Goal: Complete application form

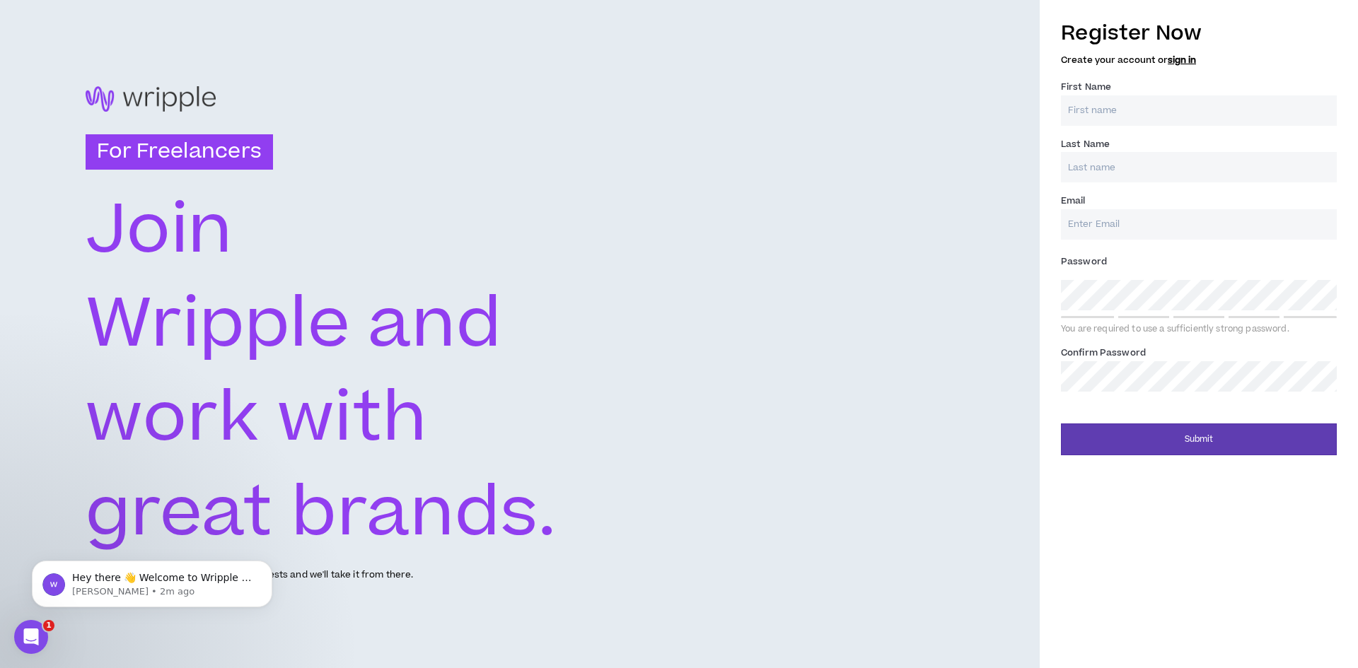
click at [1151, 106] on input "First Name *" at bounding box center [1199, 110] width 276 height 30
type input "[PERSON_NAME]"
click at [1127, 173] on input "Last Name *" at bounding box center [1199, 167] width 276 height 30
type input "Jamil"
click at [1135, 233] on input "Email *" at bounding box center [1199, 224] width 276 height 30
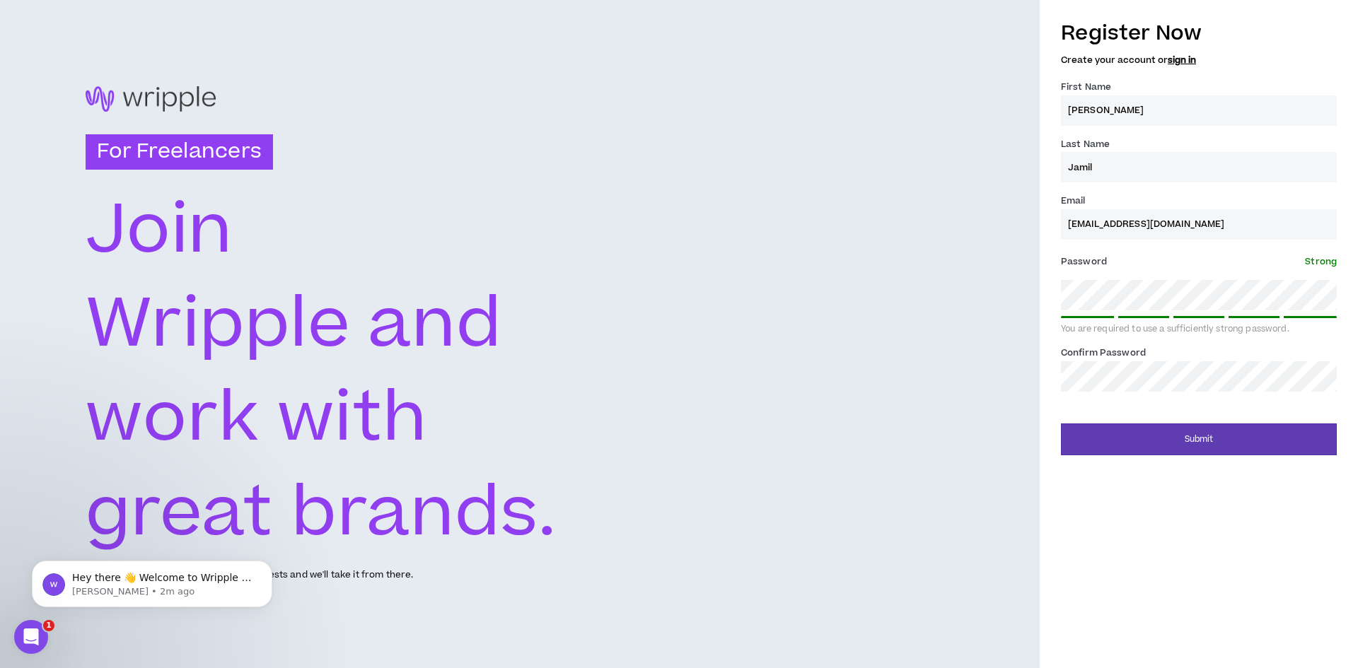
drag, startPoint x: 1125, startPoint y: 226, endPoint x: 1034, endPoint y: 227, distance: 91.3
click at [1034, 227] on div "For Freelancers [PERSON_NAME] and work with great brands. Tell us about your ex…" at bounding box center [679, 334] width 1358 height 668
type input "[EMAIL_ADDRESS][DOMAIN_NAME]"
click at [1150, 446] on button "Submit" at bounding box center [1199, 440] width 276 height 32
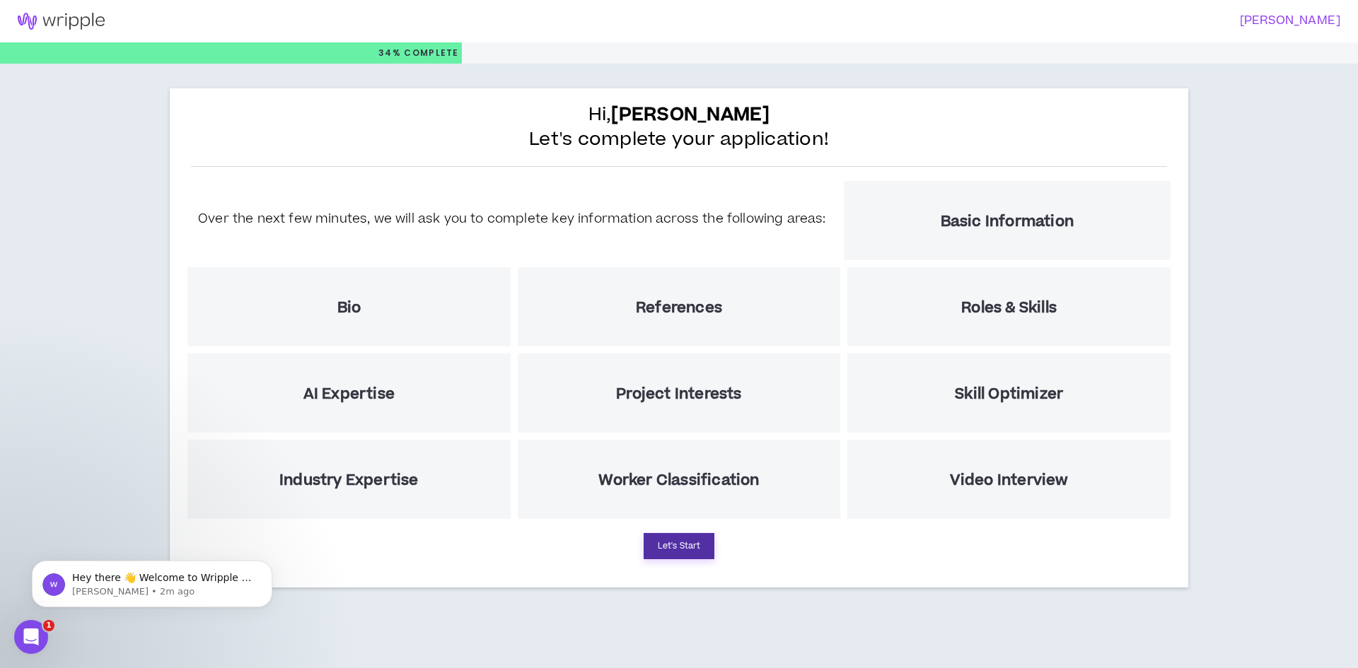
click at [688, 549] on button "Let's Start" at bounding box center [679, 546] width 71 height 26
select select "US"
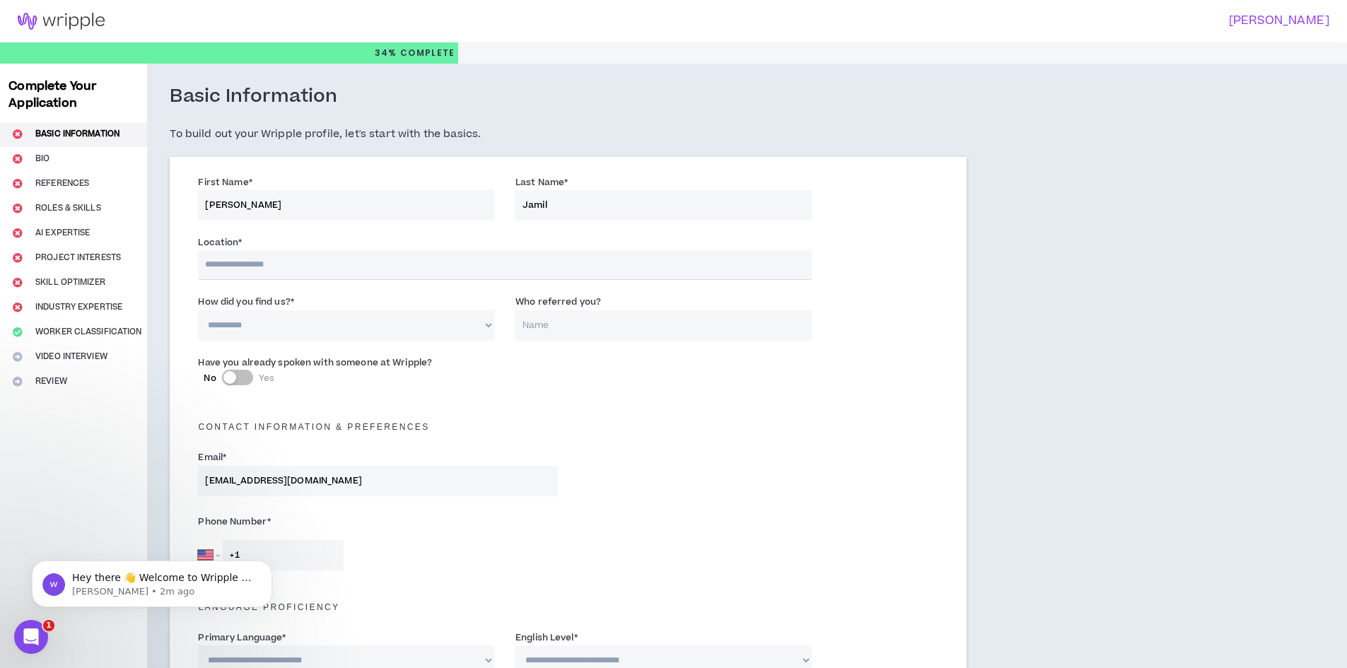
click at [303, 272] on input "text" at bounding box center [504, 265] width 613 height 30
click at [308, 265] on input "text" at bounding box center [504, 265] width 613 height 30
type input "********"
select select "PK"
type input "+92"
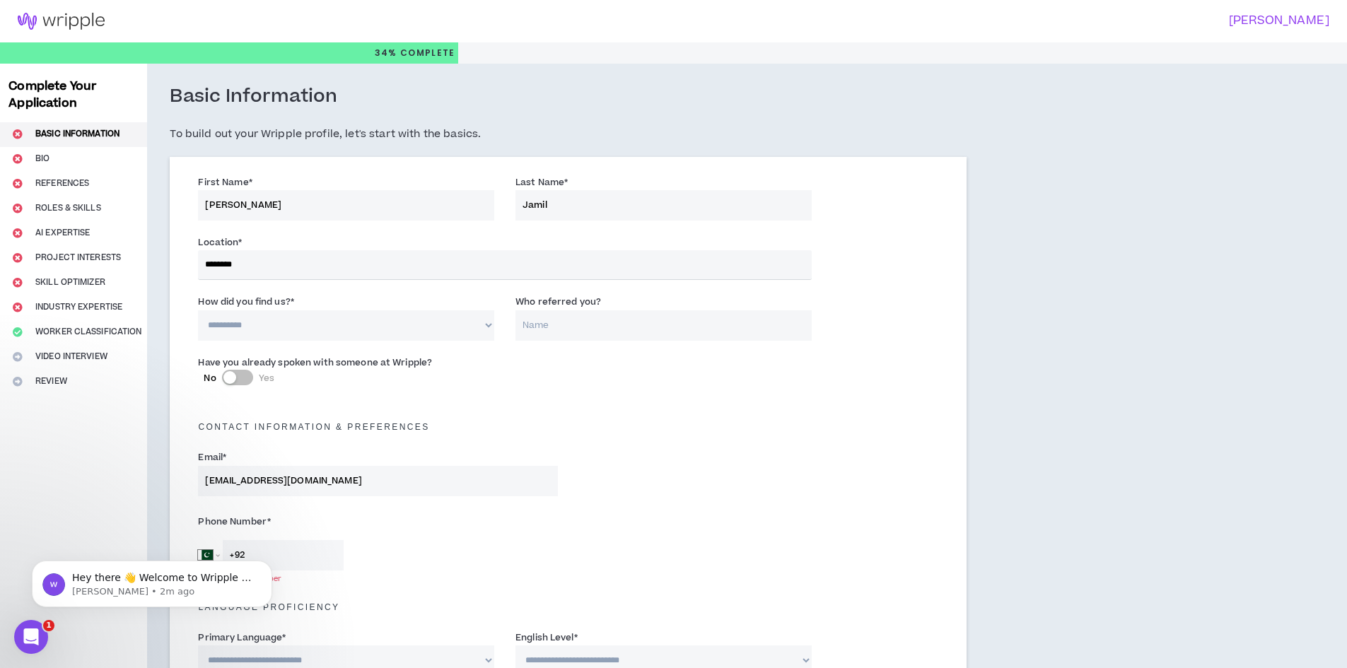
click at [284, 329] on select "**********" at bounding box center [346, 326] width 296 height 30
click at [198, 311] on select "**********" at bounding box center [346, 326] width 296 height 30
click at [525, 329] on input "Who referred you?" at bounding box center [664, 326] width 296 height 30
click at [391, 323] on select "**********" at bounding box center [346, 326] width 296 height 30
select select "*"
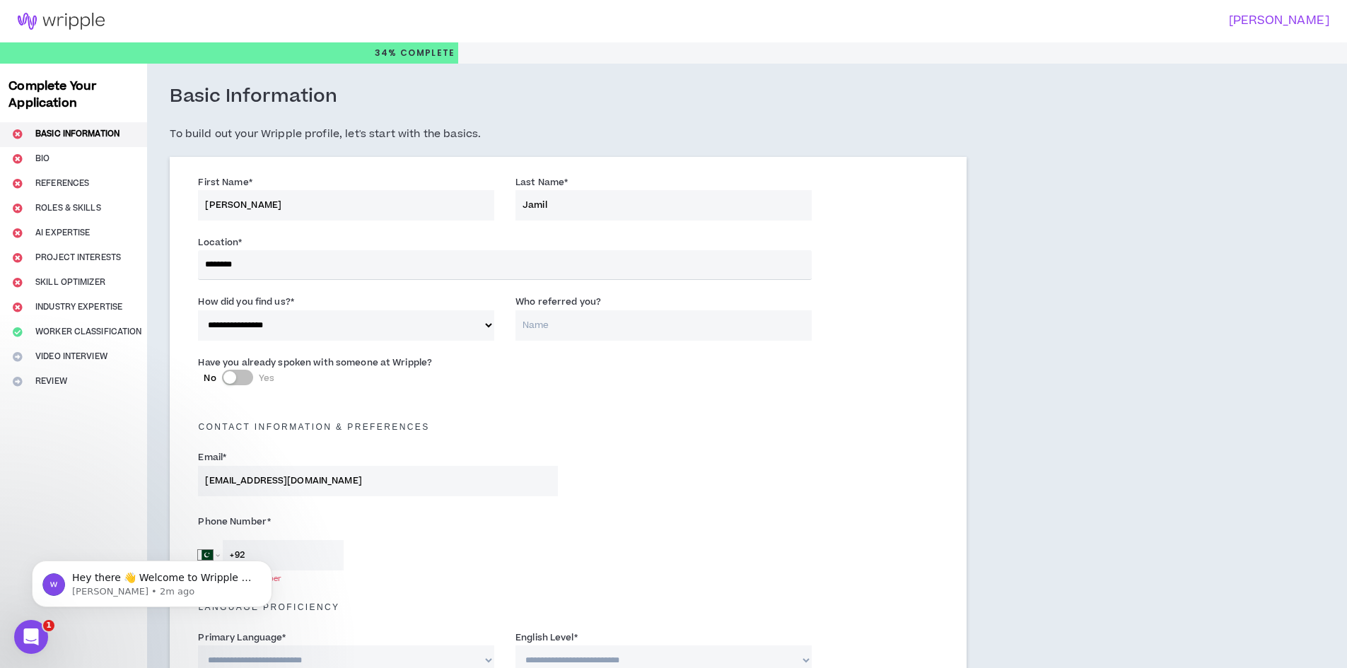
click at [198, 311] on select "**********" at bounding box center [346, 326] width 296 height 30
click at [541, 325] on input "Who referred you?" at bounding box center [664, 326] width 296 height 30
click at [243, 378] on button "No Yes" at bounding box center [237, 378] width 31 height 16
click at [243, 378] on div "button" at bounding box center [245, 377] width 13 height 13
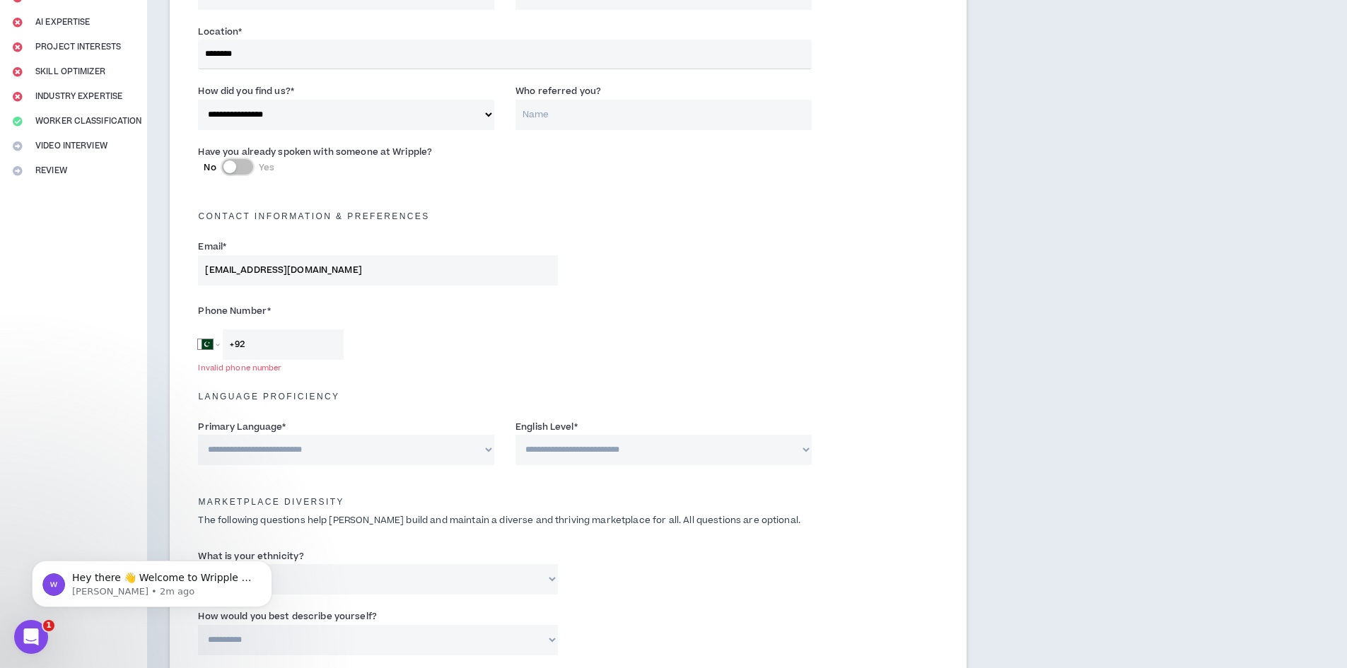
scroll to position [212, 0]
click at [311, 343] on input "+92" at bounding box center [283, 343] width 121 height 30
type input "[PHONE_NUMBER]"
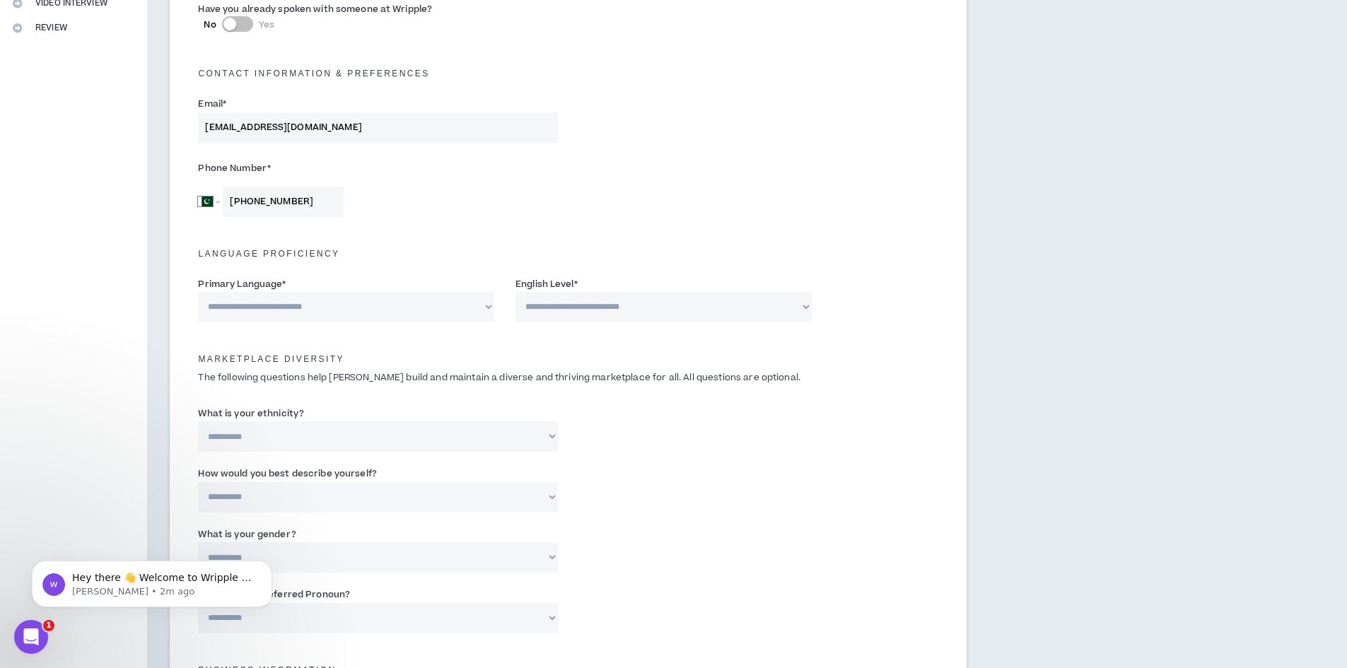
click at [423, 303] on select "**********" at bounding box center [346, 307] width 296 height 30
select select "*******"
click at [198, 292] on select "**********" at bounding box center [346, 307] width 296 height 30
click at [564, 311] on select "**********" at bounding box center [664, 307] width 296 height 30
select select "*"
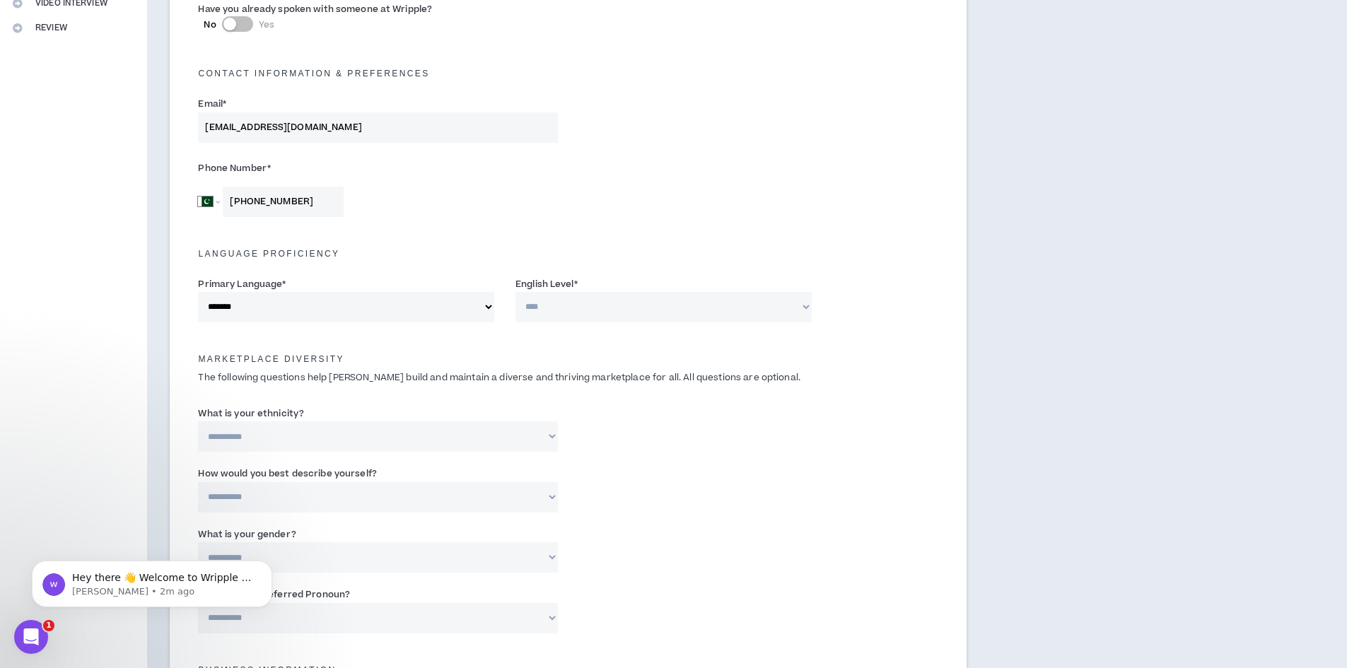
click at [516, 292] on select "**********" at bounding box center [664, 307] width 296 height 30
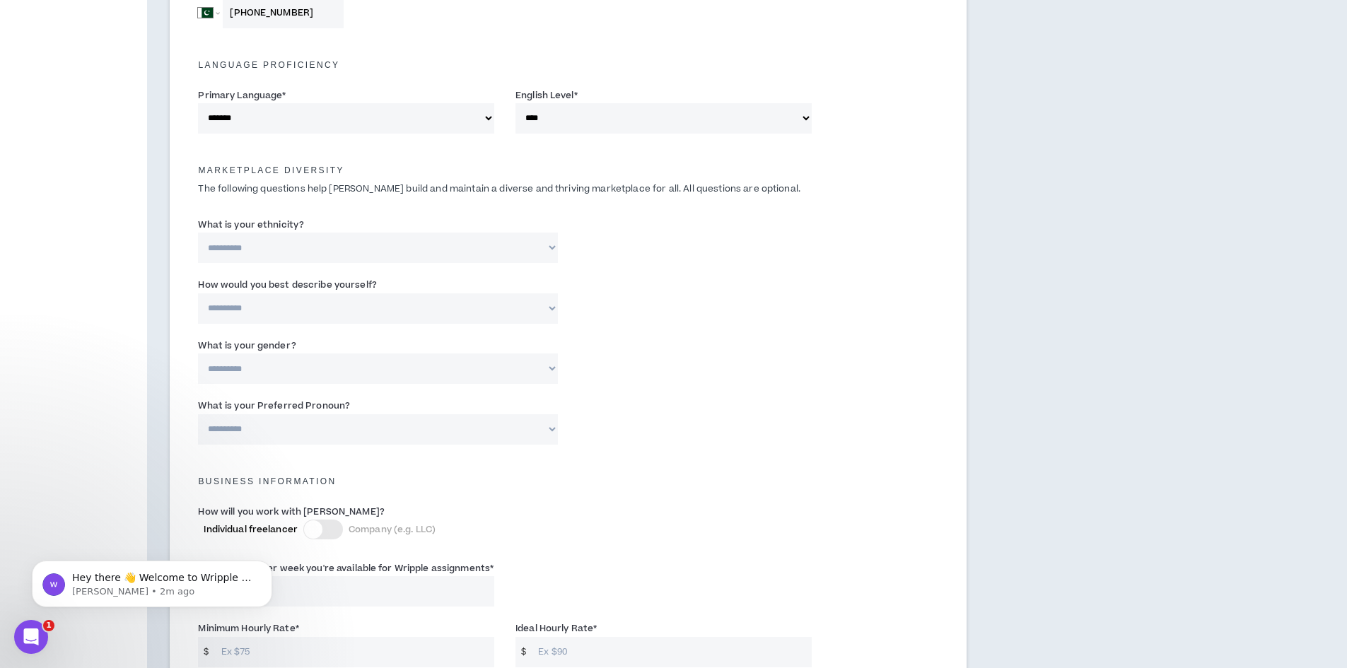
scroll to position [566, 0]
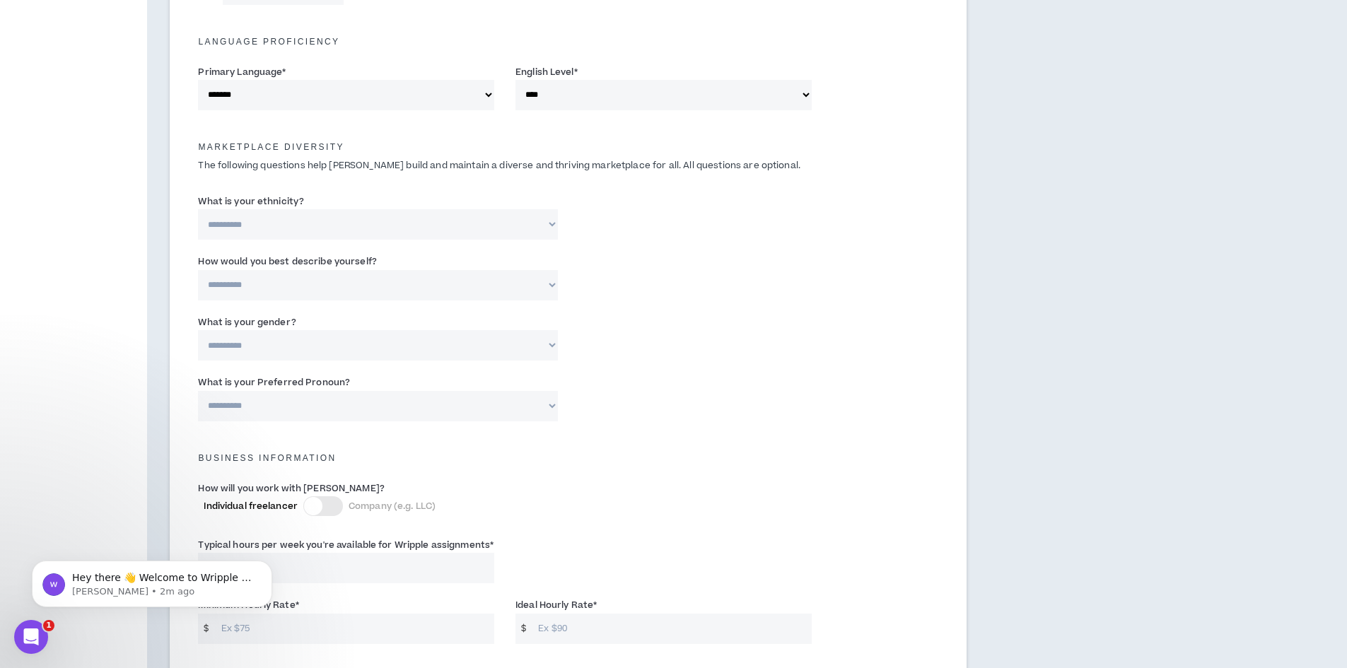
click at [316, 225] on select "**********" at bounding box center [377, 224] width 359 height 30
select select "**********"
click at [198, 209] on select "**********" at bounding box center [377, 224] width 359 height 30
click at [280, 284] on select "**********" at bounding box center [377, 285] width 359 height 30
select select "**********"
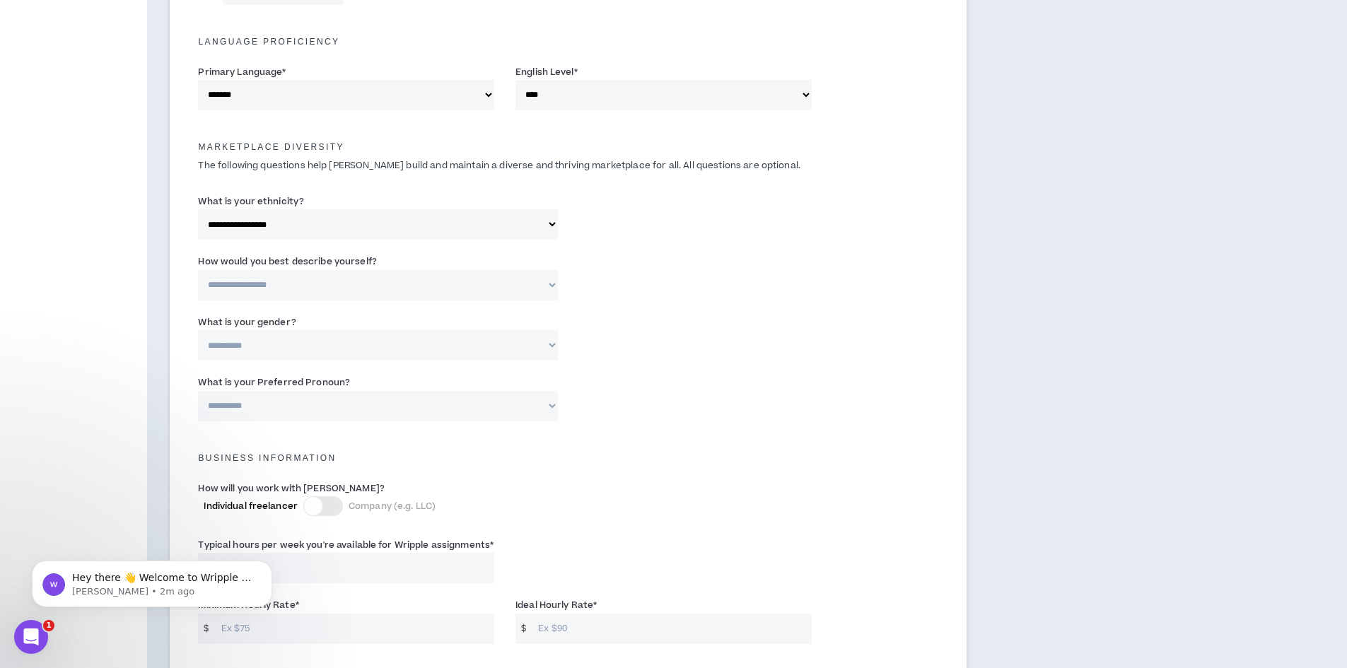
click at [198, 270] on select "**********" at bounding box center [377, 285] width 359 height 30
click at [279, 341] on select "**********" at bounding box center [377, 345] width 359 height 30
select select "***"
click at [198, 330] on select "**********" at bounding box center [377, 345] width 359 height 30
click at [274, 405] on select "**********" at bounding box center [377, 406] width 359 height 30
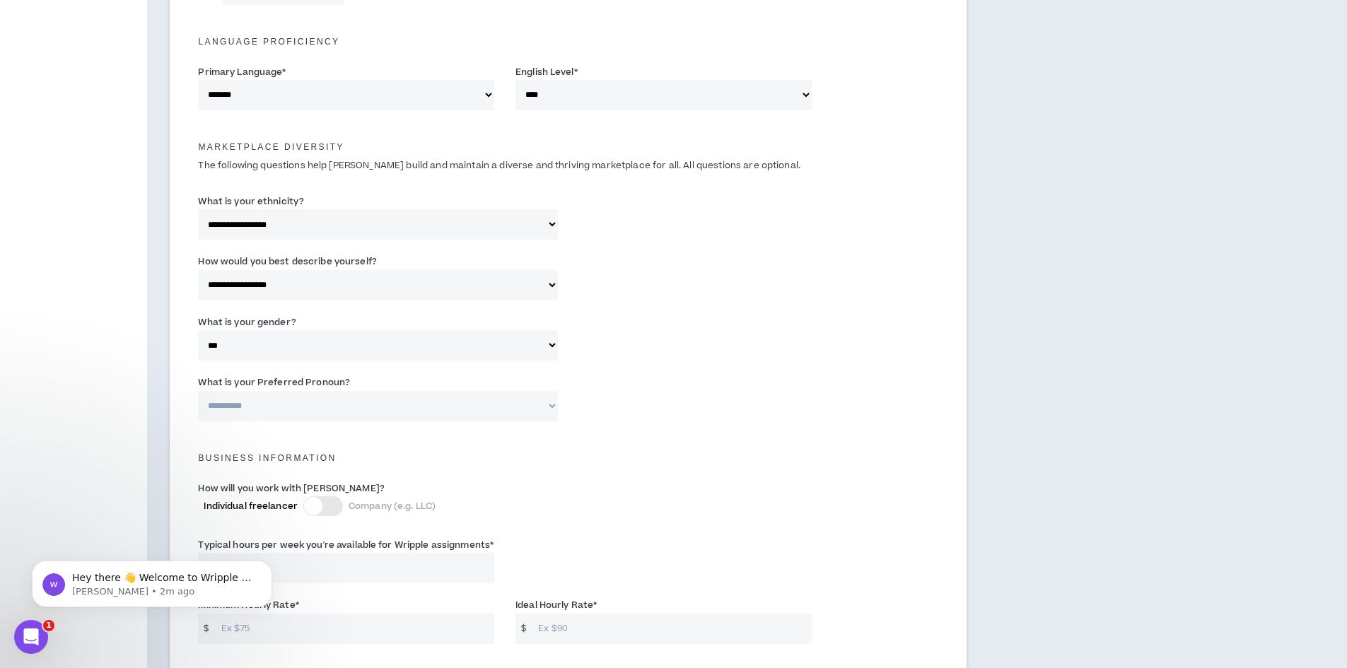
select select "**********"
click at [198, 391] on select "**********" at bounding box center [377, 406] width 359 height 30
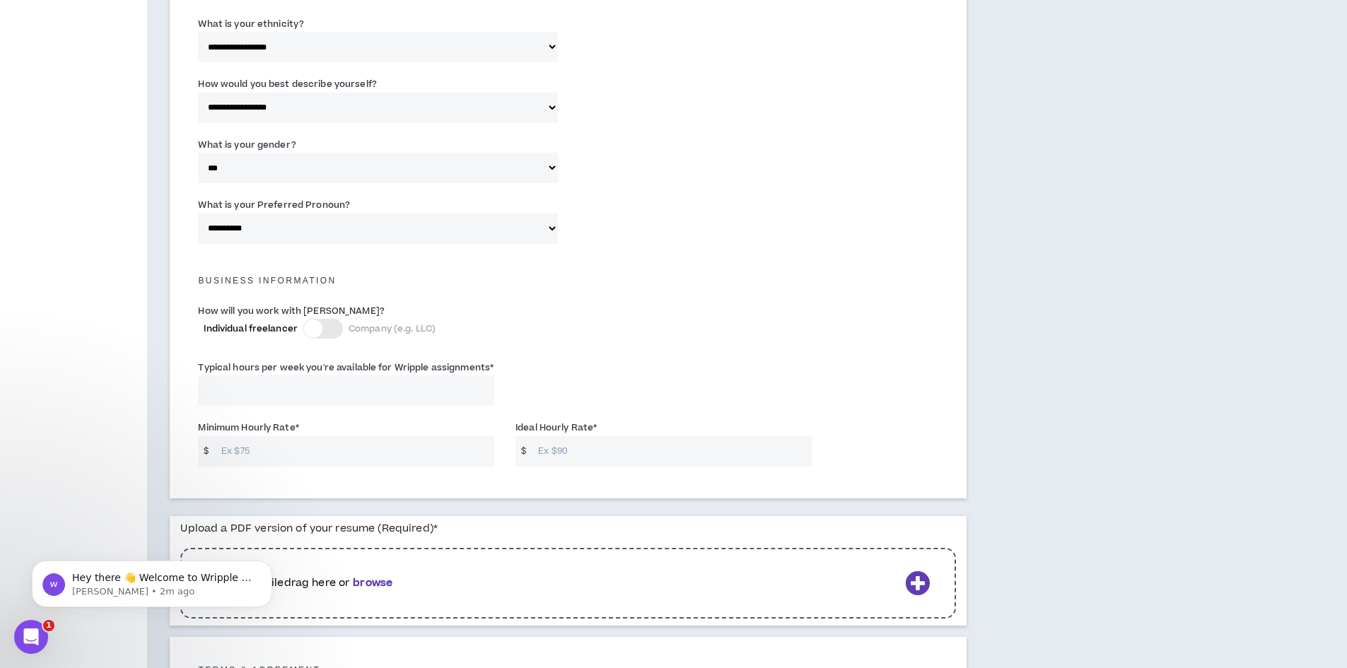
scroll to position [778, 0]
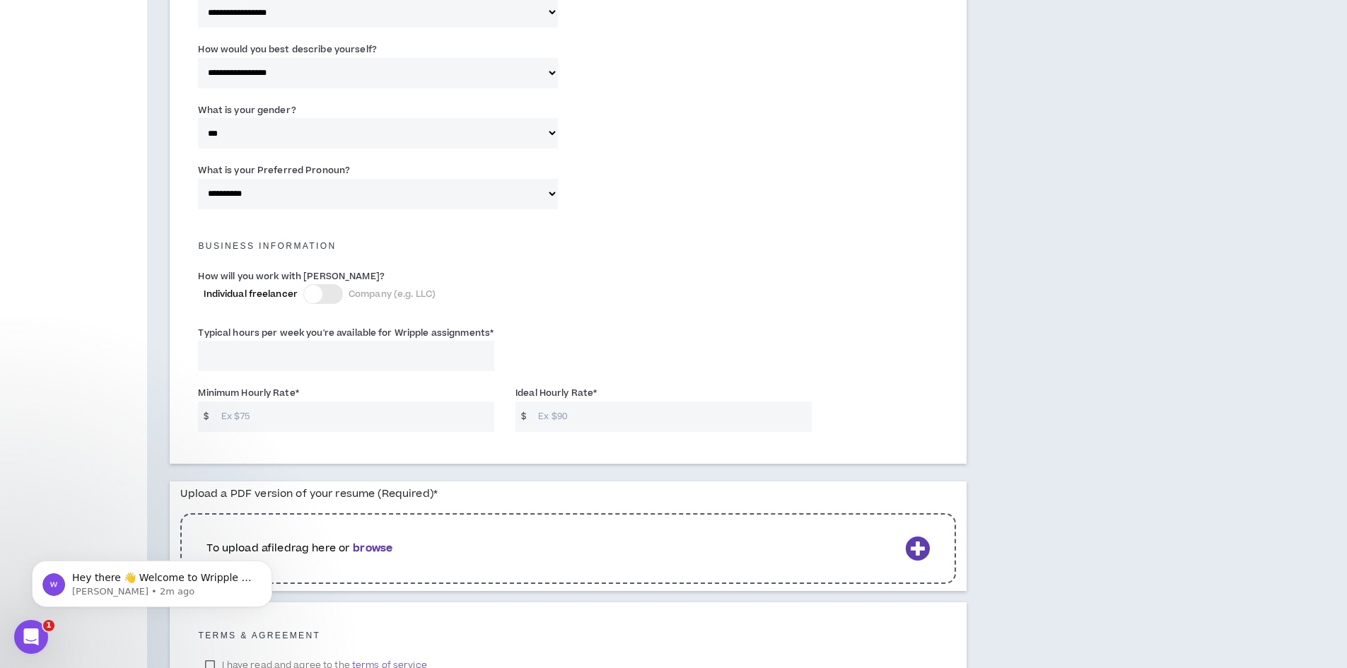
click at [337, 356] on input "Typical hours per week you're available for Wripple assignments *" at bounding box center [346, 356] width 296 height 30
type input "40"
click at [331, 417] on input "Minimum Hourly Rate *" at bounding box center [354, 417] width 280 height 30
click at [561, 422] on input "Ideal Hourly Rate *" at bounding box center [671, 417] width 280 height 30
click at [357, 419] on input "5" at bounding box center [354, 417] width 280 height 30
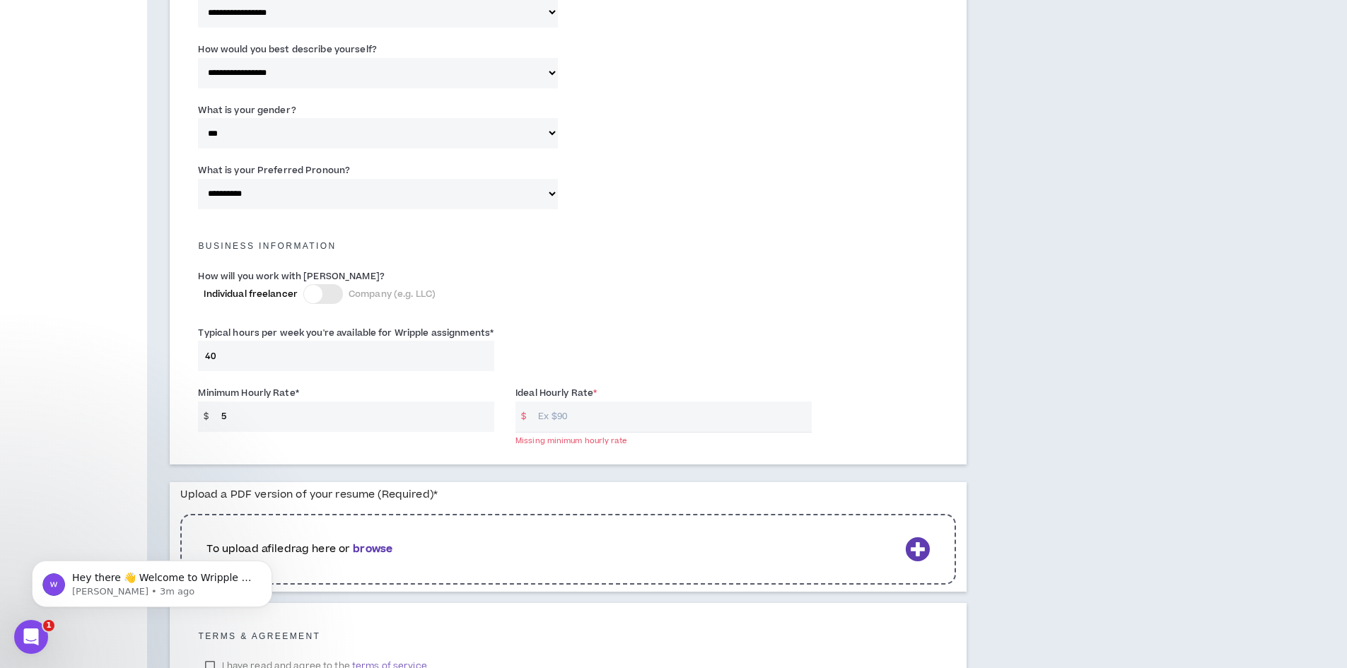
click at [357, 419] on input "5" at bounding box center [354, 417] width 280 height 30
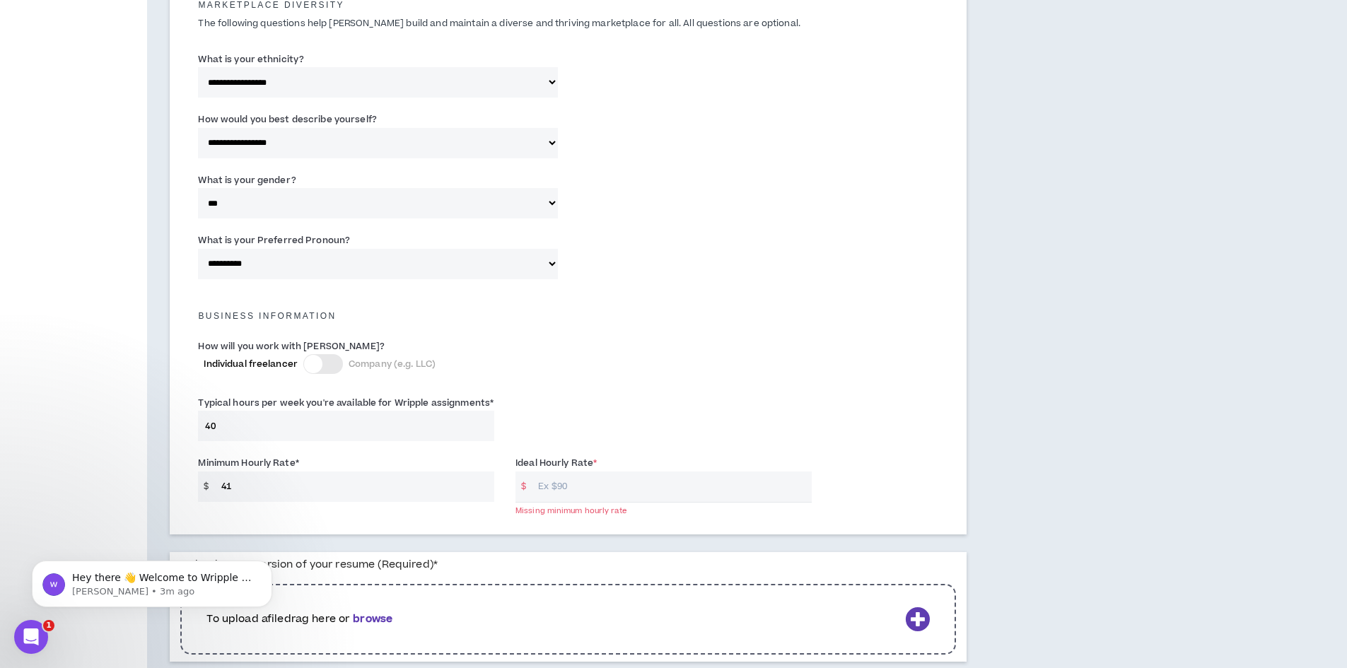
scroll to position [707, 0]
click at [576, 482] on input "Ideal Hourly Rate *" at bounding box center [671, 487] width 280 height 30
click at [402, 489] on input "41" at bounding box center [354, 487] width 280 height 30
type input "40"
click at [564, 492] on input "Ideal Hourly Rate *" at bounding box center [671, 487] width 280 height 30
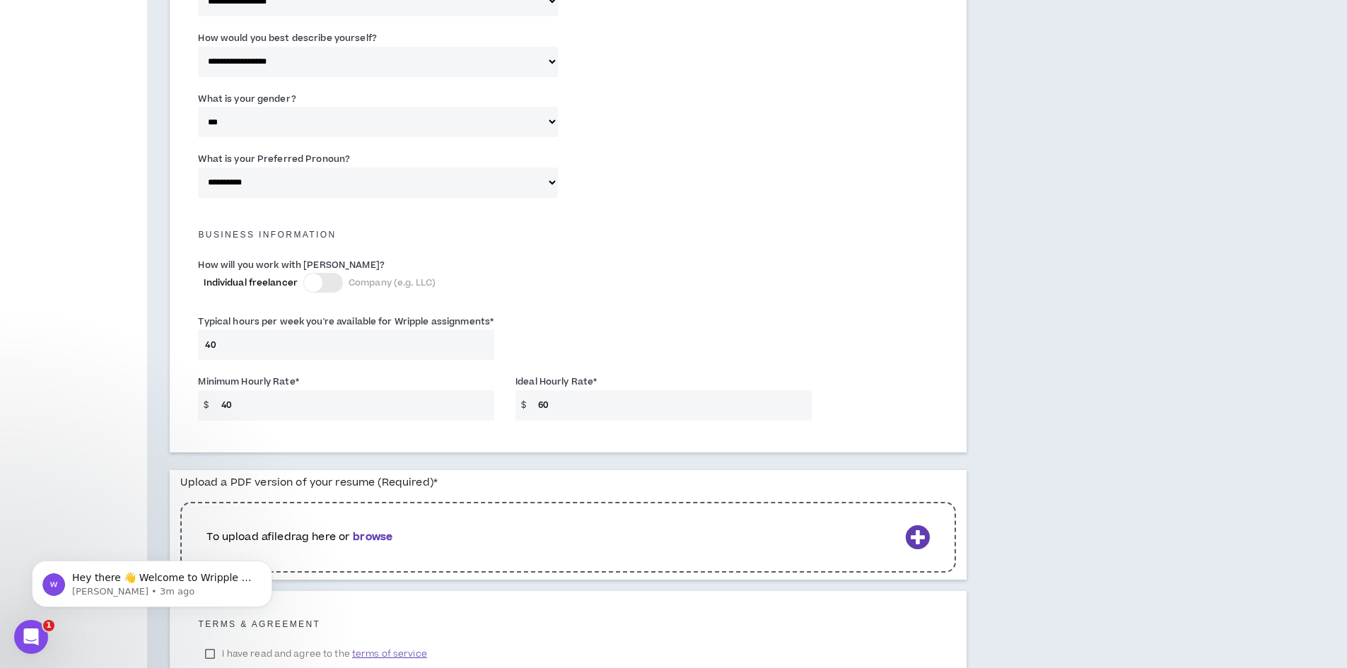
scroll to position [905, 0]
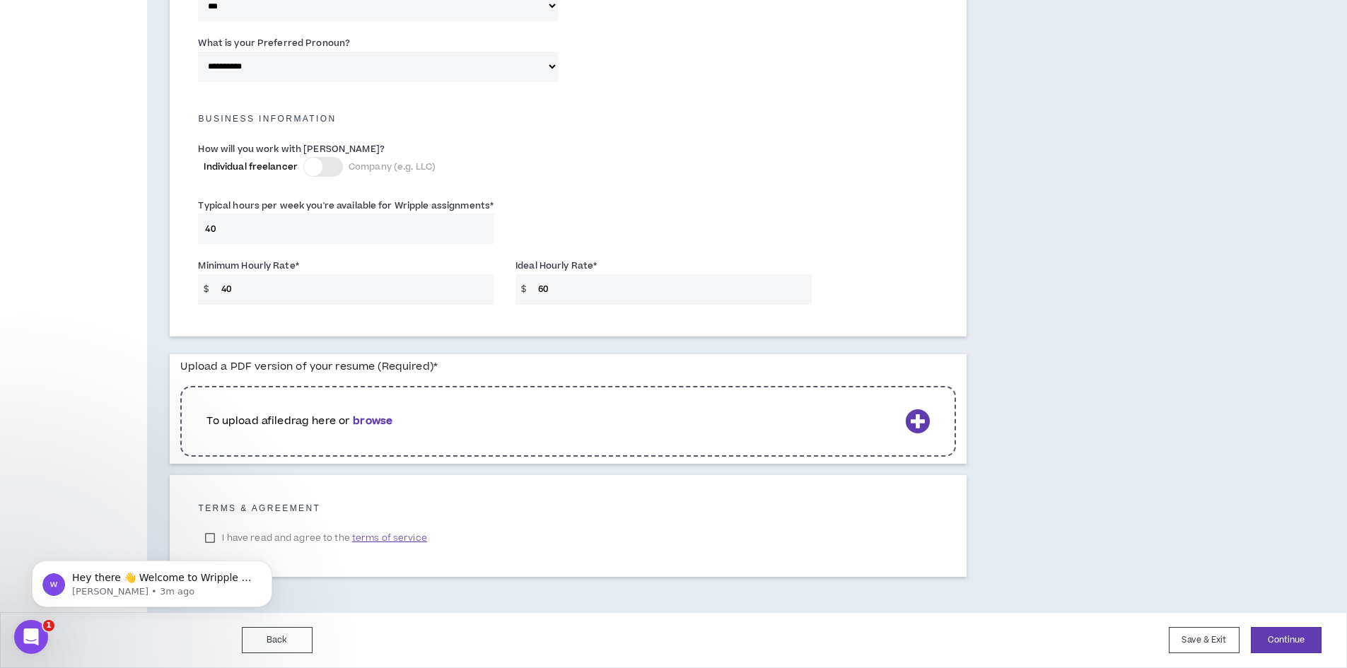
type input "60"
click at [207, 538] on div "Hey there 👋 Welcome to Wripple 🙌 Take a look around! If you have any questions,…" at bounding box center [152, 519] width 260 height 177
click at [268, 563] on icon "Dismiss notification" at bounding box center [269, 565] width 8 height 8
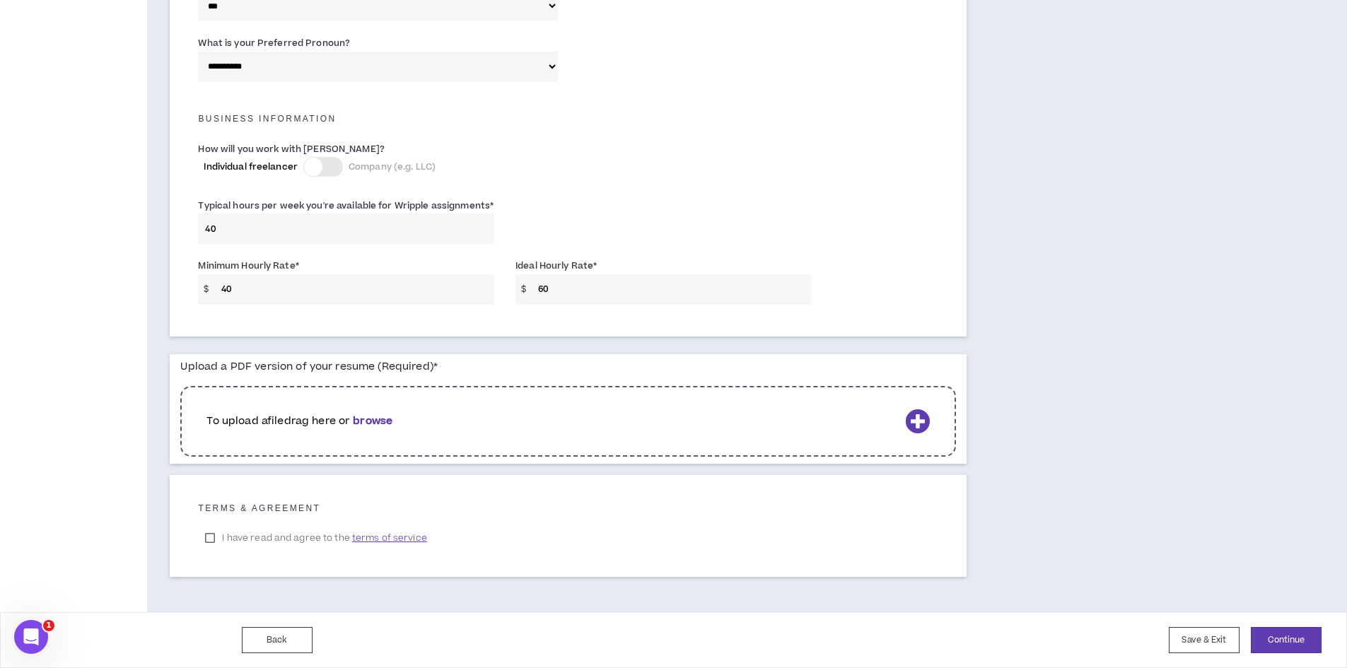
click at [211, 538] on label "I have read and agree to the terms of service" at bounding box center [316, 538] width 236 height 21
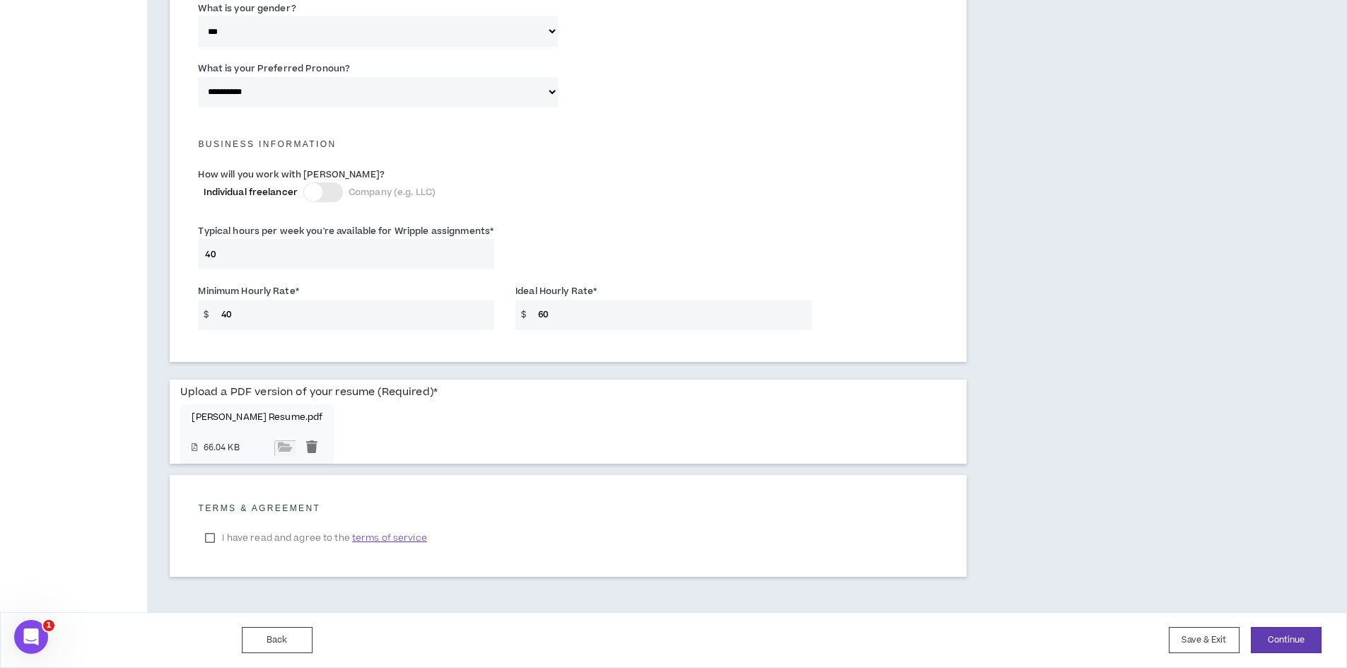
scroll to position [880, 0]
click at [1297, 639] on button "Continue" at bounding box center [1286, 640] width 71 height 26
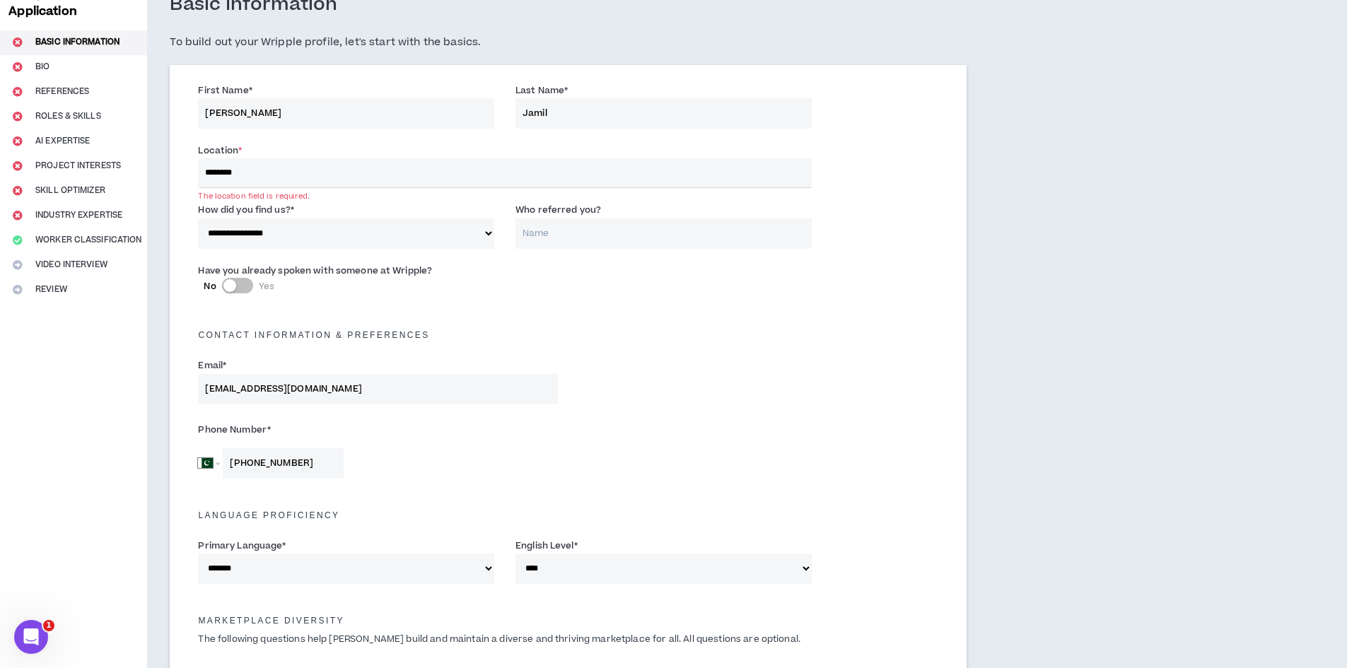
scroll to position [0, 0]
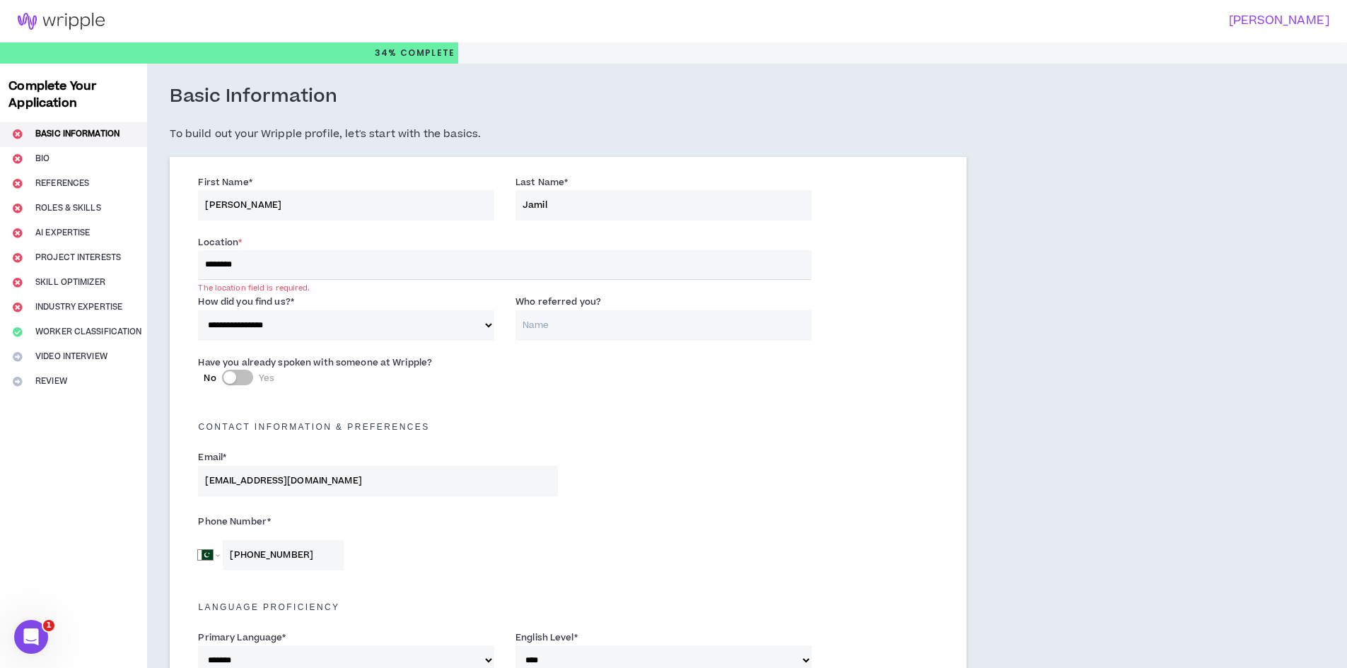
click at [276, 267] on input "********" at bounding box center [504, 265] width 613 height 30
click at [307, 269] on input "********" at bounding box center [504, 265] width 613 height 30
click at [207, 262] on input "********" at bounding box center [504, 265] width 613 height 30
click at [278, 269] on input "********" at bounding box center [504, 265] width 613 height 30
type input "*"
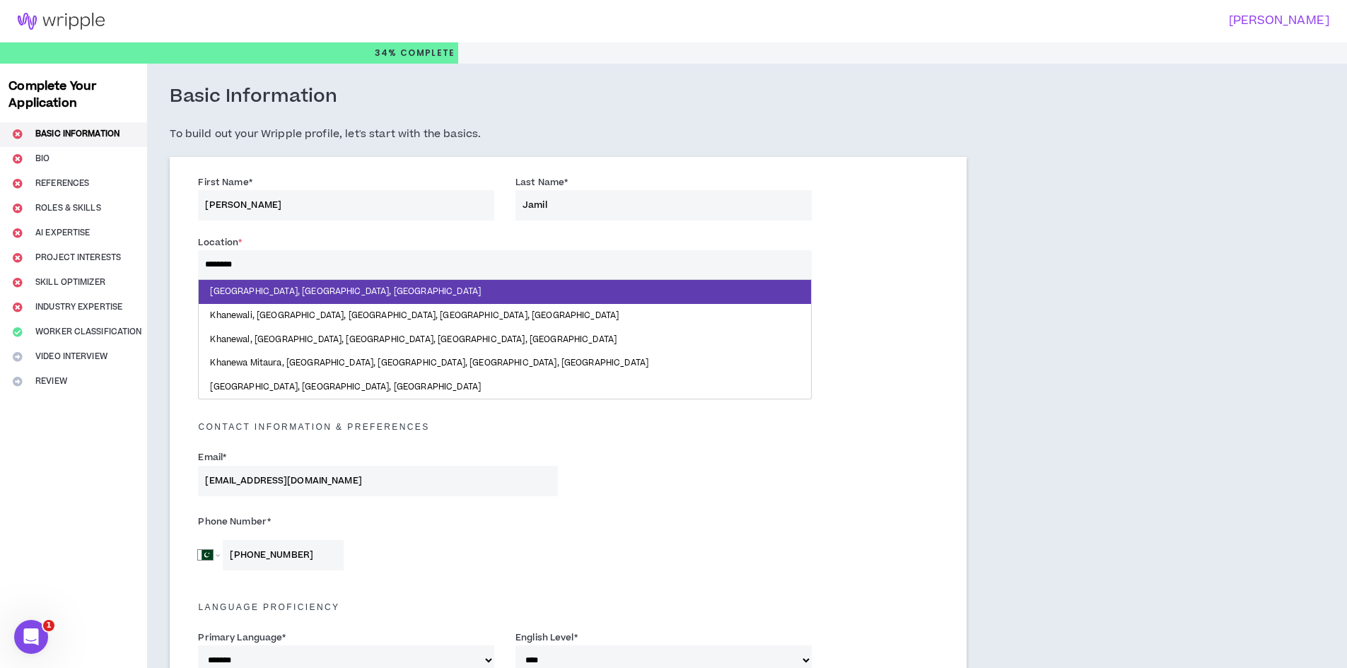
click at [549, 257] on input "********" at bounding box center [504, 265] width 613 height 30
type input "********"
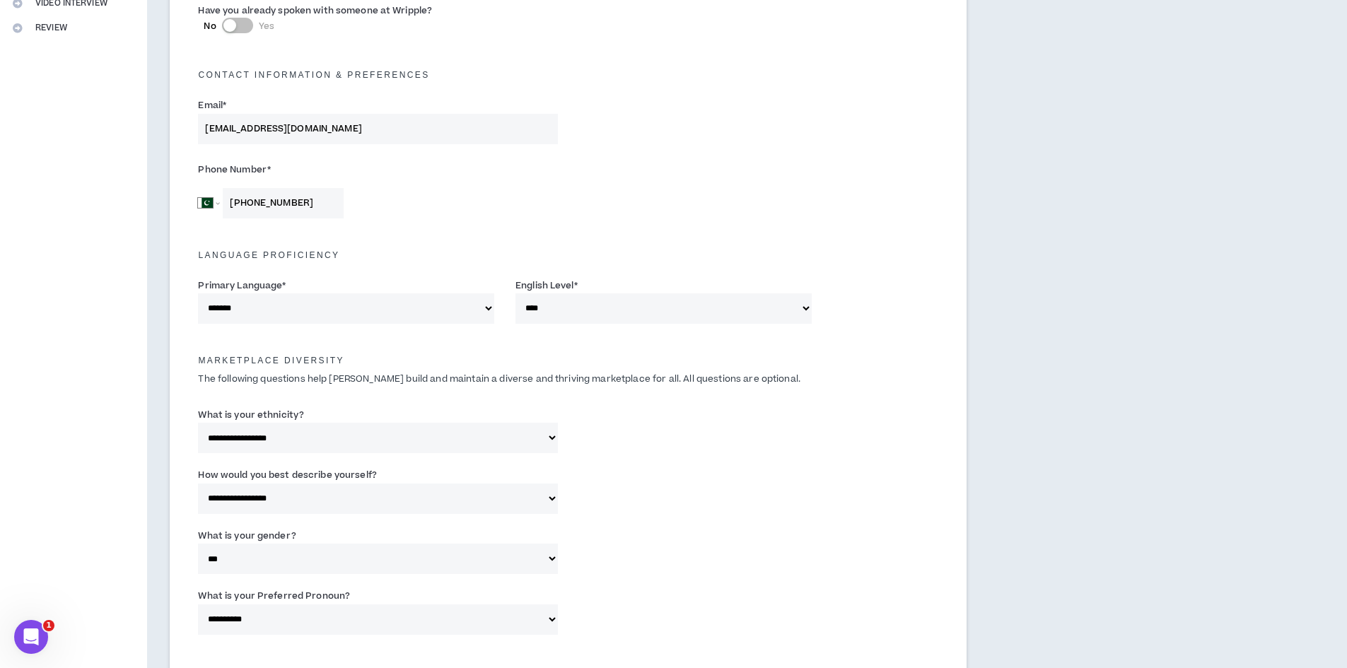
scroll to position [881, 0]
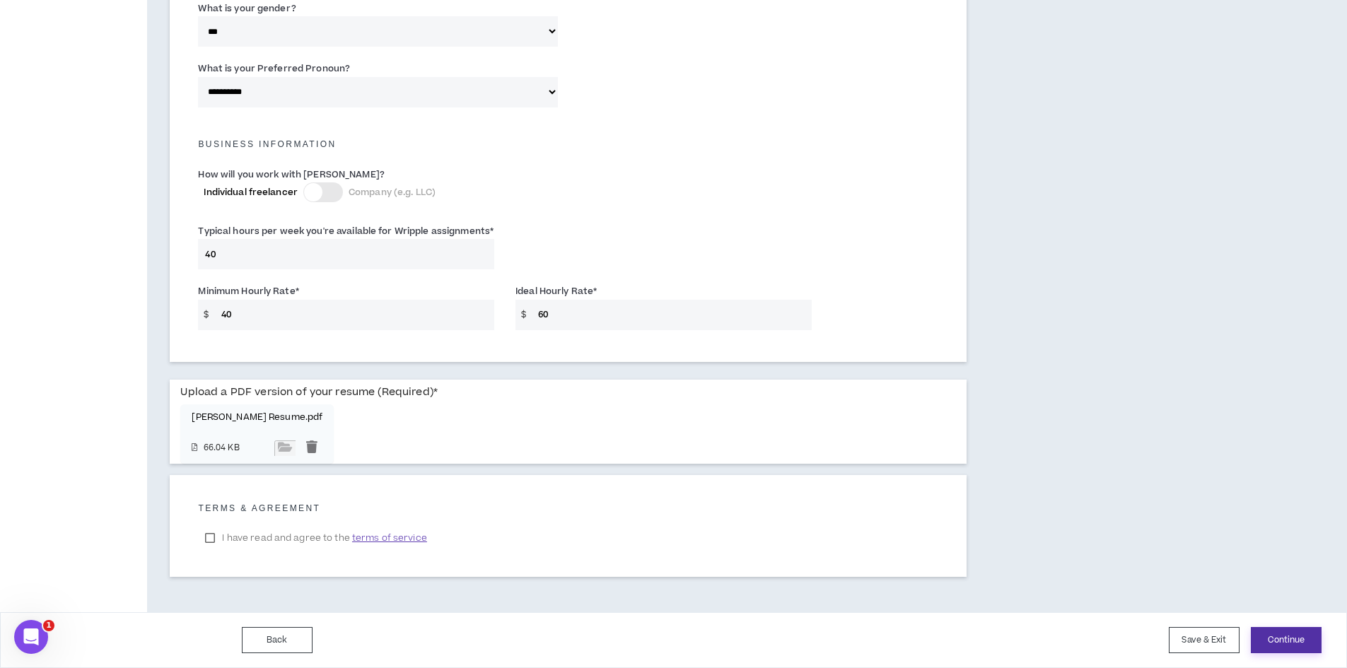
click at [1301, 637] on button "Continue" at bounding box center [1286, 640] width 71 height 26
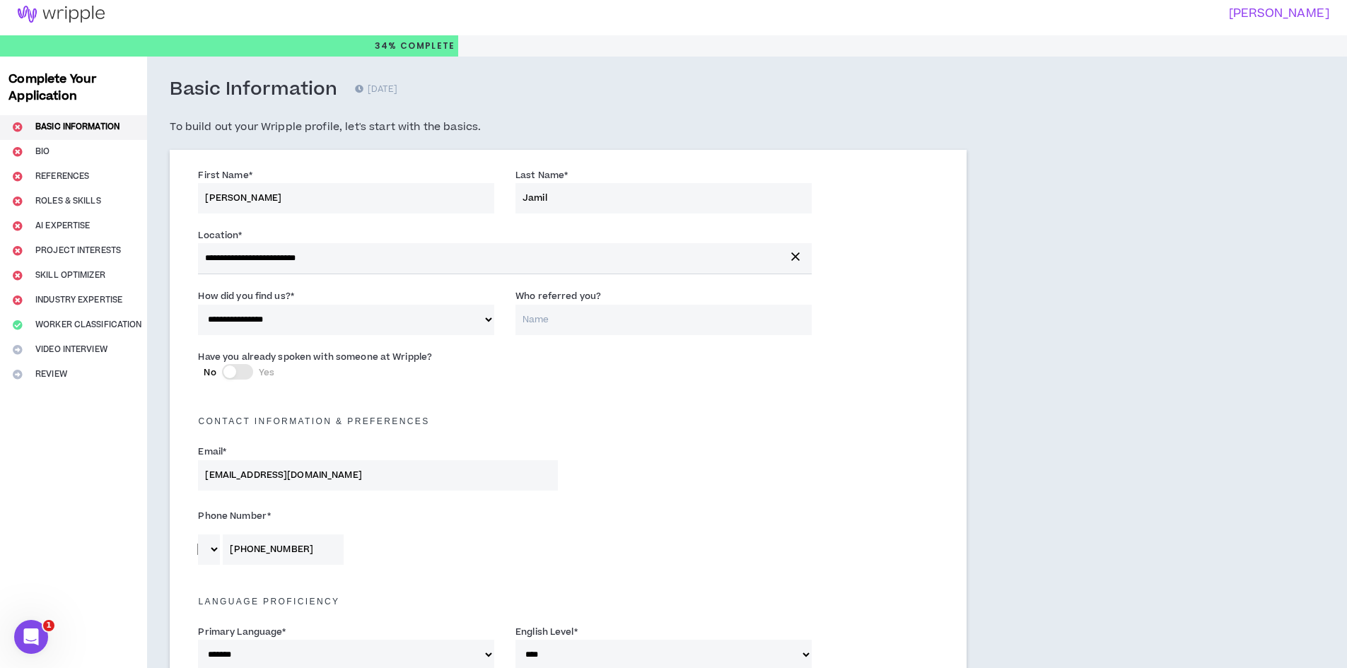
scroll to position [0, 0]
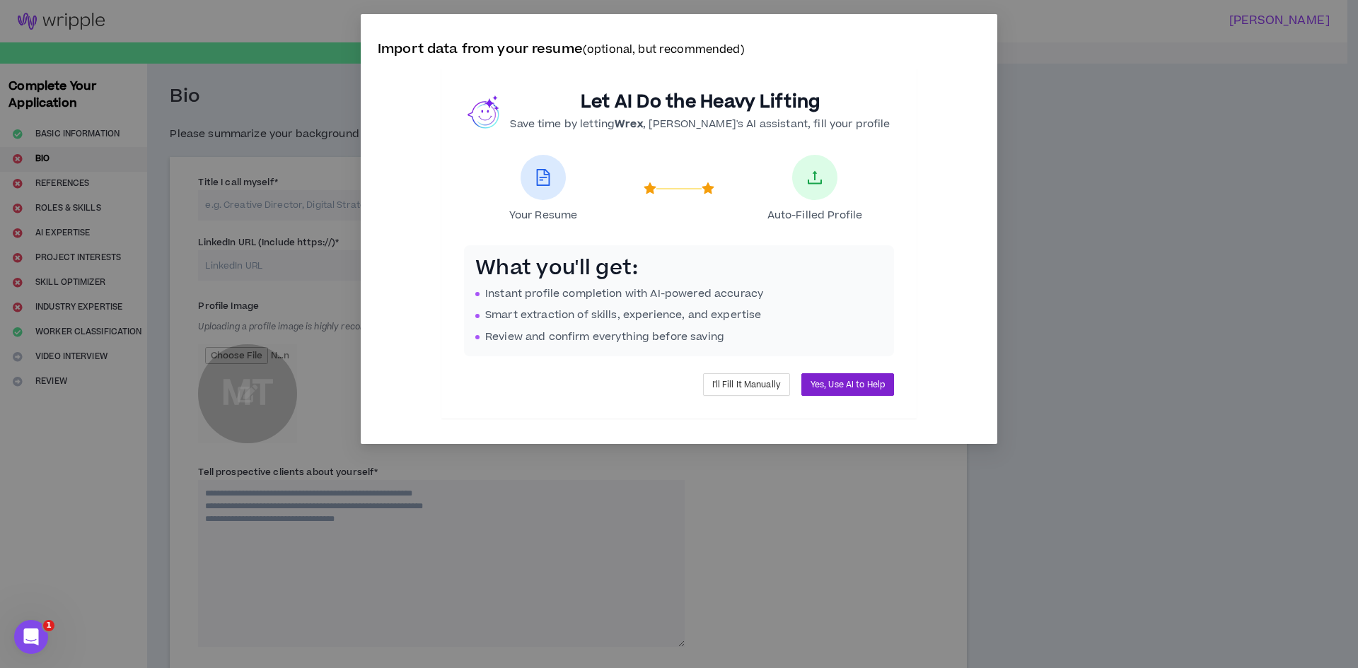
click at [830, 383] on span "Yes, Use AI to Help" at bounding box center [848, 384] width 74 height 13
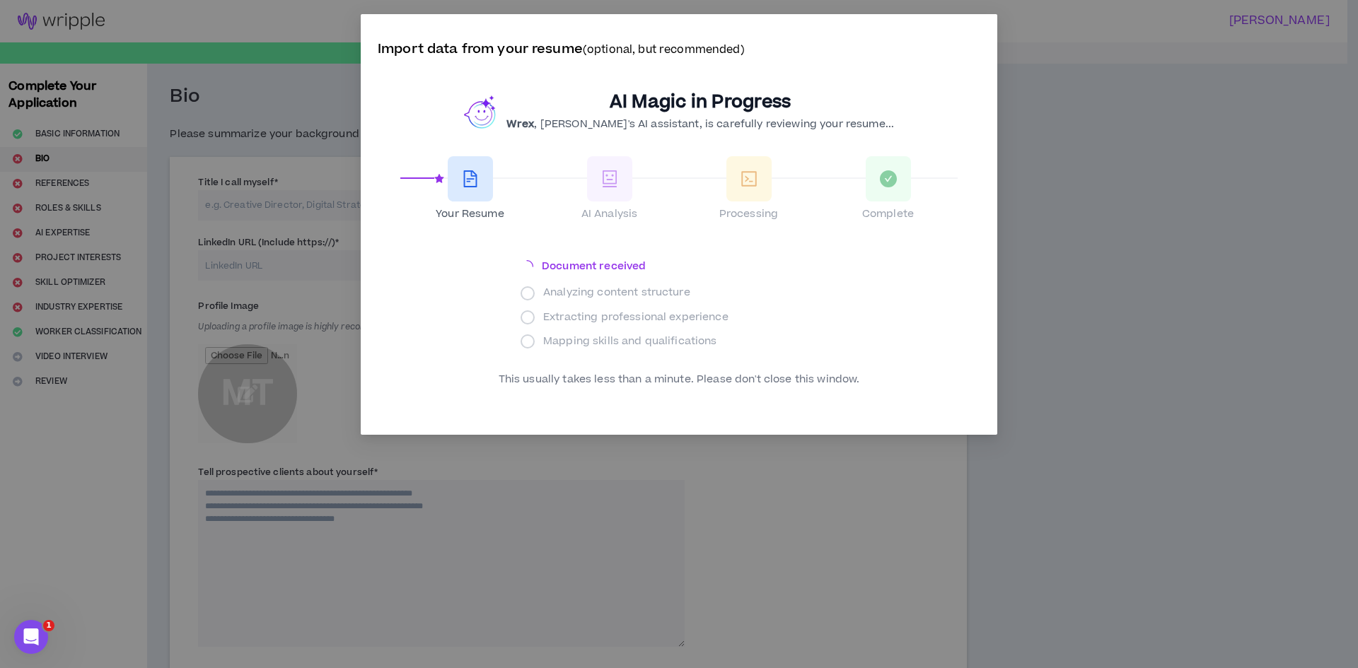
click at [688, 108] on h2 "AI Magic in Progress" at bounding box center [700, 102] width 388 height 23
click at [695, 108] on h2 "AI Magic in Progress" at bounding box center [700, 102] width 388 height 23
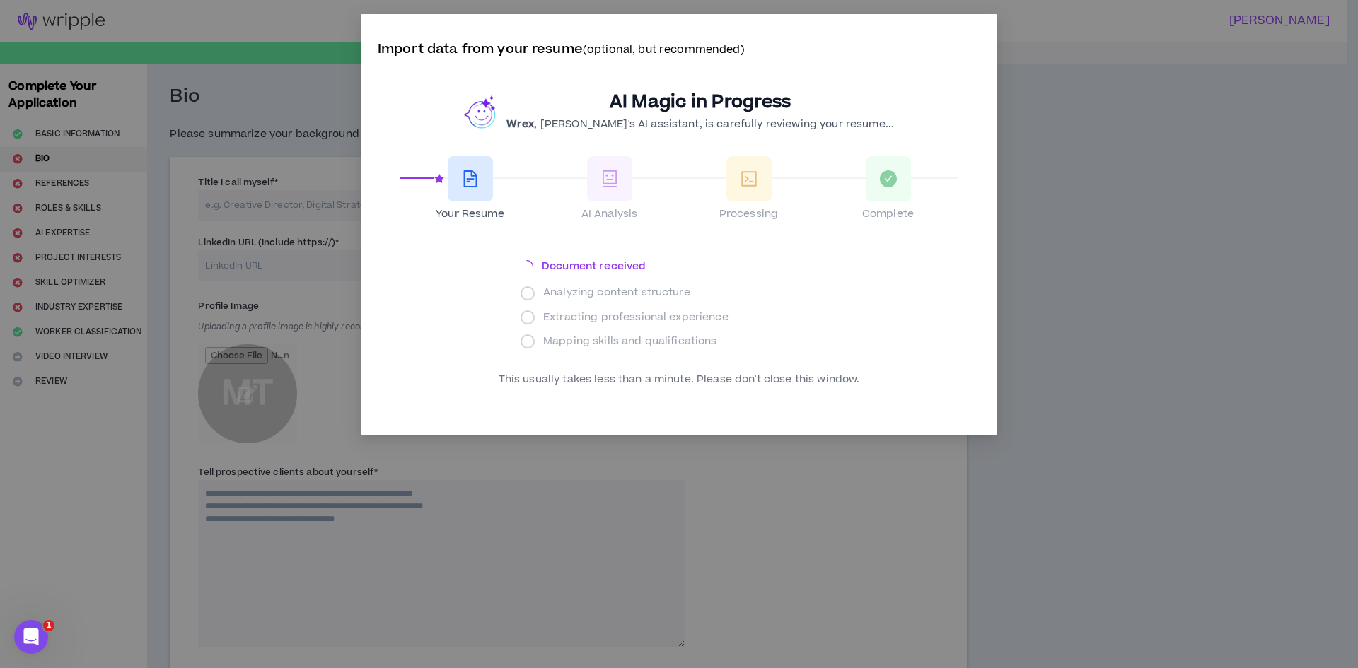
click at [692, 125] on p "Wrex , [PERSON_NAME]'s AI assistant, is carefully reviewing your resume..." at bounding box center [700, 125] width 388 height 16
click at [692, 124] on p "Wrex , [PERSON_NAME]'s AI assistant, is carefully reviewing your resume..." at bounding box center [700, 125] width 388 height 16
click at [715, 125] on p "Wrex , [PERSON_NAME]'s AI assistant, is carefully reviewing your resume..." at bounding box center [700, 125] width 388 height 16
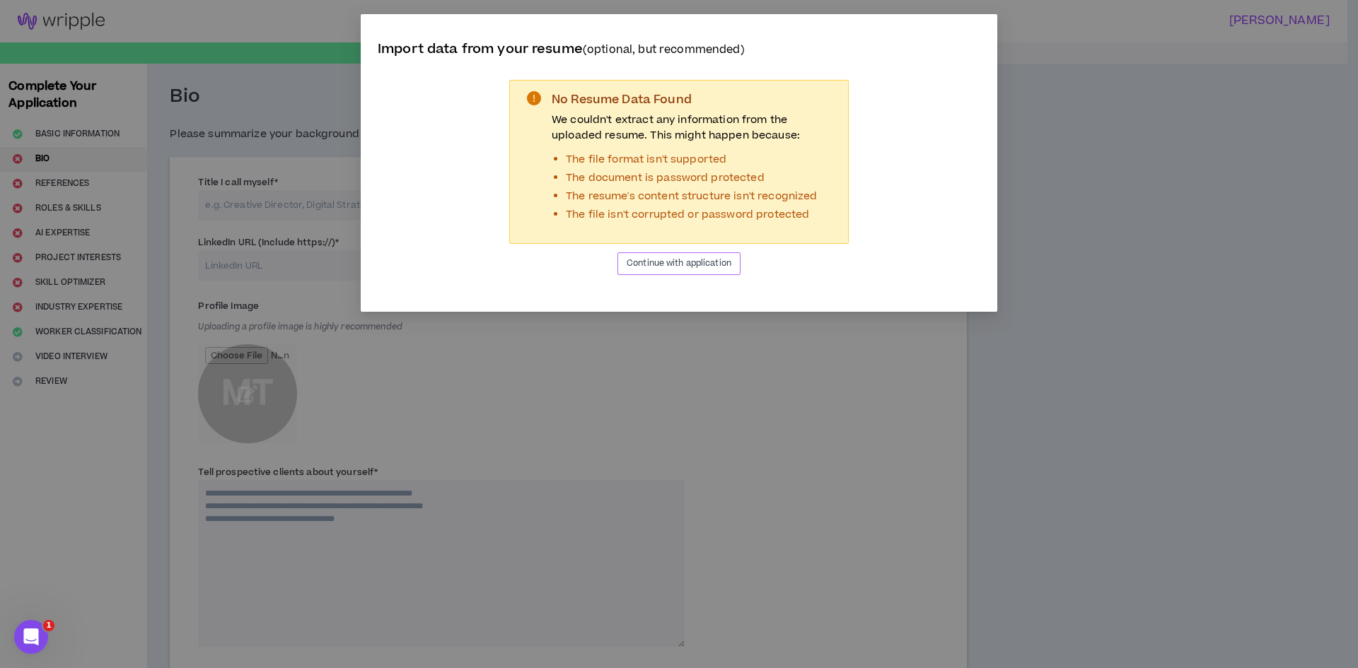
click at [717, 266] on span "Continue with application" at bounding box center [679, 263] width 105 height 13
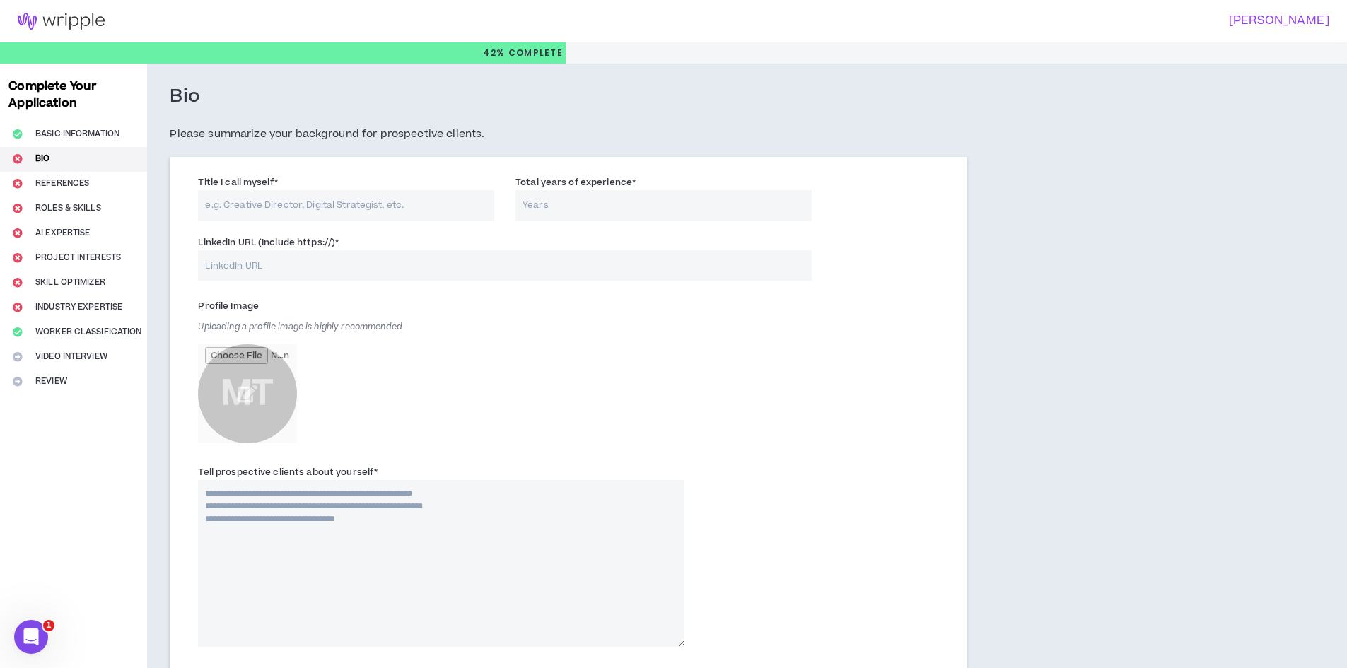
click at [356, 204] on input "Title I call myself *" at bounding box center [346, 205] width 296 height 30
type input "Media Buyer"
click at [576, 208] on input "Total years of experience *" at bounding box center [664, 205] width 296 height 30
type input "3"
click at [283, 267] on input "LinkedIn URL (Include https://) *" at bounding box center [504, 265] width 613 height 30
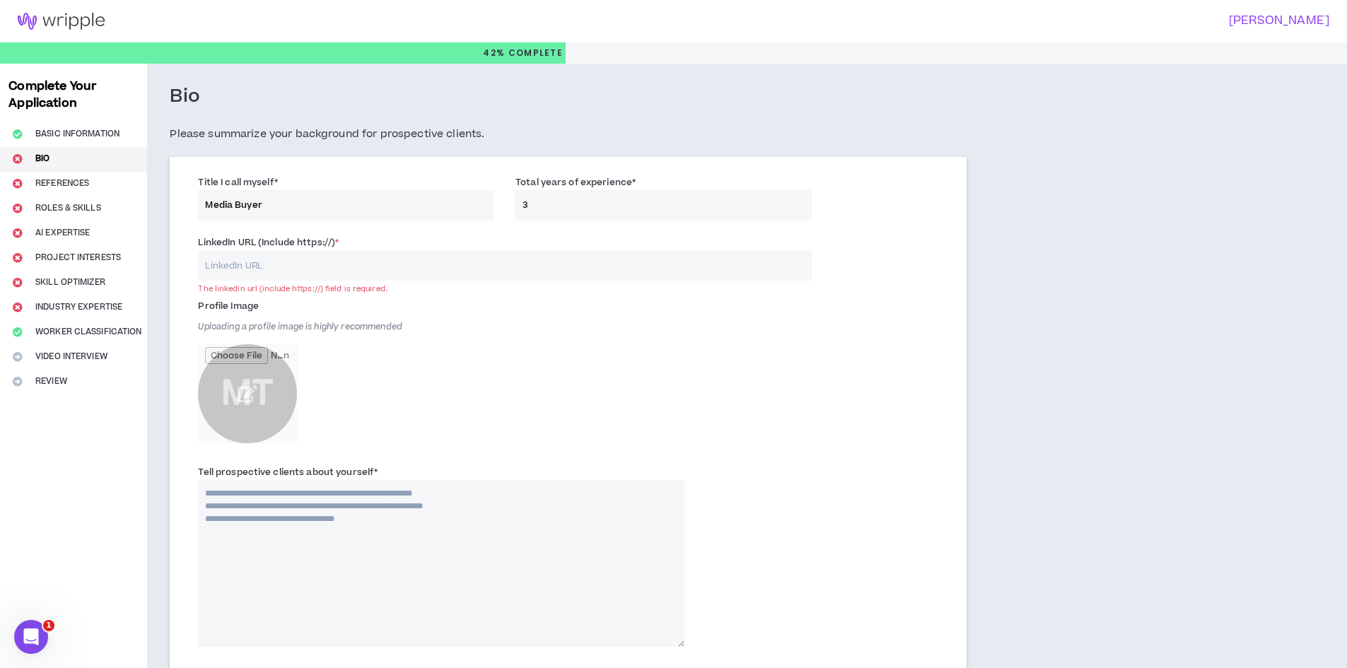
click at [272, 272] on input "LinkedIn URL (Include https://) *" at bounding box center [504, 265] width 613 height 30
paste input "[URL][DOMAIN_NAME]"
type input "[URL][DOMAIN_NAME]"
click at [246, 390] on input "file" at bounding box center [247, 393] width 99 height 99
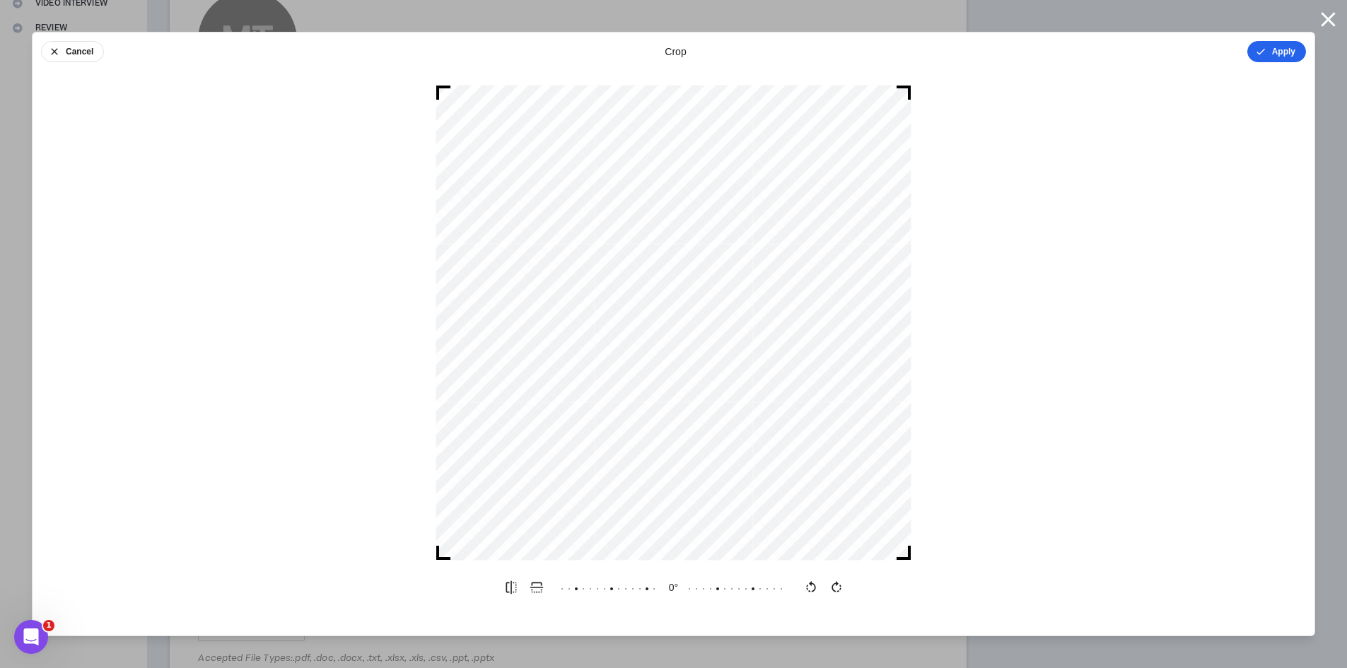
click at [1268, 45] on button "Apply" at bounding box center [1277, 51] width 59 height 21
click at [1289, 51] on button "Done" at bounding box center [1285, 51] width 42 height 21
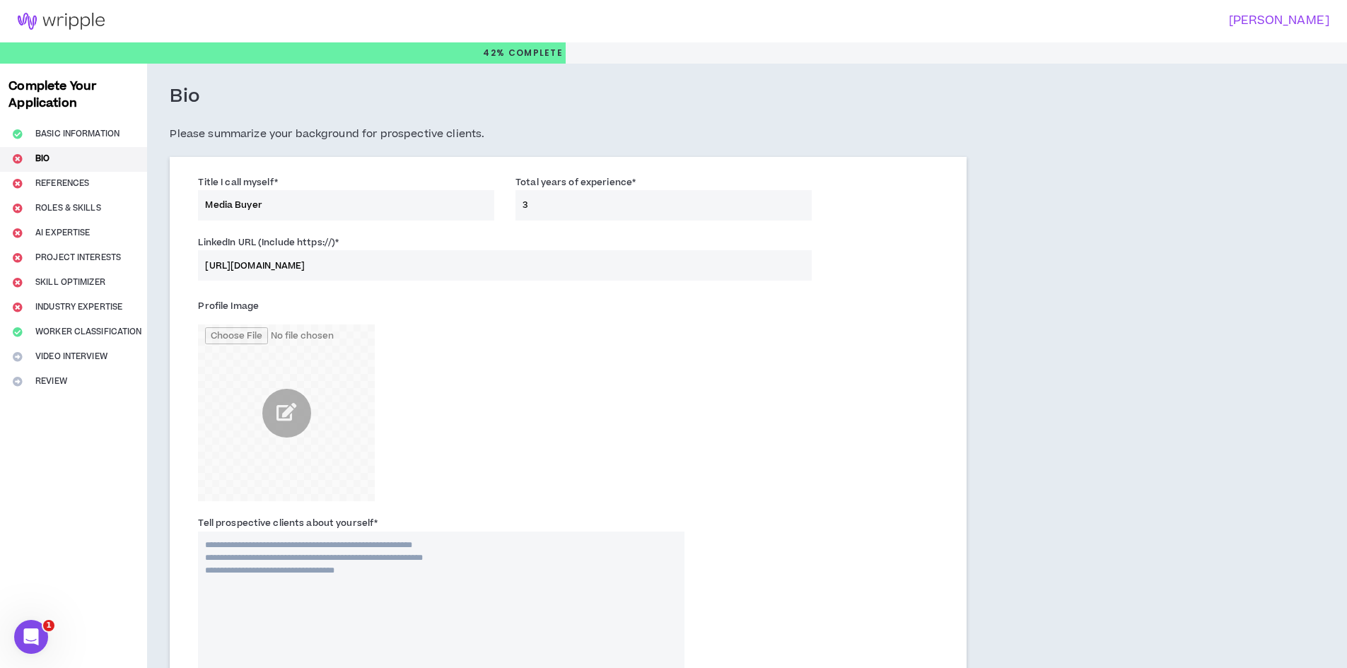
click at [849, 428] on div "Profile Image" at bounding box center [568, 401] width 762 height 221
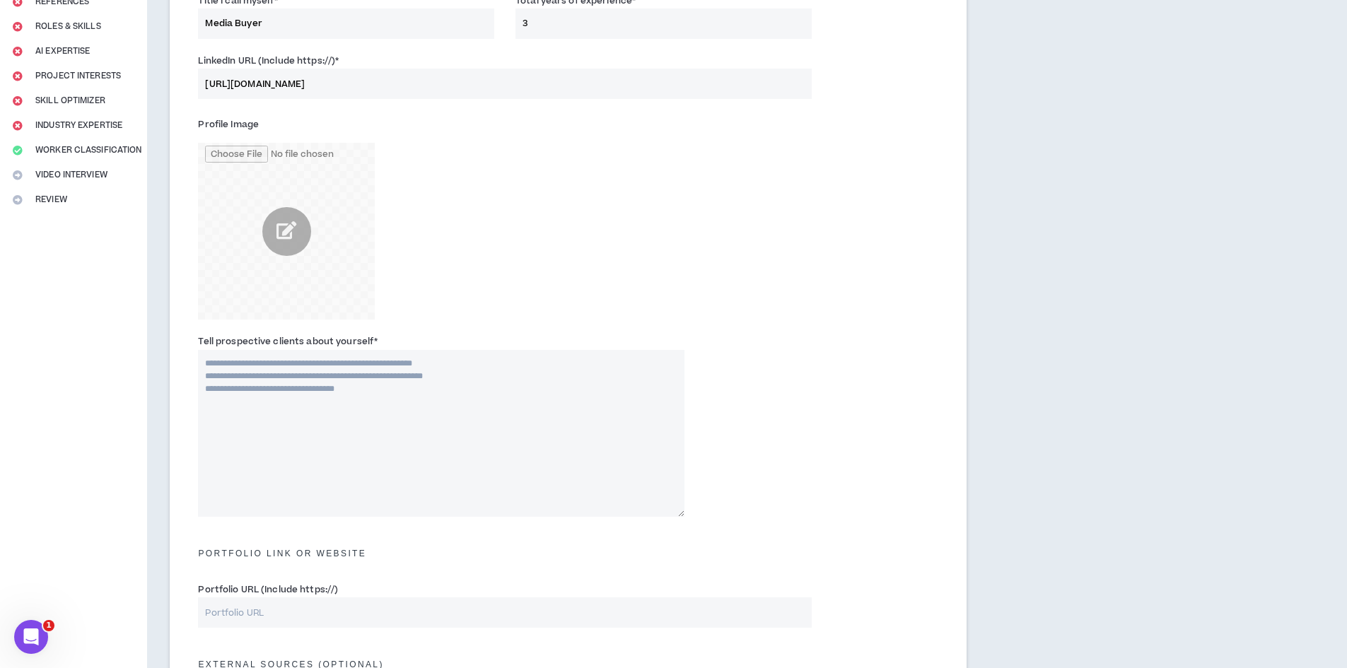
scroll to position [495, 0]
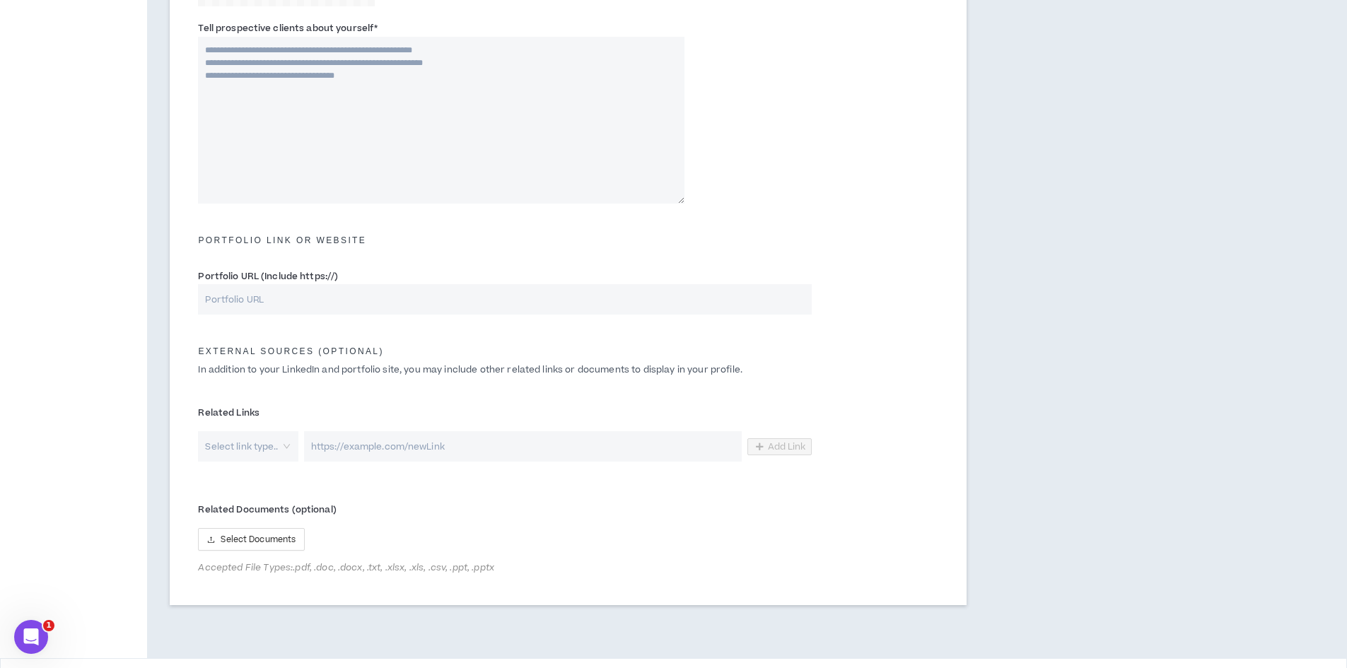
click at [285, 448] on div "Select link type.." at bounding box center [248, 446] width 100 height 30
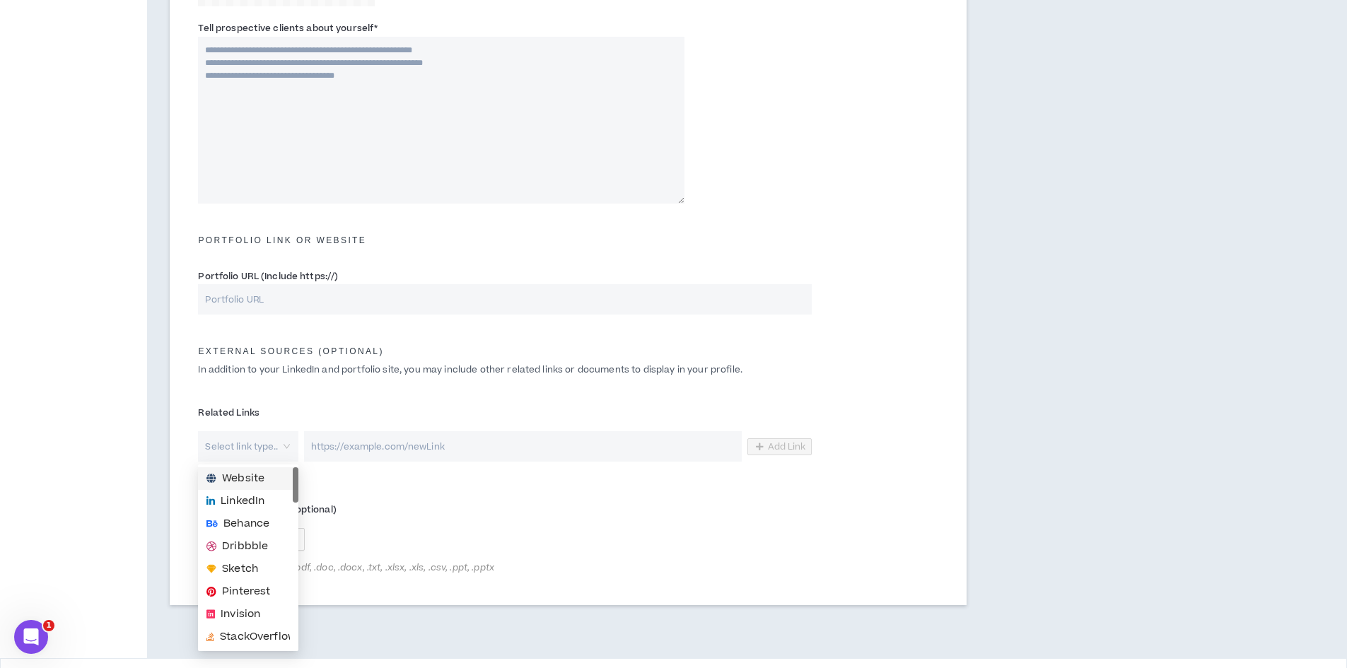
click at [285, 448] on div "Select link type.." at bounding box center [248, 446] width 100 height 30
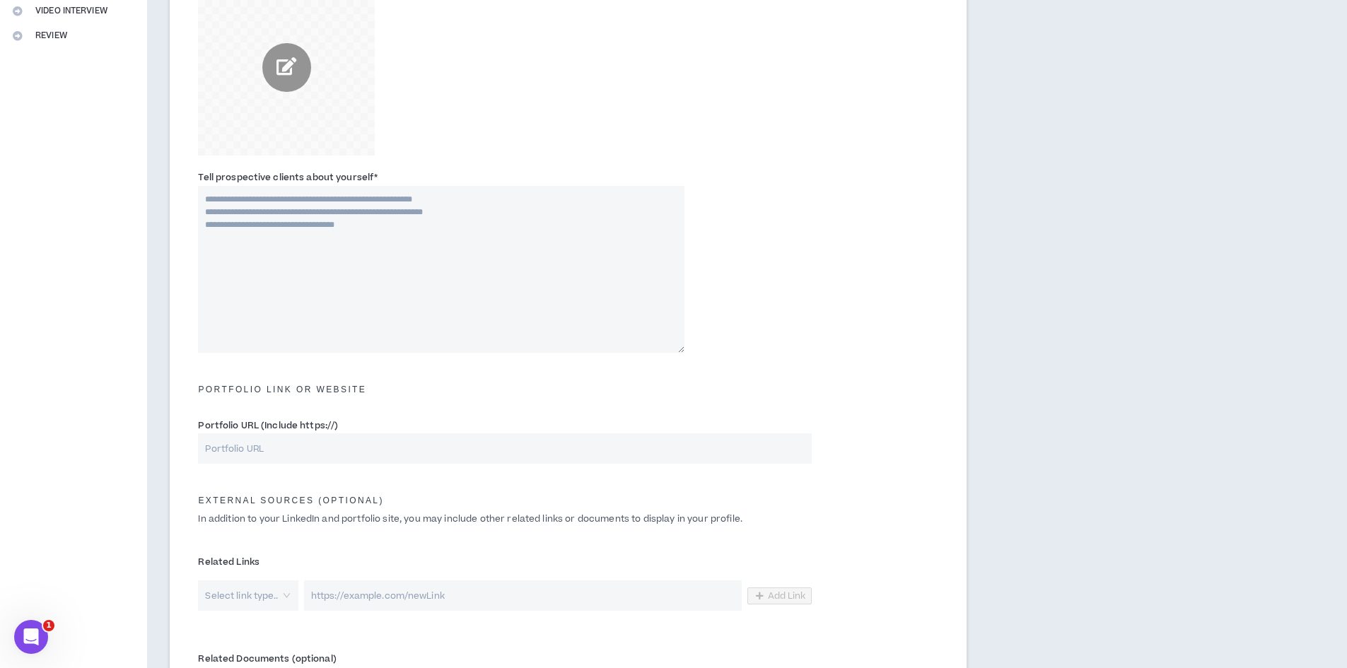
scroll to position [541, 0]
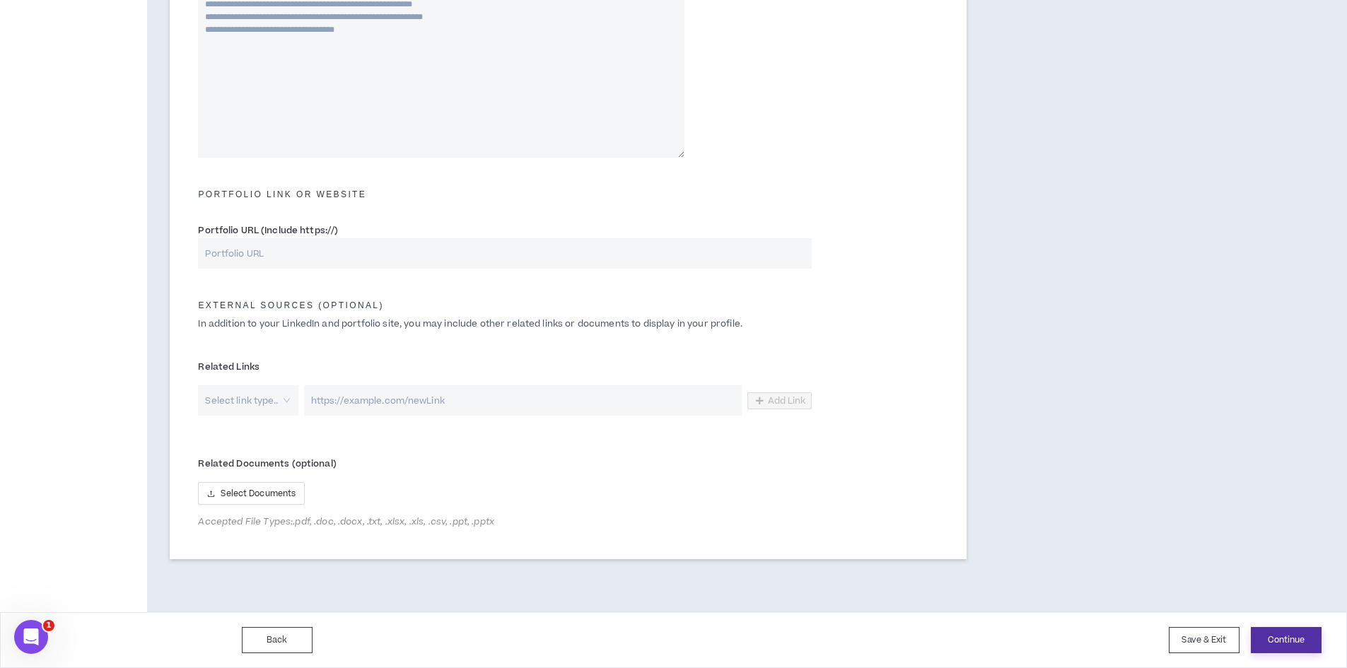
click at [1293, 644] on button "Continue" at bounding box center [1286, 640] width 71 height 26
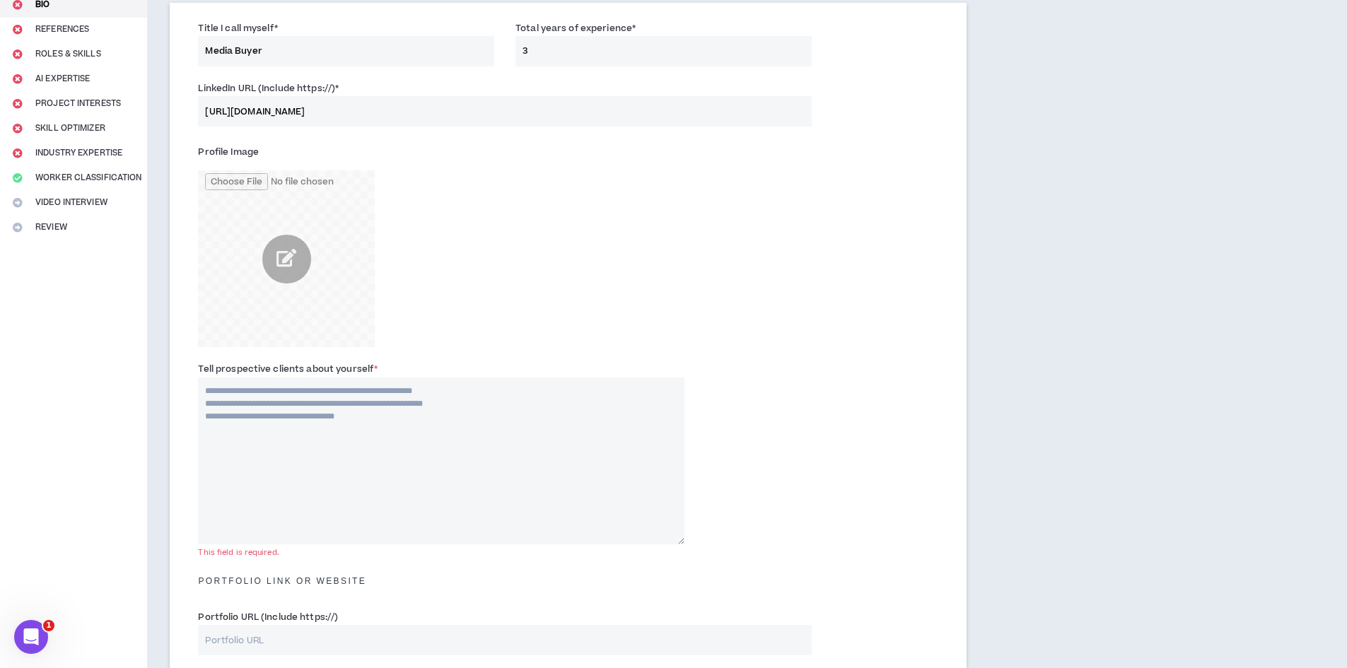
scroll to position [212, 0]
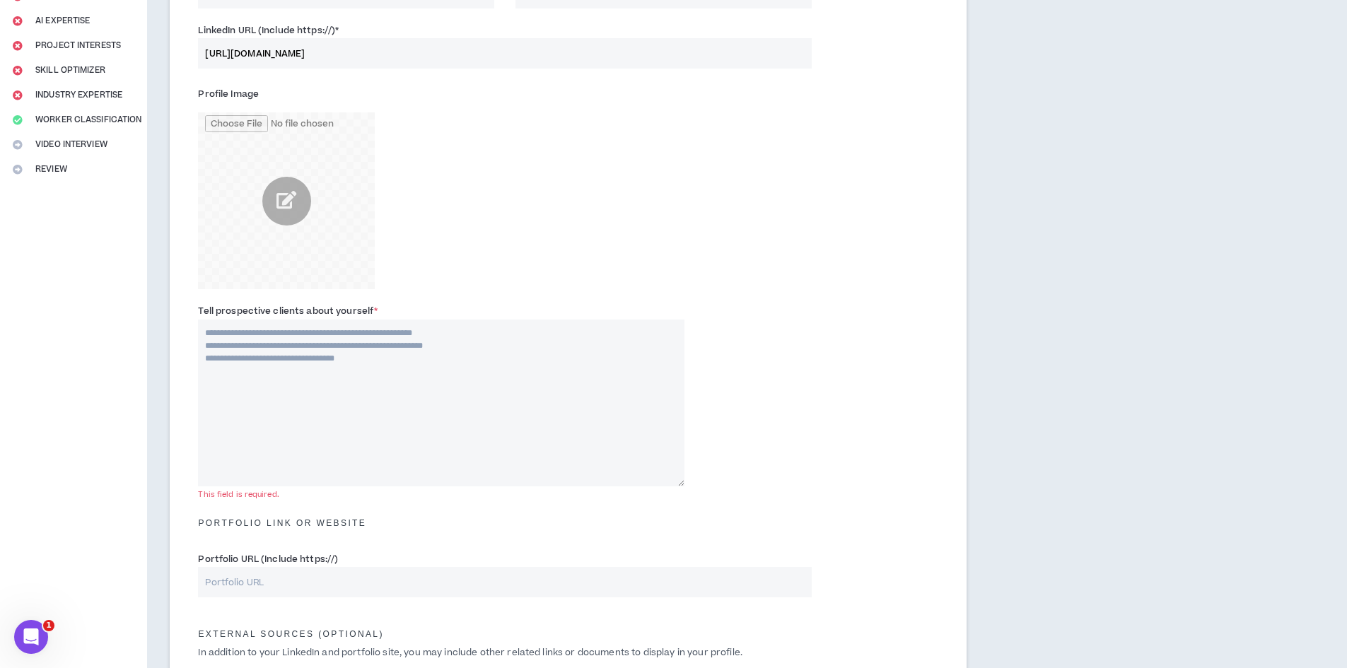
click at [401, 352] on textarea "Tell prospective clients about yourself *" at bounding box center [441, 403] width 487 height 167
click at [1023, 261] on div "Bio Please summarize your background for prospective clients. Title I call myse…" at bounding box center [652, 396] width 1011 height 1090
click at [347, 398] on textarea "Tell prospective clients about yourself *" at bounding box center [441, 403] width 487 height 167
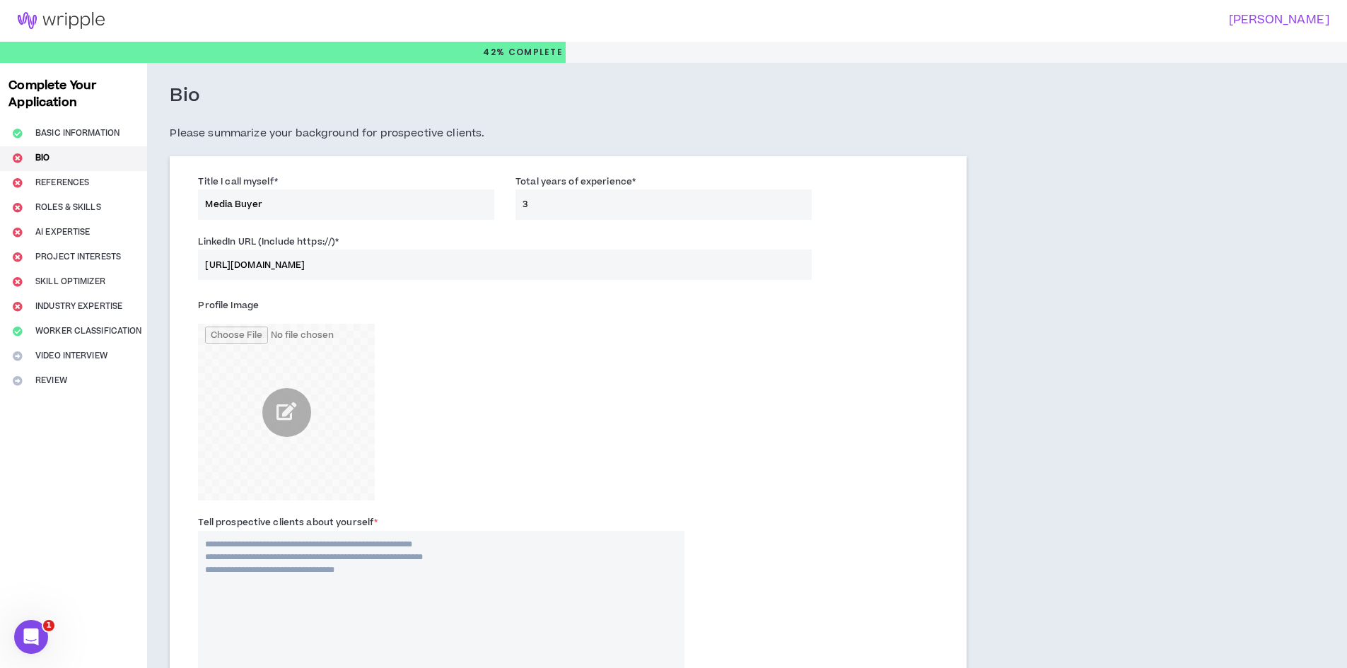
scroll to position [0, 0]
click at [253, 184] on label "Title I call myself *" at bounding box center [237, 182] width 79 height 23
click at [253, 190] on input "Media Buyer" at bounding box center [346, 205] width 296 height 30
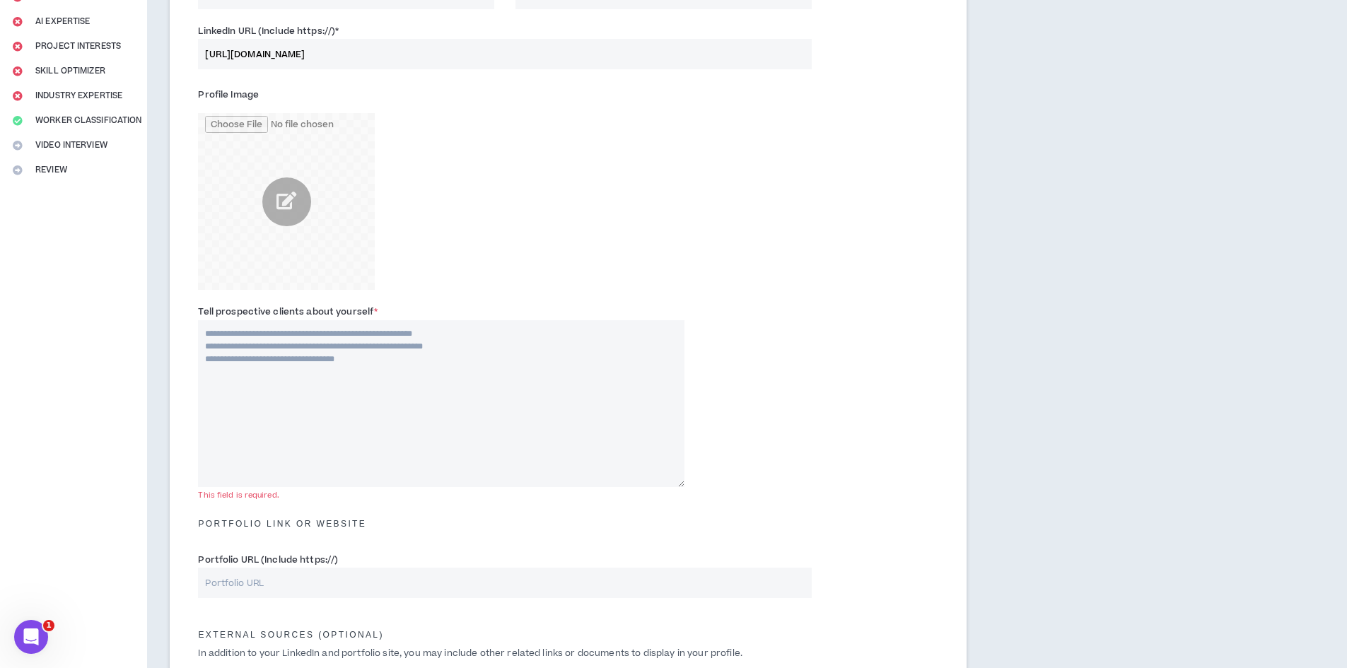
scroll to position [212, 0]
click at [356, 386] on textarea "Tell prospective clients about yourself *" at bounding box center [441, 403] width 487 height 167
paste textarea "**********"
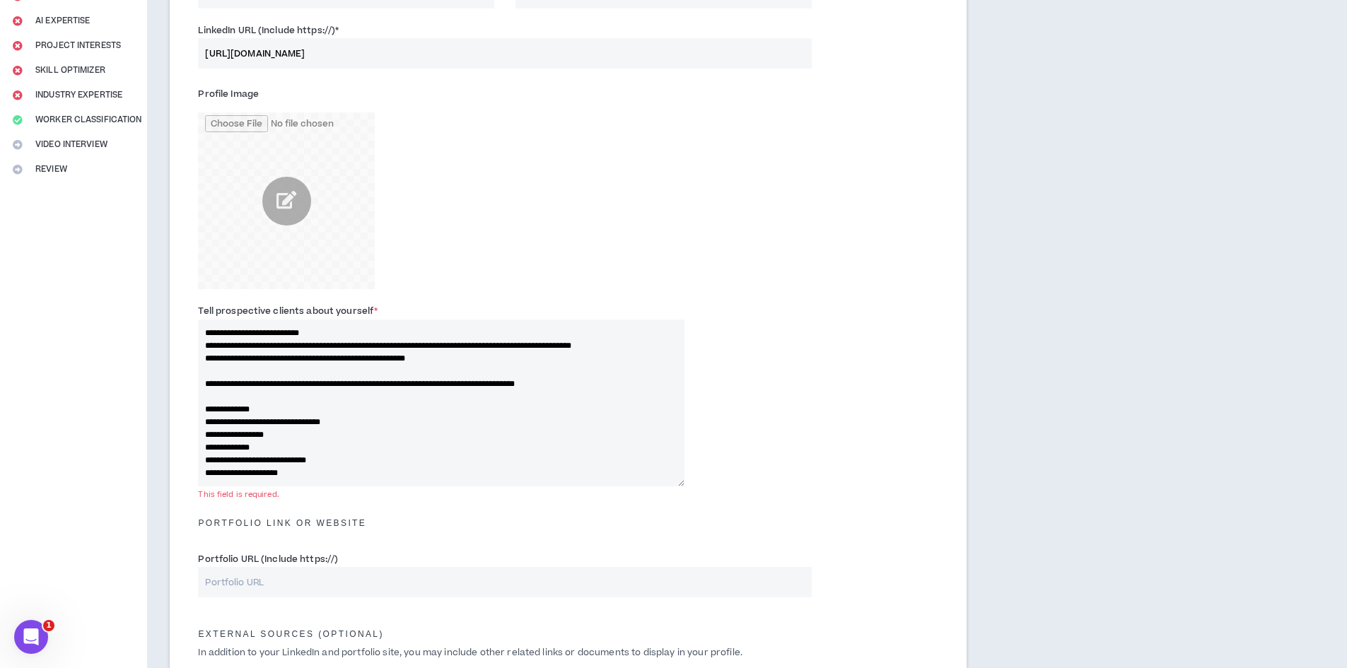
scroll to position [222, 0]
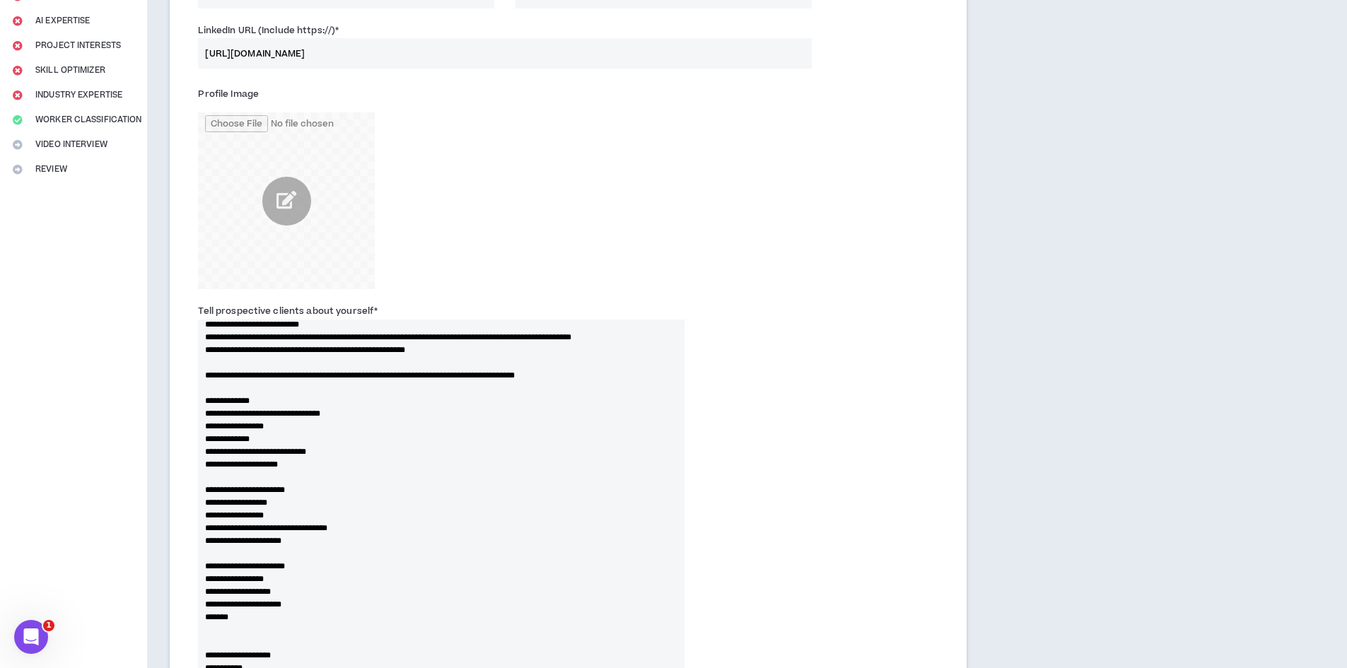
drag, startPoint x: 680, startPoint y: 481, endPoint x: 695, endPoint y: 702, distance: 221.1
click at [695, 456] on html "[PERSON_NAME] 42% Complete Complete Your Application Basic Information Bio Refe…" at bounding box center [673, 122] width 1347 height 668
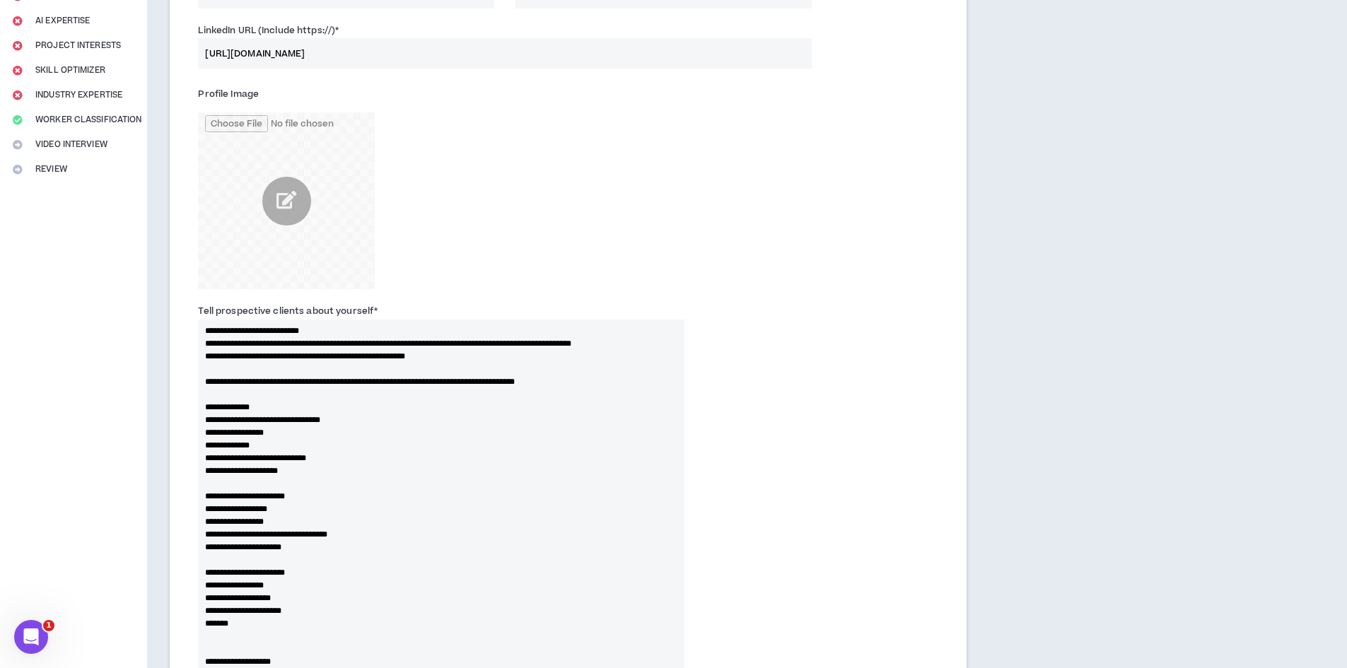
scroll to position [0, 0]
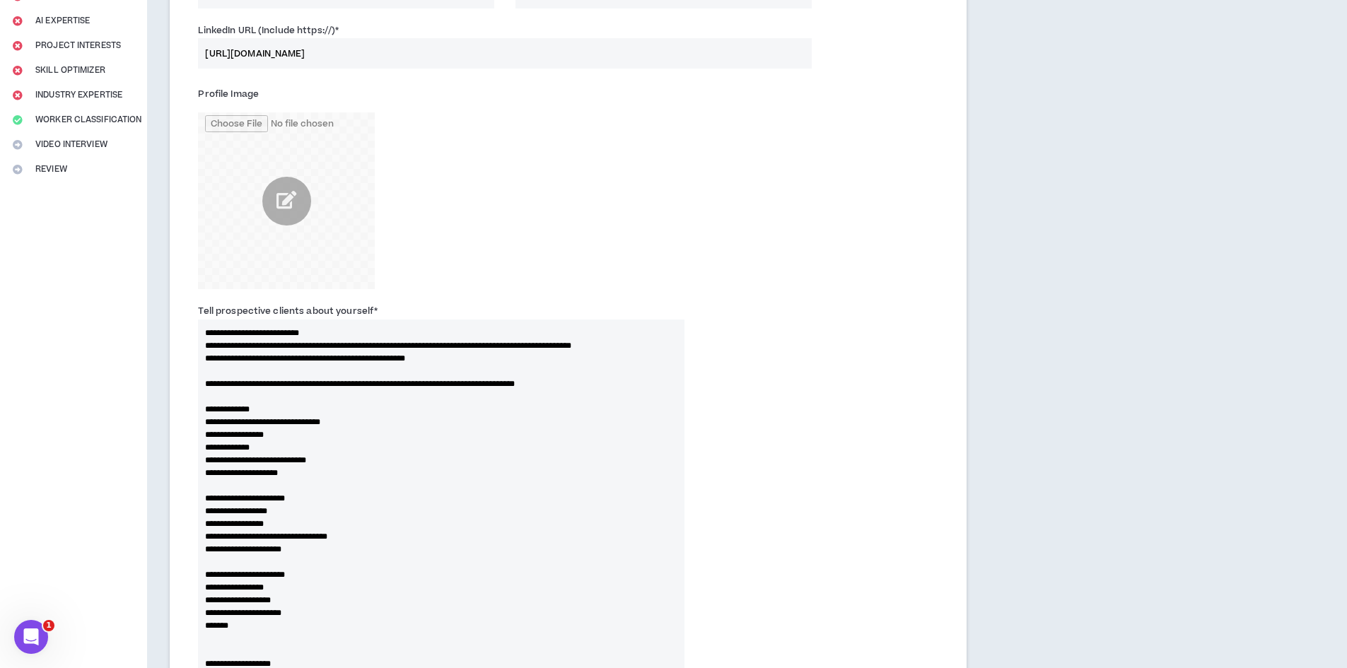
drag, startPoint x: 265, startPoint y: 381, endPoint x: 221, endPoint y: 381, distance: 43.9
click at [221, 381] on textarea "**********" at bounding box center [441, 514] width 487 height 388
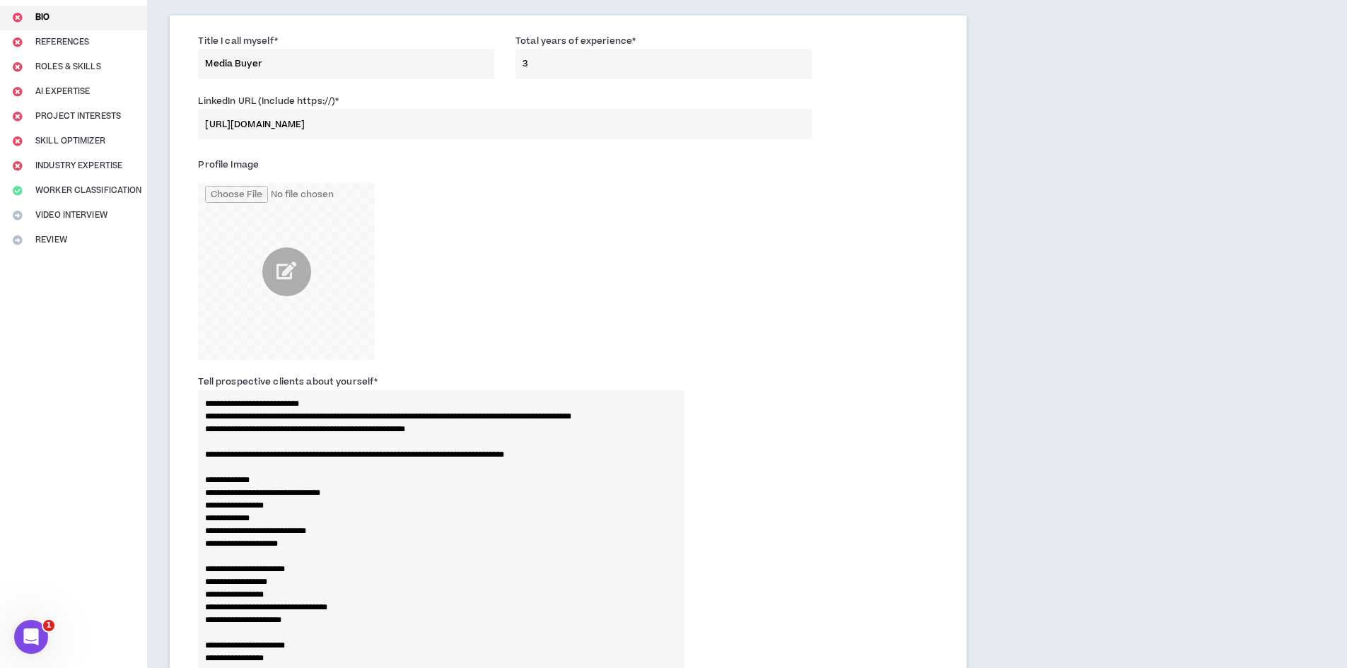
scroll to position [212, 0]
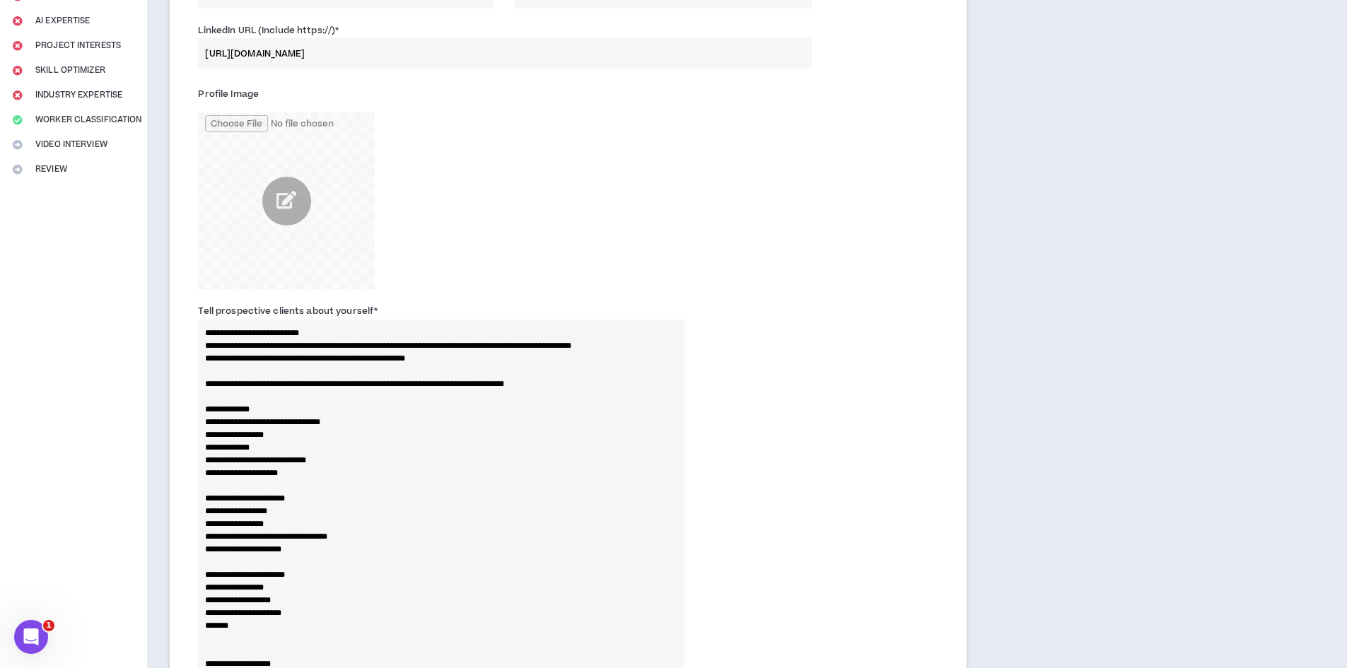
drag, startPoint x: 349, startPoint y: 331, endPoint x: 189, endPoint y: 326, distance: 160.6
click at [189, 326] on div "**********" at bounding box center [441, 504] width 508 height 403
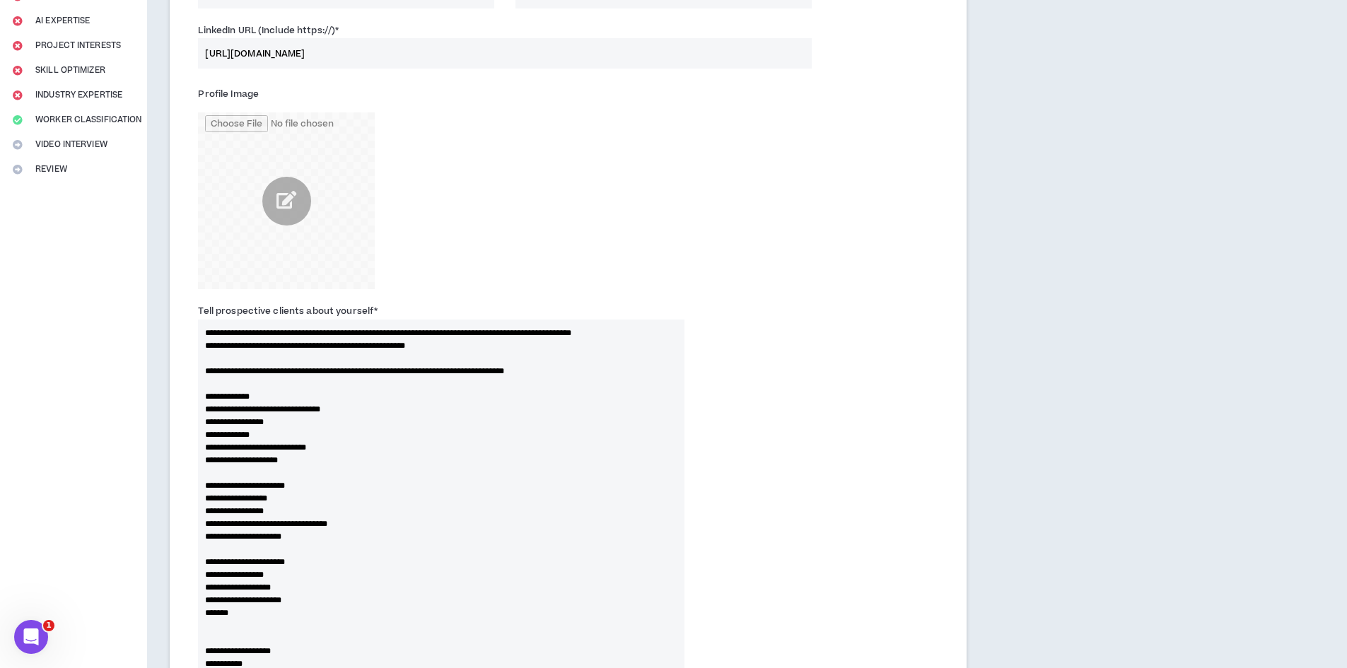
drag, startPoint x: 736, startPoint y: 400, endPoint x: 743, endPoint y: 398, distance: 7.4
click at [736, 400] on div "**********" at bounding box center [568, 508] width 762 height 417
click at [348, 347] on textarea "**********" at bounding box center [441, 514] width 487 height 388
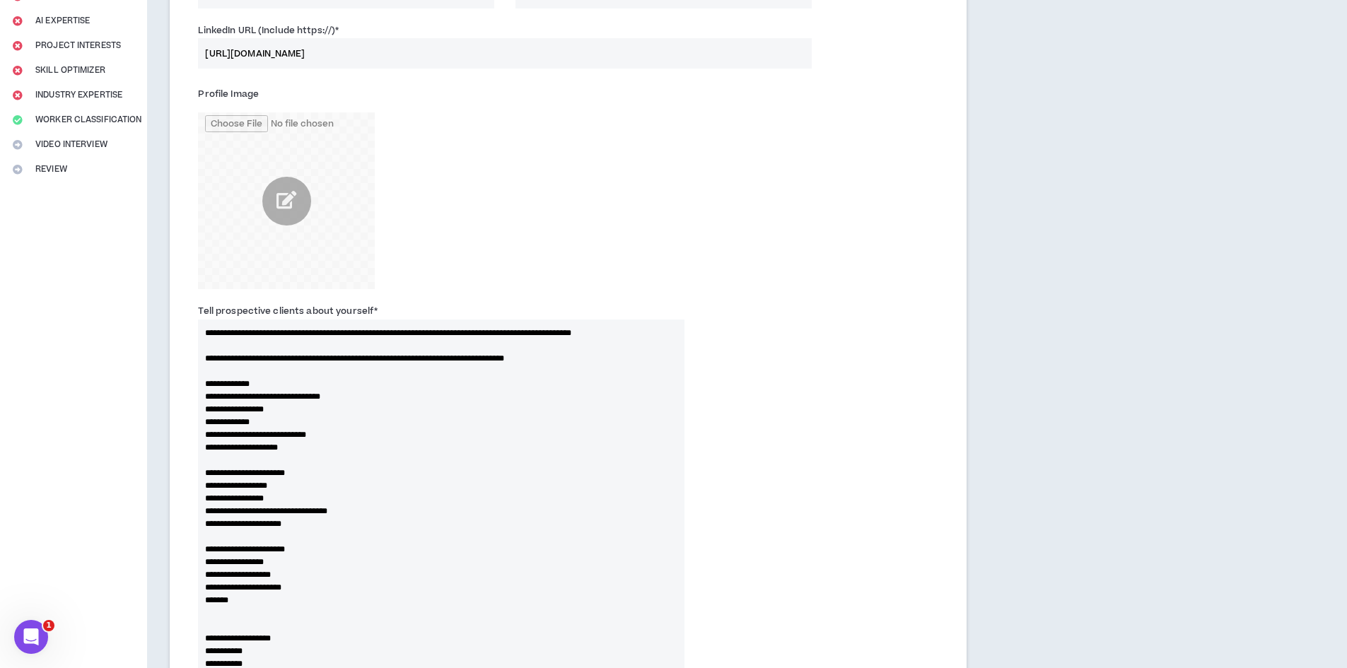
type textarea "**********"
click at [805, 359] on div "**********" at bounding box center [568, 508] width 762 height 417
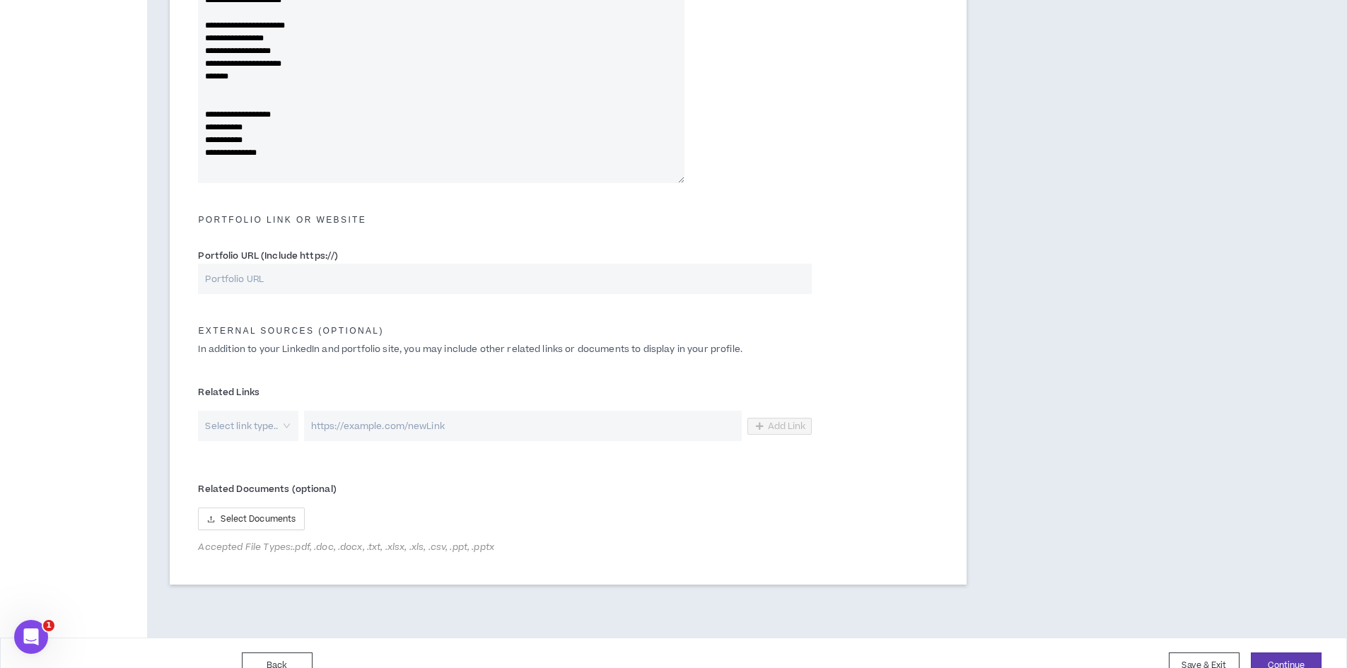
scroll to position [762, 0]
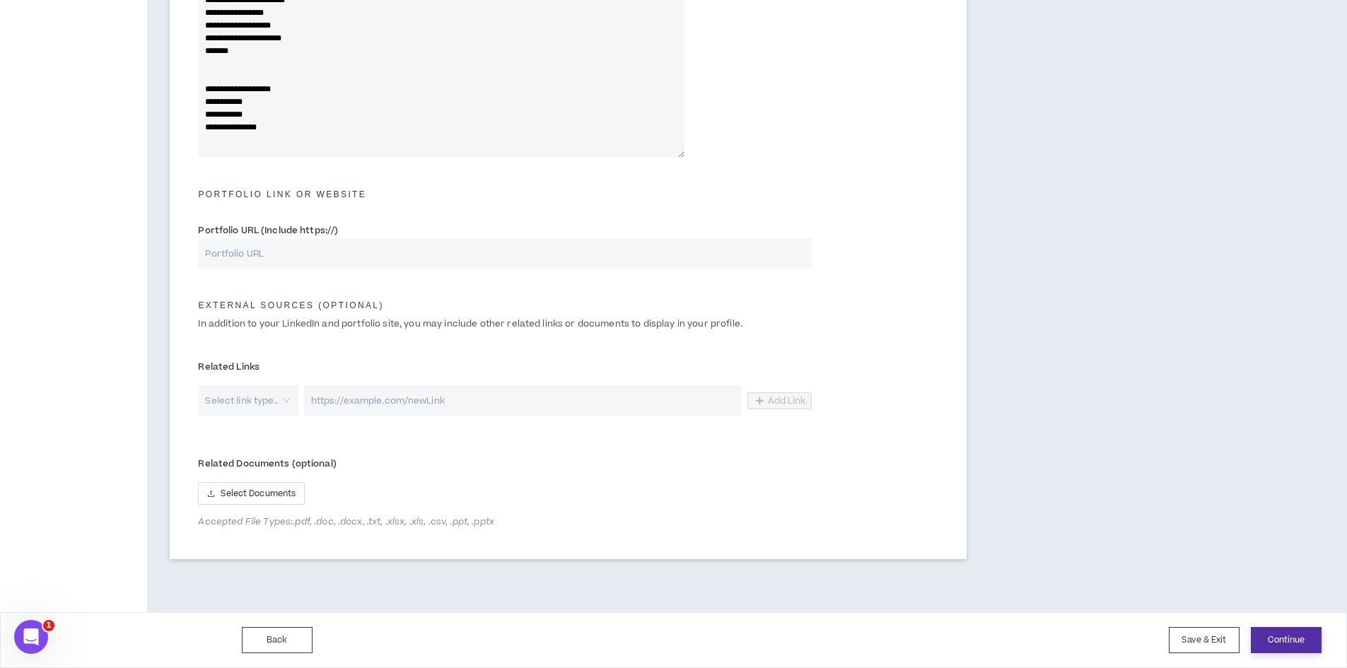
click at [1288, 646] on button "Continue" at bounding box center [1286, 640] width 71 height 26
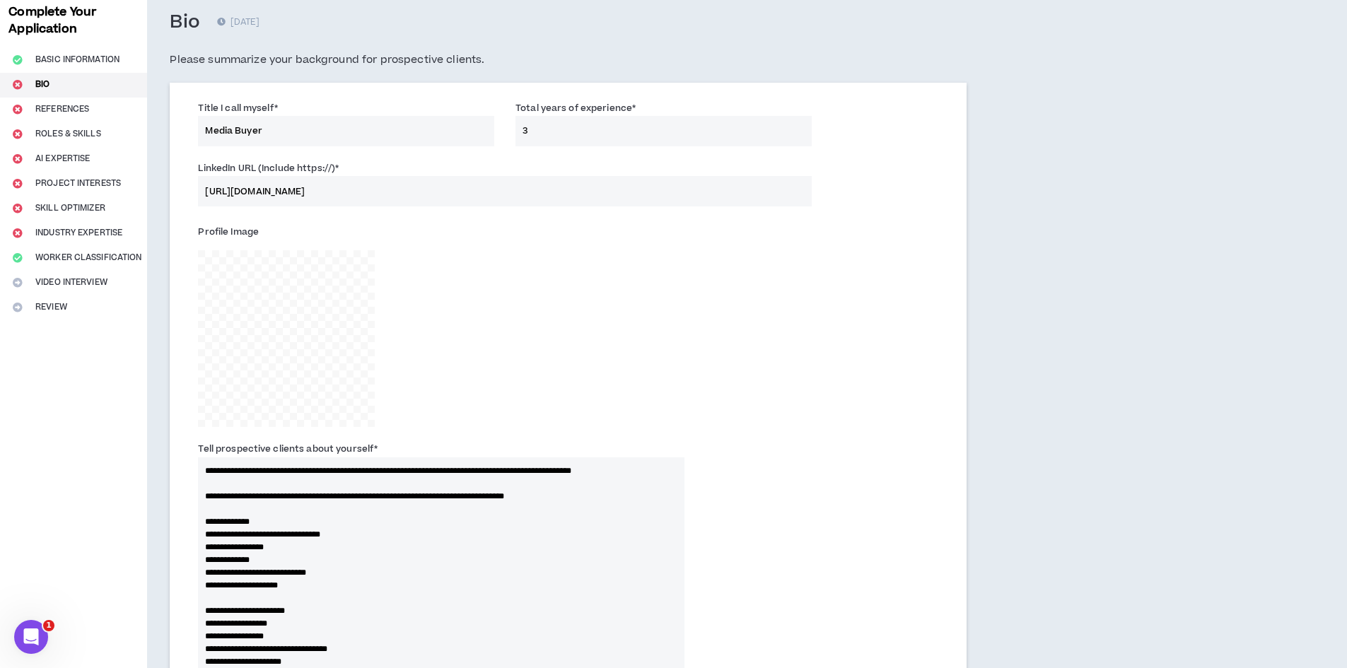
scroll to position [0, 0]
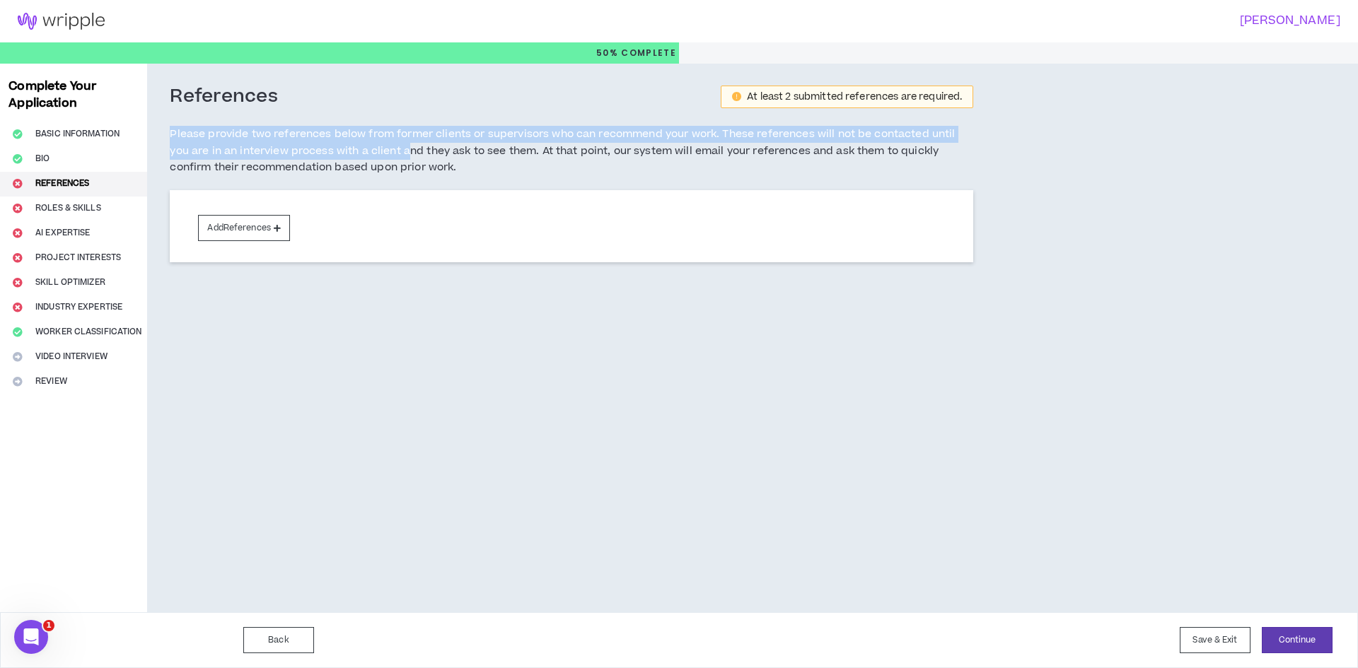
drag, startPoint x: 173, startPoint y: 135, endPoint x: 430, endPoint y: 161, distance: 258.7
click at [427, 160] on h5 "Please provide two references below from former clients or supervisors who can …" at bounding box center [572, 151] width 804 height 50
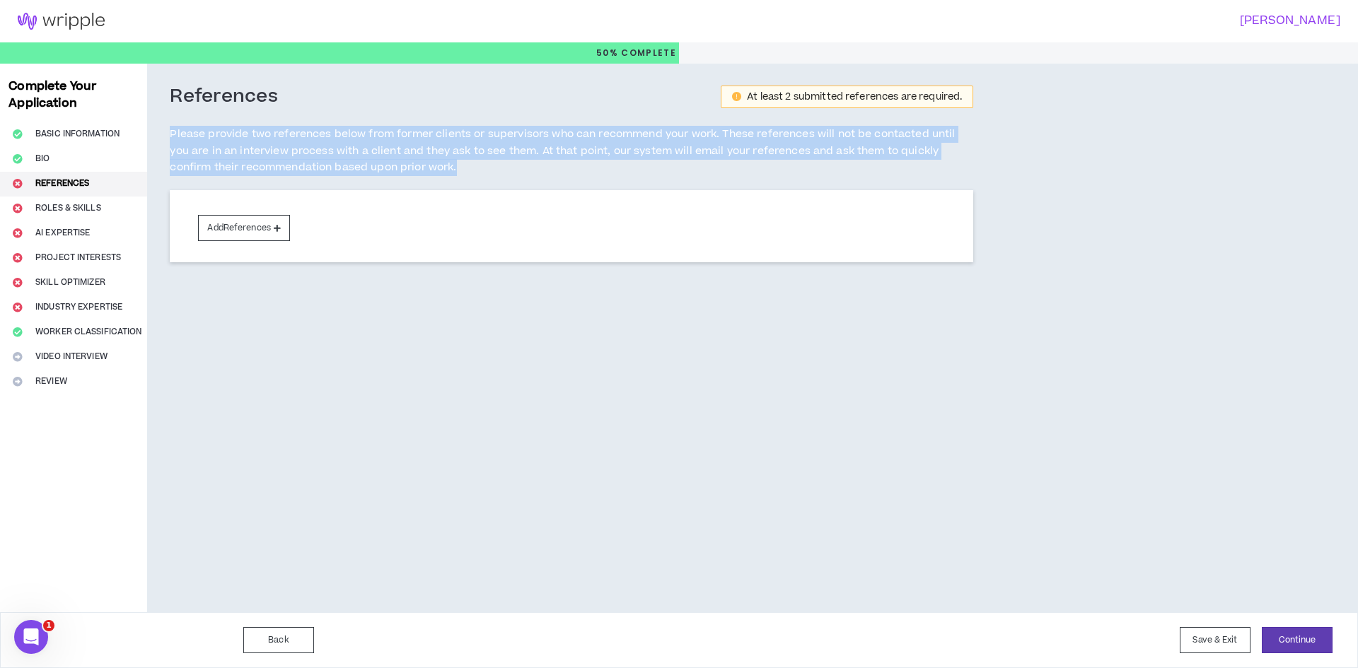
click at [430, 161] on h5 "Please provide two references below from former clients or supervisors who can …" at bounding box center [572, 151] width 804 height 50
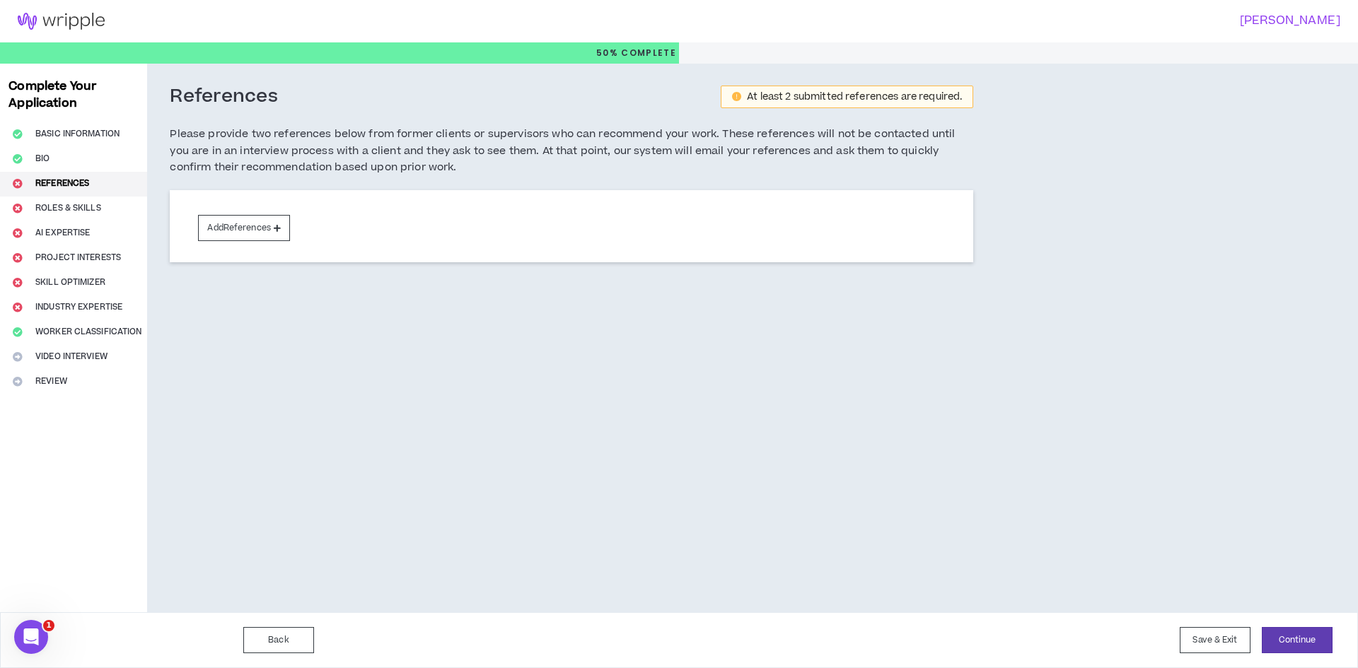
click at [460, 173] on h5 "Please provide two references below from former clients or supervisors who can …" at bounding box center [572, 151] width 804 height 50
drag, startPoint x: 767, startPoint y: 96, endPoint x: 955, endPoint y: 108, distance: 187.8
click at [955, 108] on div "At least 2 submitted references are required." at bounding box center [847, 97] width 253 height 23
click at [968, 109] on div "References At least 2 submitted references are required. Please provide two ref…" at bounding box center [572, 137] width 804 height 105
click at [253, 227] on button "Add References" at bounding box center [244, 228] width 92 height 26
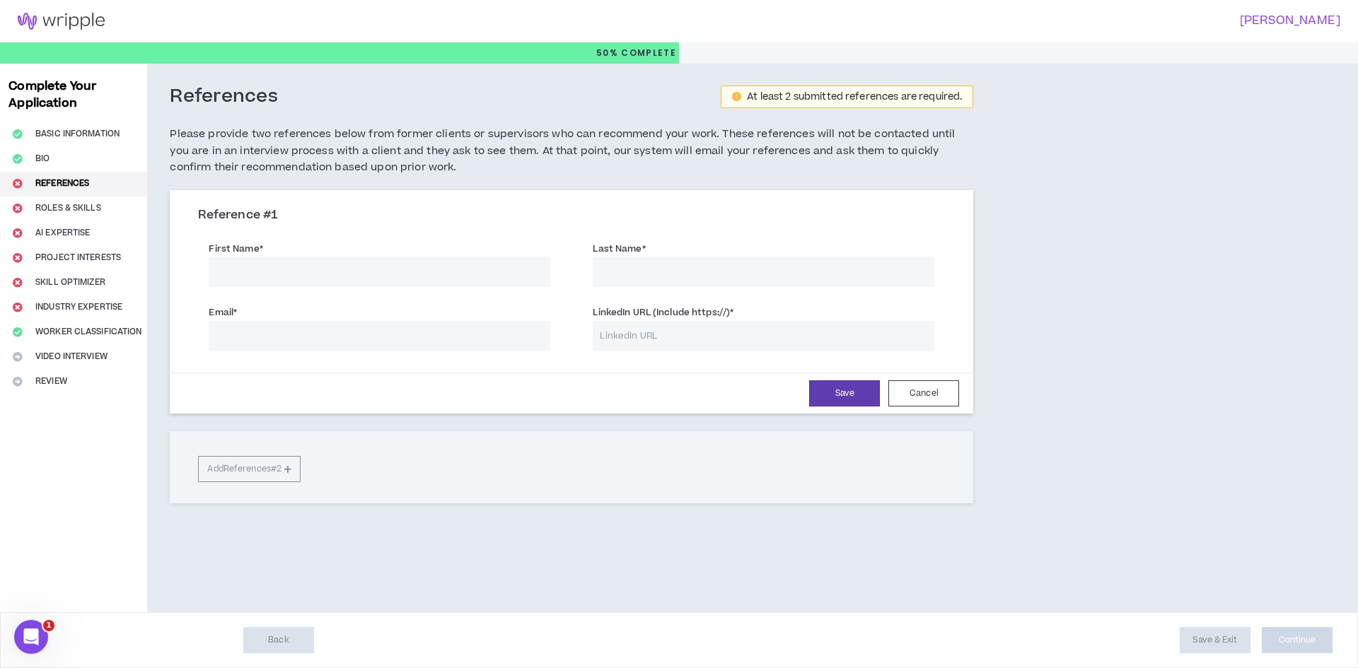
click at [395, 340] on input "Email *" at bounding box center [380, 336] width 342 height 30
click at [369, 276] on input "First Name *" at bounding box center [380, 272] width 342 height 30
click at [631, 569] on div "References At least 2 submitted references are required. Please provide two ref…" at bounding box center [571, 319] width 849 height 510
click at [371, 272] on input "First Name *" at bounding box center [380, 272] width 342 height 30
type input "[PERSON_NAME]"
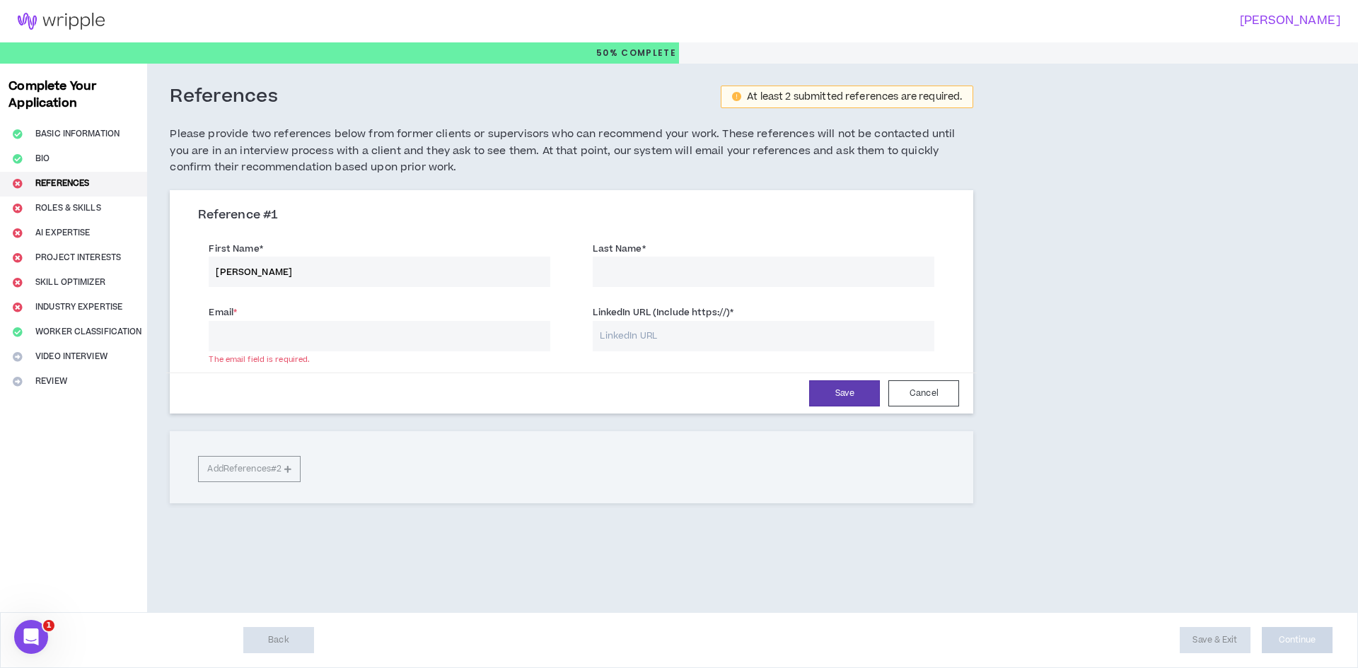
click at [359, 340] on input "Email *" at bounding box center [380, 336] width 342 height 30
type input "m"
type input "[PERSON_NAME][EMAIL_ADDRESS][DOMAIN_NAME]"
click at [692, 267] on input "Last Name *" at bounding box center [764, 272] width 342 height 30
click at [688, 334] on input "LinkedIn URL (Include https://) *" at bounding box center [764, 336] width 342 height 30
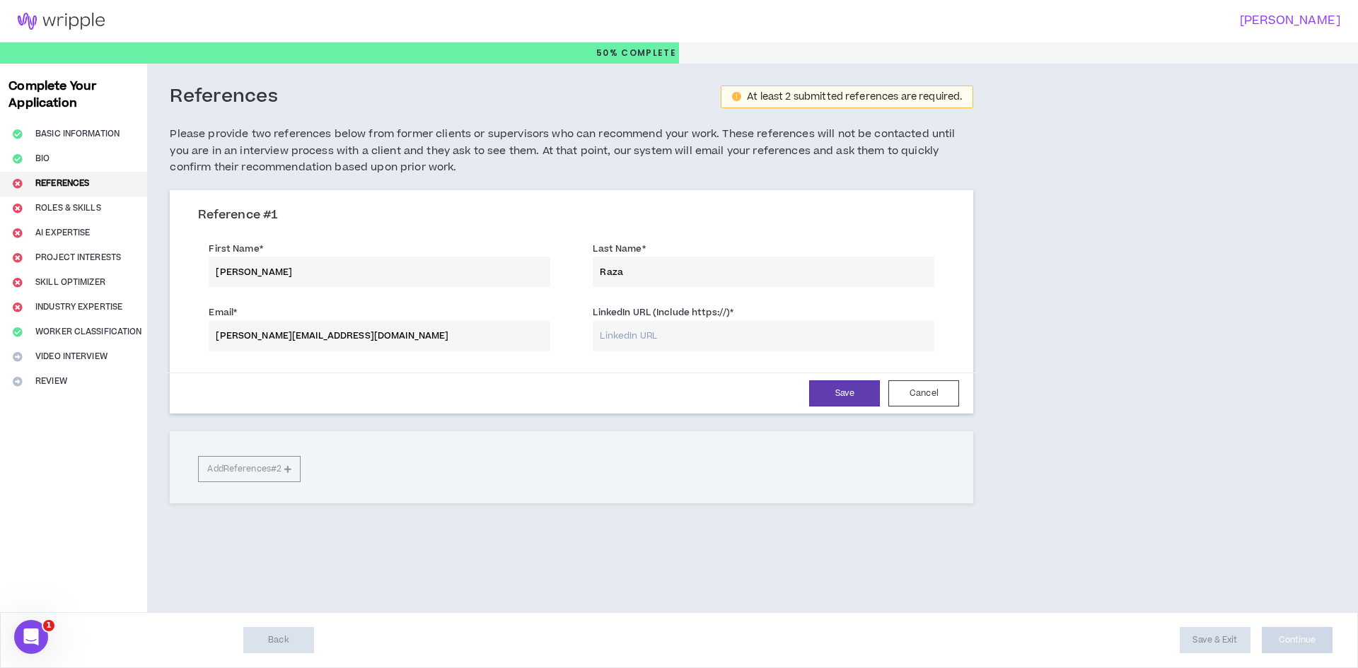
click at [1122, 288] on div "References At least 2 submitted references are required. Please provide two ref…" at bounding box center [656, 338] width 1019 height 549
click at [625, 274] on input "Raza" at bounding box center [764, 272] width 342 height 30
type input "Riaz"
click at [629, 335] on input "LinkedIn URL (Include https://) *" at bounding box center [764, 336] width 342 height 30
paste input "[URL][DOMAIN_NAME][PERSON_NAME]"
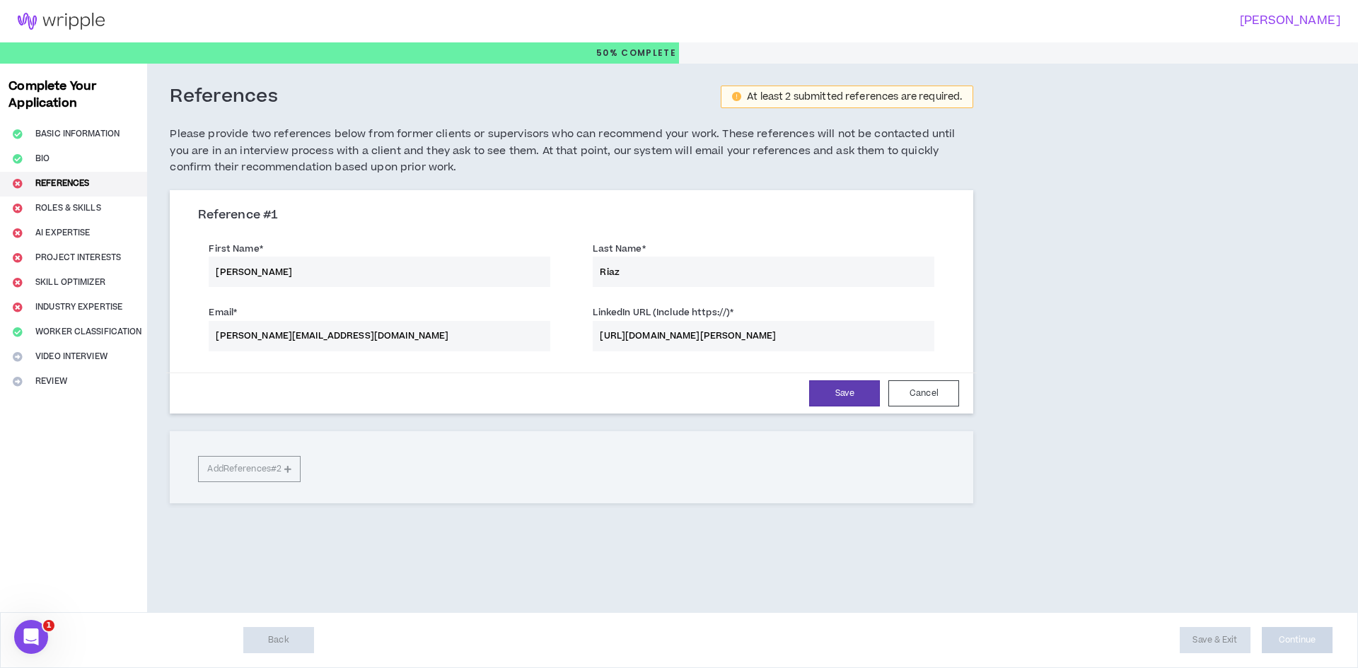
type input "[URL][DOMAIN_NAME][PERSON_NAME]"
click at [1041, 309] on div "References At least 2 submitted references are required. Please provide two ref…" at bounding box center [656, 338] width 1019 height 549
click at [423, 335] on input "[PERSON_NAME][EMAIL_ADDRESS][DOMAIN_NAME]" at bounding box center [380, 336] width 342 height 30
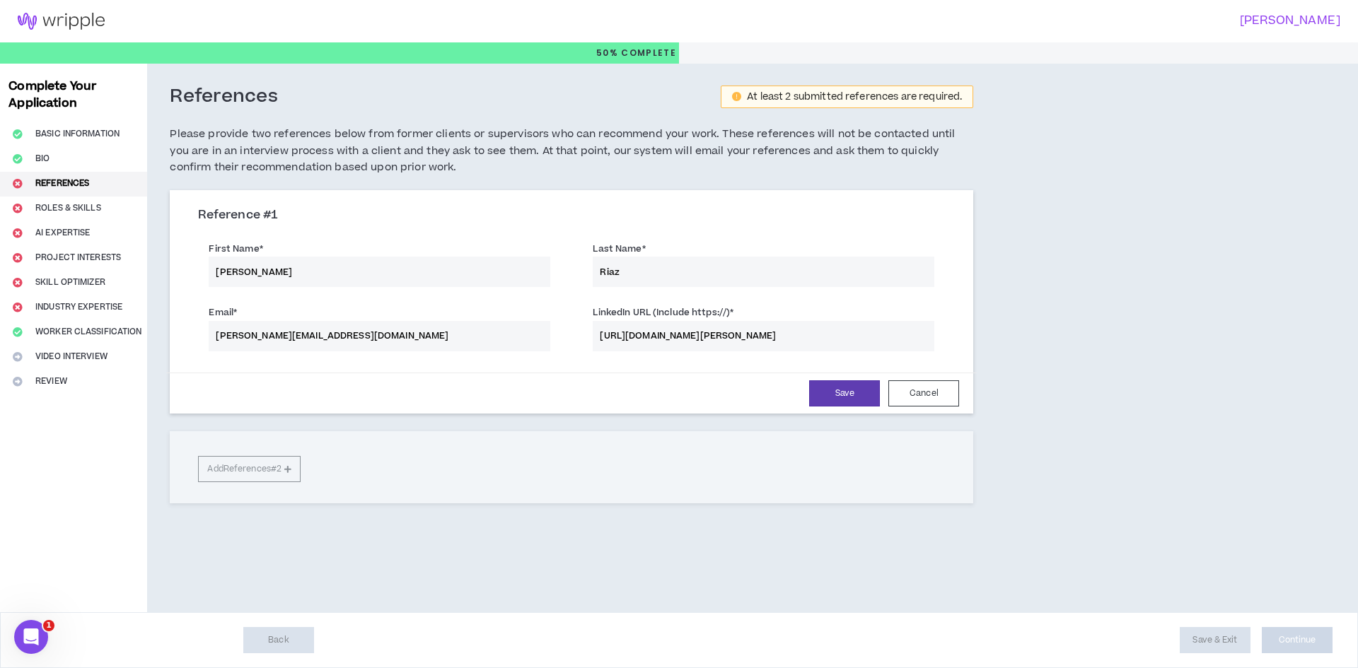
click at [1132, 300] on div "References At least 2 submitted references are required. Please provide two ref…" at bounding box center [656, 338] width 1019 height 549
click at [855, 394] on button "Save" at bounding box center [844, 394] width 71 height 26
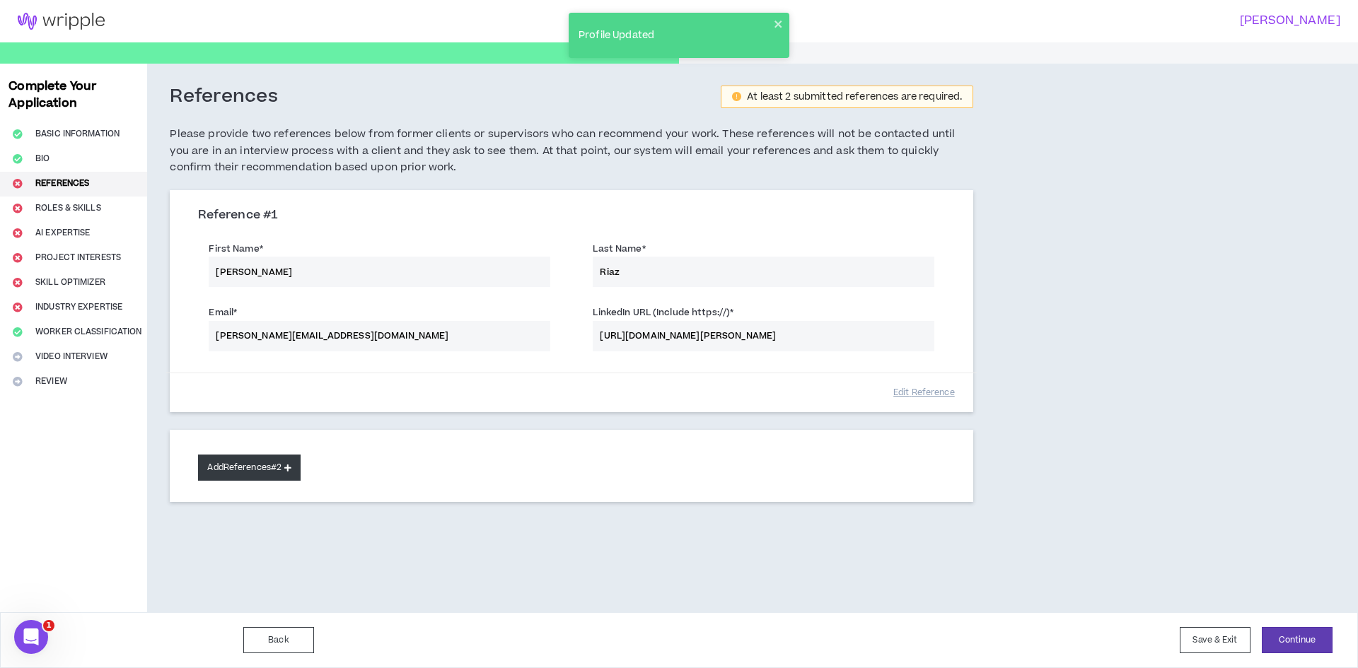
click at [245, 463] on button "Add References #2" at bounding box center [249, 468] width 103 height 26
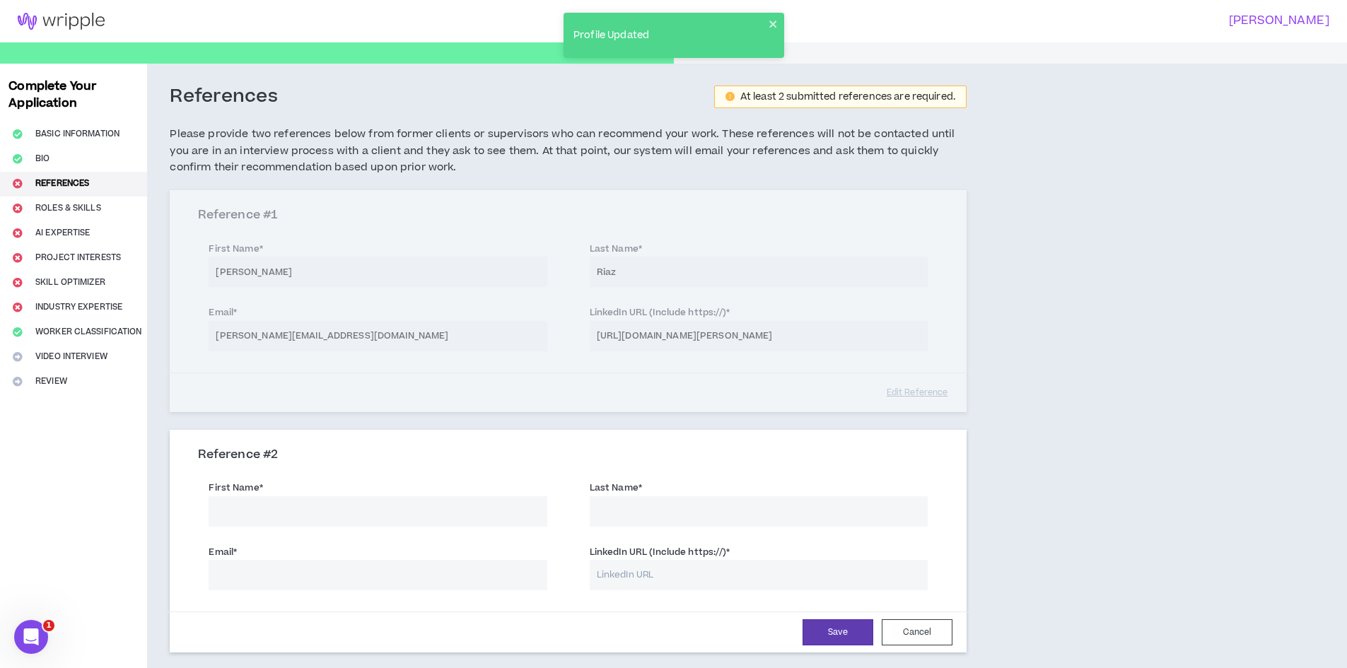
click at [268, 516] on input "First Name *" at bounding box center [378, 512] width 338 height 30
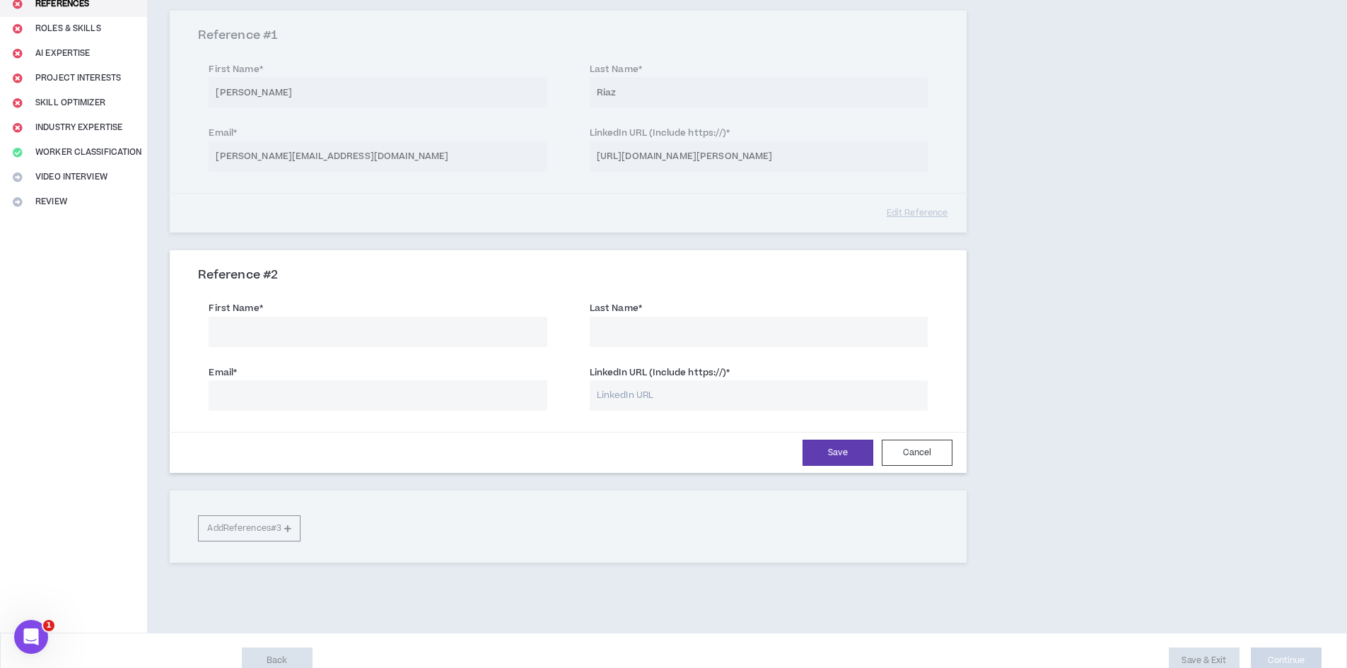
scroll to position [200, 0]
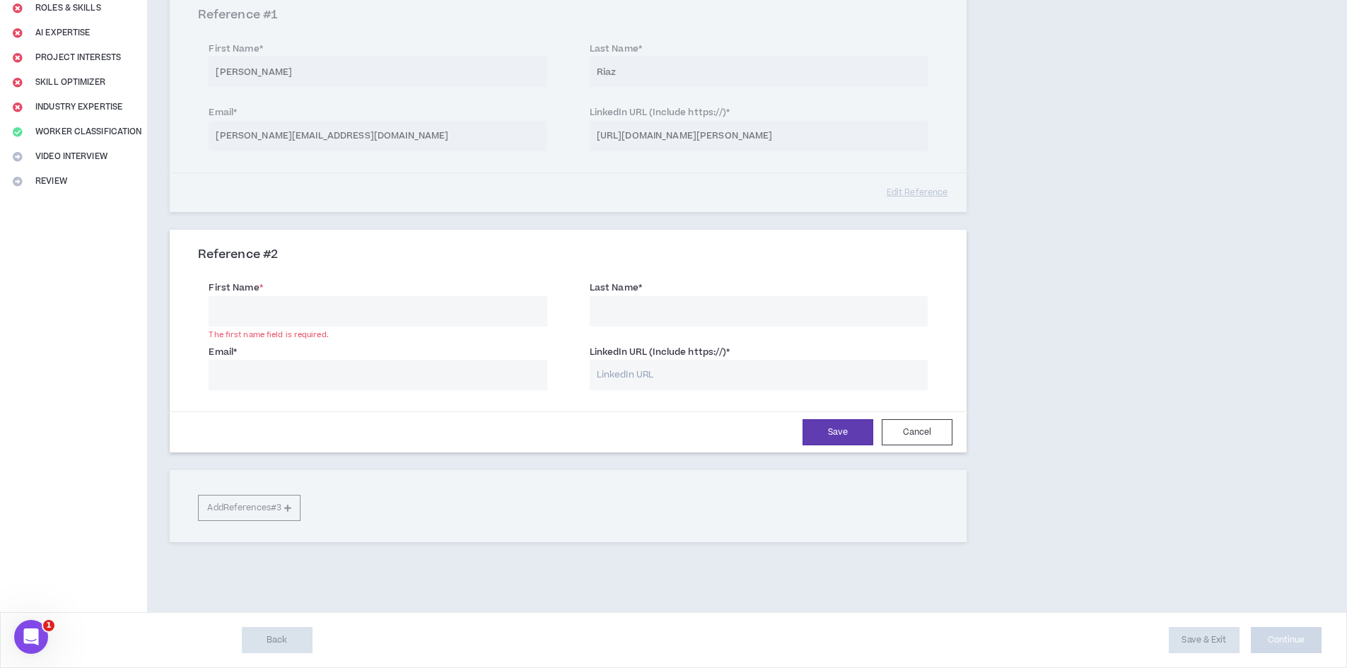
click at [1094, 332] on div "References At least 2 submitted references are required. Please provide two ref…" at bounding box center [652, 237] width 1011 height 749
click at [344, 315] on input "First Name *" at bounding box center [378, 311] width 338 height 30
click at [389, 316] on input "First Name *" at bounding box center [378, 311] width 338 height 30
click at [451, 365] on input "Email *" at bounding box center [378, 375] width 338 height 30
paste input "[EMAIL_ADDRESS][DOMAIN_NAME]"
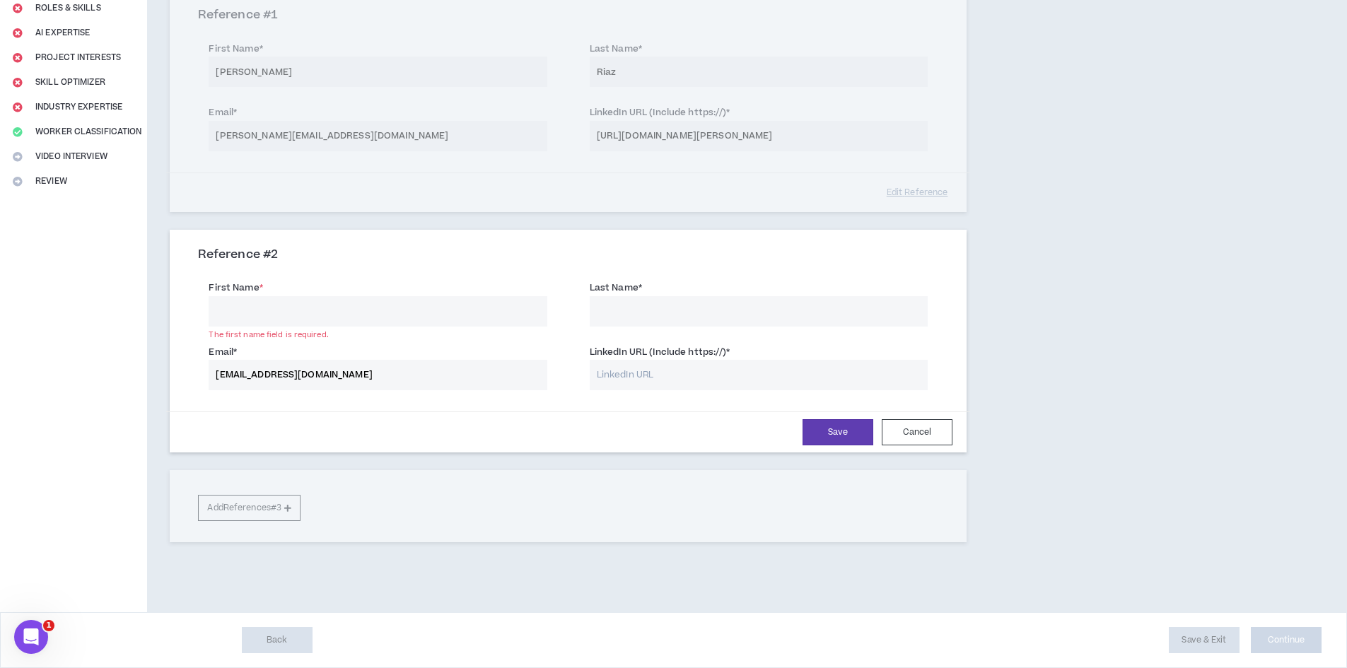
type input "[EMAIL_ADDRESS][DOMAIN_NAME]"
click at [640, 375] on input "LinkedIn URL (Include https://) *" at bounding box center [759, 375] width 338 height 30
click at [1098, 290] on div "References At least 2 submitted references are required. Please provide two ref…" at bounding box center [652, 237] width 1011 height 749
click at [655, 376] on input "LinkedIn URL (Include https://) *" at bounding box center [759, 375] width 338 height 30
paste input "[URL][DOMAIN_NAME][PERSON_NAME]"
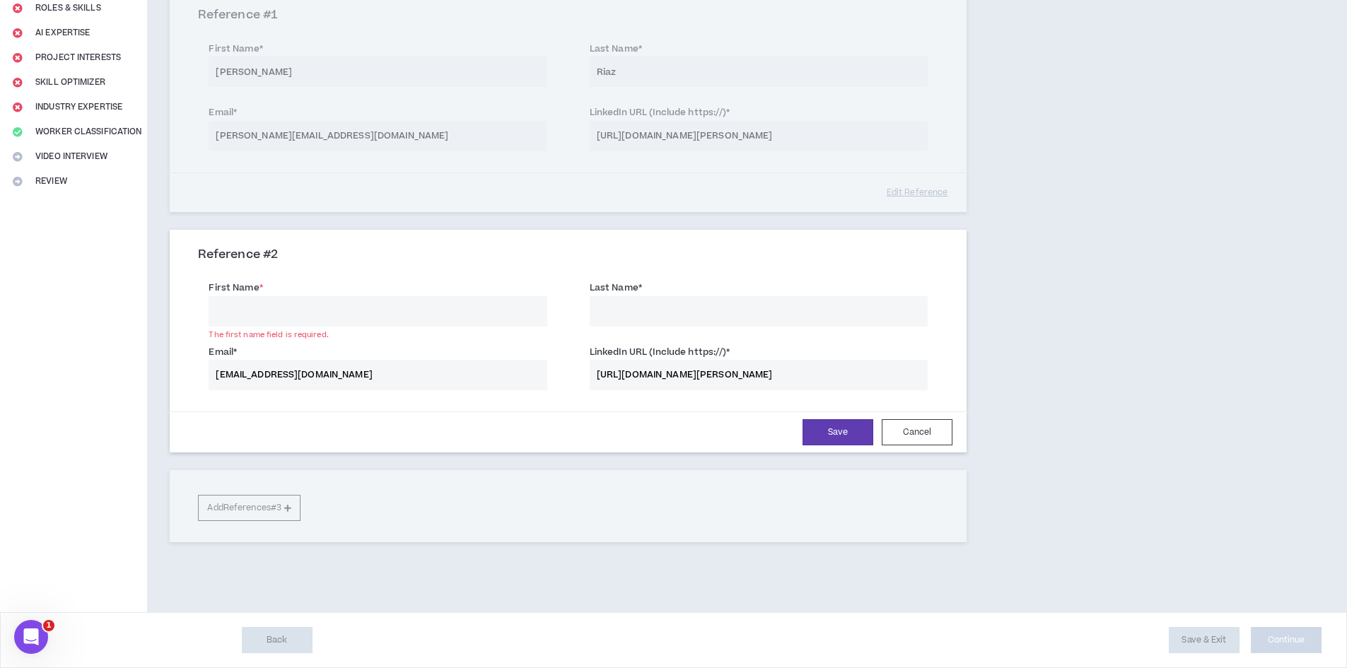
type input "[URL][DOMAIN_NAME][PERSON_NAME]"
click at [1028, 338] on div "References At least 2 submitted references are required. Please provide two ref…" at bounding box center [652, 237] width 1011 height 749
click at [360, 309] on input "First Name *" at bounding box center [378, 311] width 338 height 30
paste input "[PERSON_NAME]"
type input "[PERSON_NAME]"
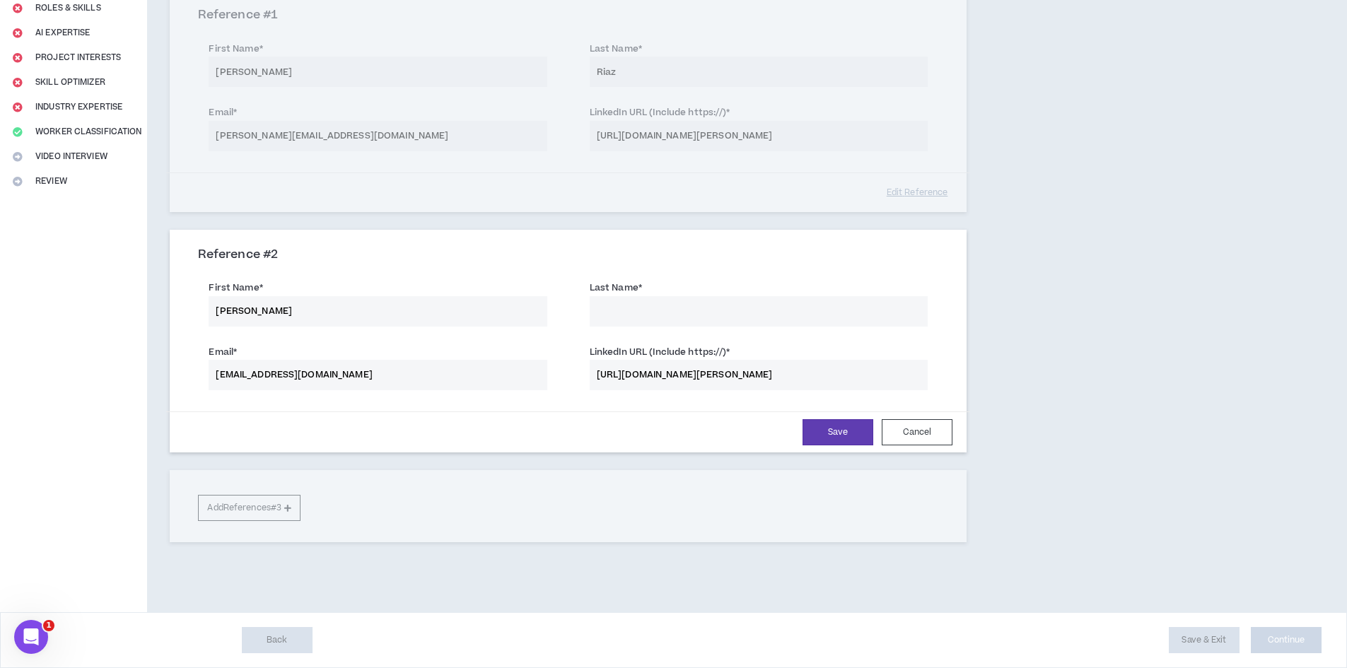
click at [668, 315] on input "Last Name *" at bounding box center [759, 311] width 338 height 30
paste input "[PERSON_NAME]"
drag, startPoint x: 632, startPoint y: 315, endPoint x: 546, endPoint y: 303, distance: 86.3
click at [546, 303] on div "First Name * [PERSON_NAME] Last Name * [PERSON_NAME]" at bounding box center [568, 305] width 762 height 64
type input "[PERSON_NAME]"
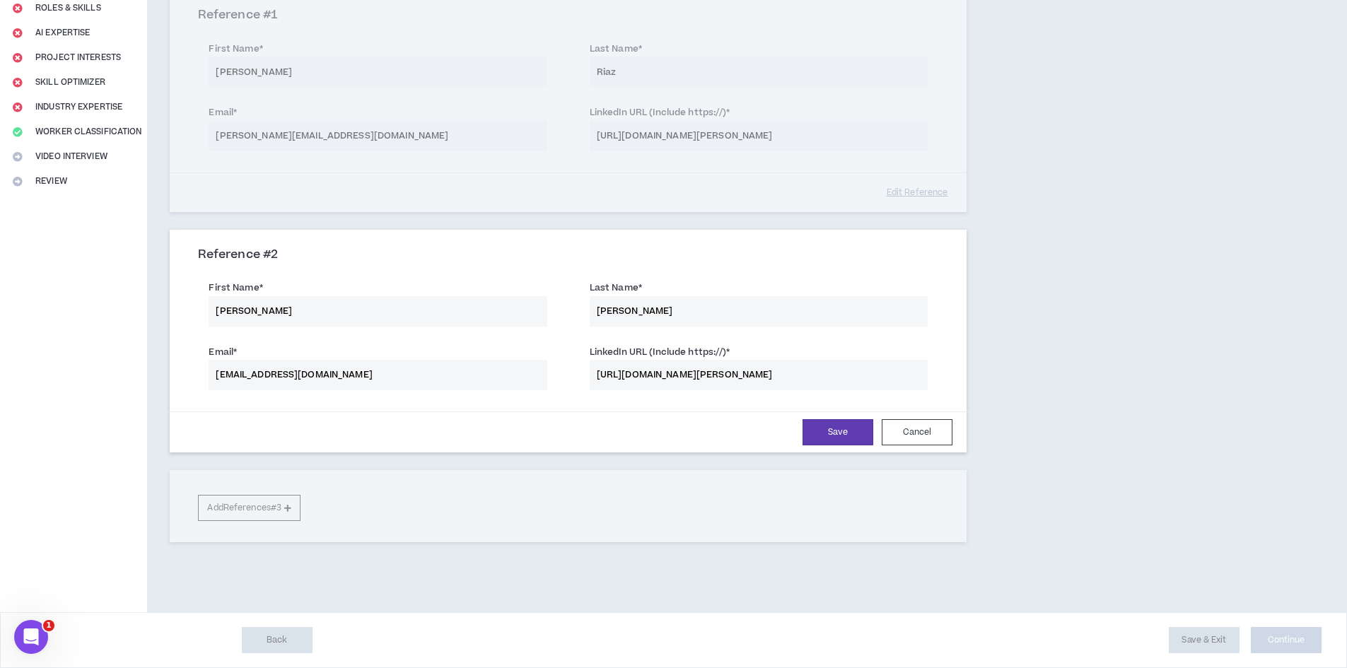
drag, startPoint x: 352, startPoint y: 319, endPoint x: 262, endPoint y: 315, distance: 89.2
click at [262, 315] on input "[PERSON_NAME]" at bounding box center [378, 311] width 338 height 30
type input "Jordan"
click at [820, 428] on button "Save" at bounding box center [838, 432] width 71 height 26
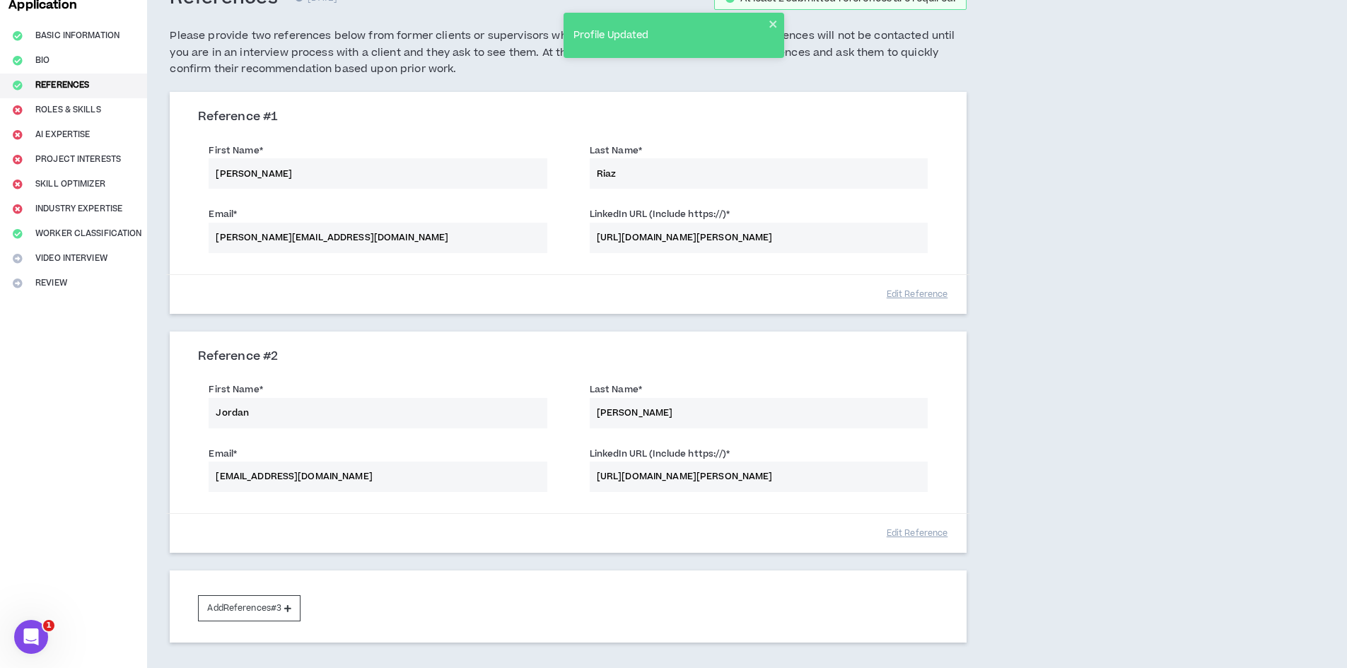
scroll to position [199, 0]
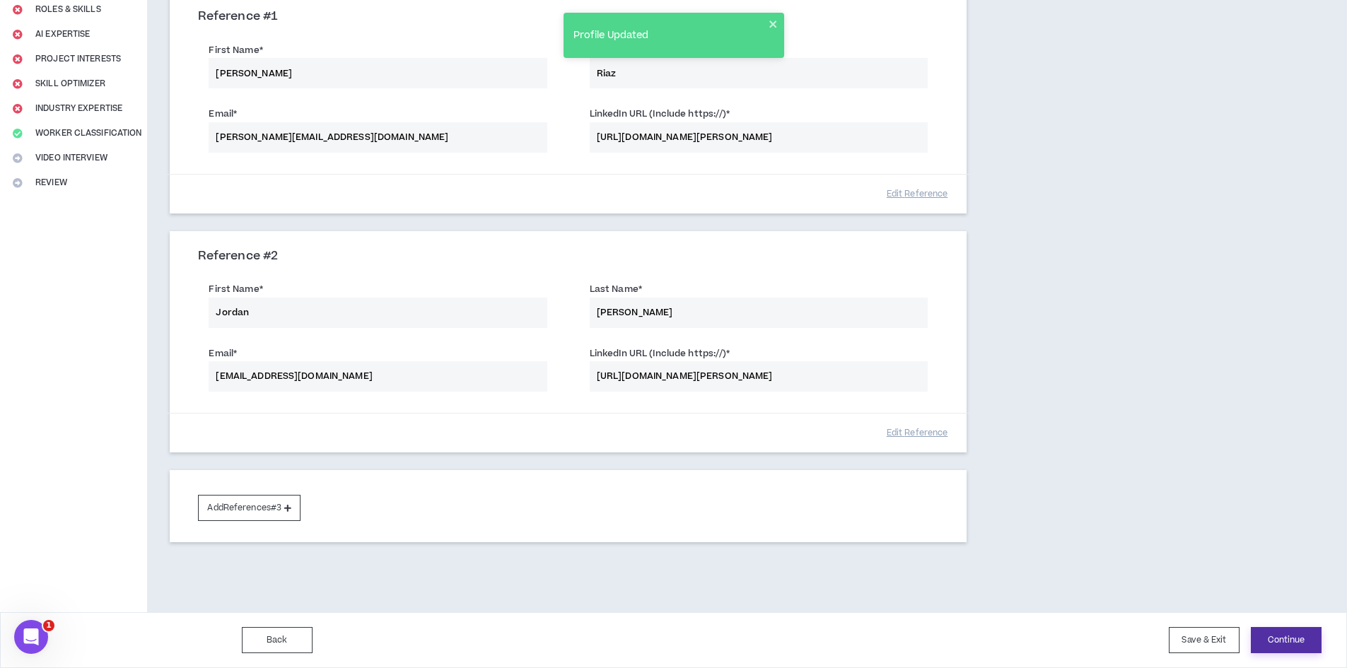
click at [1301, 640] on button "Continue" at bounding box center [1286, 640] width 71 height 26
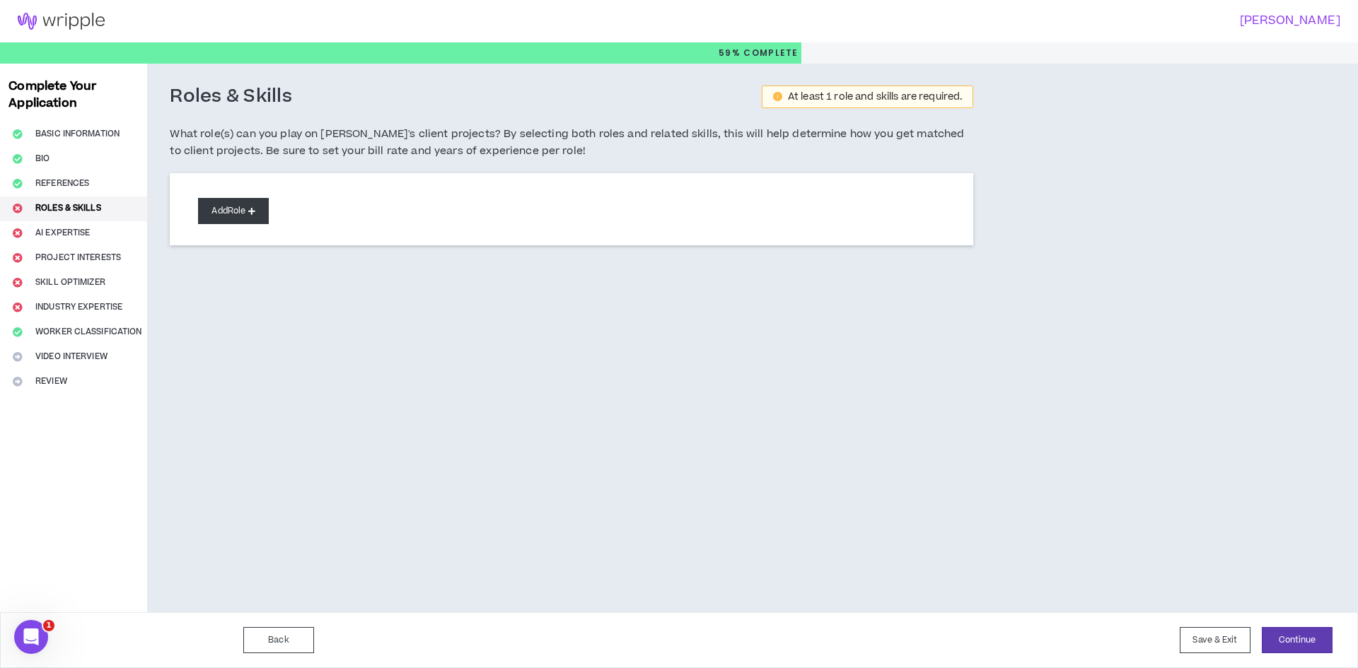
click at [248, 207] on button "Add Role" at bounding box center [233, 211] width 71 height 26
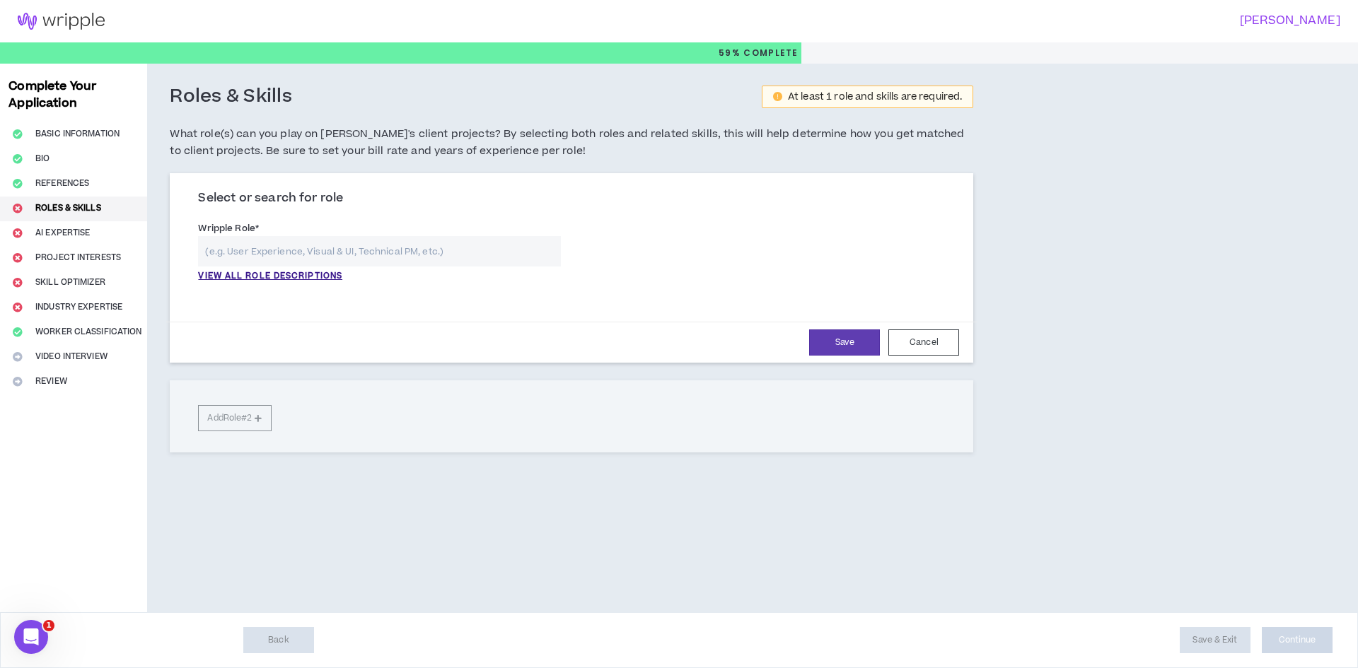
click at [303, 255] on input "text" at bounding box center [379, 251] width 363 height 30
click at [317, 280] on p "VIEW ALL ROLE DESCRIPTIONS" at bounding box center [270, 276] width 144 height 13
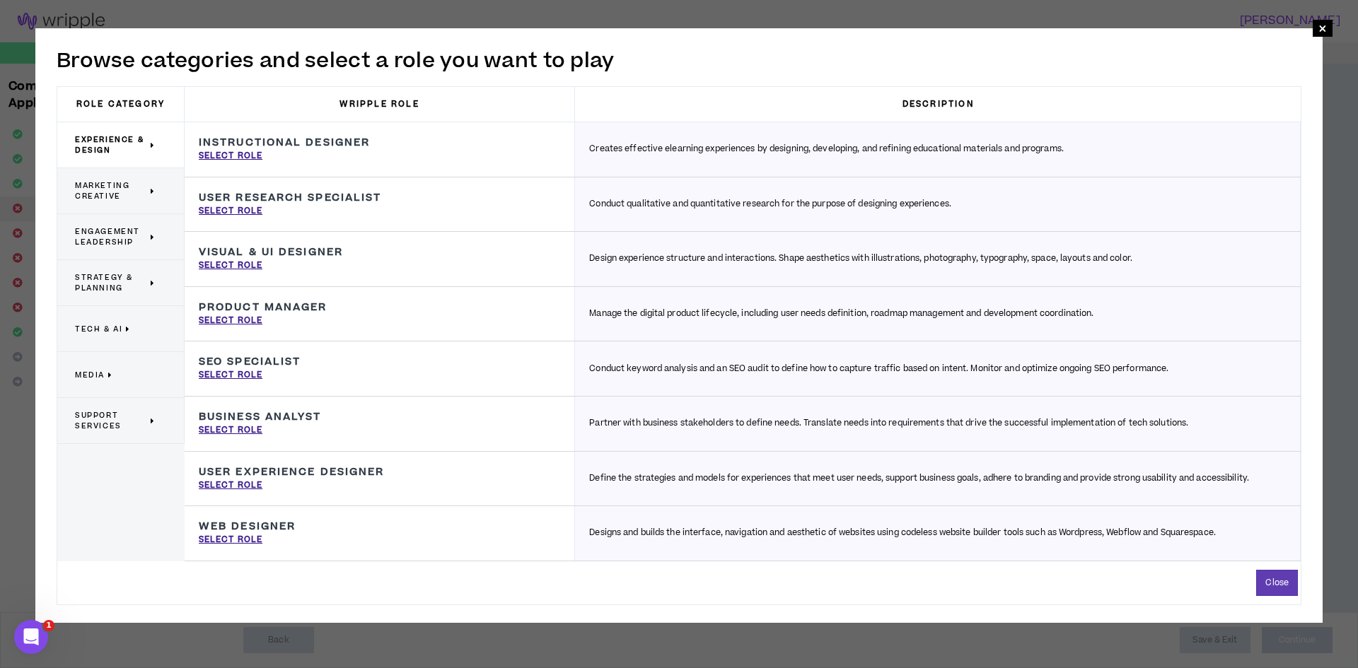
click at [117, 413] on span "Support Services" at bounding box center [111, 420] width 72 height 21
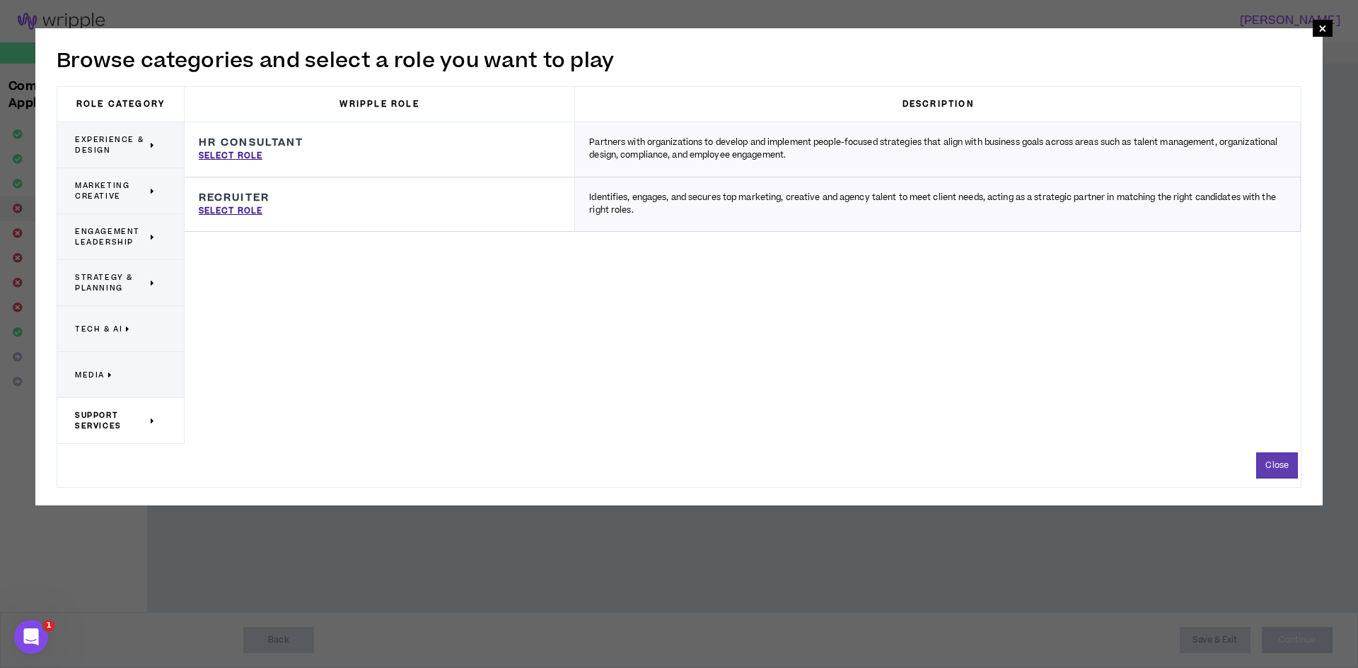
click at [102, 370] on span "Media" at bounding box center [90, 375] width 30 height 11
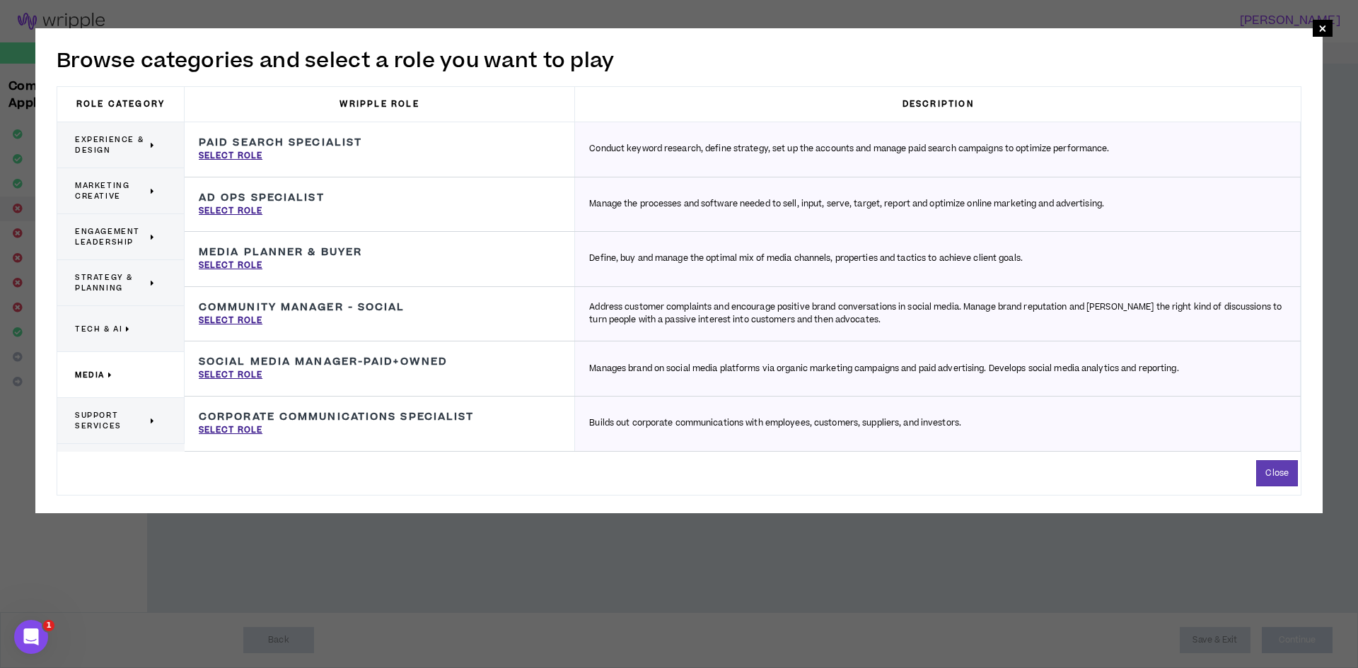
click at [285, 249] on h3 "Media Planner & Buyer" at bounding box center [280, 252] width 163 height 13
click at [233, 263] on p "Select Role" at bounding box center [231, 266] width 64 height 13
type input "Media Planner & Buyer"
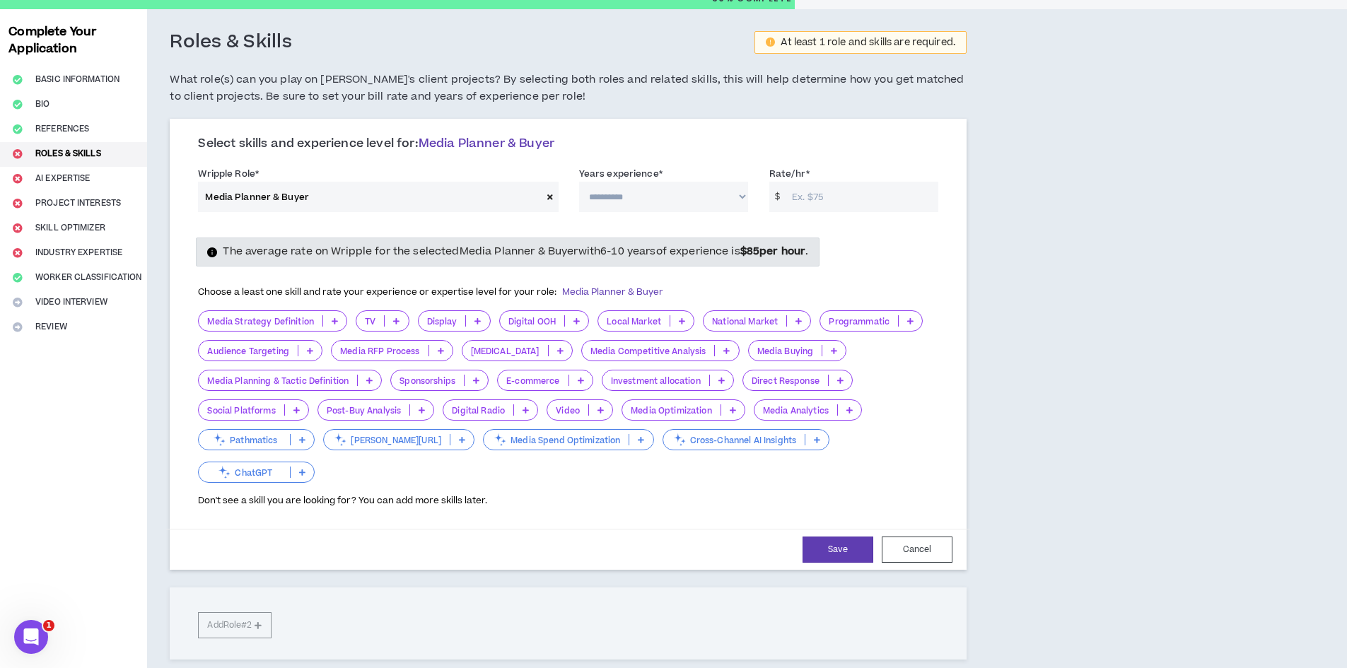
scroll to position [140, 0]
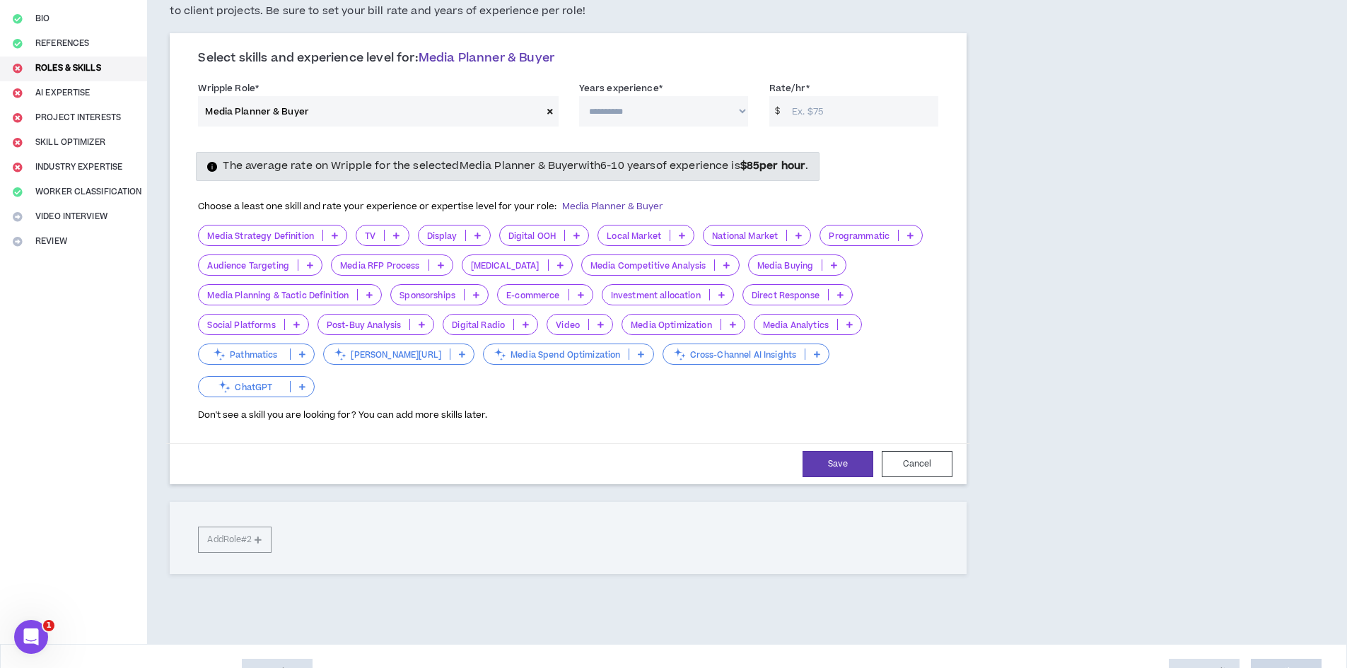
click at [369, 294] on icon at bounding box center [369, 294] width 6 height 7
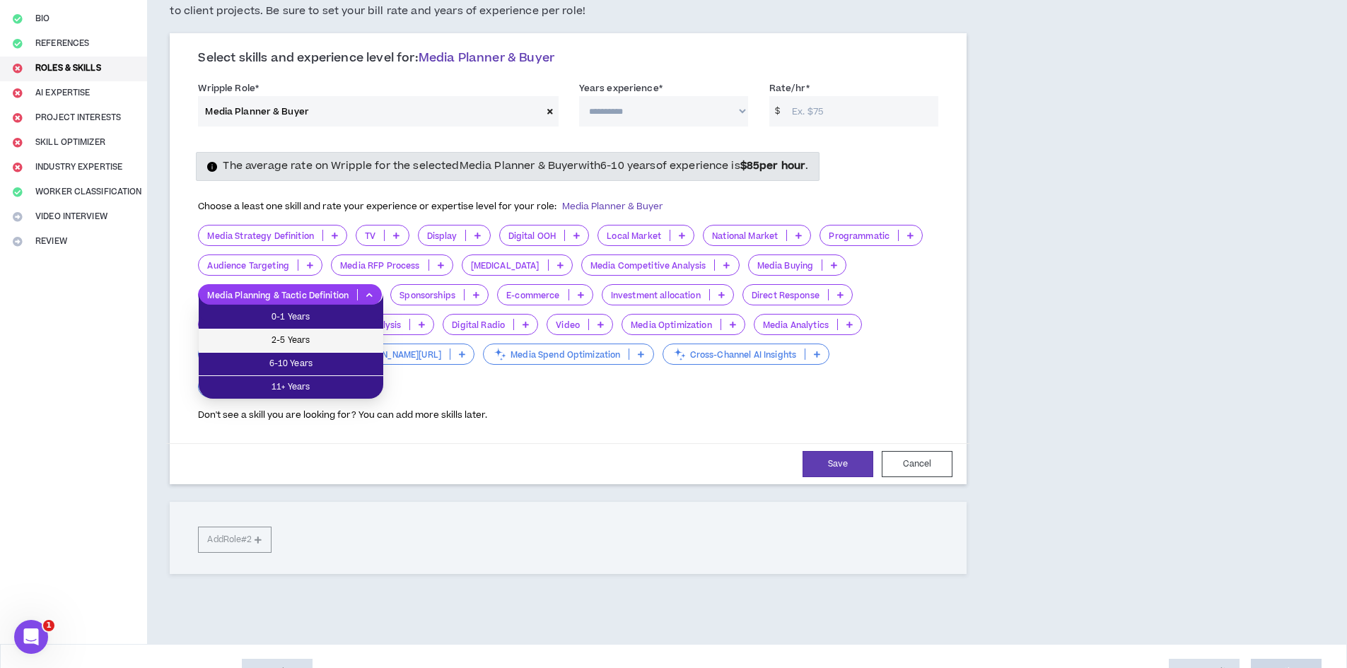
click at [303, 336] on span "2-5 Years" at bounding box center [291, 341] width 168 height 16
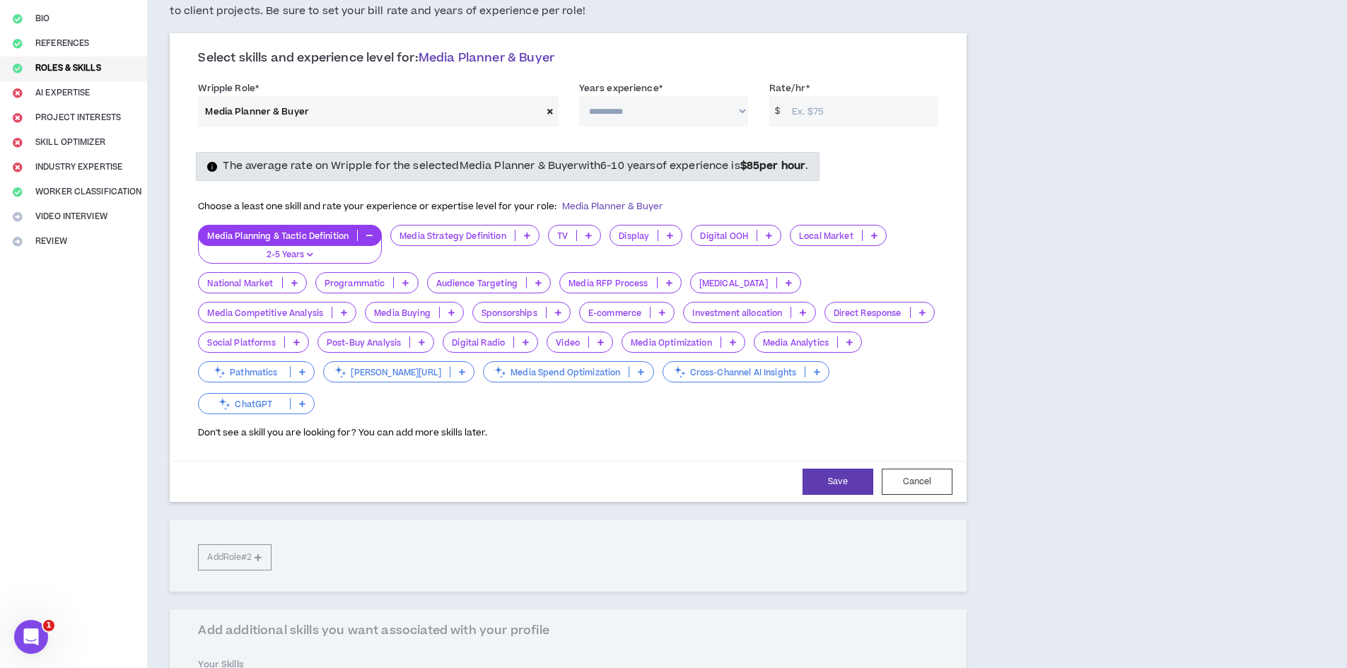
click at [365, 318] on div "Media Buying" at bounding box center [414, 312] width 99 height 21
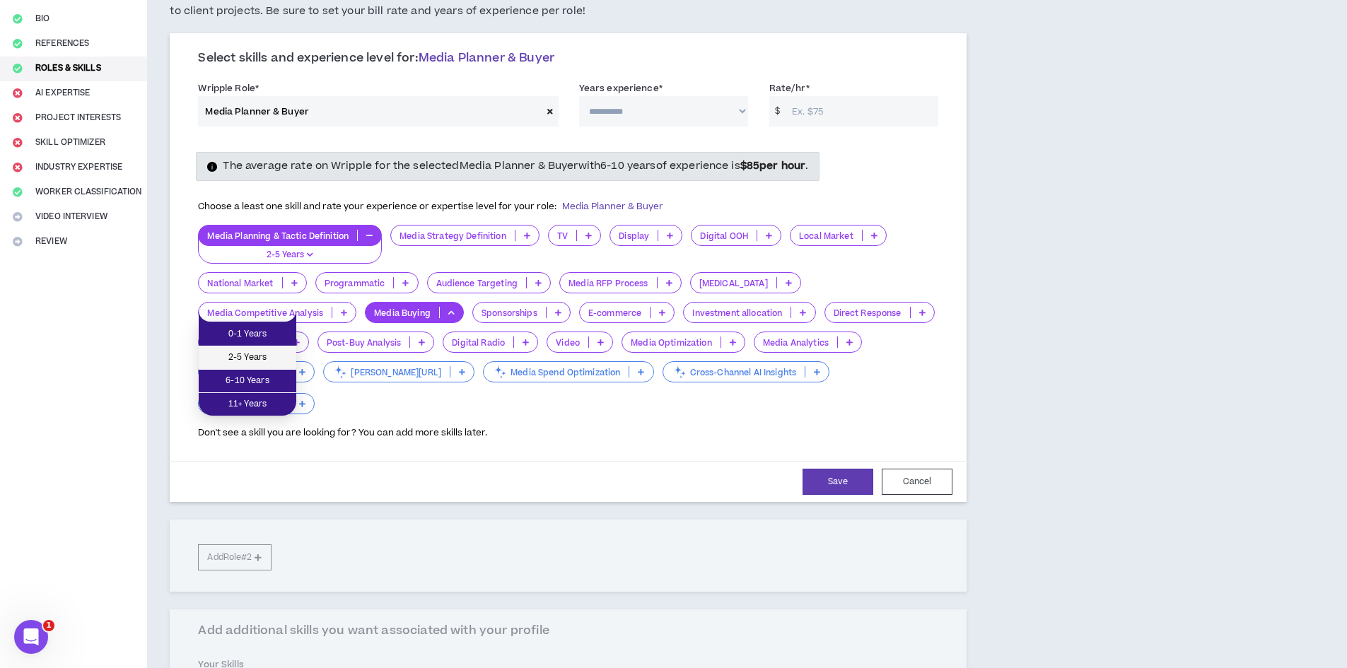
click at [267, 357] on span "2-5 Years" at bounding box center [247, 358] width 81 height 16
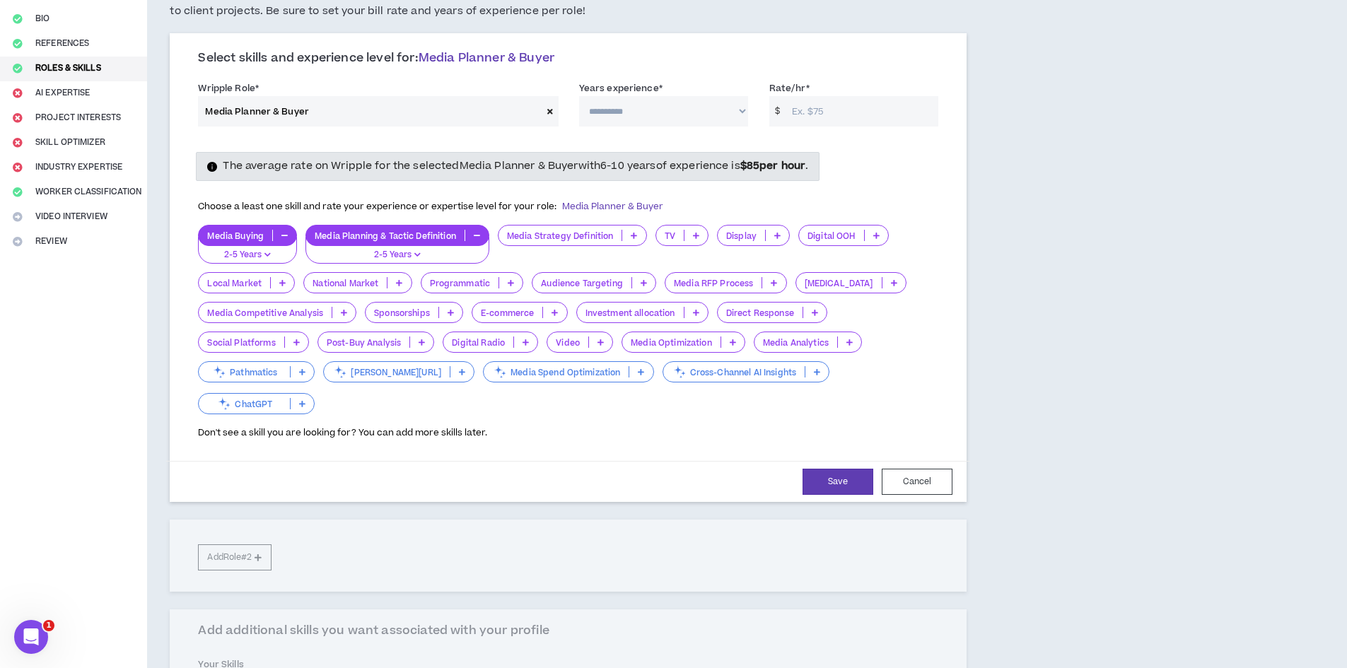
click at [644, 285] on icon at bounding box center [644, 282] width 6 height 7
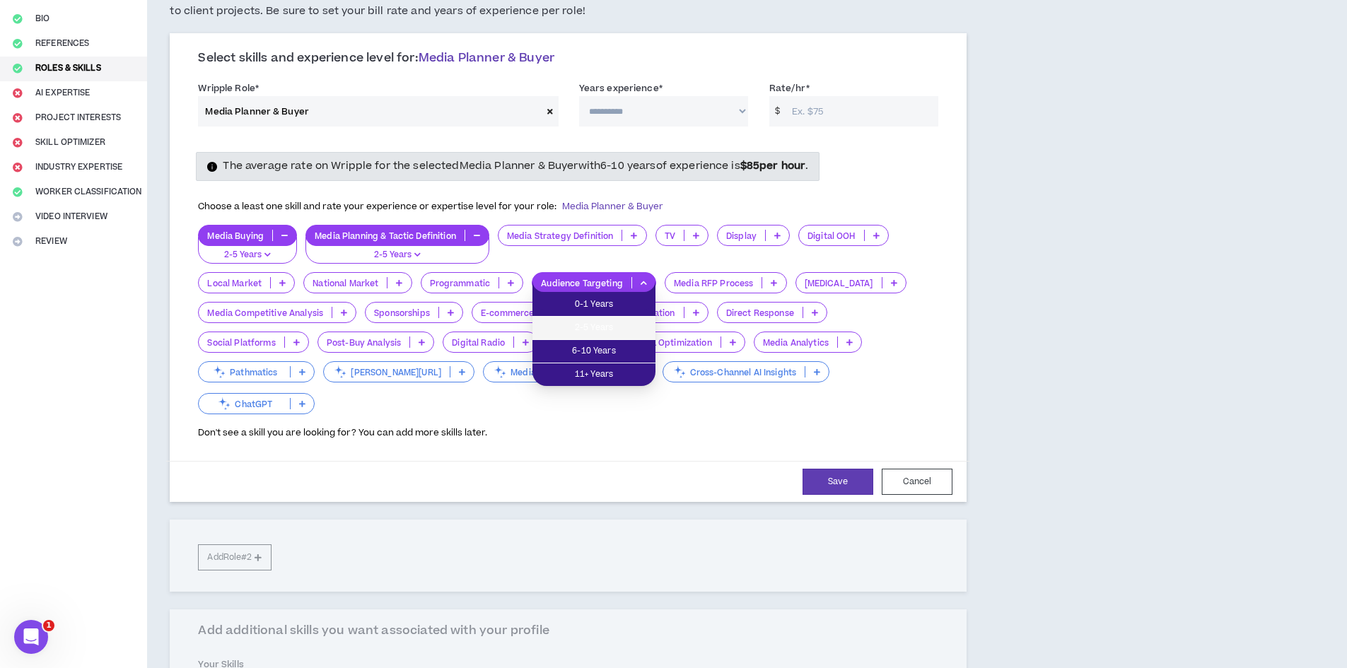
drag, startPoint x: 622, startPoint y: 324, endPoint x: 588, endPoint y: 325, distance: 34.0
click at [622, 325] on span "2-5 Years" at bounding box center [594, 328] width 106 height 16
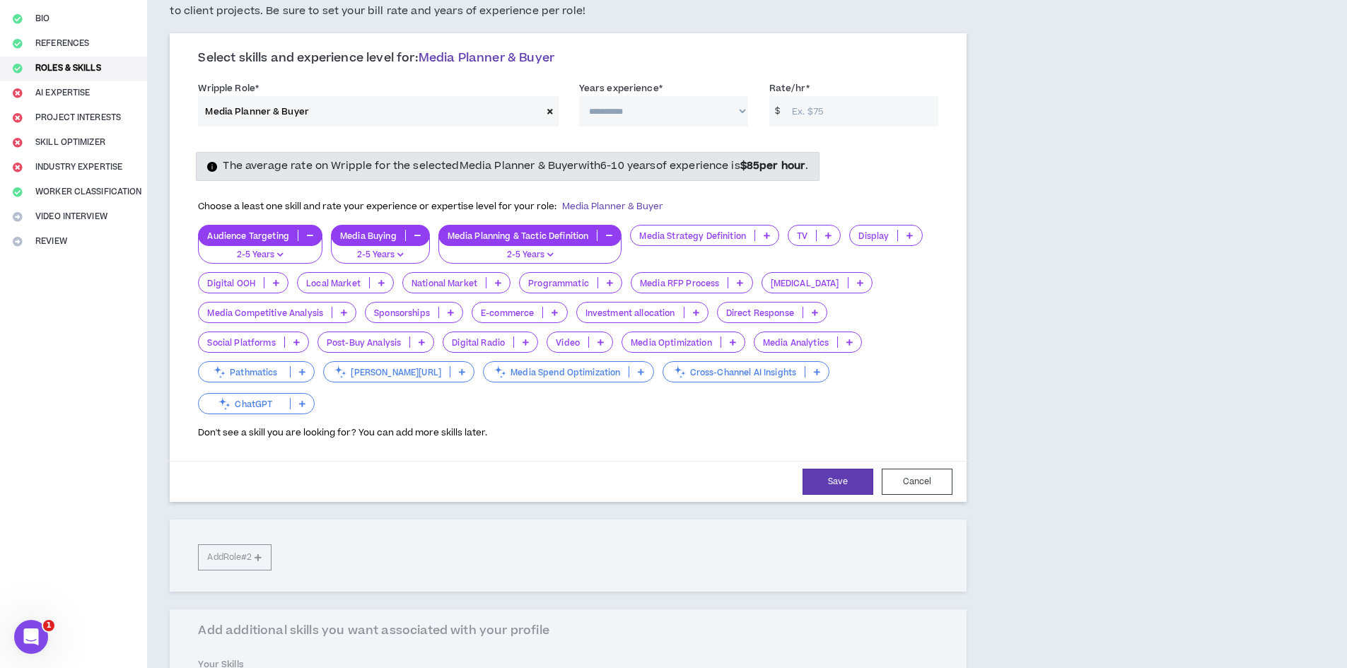
click at [294, 344] on icon at bounding box center [297, 342] width 6 height 7
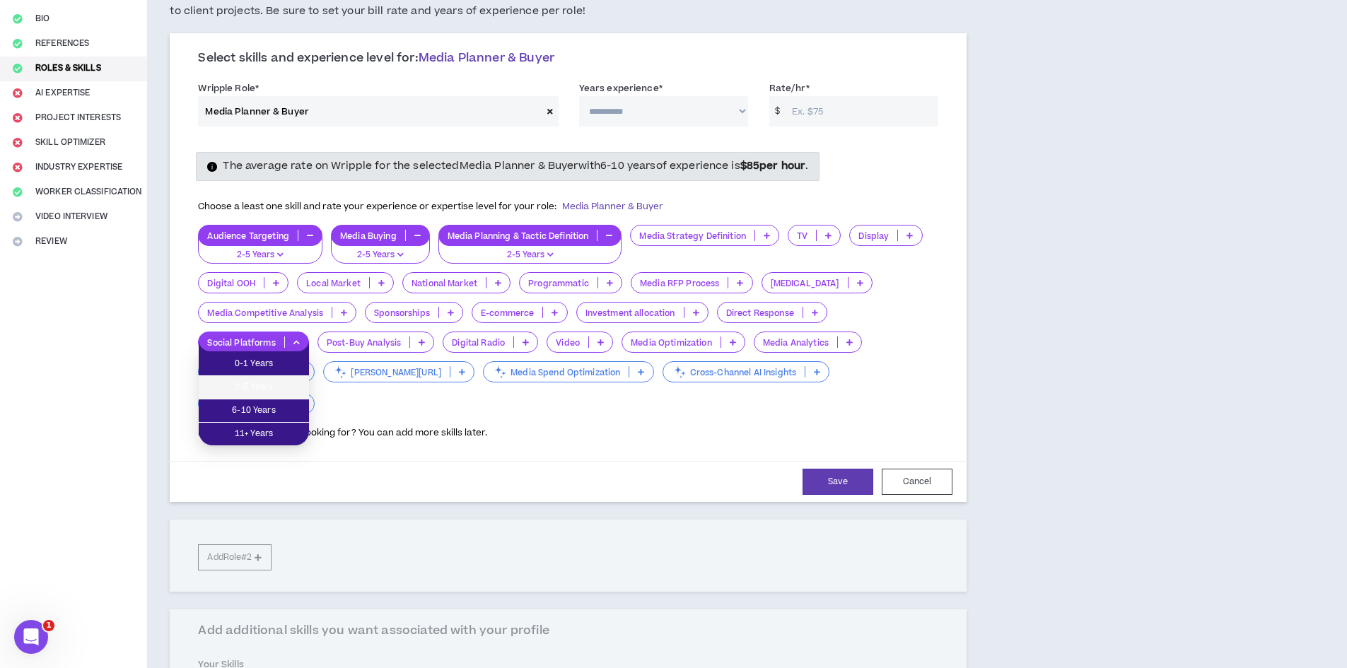
drag, startPoint x: 290, startPoint y: 388, endPoint x: 328, endPoint y: 377, distance: 39.6
click at [289, 388] on span "2-5 Years" at bounding box center [253, 388] width 93 height 16
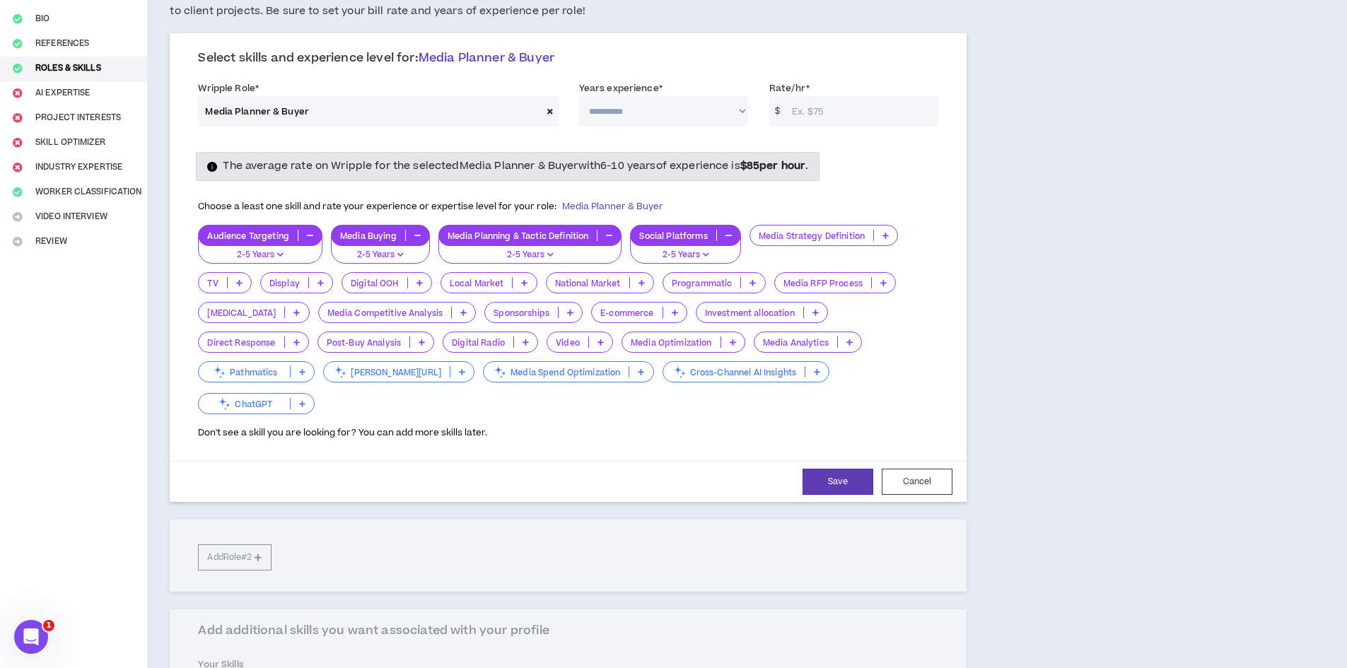
click at [672, 309] on icon at bounding box center [675, 312] width 6 height 7
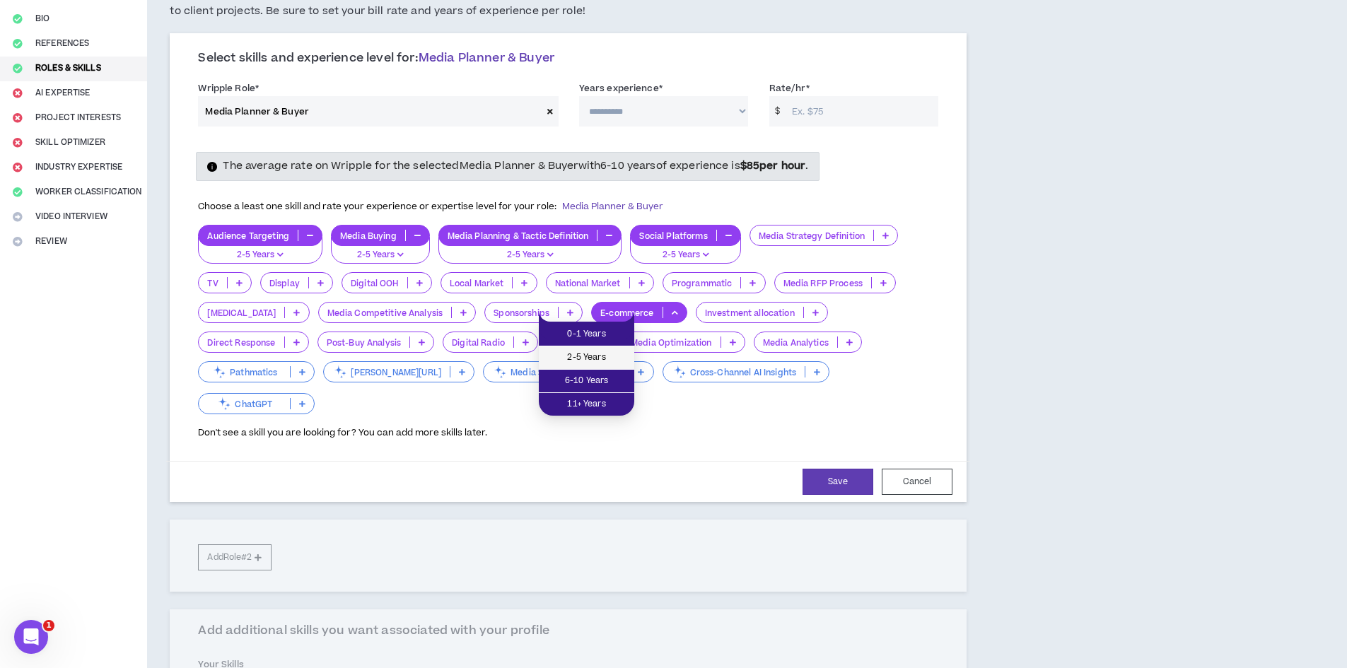
click at [610, 352] on span "2-5 Years" at bounding box center [586, 358] width 79 height 16
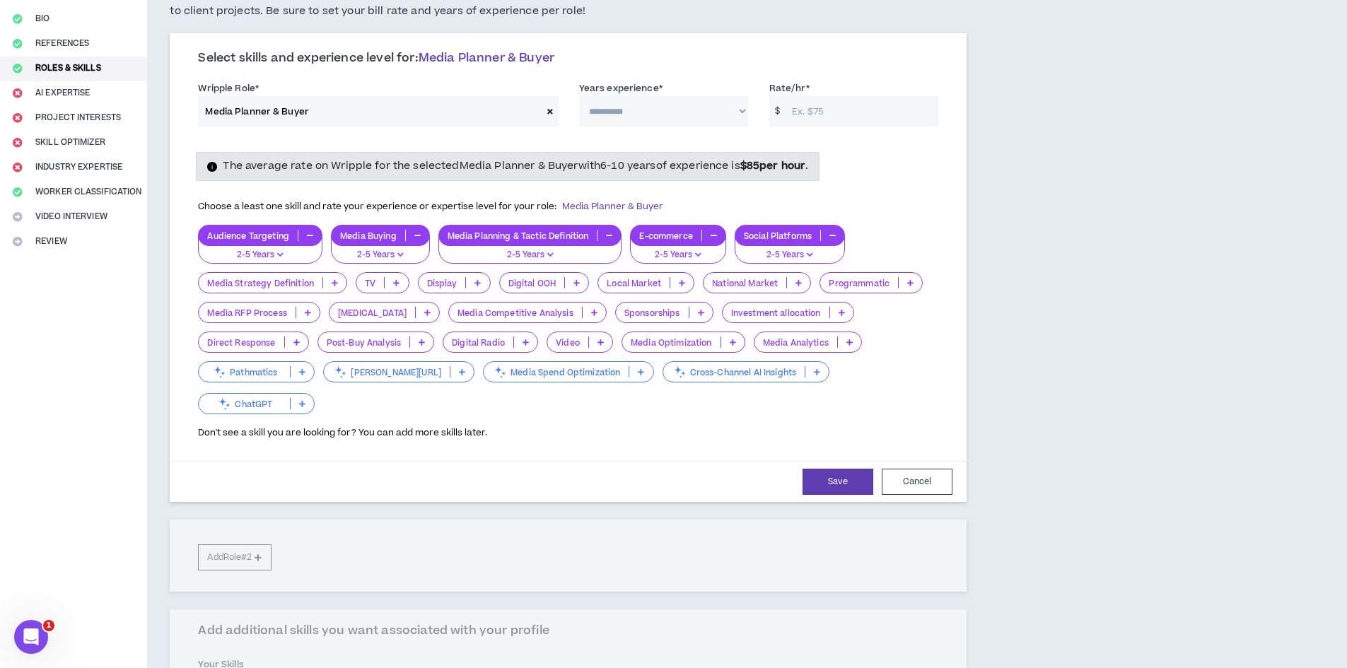
click at [685, 284] on icon at bounding box center [682, 282] width 6 height 7
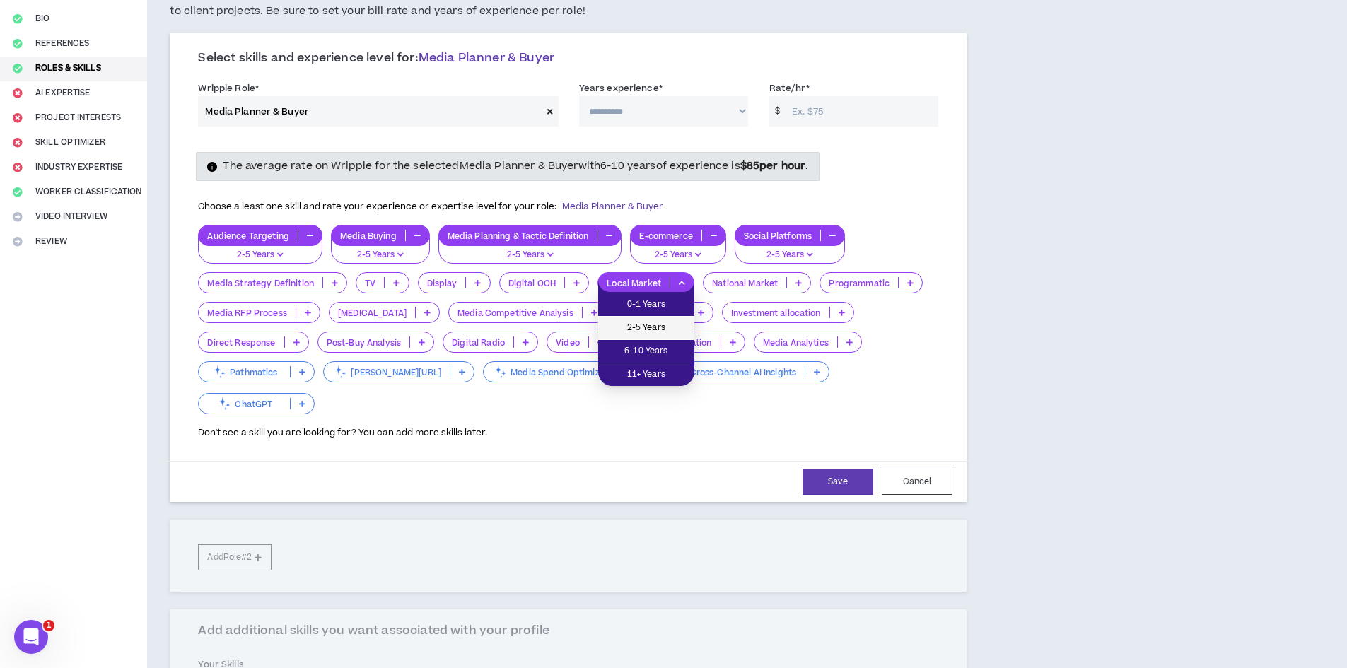
click at [646, 325] on span "2-5 Years" at bounding box center [646, 328] width 79 height 16
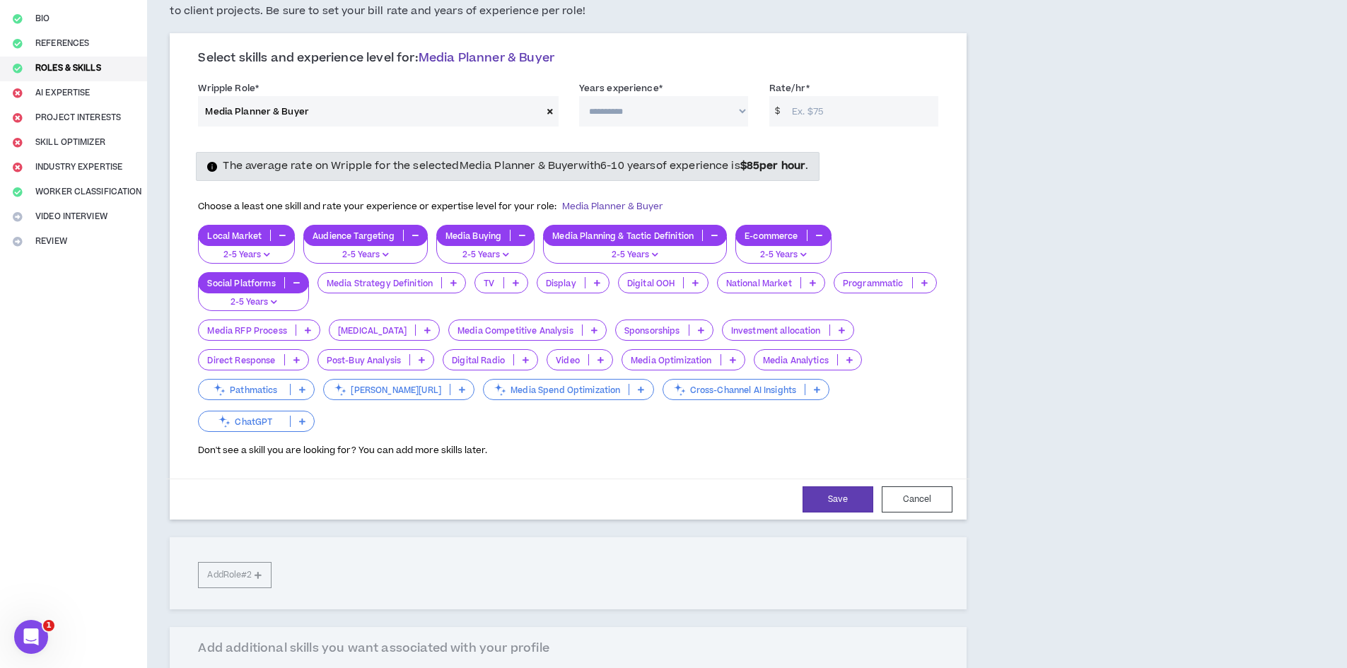
click at [300, 356] on icon at bounding box center [297, 359] width 6 height 7
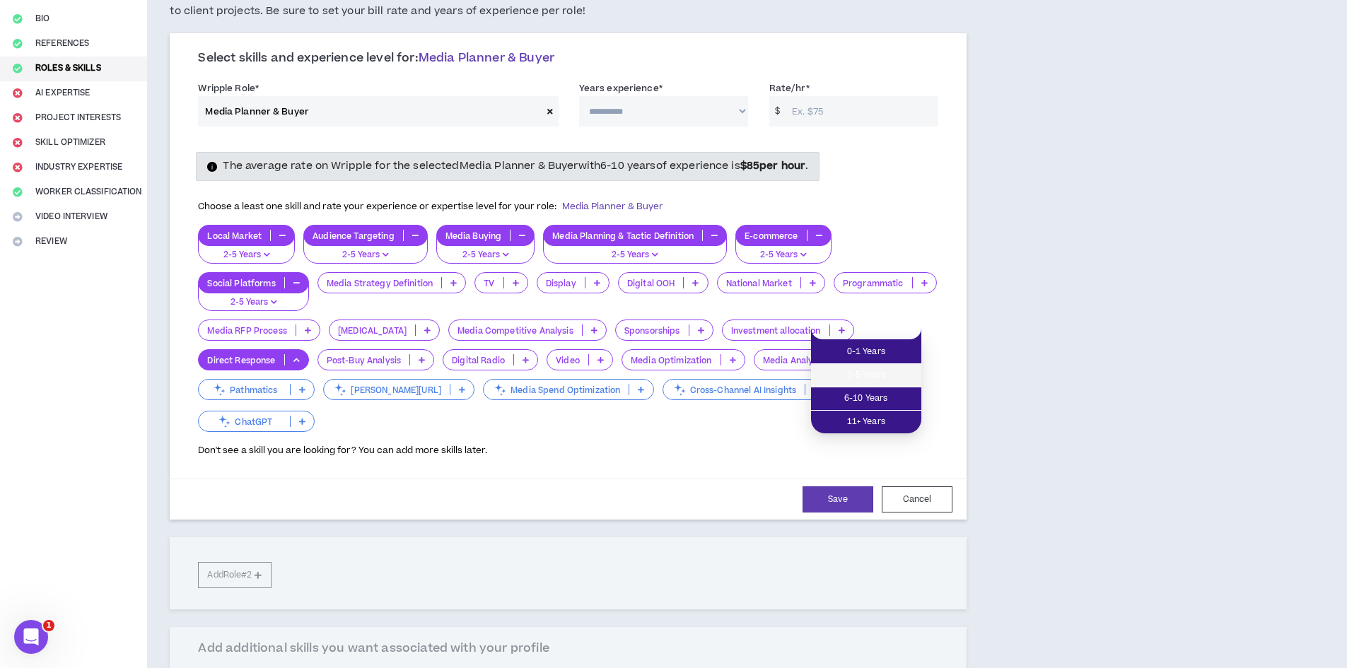
drag, startPoint x: 878, startPoint y: 380, endPoint x: 869, endPoint y: 379, distance: 9.9
click at [874, 379] on span "2-5 Years" at bounding box center [866, 376] width 93 height 16
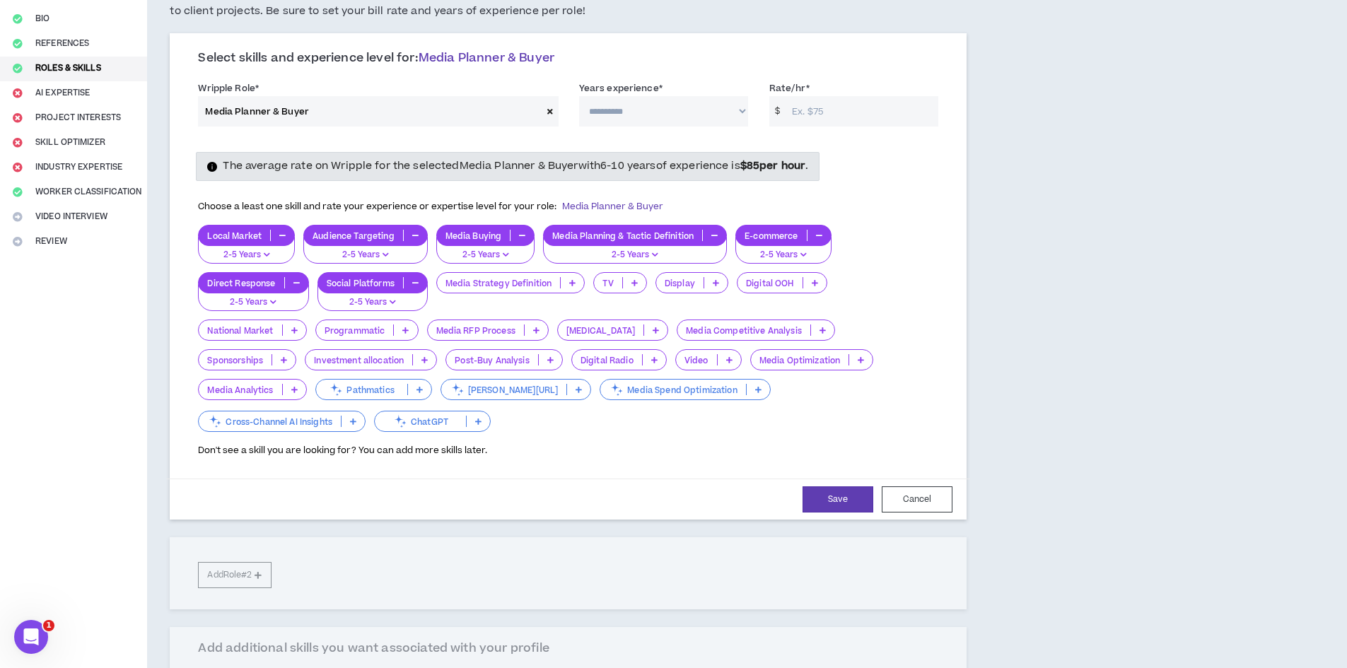
click at [574, 281] on icon at bounding box center [572, 282] width 6 height 7
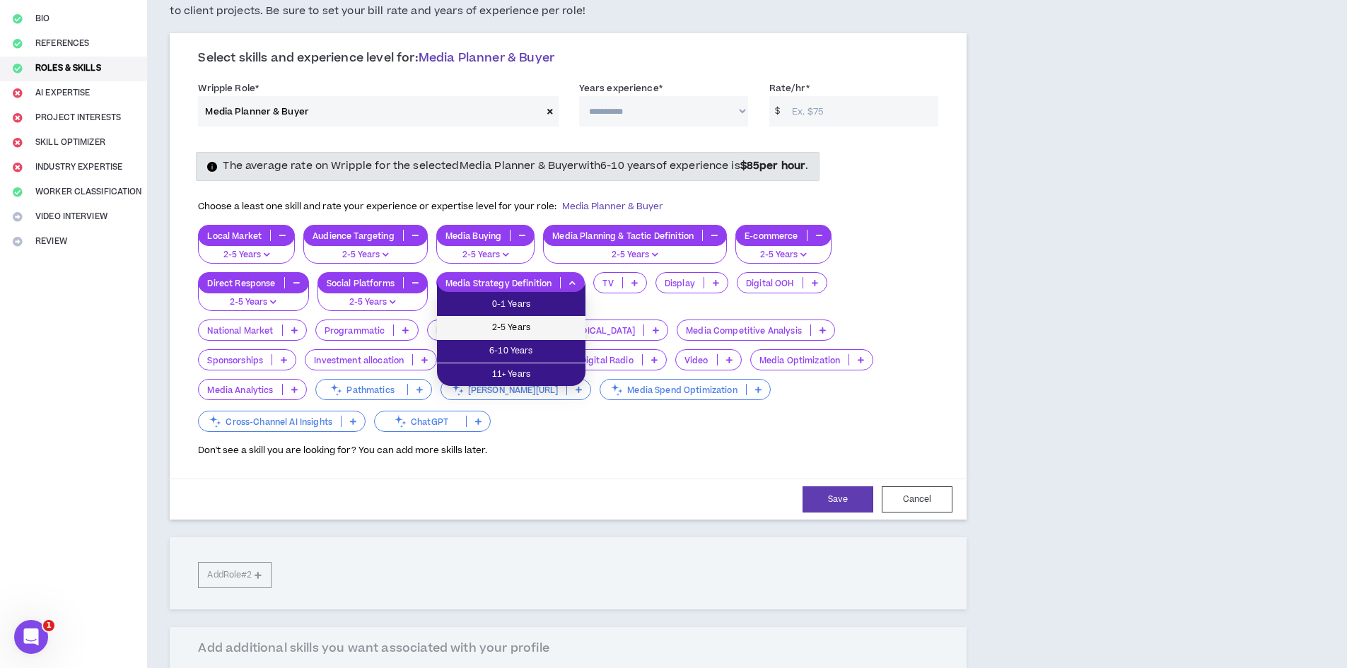
click at [567, 328] on span "2-5 Years" at bounding box center [512, 328] width 132 height 16
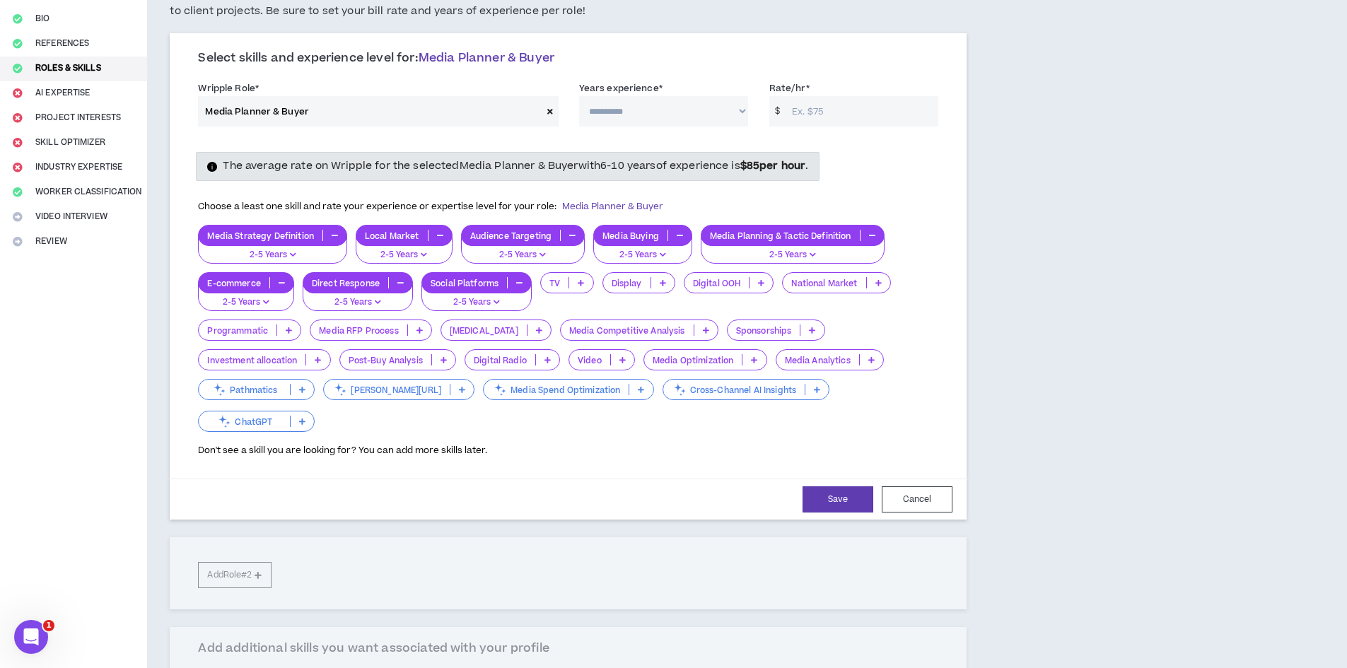
click at [703, 328] on icon at bounding box center [706, 330] width 6 height 7
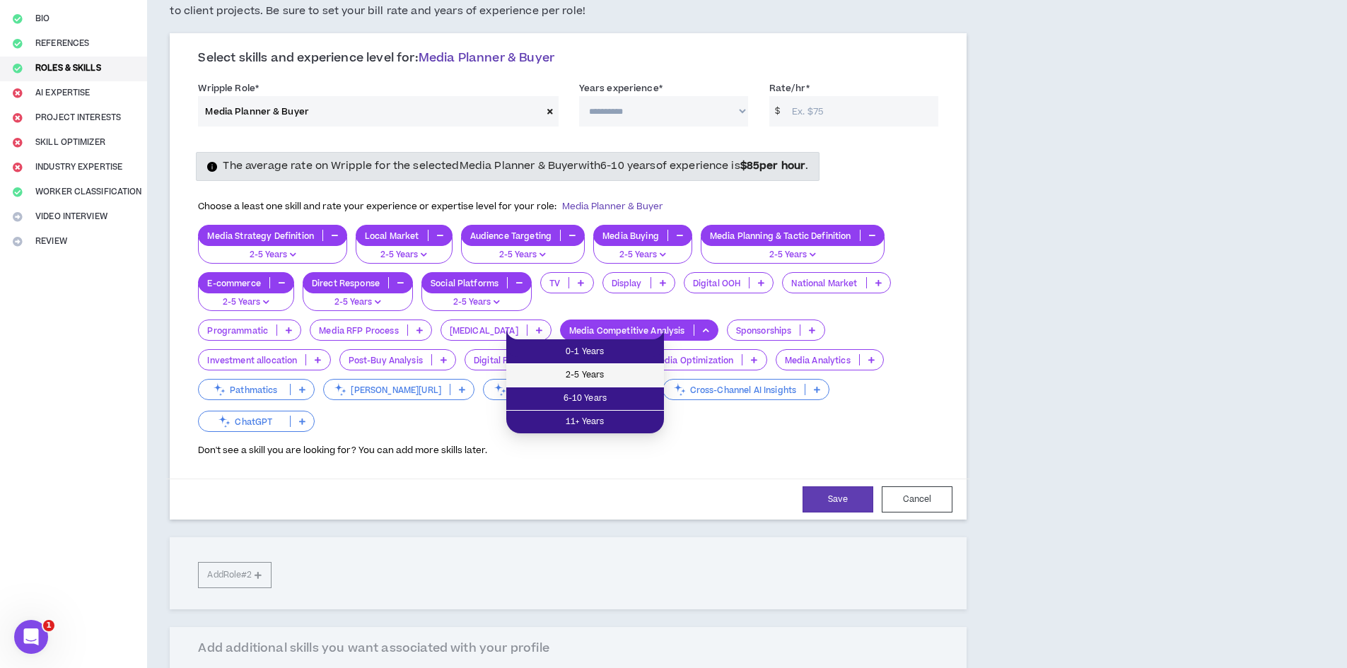
click at [629, 371] on span "2-5 Years" at bounding box center [585, 376] width 141 height 16
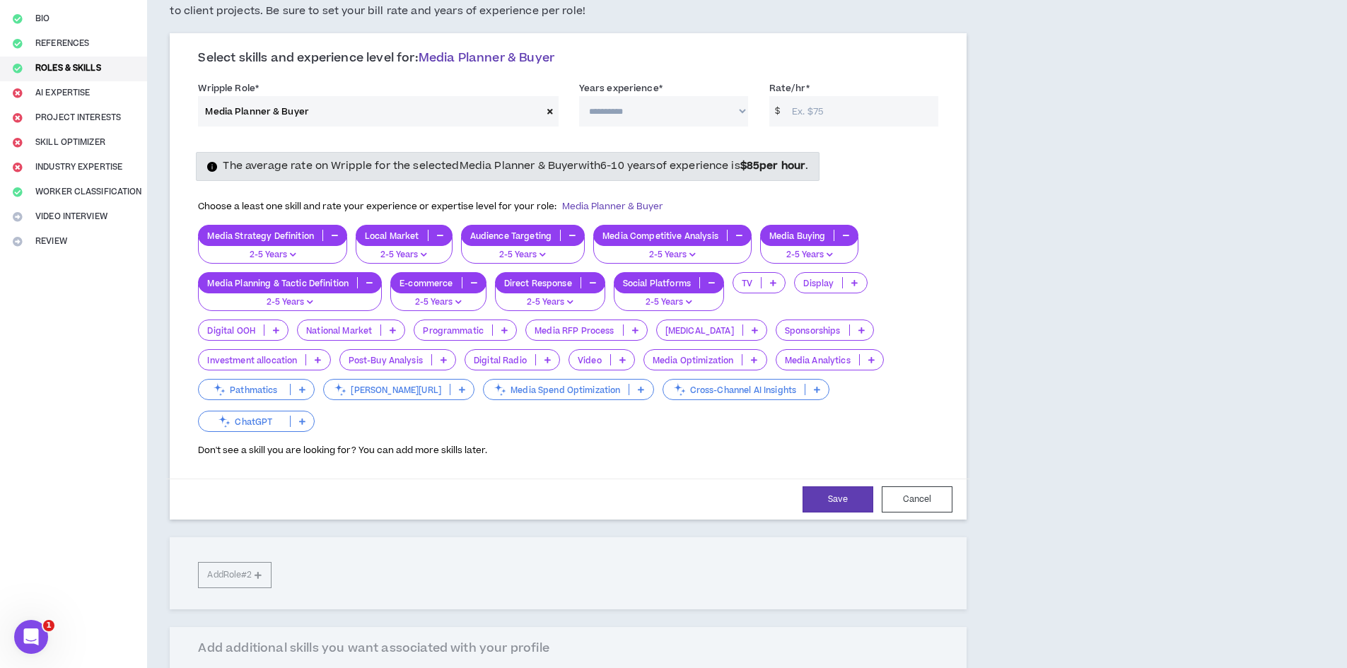
click at [755, 359] on icon at bounding box center [754, 359] width 6 height 7
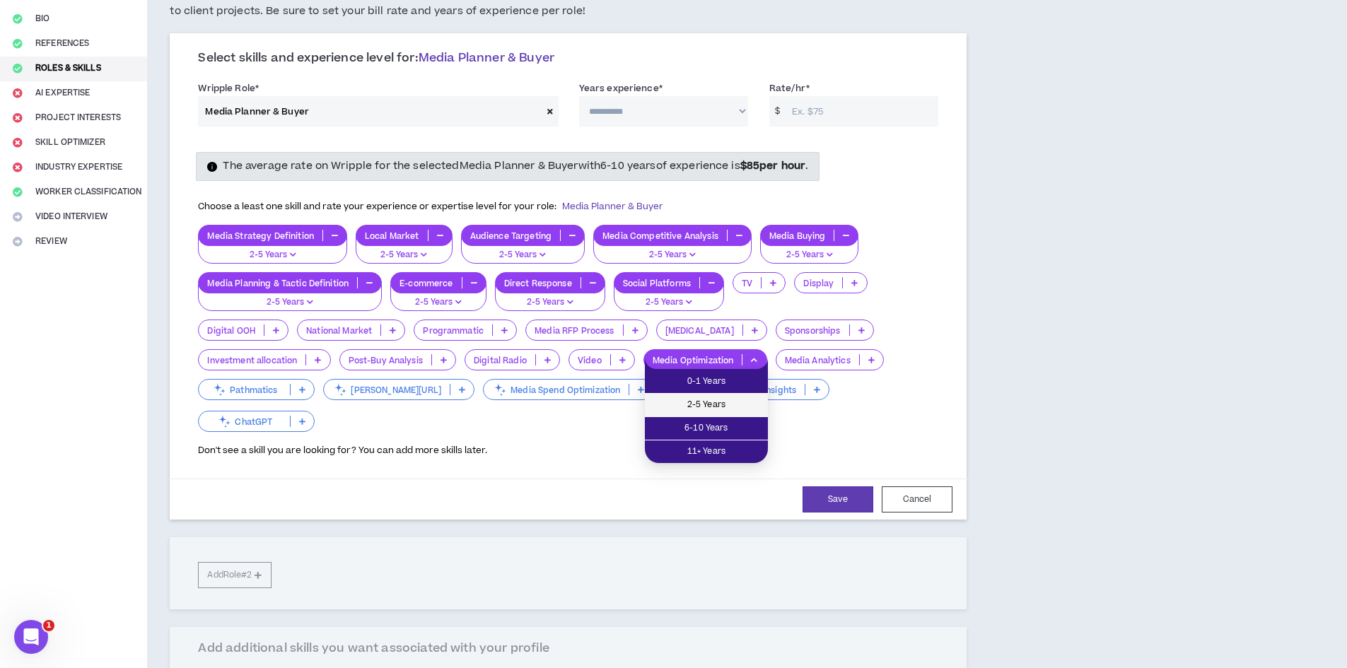
drag, startPoint x: 752, startPoint y: 401, endPoint x: 794, endPoint y: 386, distance: 45.0
click at [753, 401] on span "2-5 Years" at bounding box center [707, 406] width 106 height 16
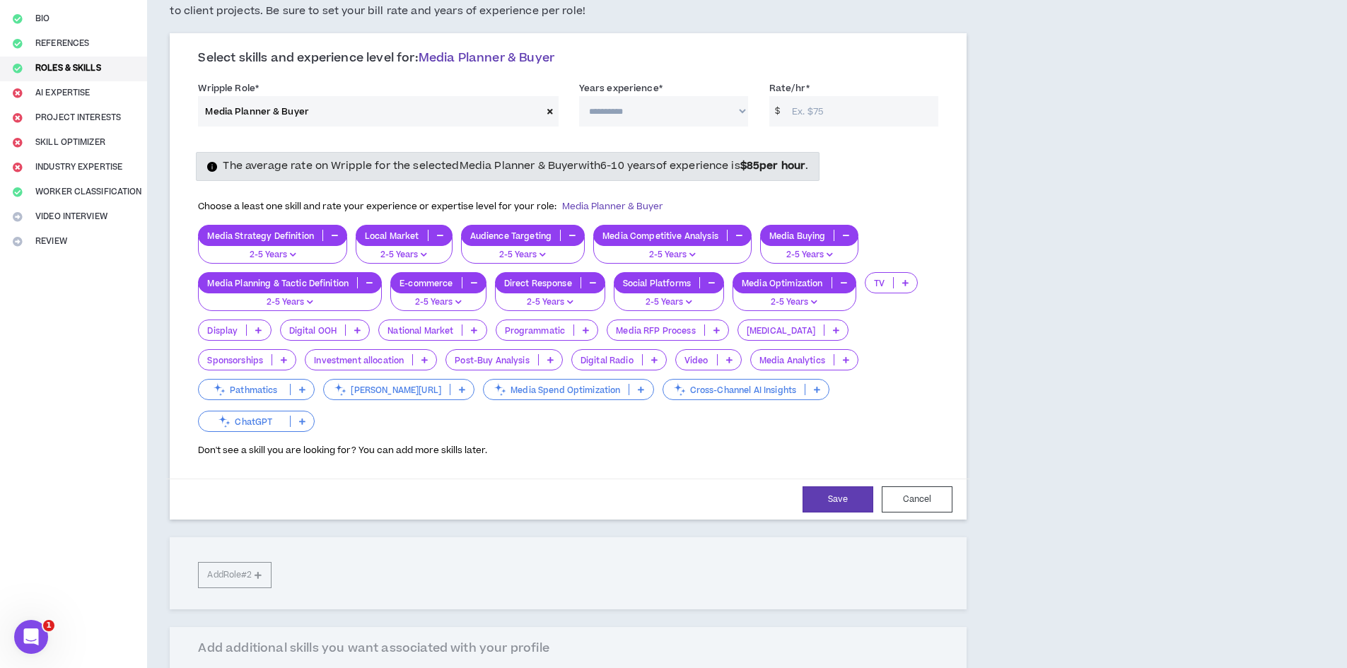
click at [835, 357] on p at bounding box center [846, 359] width 23 height 11
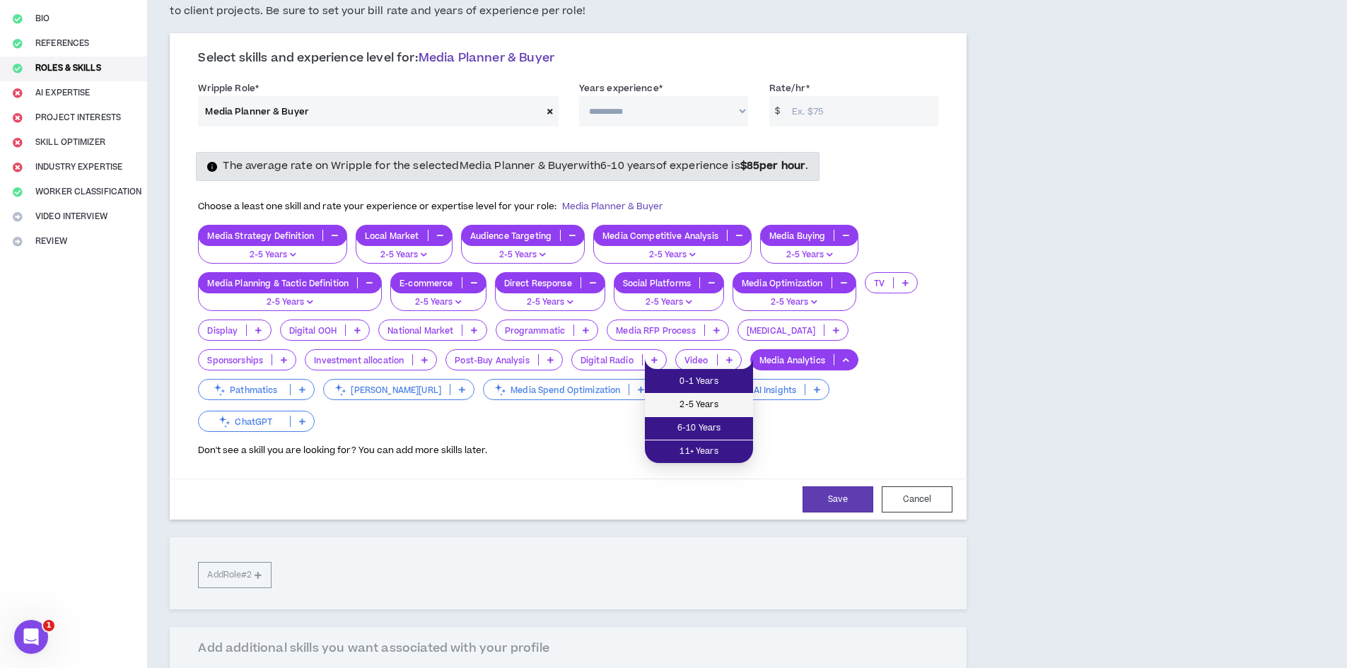
click at [730, 402] on span "2-5 Years" at bounding box center [699, 406] width 91 height 16
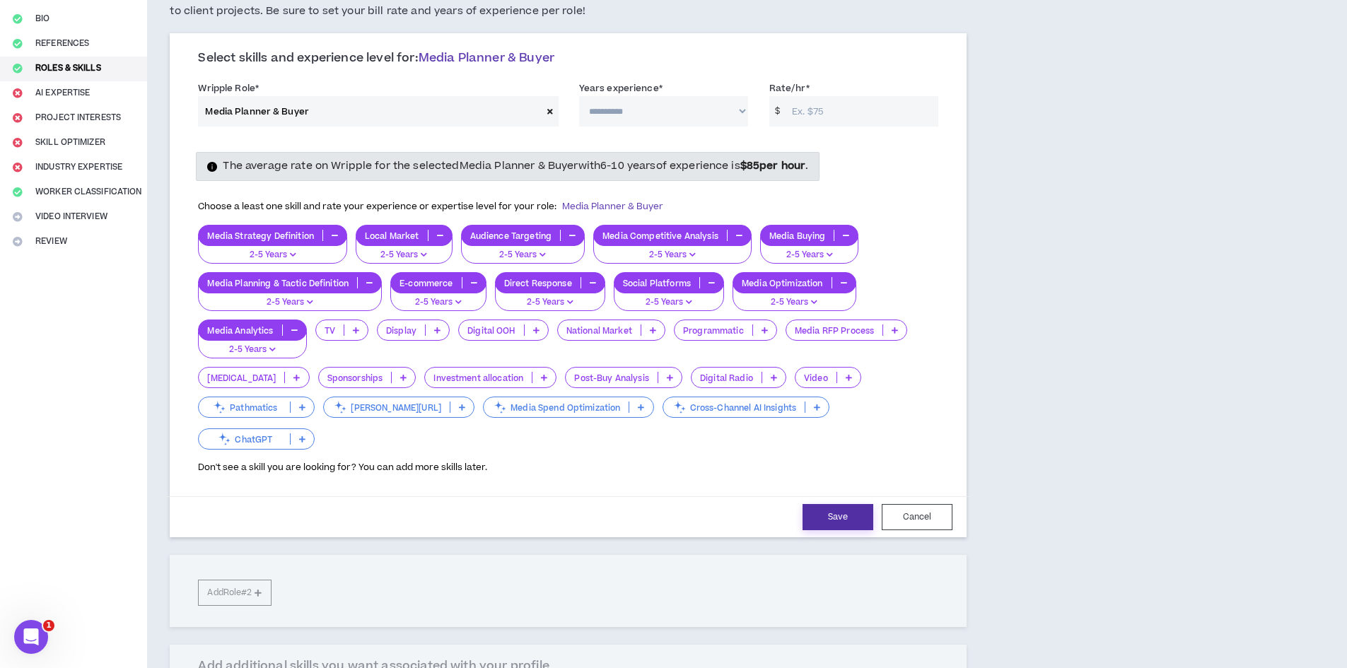
click at [850, 504] on button "Save" at bounding box center [838, 517] width 71 height 26
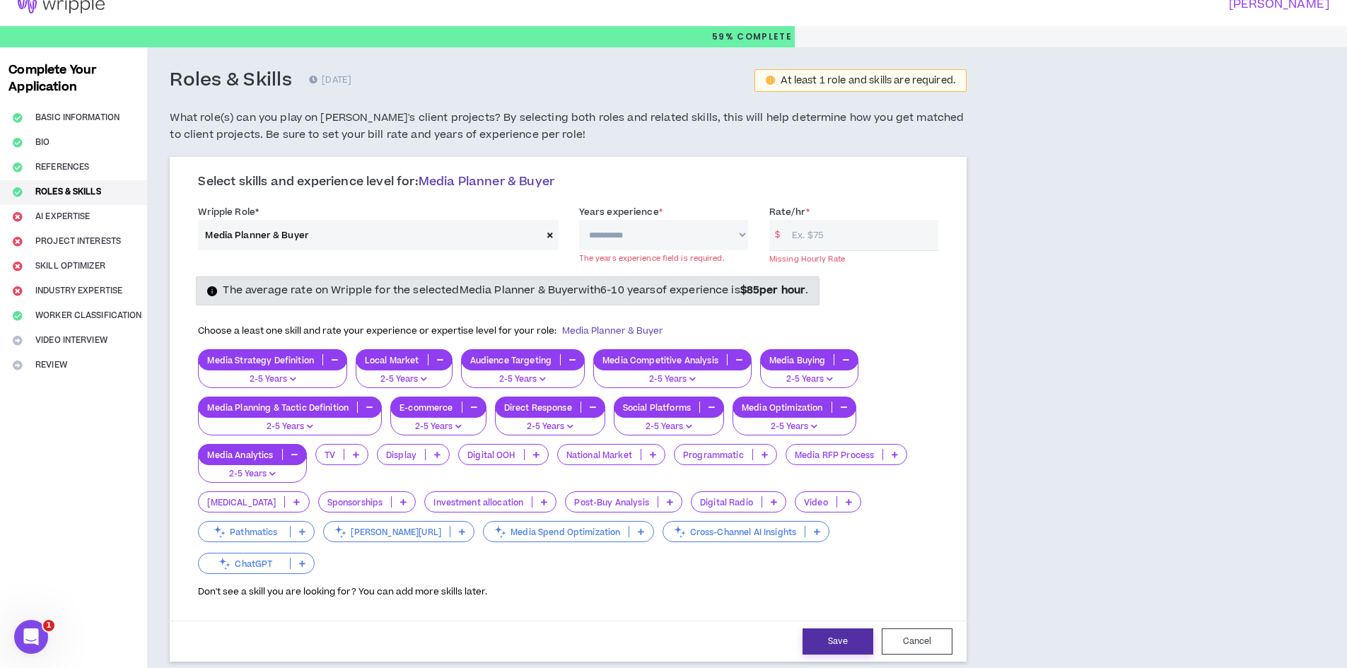
scroll to position [0, 0]
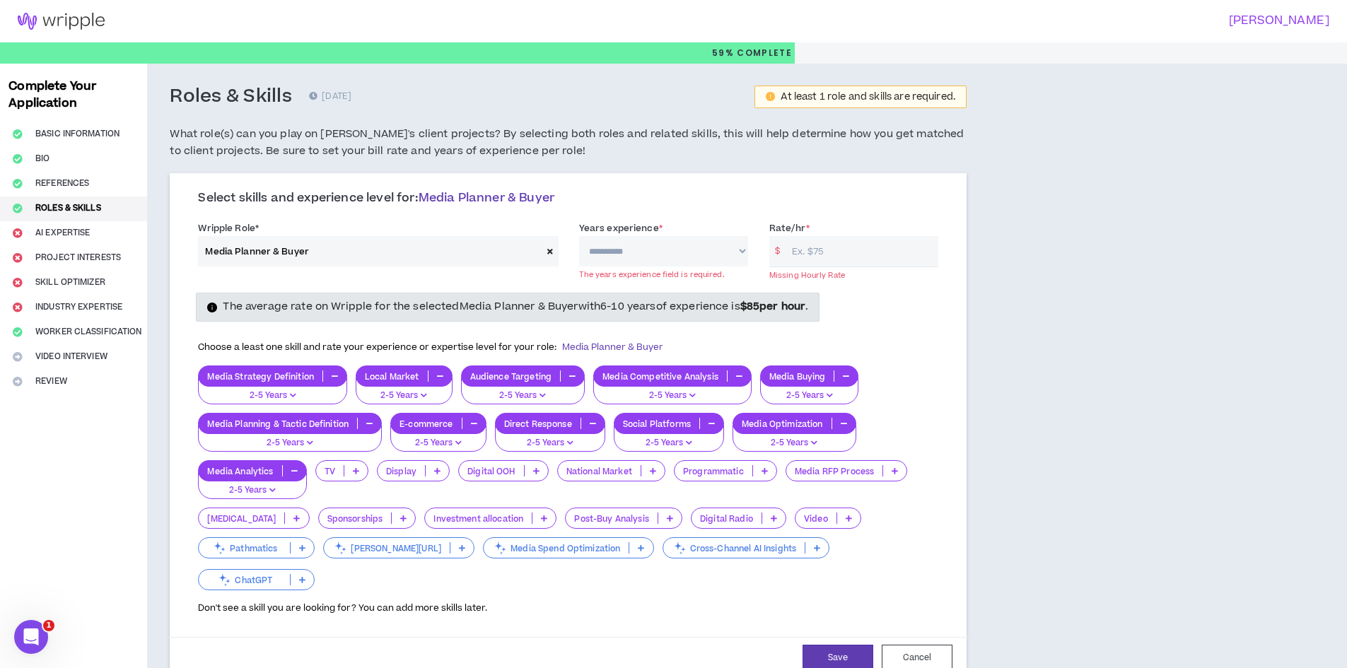
click at [667, 255] on select "**********" at bounding box center [663, 251] width 169 height 30
select select "**"
click at [579, 236] on select "**********" at bounding box center [663, 251] width 169 height 30
click at [820, 259] on input "Rate/hr *" at bounding box center [861, 251] width 153 height 30
click at [991, 281] on div "**********" at bounding box center [652, 614] width 1011 height 1101
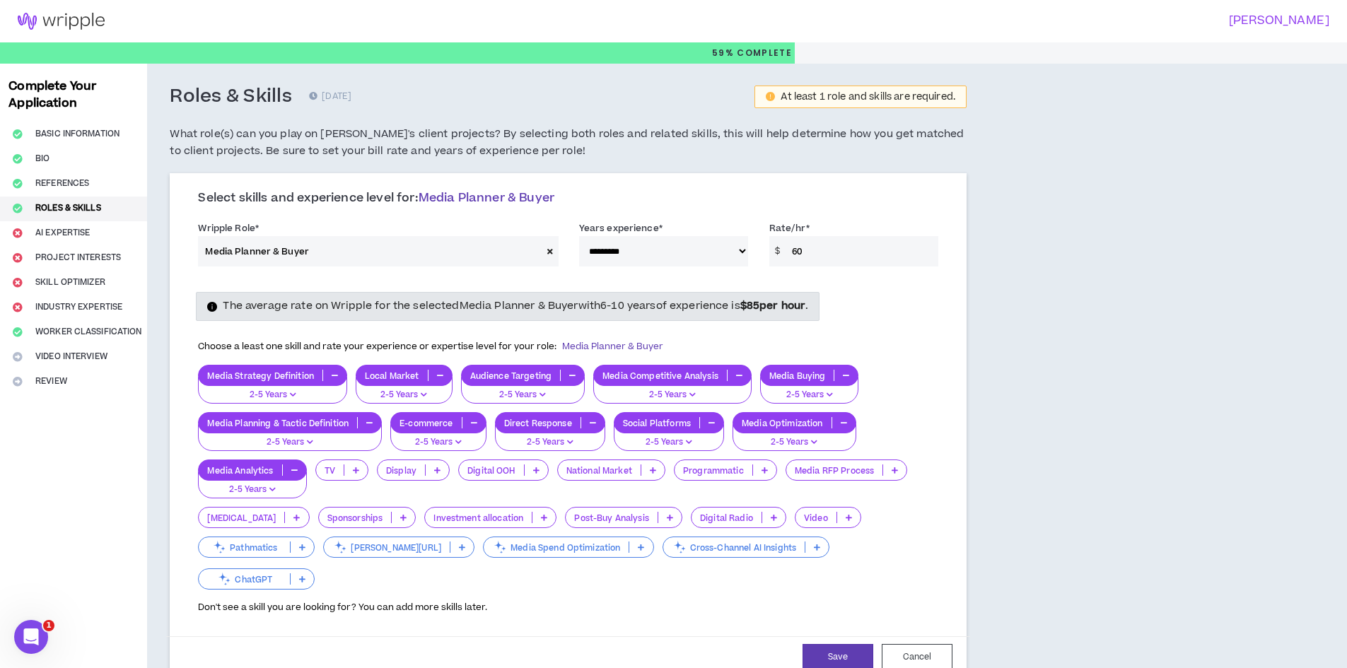
drag, startPoint x: 816, startPoint y: 253, endPoint x: 793, endPoint y: 255, distance: 22.7
click at [794, 255] on input "60" at bounding box center [861, 251] width 153 height 30
type input "40"
drag, startPoint x: 1154, startPoint y: 323, endPoint x: 1143, endPoint y: 335, distance: 16.0
click at [1154, 323] on div "**********" at bounding box center [652, 614] width 1011 height 1101
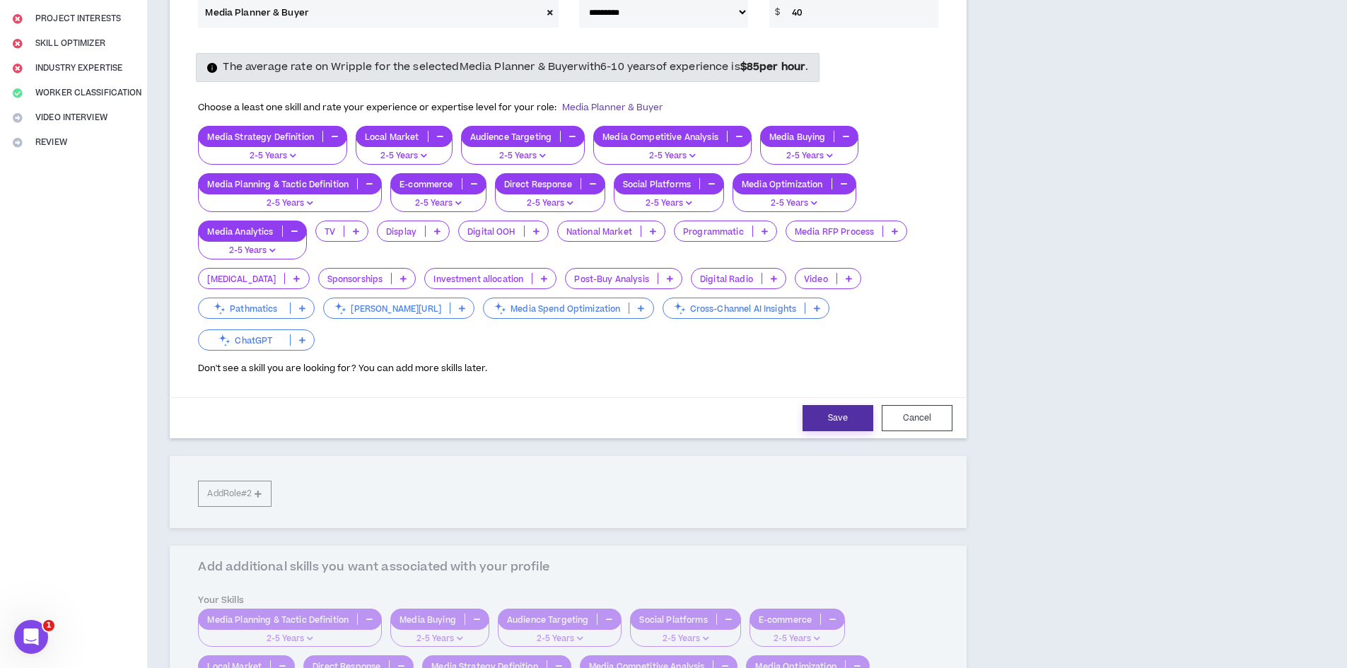
click at [850, 405] on button "Save" at bounding box center [838, 418] width 71 height 26
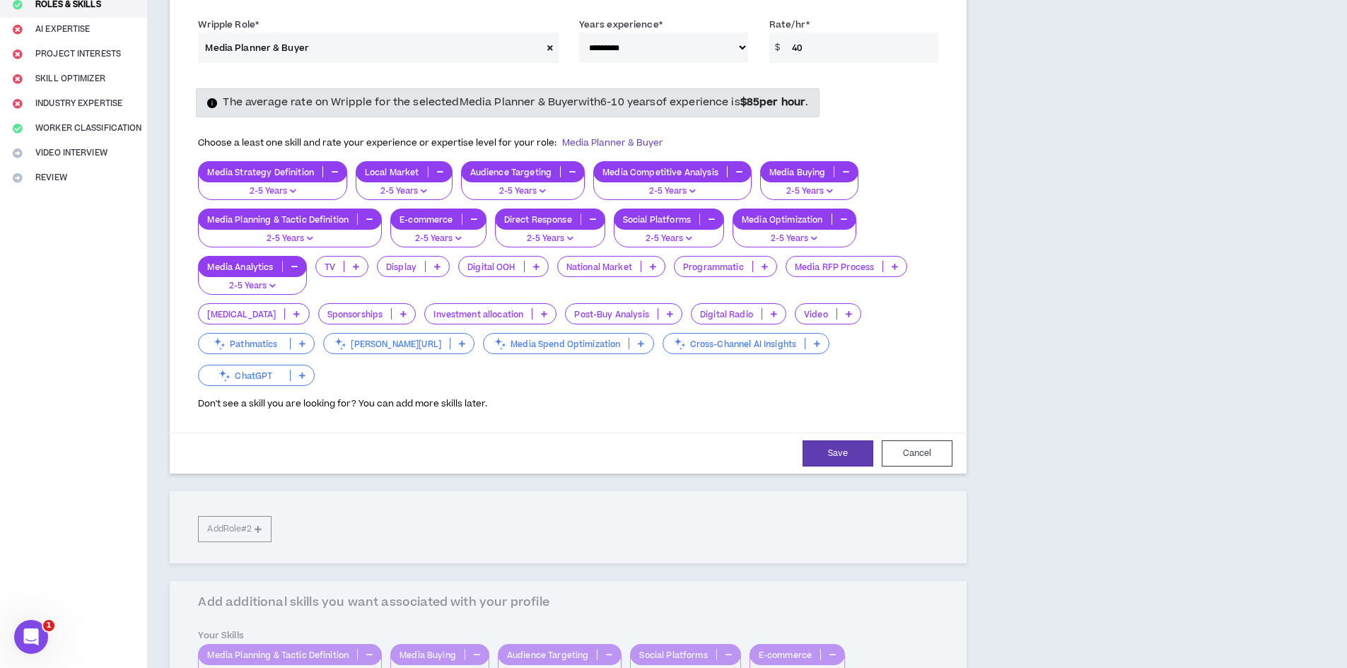
select select "**"
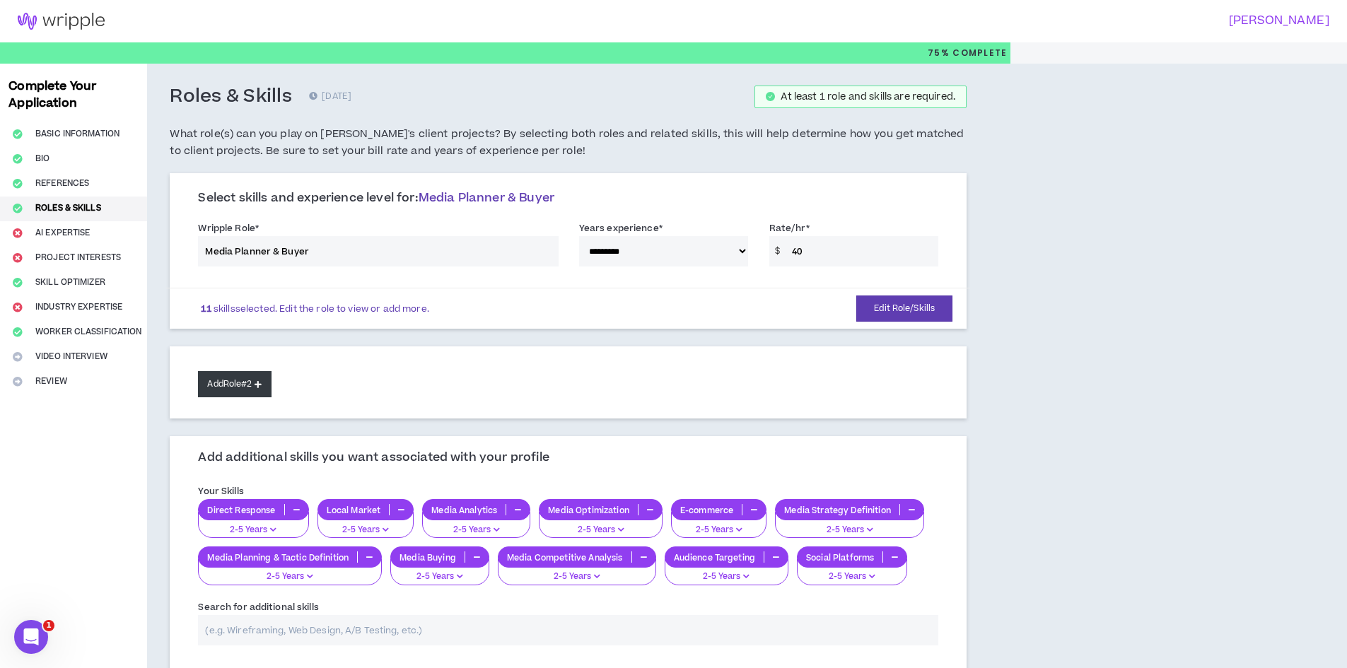
click at [228, 381] on button "Add Role #2" at bounding box center [234, 384] width 73 height 26
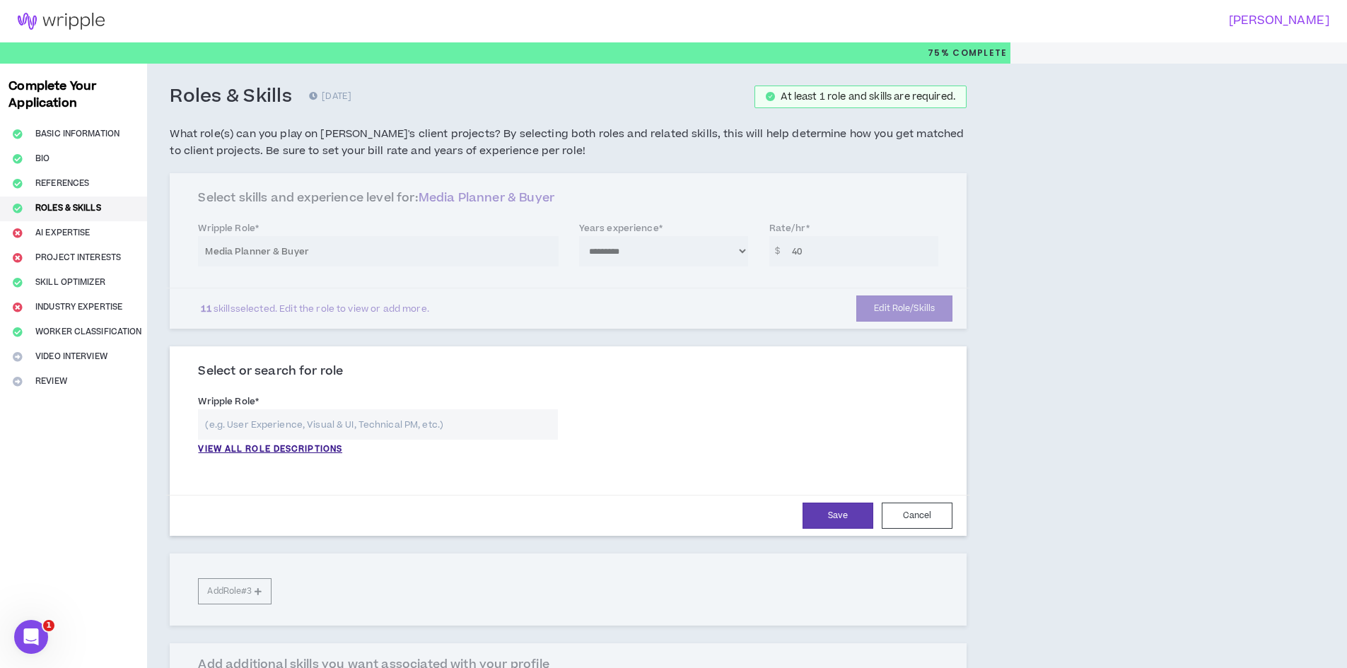
click at [269, 422] on input "text" at bounding box center [377, 425] width 359 height 30
click at [276, 451] on p "VIEW ALL ROLE DESCRIPTIONS" at bounding box center [270, 449] width 144 height 13
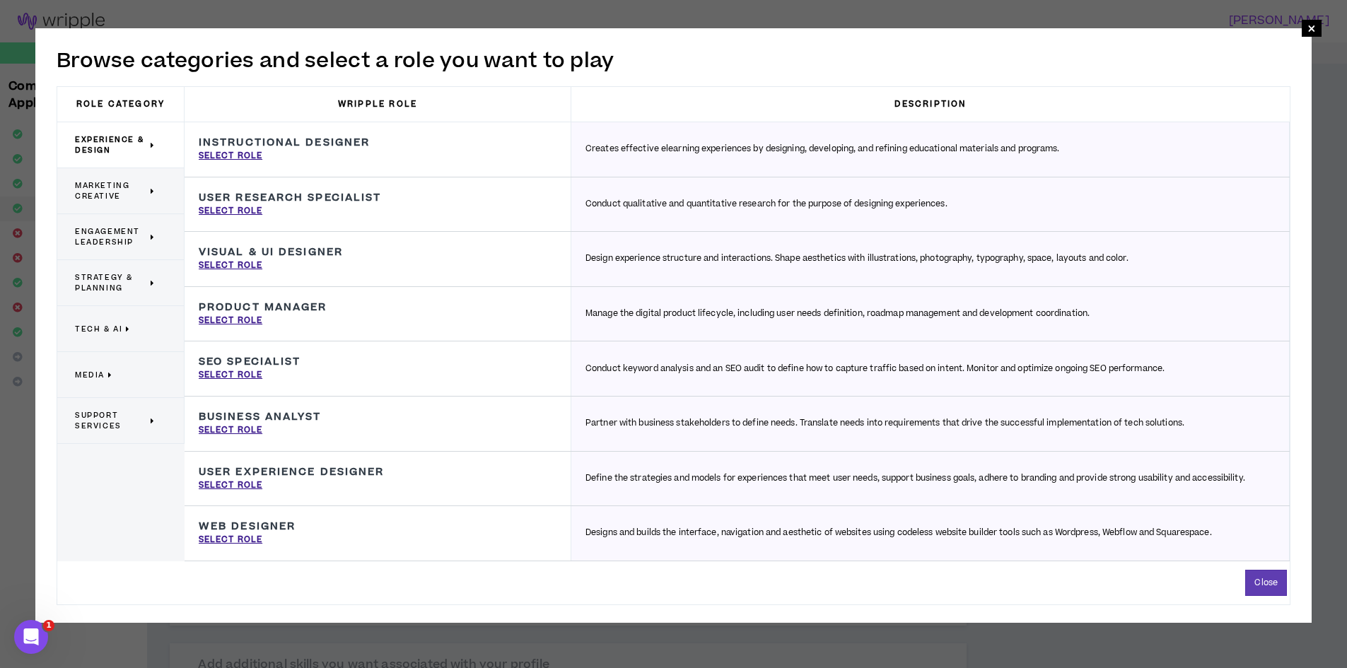
click at [125, 194] on span "Marketing Creative" at bounding box center [111, 190] width 72 height 21
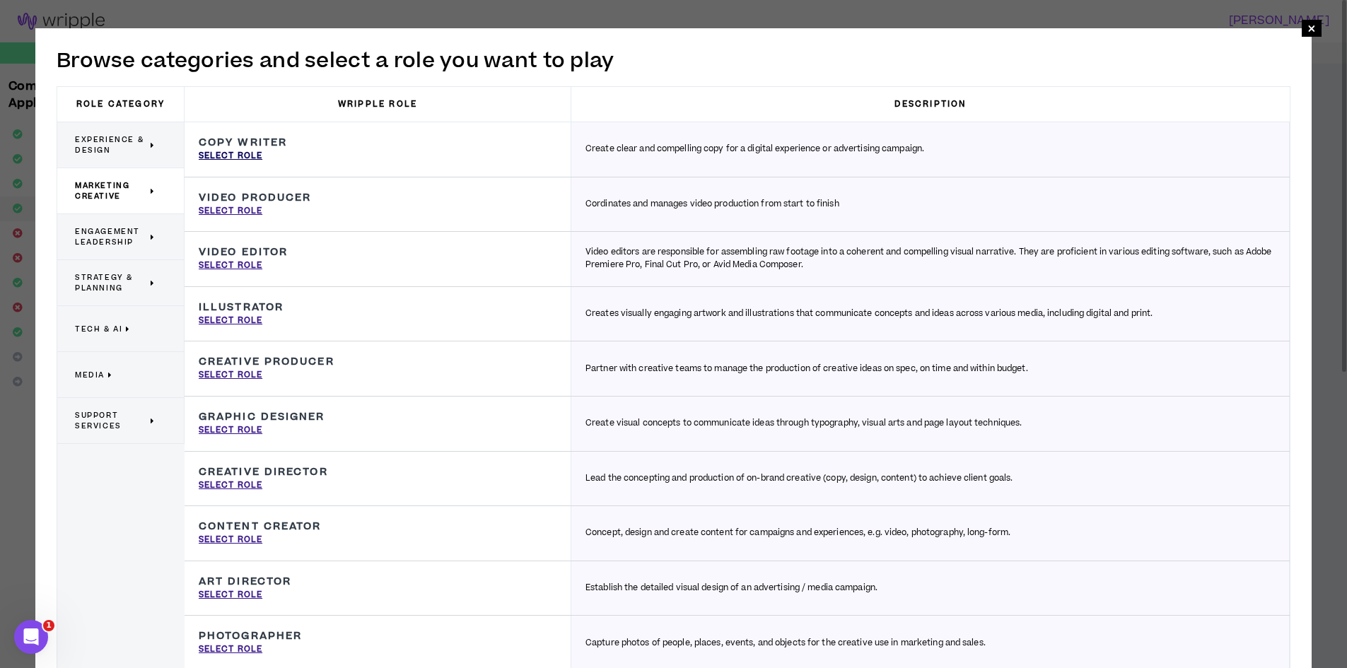
click at [240, 157] on p "Select Role" at bounding box center [231, 156] width 64 height 13
type input "Copy Writer"
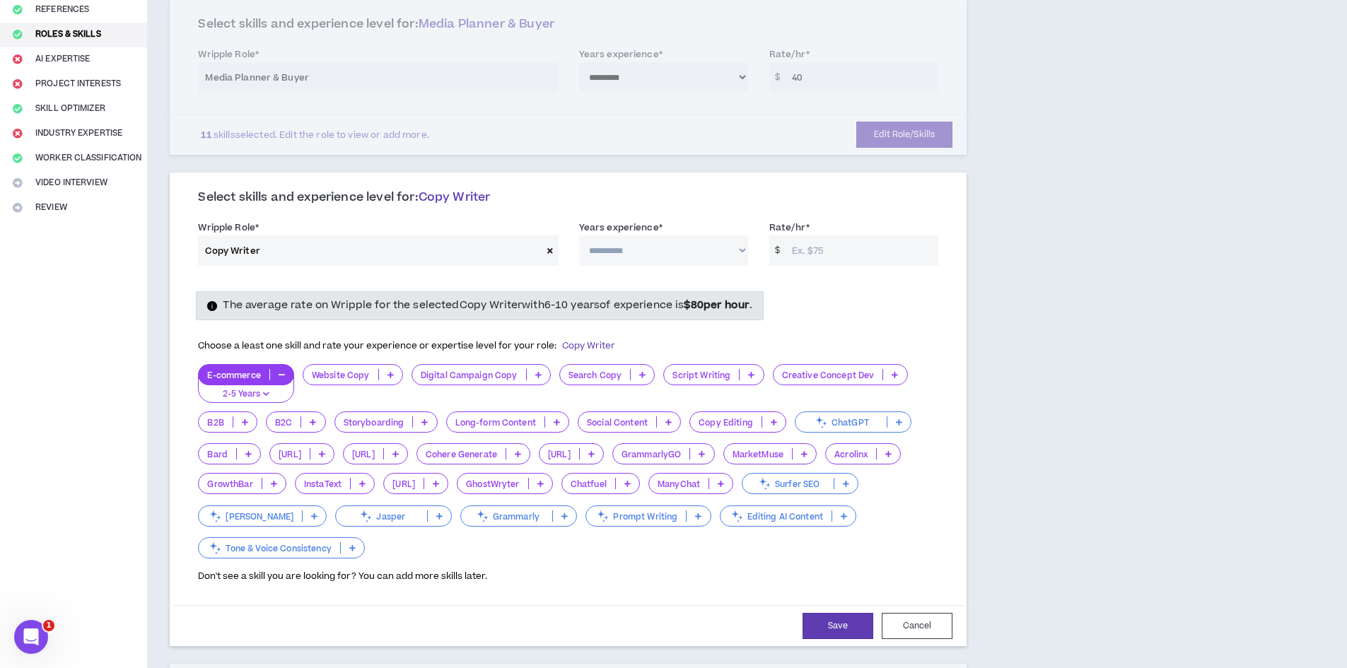
scroll to position [212, 0]
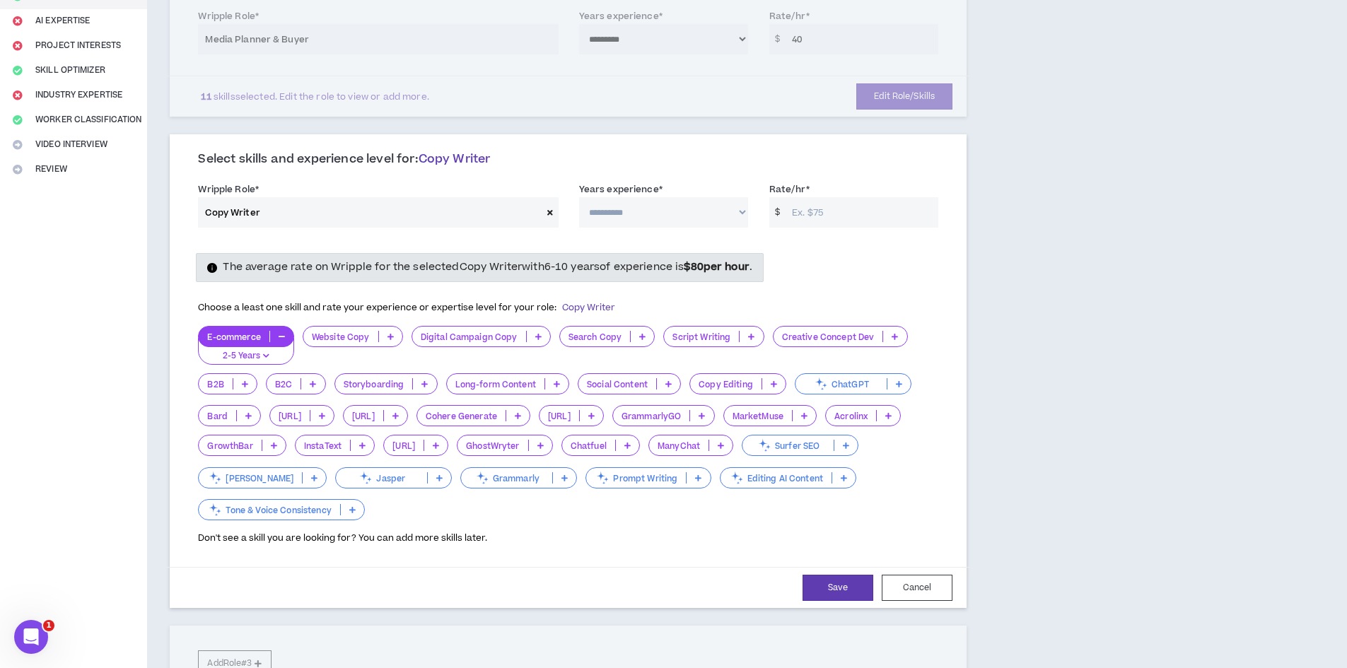
click at [654, 208] on select "**********" at bounding box center [663, 212] width 169 height 30
select select "**"
click at [579, 197] on select "**********" at bounding box center [663, 212] width 169 height 30
click at [799, 208] on input "Rate/hr *" at bounding box center [861, 212] width 153 height 30
type input "40"
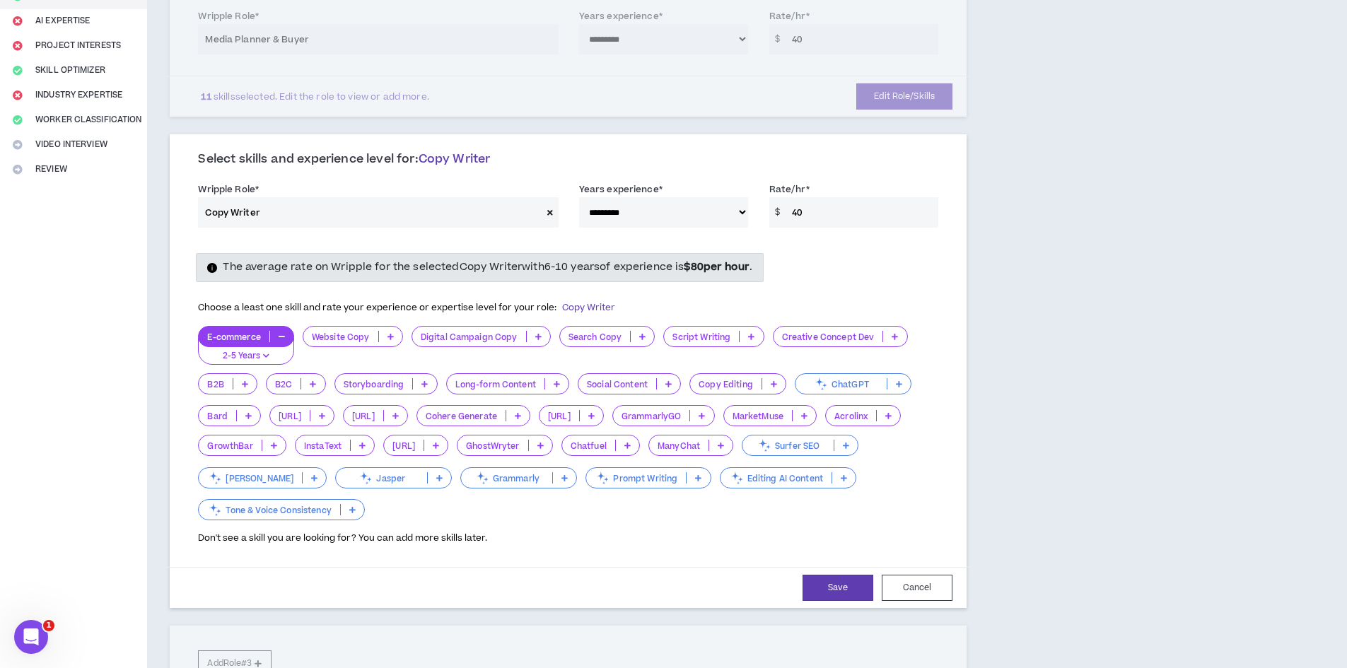
click at [1050, 272] on div "**********" at bounding box center [652, 449] width 1011 height 1197
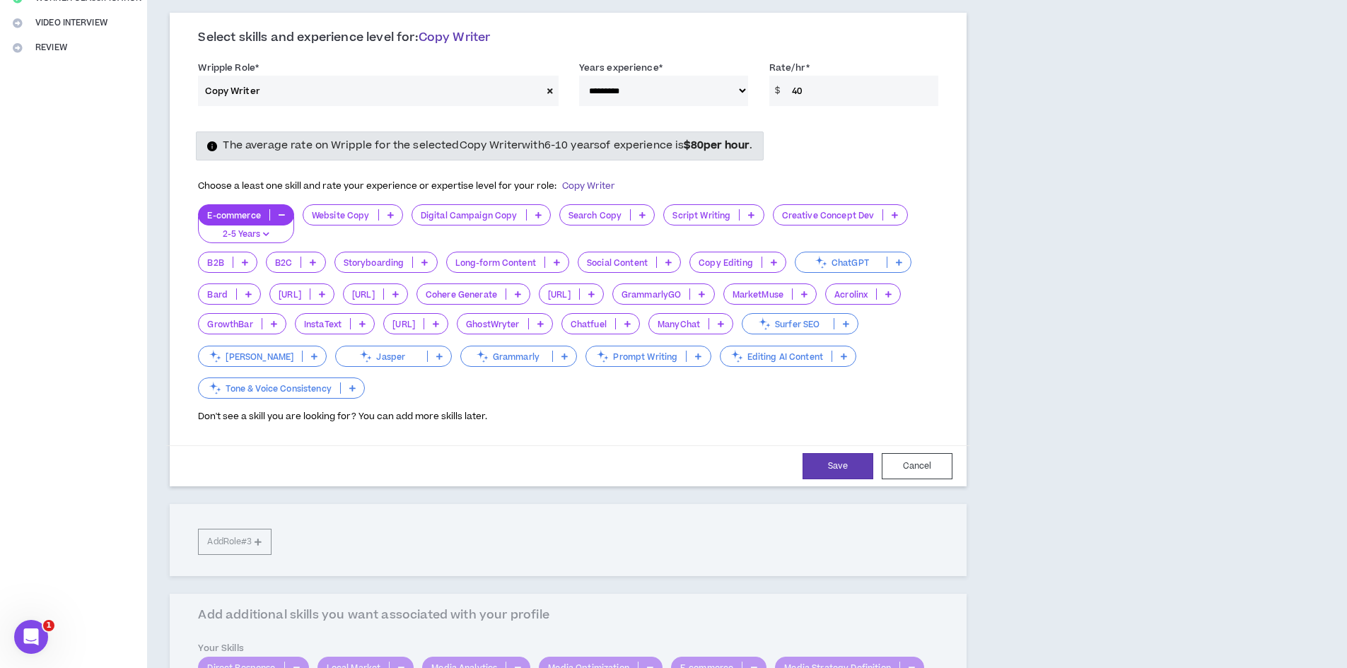
scroll to position [354, 0]
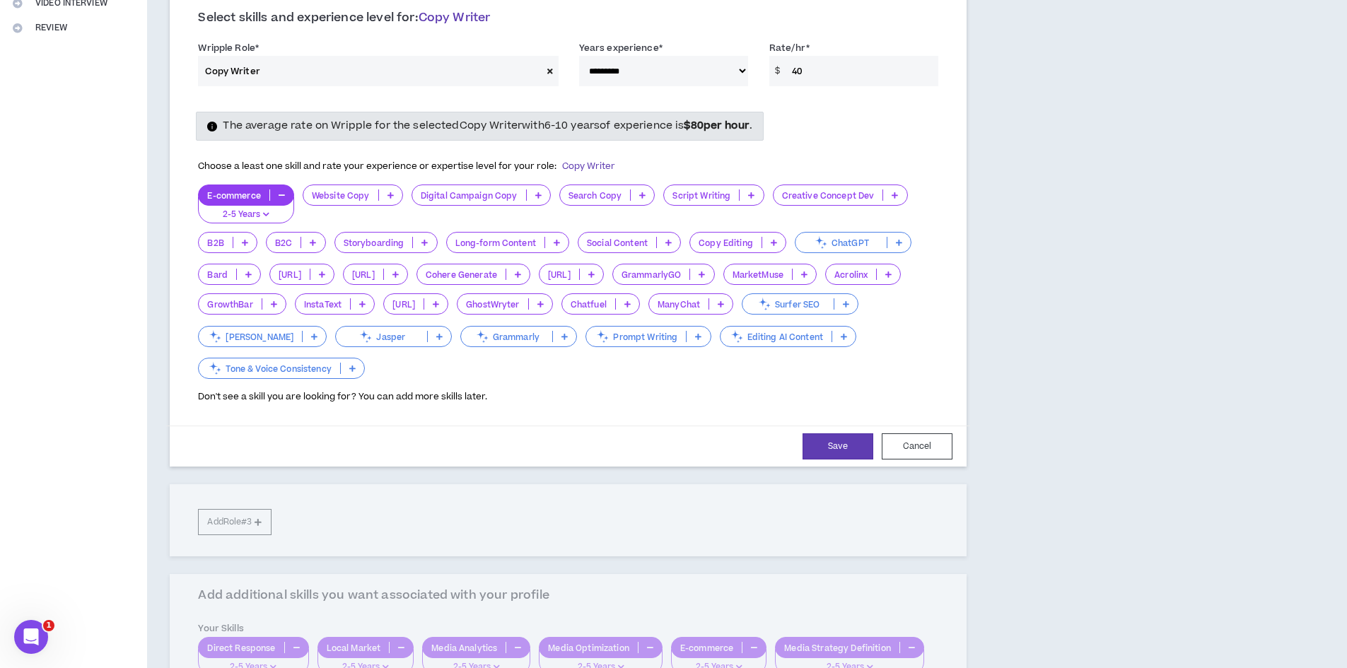
click at [538, 196] on icon at bounding box center [538, 195] width 6 height 7
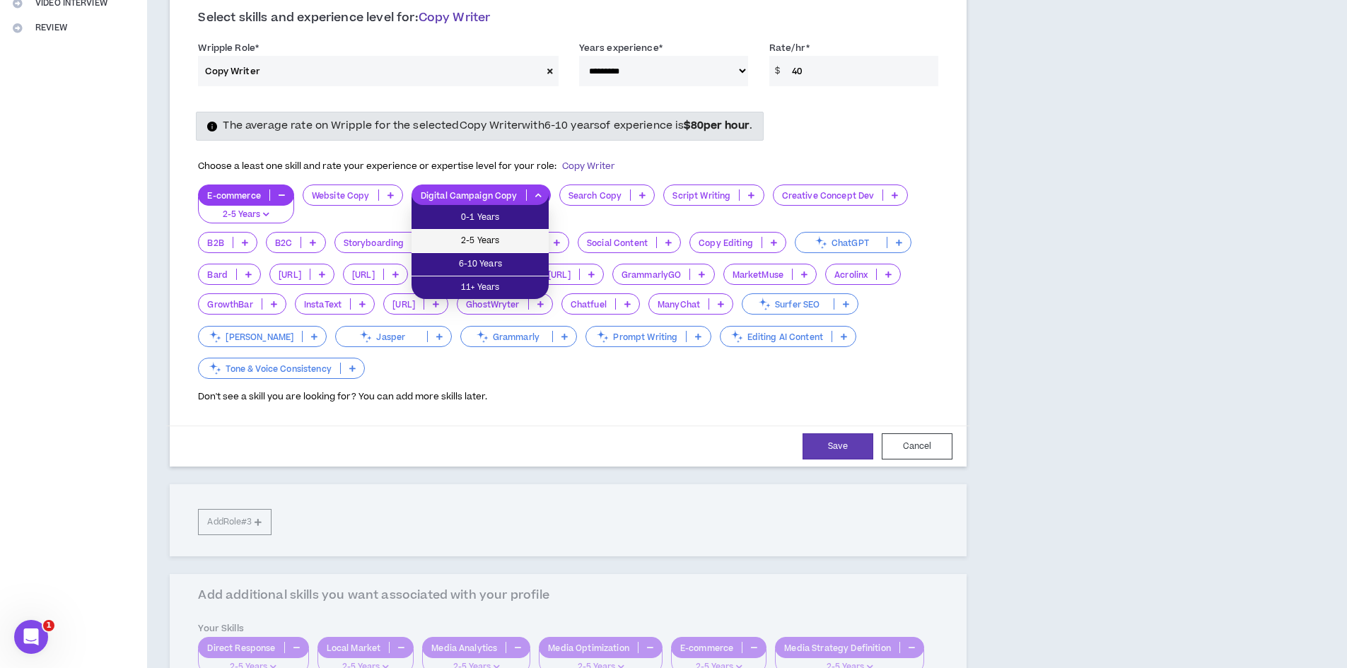
click at [525, 240] on span "2-5 Years" at bounding box center [480, 241] width 120 height 16
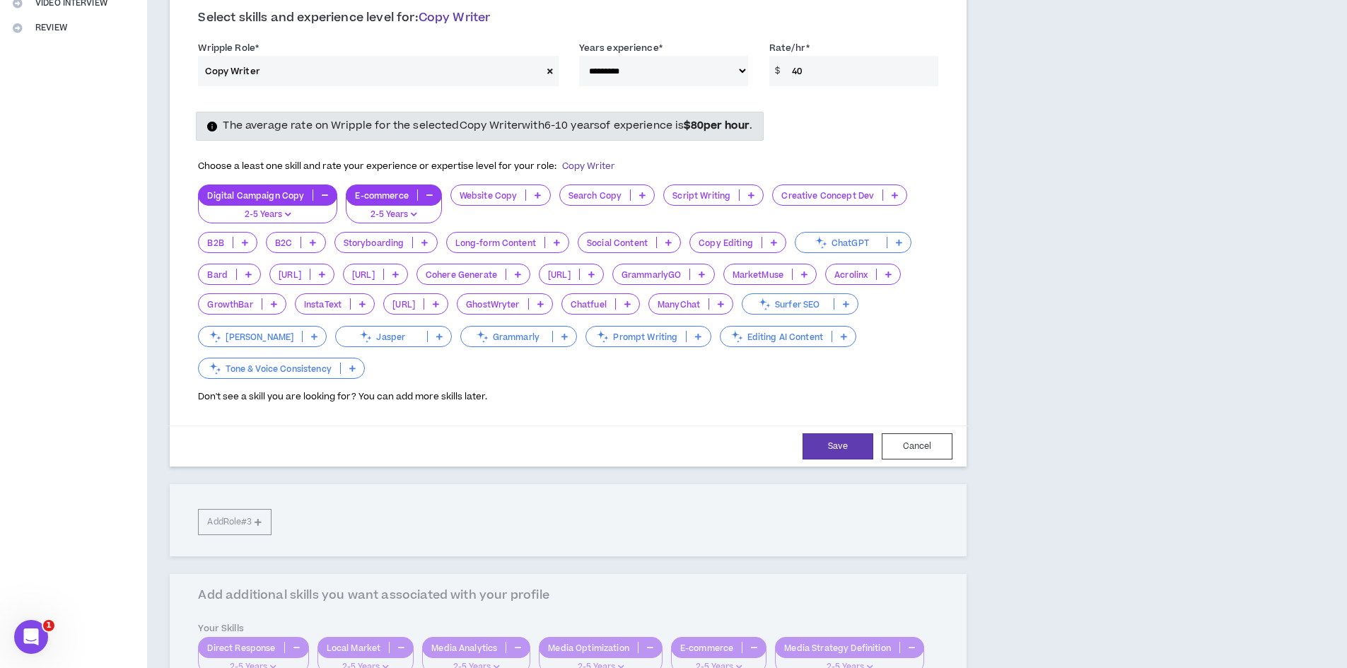
click at [746, 196] on p at bounding box center [751, 195] width 23 height 11
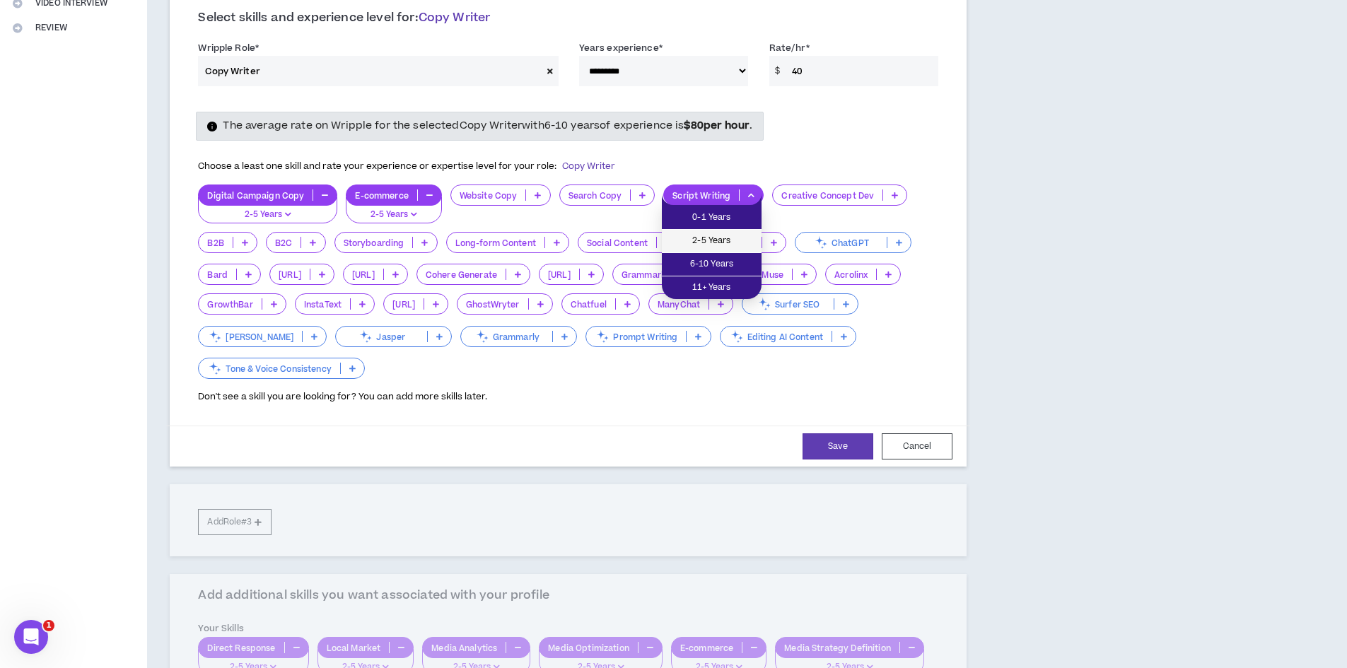
click at [733, 240] on span "2-5 Years" at bounding box center [712, 241] width 83 height 16
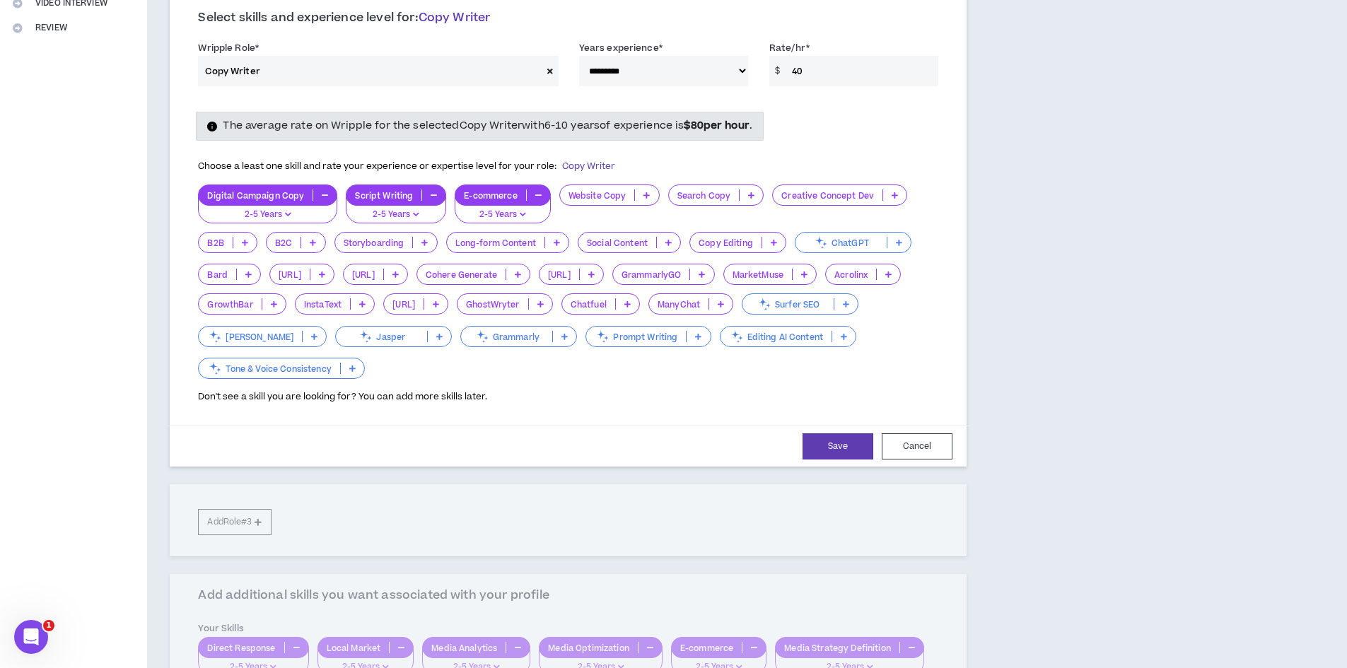
click at [895, 193] on p at bounding box center [894, 195] width 23 height 11
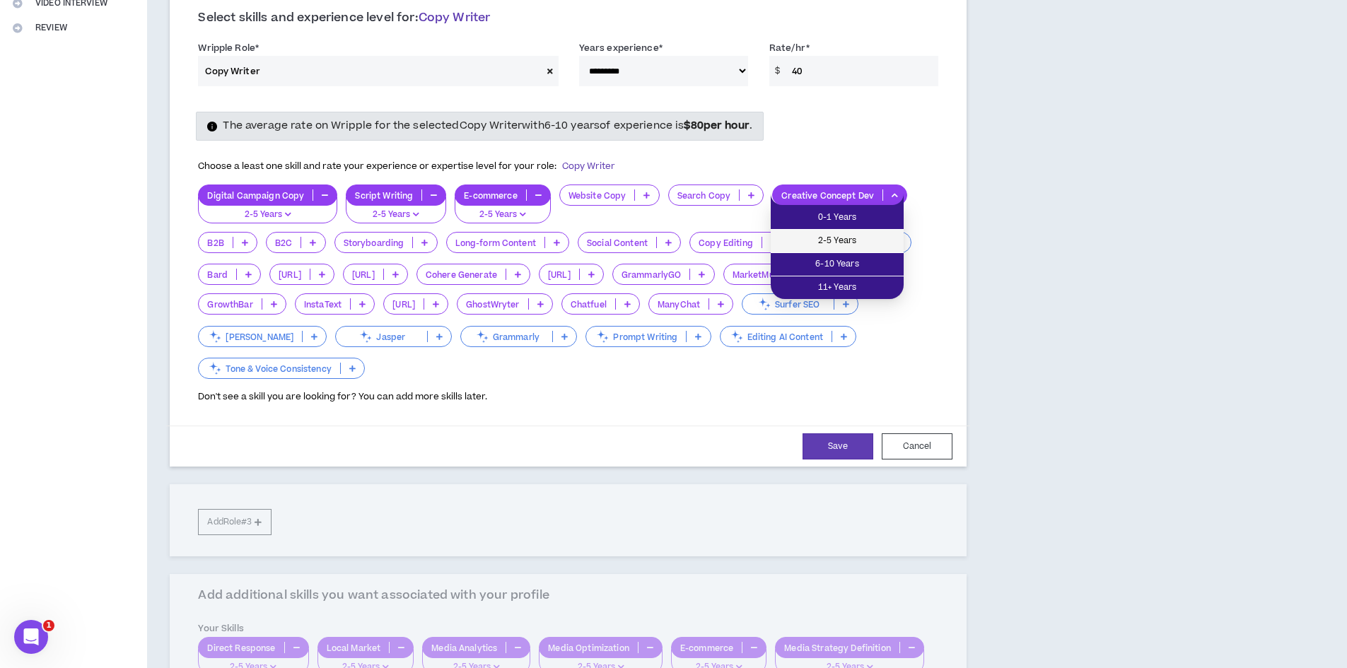
click at [864, 244] on span "2-5 Years" at bounding box center [837, 241] width 116 height 16
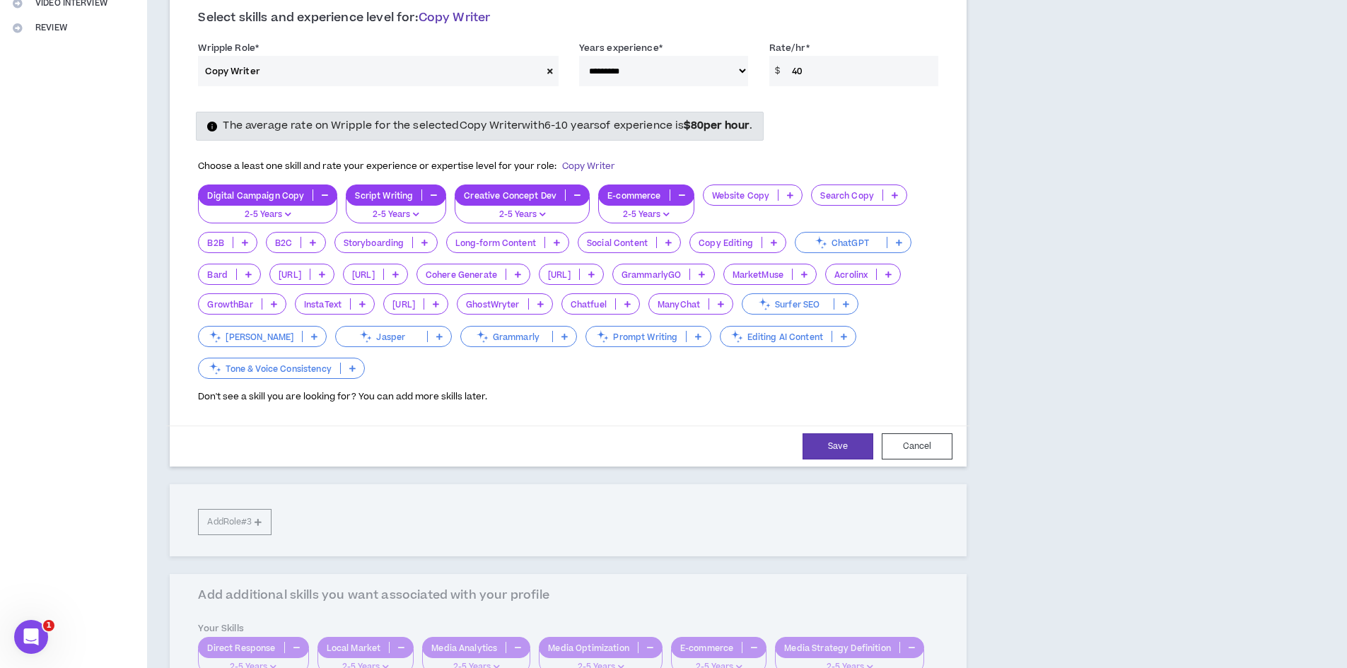
click at [244, 241] on icon at bounding box center [245, 242] width 6 height 7
click at [240, 290] on span "2-5 Years" at bounding box center [228, 288] width 43 height 16
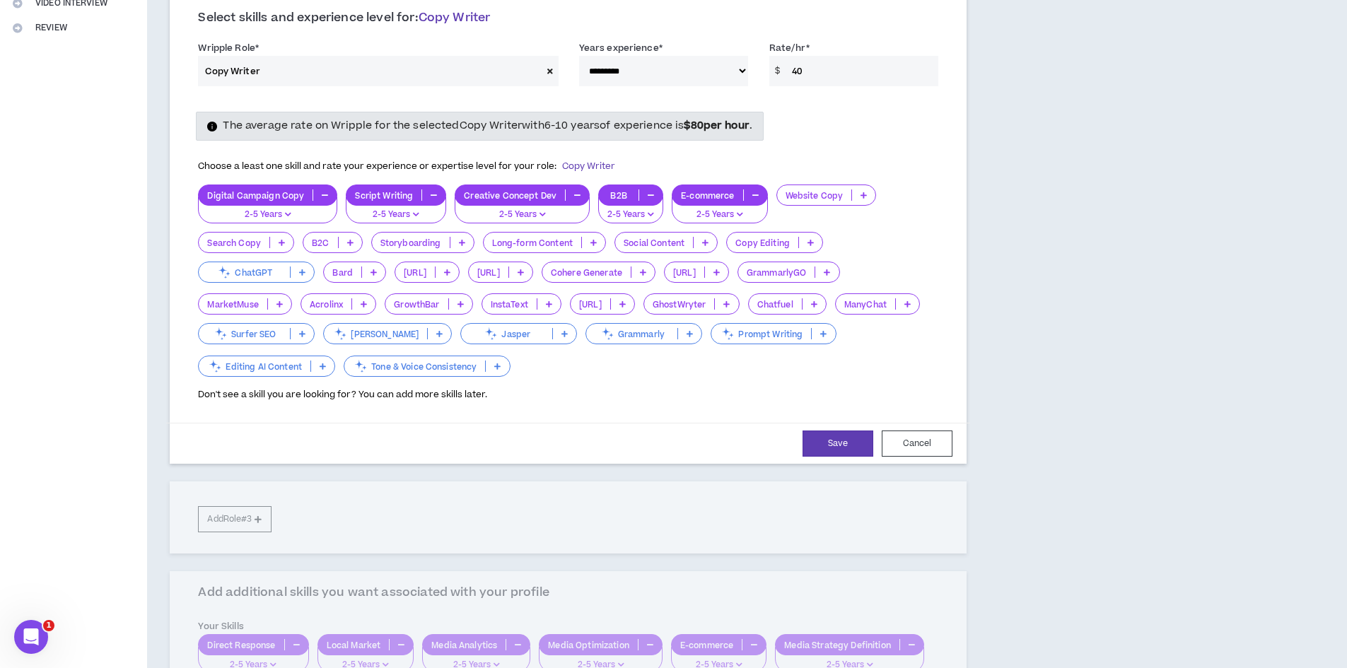
click at [347, 243] on icon at bounding box center [350, 242] width 6 height 7
click at [347, 282] on span "2-5 Years" at bounding box center [332, 288] width 43 height 16
click at [502, 240] on icon at bounding box center [502, 242] width 6 height 7
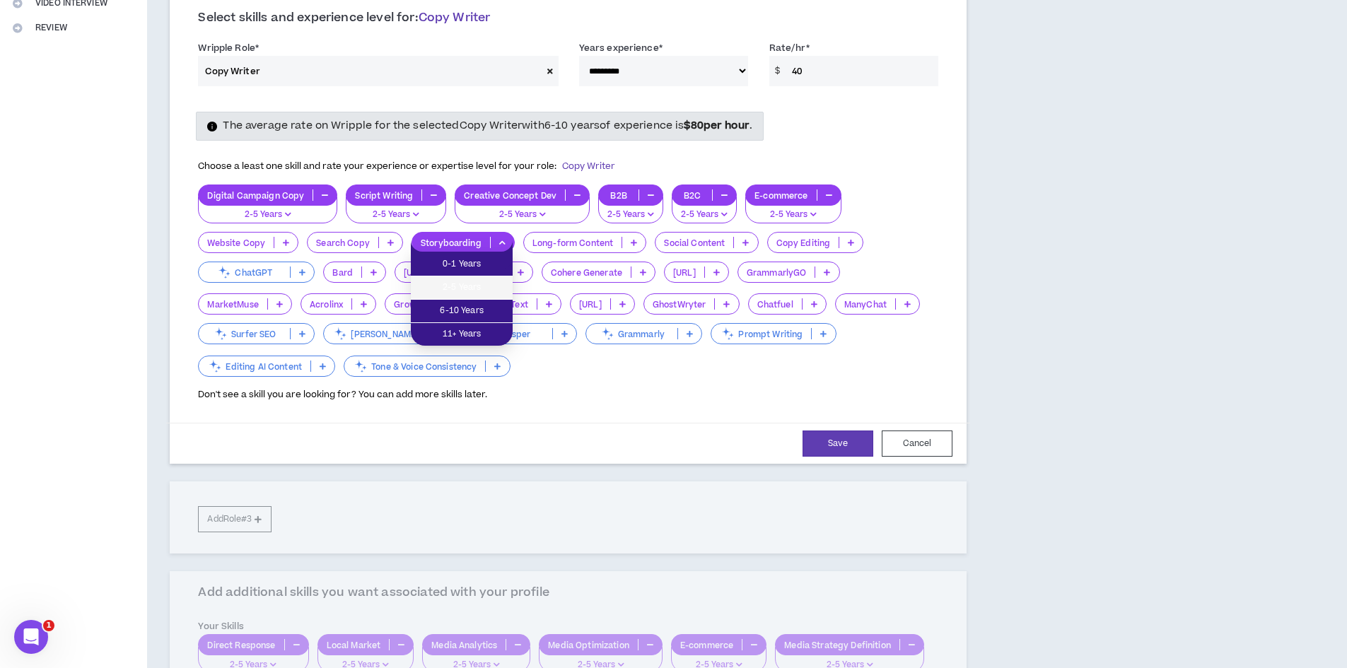
drag, startPoint x: 499, startPoint y: 289, endPoint x: 588, endPoint y: 267, distance: 91.8
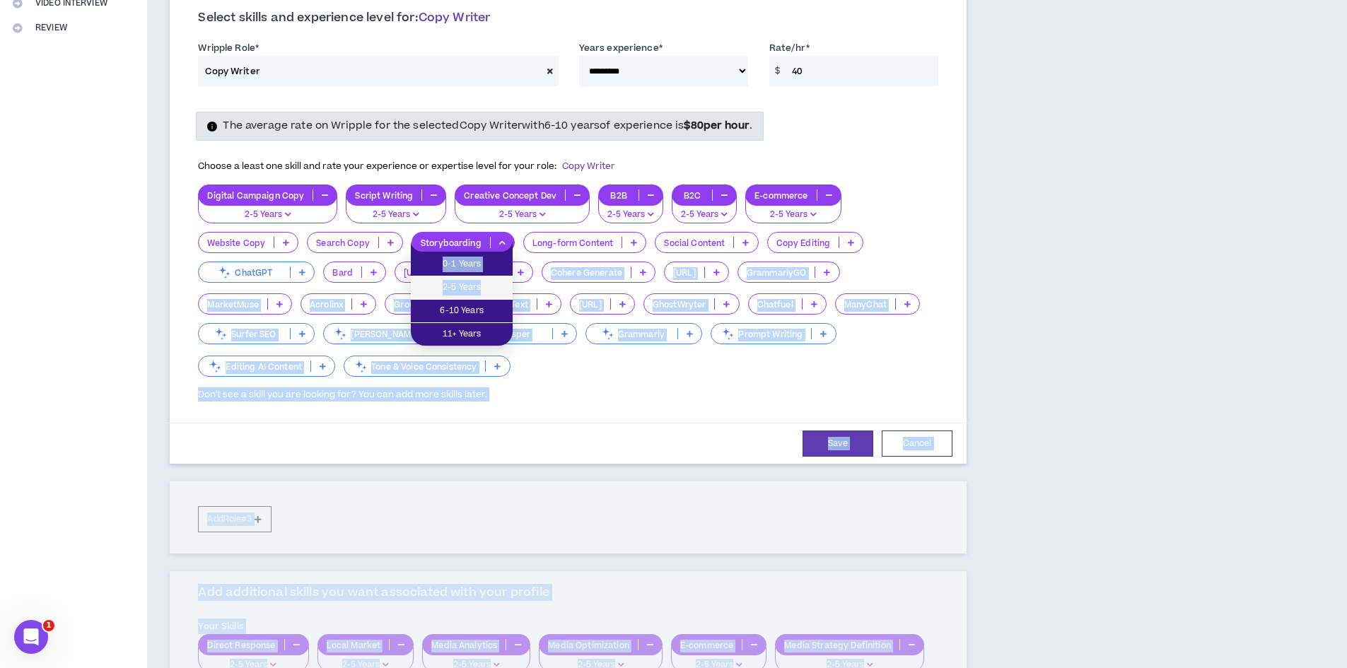
click at [470, 282] on span "2-5 Years" at bounding box center [461, 288] width 85 height 16
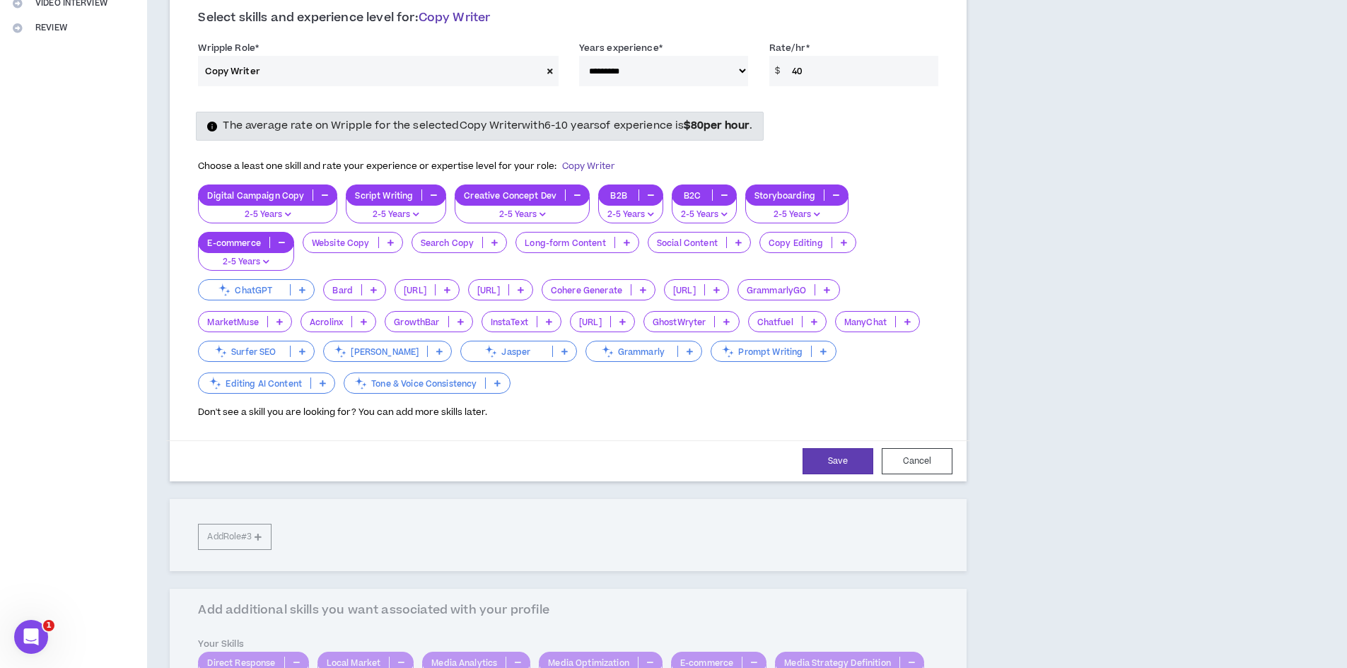
click at [740, 244] on icon at bounding box center [739, 242] width 6 height 7
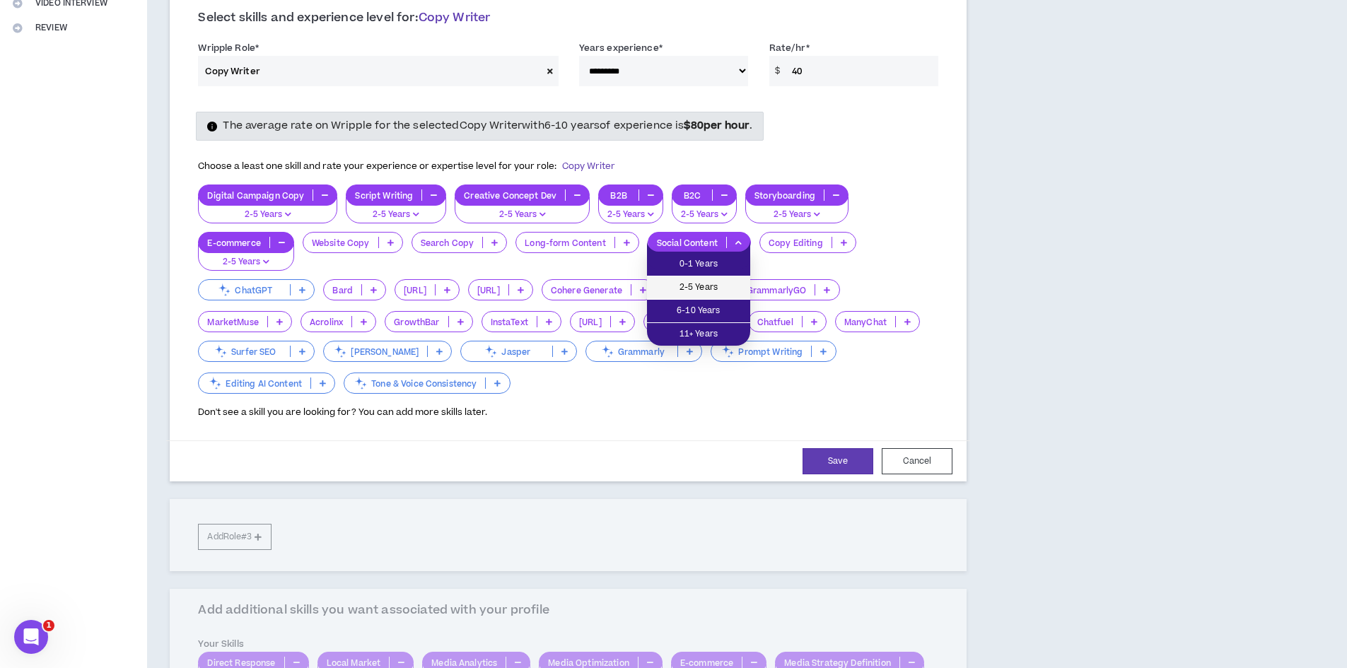
click at [721, 292] on span "2-5 Years" at bounding box center [699, 288] width 86 height 16
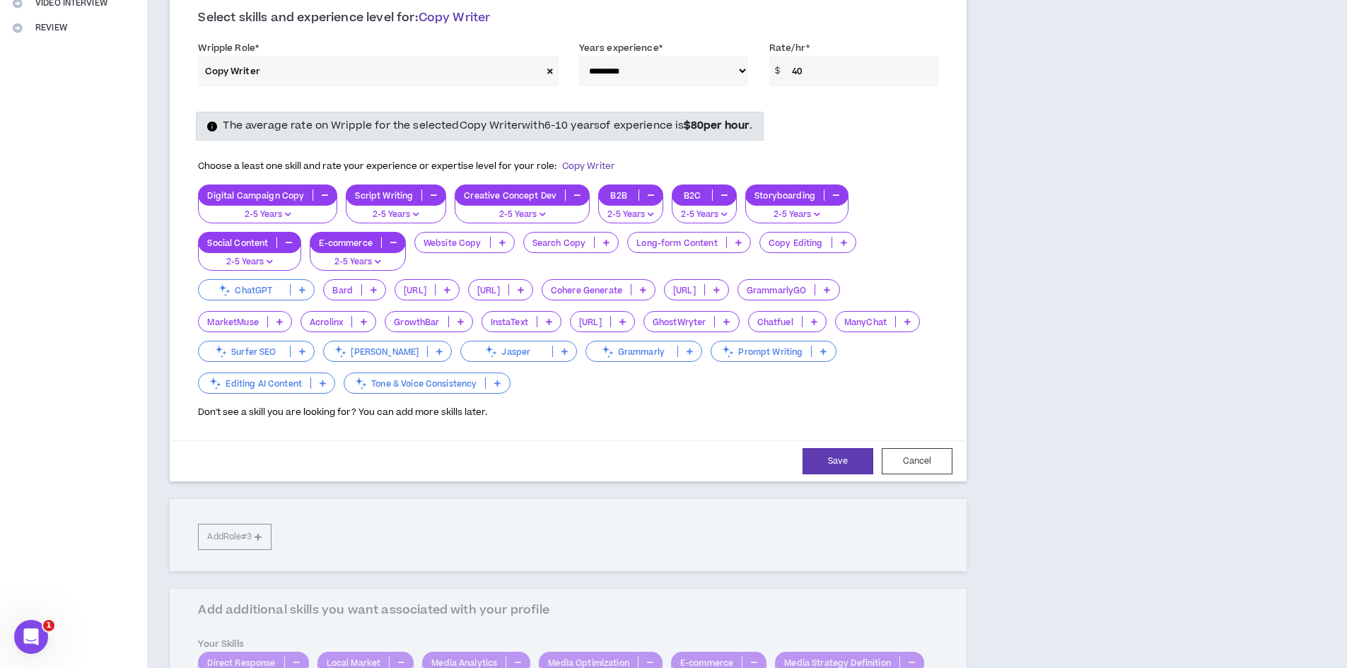
click at [841, 243] on icon at bounding box center [844, 242] width 6 height 7
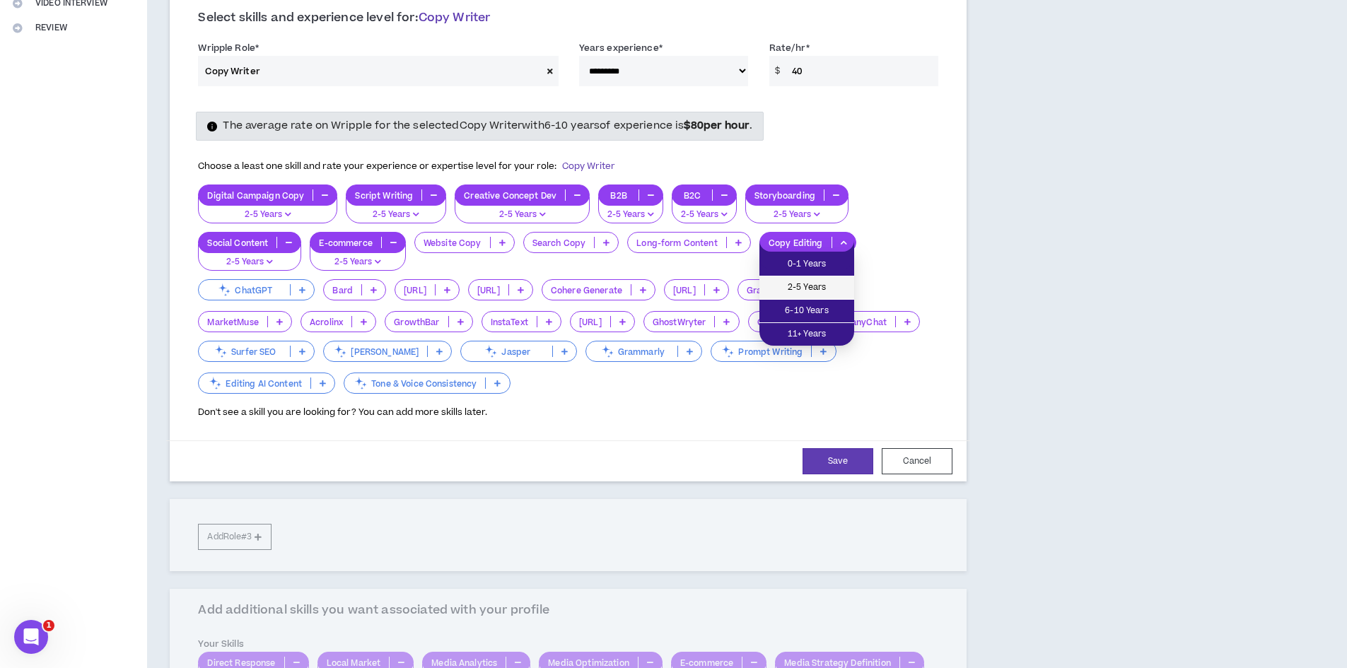
click at [813, 287] on span "2-5 Years" at bounding box center [807, 288] width 78 height 16
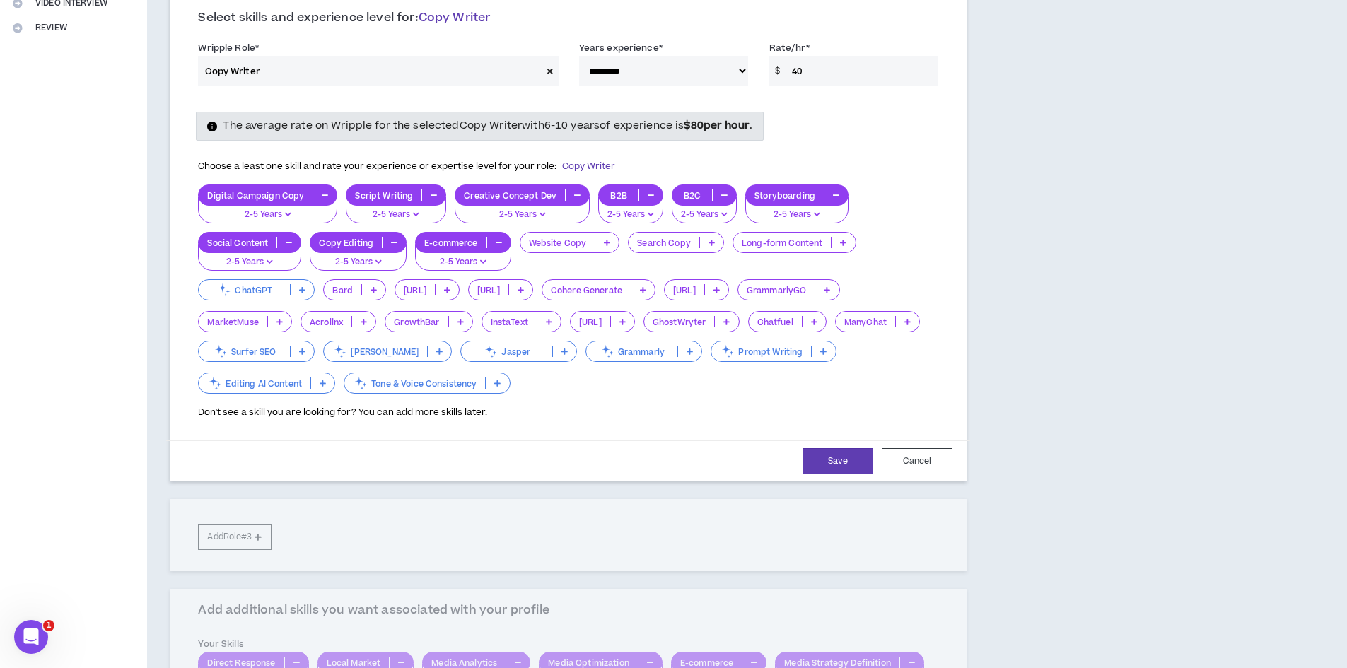
click at [603, 242] on p at bounding box center [607, 242] width 23 height 11
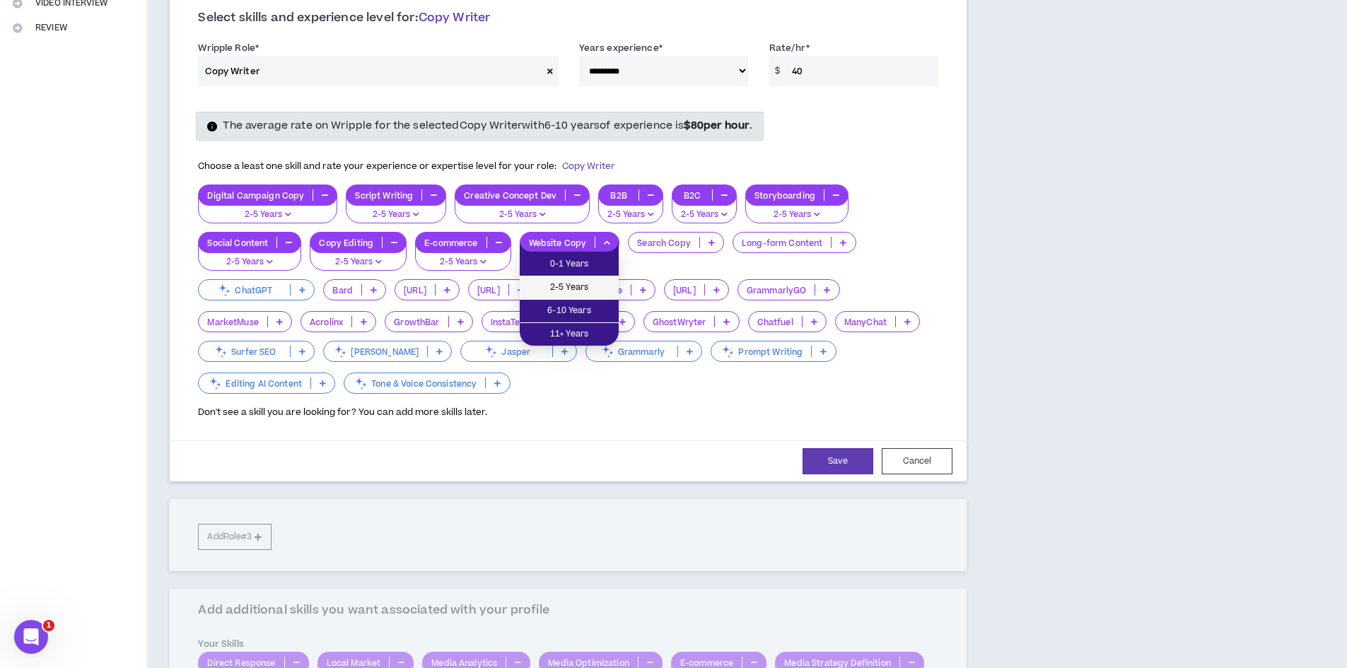
drag, startPoint x: 591, startPoint y: 284, endPoint x: 608, endPoint y: 291, distance: 18.7
click at [593, 286] on span "2-5 Years" at bounding box center [569, 288] width 82 height 16
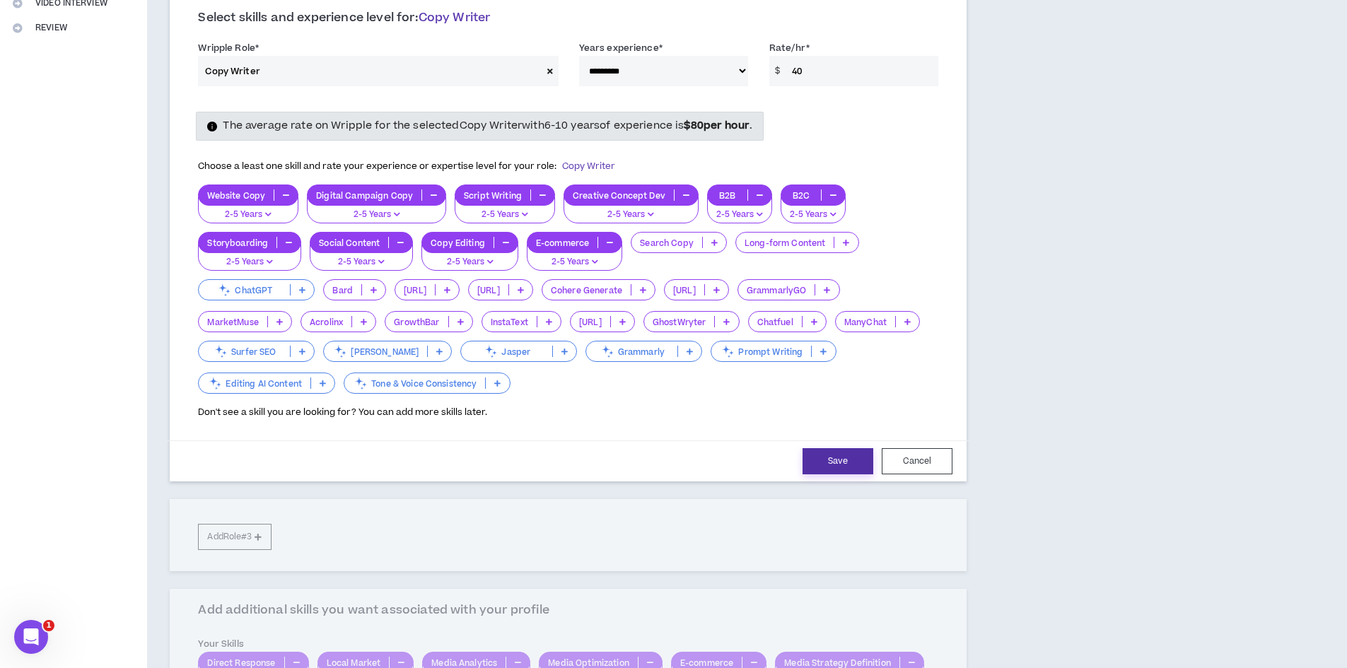
click at [854, 461] on button "Save" at bounding box center [838, 461] width 71 height 26
select select "**"
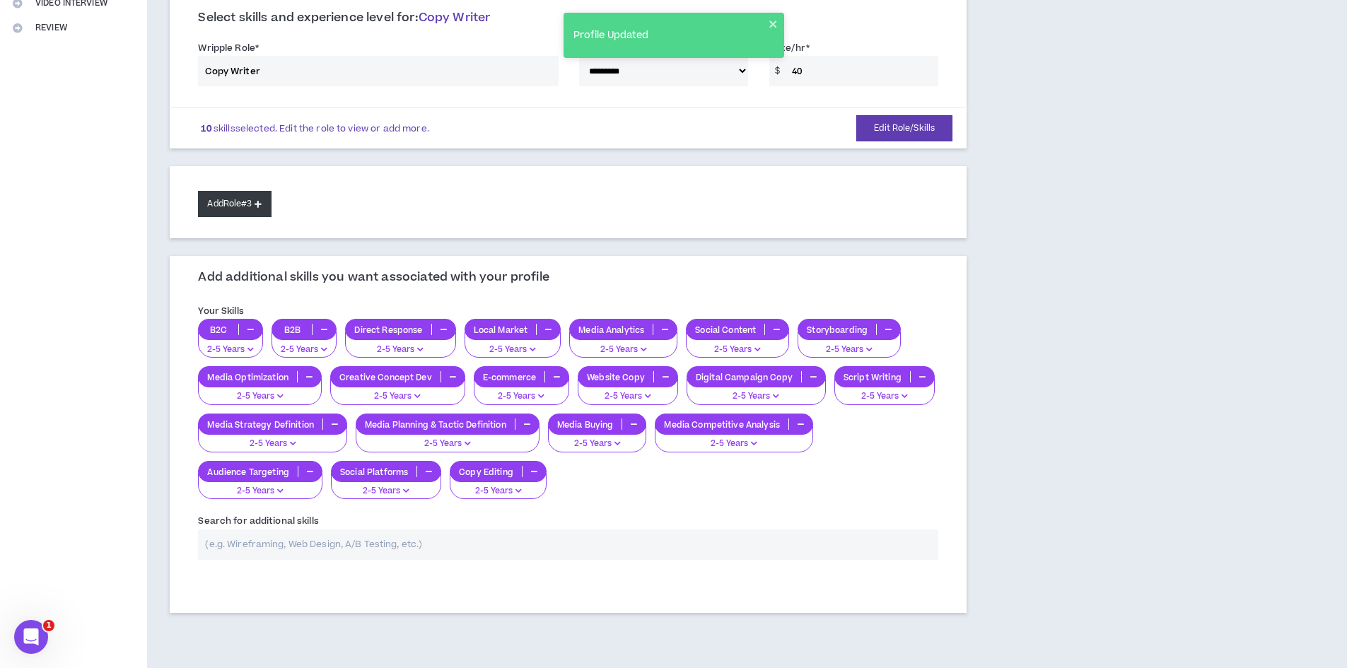
click at [233, 204] on button "Add Role #3" at bounding box center [234, 204] width 73 height 26
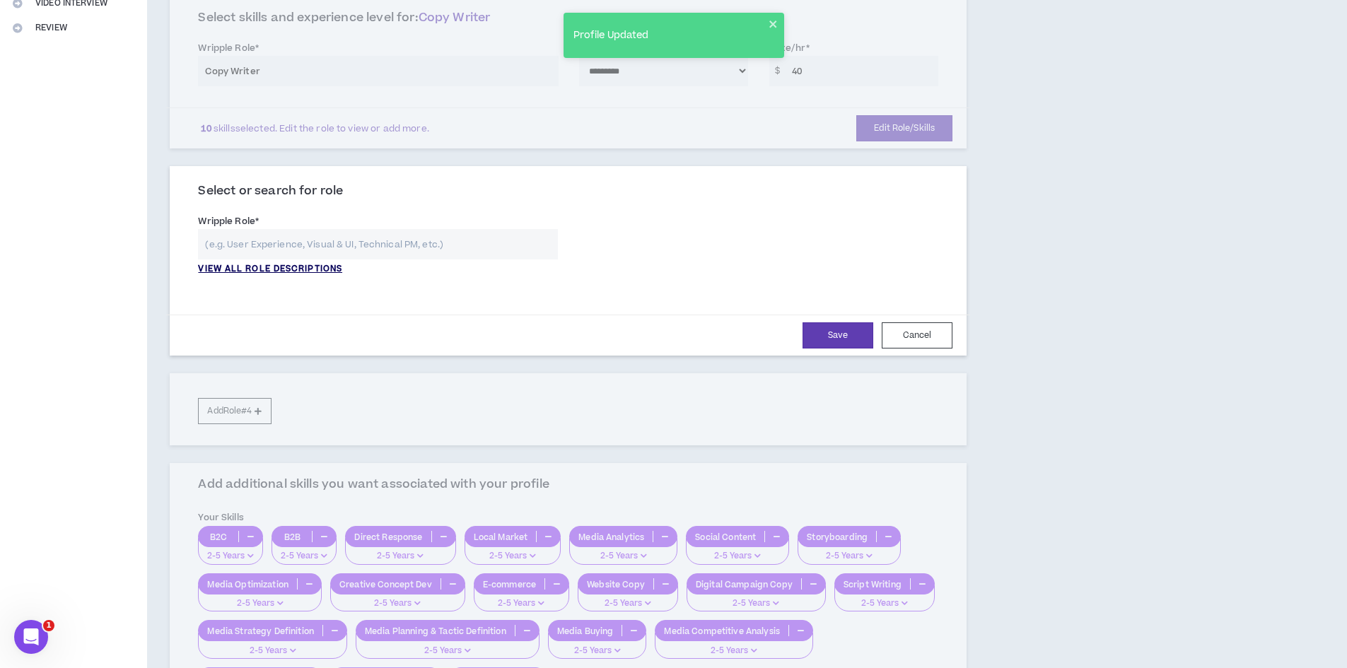
click at [294, 269] on p "VIEW ALL ROLE DESCRIPTIONS" at bounding box center [270, 269] width 144 height 13
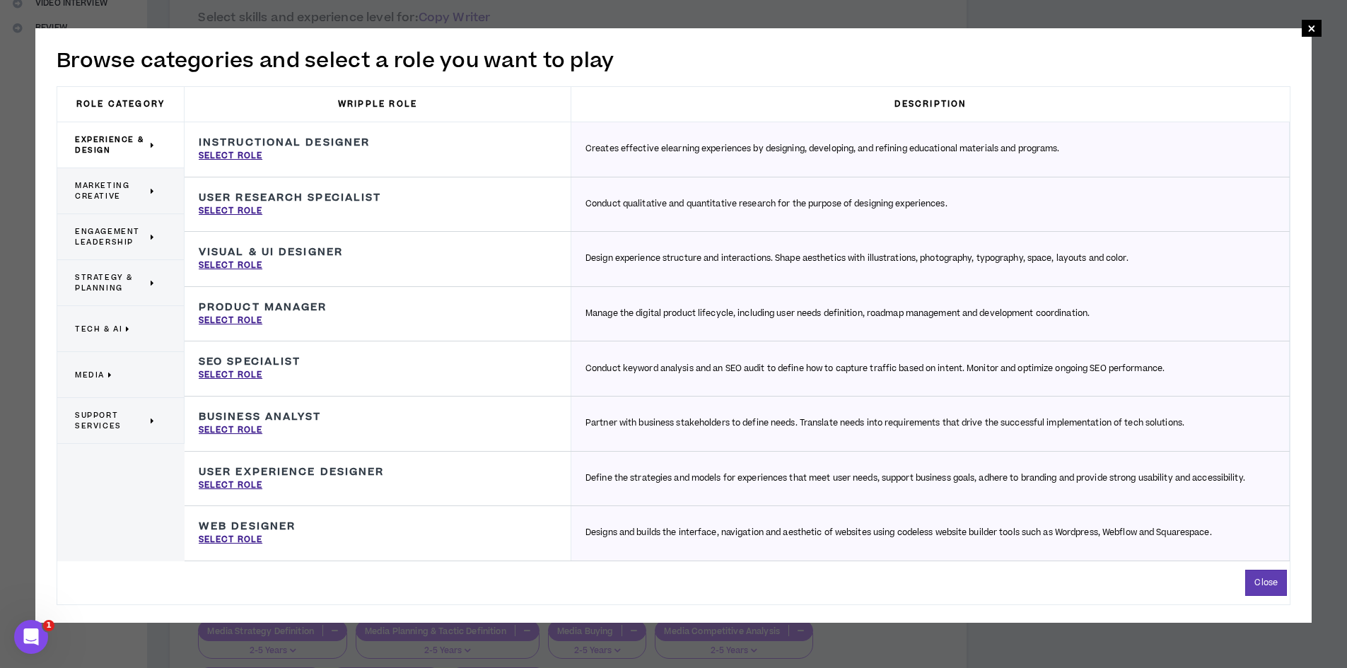
click at [115, 192] on span "Marketing Creative" at bounding box center [111, 190] width 72 height 21
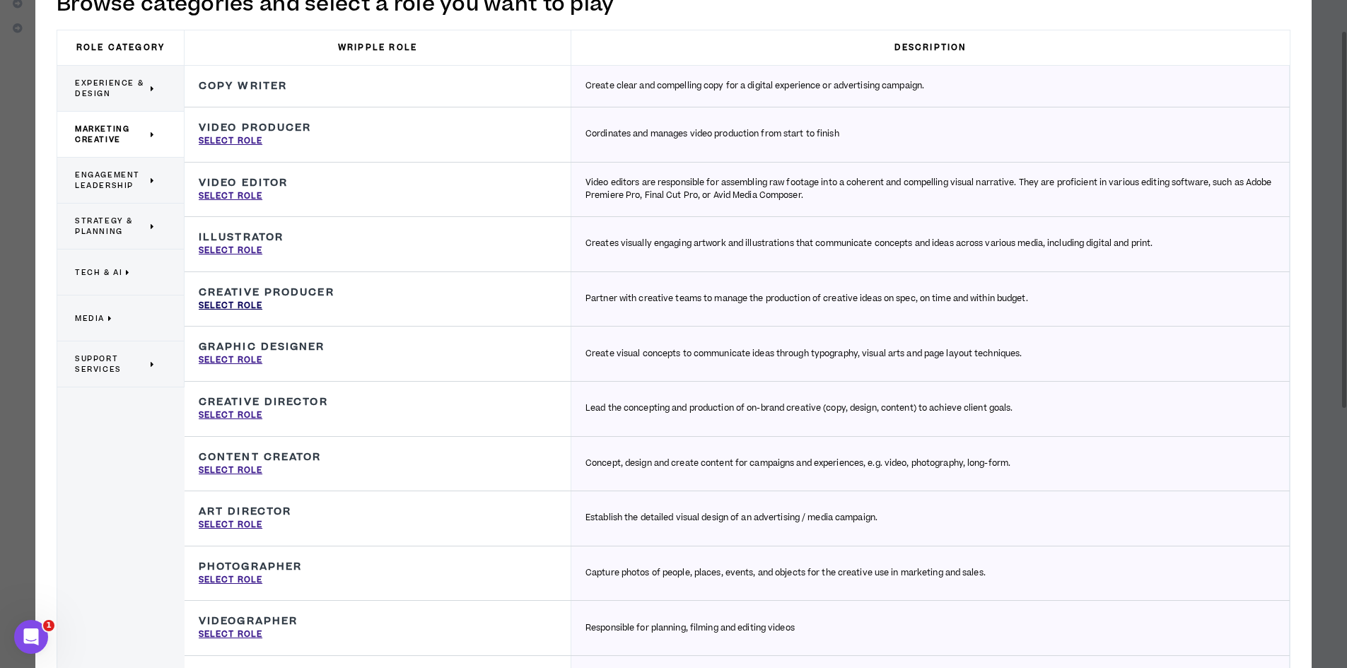
click at [238, 305] on p "Select Role" at bounding box center [231, 306] width 64 height 13
type input "Creative Producer"
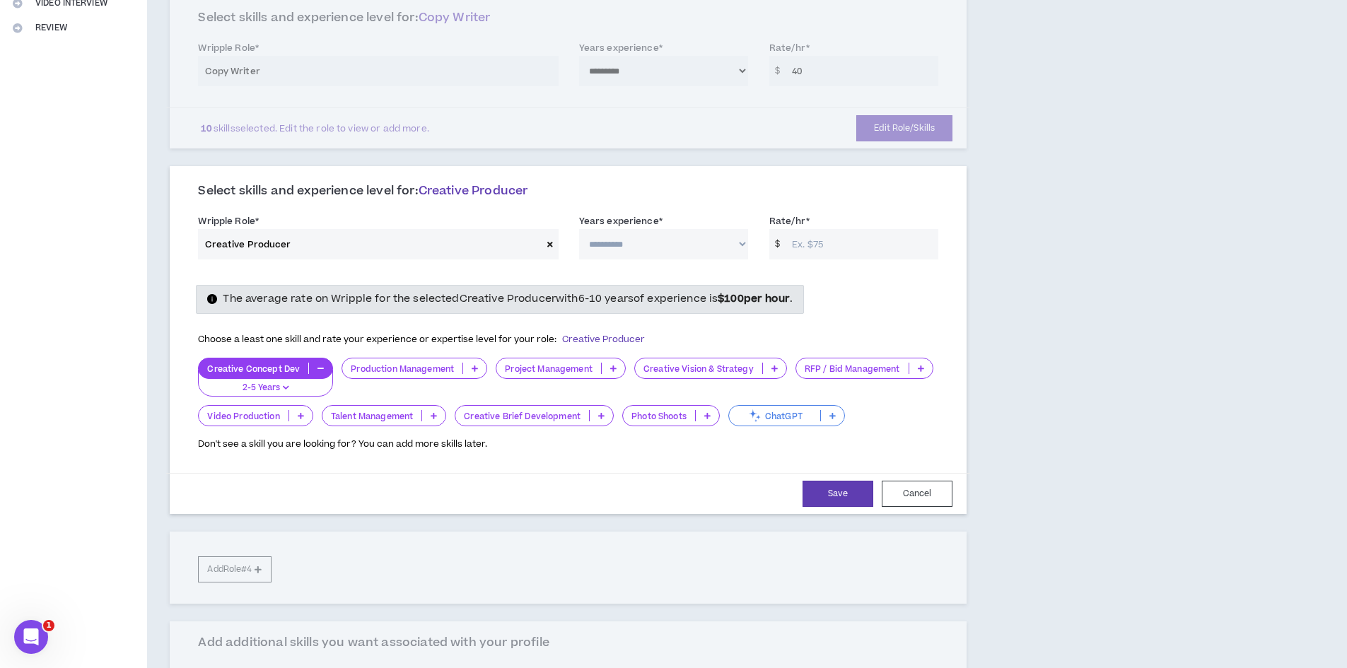
click at [601, 418] on icon at bounding box center [601, 415] width 6 height 7
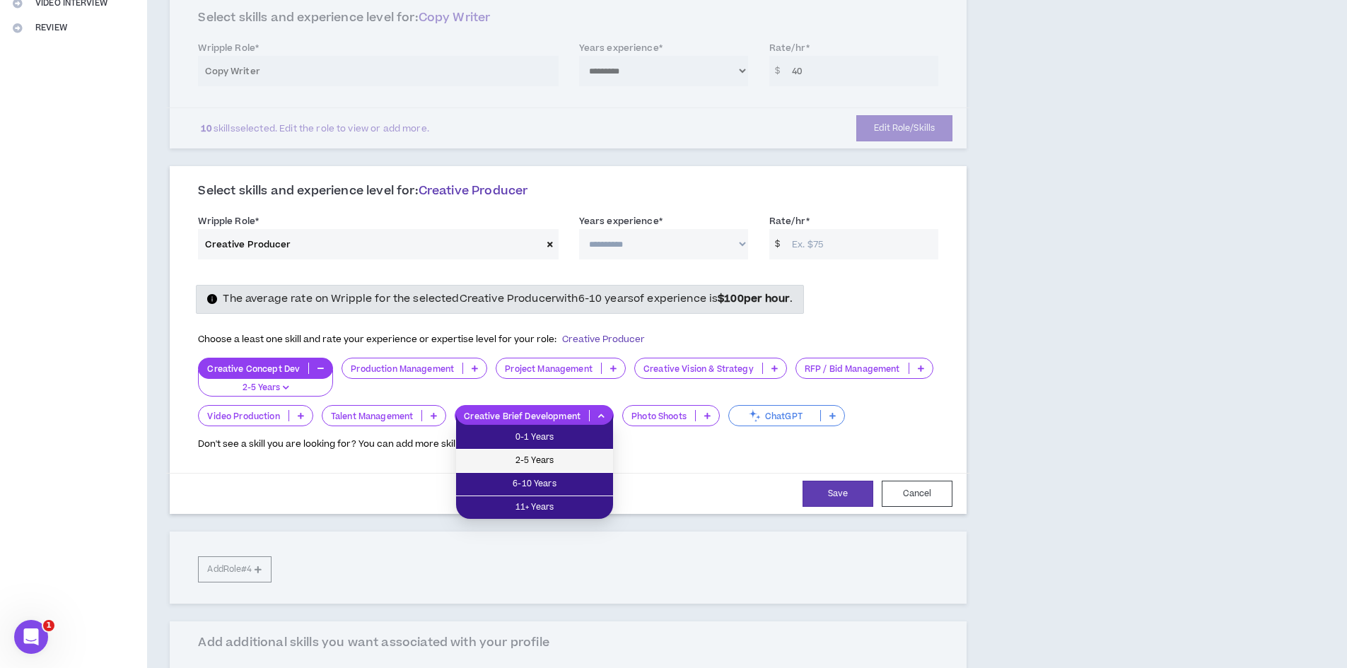
click at [567, 455] on span "2-5 Years" at bounding box center [535, 461] width 140 height 16
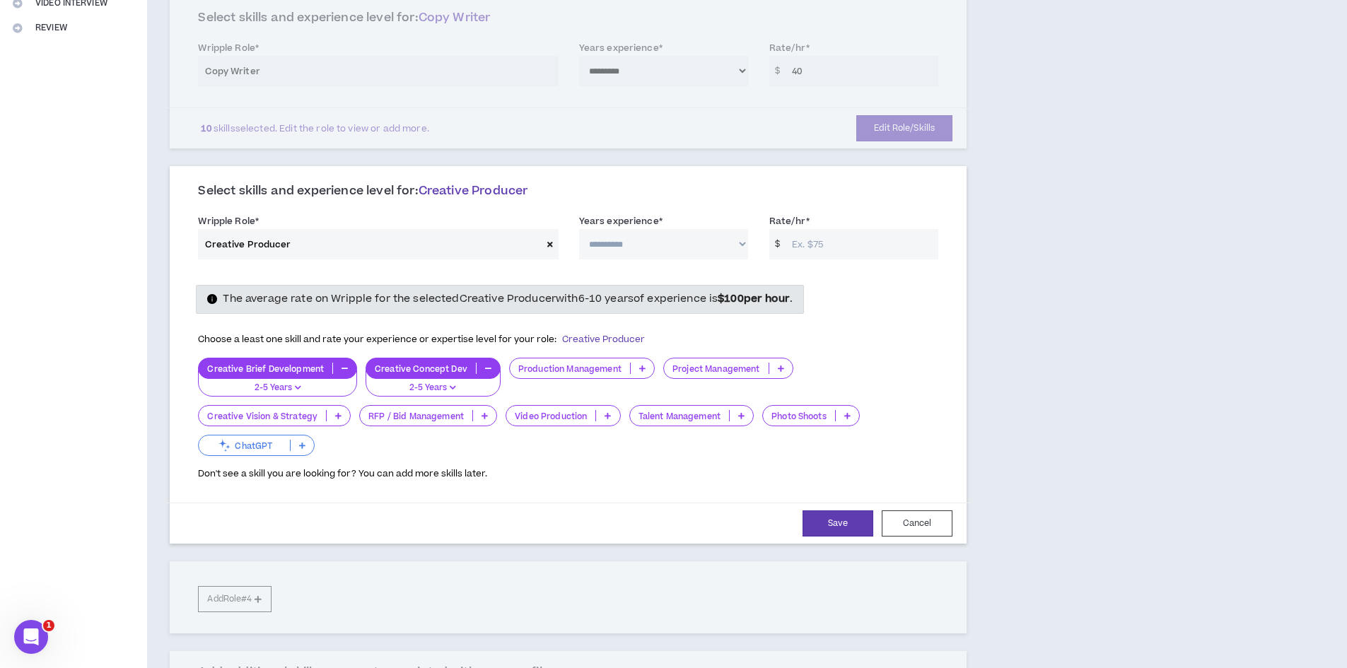
click at [337, 414] on icon at bounding box center [338, 415] width 6 height 7
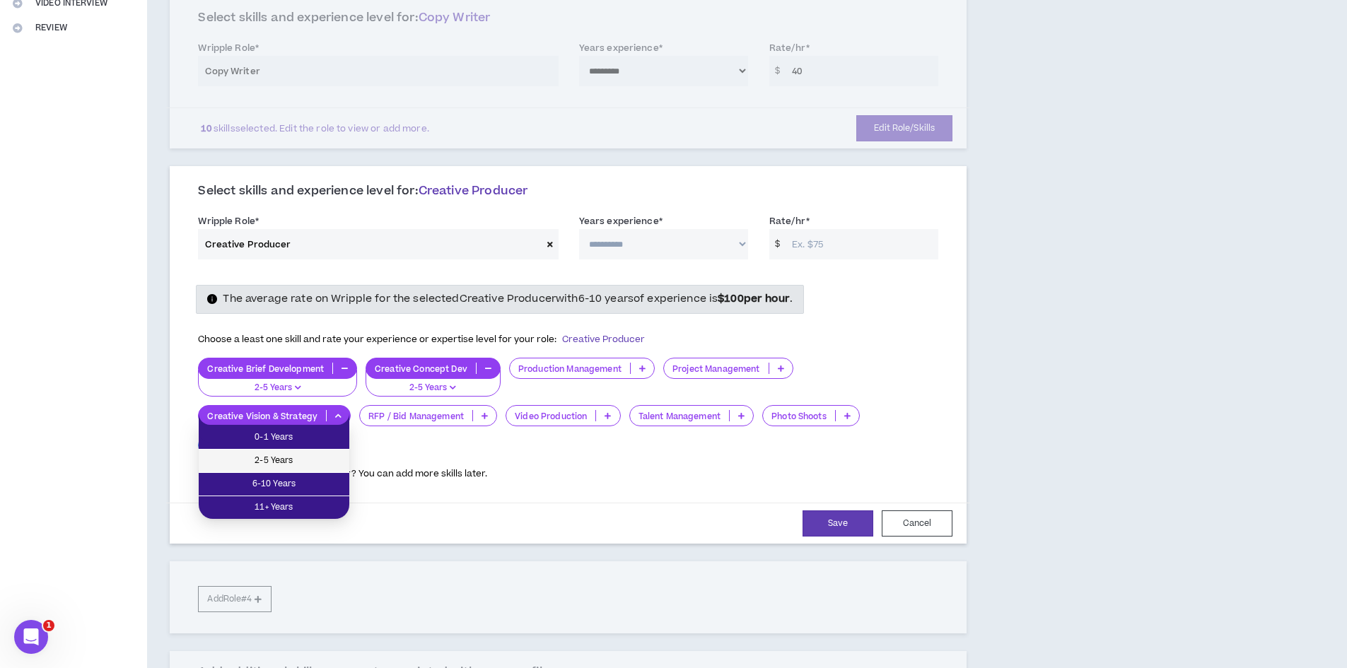
click at [316, 458] on span "2-5 Years" at bounding box center [274, 461] width 134 height 16
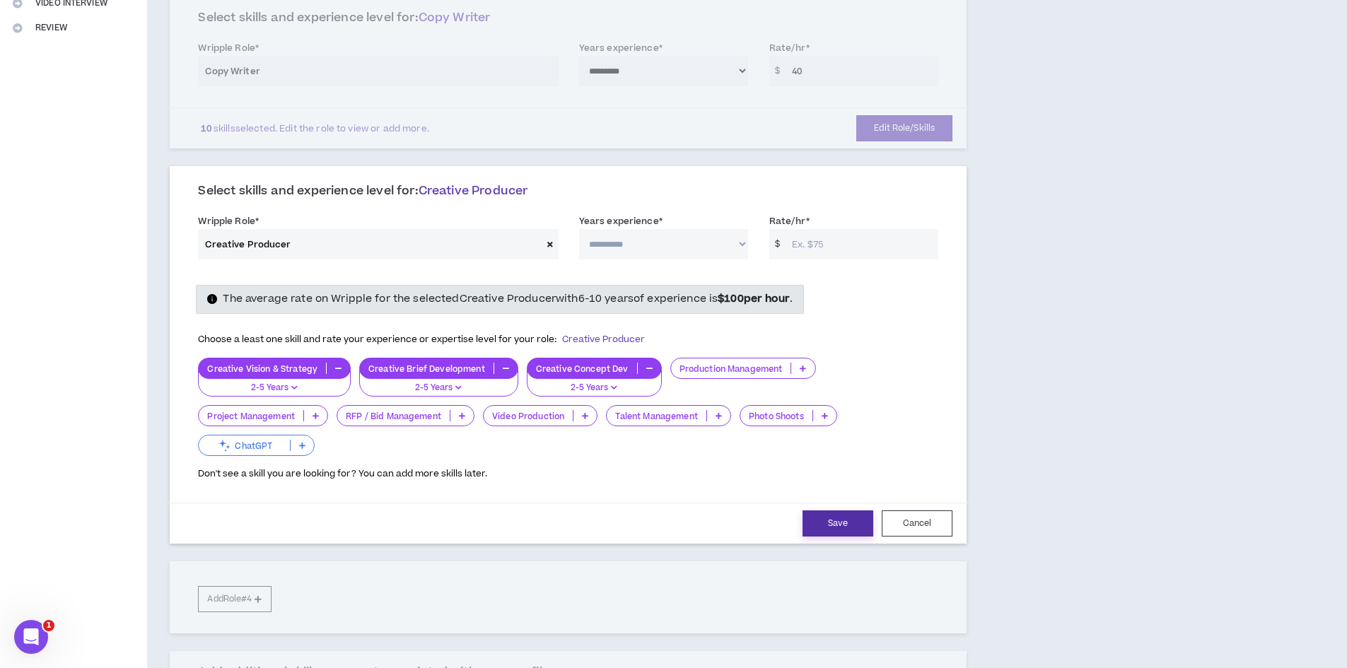
click at [840, 526] on button "Save" at bounding box center [838, 524] width 71 height 26
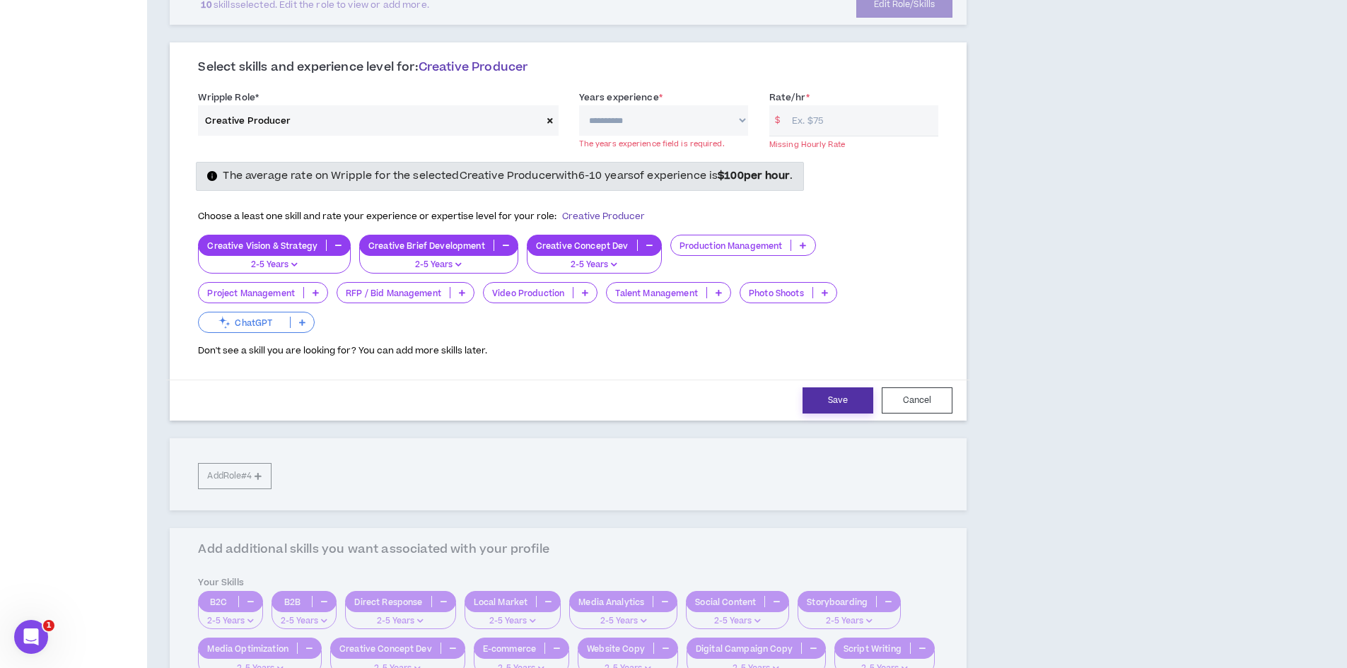
scroll to position [355, 0]
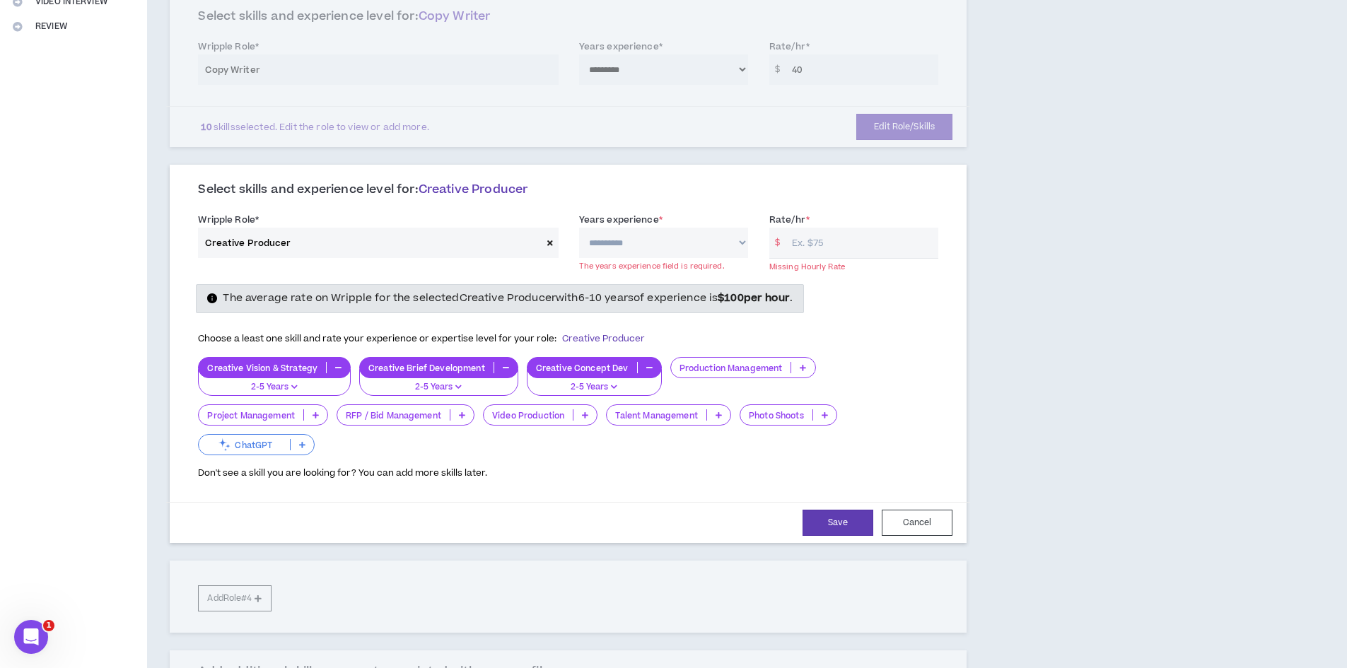
click at [646, 243] on select "**********" at bounding box center [663, 243] width 169 height 30
select select "**"
click at [579, 228] on select "**********" at bounding box center [663, 243] width 169 height 30
click at [784, 240] on span "$" at bounding box center [778, 243] width 16 height 30
click at [803, 243] on input "Rate/hr *" at bounding box center [861, 243] width 153 height 30
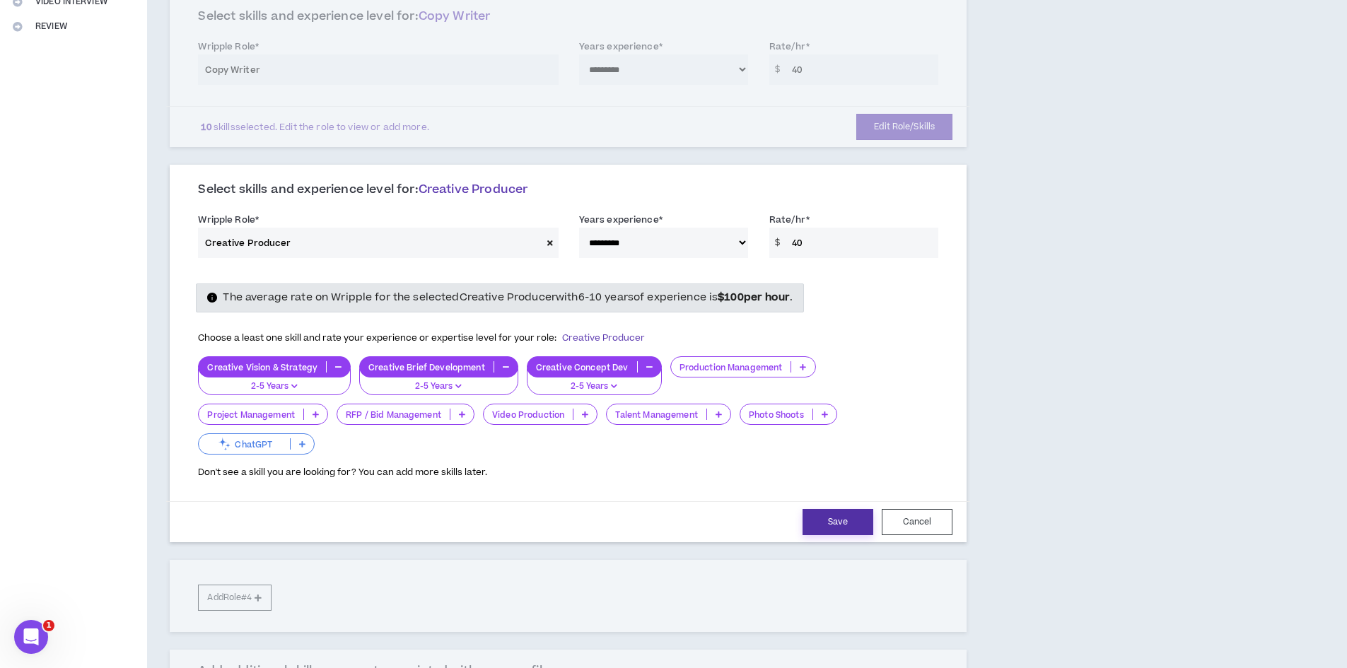
type input "40"
click at [842, 516] on button "Save" at bounding box center [838, 522] width 71 height 26
select select "**"
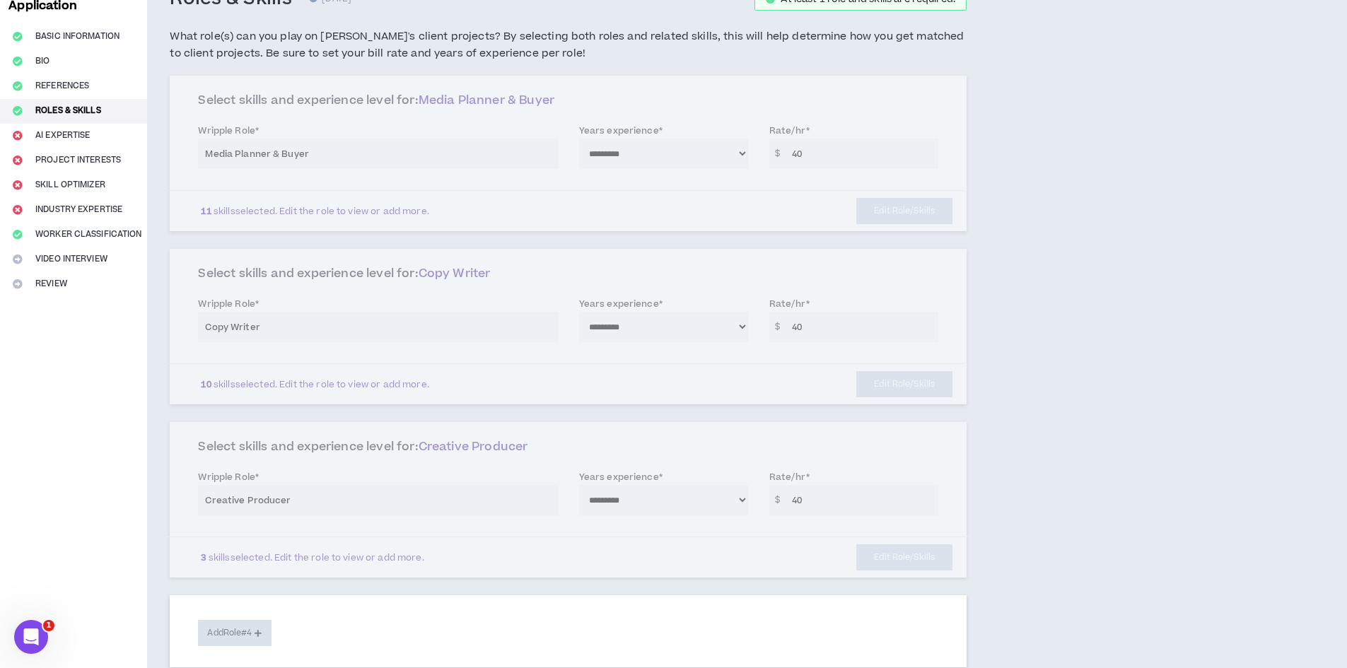
scroll to position [0, 0]
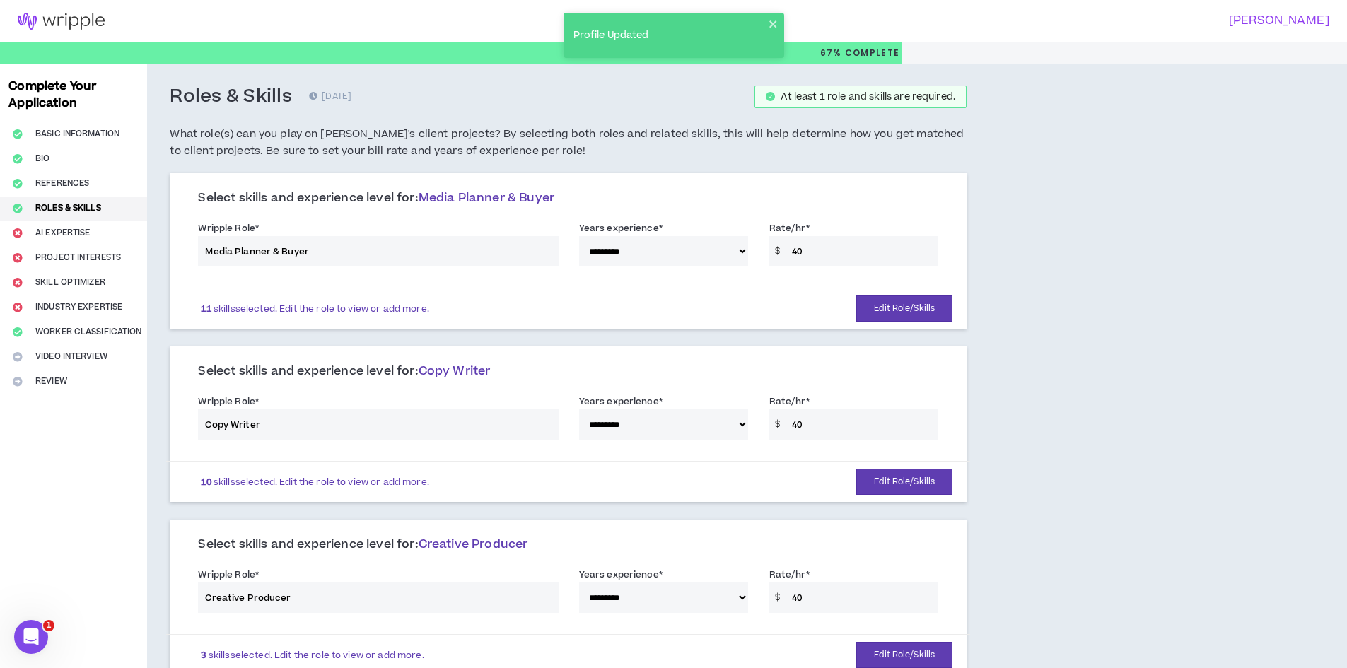
click at [1090, 358] on div "**********" at bounding box center [652, 661] width 1011 height 1194
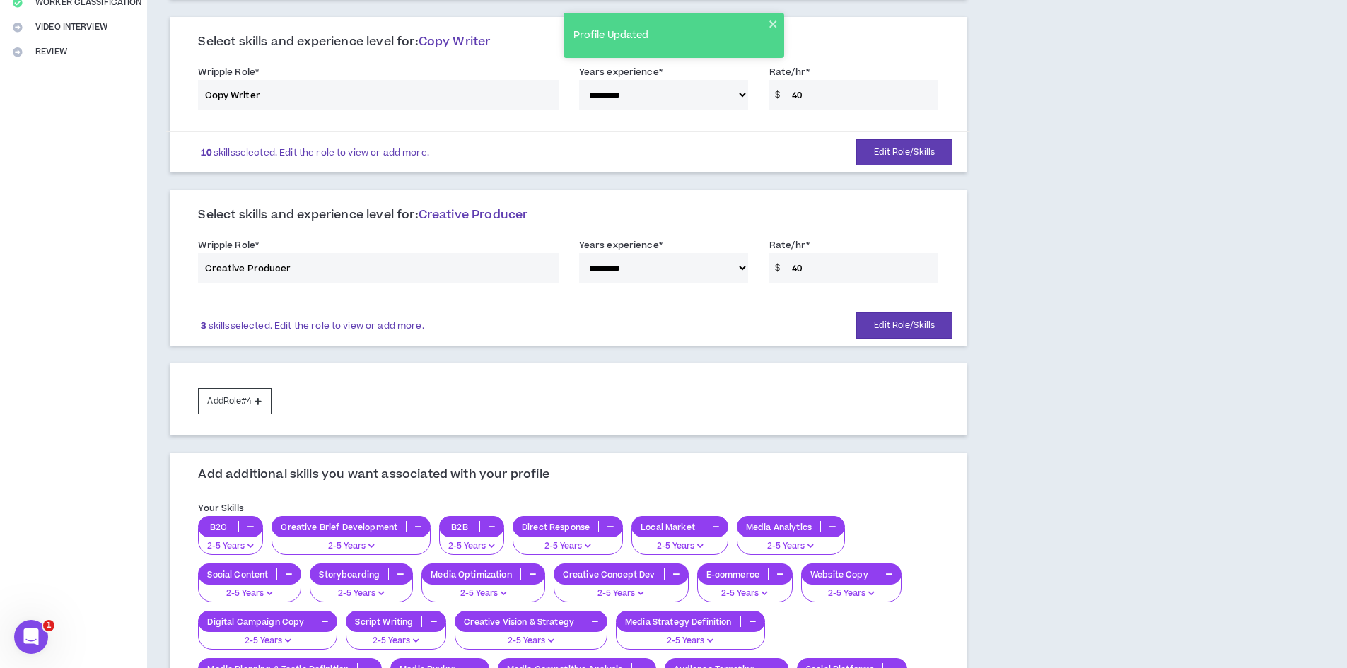
scroll to position [354, 0]
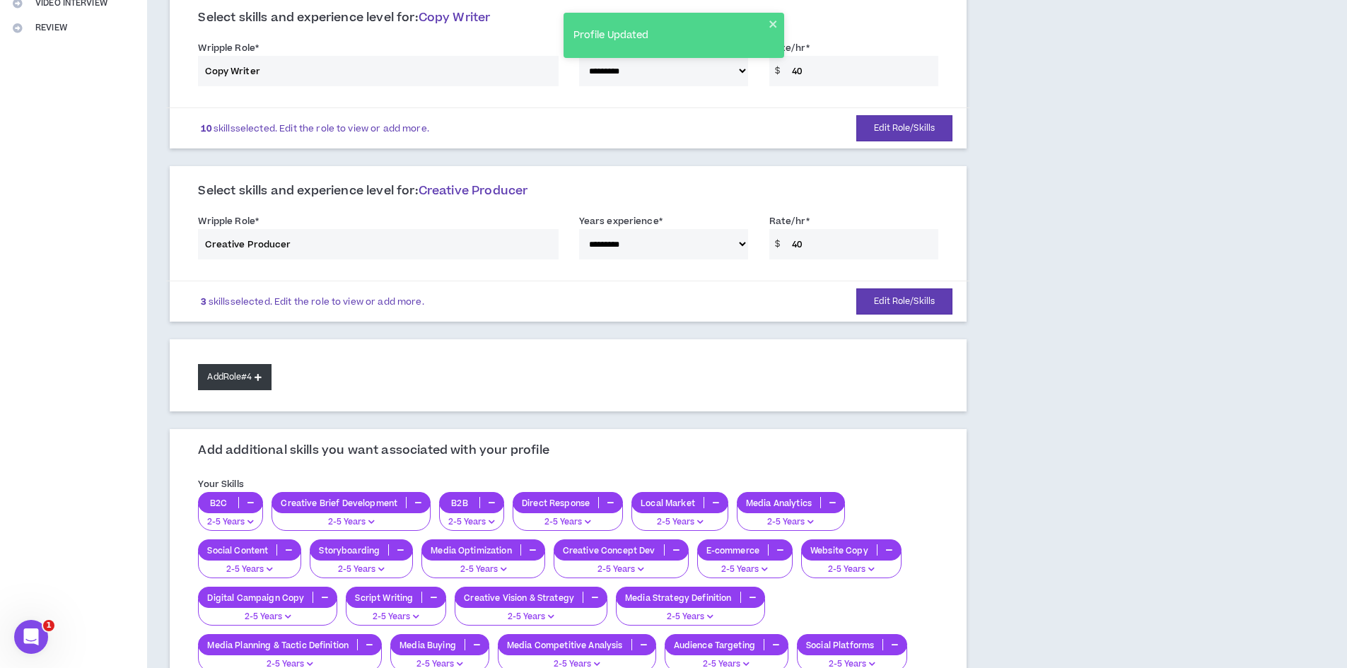
click at [241, 386] on button "Add Role #4" at bounding box center [234, 377] width 73 height 26
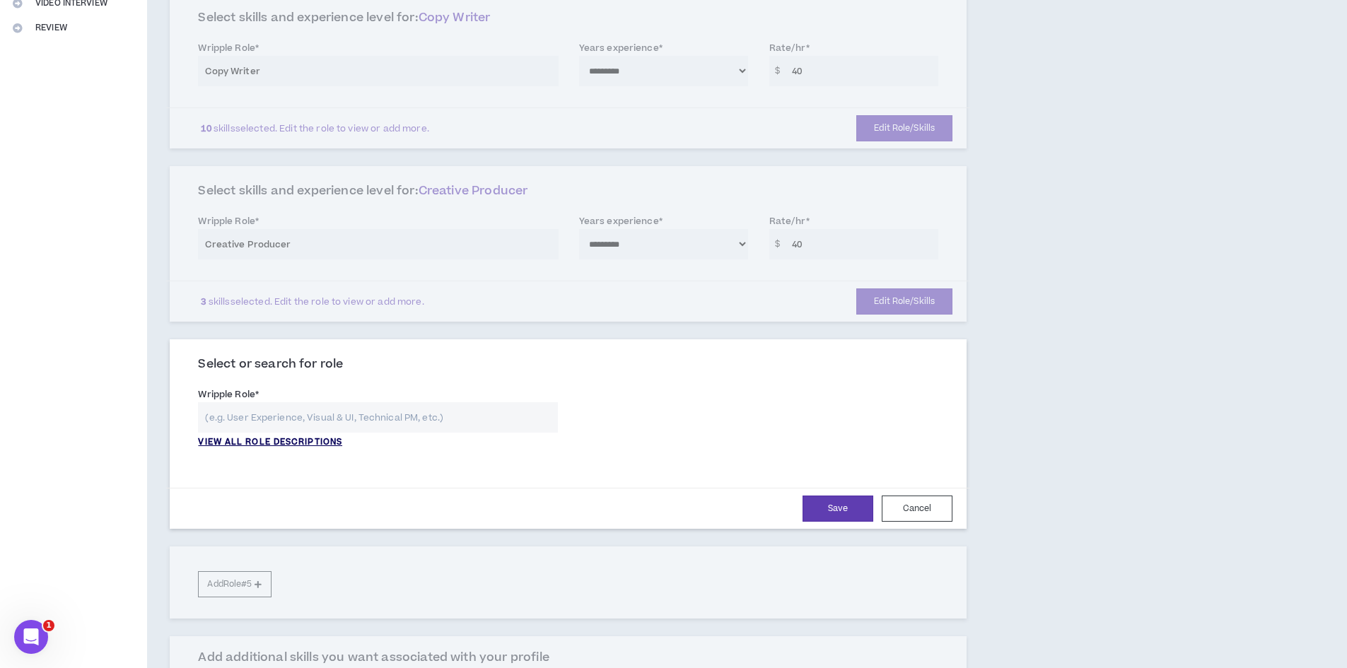
click at [246, 446] on p "VIEW ALL ROLE DESCRIPTIONS" at bounding box center [270, 442] width 144 height 13
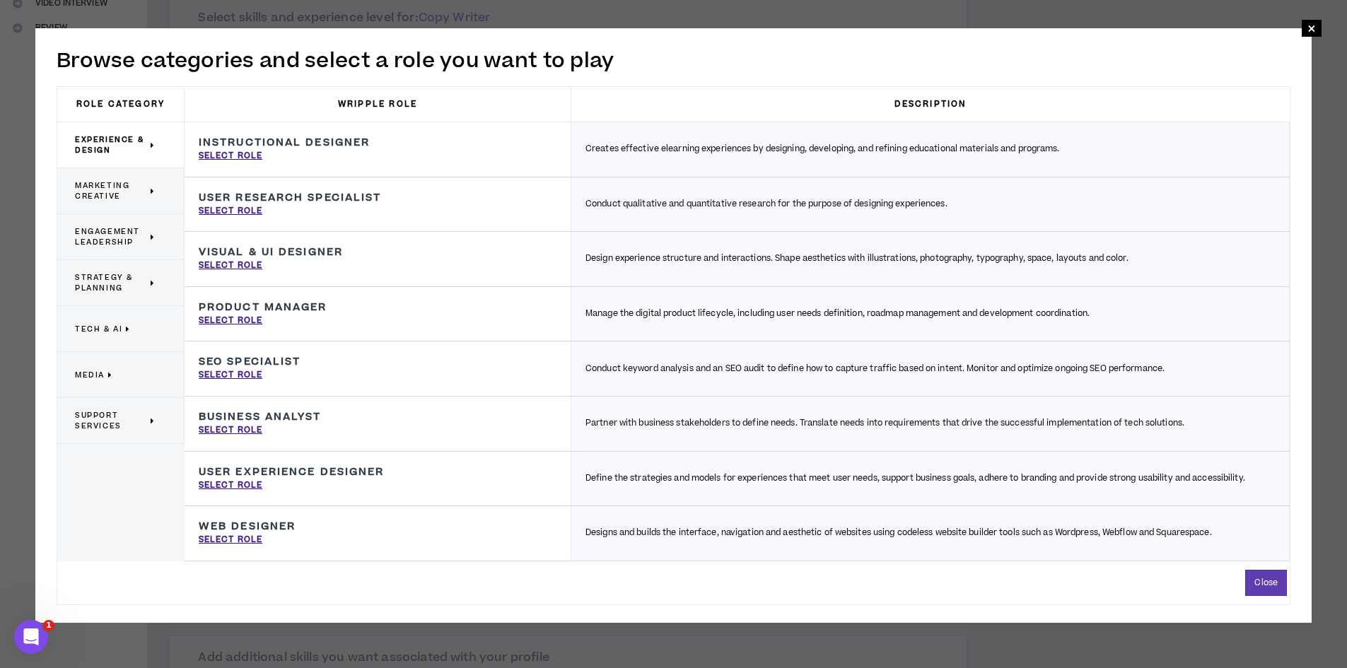
click at [129, 202] on p "Marketing Creative" at bounding box center [115, 190] width 81 height 31
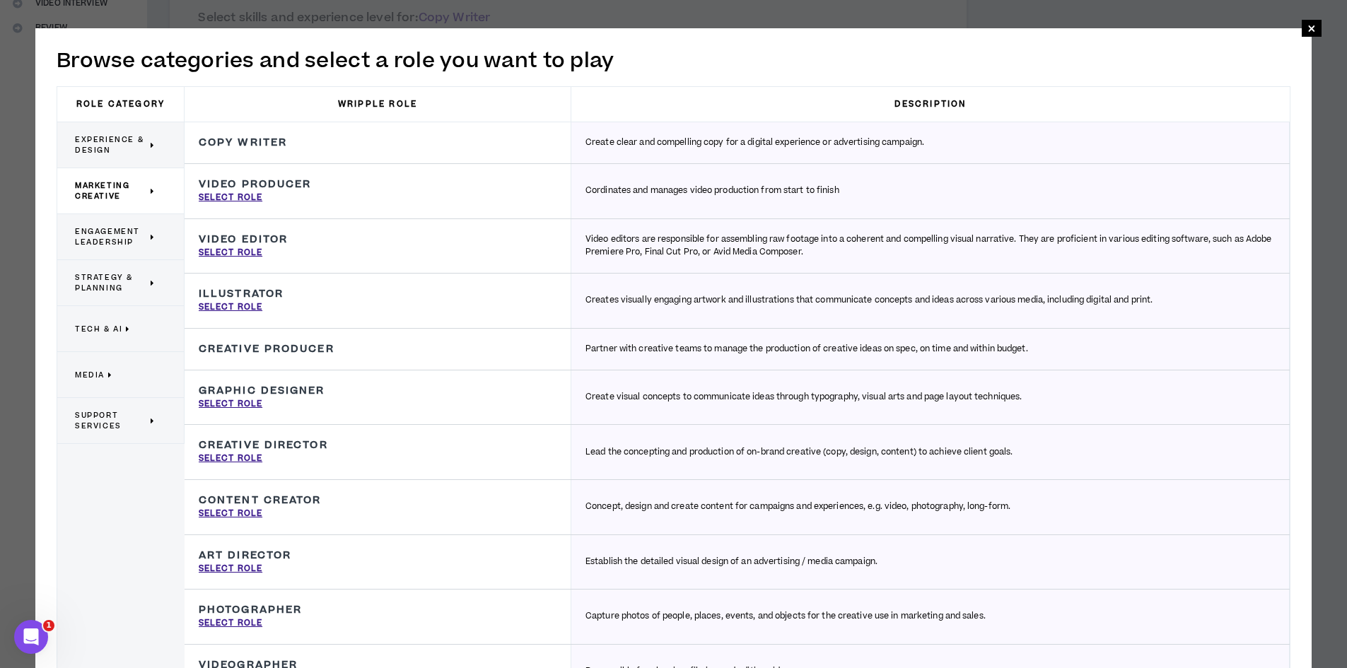
click at [120, 240] on span "Engagement Leadership" at bounding box center [111, 236] width 72 height 21
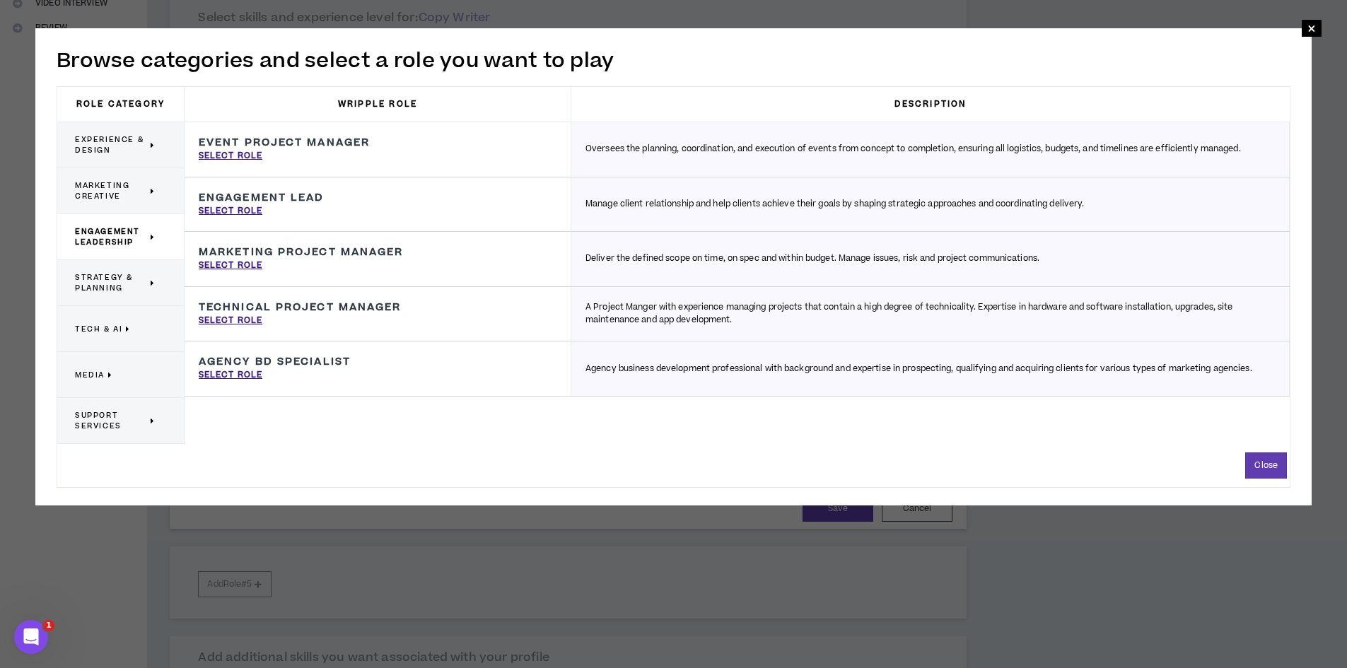
click at [121, 286] on span "Strategy & Planning" at bounding box center [111, 282] width 72 height 21
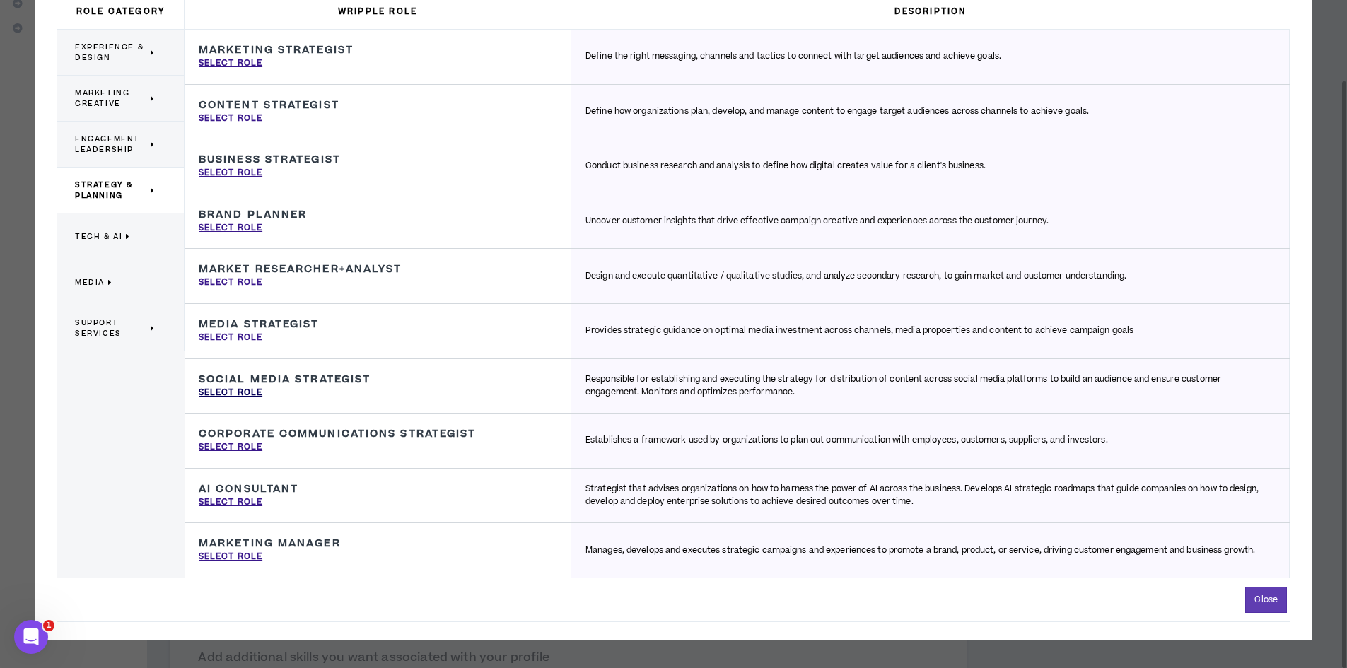
click at [239, 389] on p "Select Role" at bounding box center [231, 393] width 64 height 13
type input "Social Media Strategist"
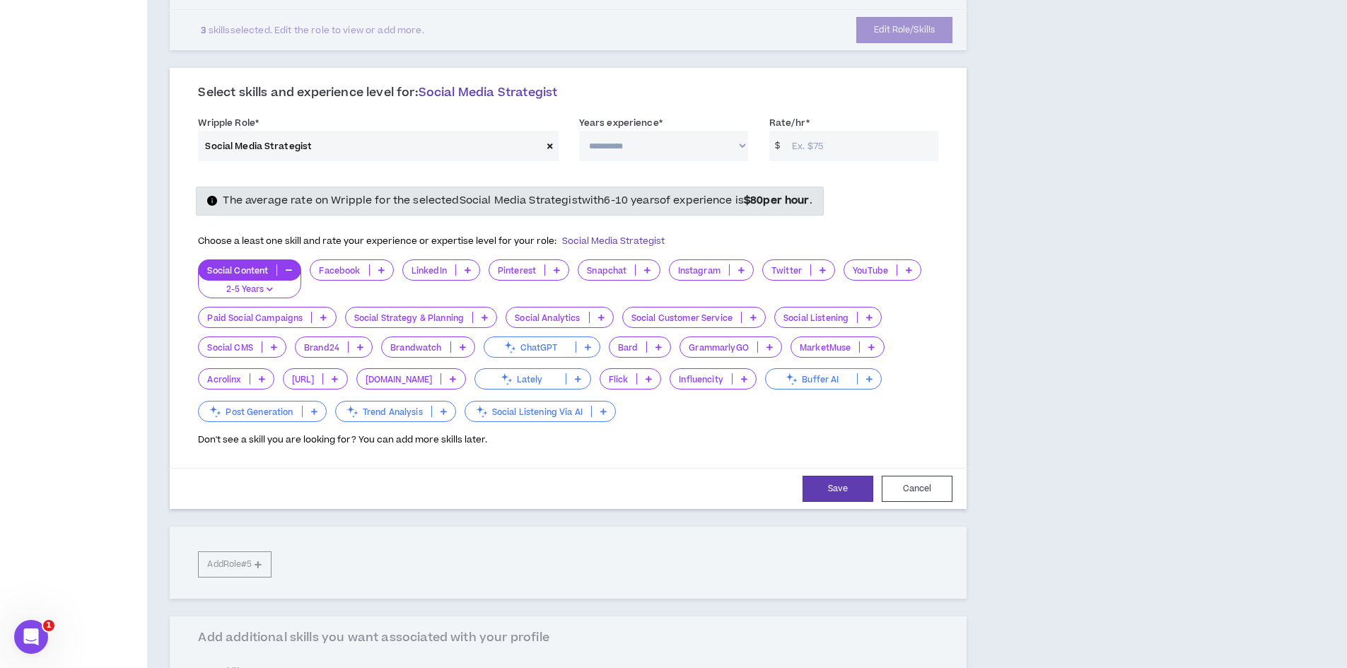
scroll to position [637, 0]
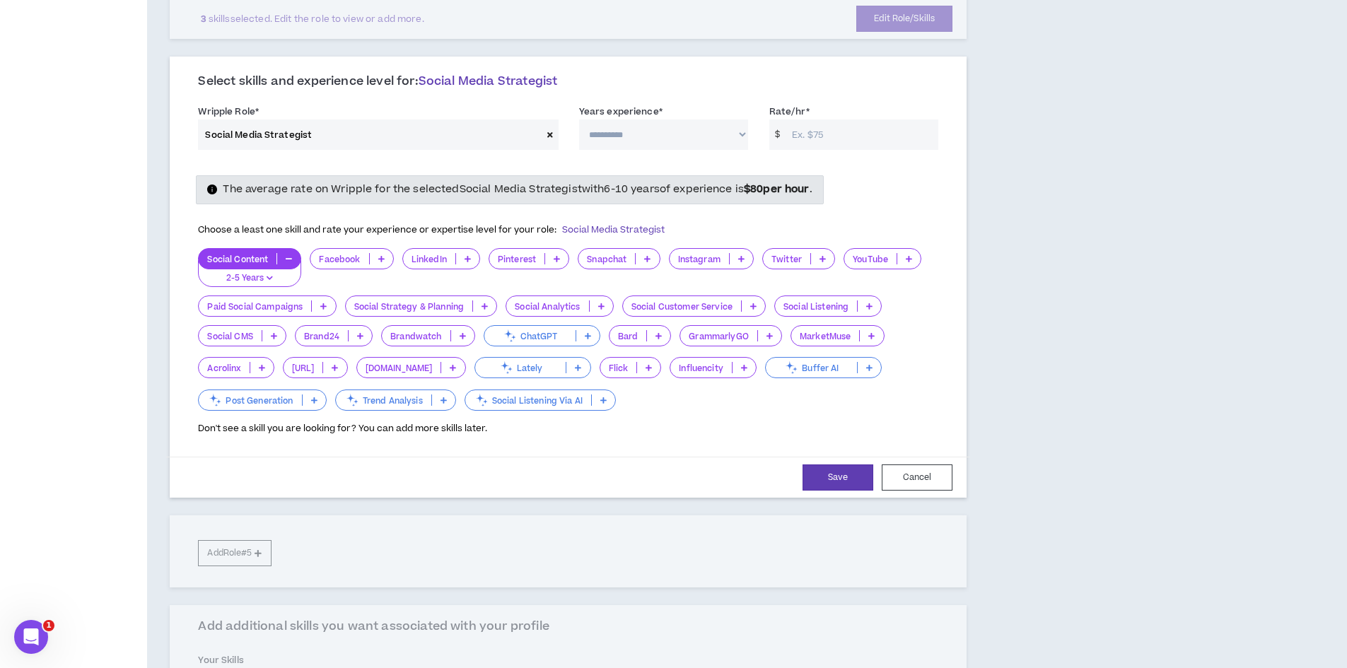
click at [484, 304] on icon at bounding box center [485, 306] width 6 height 7
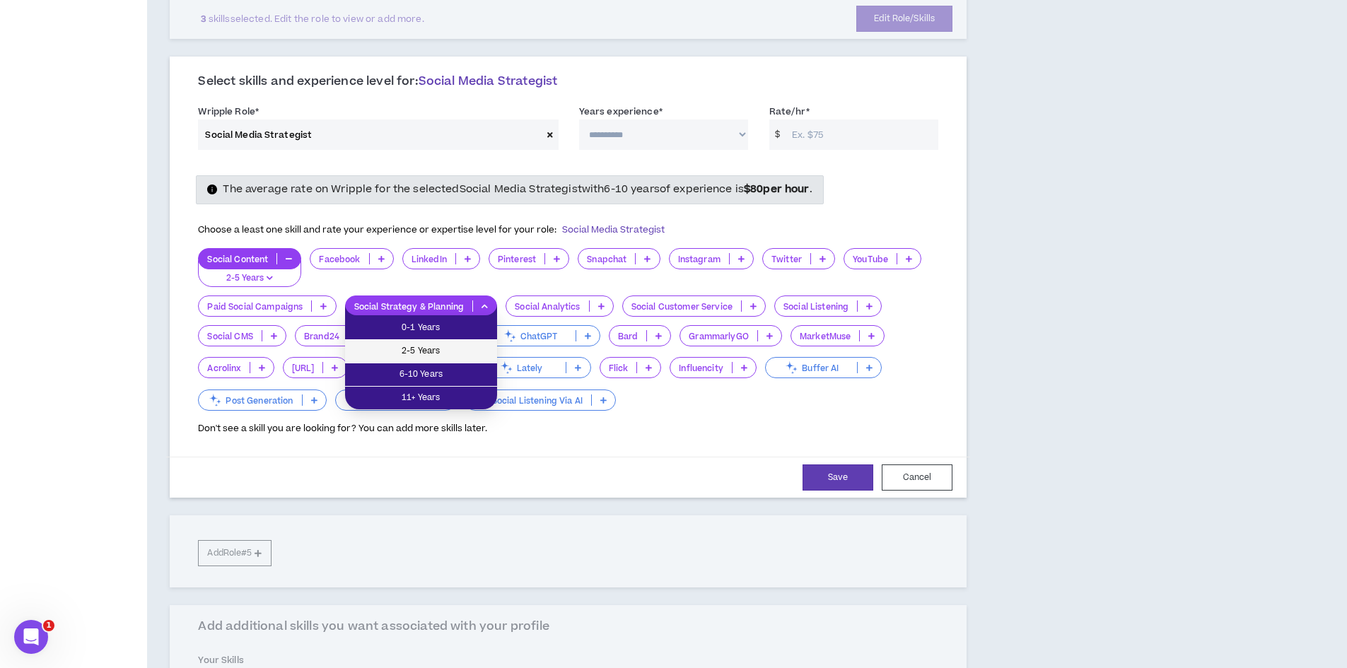
click at [451, 351] on span "2-5 Years" at bounding box center [421, 352] width 135 height 16
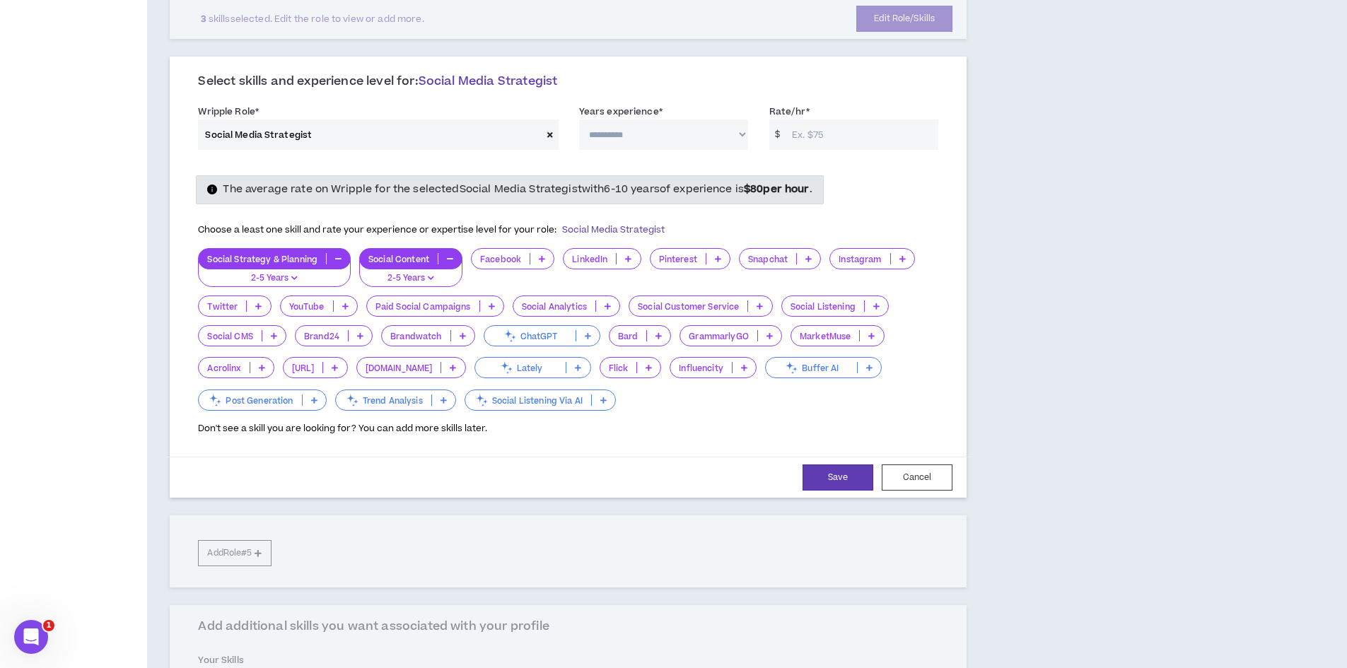
click at [543, 257] on icon at bounding box center [542, 258] width 6 height 7
click at [518, 308] on span "2-5 Years" at bounding box center [513, 305] width 66 height 16
click at [809, 257] on icon at bounding box center [809, 258] width 6 height 7
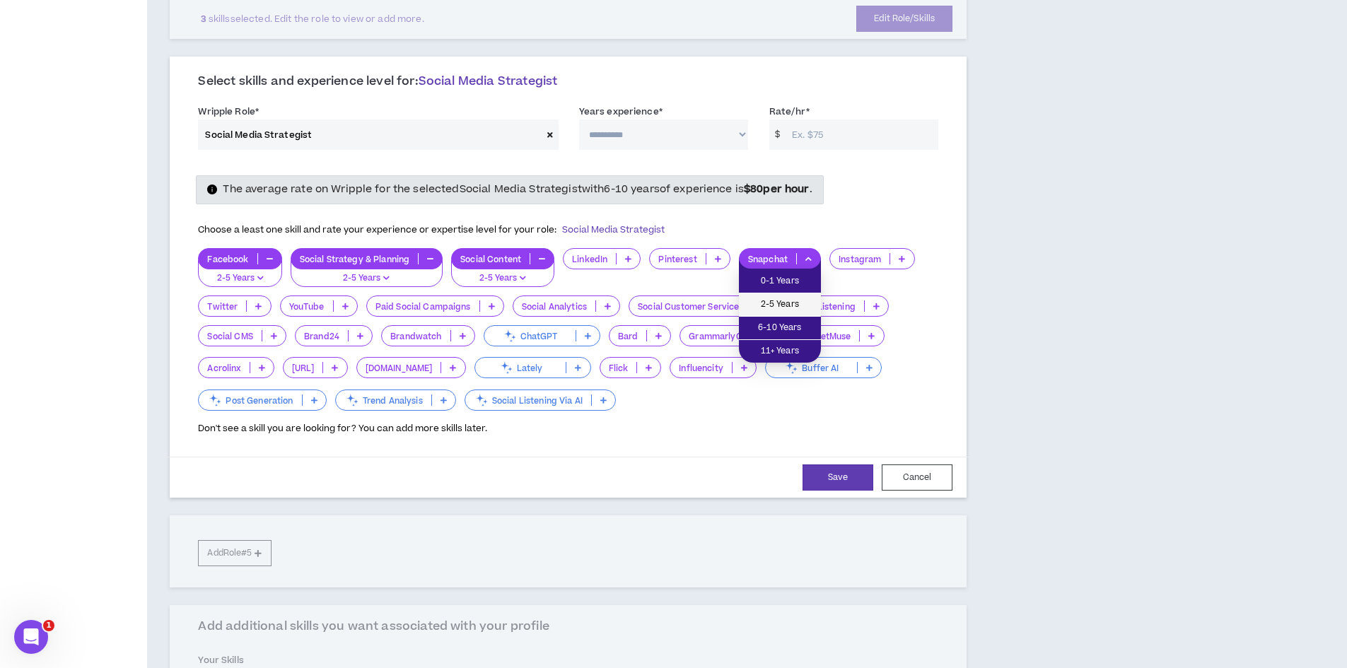
click at [782, 313] on li "2-5 Years" at bounding box center [780, 305] width 82 height 23
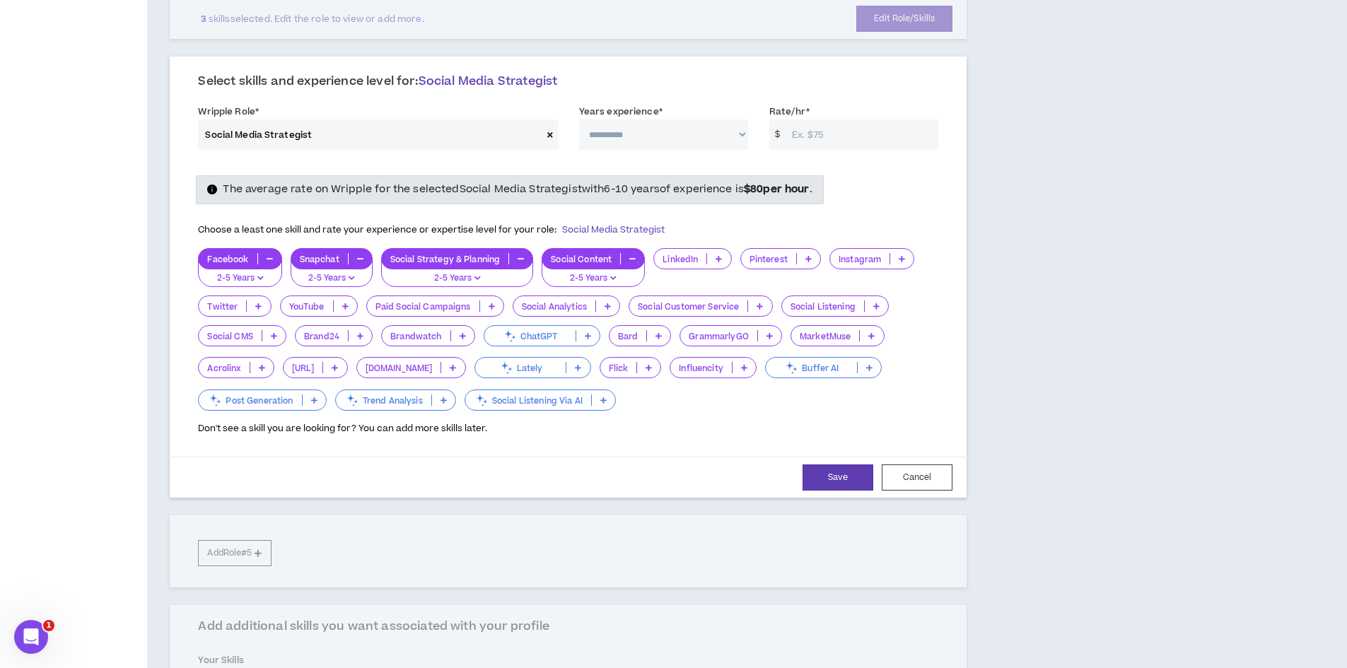
drag, startPoint x: 904, startPoint y: 257, endPoint x: 898, endPoint y: 266, distance: 10.8
click at [905, 257] on icon at bounding box center [902, 258] width 6 height 7
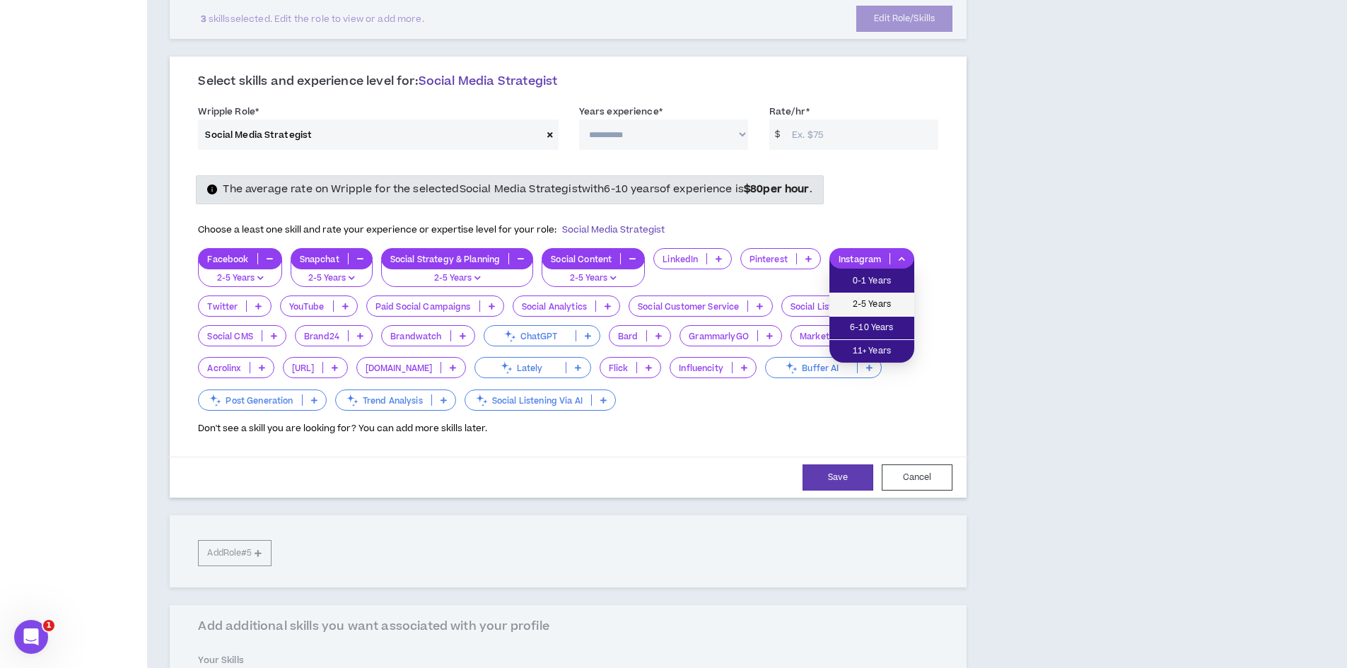
click at [871, 310] on span "2-5 Years" at bounding box center [872, 305] width 68 height 16
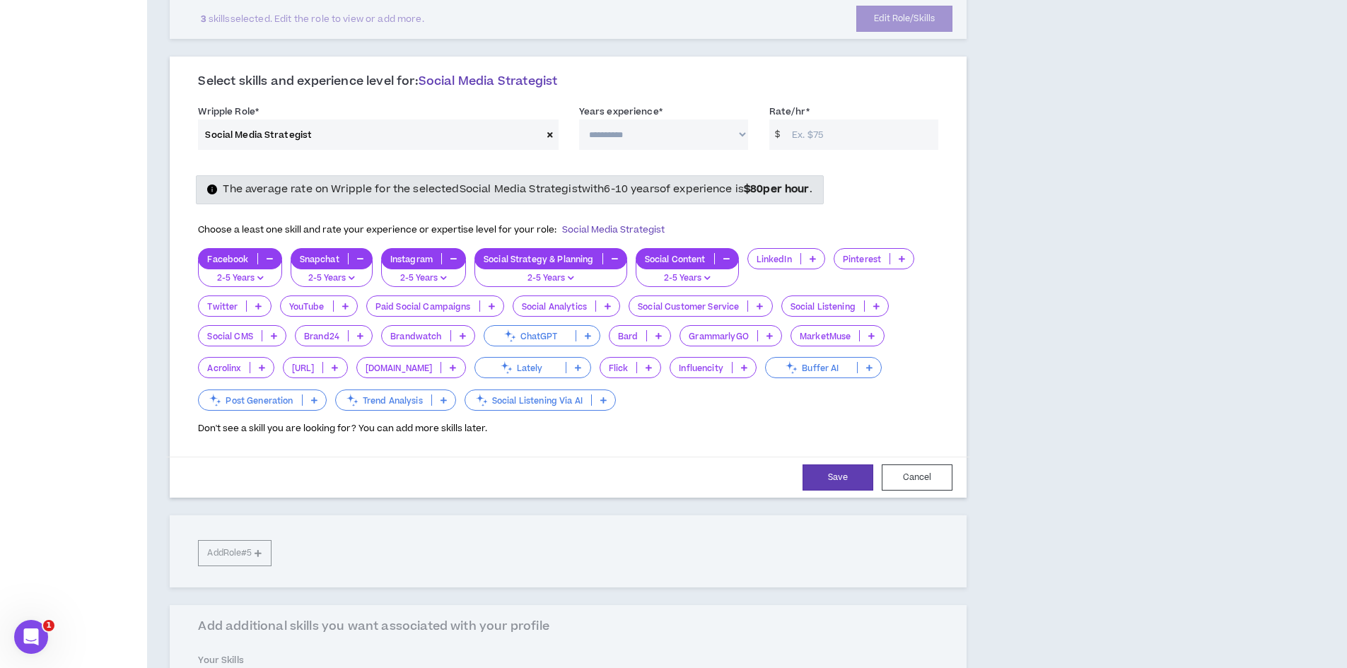
click at [700, 134] on select "**********" at bounding box center [663, 135] width 169 height 30
select select "**"
click at [579, 120] on select "**********" at bounding box center [663, 135] width 169 height 30
click at [811, 137] on input "Rate/hr *" at bounding box center [861, 135] width 153 height 30
type input "40"
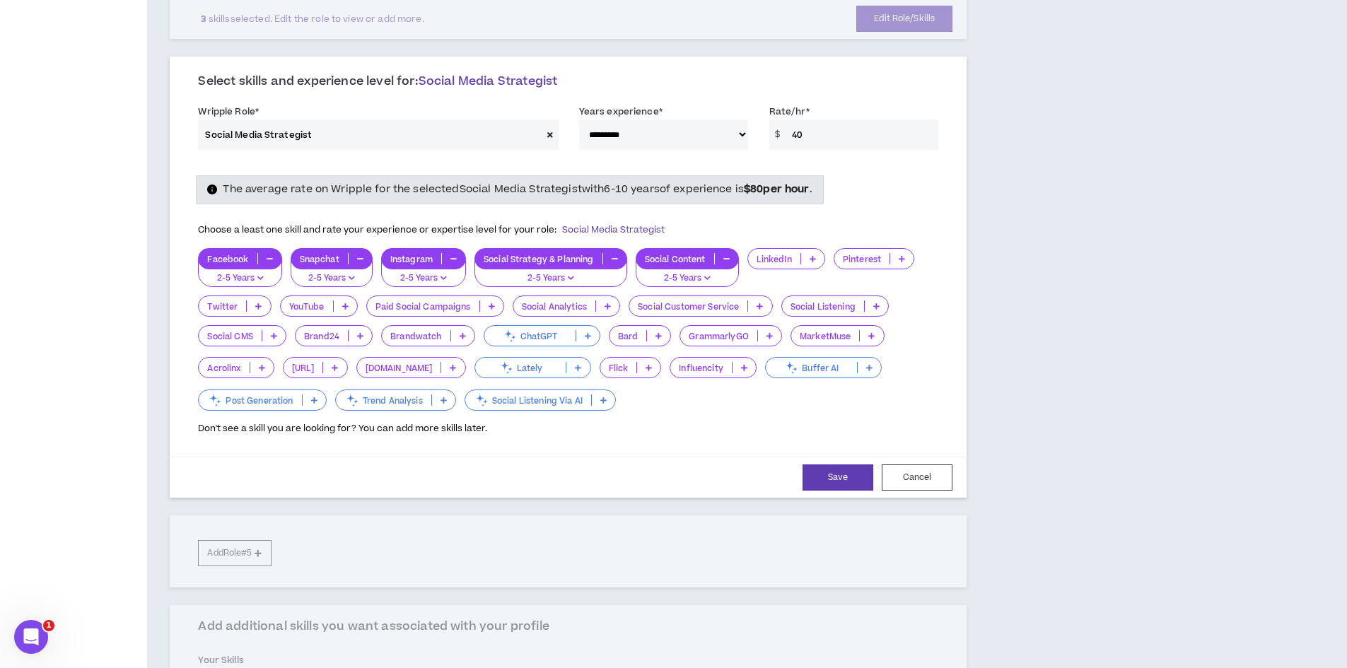
click at [487, 308] on p at bounding box center [491, 306] width 23 height 11
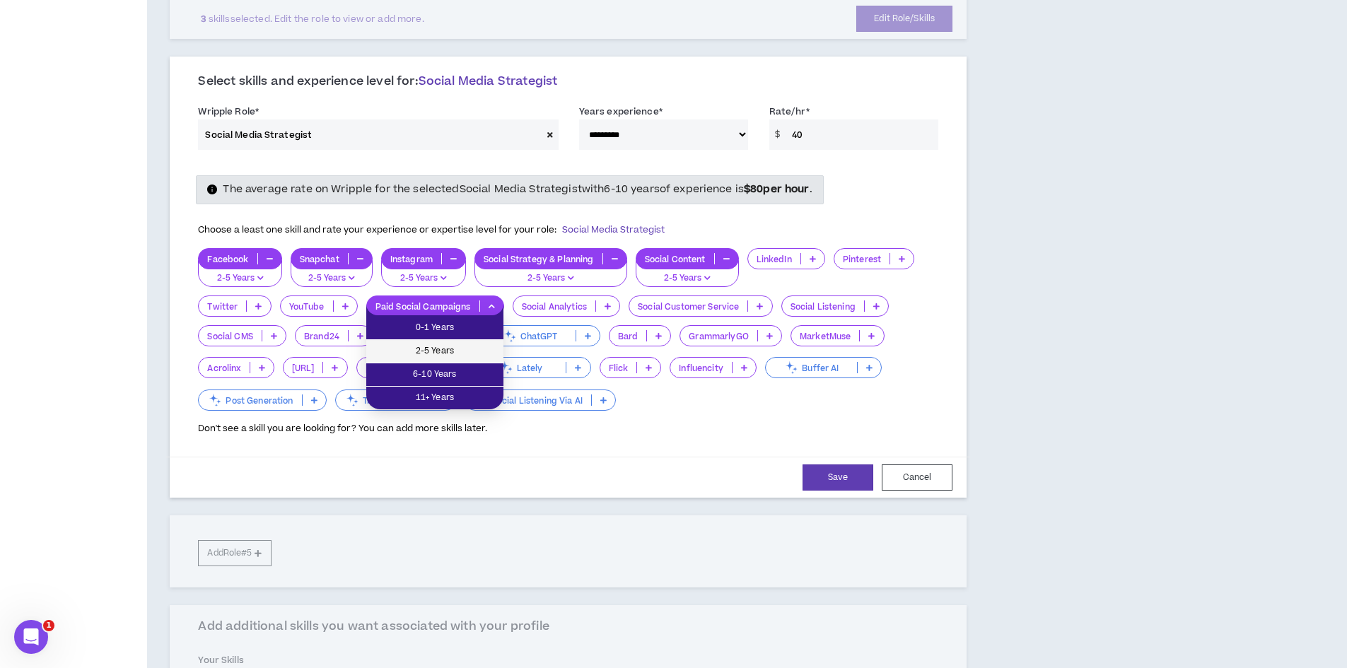
click at [476, 352] on span "2-5 Years" at bounding box center [435, 352] width 120 height 16
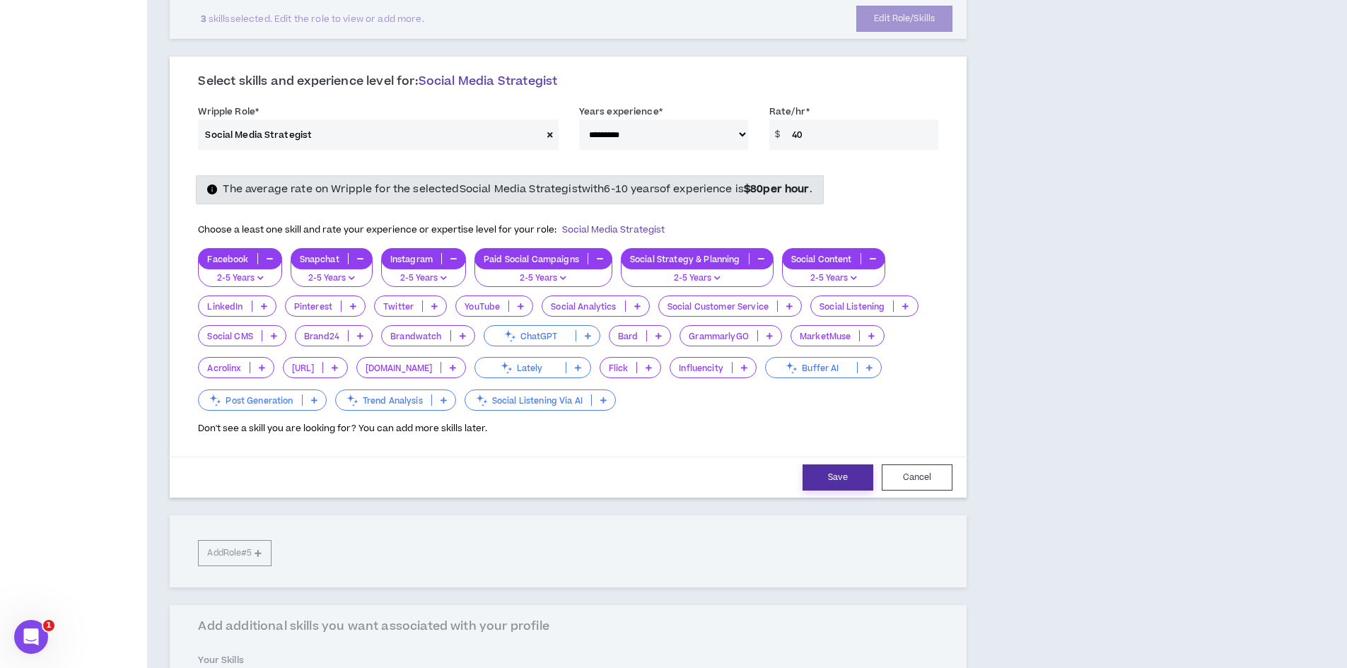
click at [841, 479] on button "Save" at bounding box center [838, 478] width 71 height 26
select select "**"
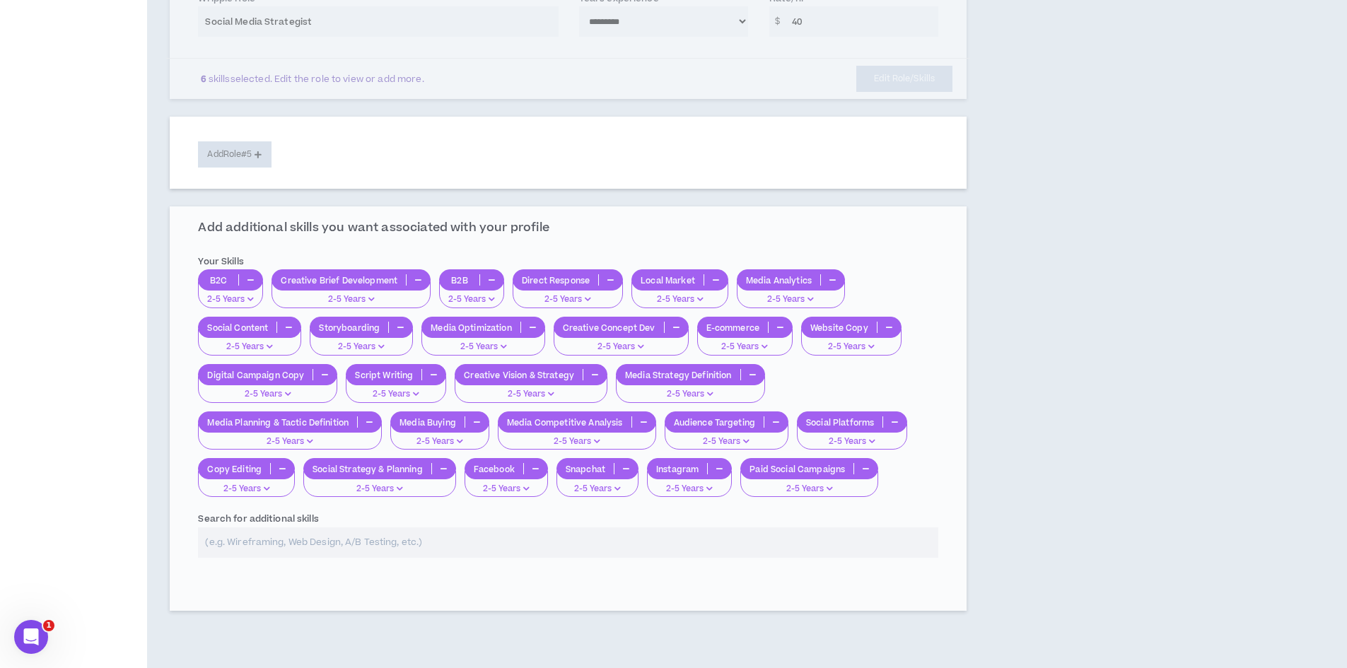
scroll to position [818, 0]
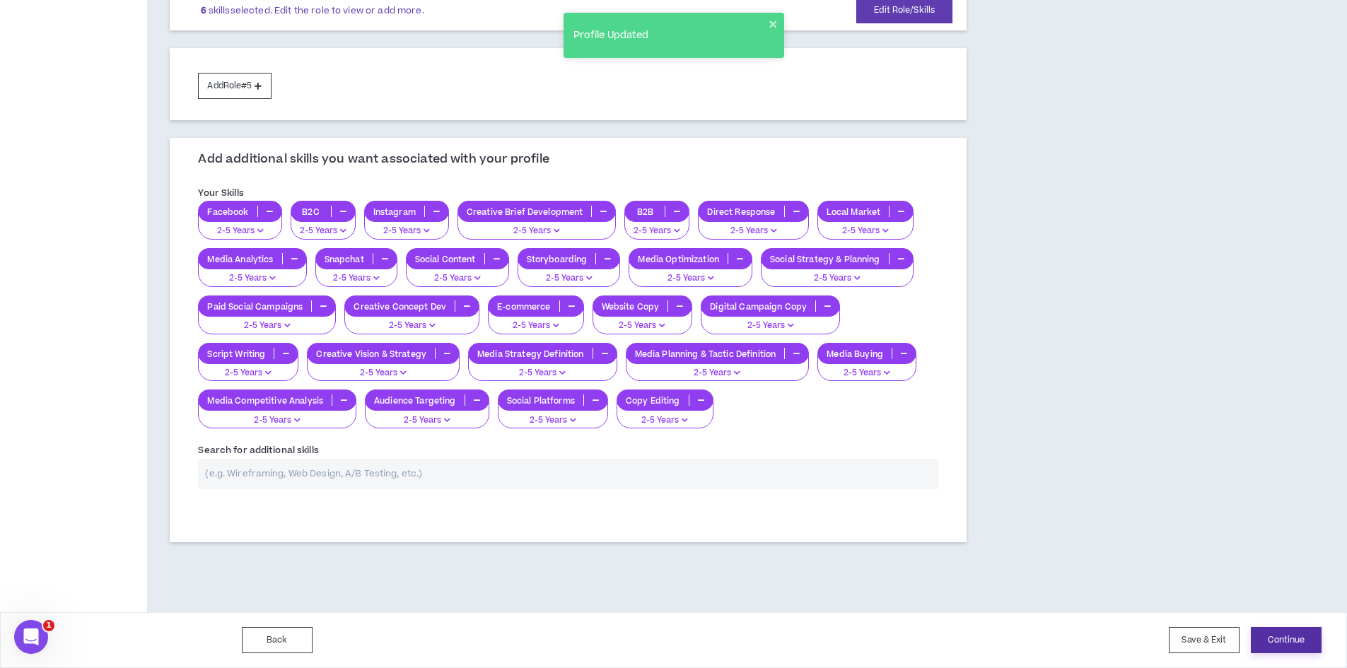
click at [1297, 648] on button "Continue" at bounding box center [1286, 640] width 71 height 26
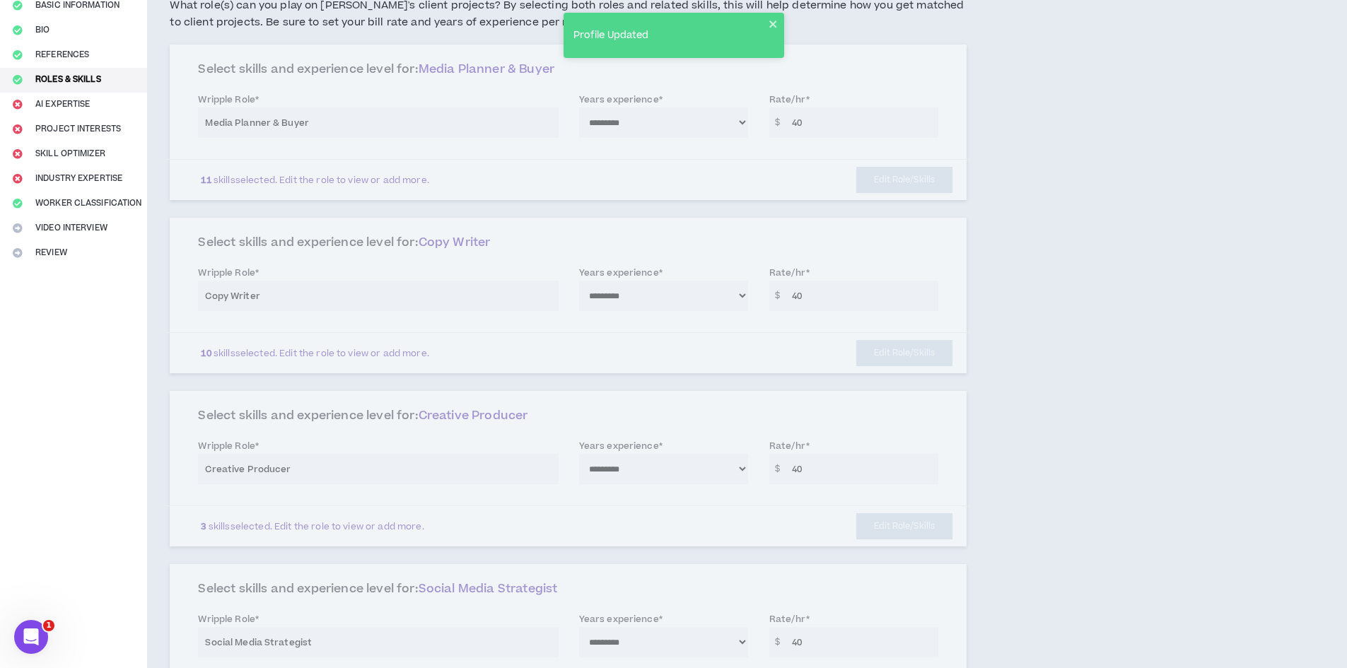
scroll to position [0, 0]
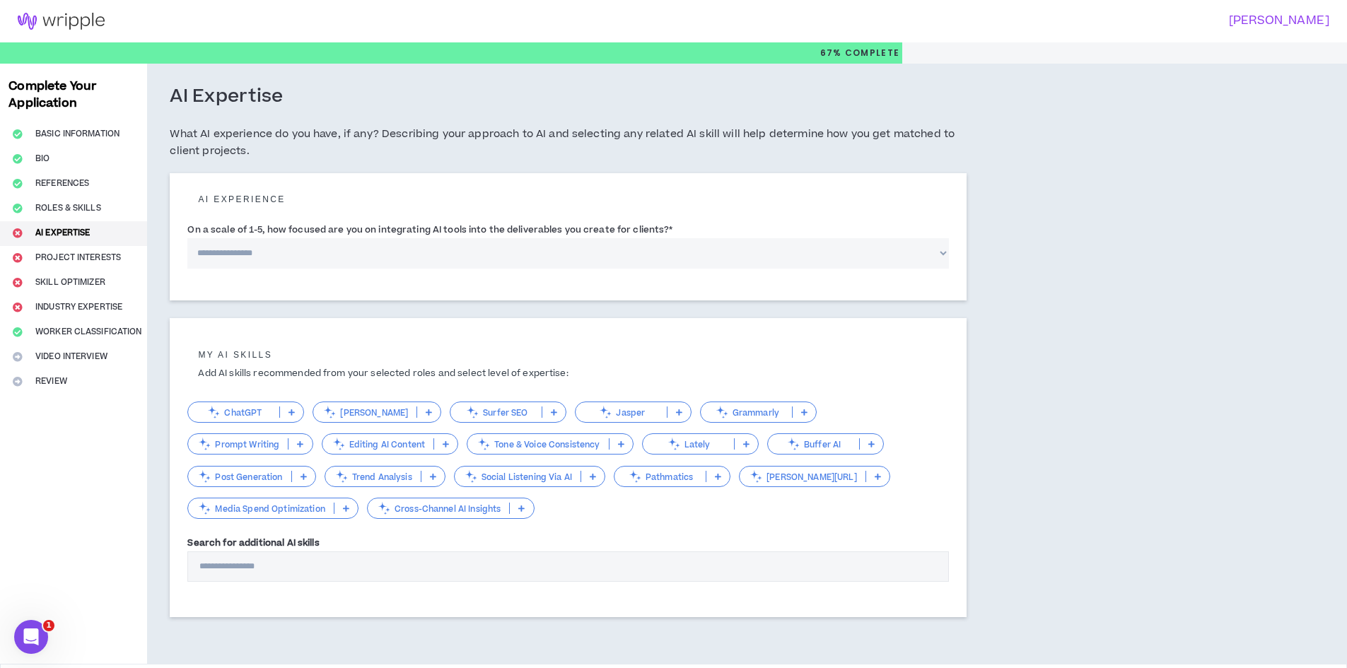
click at [577, 253] on select "**********" at bounding box center [568, 253] width 762 height 30
select select "*"
click at [187, 238] on select "**********" at bounding box center [568, 253] width 762 height 30
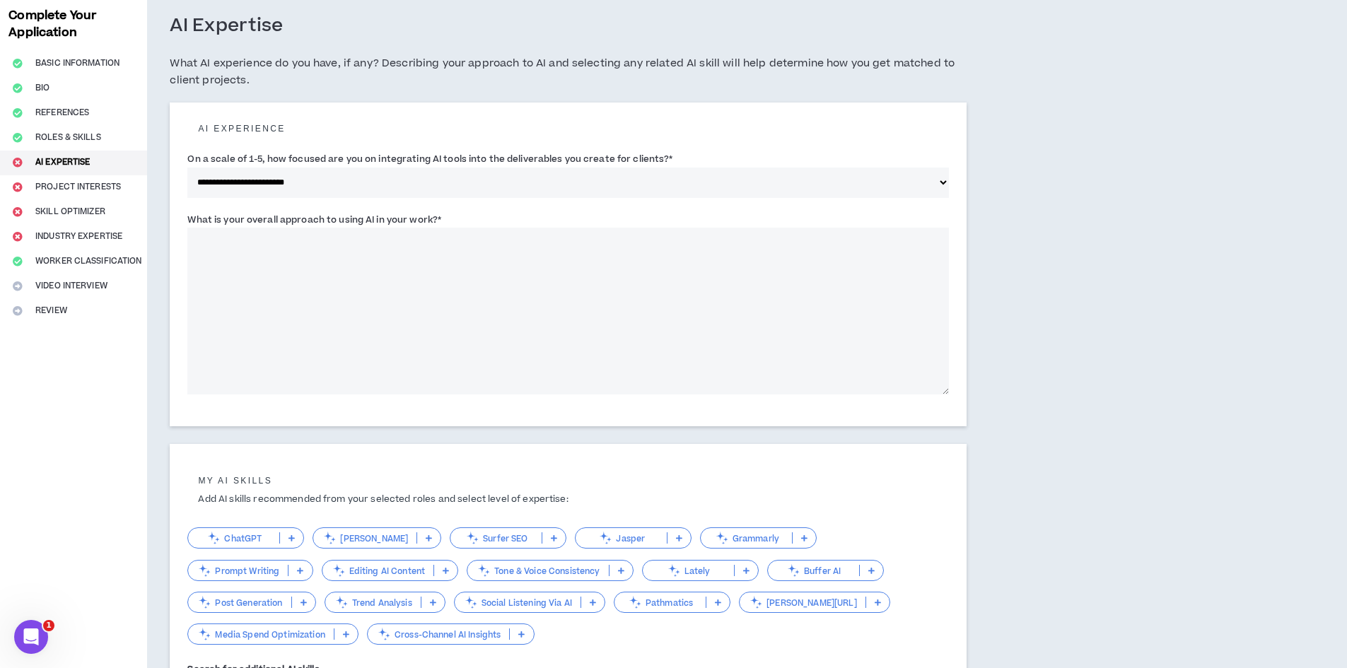
scroll to position [248, 0]
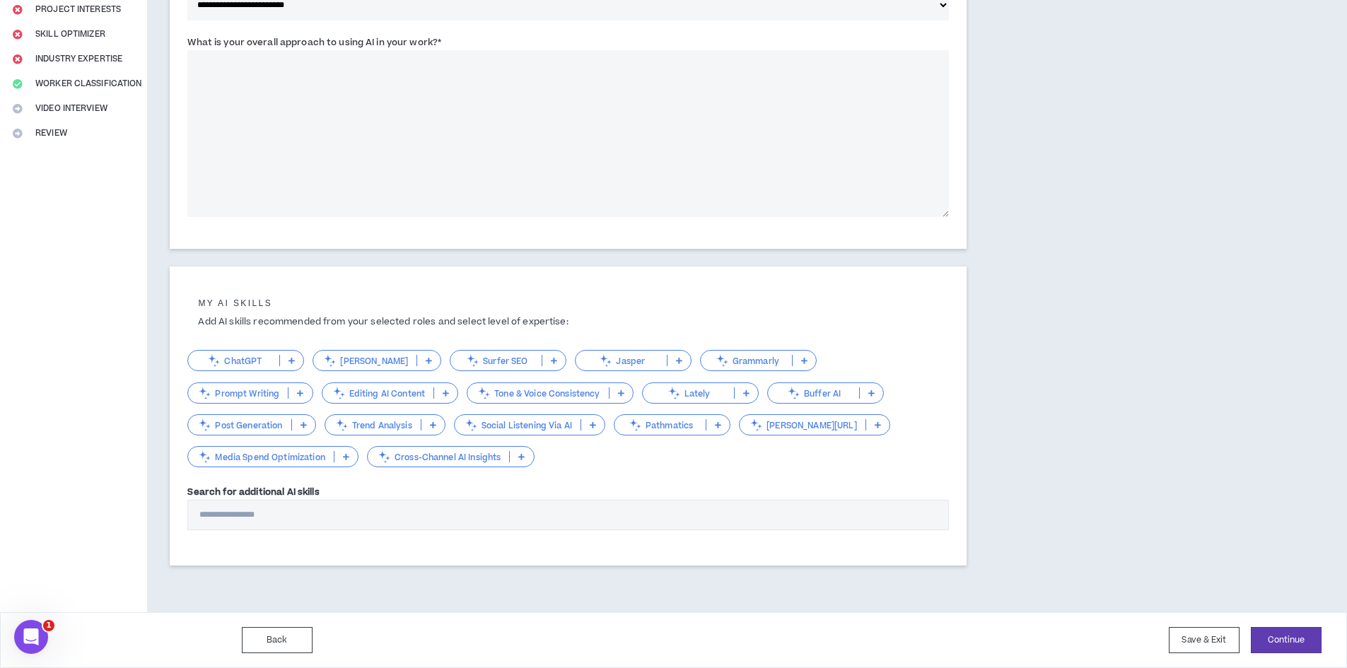
click at [255, 361] on p "ChatGPT" at bounding box center [233, 361] width 91 height 11
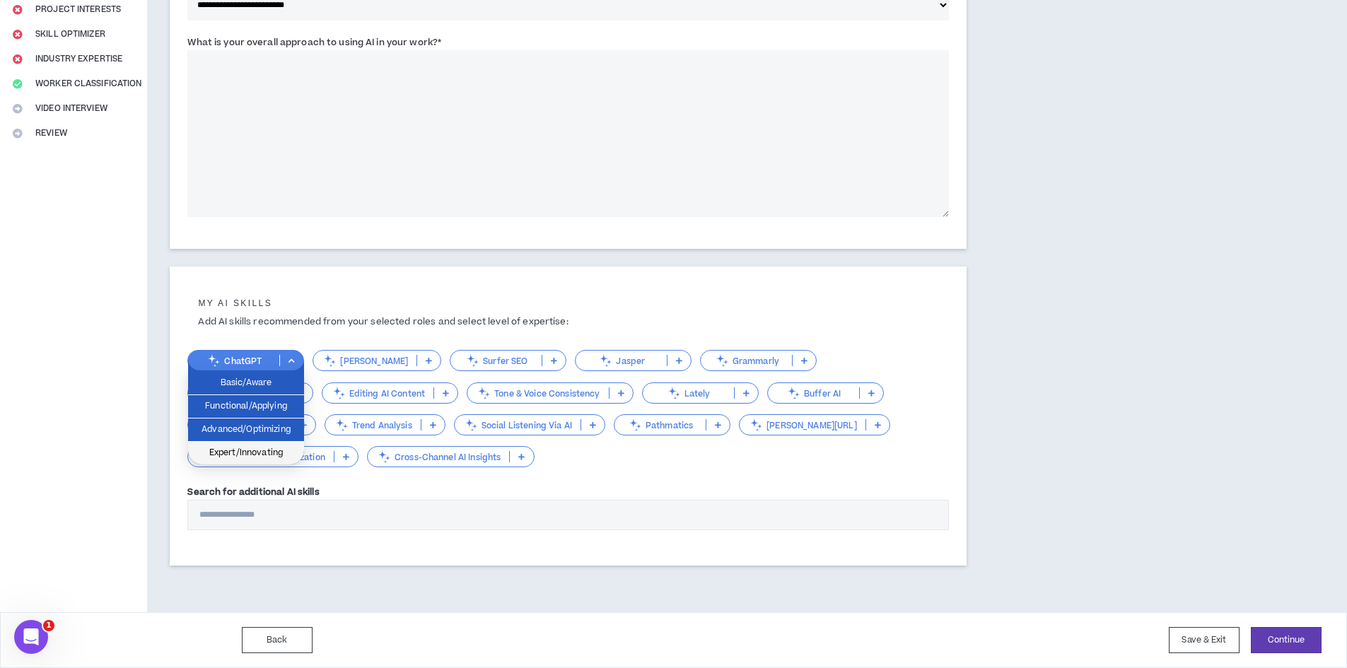
click at [272, 452] on span "Expert/Innovating" at bounding box center [246, 454] width 99 height 16
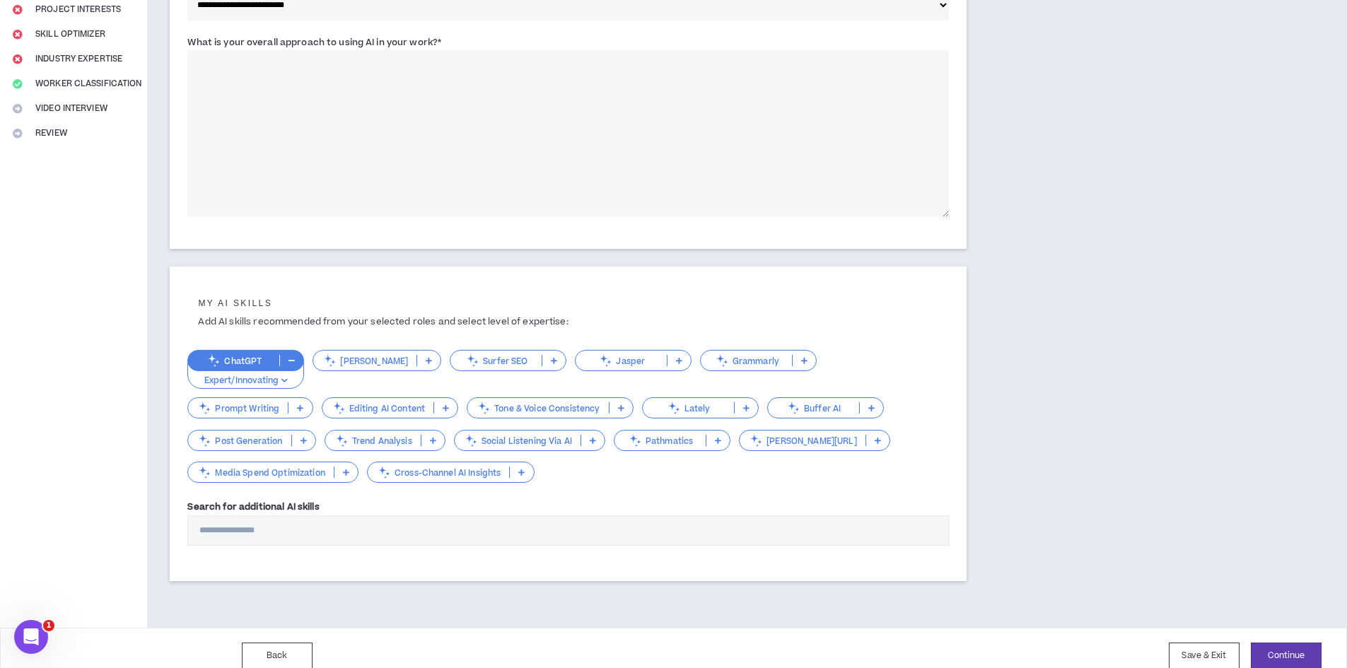
click at [288, 403] on p "Prompt Writing" at bounding box center [238, 408] width 100 height 11
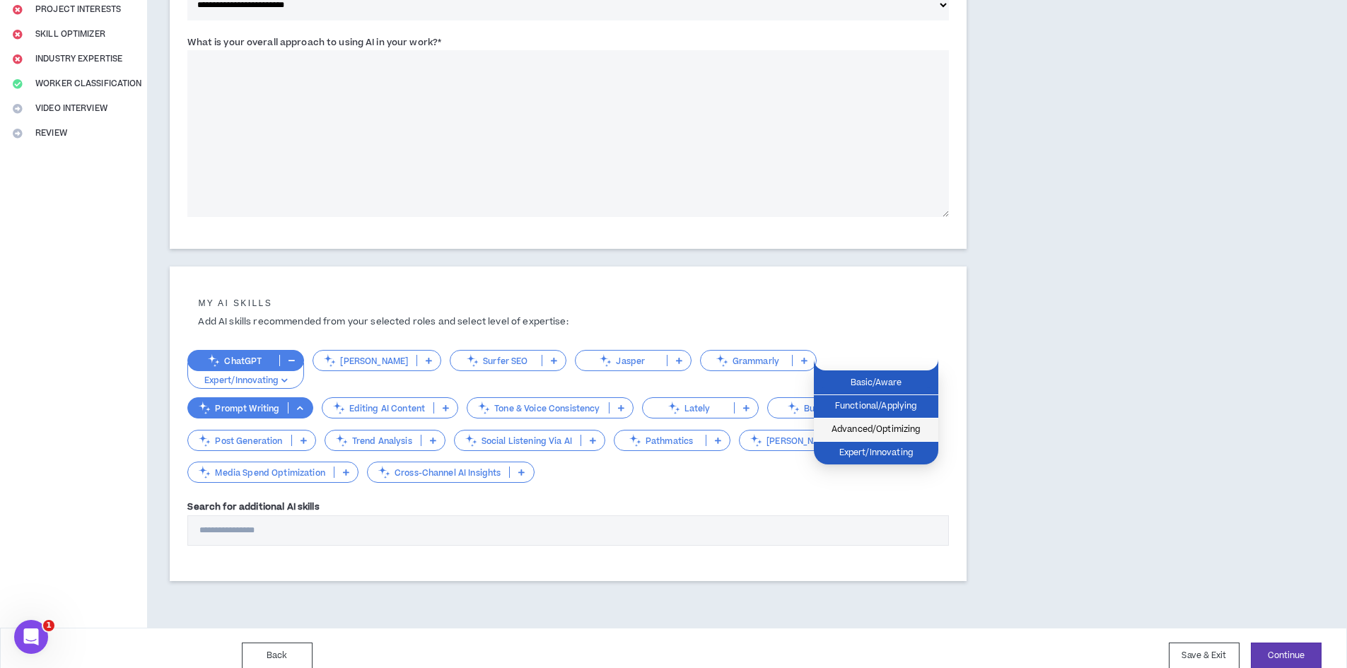
click at [847, 434] on span "Advanced/Optimizing" at bounding box center [877, 430] width 108 height 16
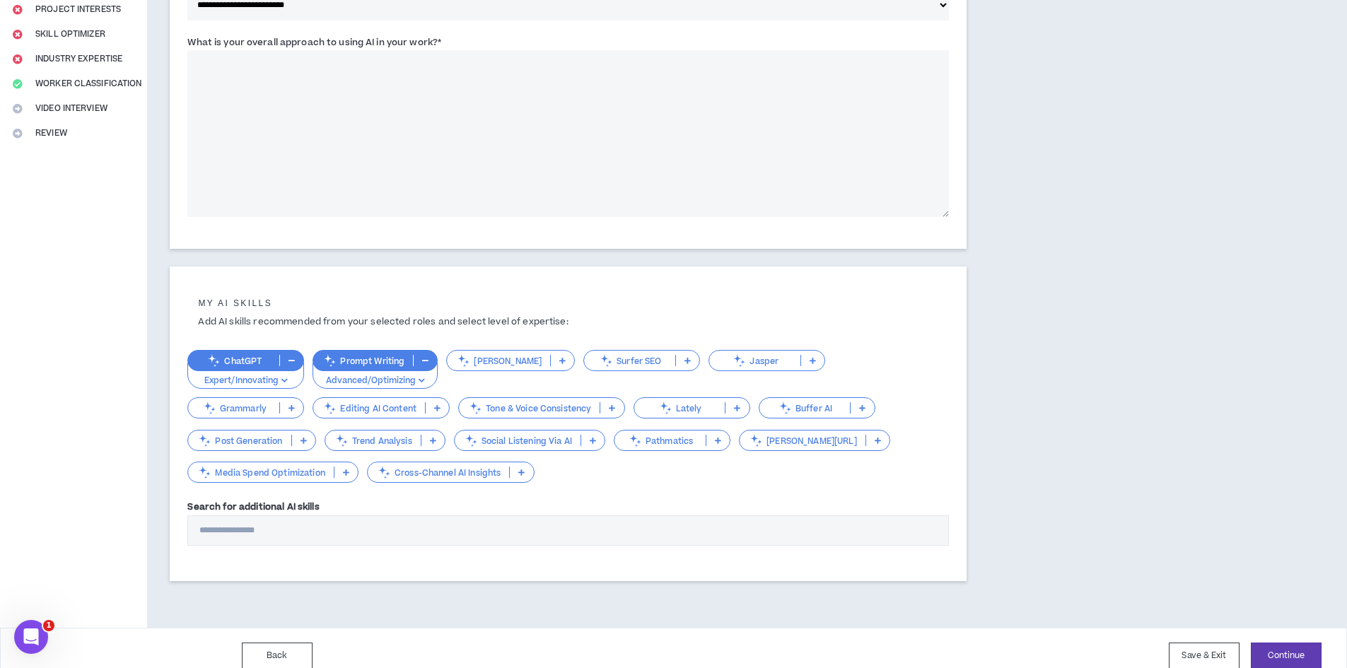
click at [325, 438] on p "Trend Analysis" at bounding box center [372, 441] width 95 height 11
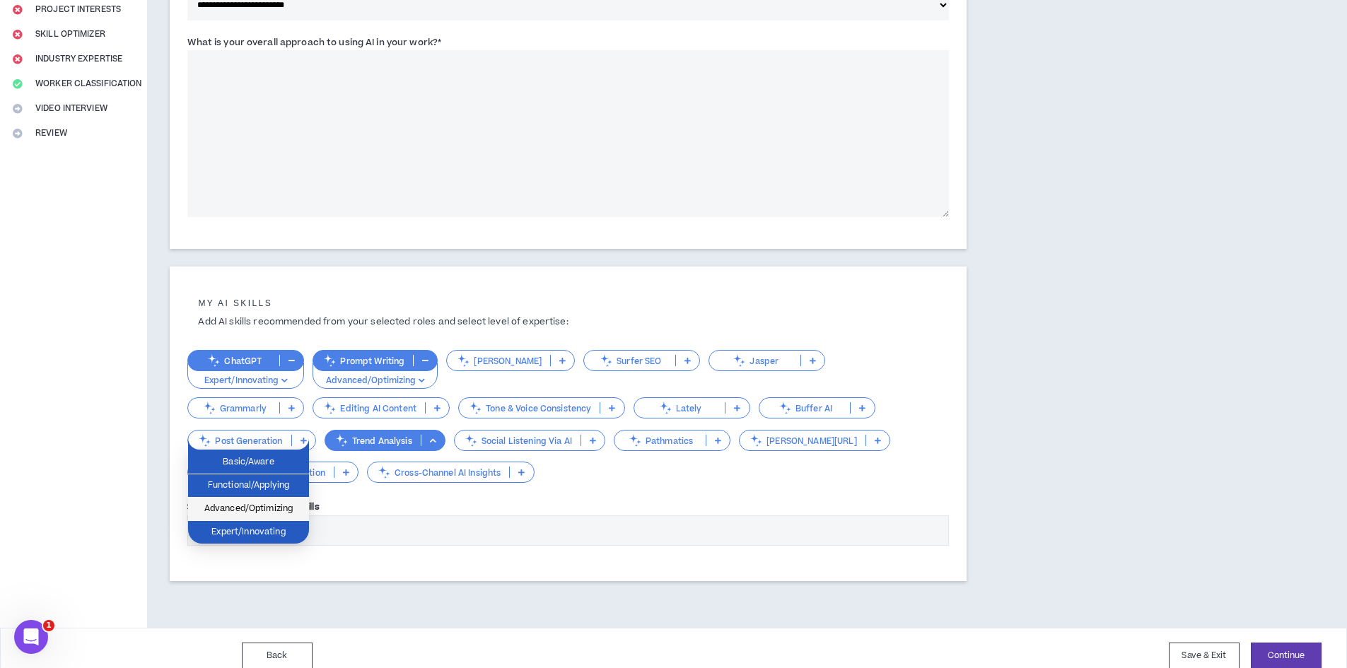
click at [281, 503] on span "Advanced/Optimizing" at bounding box center [249, 509] width 104 height 16
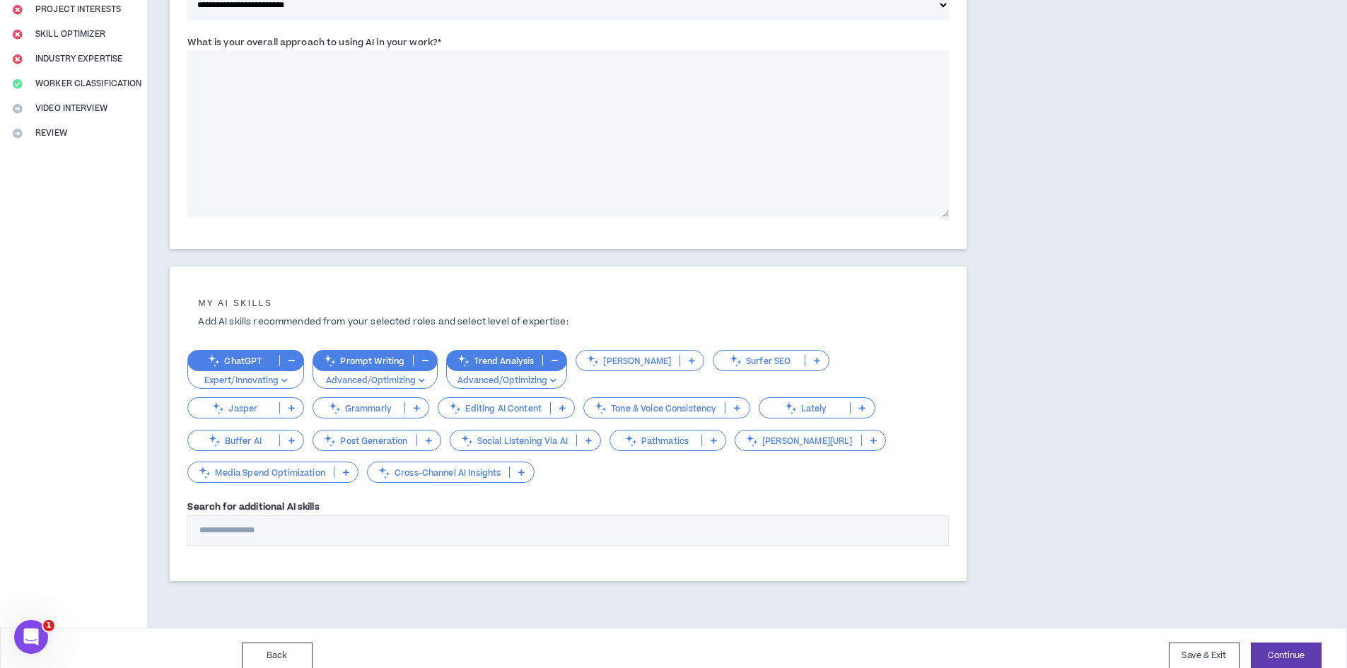
click at [584, 406] on p "Tone & Voice Consistency" at bounding box center [654, 408] width 141 height 11
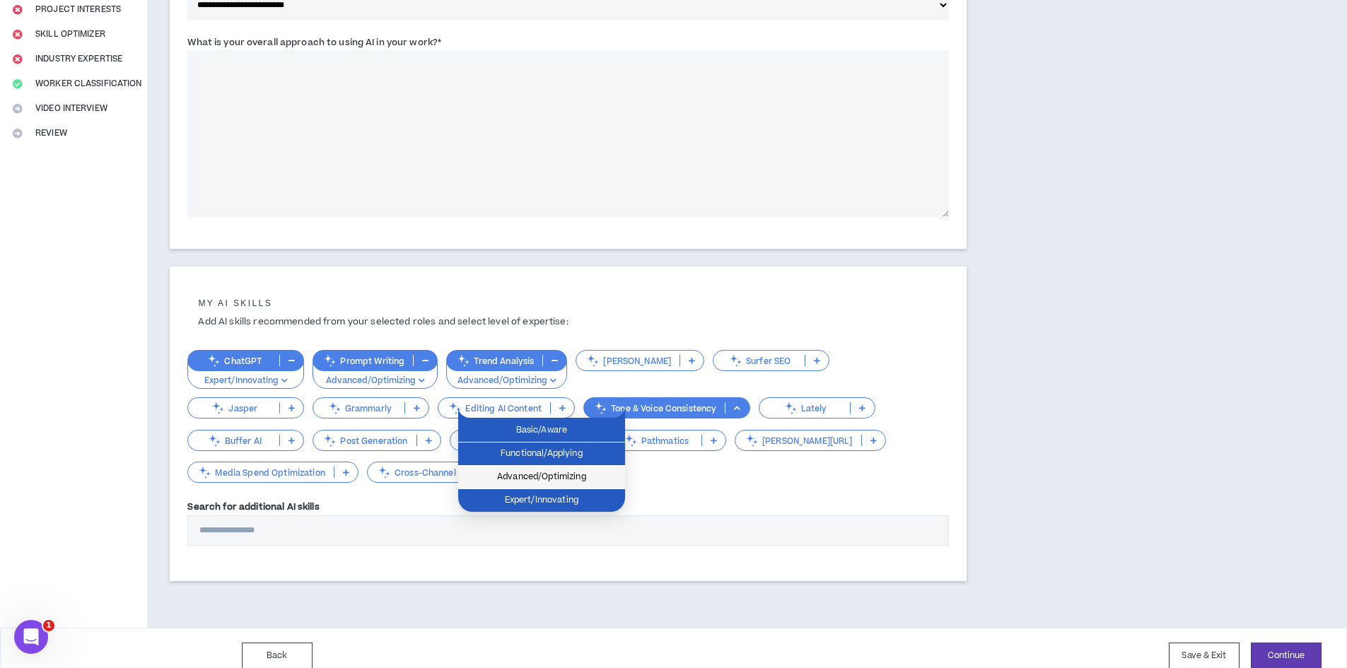
click at [561, 468] on li "Advanced/Optimizing" at bounding box center [541, 477] width 167 height 23
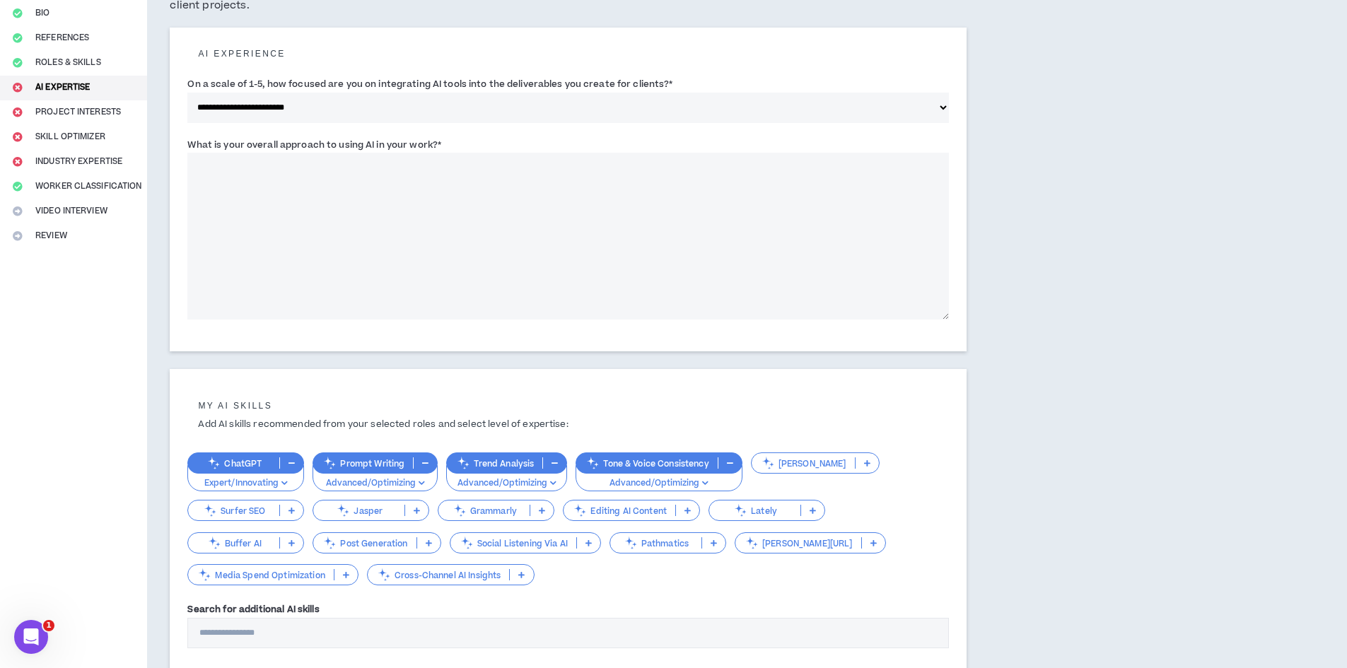
scroll to position [0, 0]
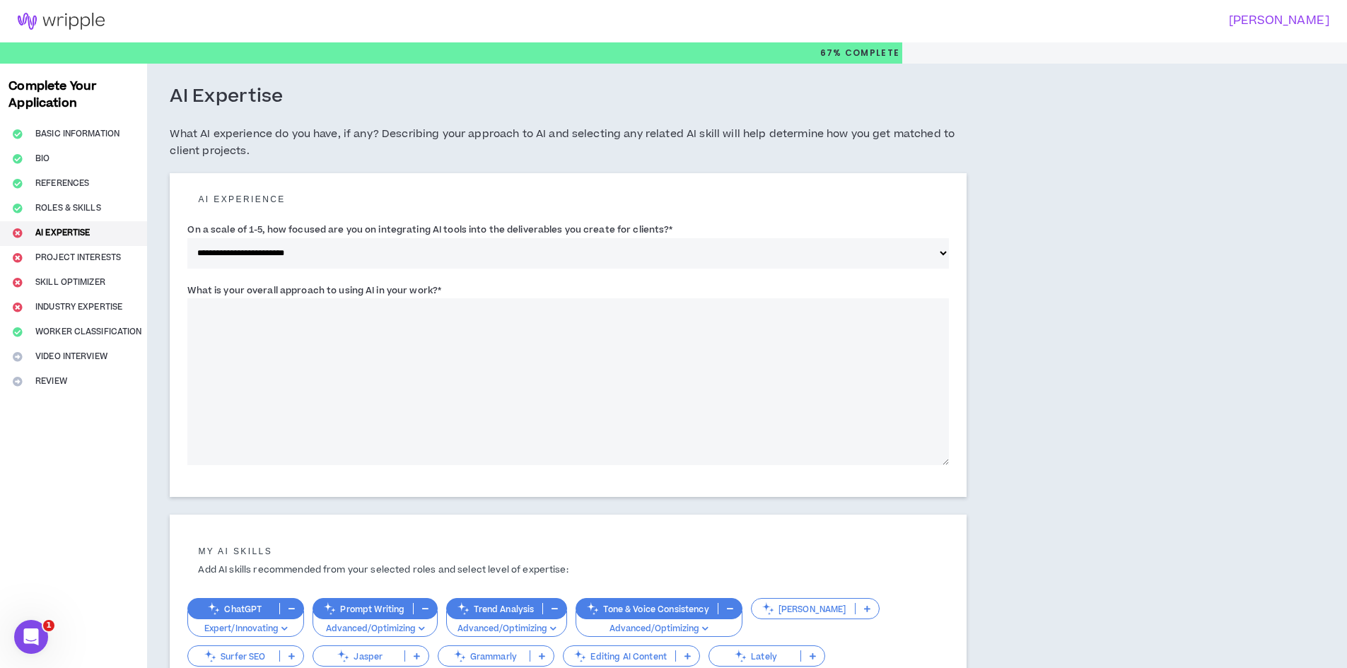
click at [670, 431] on textarea "What is your overall approach to using AI in your work? *" at bounding box center [568, 381] width 762 height 167
click at [385, 318] on textarea "What is your overall approach to using AI in your work? *" at bounding box center [568, 381] width 762 height 167
click at [220, 309] on textarea "**********" at bounding box center [568, 381] width 762 height 167
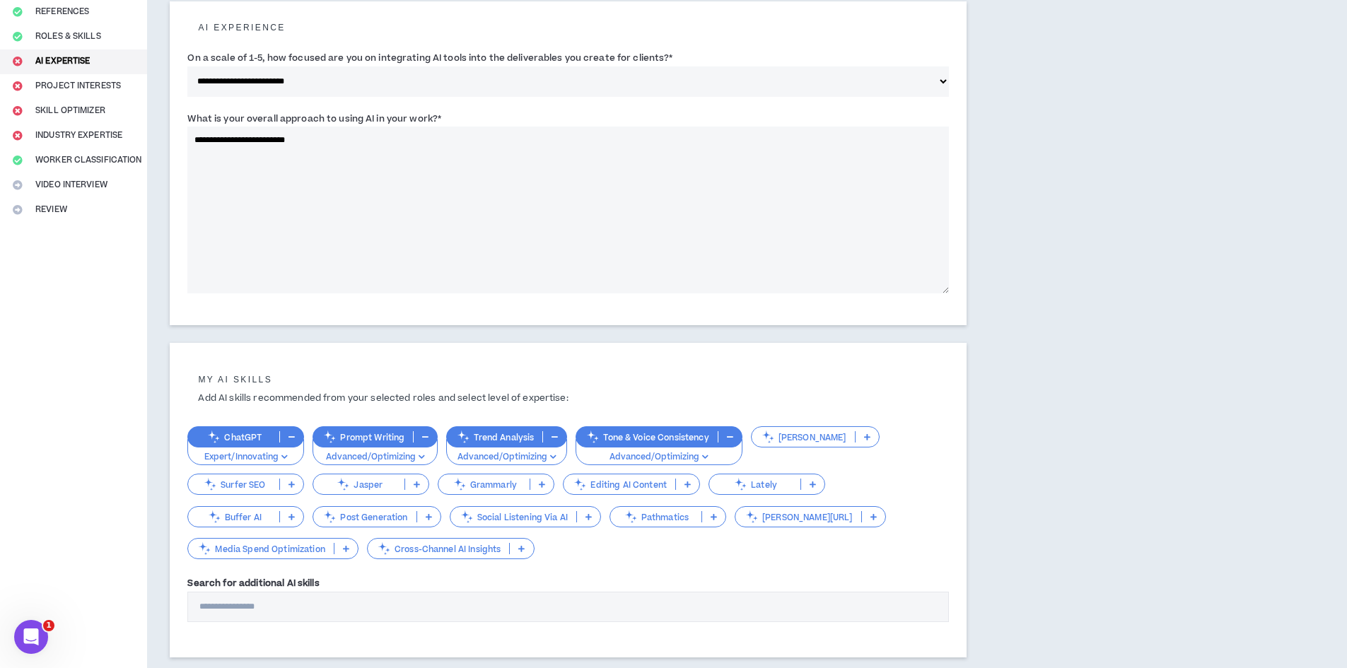
scroll to position [264, 0]
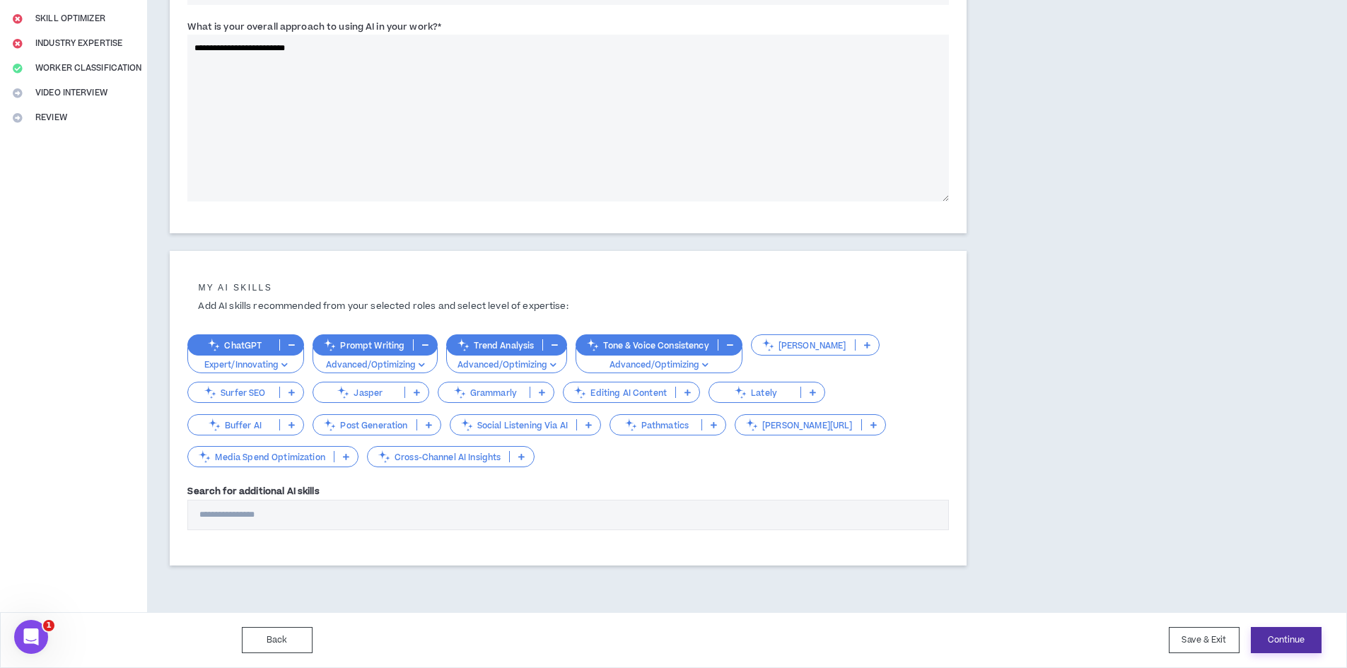
type textarea "**********"
click at [1286, 649] on button "Continue" at bounding box center [1286, 640] width 71 height 26
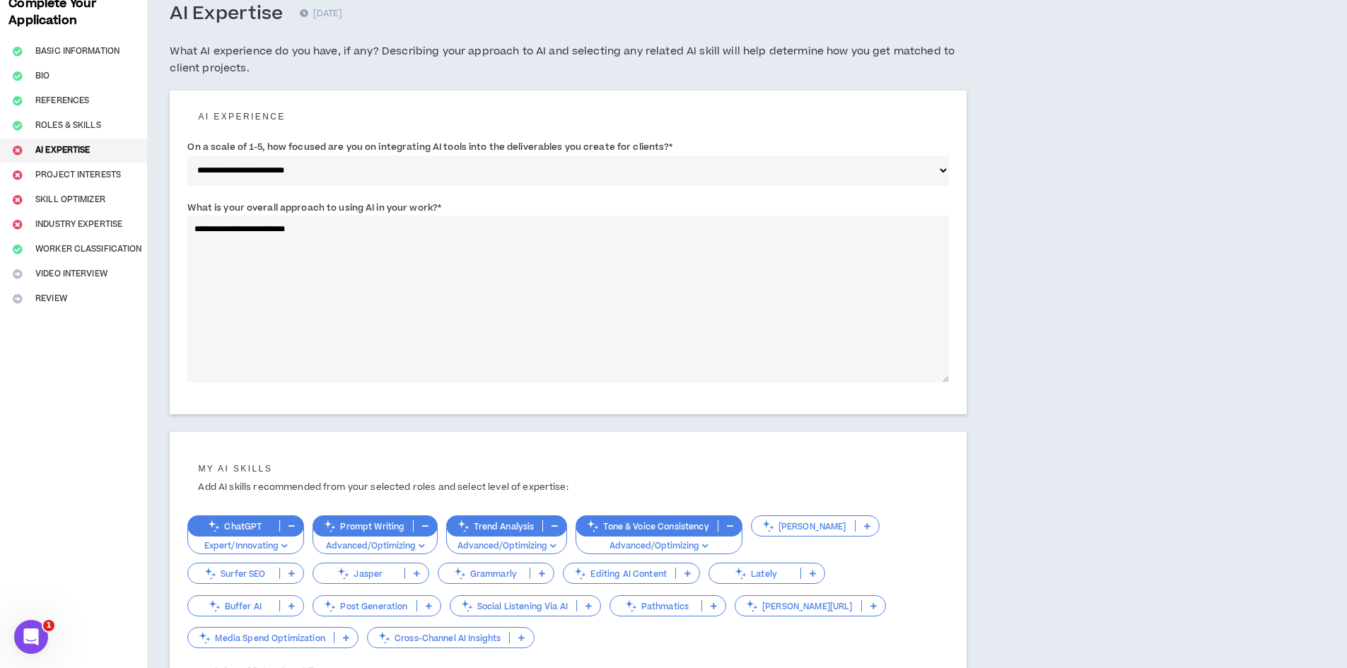
scroll to position [0, 0]
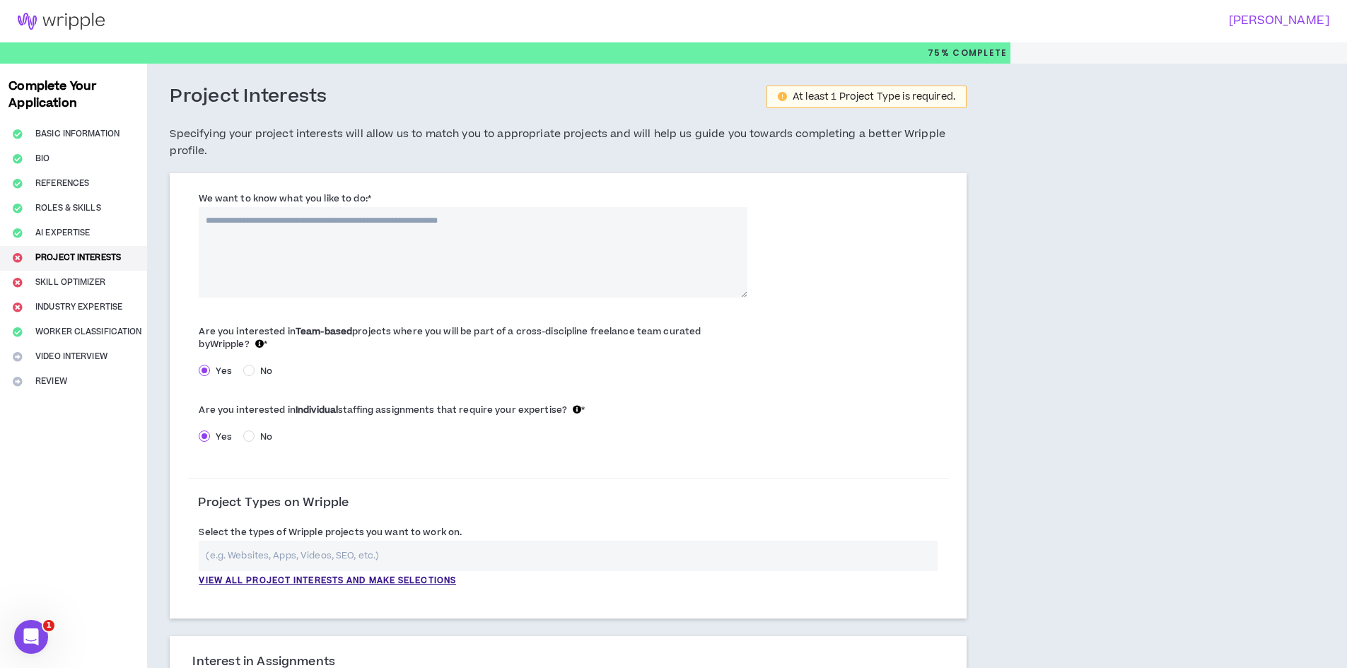
click at [369, 271] on textarea "We want to know what you like to do: *" at bounding box center [473, 252] width 548 height 91
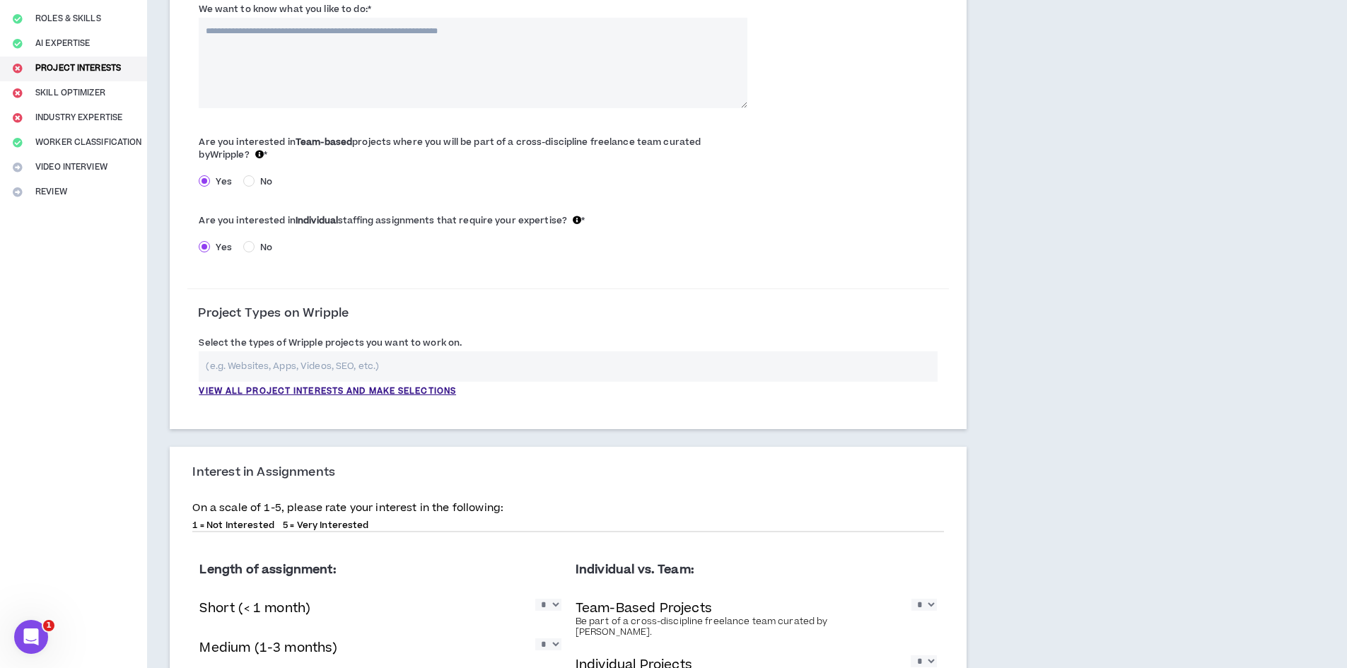
scroll to position [212, 0]
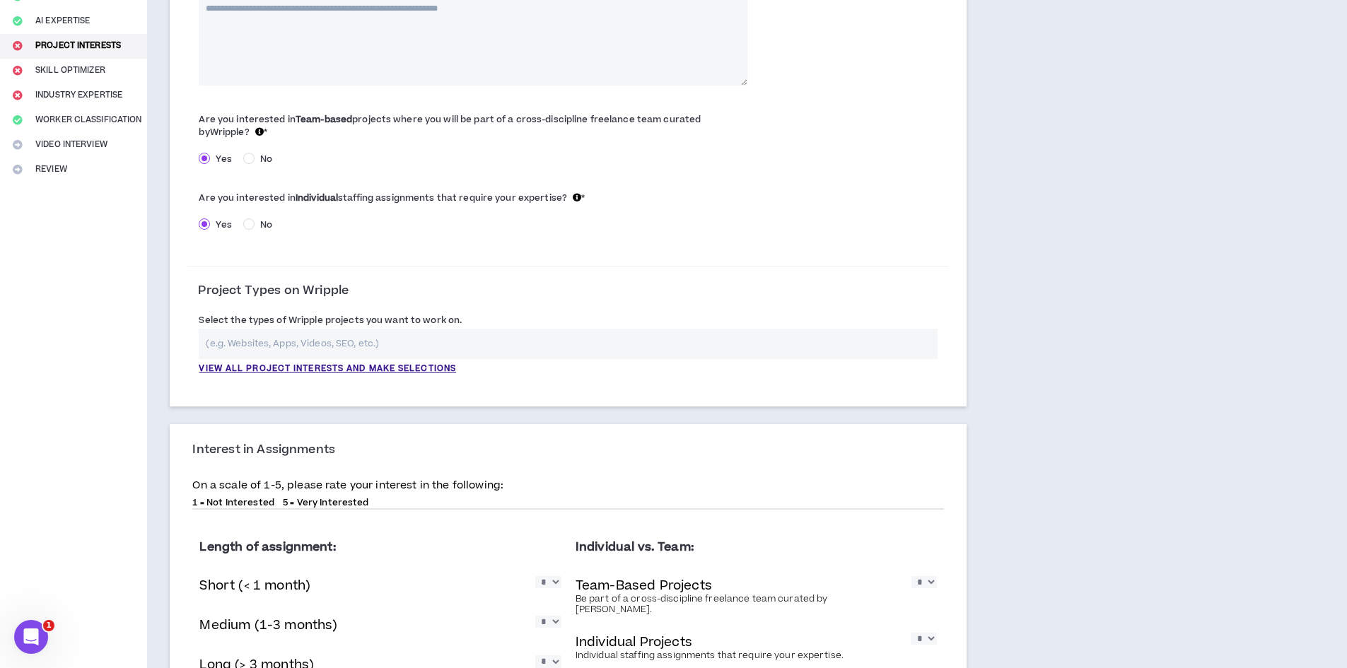
click at [376, 341] on input "text" at bounding box center [568, 344] width 739 height 30
click at [344, 372] on p "View all project interests and make selections" at bounding box center [327, 369] width 257 height 13
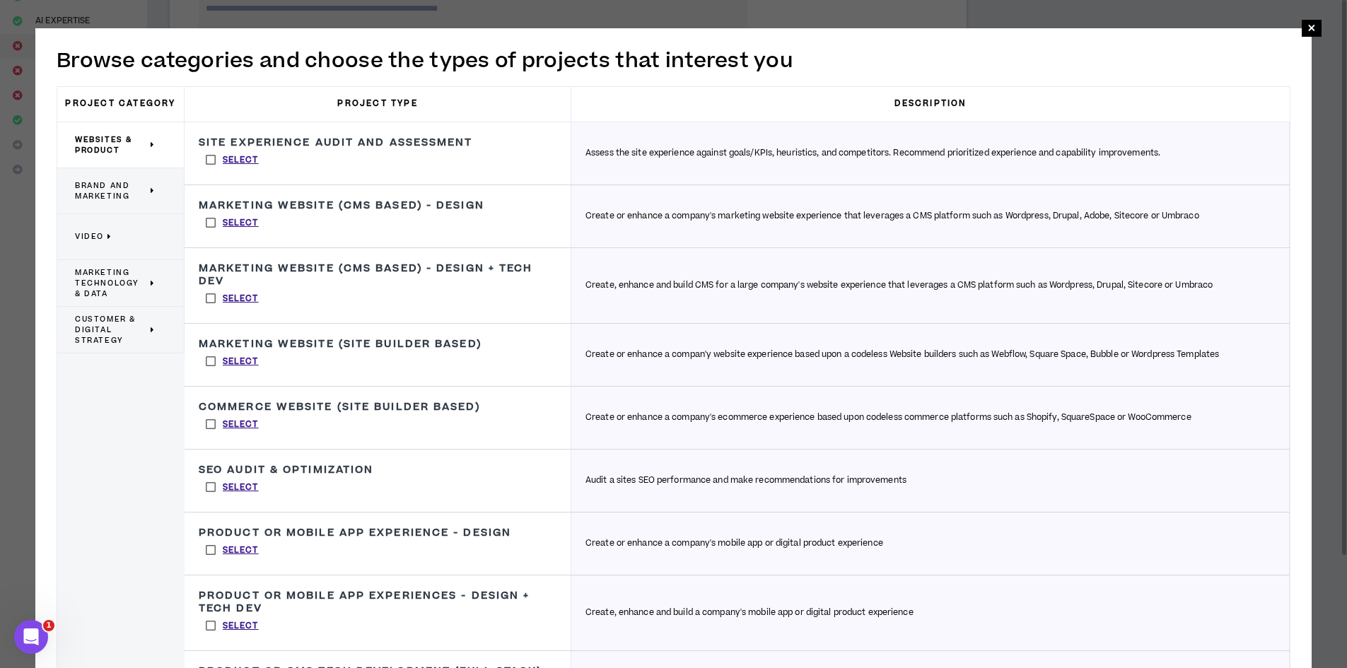
click at [94, 197] on span "Brand and Marketing" at bounding box center [111, 190] width 72 height 21
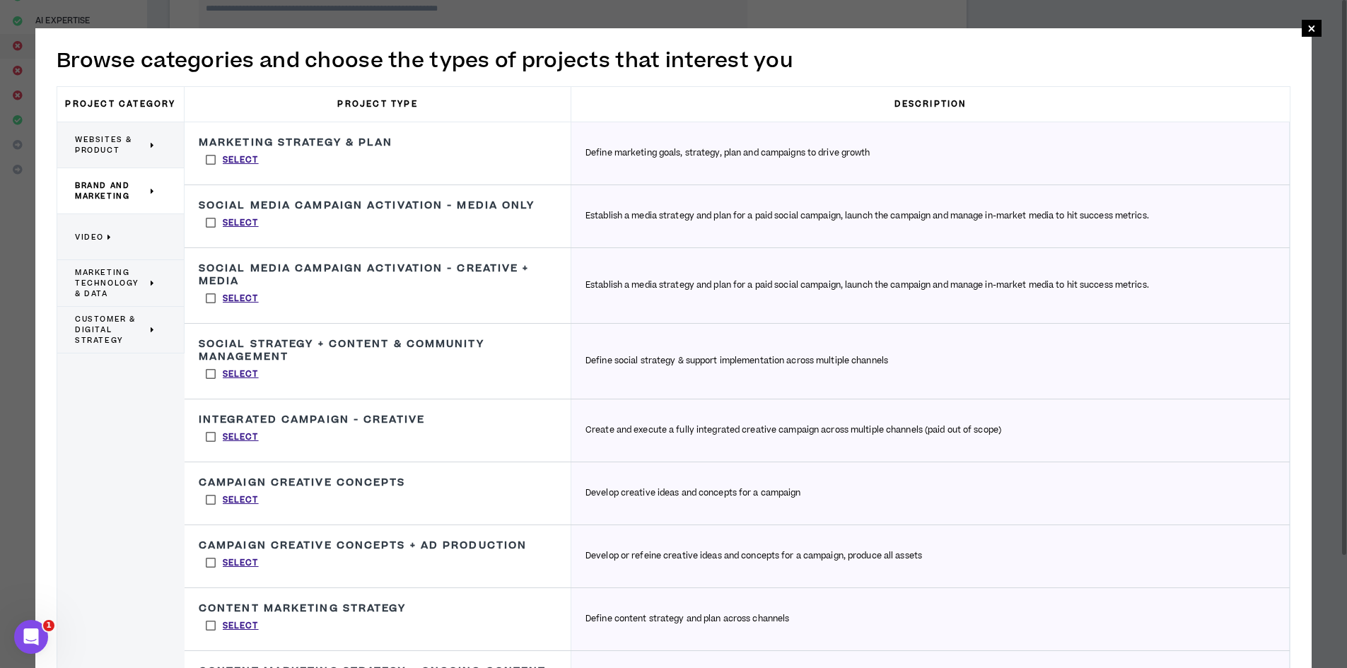
click at [208, 158] on label "Select" at bounding box center [232, 159] width 67 height 21
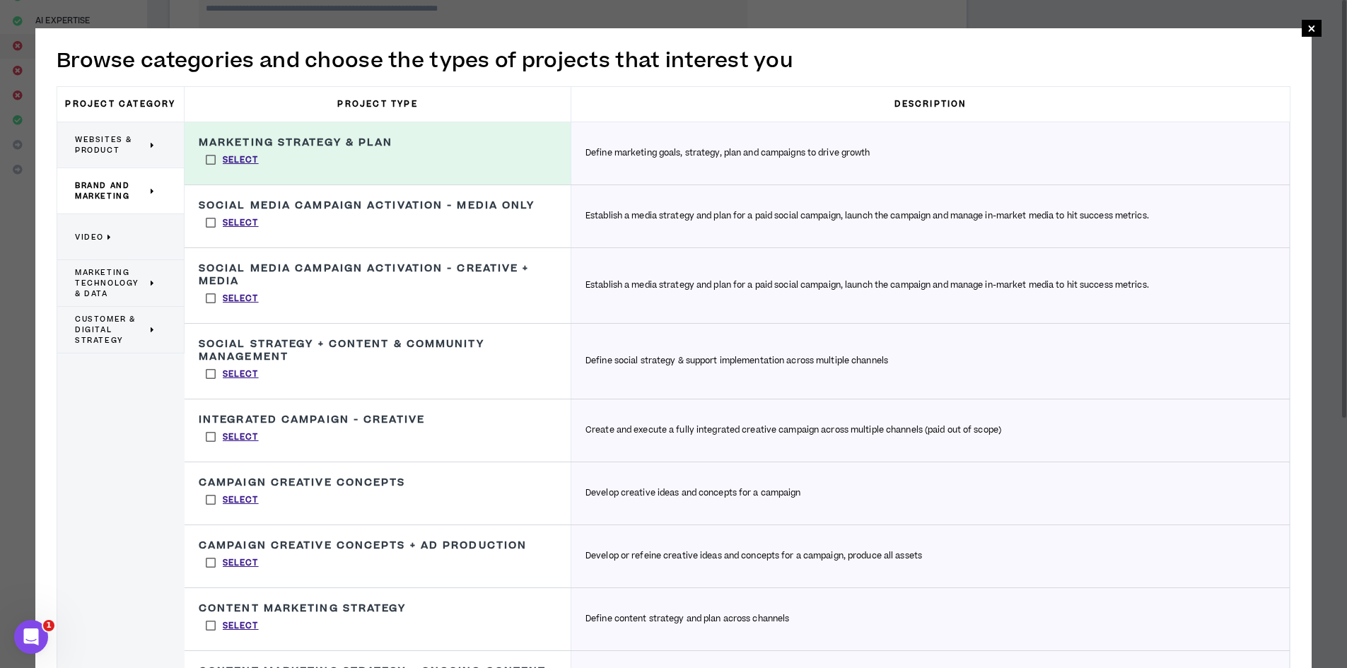
click at [201, 225] on label "Select" at bounding box center [232, 222] width 67 height 21
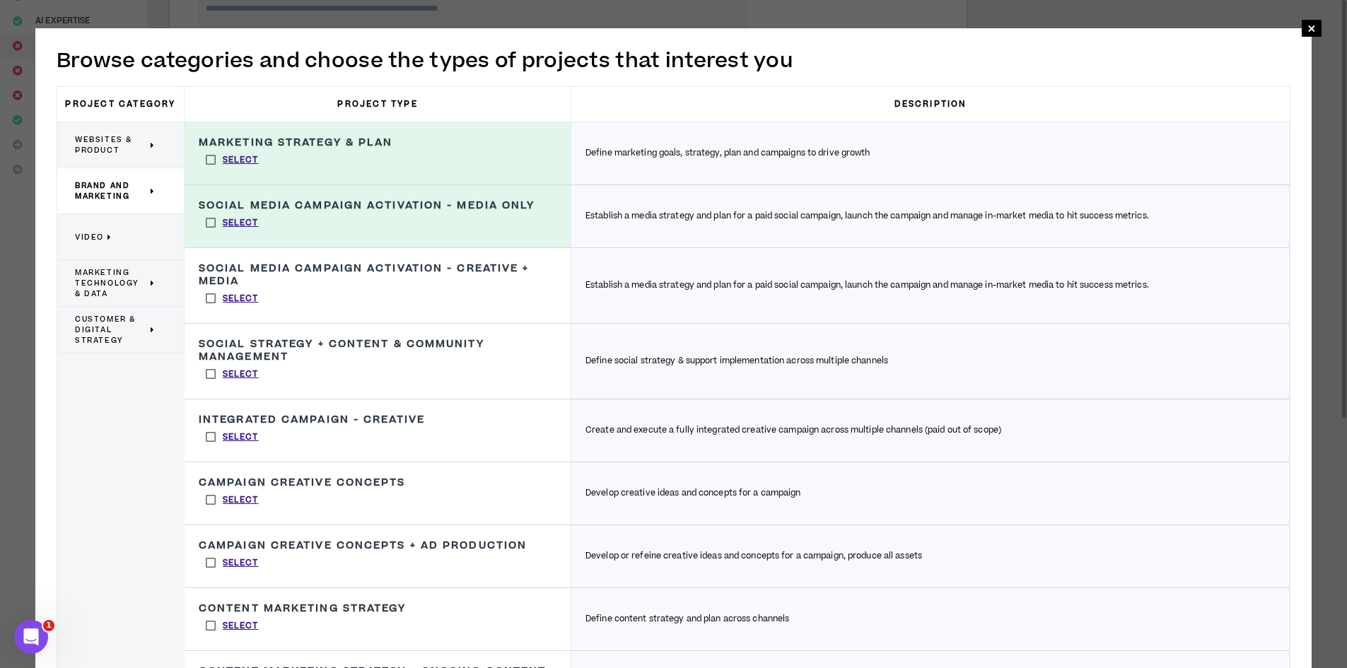
click at [209, 299] on label "Select" at bounding box center [232, 298] width 67 height 21
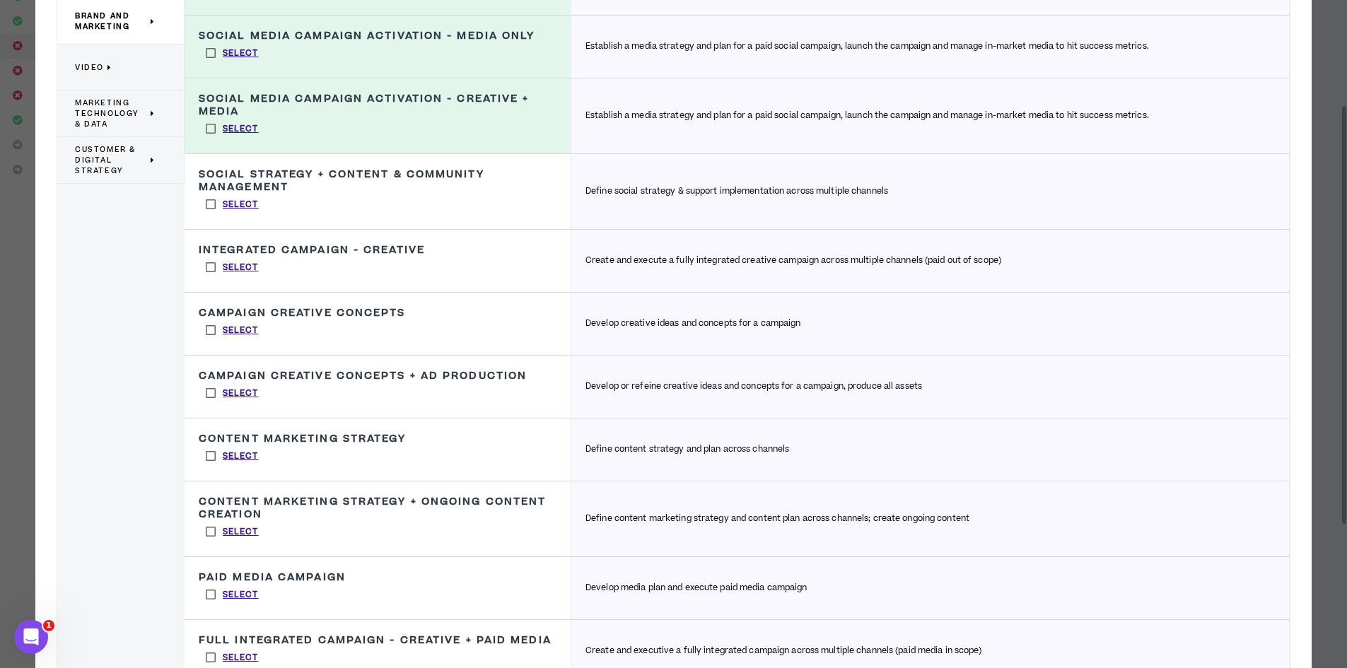
click at [207, 265] on label "Select" at bounding box center [232, 267] width 67 height 21
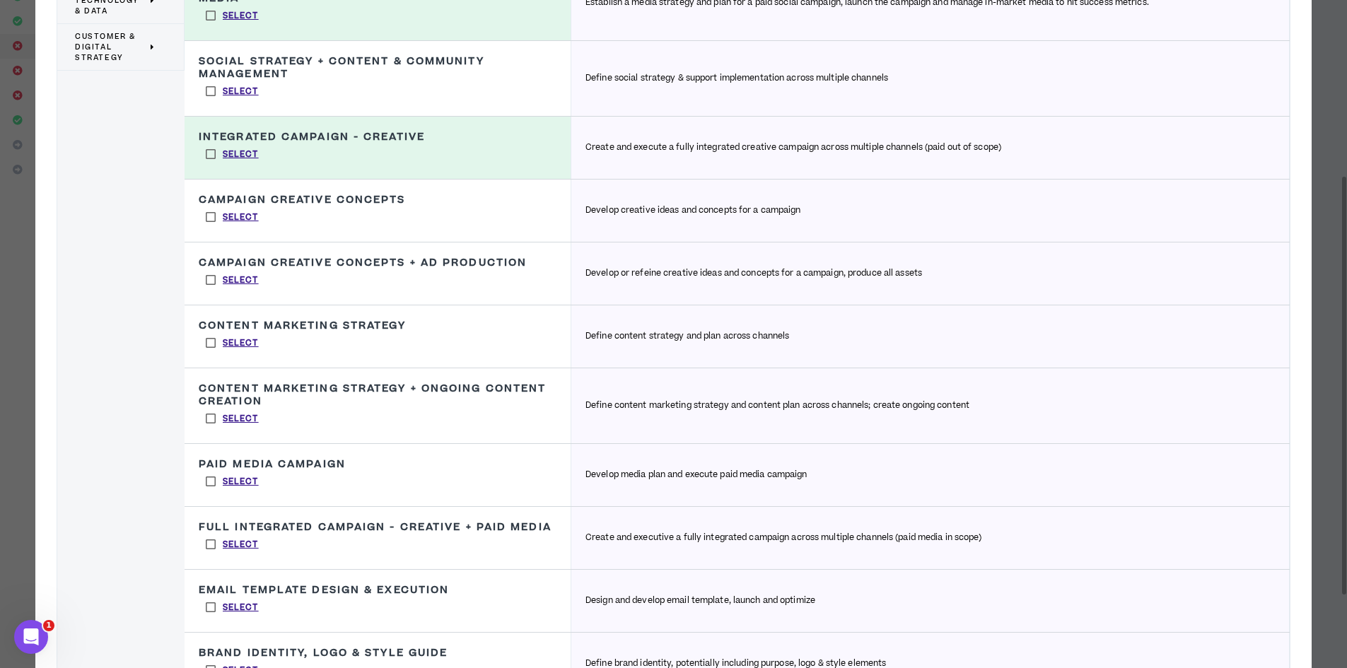
click at [206, 217] on label "Select" at bounding box center [232, 217] width 67 height 21
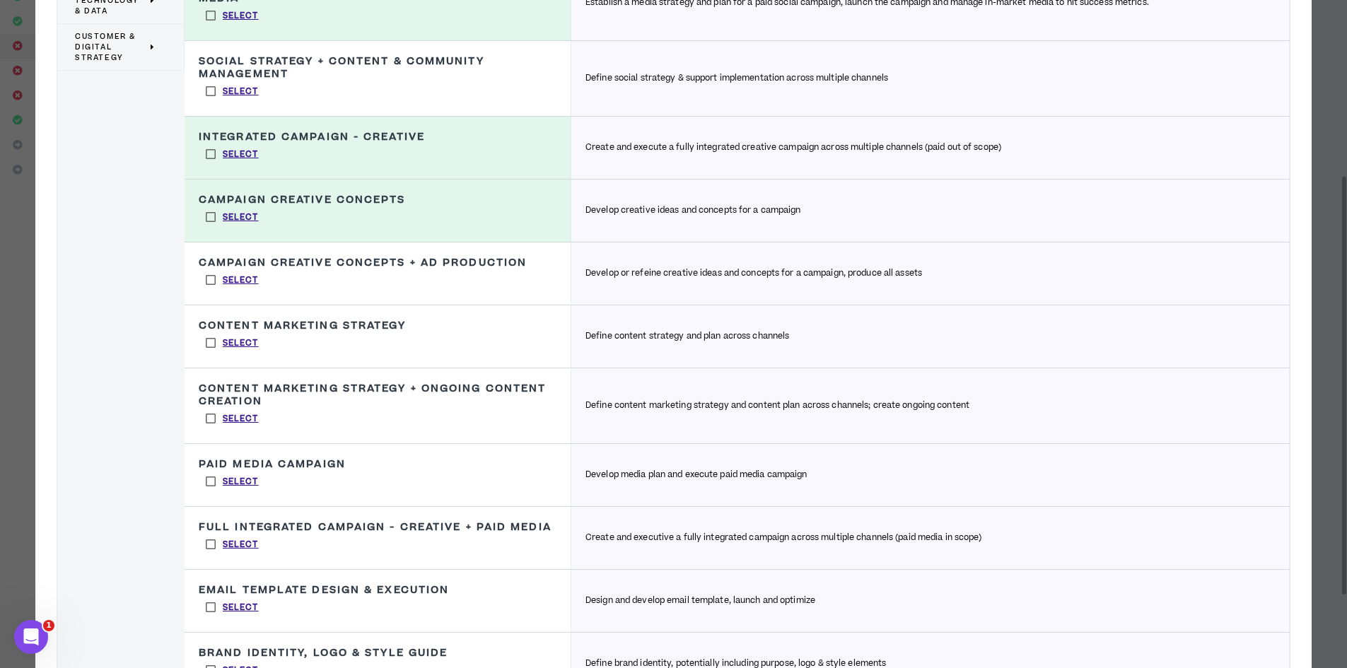
click at [211, 282] on label "Select" at bounding box center [232, 279] width 67 height 21
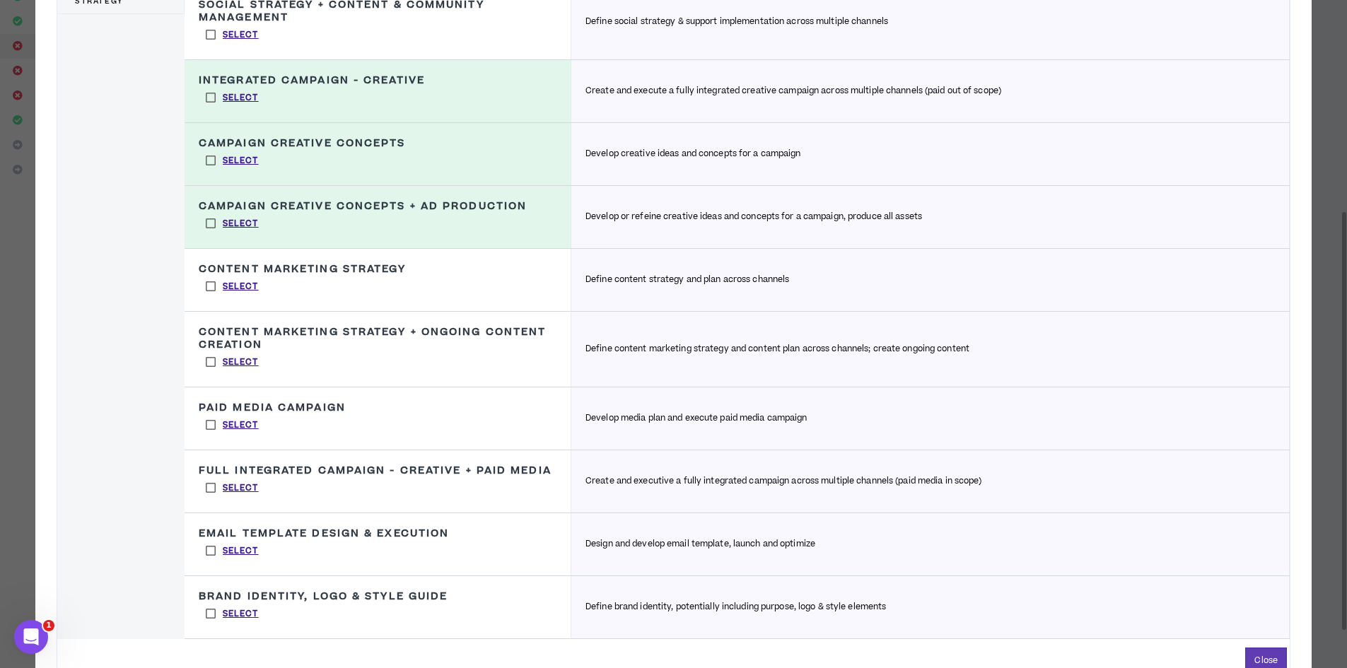
click at [207, 287] on label "Select" at bounding box center [232, 286] width 67 height 21
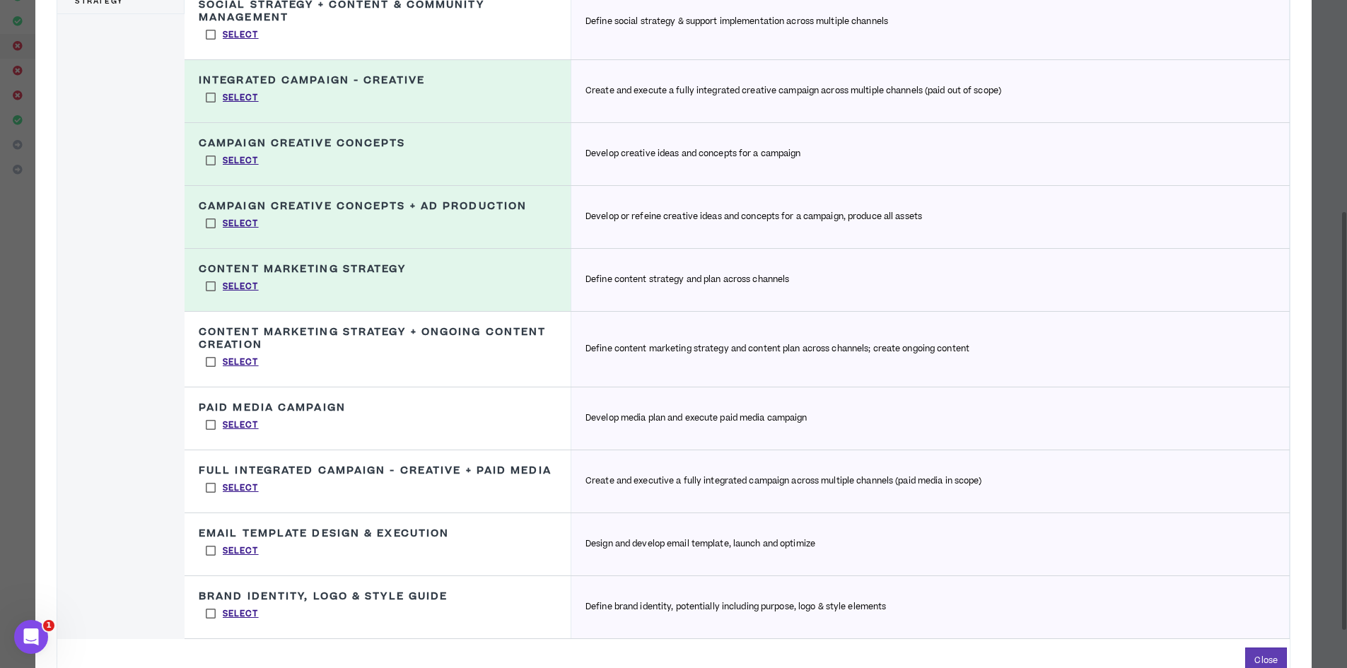
click at [207, 360] on label "Select" at bounding box center [232, 362] width 67 height 21
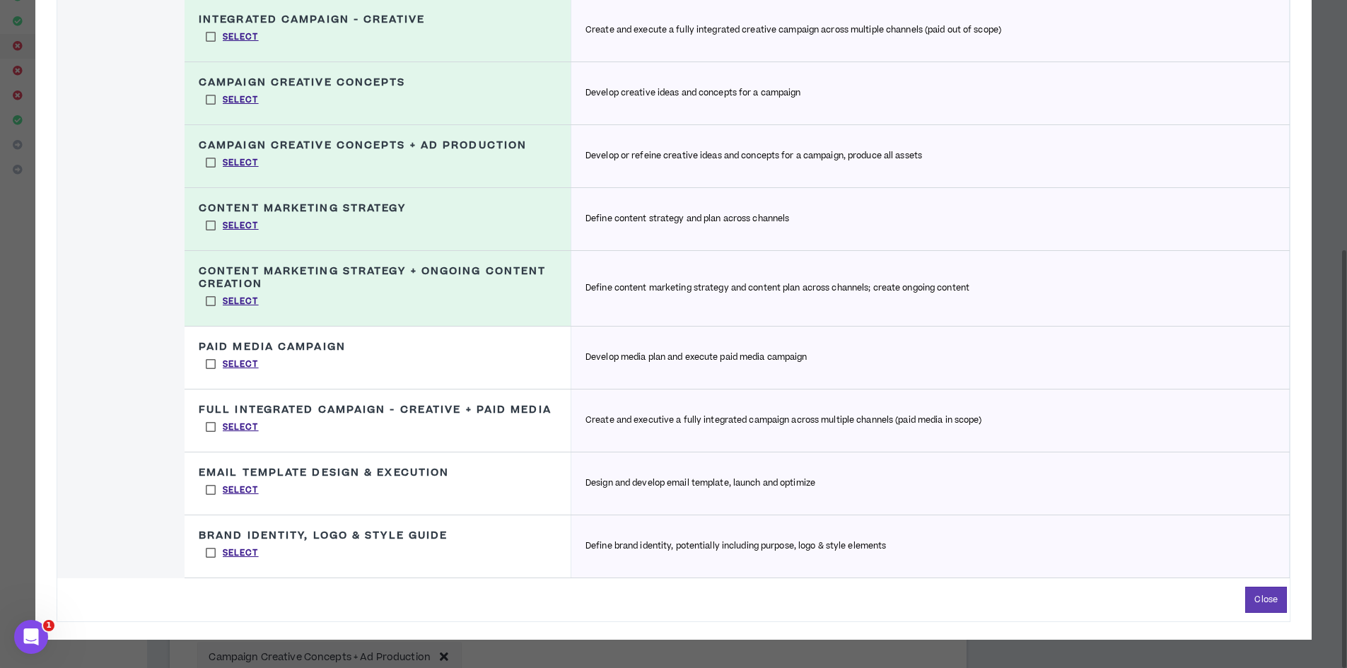
click at [207, 301] on label "Select" at bounding box center [232, 301] width 67 height 21
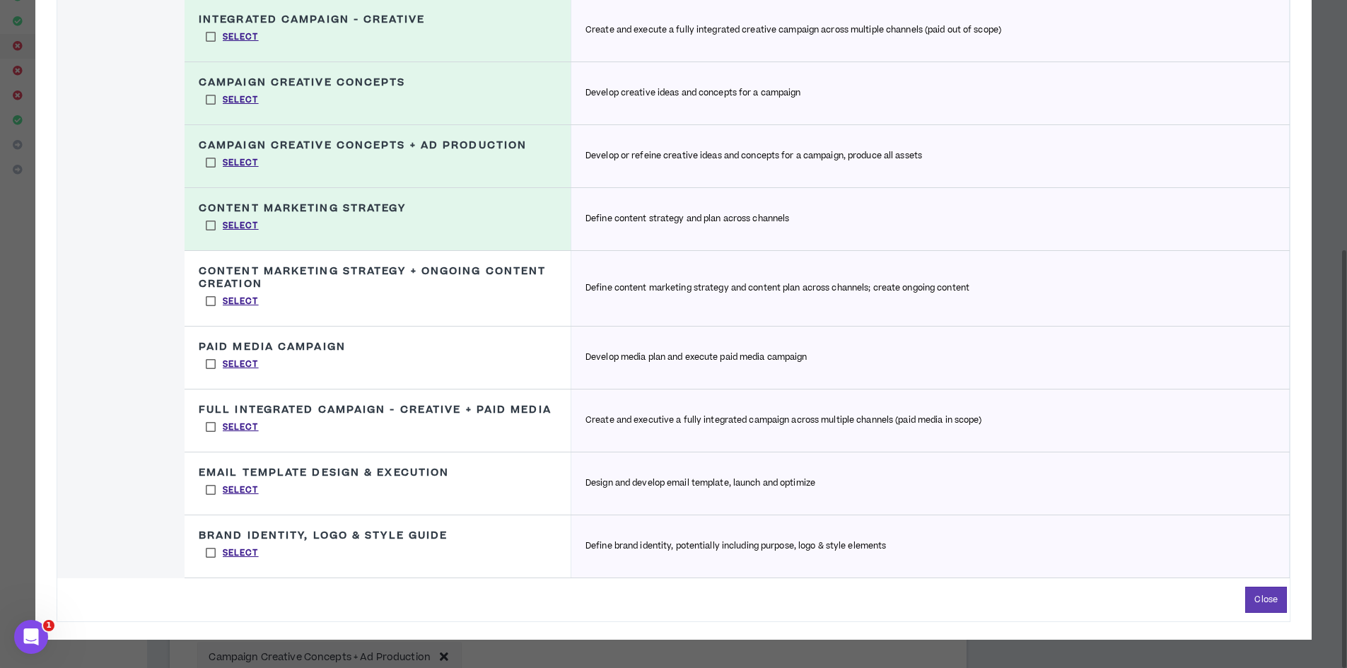
click at [207, 363] on label "Select" at bounding box center [232, 364] width 67 height 21
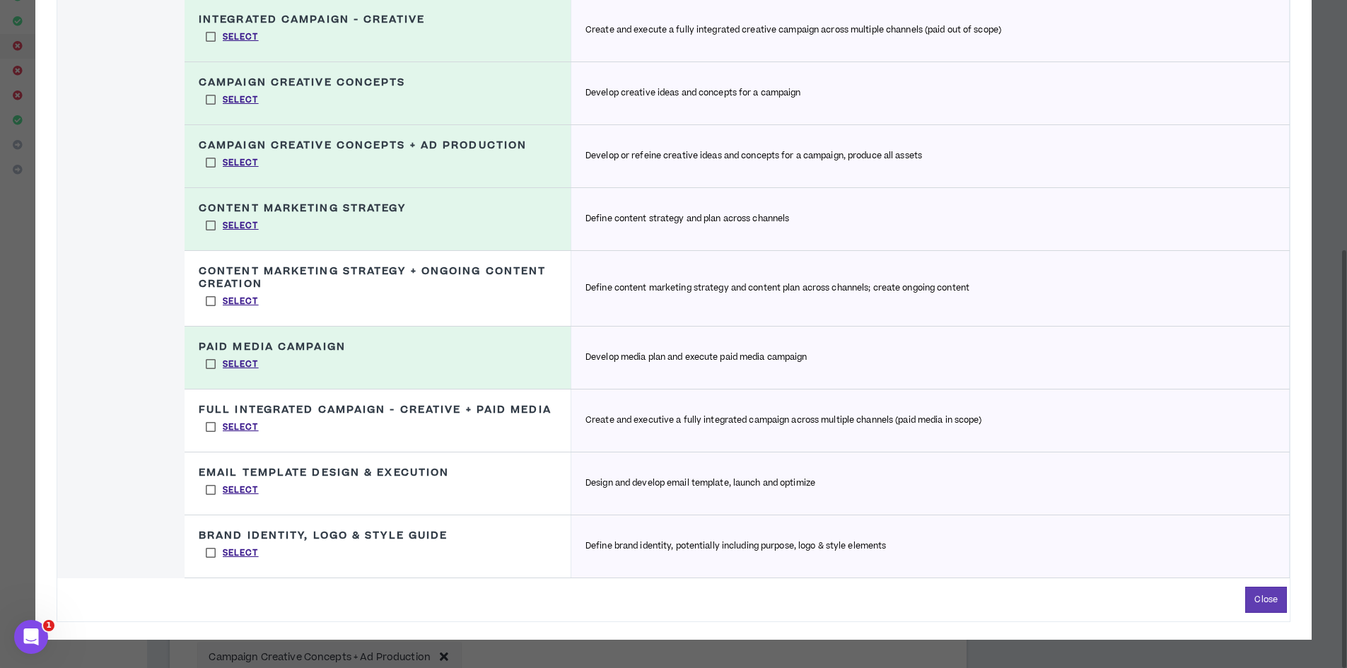
click at [207, 425] on label "Select" at bounding box center [232, 427] width 67 height 21
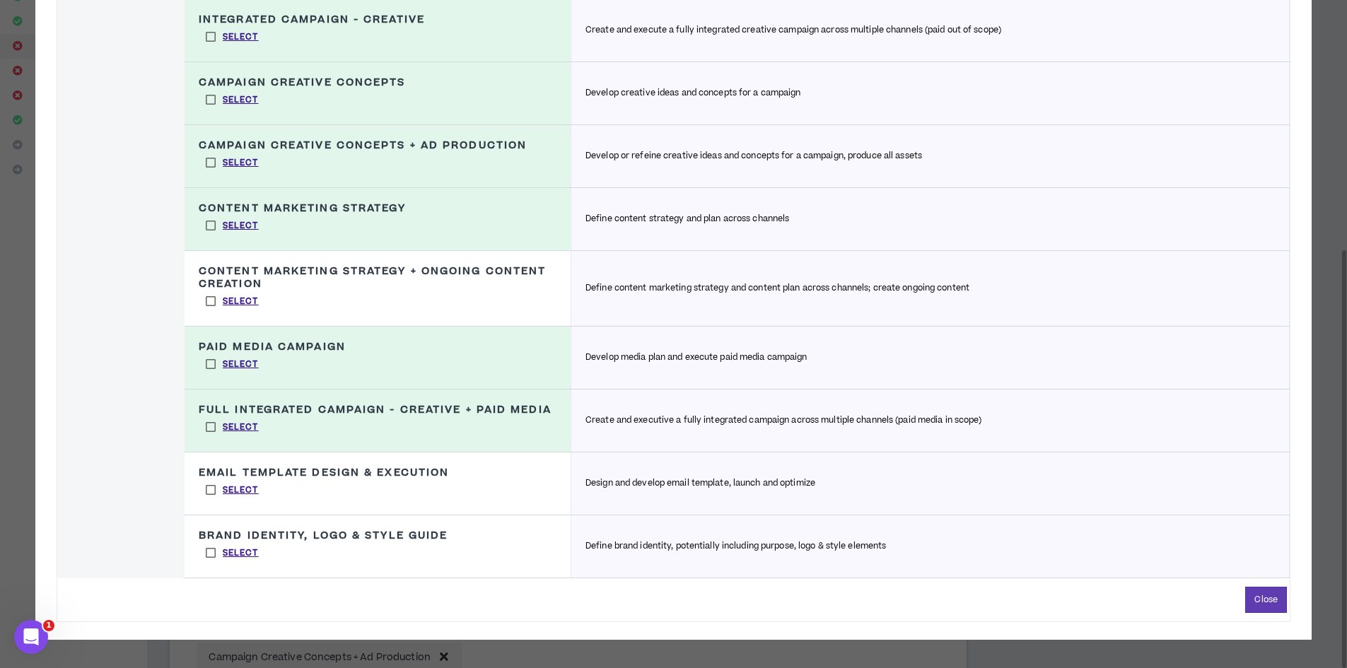
drag, startPoint x: 212, startPoint y: 550, endPoint x: 228, endPoint y: 511, distance: 41.9
click at [211, 548] on label "Select" at bounding box center [232, 553] width 67 height 21
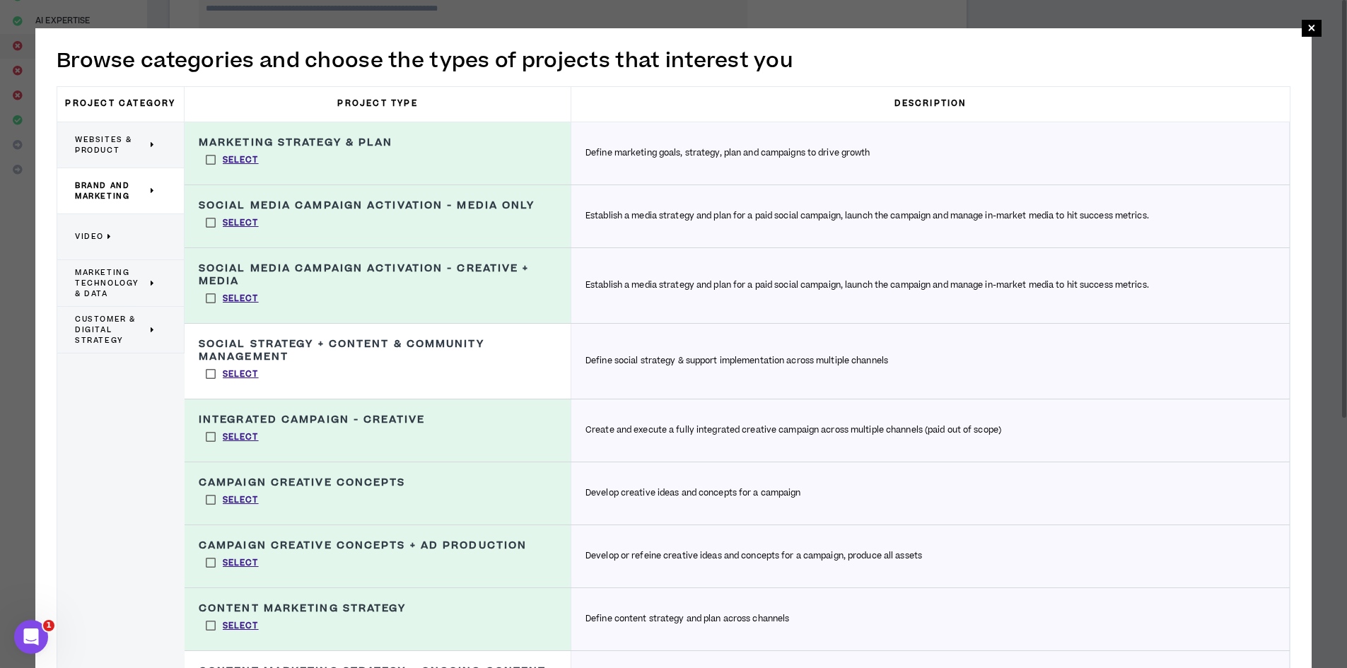
click at [115, 237] on p "Video" at bounding box center [115, 236] width 81 height 31
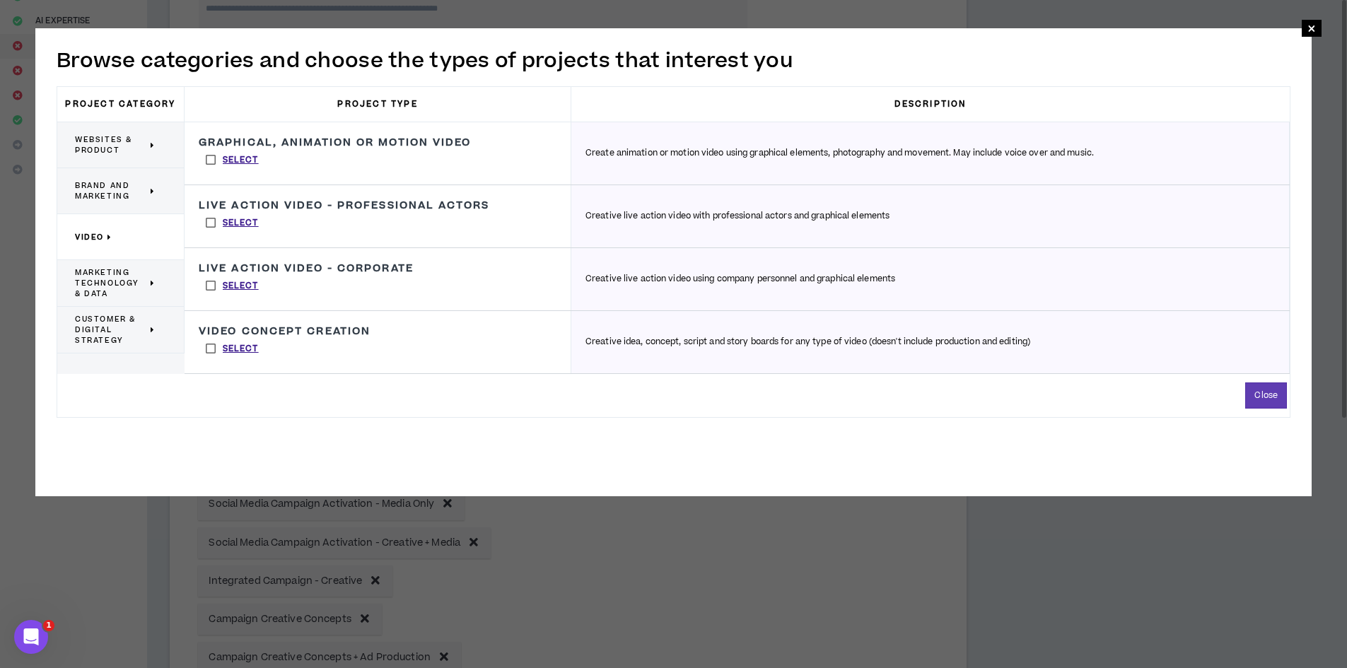
click at [120, 188] on span "Brand and Marketing" at bounding box center [111, 190] width 72 height 21
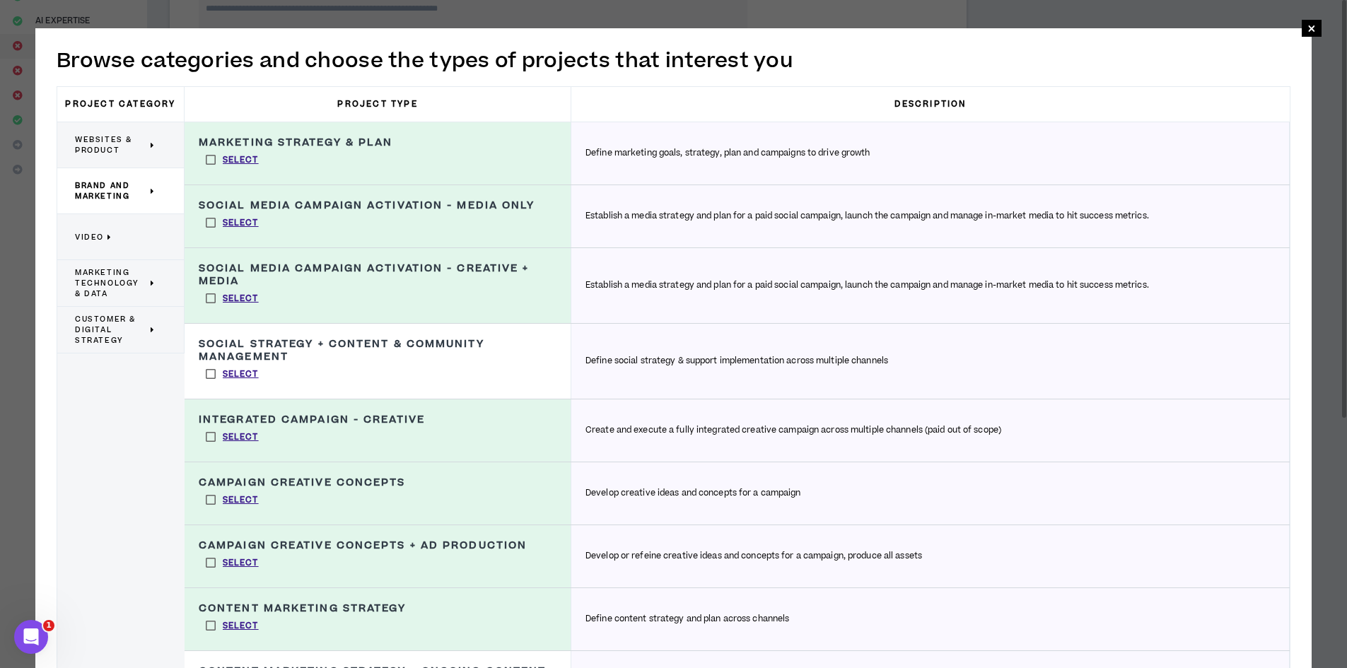
click at [119, 232] on p "Video" at bounding box center [115, 236] width 81 height 31
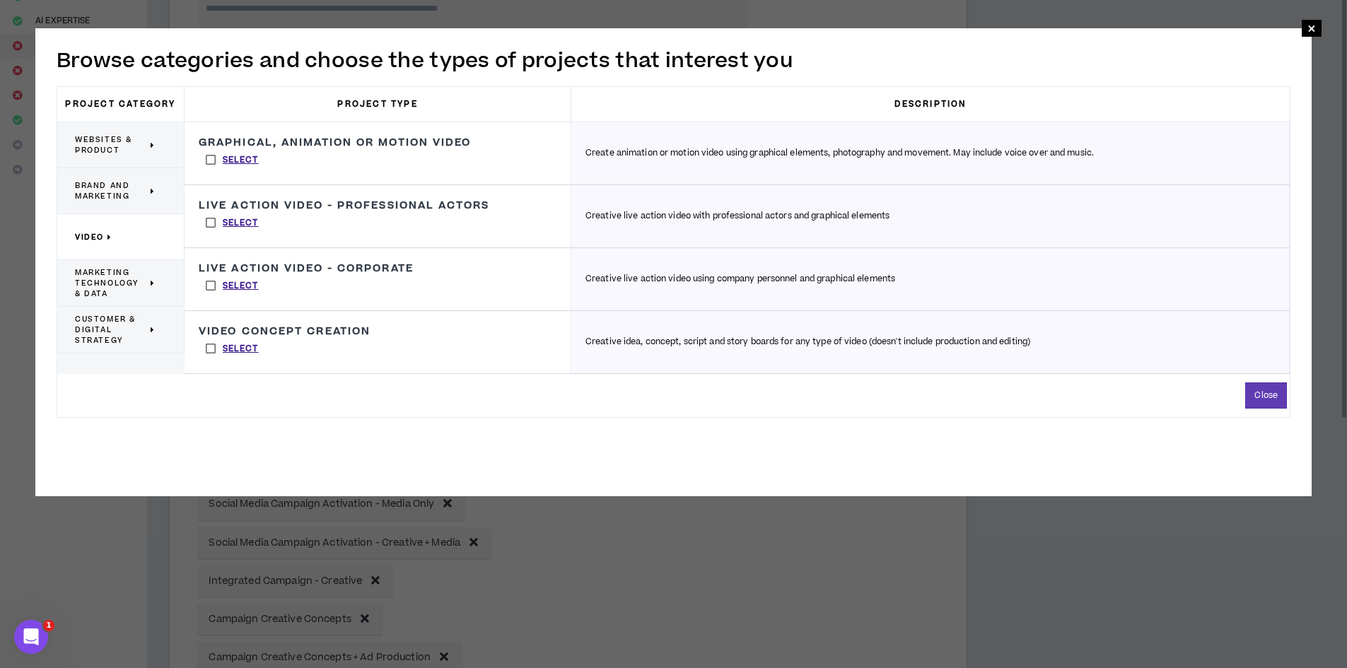
click at [126, 274] on span "Marketing Technology & Data" at bounding box center [111, 283] width 72 height 32
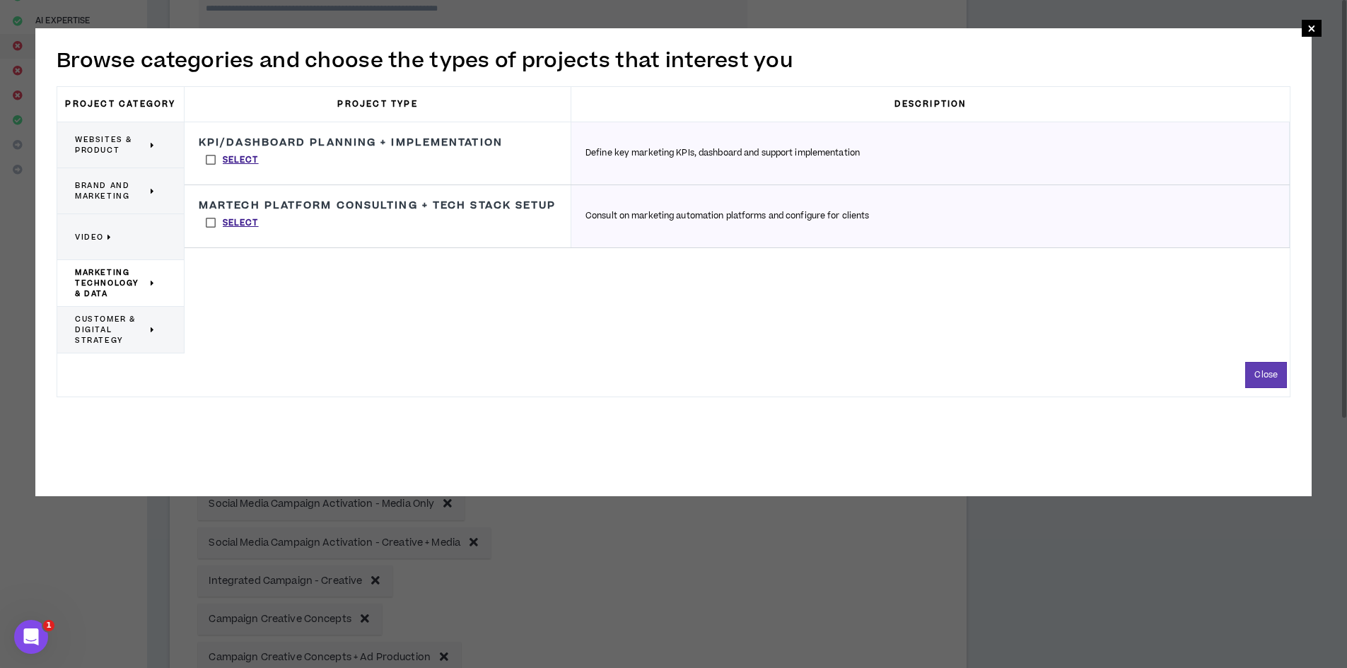
click at [121, 332] on span "Customer & Digital Strategy" at bounding box center [111, 330] width 72 height 32
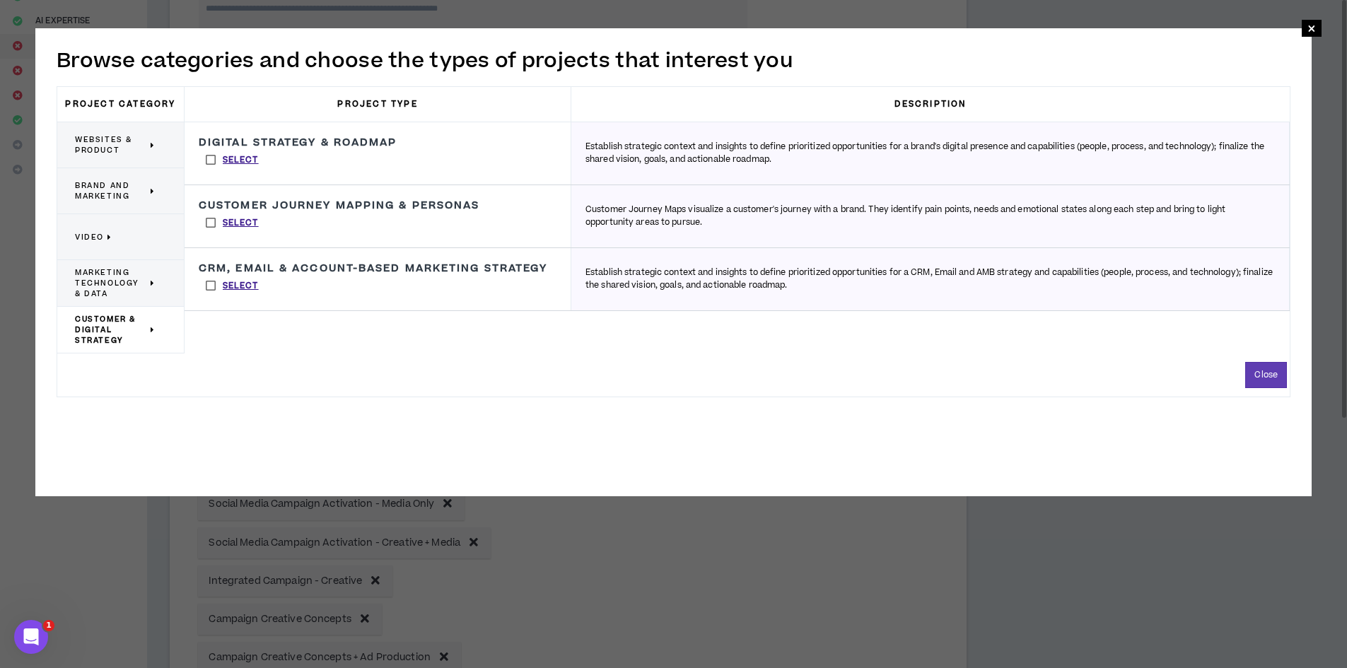
drag, startPoint x: 214, startPoint y: 284, endPoint x: 224, endPoint y: 309, distance: 27.3
click at [213, 284] on label "Select" at bounding box center [232, 285] width 67 height 21
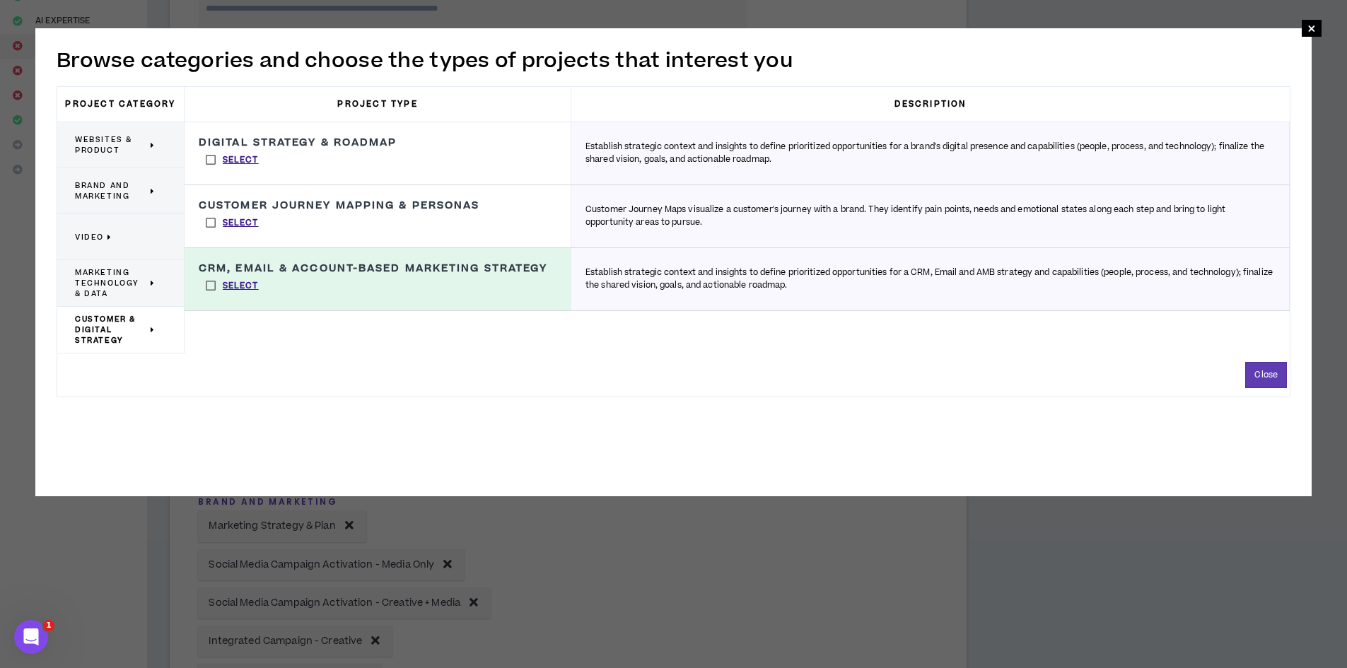
click at [123, 200] on span "Brand and Marketing" at bounding box center [111, 190] width 72 height 21
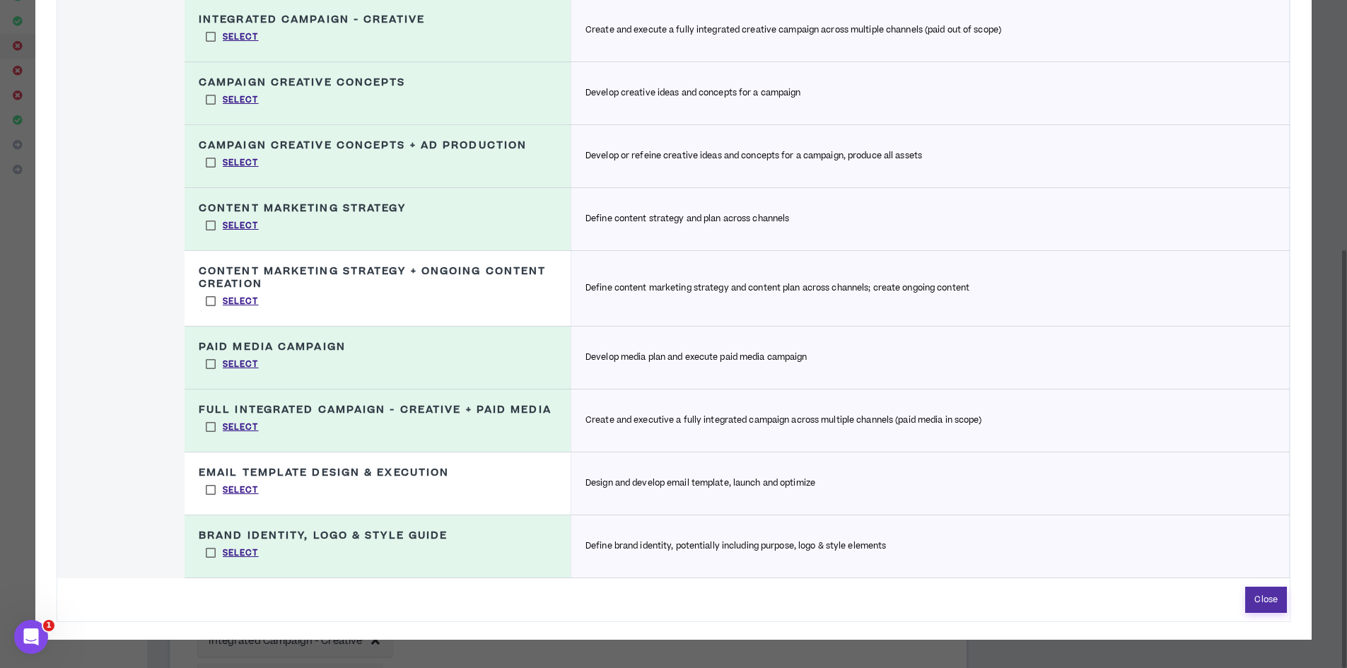
click at [1277, 598] on button "Close" at bounding box center [1267, 600] width 42 height 26
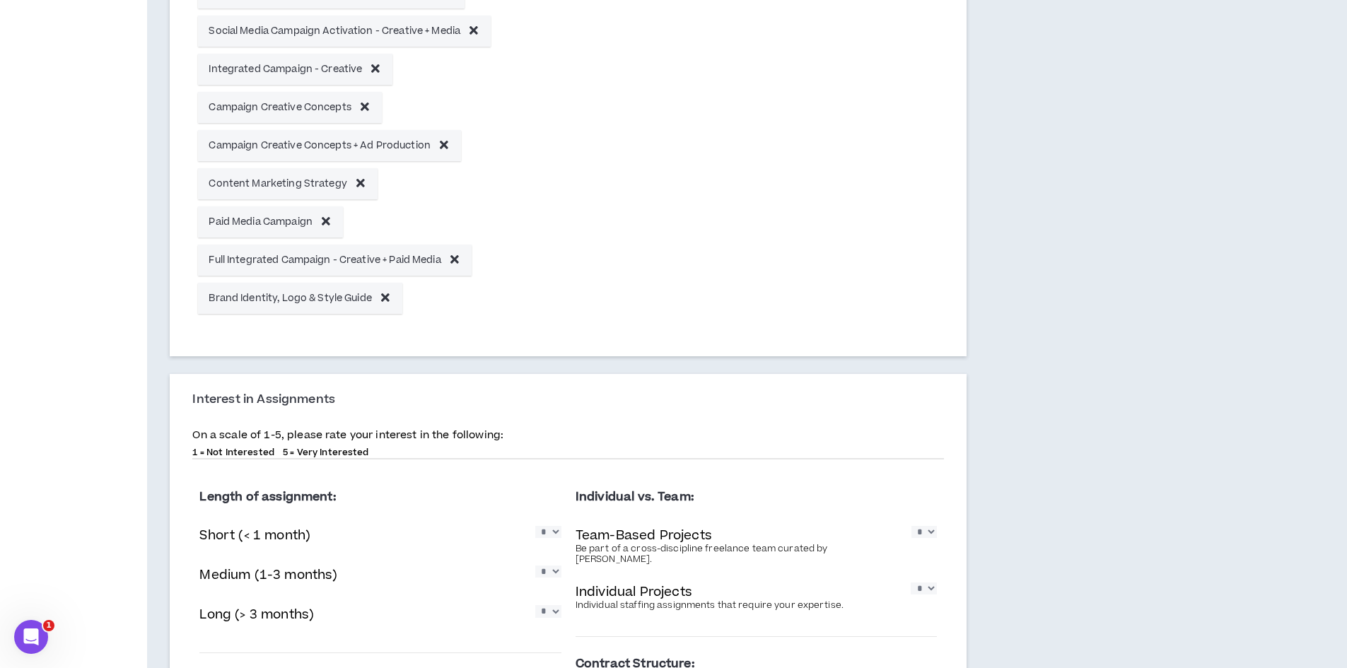
scroll to position [1061, 0]
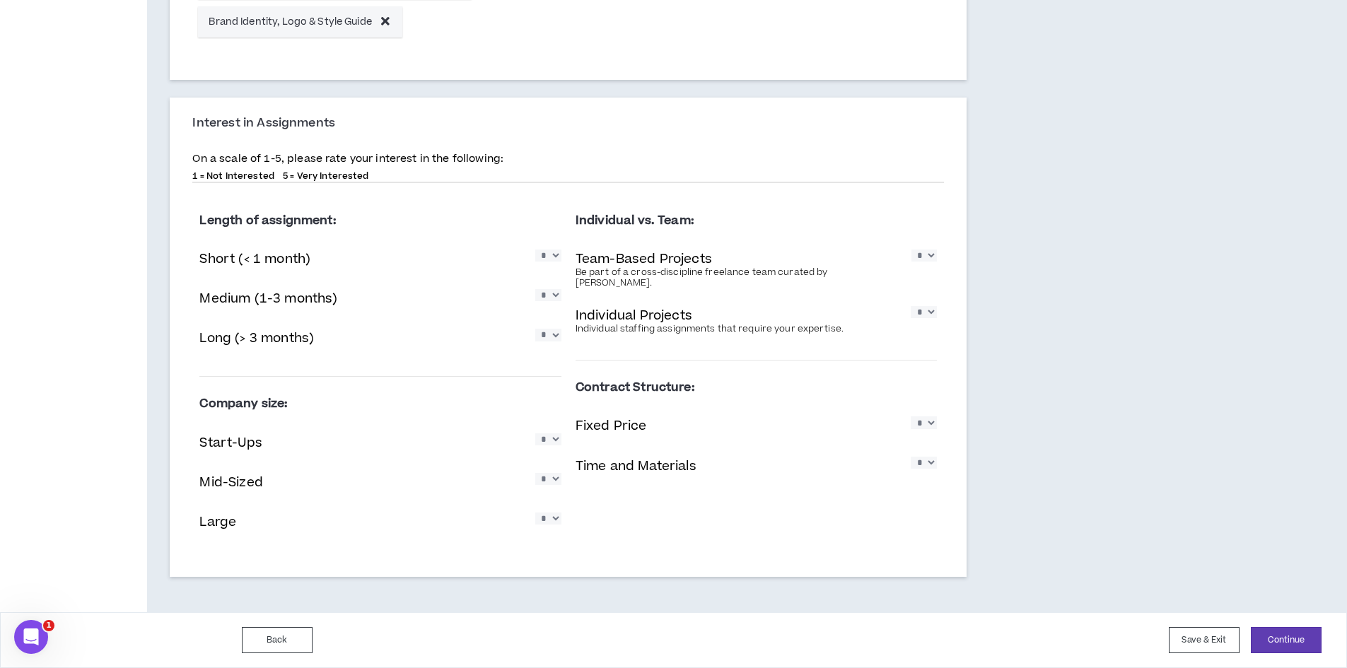
click at [258, 175] on p "1 = Not Interested" at bounding box center [233, 175] width 82 height 11
click at [550, 259] on select "* * * * *" at bounding box center [548, 256] width 26 height 12
click at [267, 340] on p "Long (> 3 months)" at bounding box center [256, 338] width 115 height 19
click at [553, 520] on select "* * * * *" at bounding box center [548, 519] width 26 height 12
select select "*"
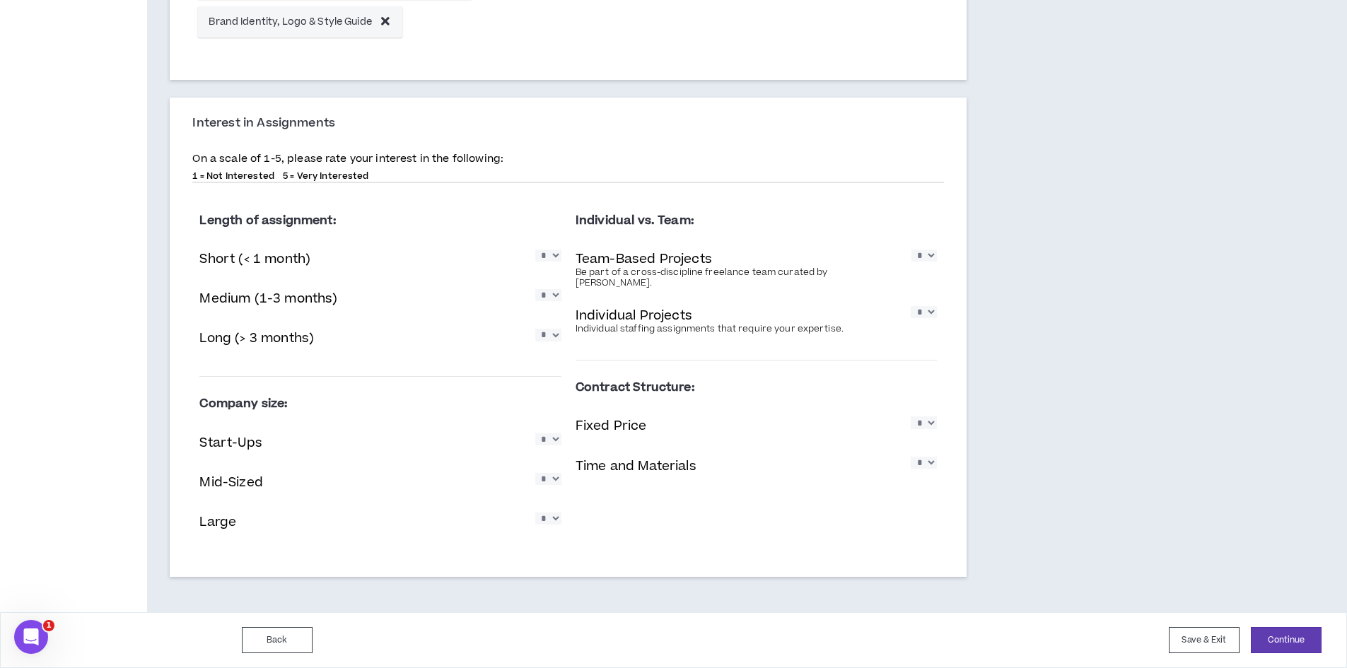
click at [535, 513] on select "* * * * *" at bounding box center [548, 519] width 26 height 12
click at [547, 482] on select "* * * * *" at bounding box center [548, 479] width 26 height 12
select select "*"
click at [535, 473] on select "* * * * *" at bounding box center [548, 479] width 26 height 12
click at [543, 441] on select "* * * * *" at bounding box center [548, 440] width 26 height 12
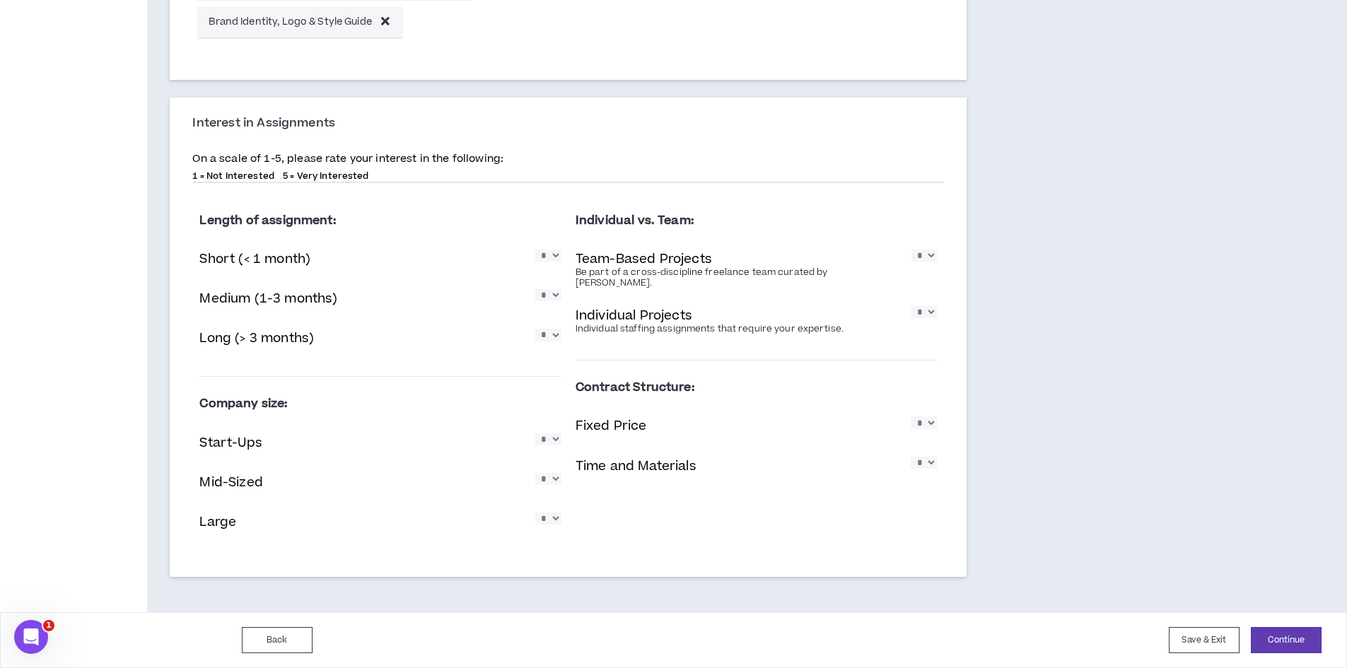
select select "*"
click at [535, 434] on select "* * * * *" at bounding box center [548, 440] width 26 height 12
click at [927, 457] on select "* * * * *" at bounding box center [924, 463] width 26 height 12
select select "*"
click at [911, 457] on select "* * * * *" at bounding box center [924, 463] width 26 height 12
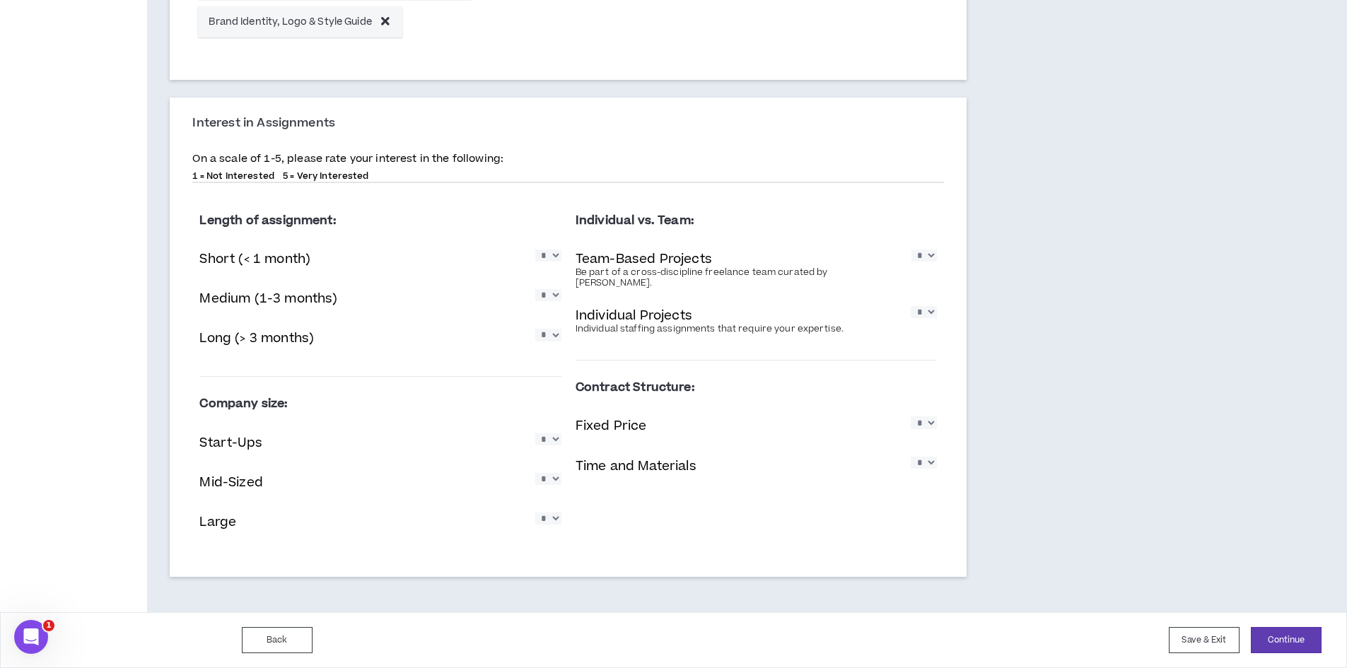
drag, startPoint x: 919, startPoint y: 414, endPoint x: 920, endPoint y: 422, distance: 7.8
click at [919, 417] on select "* * * * *" at bounding box center [924, 423] width 26 height 12
select select "*"
click at [911, 417] on select "* * * * *" at bounding box center [924, 423] width 26 height 12
drag, startPoint x: 922, startPoint y: 299, endPoint x: 922, endPoint y: 311, distance: 12.0
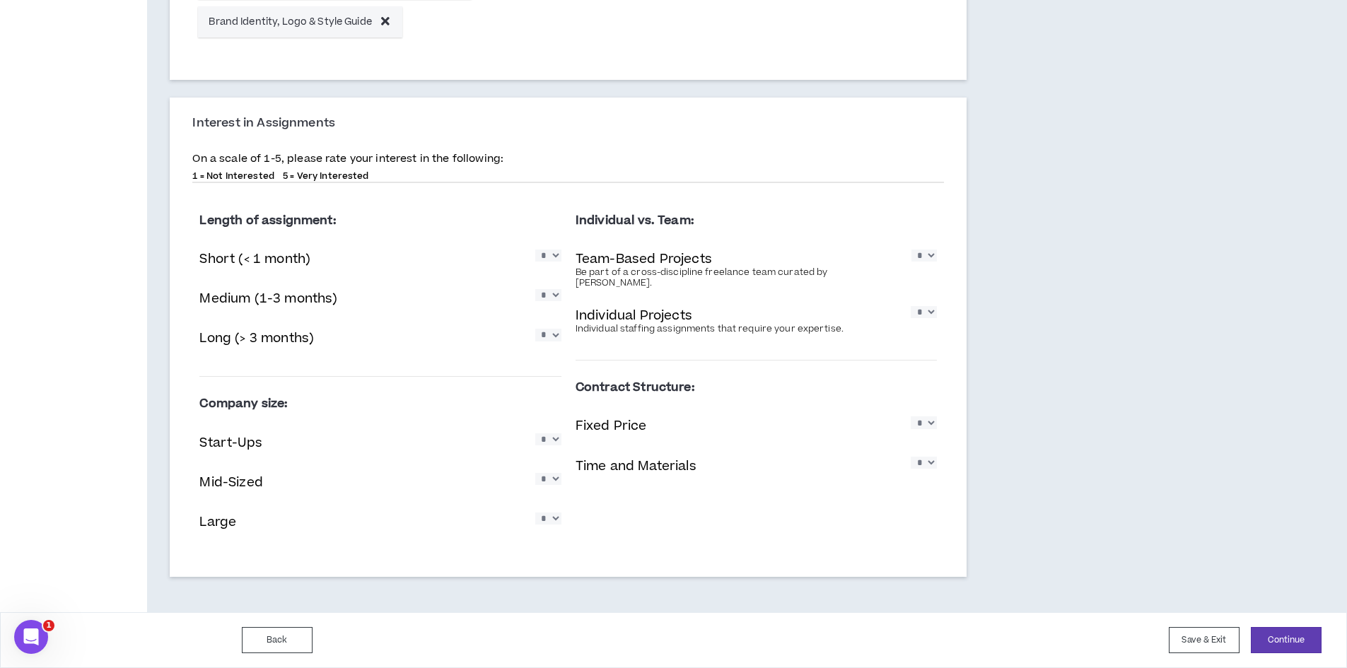
click at [922, 306] on select "* * * * *" at bounding box center [924, 312] width 26 height 12
select select "*"
click at [911, 306] on select "* * * * *" at bounding box center [924, 312] width 26 height 12
click at [925, 255] on select "* * * * *" at bounding box center [924, 256] width 25 height 12
select select "*"
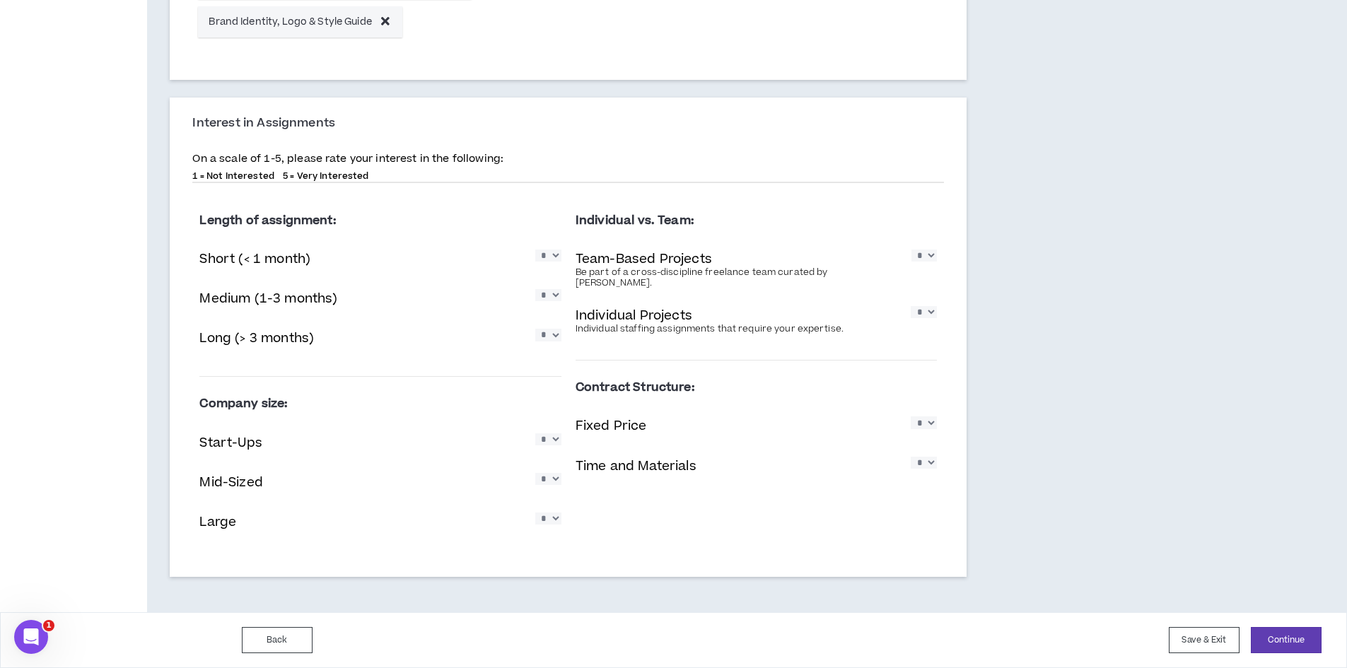
click at [912, 250] on select "* * * * *" at bounding box center [924, 256] width 25 height 12
click at [552, 259] on select "* * * * *" at bounding box center [548, 256] width 26 height 12
select select "*"
click at [535, 250] on select "* * * * *" at bounding box center [548, 256] width 26 height 12
click at [547, 300] on select "* * * * *" at bounding box center [548, 295] width 26 height 12
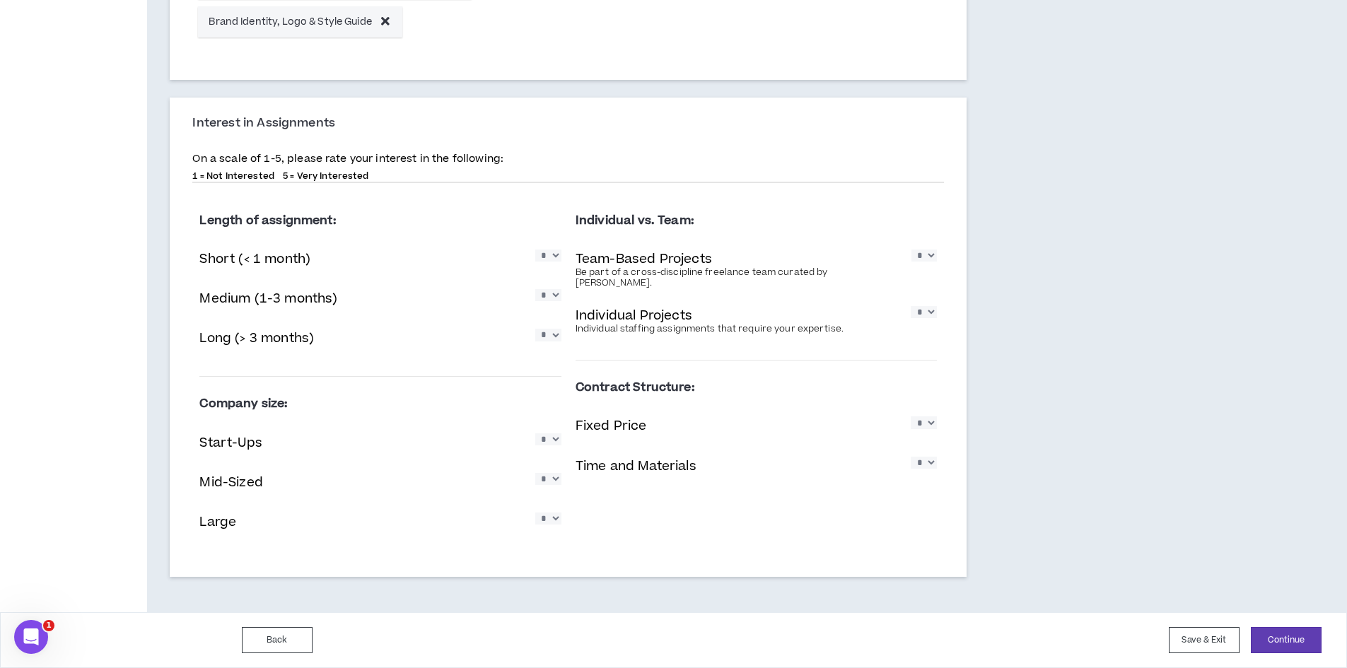
select select "*"
click at [535, 289] on select "* * * * *" at bounding box center [548, 295] width 26 height 12
click at [546, 337] on select "* * * * *" at bounding box center [548, 335] width 26 height 12
select select "*"
click at [535, 329] on select "* * * * *" at bounding box center [548, 335] width 26 height 12
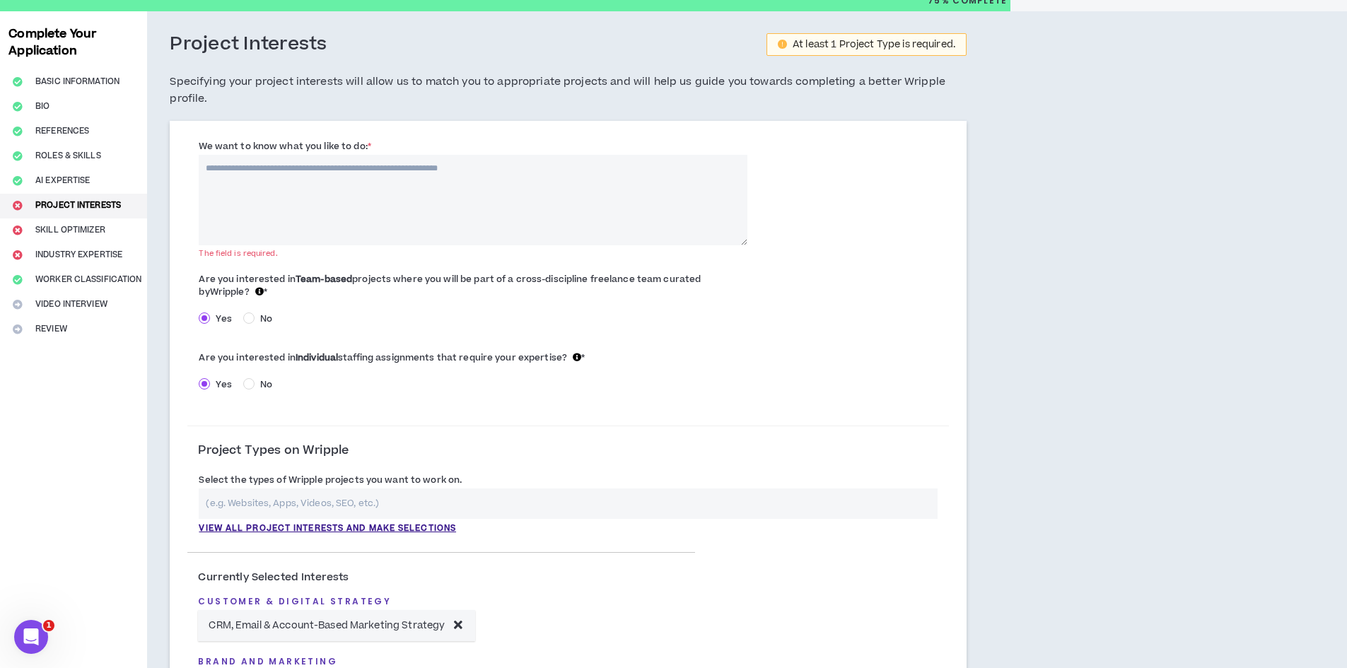
scroll to position [0, 0]
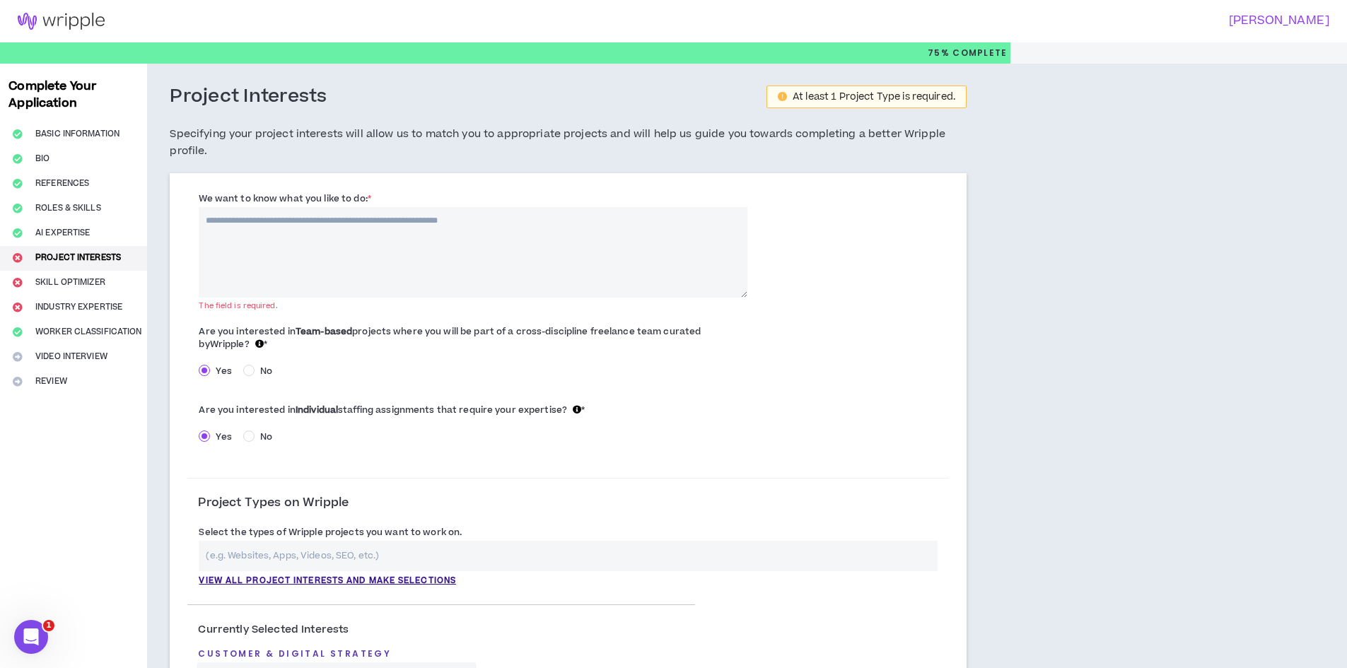
click at [388, 272] on textarea "We want to know what you like to do: *" at bounding box center [473, 252] width 548 height 91
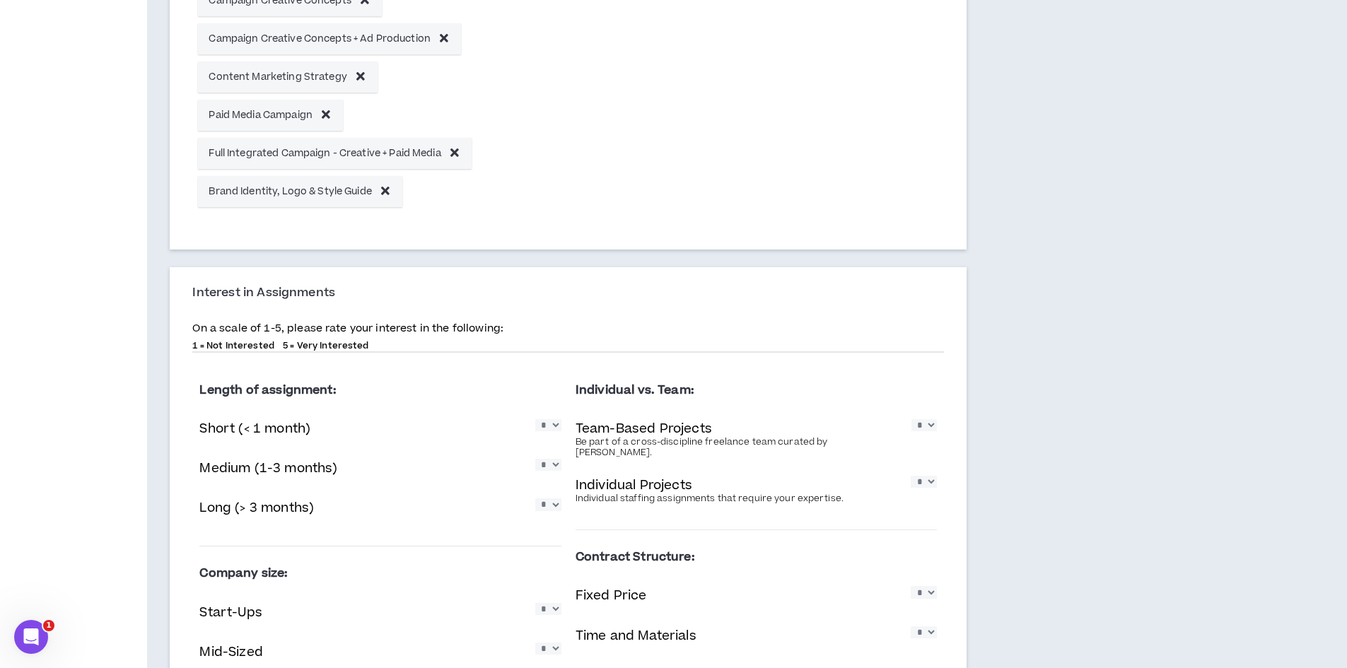
scroll to position [1061, 0]
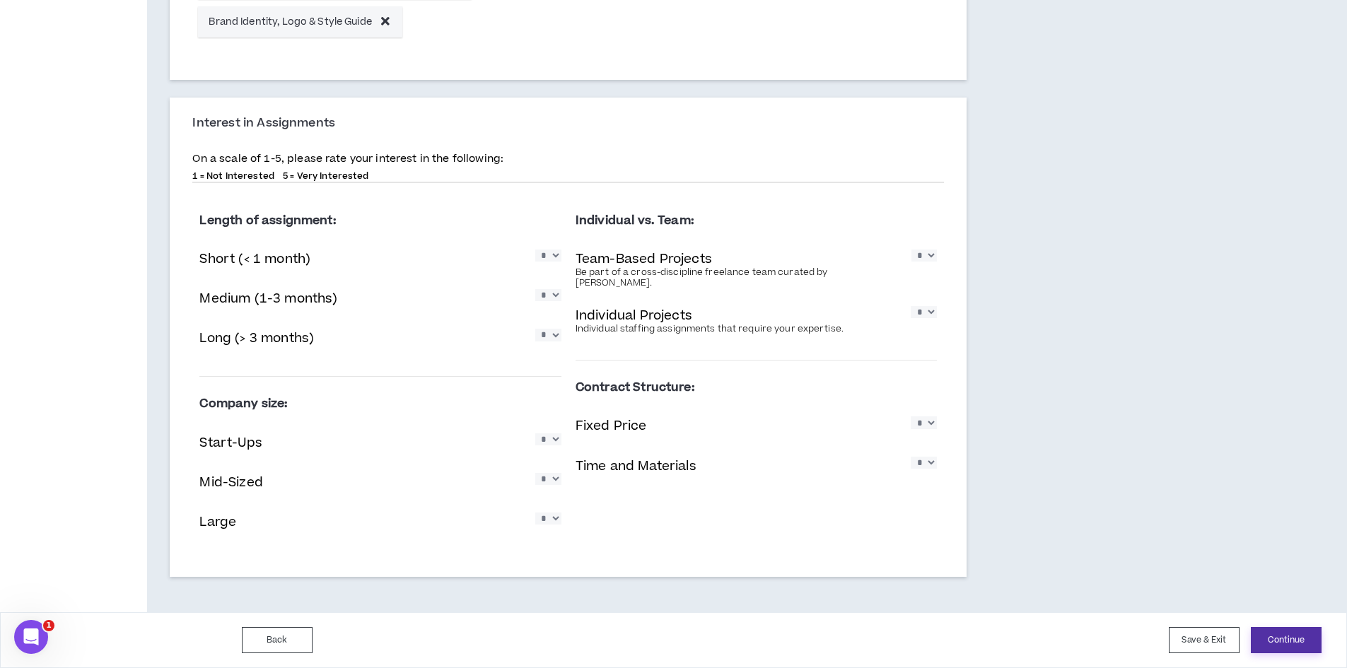
type textarea "**********"
click at [1304, 639] on button "Continue" at bounding box center [1286, 640] width 71 height 26
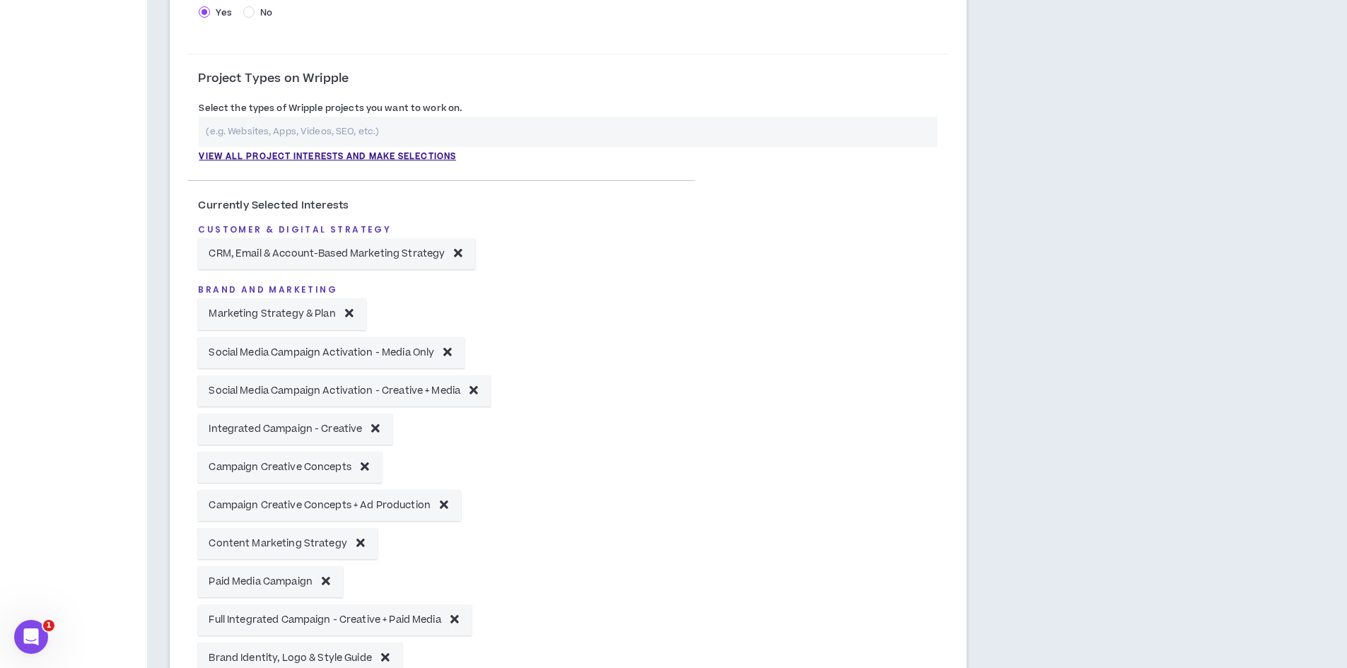
scroll to position [0, 0]
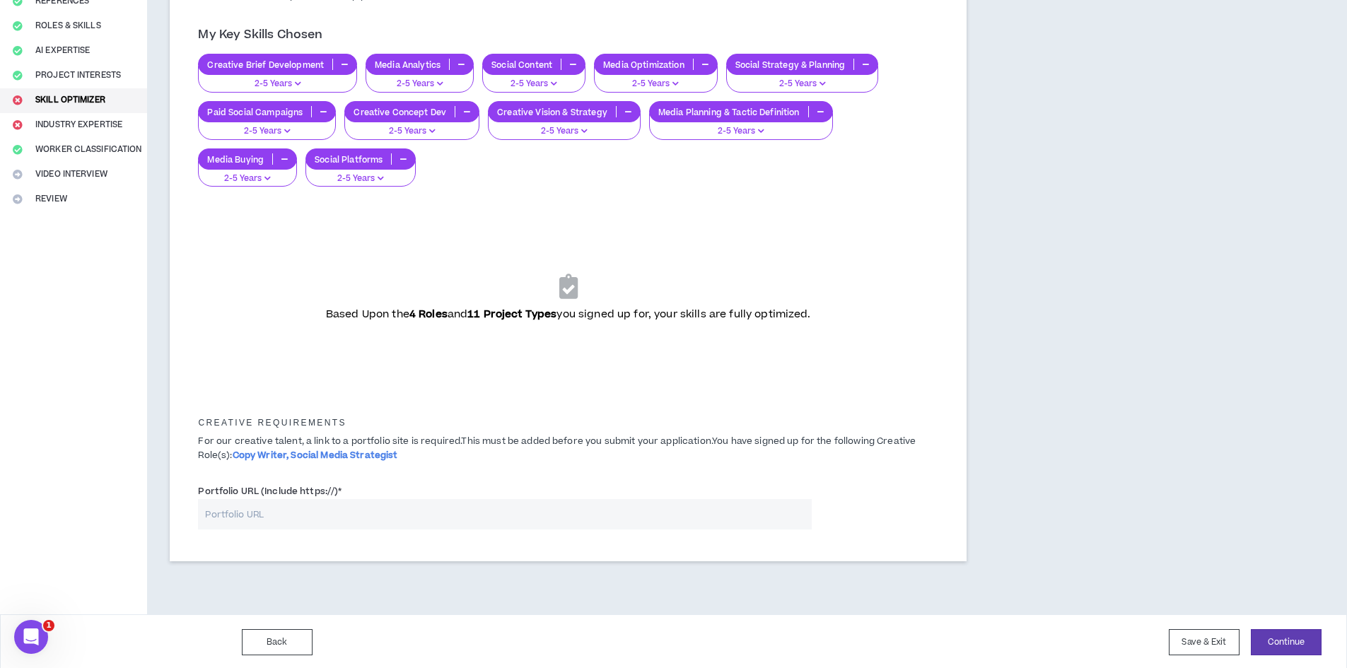
scroll to position [185, 0]
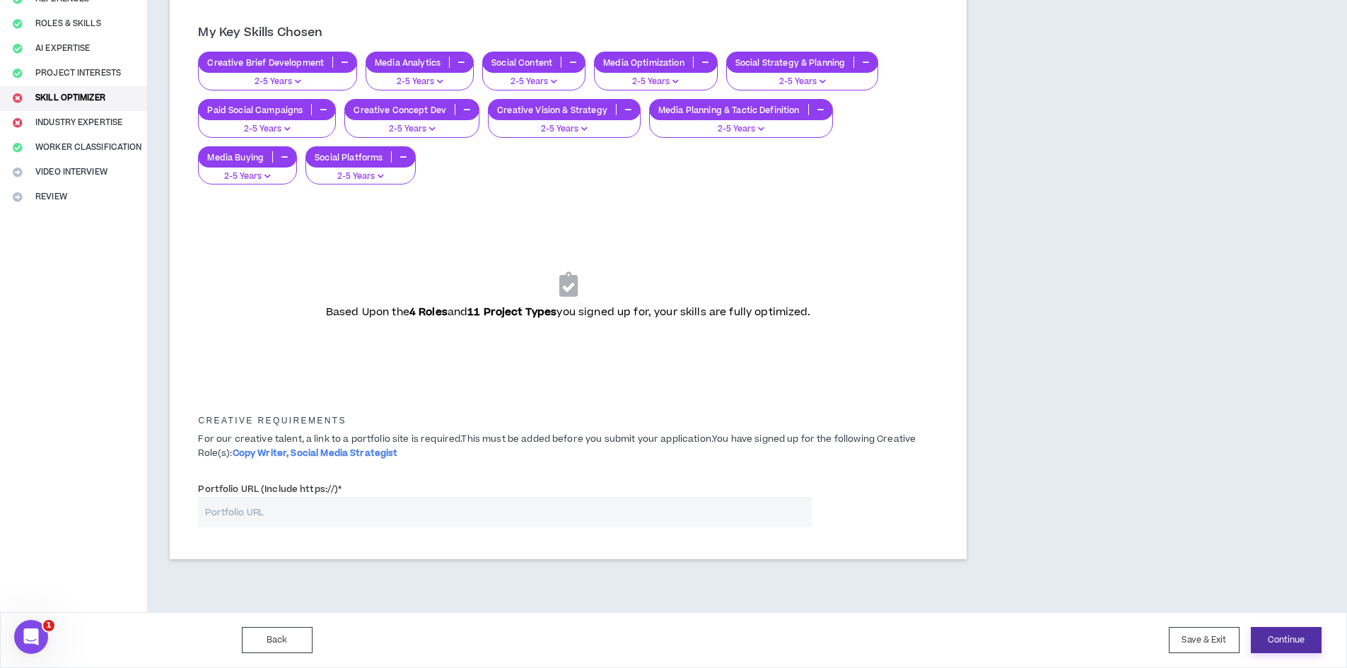
click at [1284, 632] on button "Continue" at bounding box center [1286, 640] width 71 height 26
drag, startPoint x: 286, startPoint y: 454, endPoint x: 443, endPoint y: 465, distance: 157.4
click at [443, 465] on div "Creative Requirements For our creative talent, a link to a portfolio site is re…" at bounding box center [568, 432] width 762 height 69
click at [617, 516] on input "Portfolio URL (Include https://) *" at bounding box center [504, 512] width 613 height 30
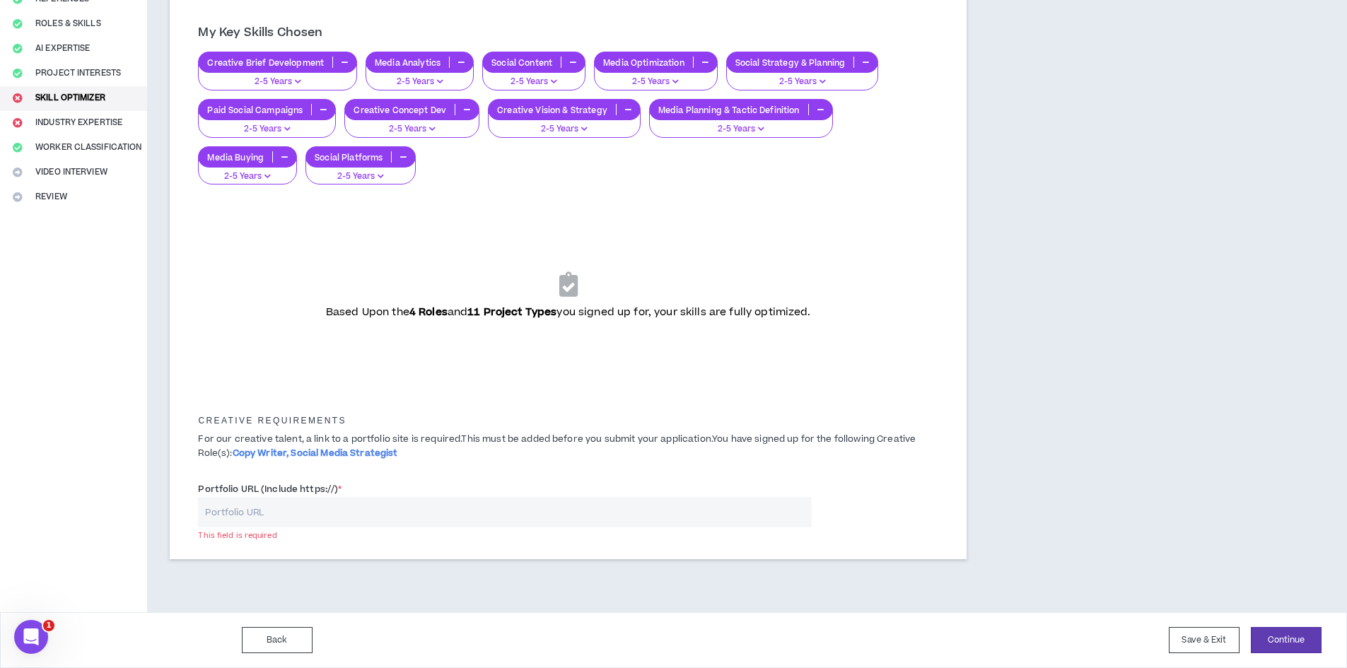
click at [383, 502] on input "Portfolio URL (Include https://) *" at bounding box center [504, 512] width 613 height 30
paste input "[URL][DOMAIN_NAME]"
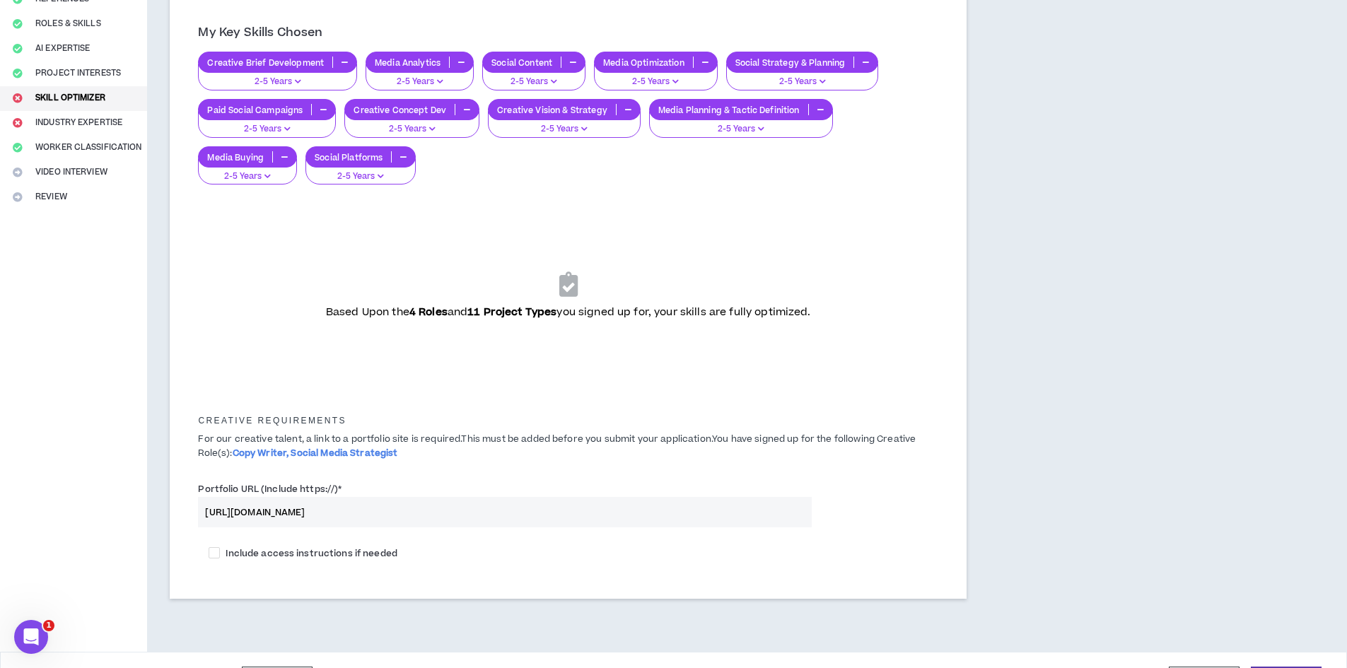
scroll to position [224, 0]
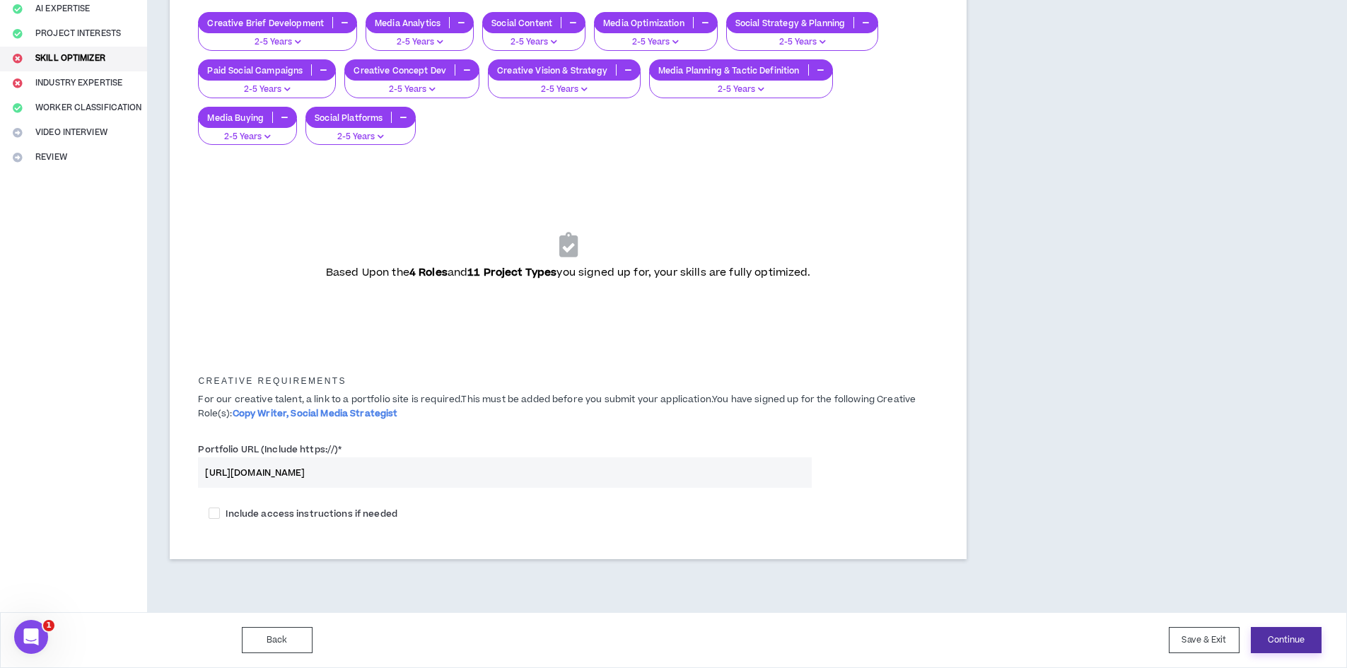
type input "[URL][DOMAIN_NAME]"
click at [1282, 642] on button "Continue" at bounding box center [1286, 640] width 71 height 26
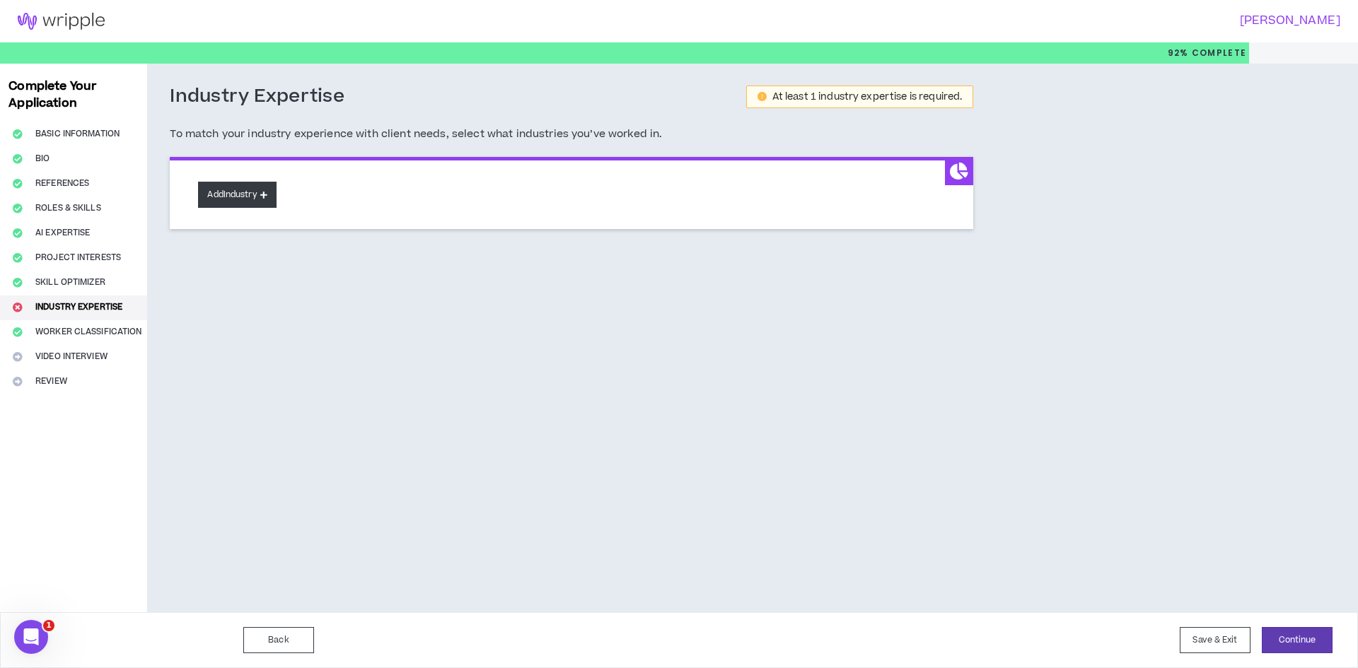
click at [237, 195] on button "Add Industry" at bounding box center [237, 195] width 78 height 26
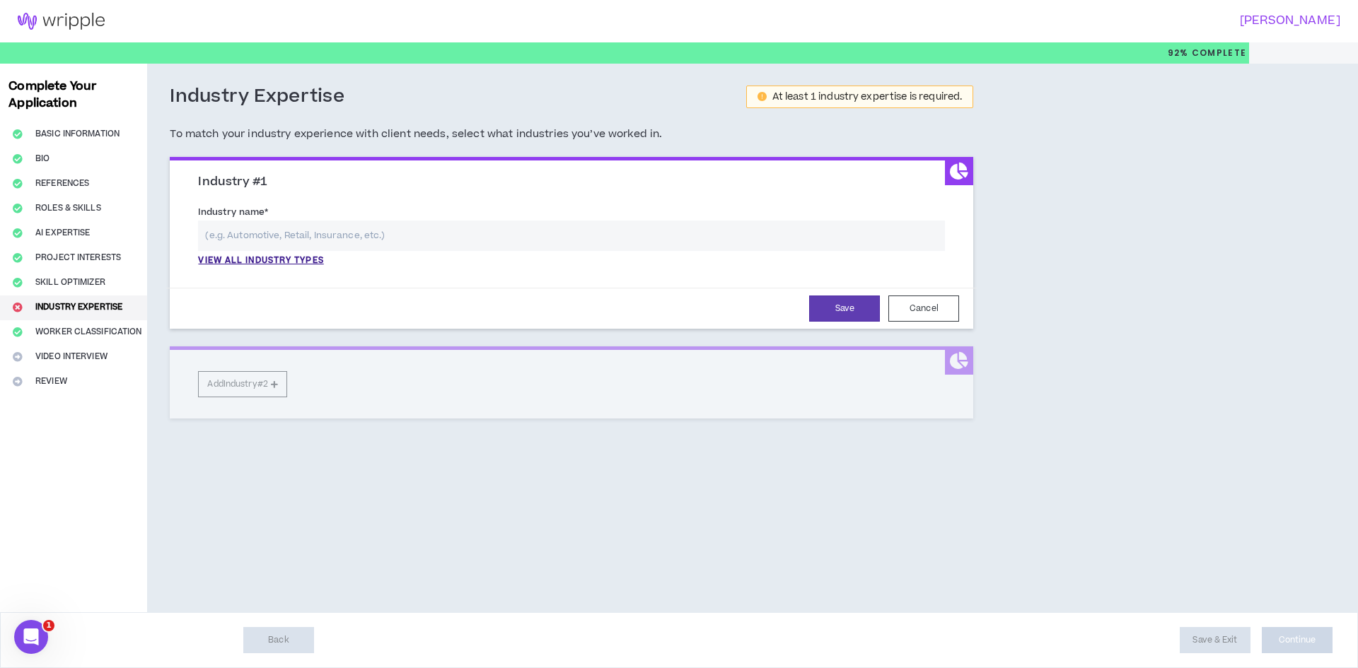
click at [324, 233] on input "text" at bounding box center [571, 236] width 747 height 30
click at [308, 259] on p "View all industry types" at bounding box center [260, 261] width 125 height 13
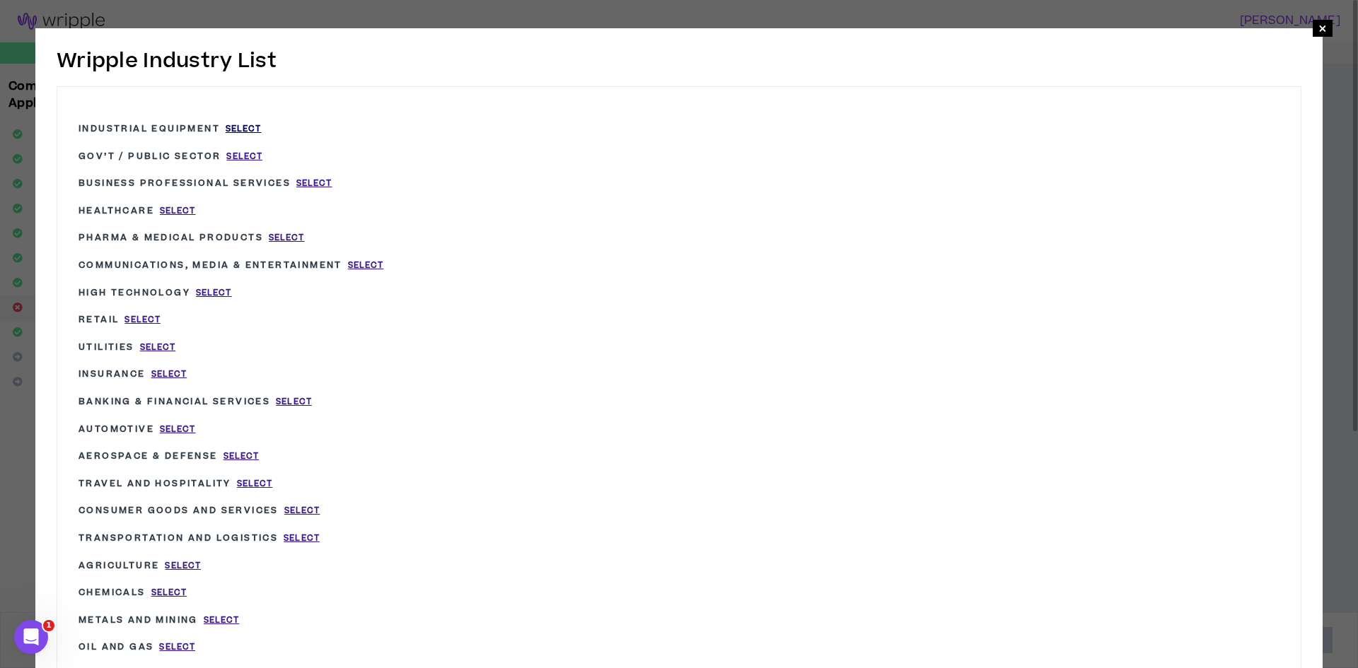
click at [243, 127] on span "Select" at bounding box center [244, 129] width 36 height 12
type input "Industrial Equipment"
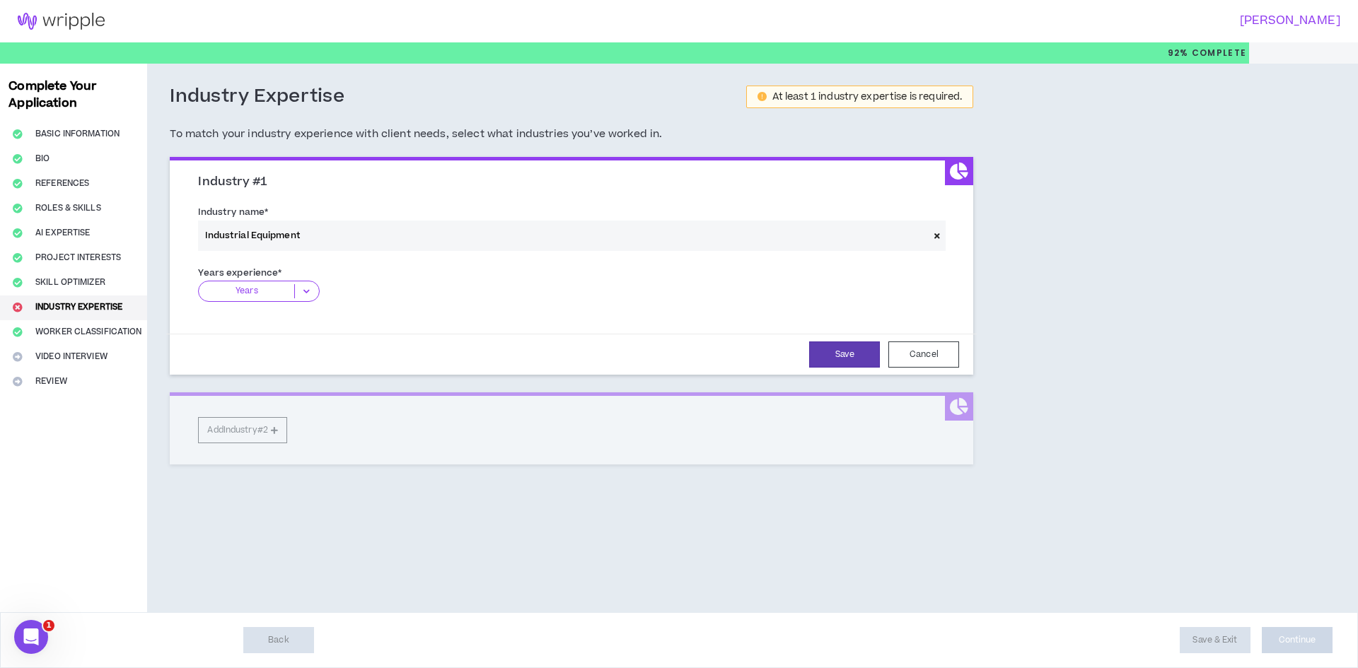
click at [274, 298] on p "Years" at bounding box center [246, 291] width 95 height 14
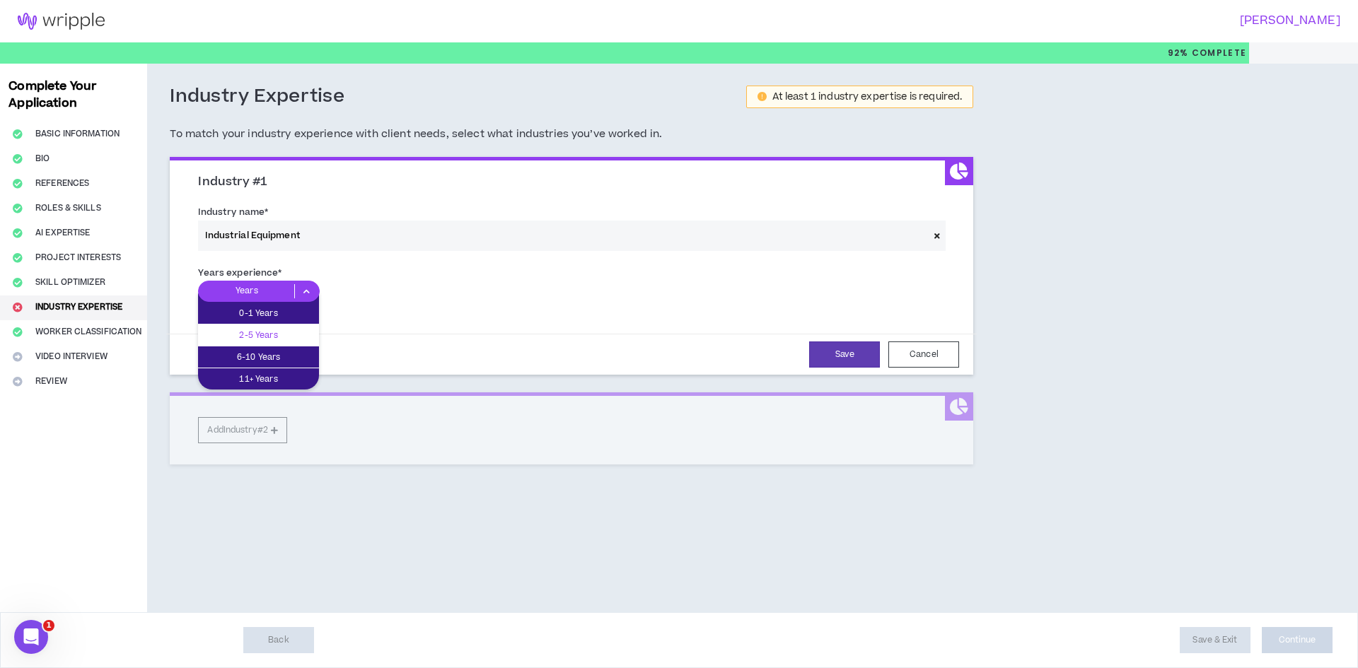
click at [276, 330] on p "2-5 Years" at bounding box center [258, 335] width 121 height 16
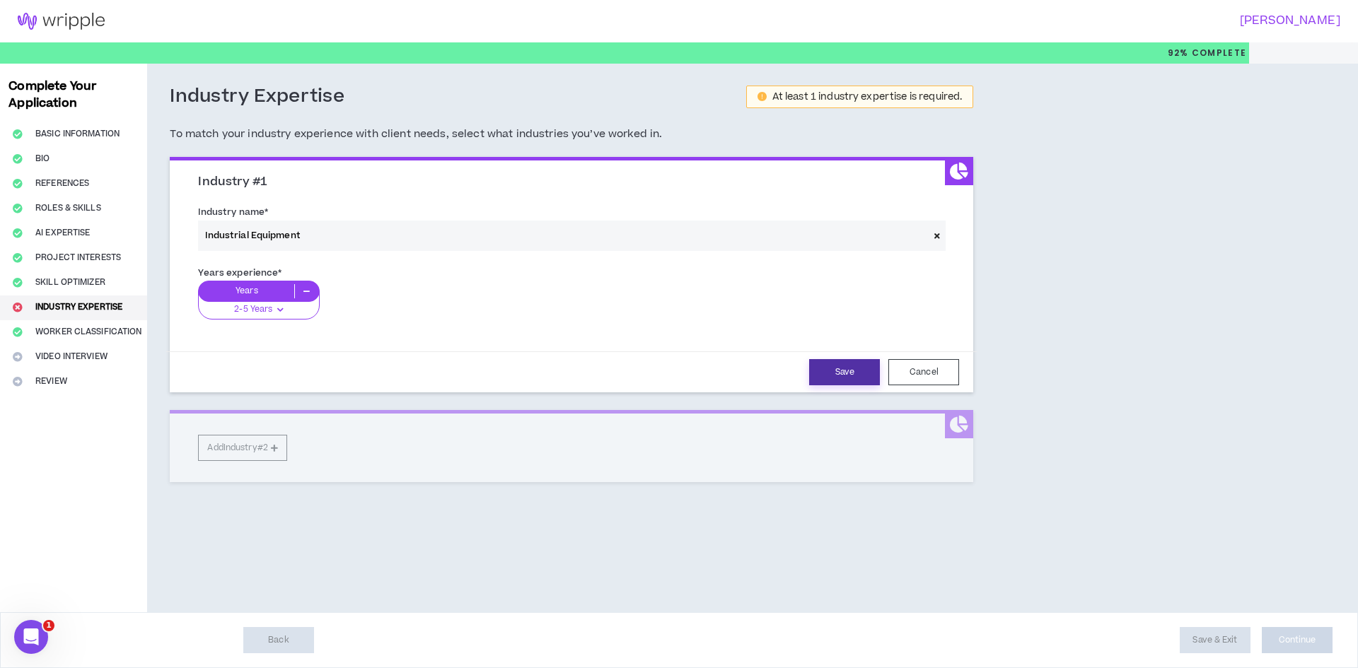
click at [845, 370] on button "Save" at bounding box center [844, 372] width 71 height 26
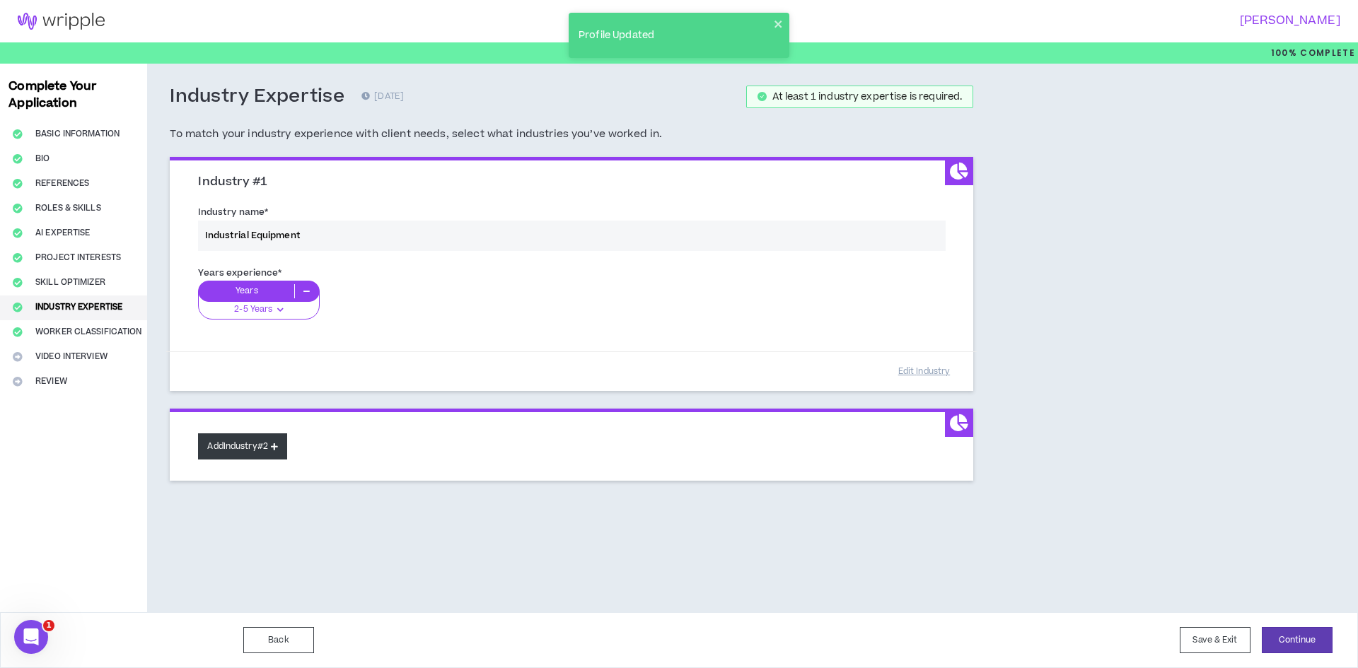
click at [238, 445] on button "Add Industry #2" at bounding box center [242, 447] width 89 height 26
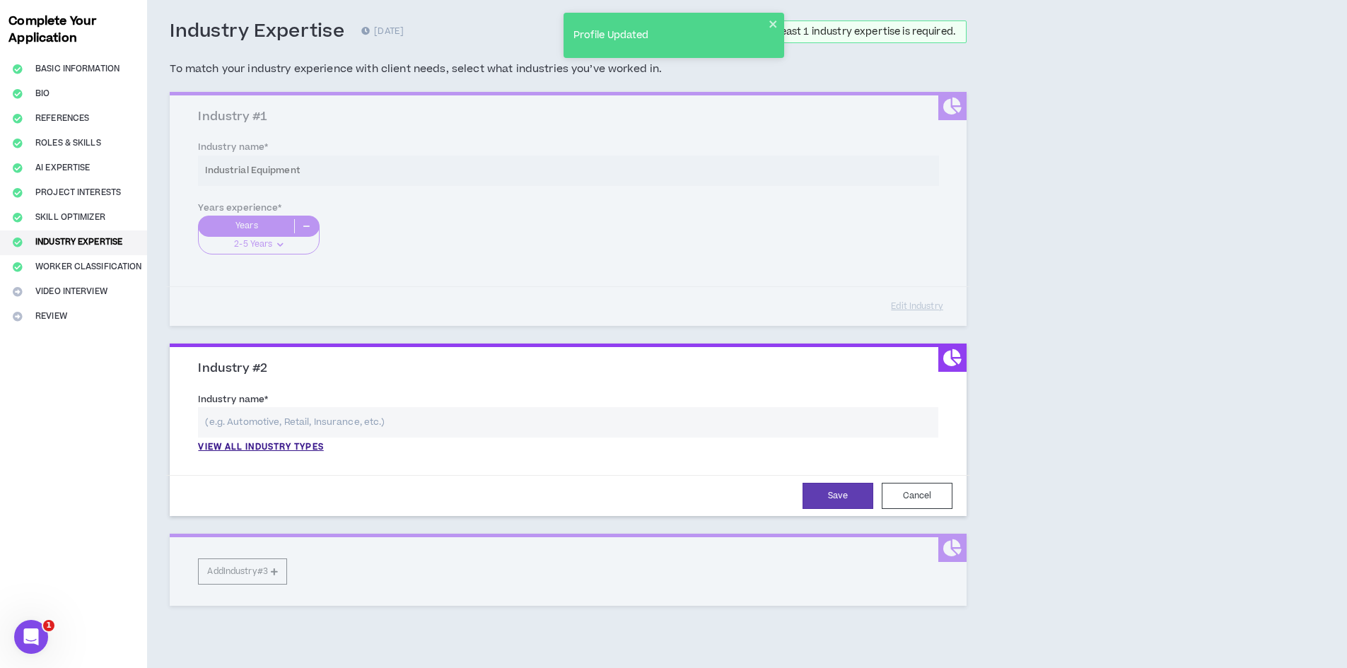
scroll to position [129, 0]
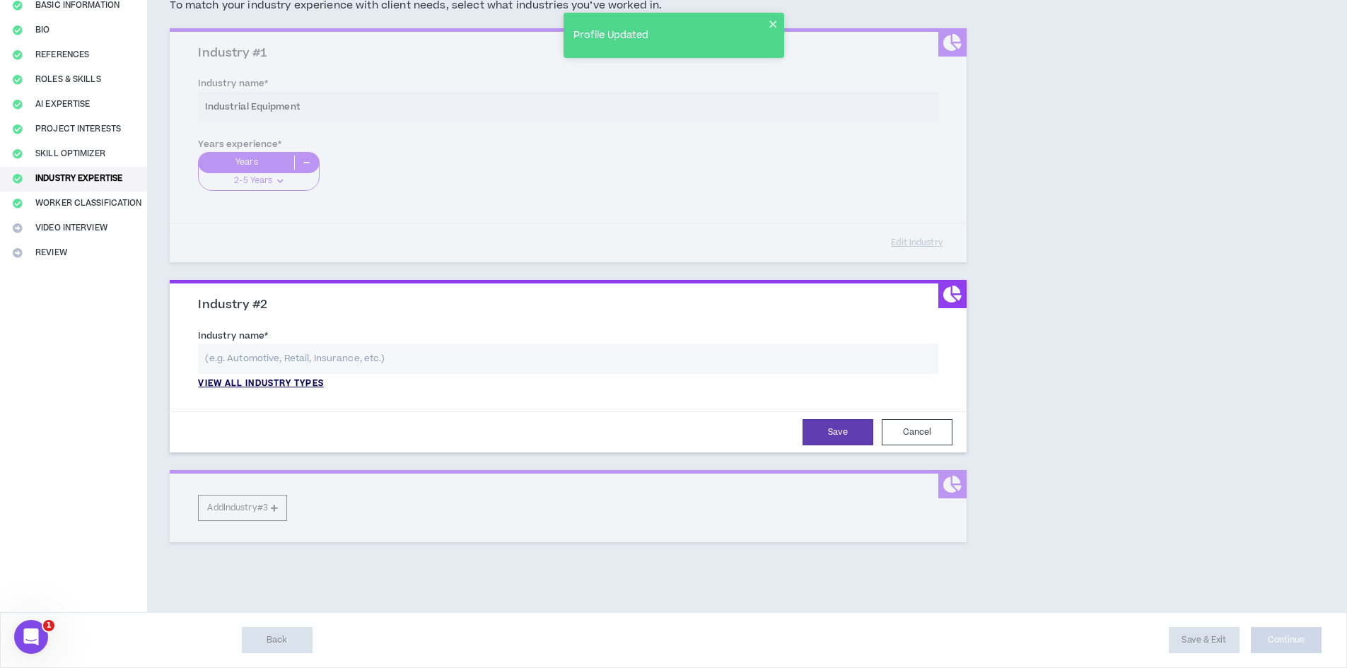
click at [298, 379] on p "View all industry types" at bounding box center [260, 384] width 125 height 13
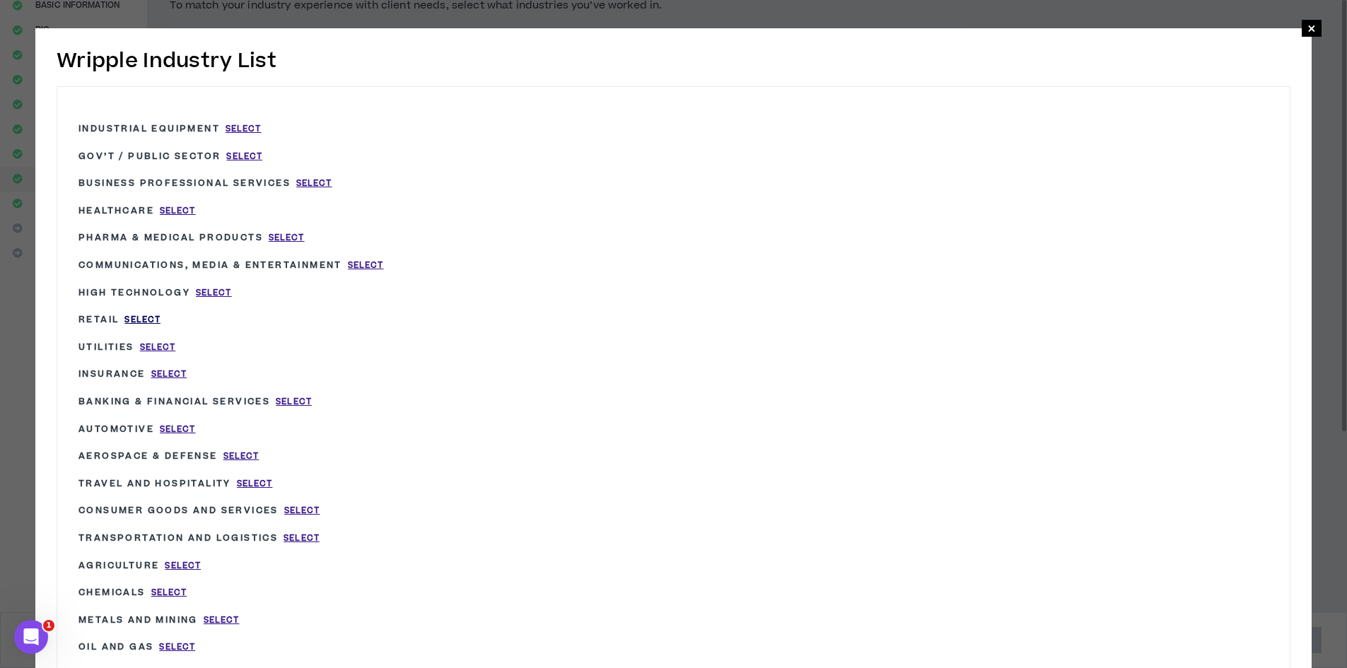
click at [141, 318] on span "Select" at bounding box center [142, 320] width 36 height 12
type input "Retail"
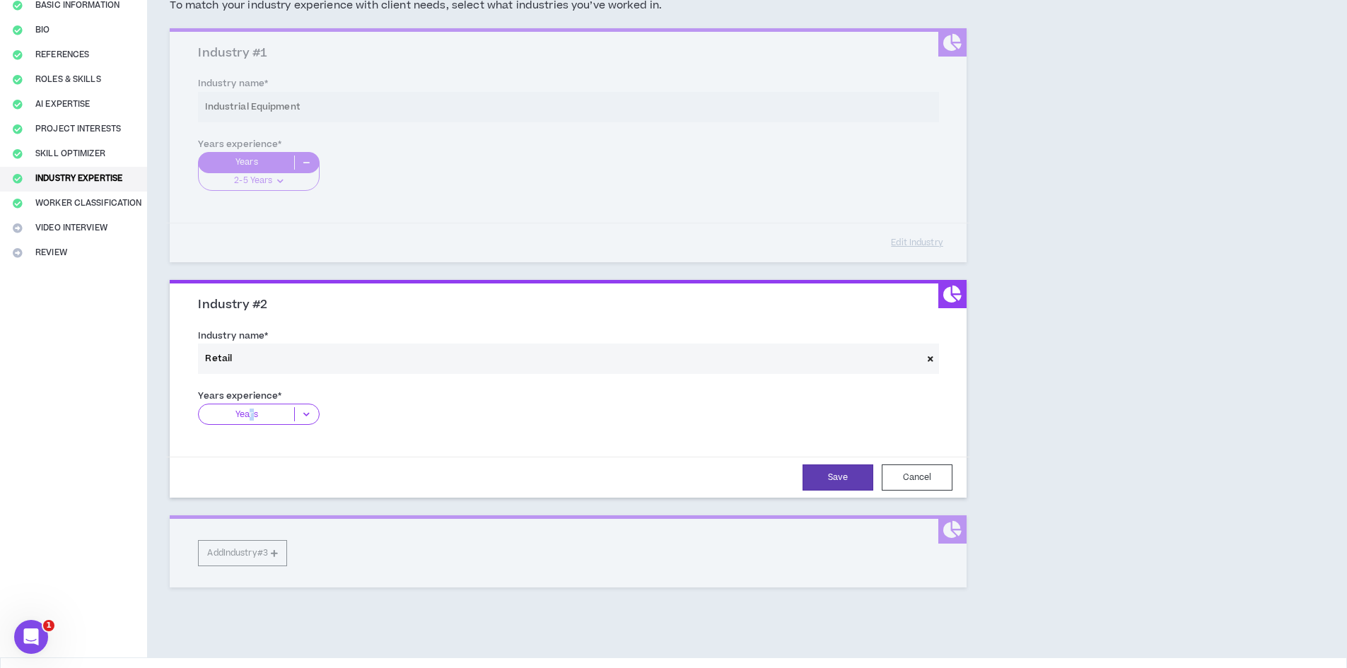
click at [253, 412] on p "Years" at bounding box center [246, 414] width 95 height 14
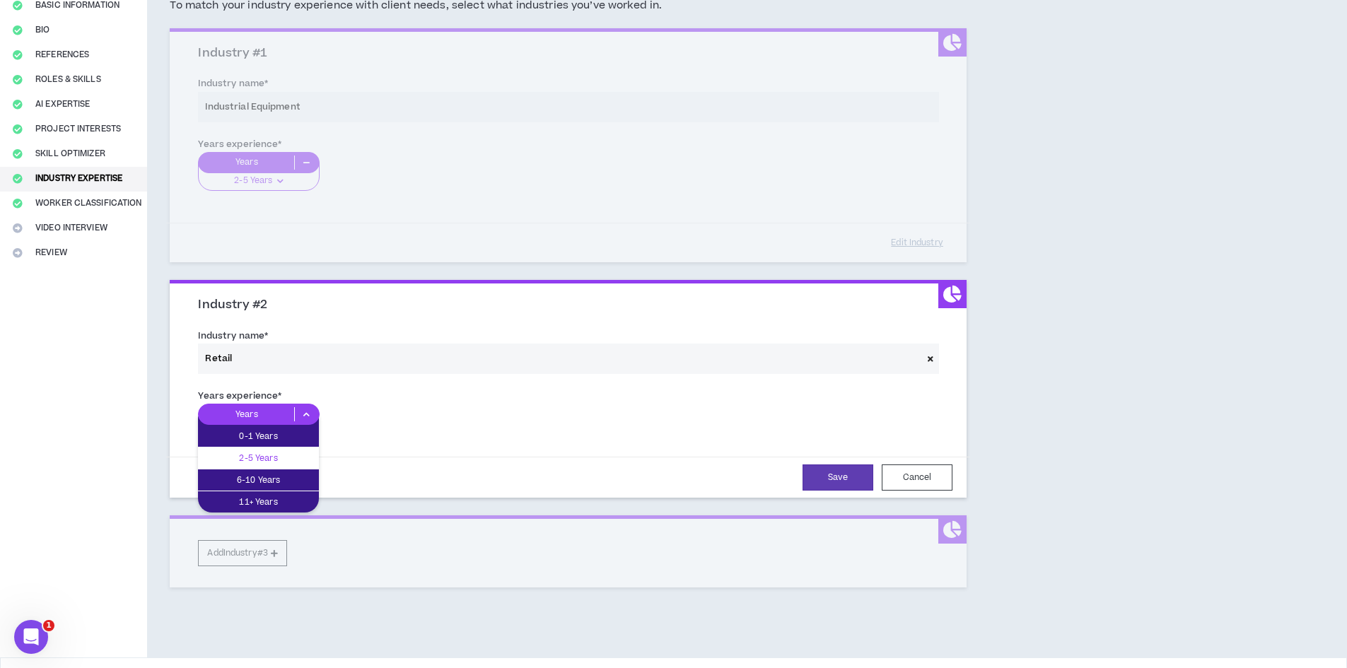
drag, startPoint x: 268, startPoint y: 451, endPoint x: 576, endPoint y: 480, distance: 309.0
click at [269, 452] on p "2-5 Years" at bounding box center [258, 459] width 121 height 16
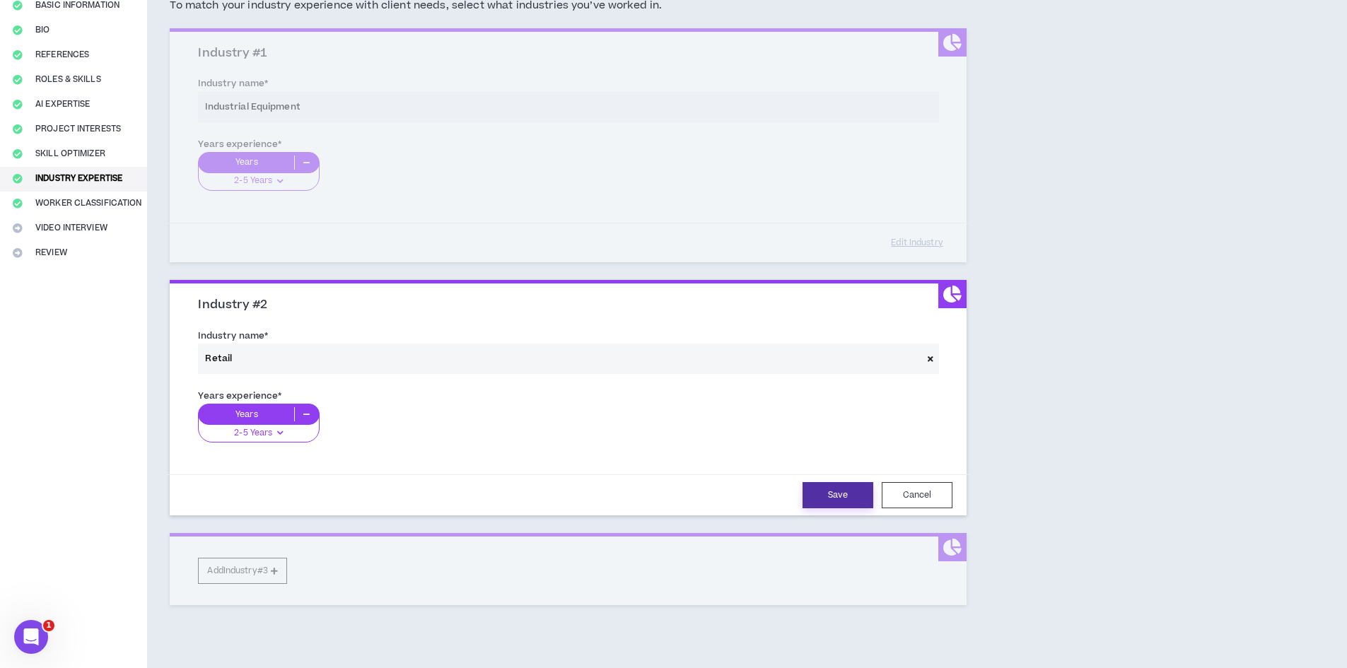
click at [817, 492] on button "Save" at bounding box center [838, 495] width 71 height 26
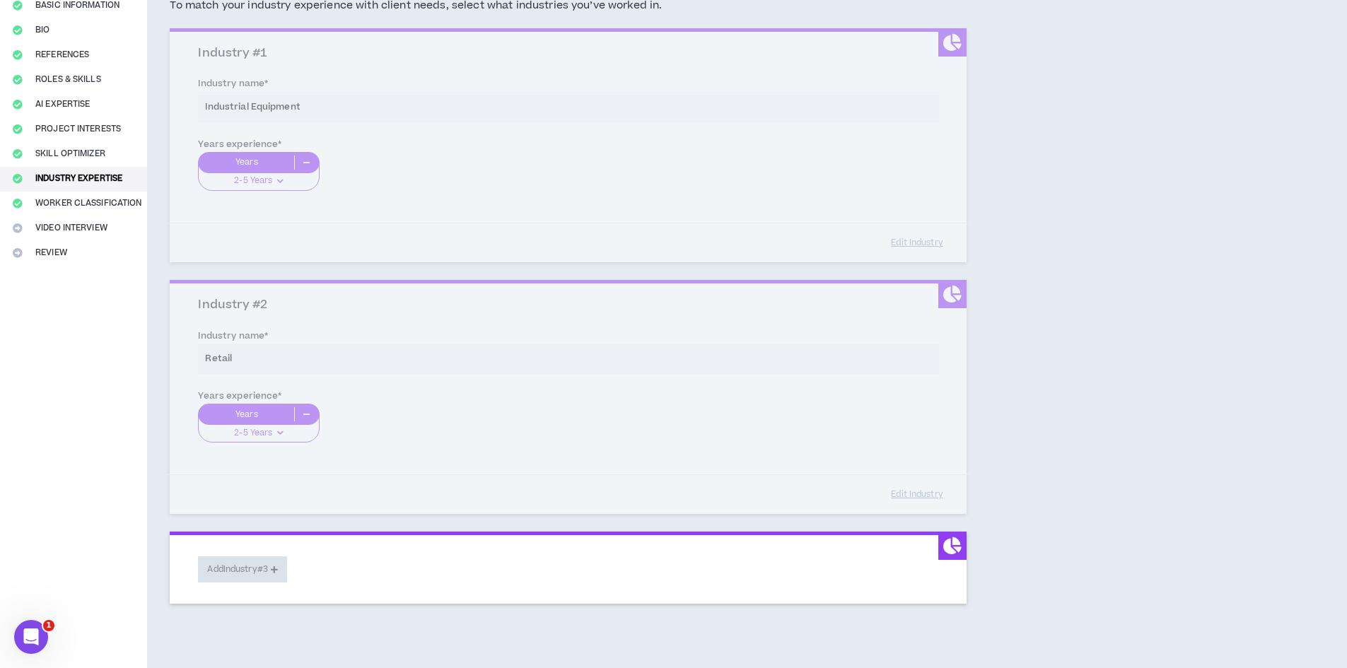
scroll to position [190, 0]
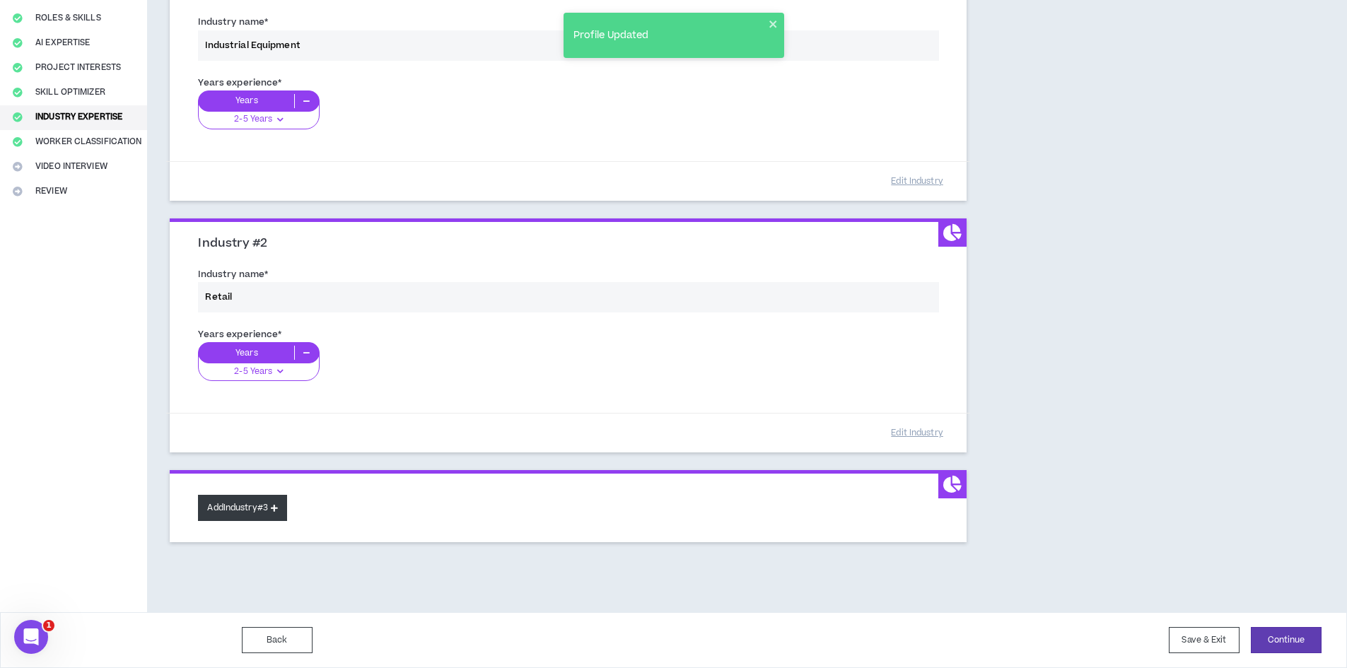
click at [263, 513] on button "Add Industry #3" at bounding box center [242, 508] width 89 height 26
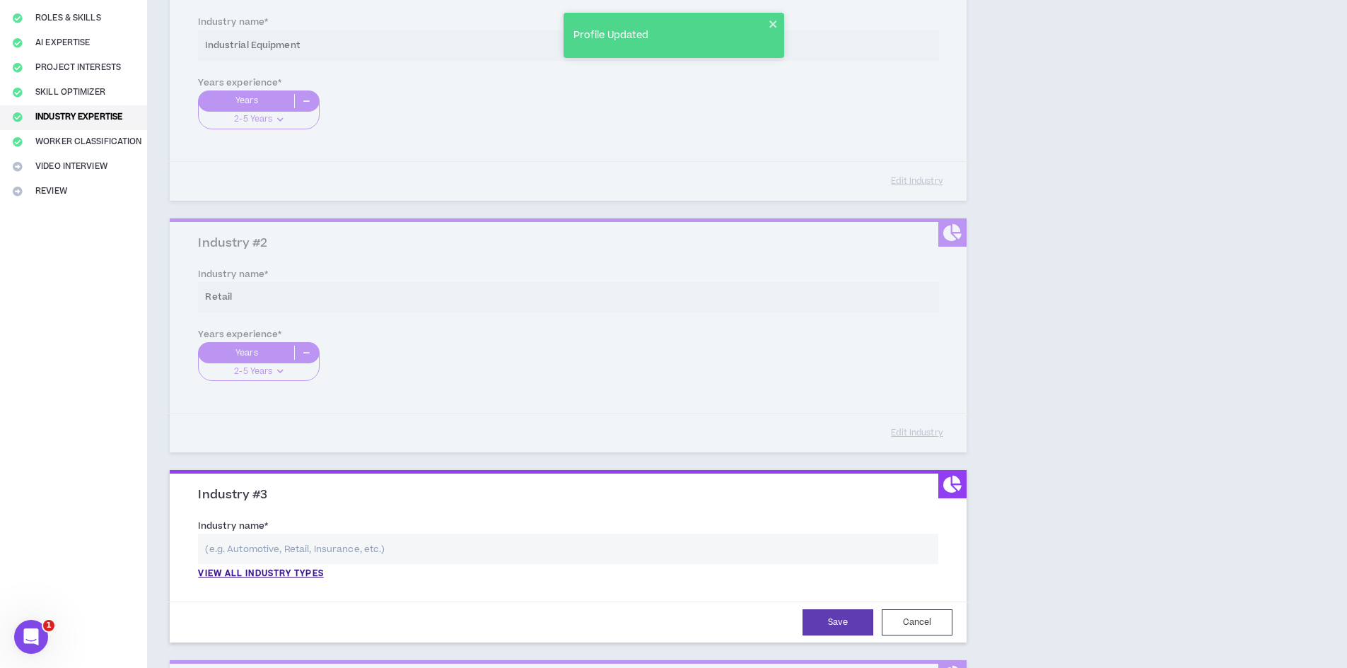
click at [277, 547] on input "text" at bounding box center [568, 549] width 741 height 30
click at [274, 572] on p "View all industry types" at bounding box center [260, 574] width 125 height 13
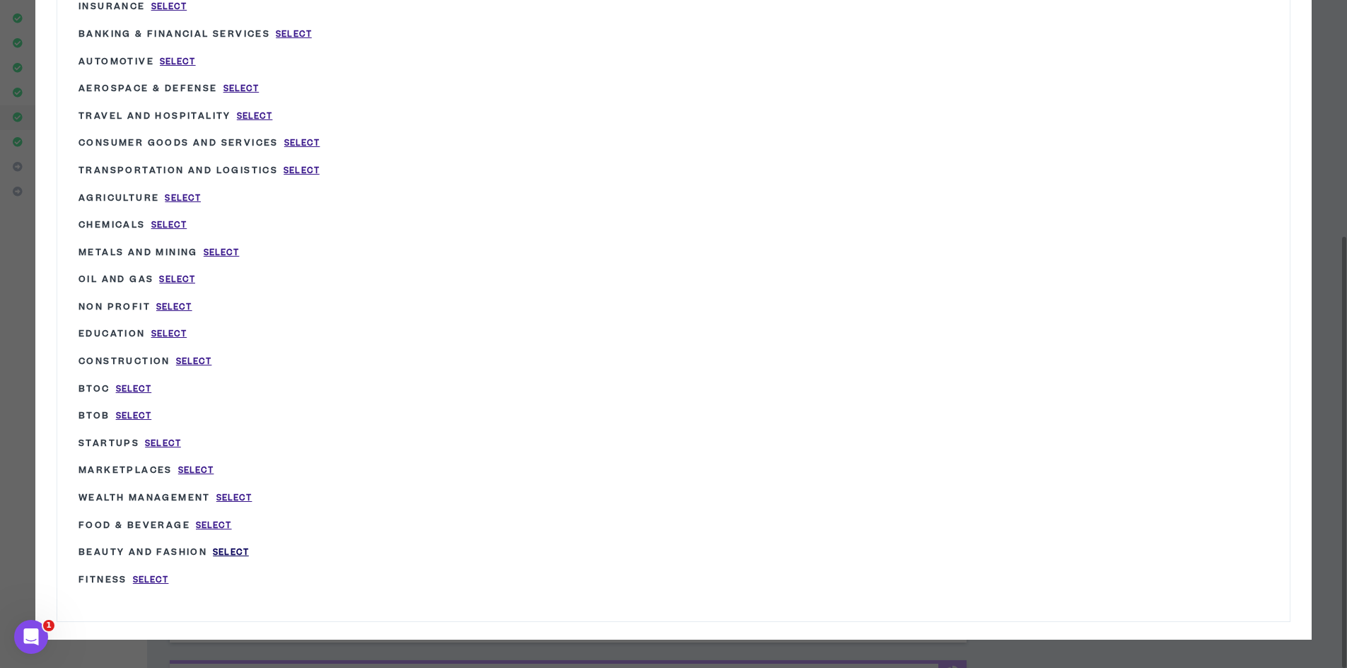
click at [238, 554] on span "Select" at bounding box center [231, 553] width 36 height 12
type input "Beauty and Fashion"
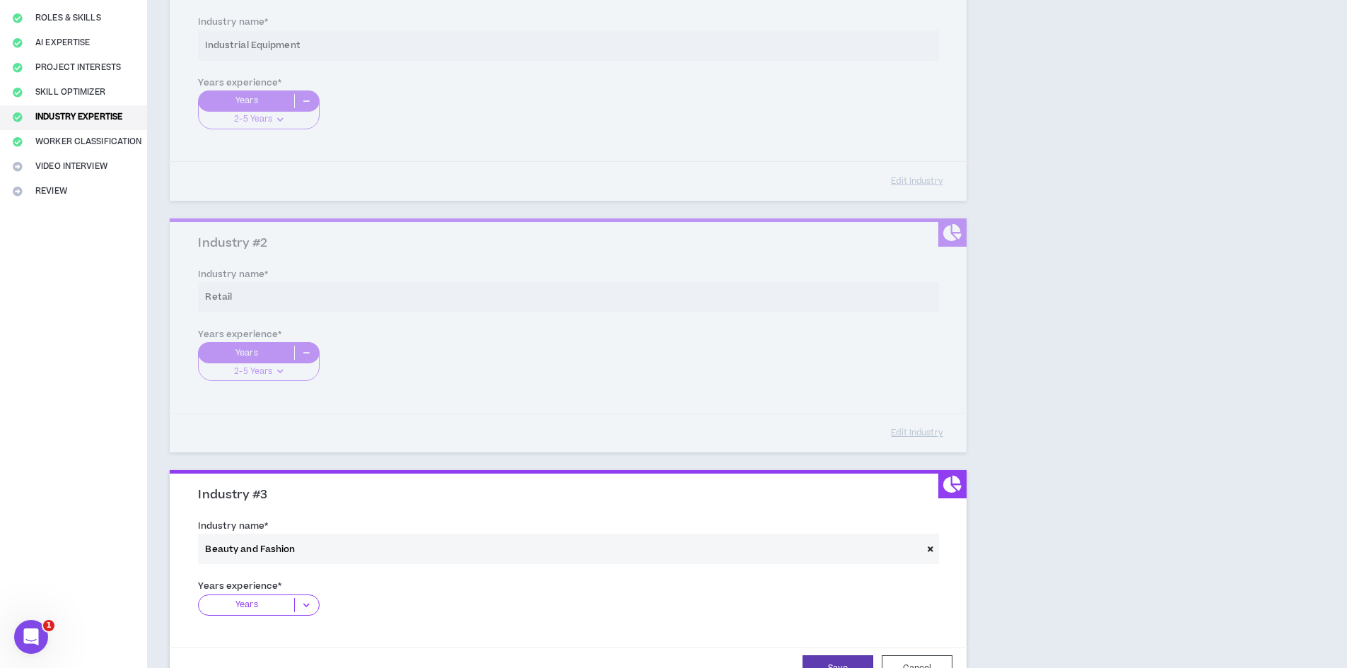
click at [267, 606] on p "Years" at bounding box center [246, 605] width 95 height 14
drag, startPoint x: 266, startPoint y: 646, endPoint x: 746, endPoint y: 496, distance: 503.1
click at [267, 646] on p "2-5 Years" at bounding box center [258, 650] width 121 height 16
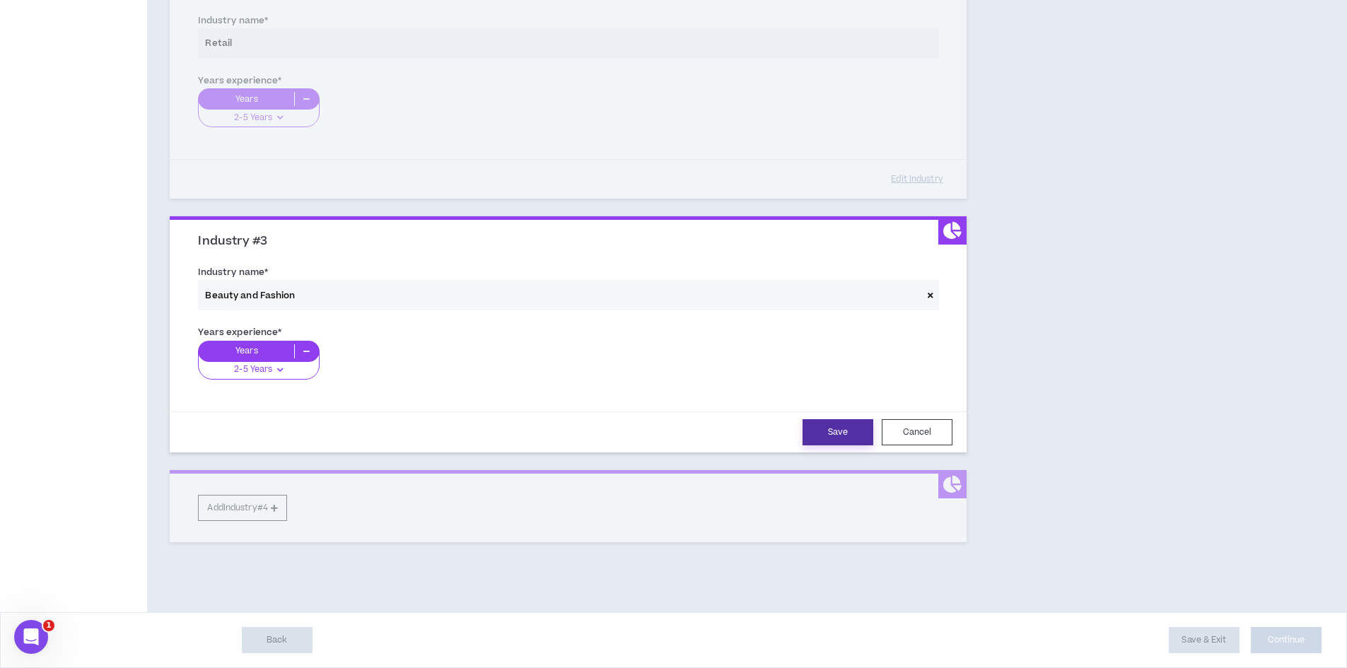
click at [830, 427] on button "Save" at bounding box center [838, 432] width 71 height 26
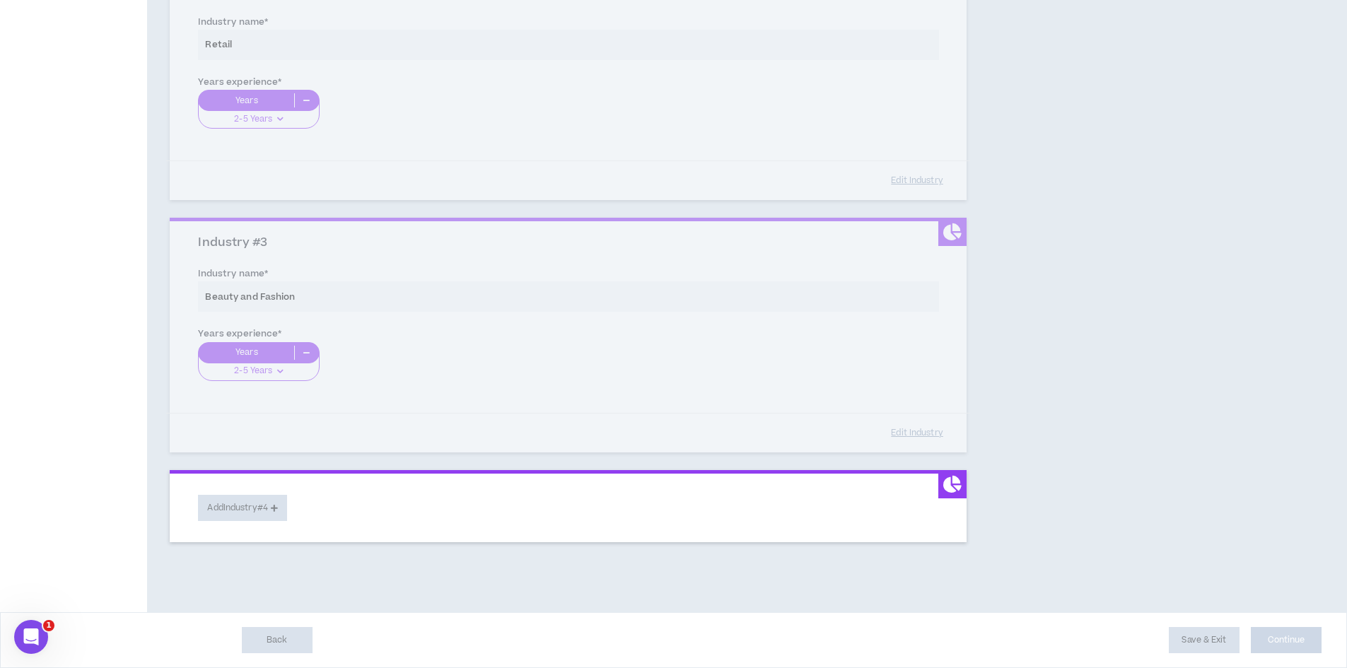
scroll to position [443, 0]
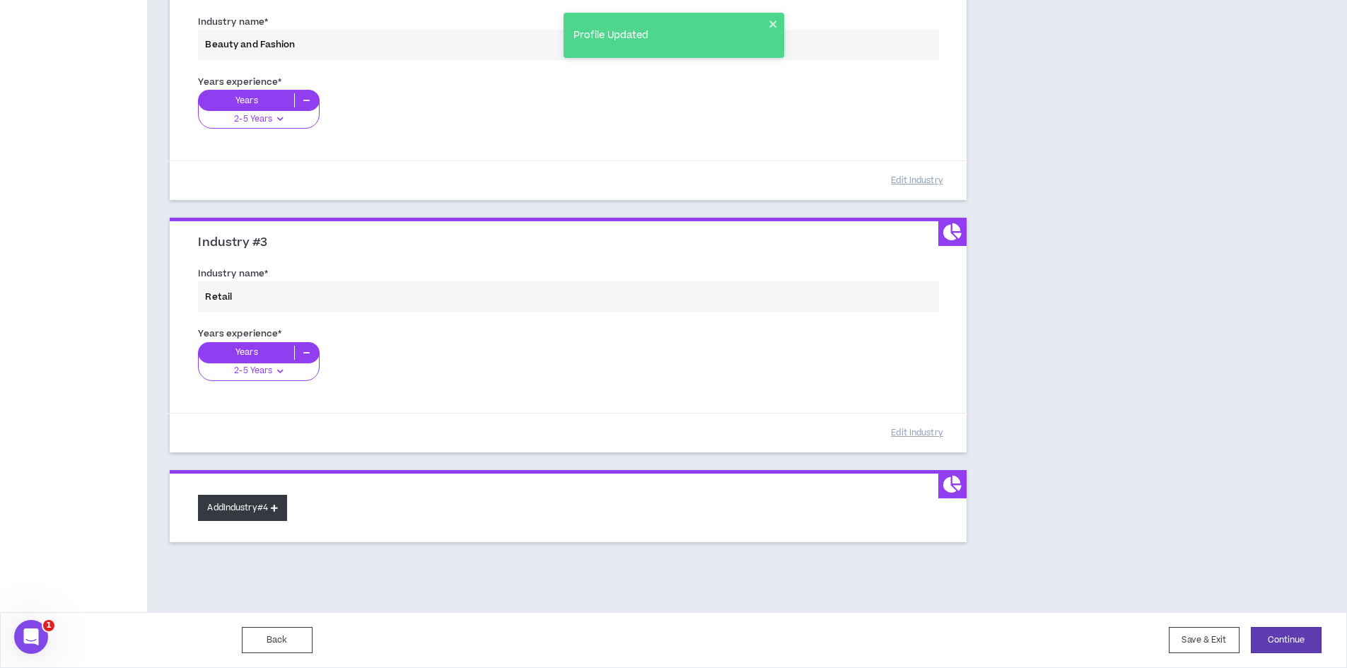
click at [268, 509] on button "Add Industry #4" at bounding box center [242, 508] width 89 height 26
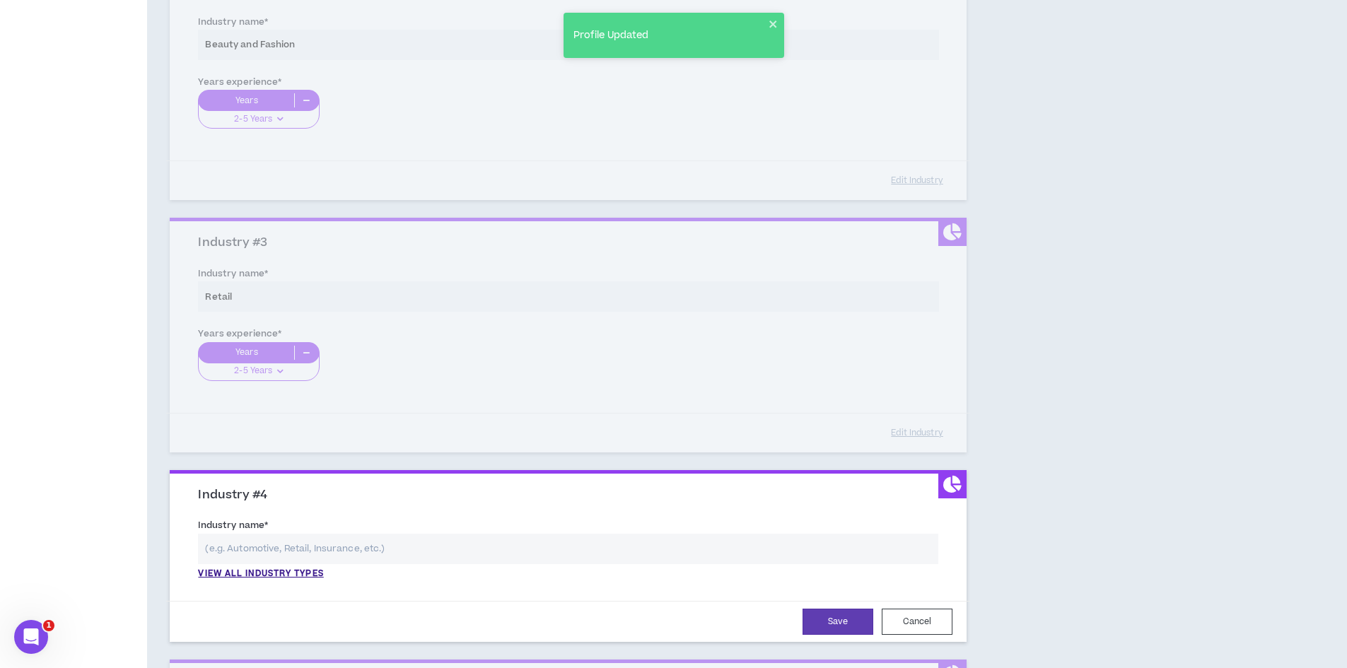
click at [277, 546] on input "text" at bounding box center [568, 549] width 741 height 30
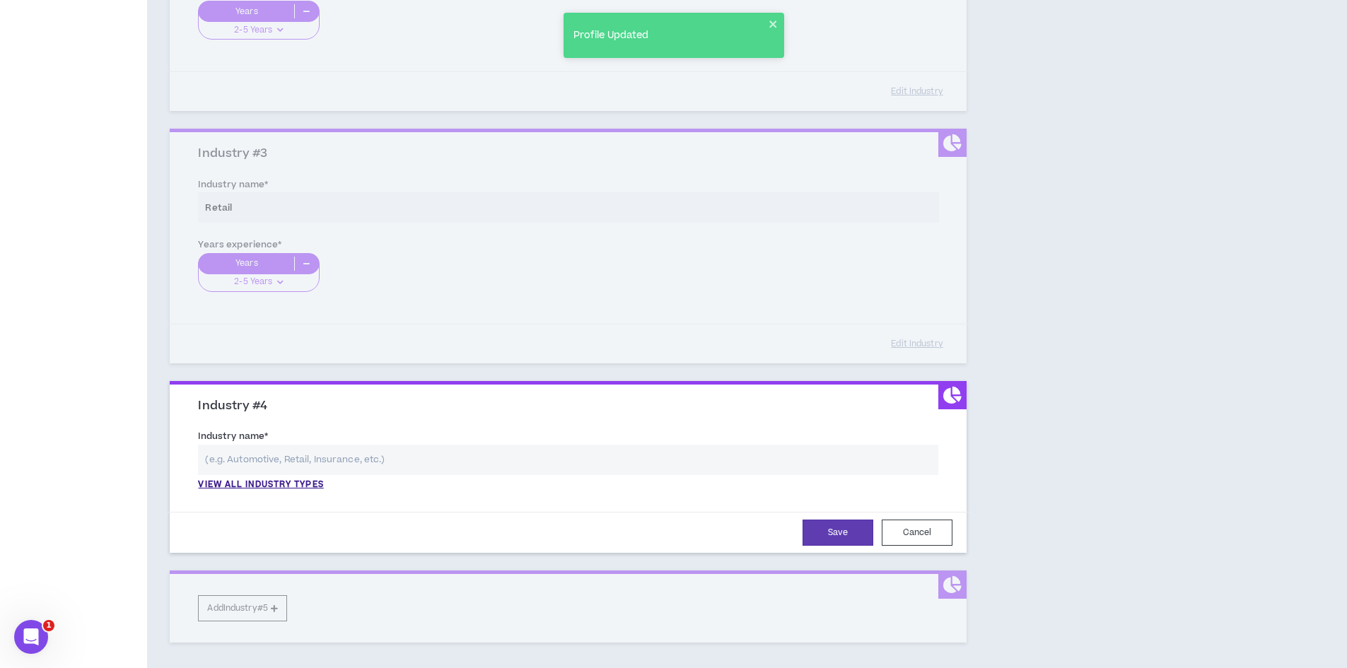
scroll to position [632, 0]
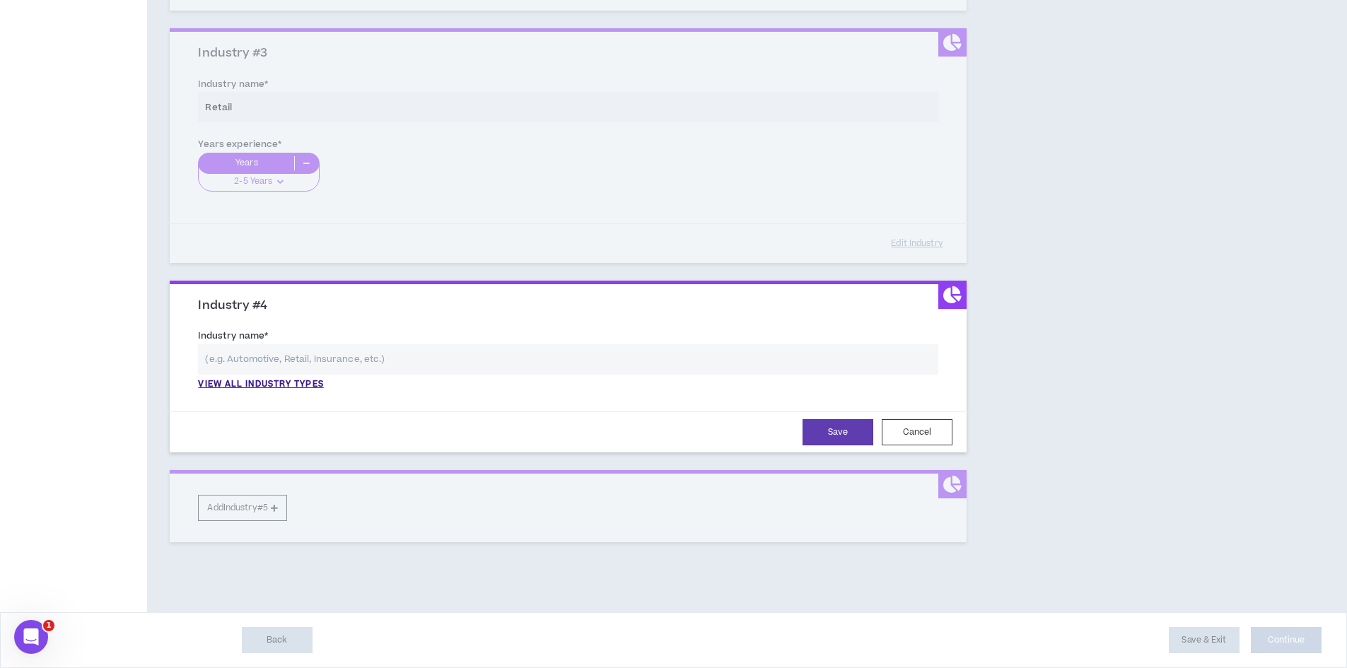
click at [301, 363] on input "text" at bounding box center [568, 359] width 741 height 30
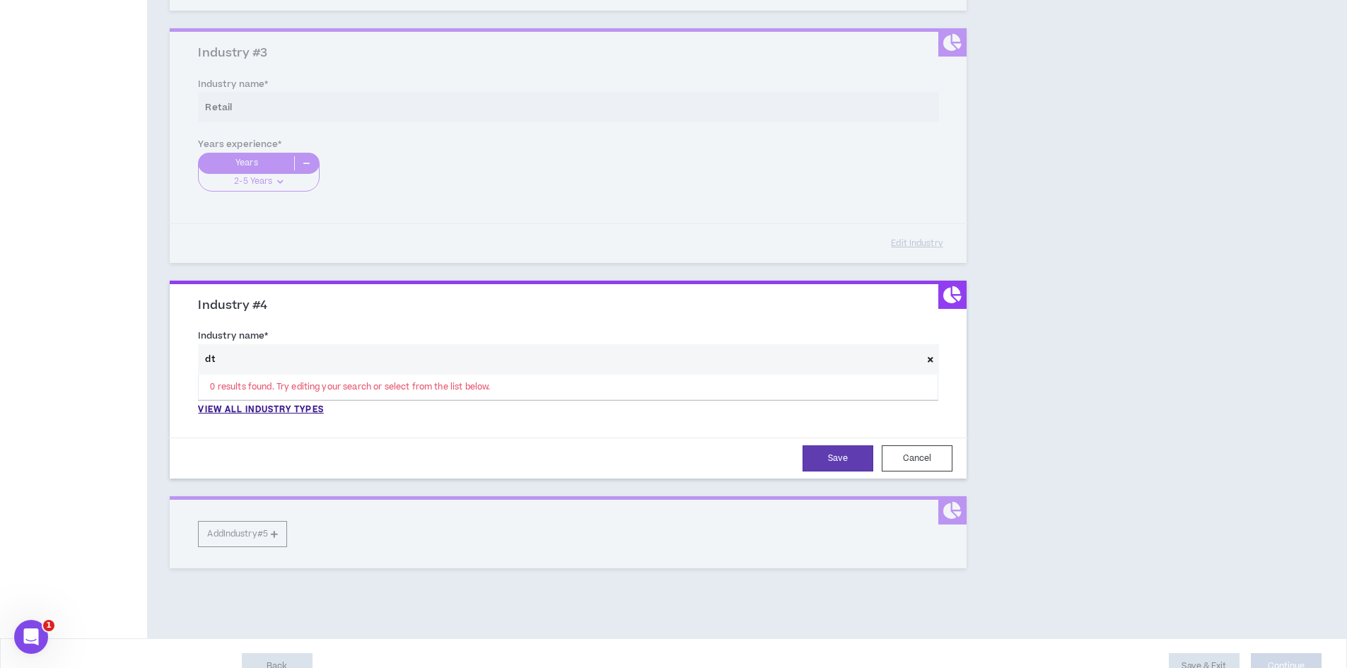
type input "d"
type input "e"
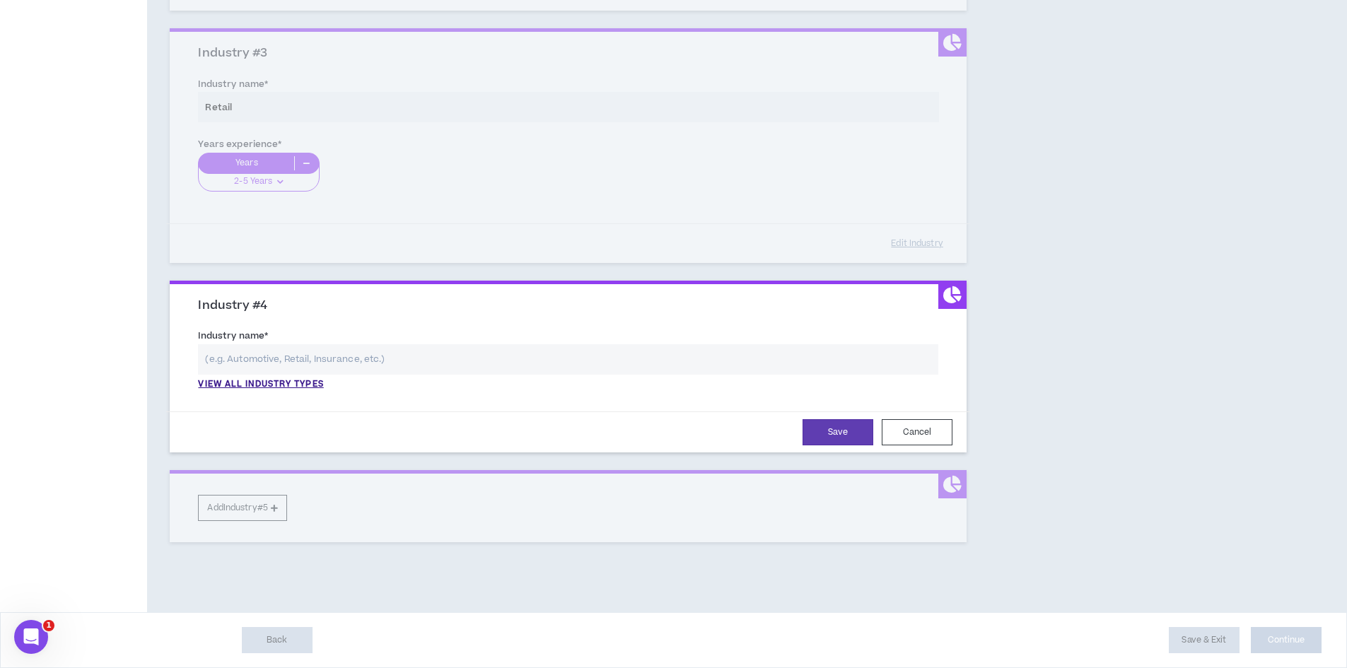
click at [283, 373] on input "text" at bounding box center [568, 359] width 741 height 30
click at [277, 385] on p "View all industry types" at bounding box center [260, 384] width 125 height 13
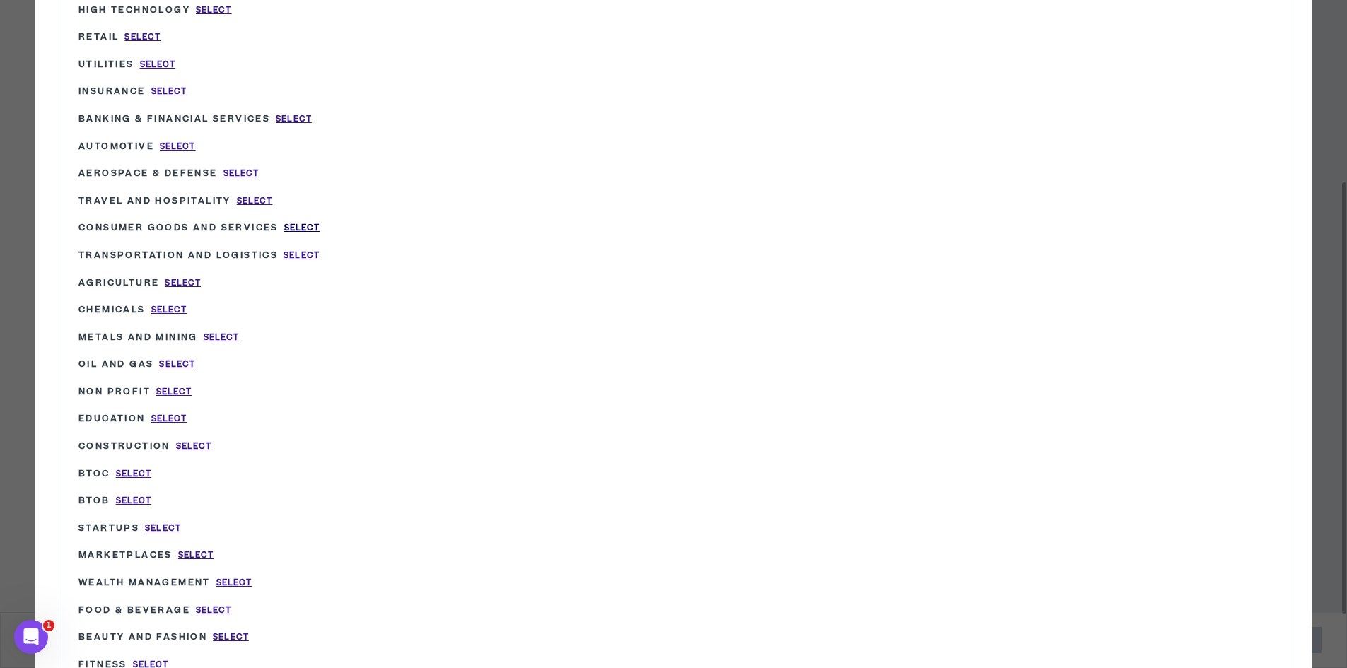
click at [294, 228] on span "Select" at bounding box center [302, 228] width 36 height 12
type input "Consumer Goods and Services"
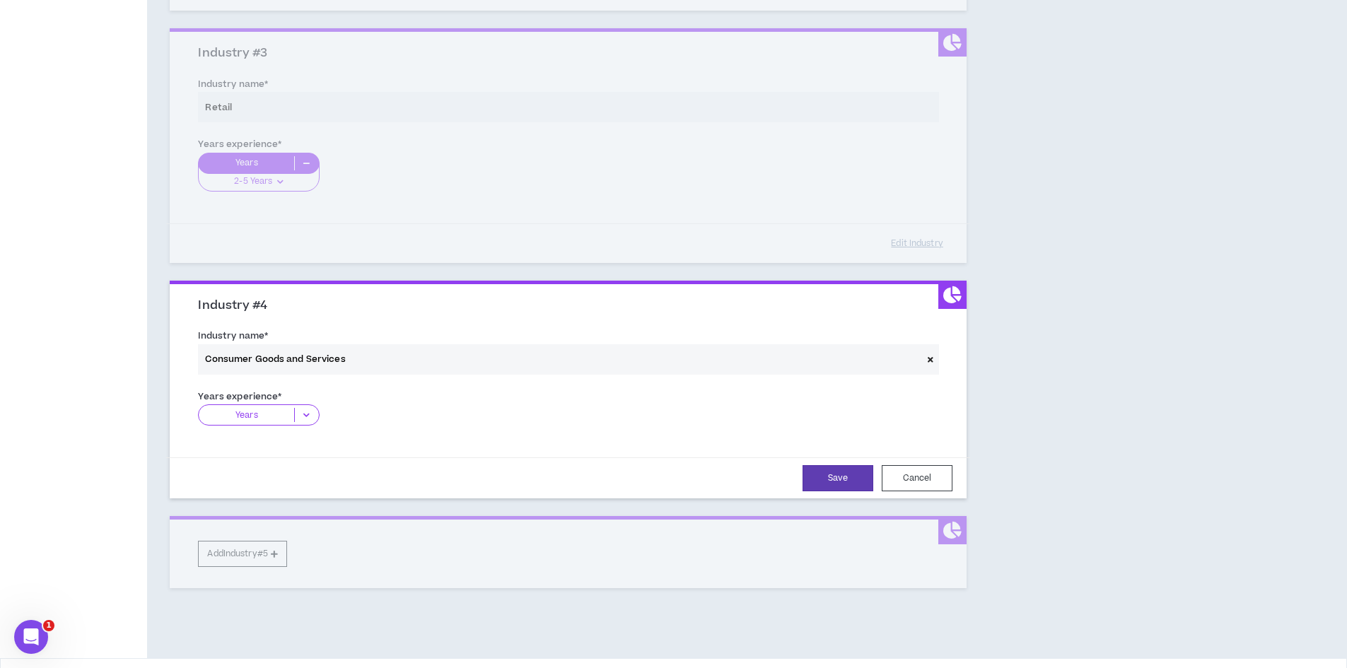
click at [249, 412] on p "Years" at bounding box center [246, 415] width 95 height 14
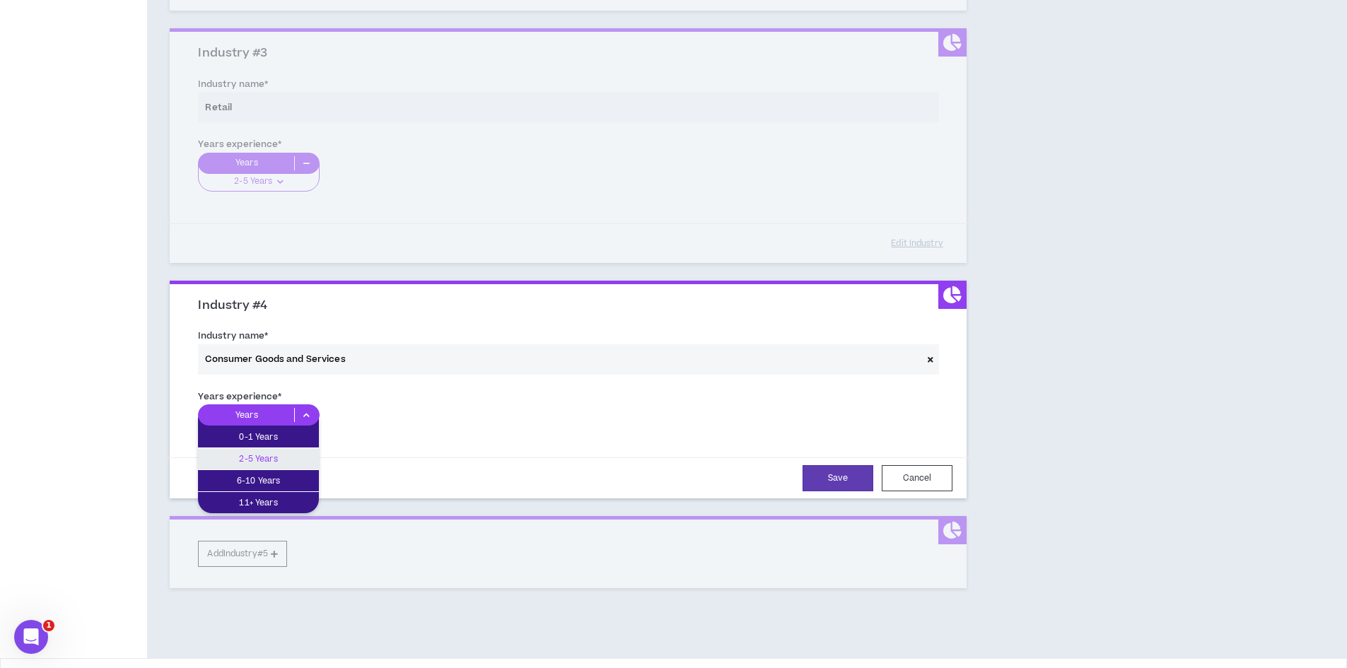
drag, startPoint x: 249, startPoint y: 462, endPoint x: 435, endPoint y: 470, distance: 186.2
click at [260, 463] on p "2-5 Years" at bounding box center [258, 459] width 121 height 16
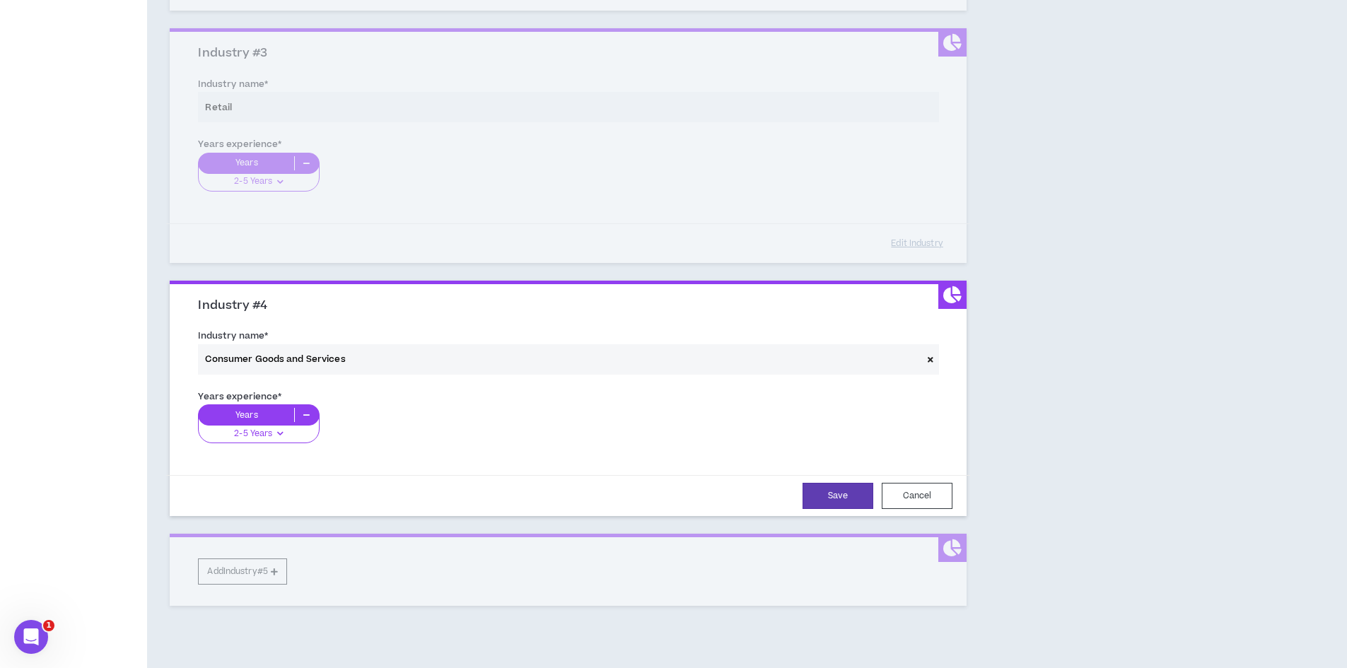
click at [878, 505] on div "Save Cancel" at bounding box center [568, 496] width 769 height 26
click at [852, 500] on button "Save" at bounding box center [838, 496] width 71 height 26
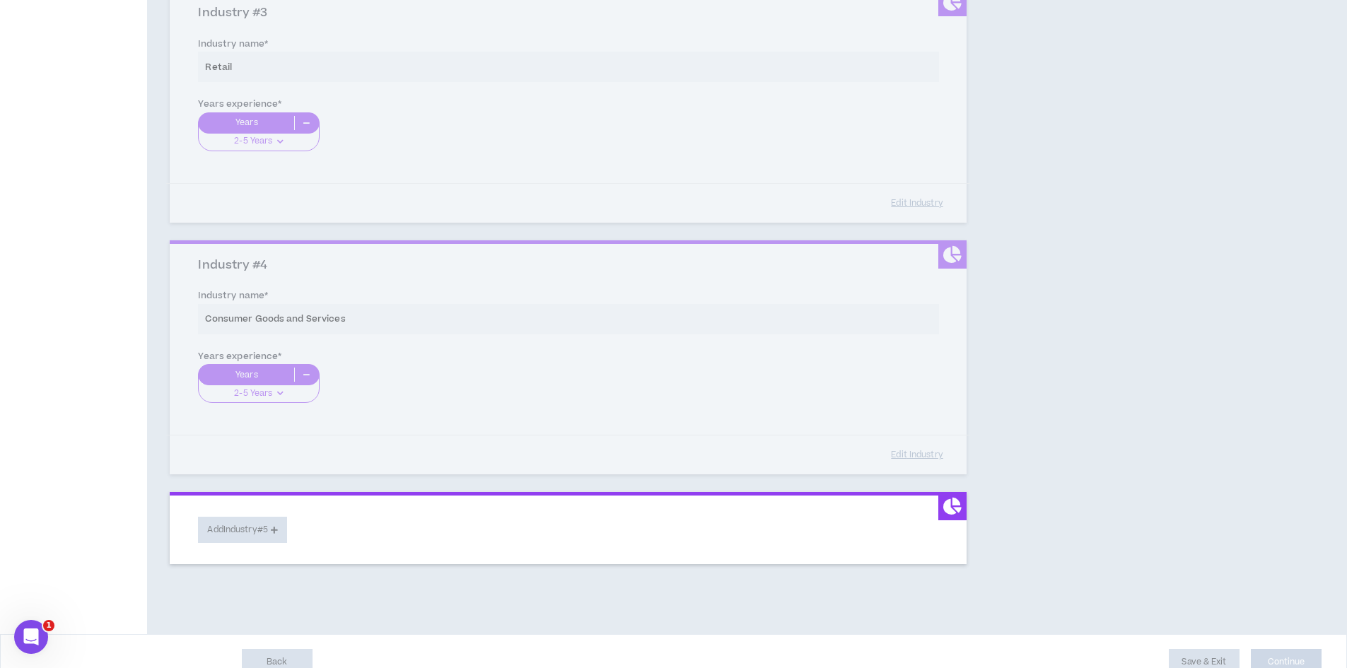
scroll to position [695, 0]
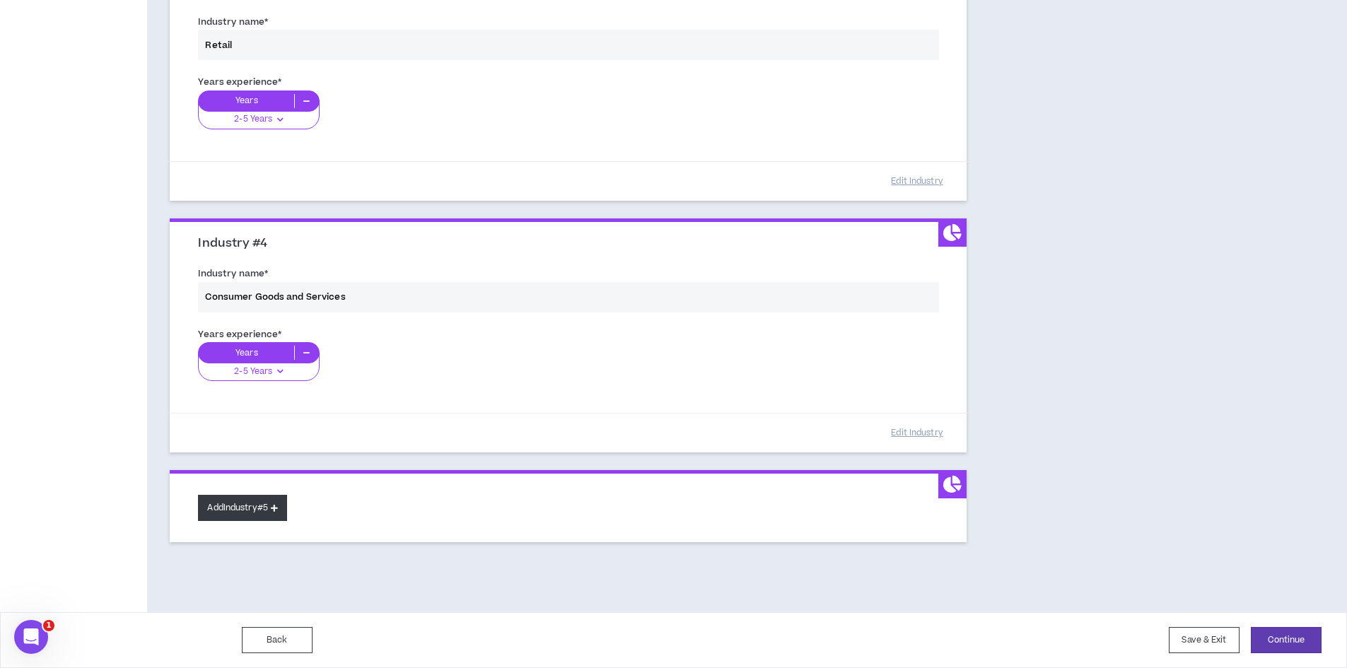
click at [236, 503] on button "Add Industry #5" at bounding box center [242, 508] width 89 height 26
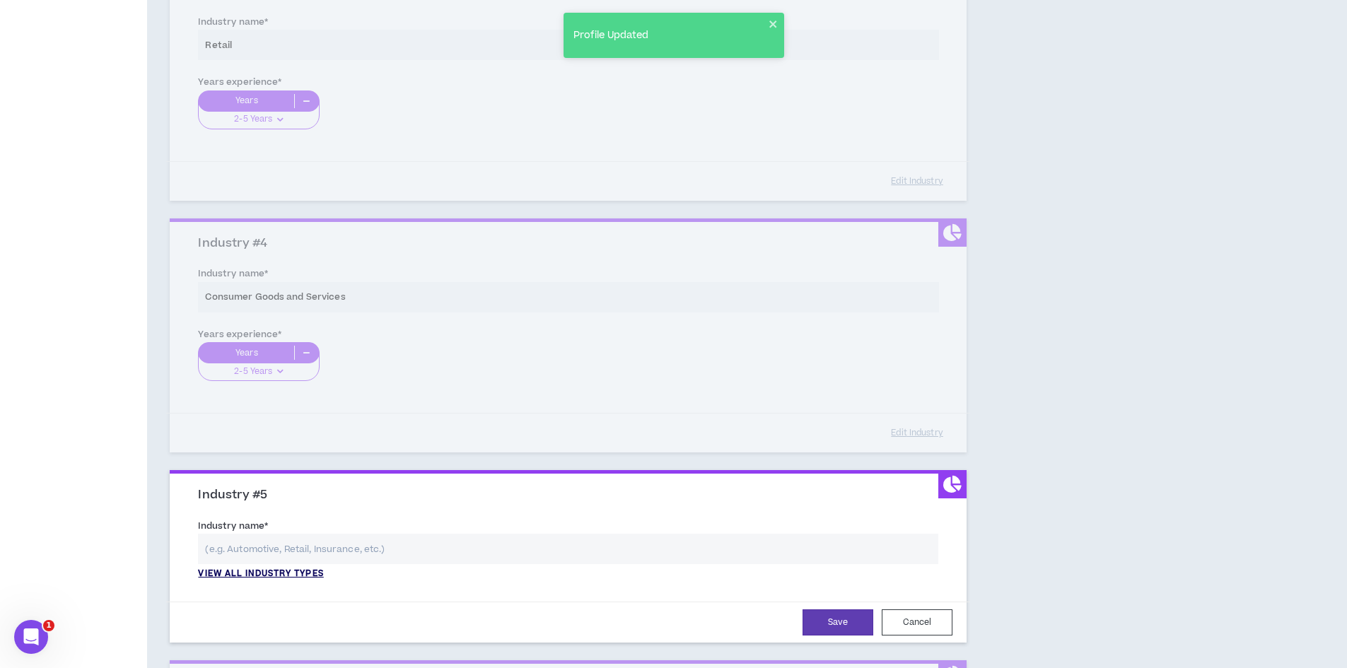
click at [279, 577] on p "View all industry types" at bounding box center [260, 574] width 125 height 13
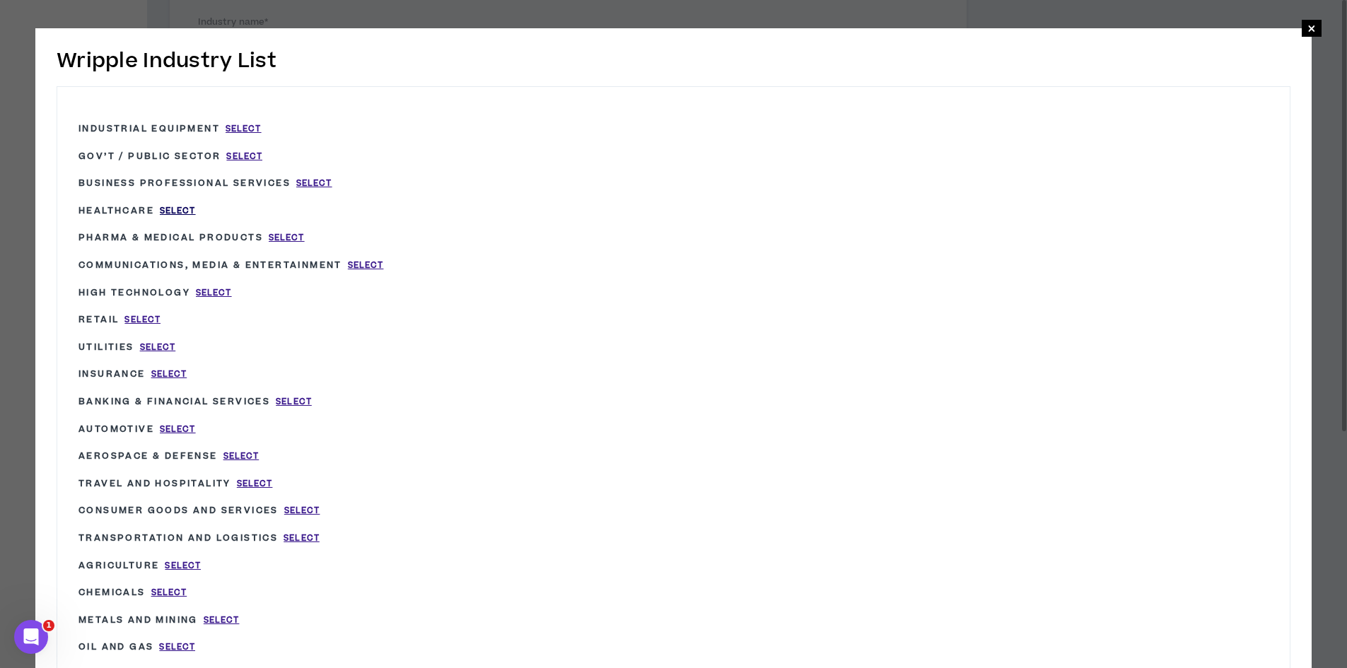
click at [180, 207] on span "Select" at bounding box center [178, 211] width 36 height 12
type input "Healthcare"
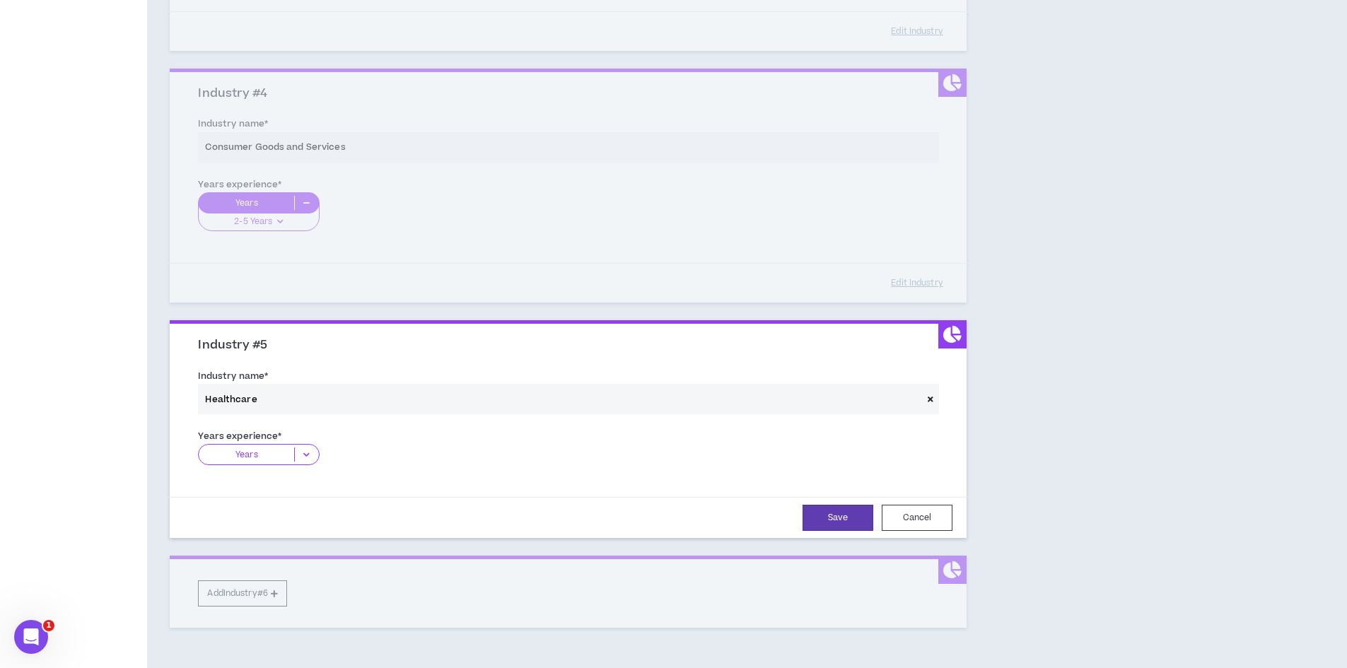
scroll to position [930, 0]
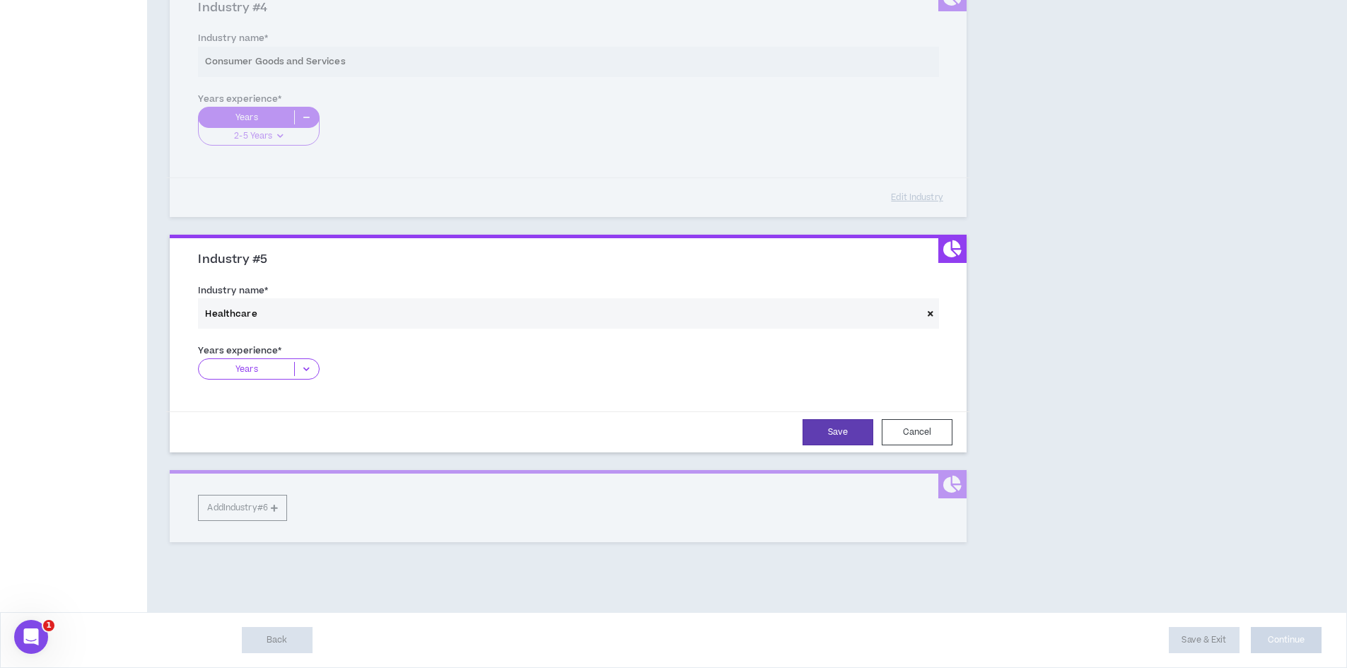
click at [262, 368] on p "Years" at bounding box center [246, 369] width 95 height 14
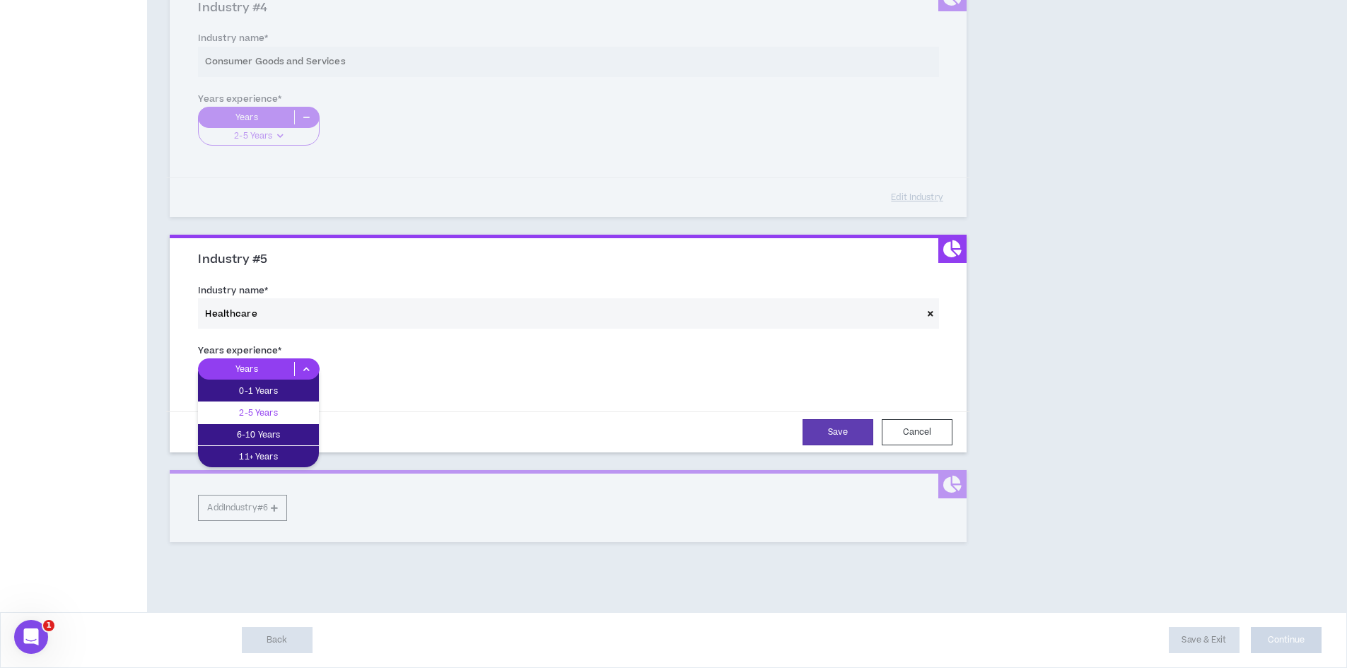
drag, startPoint x: 260, startPoint y: 416, endPoint x: 605, endPoint y: 424, distance: 345.3
click at [262, 416] on p "2-5 Years" at bounding box center [258, 413] width 121 height 16
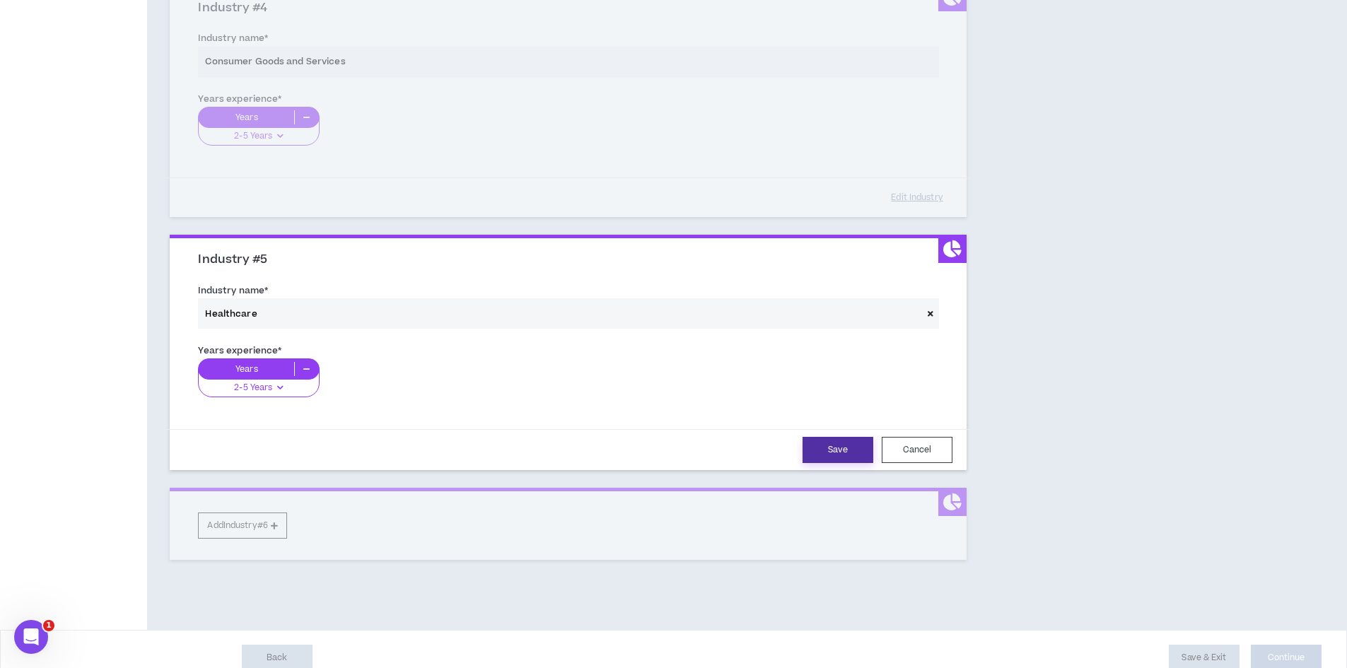
drag, startPoint x: 828, startPoint y: 451, endPoint x: 427, endPoint y: 492, distance: 403.1
click at [822, 452] on button "Save" at bounding box center [838, 450] width 71 height 26
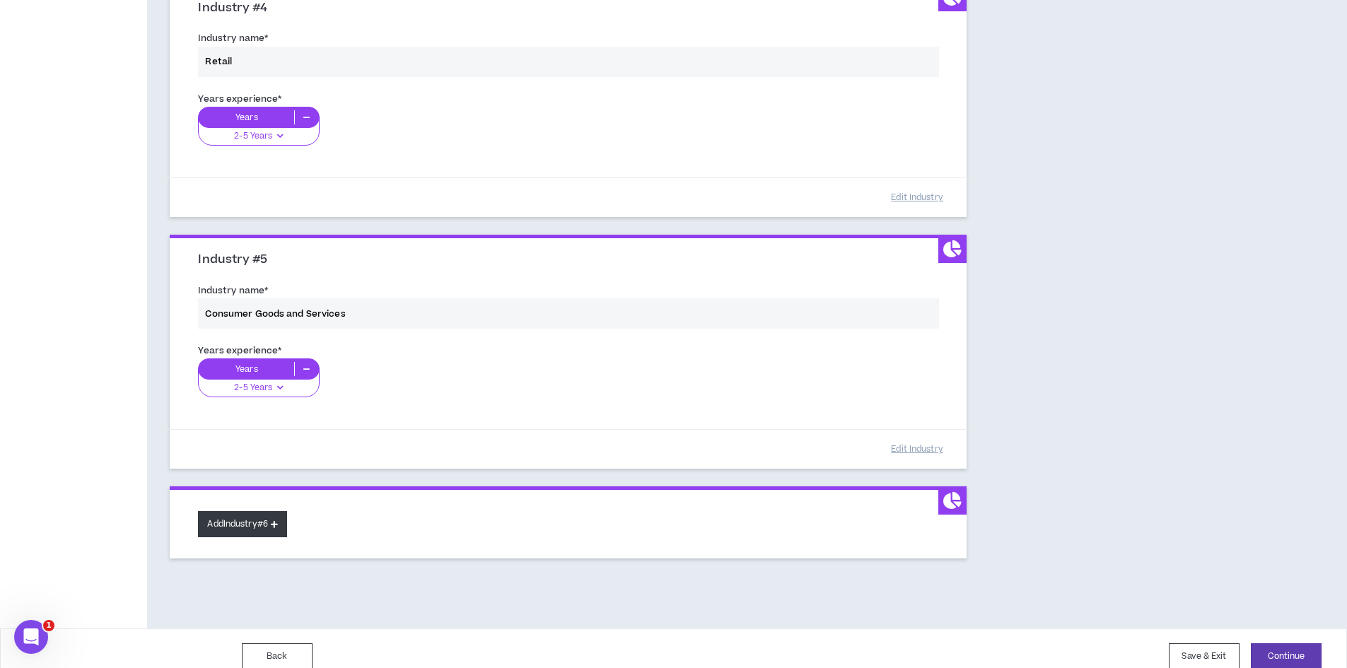
click at [257, 532] on button "Add Industry #6" at bounding box center [242, 524] width 89 height 26
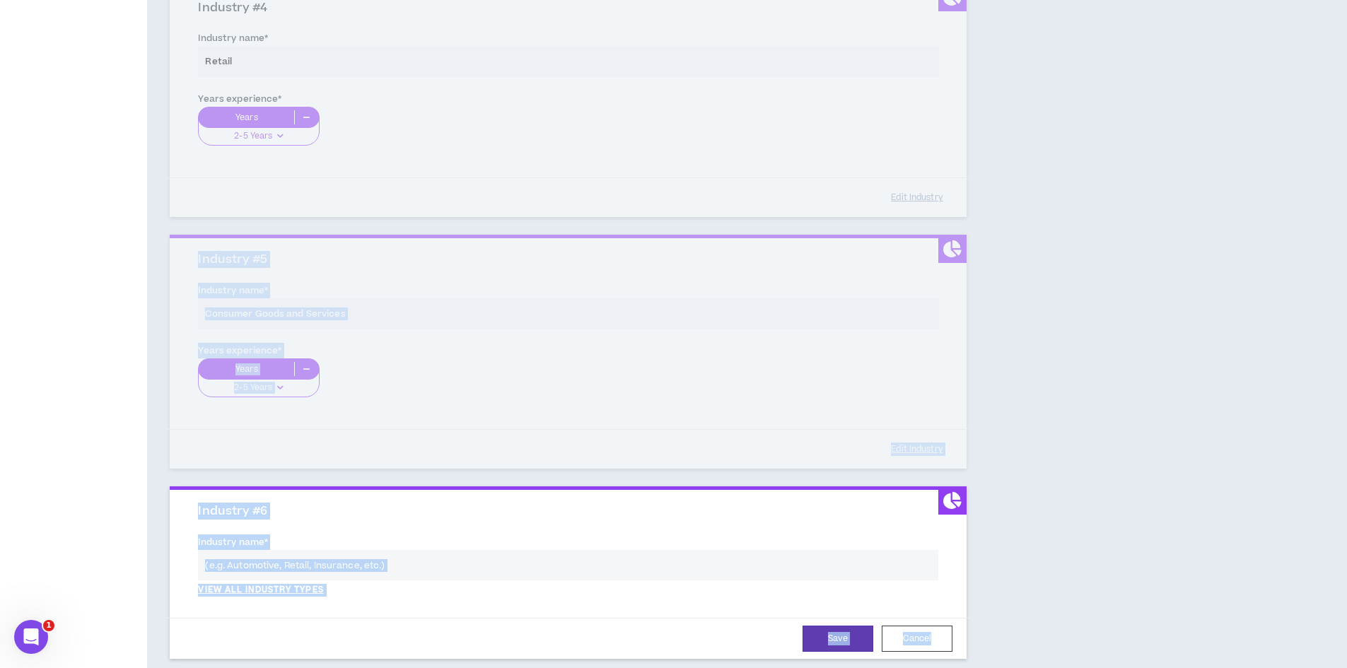
click at [257, 533] on label "Industry name *" at bounding box center [233, 542] width 70 height 23
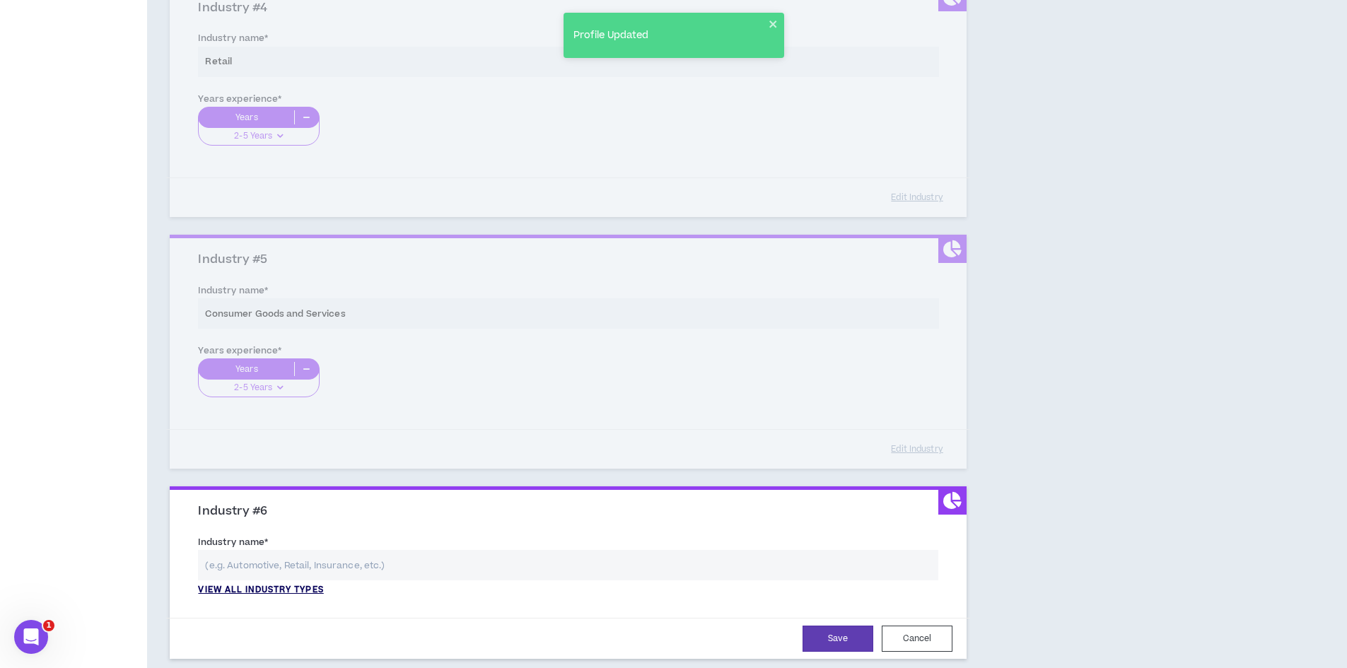
click at [259, 588] on p "View all industry types" at bounding box center [260, 590] width 125 height 13
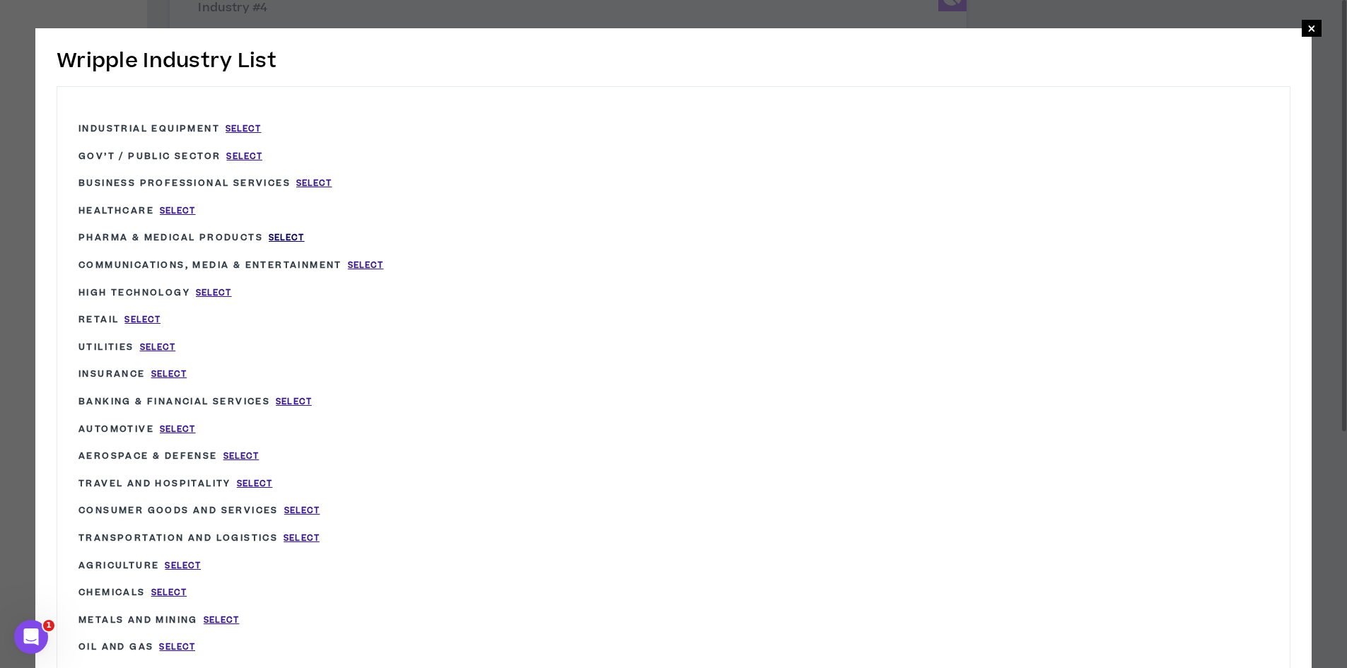
click at [295, 238] on span "Select" at bounding box center [287, 238] width 36 height 12
type input "Pharma & Medical Products"
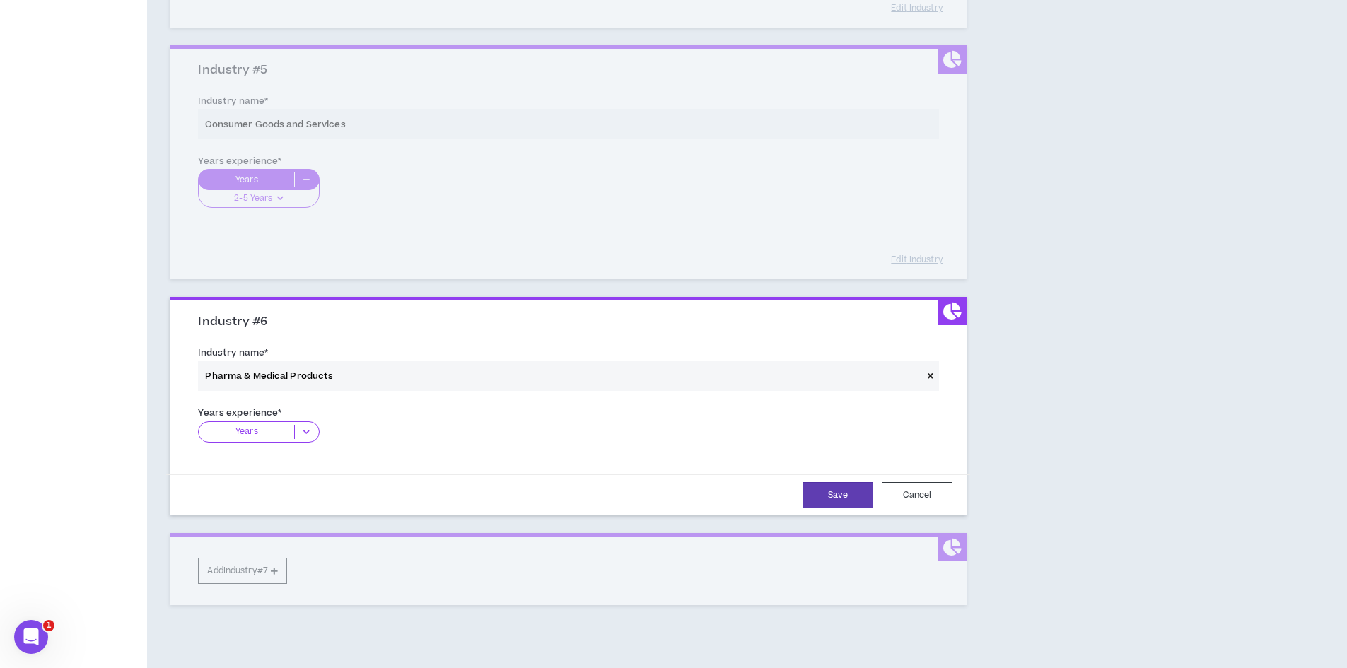
scroll to position [1183, 0]
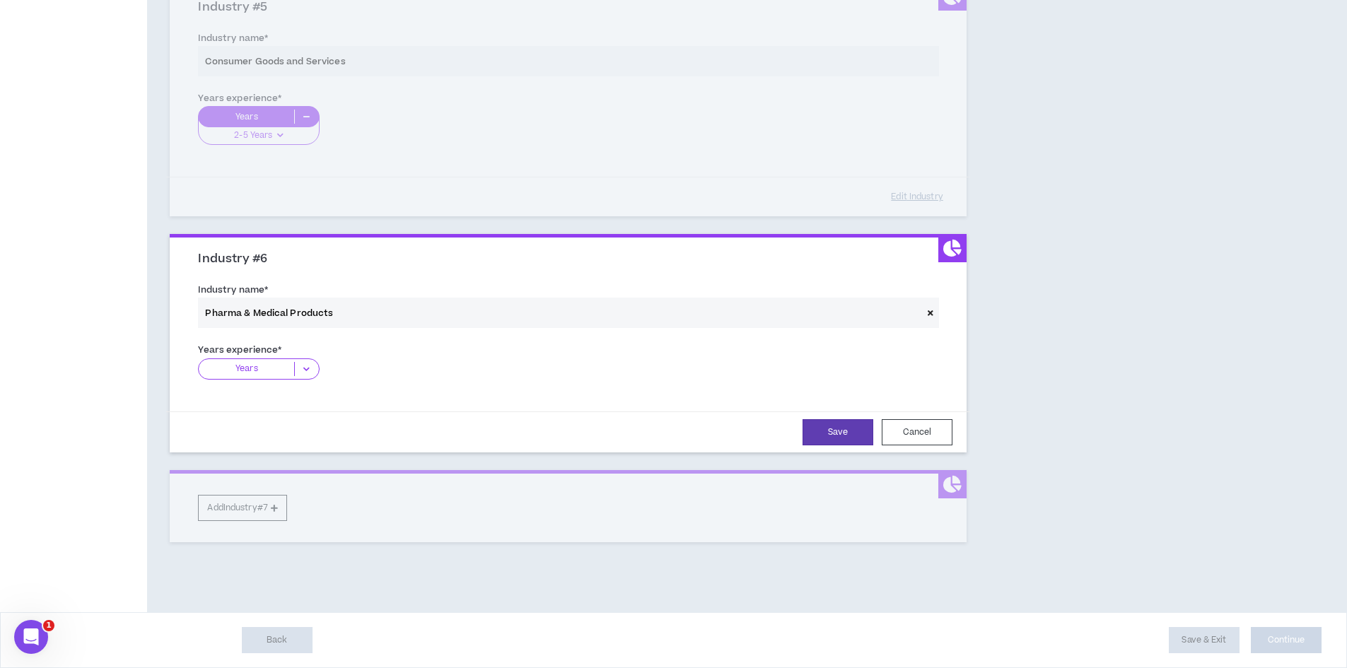
click at [263, 364] on p "Years" at bounding box center [246, 369] width 95 height 14
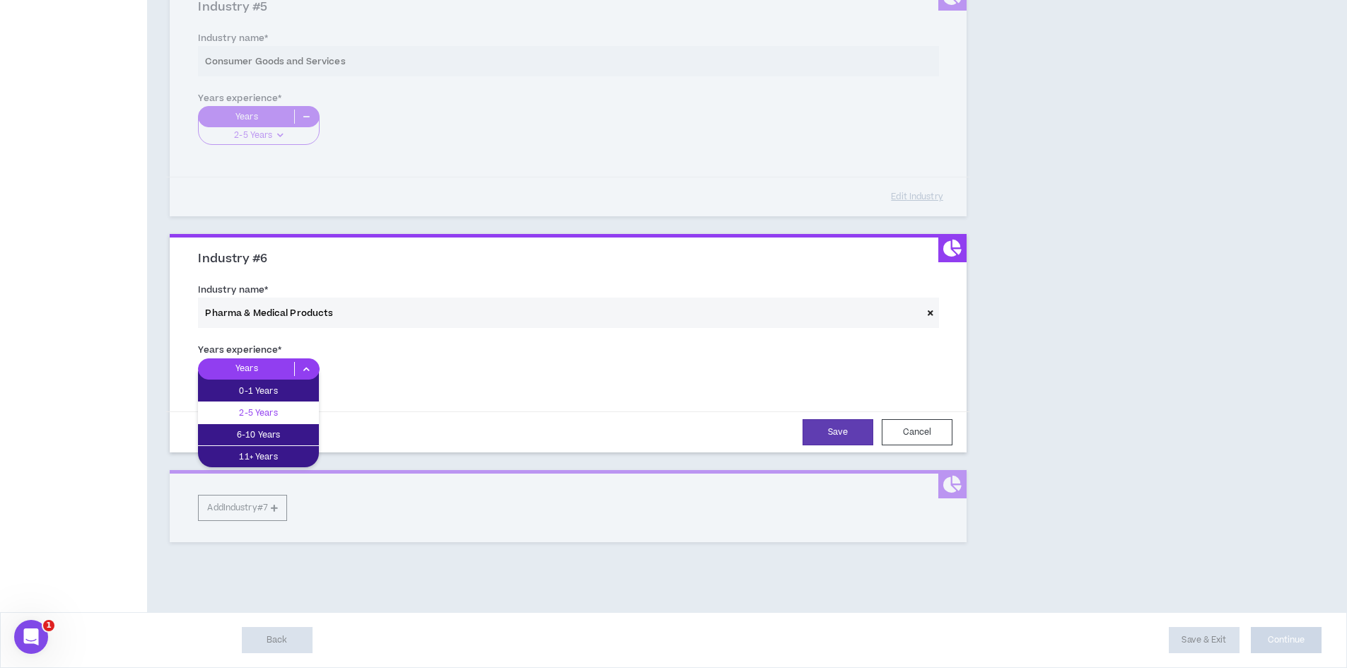
click at [262, 411] on p "2-5 Years" at bounding box center [258, 413] width 121 height 16
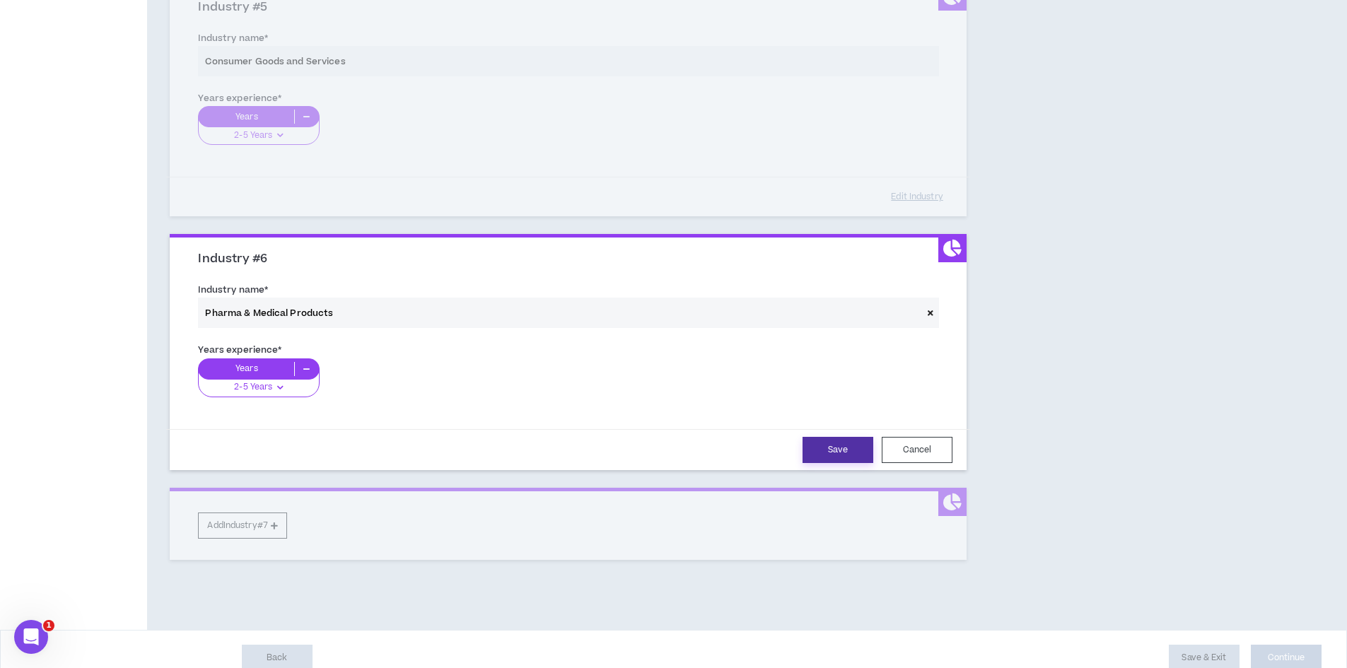
click at [809, 443] on button "Save" at bounding box center [838, 450] width 71 height 26
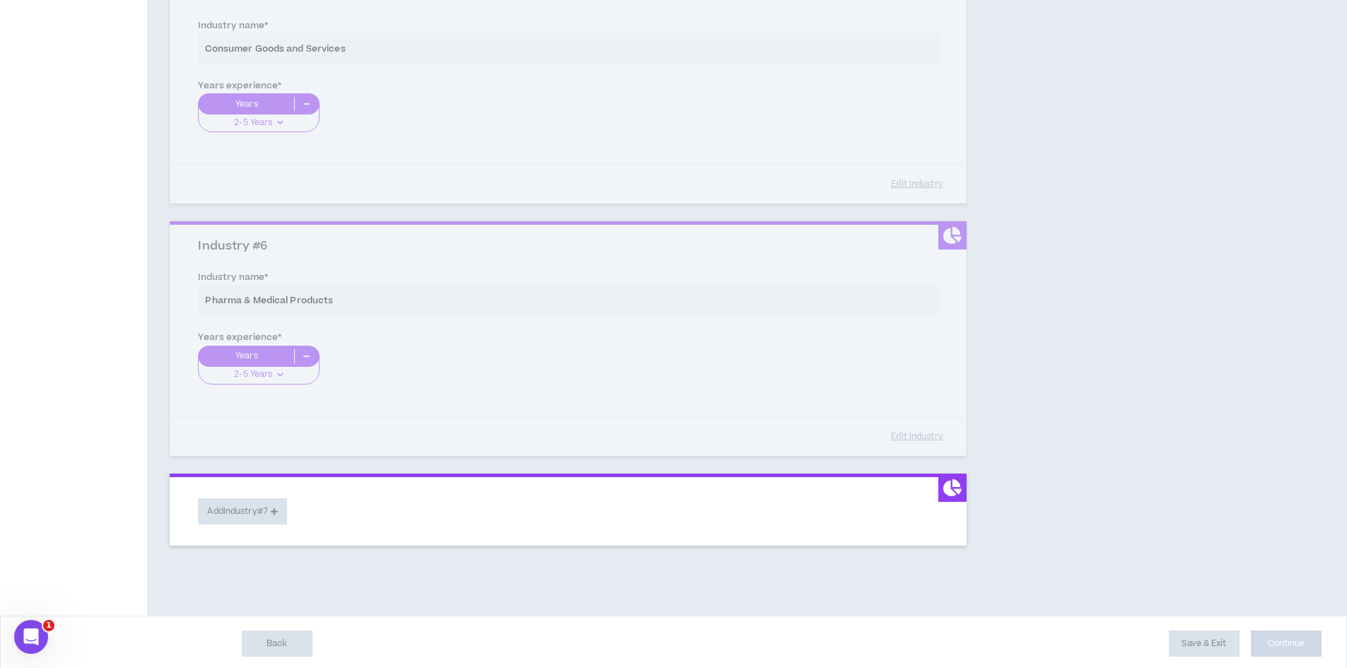
scroll to position [1199, 0]
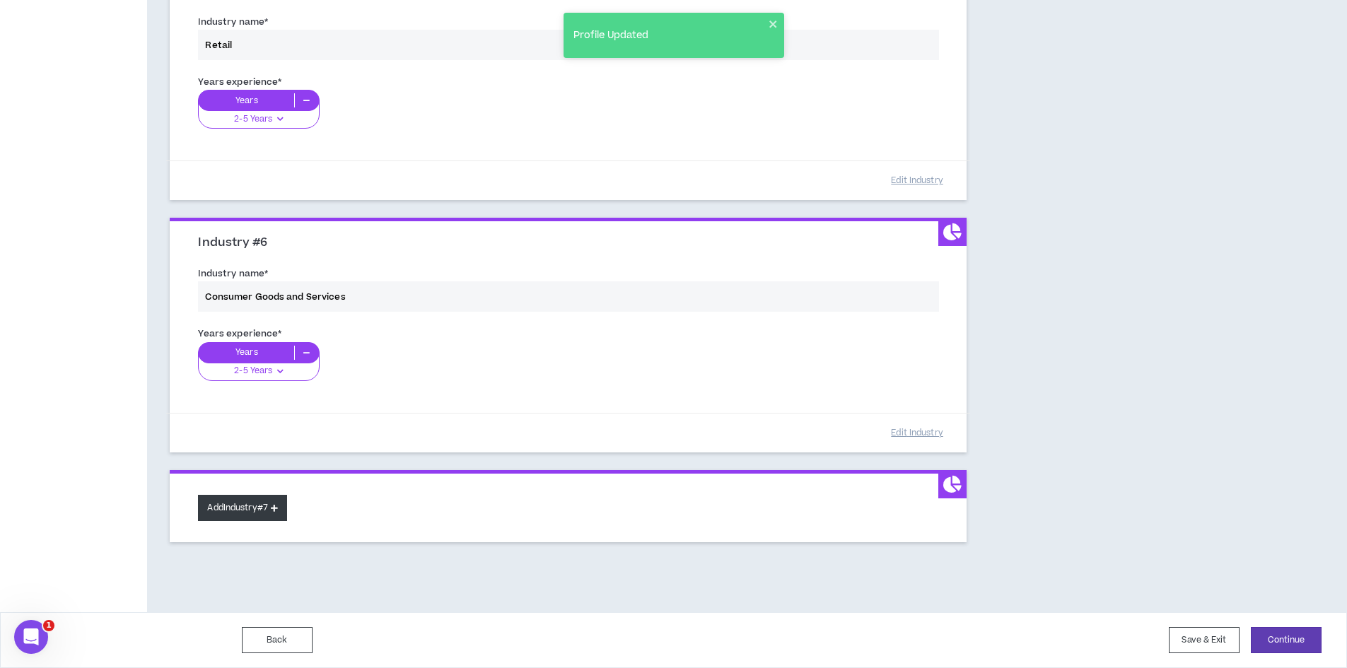
click at [274, 520] on button "Add Industry #7" at bounding box center [242, 508] width 89 height 26
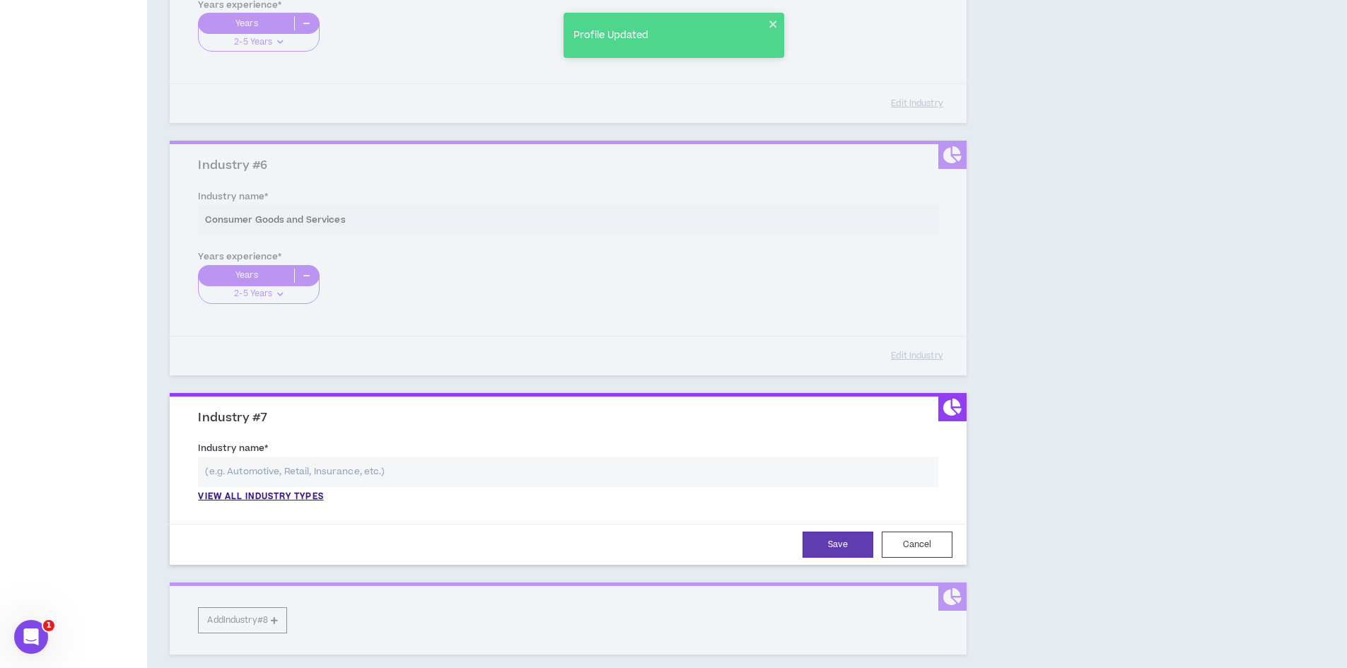
scroll to position [1388, 0]
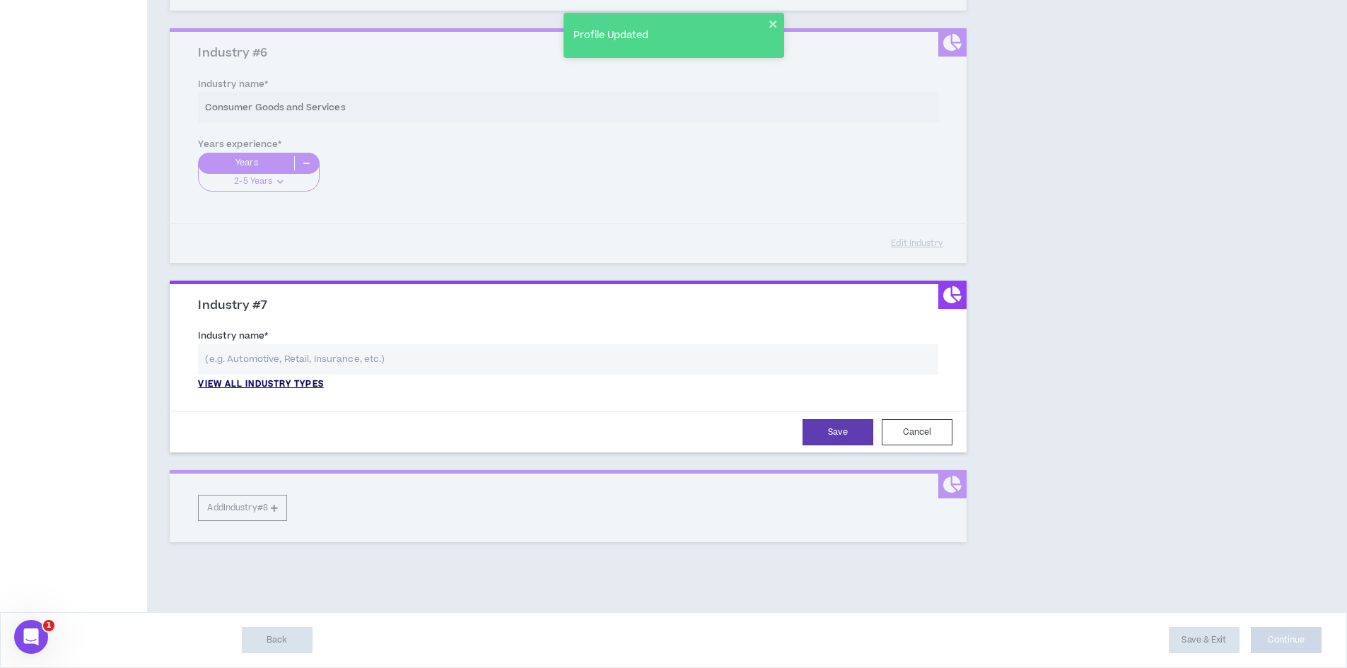
click at [279, 383] on p "View all industry types" at bounding box center [260, 384] width 125 height 13
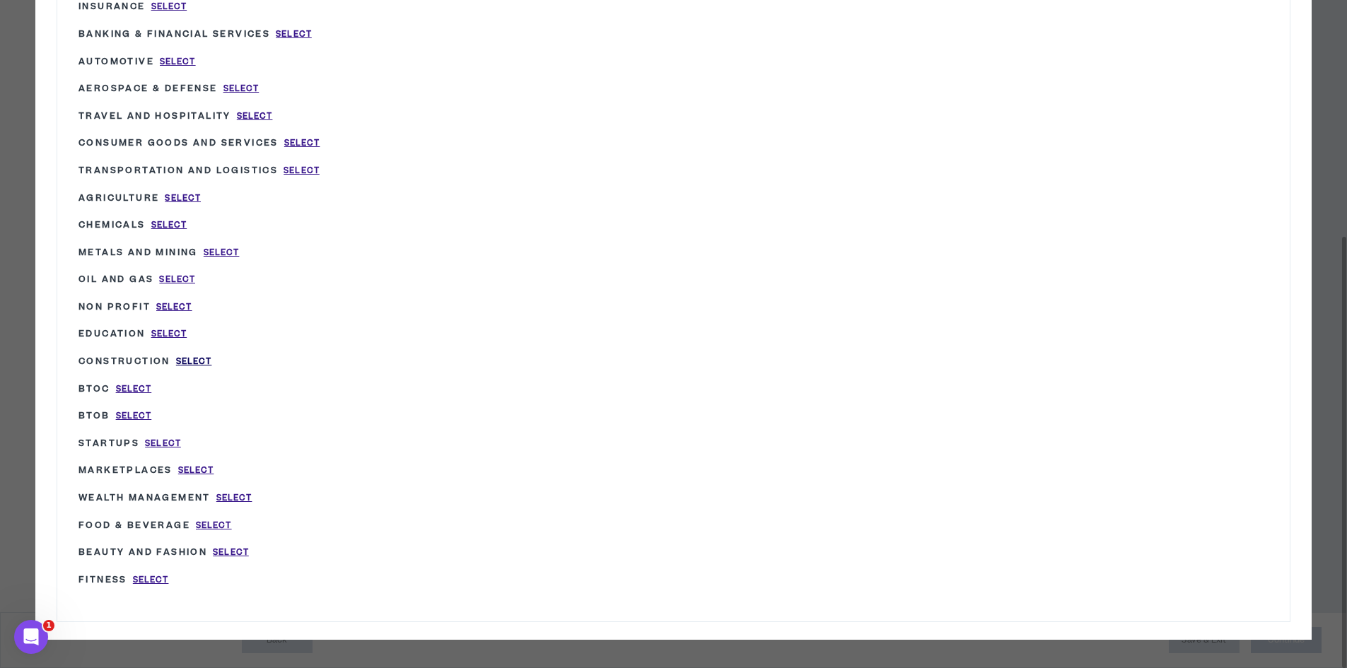
click at [192, 359] on span "Select" at bounding box center [194, 362] width 36 height 12
type input "Construction"
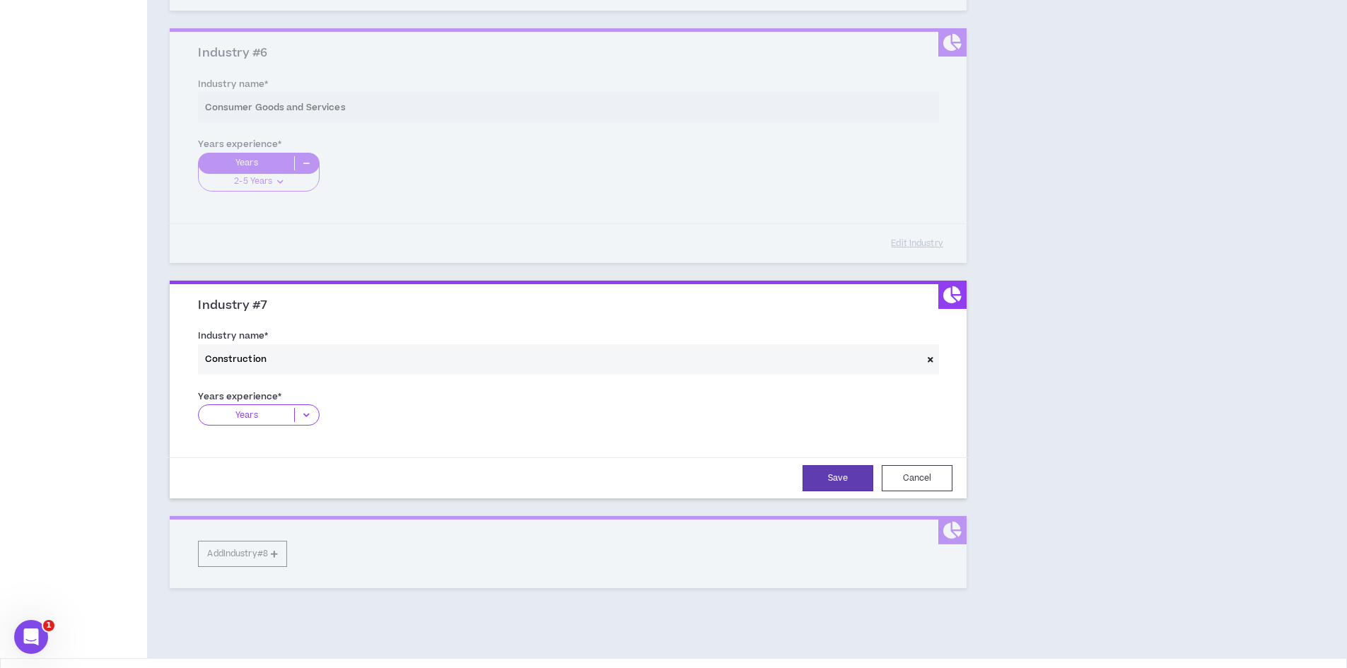
click at [245, 416] on p "Years" at bounding box center [246, 415] width 95 height 14
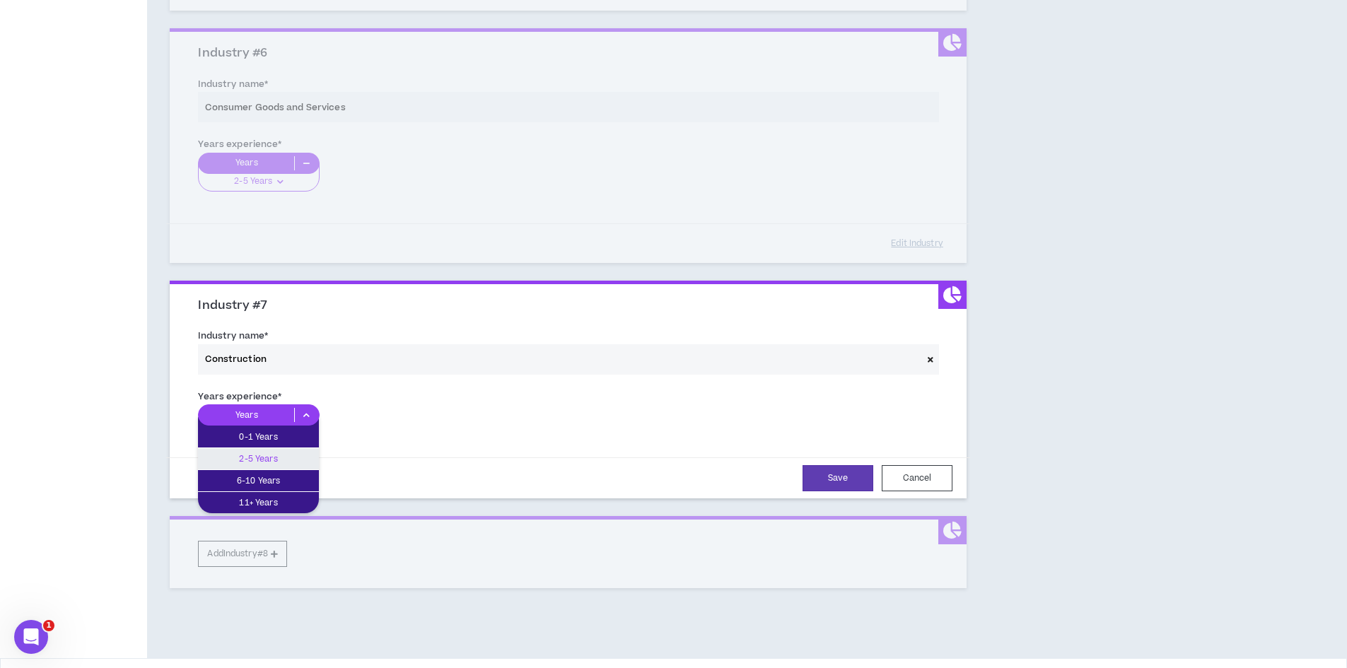
drag, startPoint x: 269, startPoint y: 456, endPoint x: 295, endPoint y: 467, distance: 28.5
click at [268, 455] on p "2-5 Years" at bounding box center [258, 459] width 121 height 16
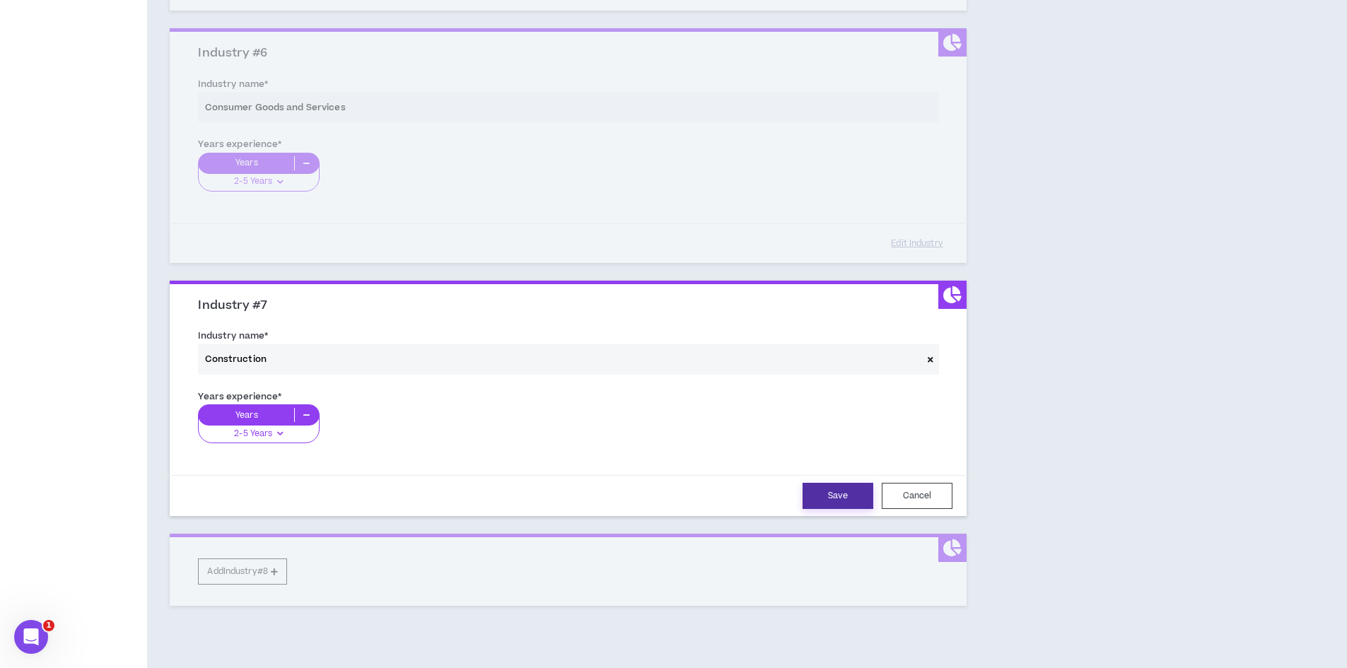
drag, startPoint x: 823, startPoint y: 494, endPoint x: 502, endPoint y: 571, distance: 330.2
click at [823, 495] on button "Save" at bounding box center [838, 496] width 71 height 26
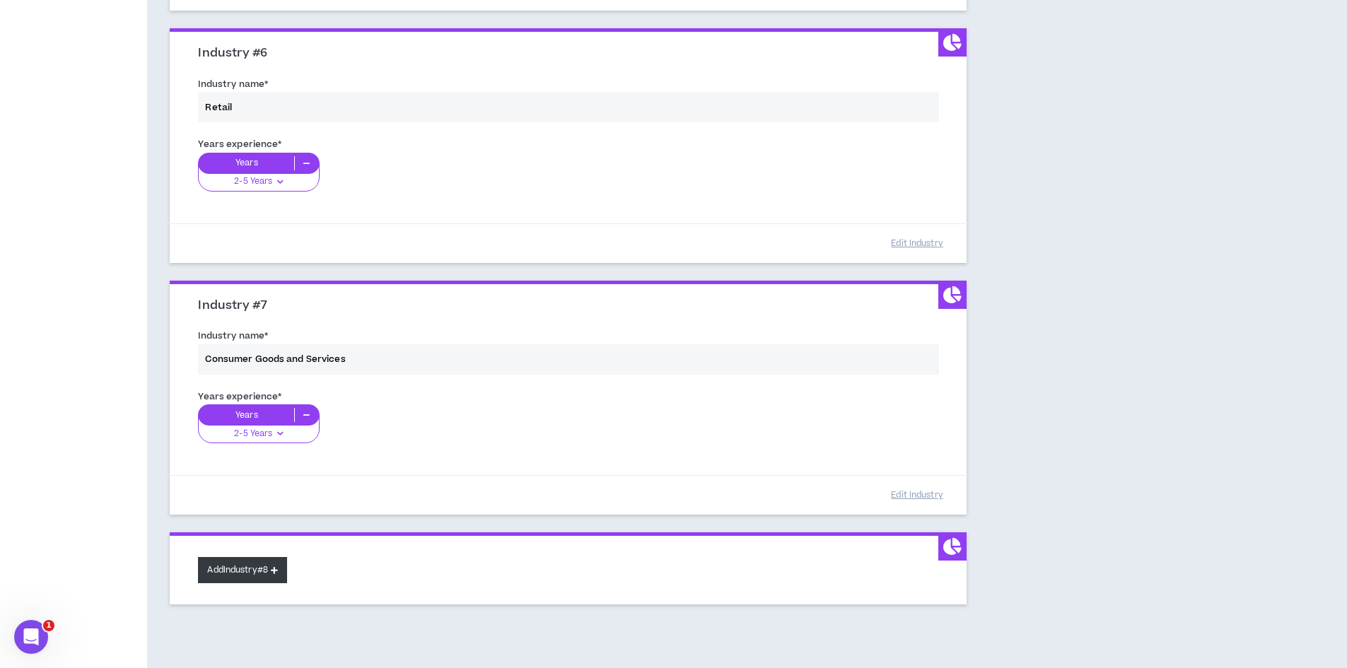
click at [268, 576] on button "Add Industry #8" at bounding box center [242, 570] width 89 height 26
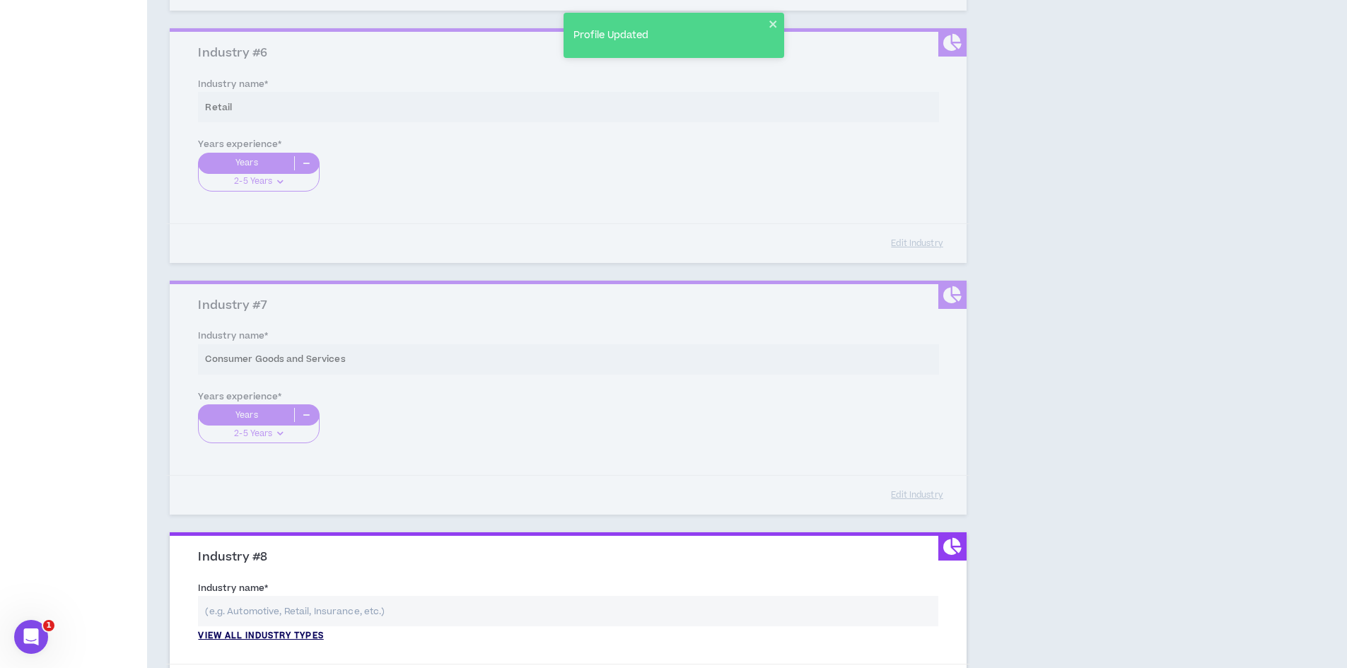
click at [267, 634] on p "View all industry types" at bounding box center [260, 636] width 125 height 13
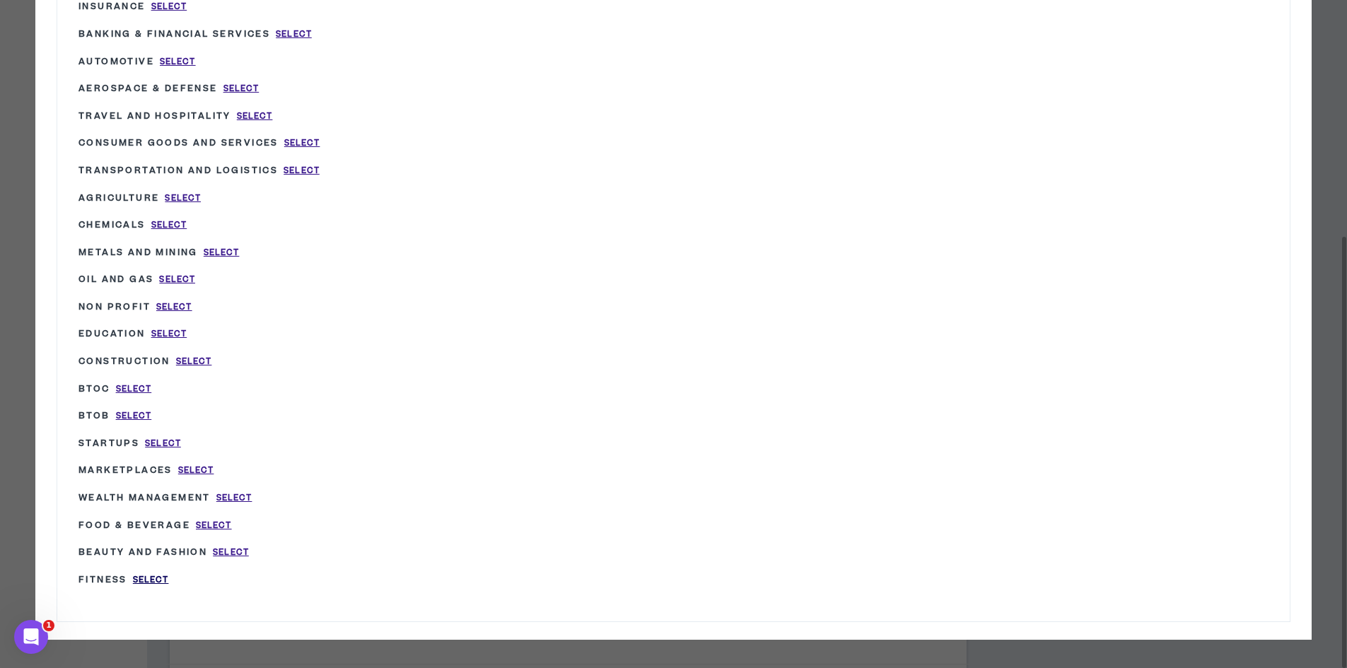
click at [158, 583] on span "Select" at bounding box center [151, 580] width 36 height 12
type input "Fitness"
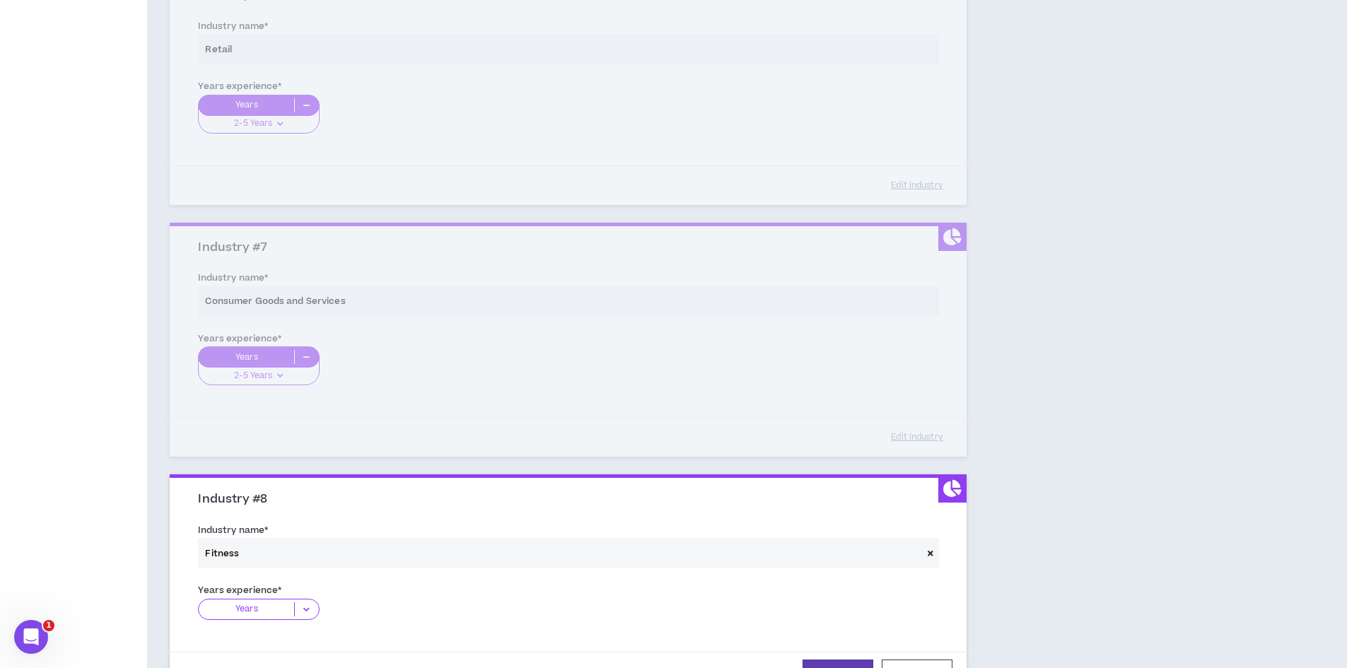
scroll to position [1687, 0]
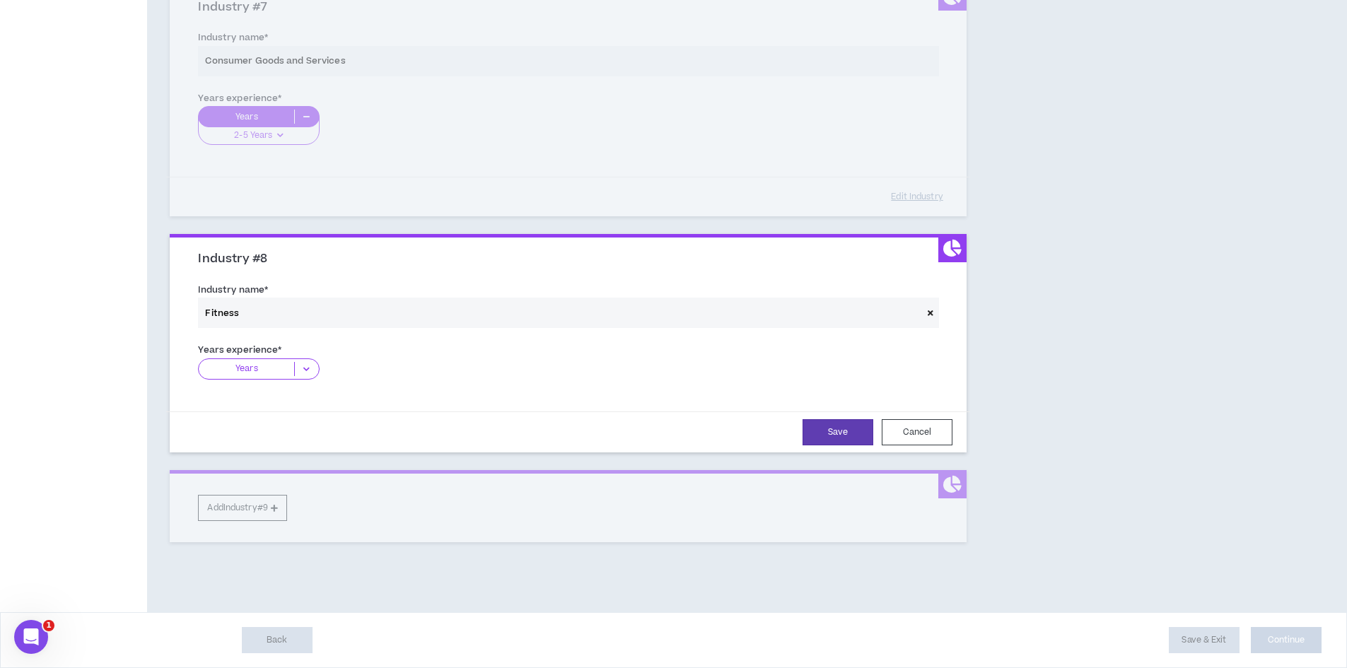
click at [250, 365] on p "Years" at bounding box center [246, 369] width 95 height 14
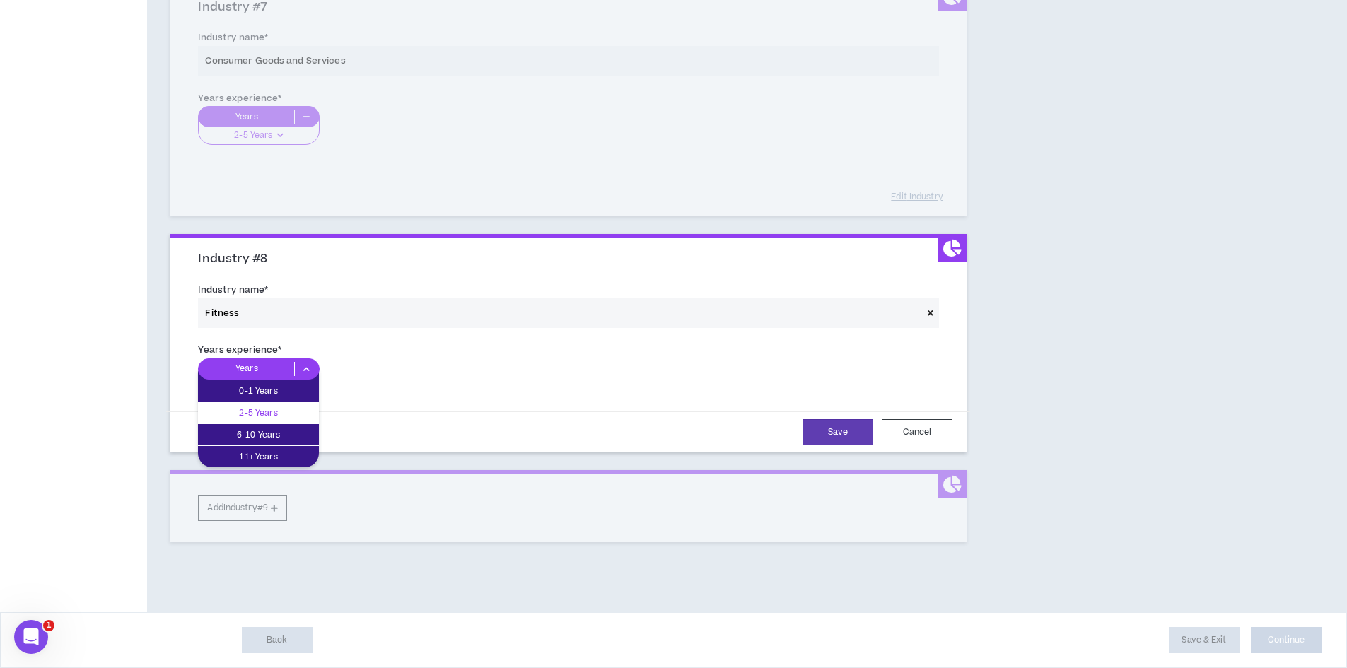
click at [260, 422] on div "2-5 Years" at bounding box center [258, 412] width 121 height 21
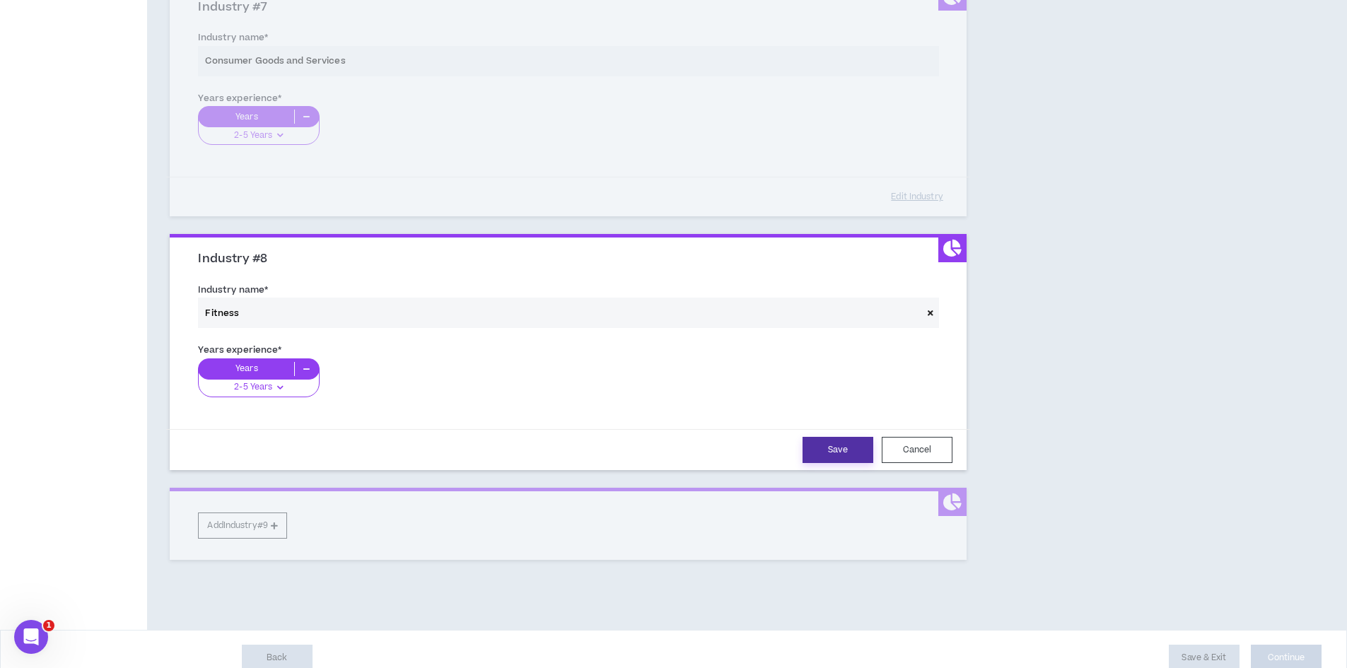
click at [820, 450] on button "Save" at bounding box center [838, 450] width 71 height 26
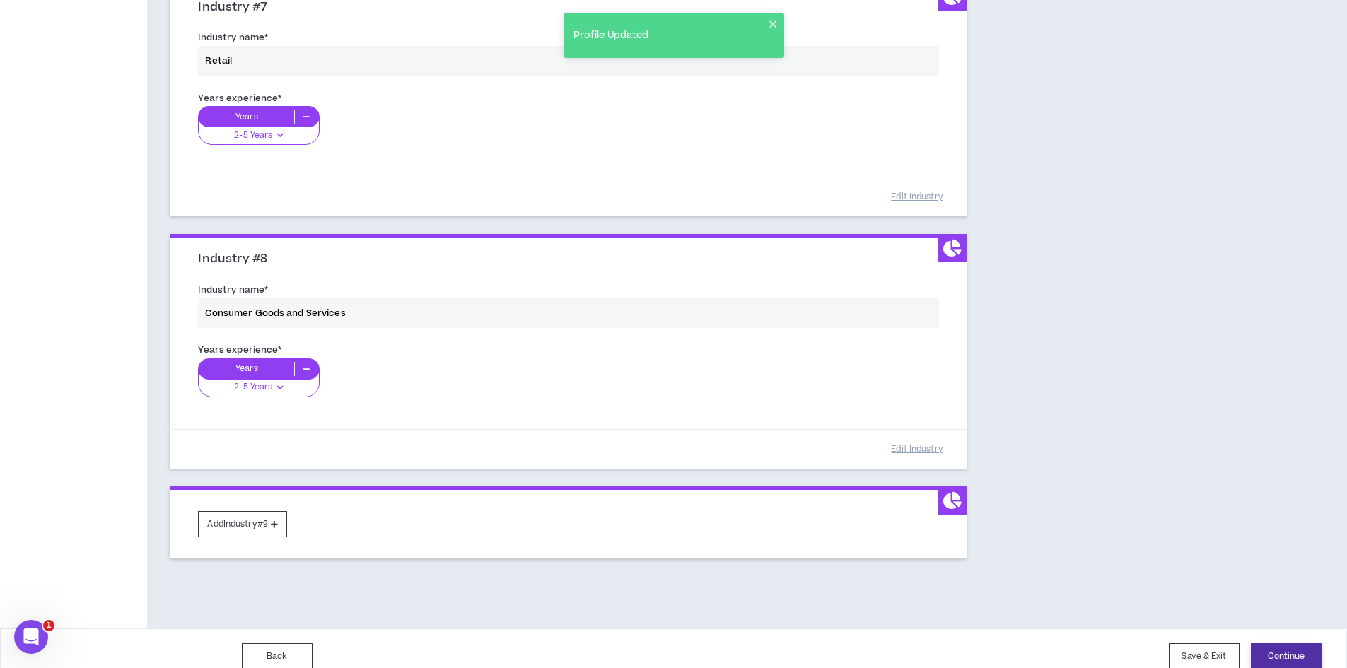
click at [1313, 656] on button "Continue" at bounding box center [1286, 657] width 71 height 26
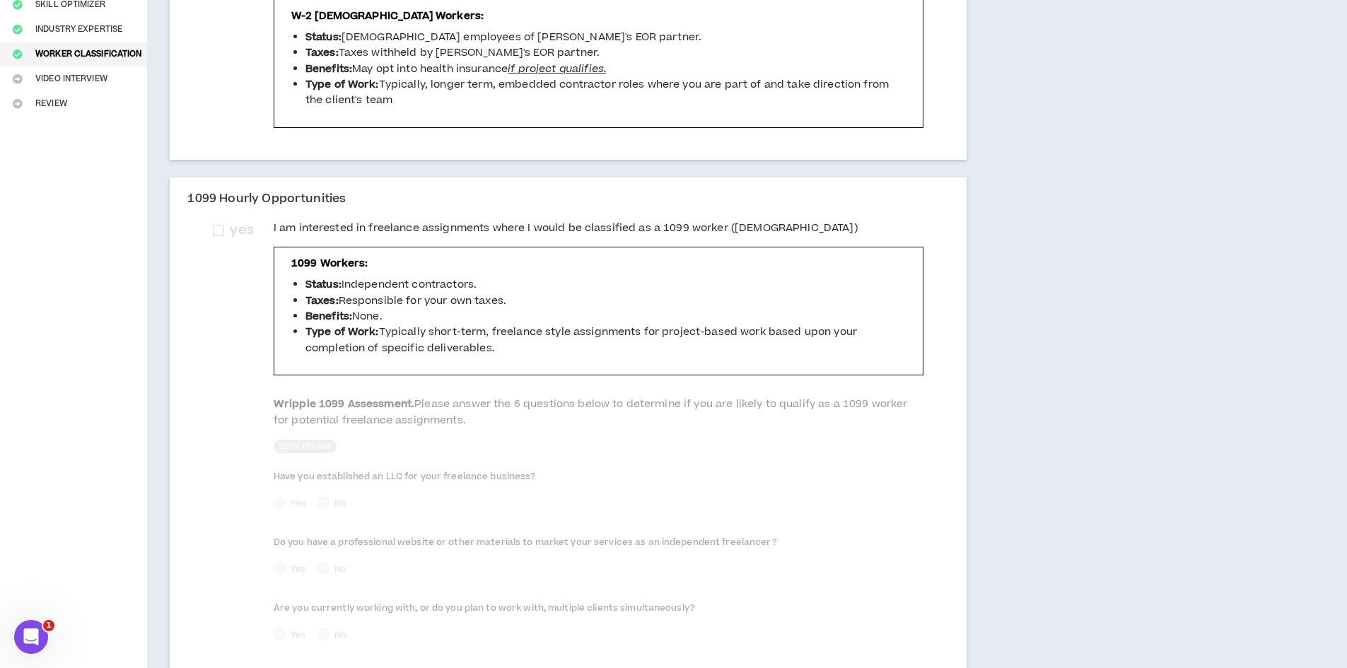
scroll to position [283, 0]
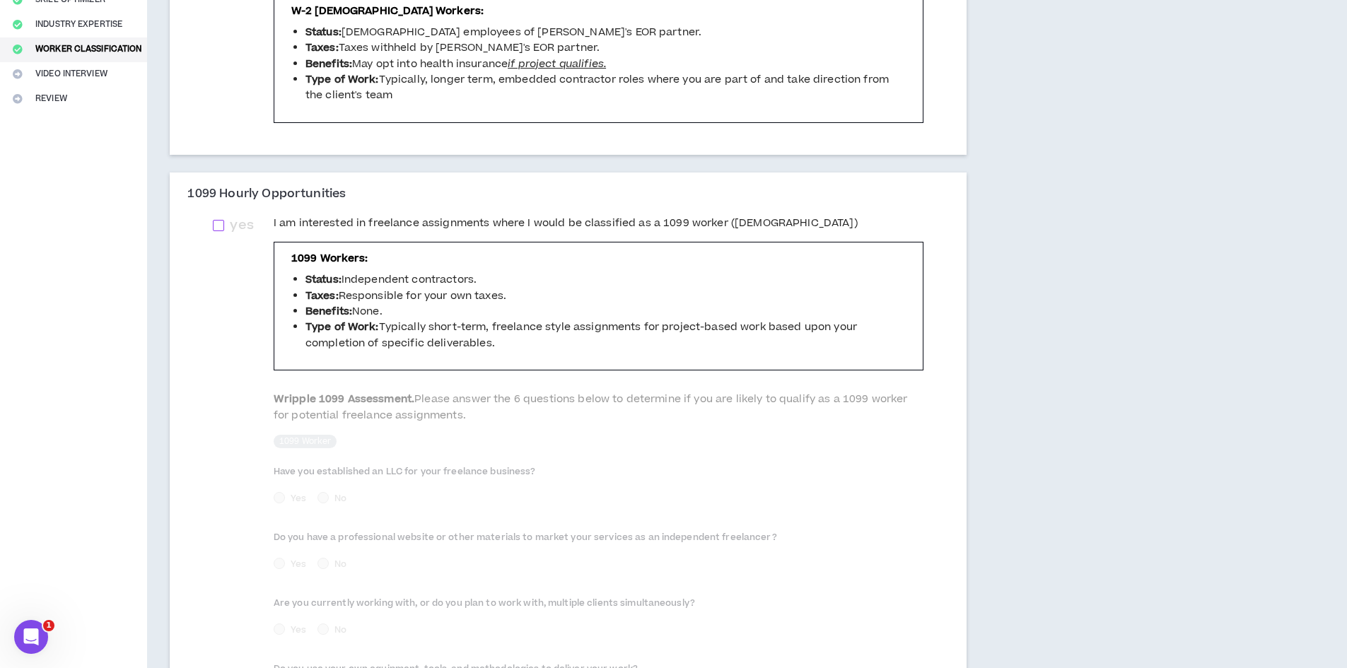
click at [221, 224] on span at bounding box center [218, 225] width 11 height 11
checkbox input "****"
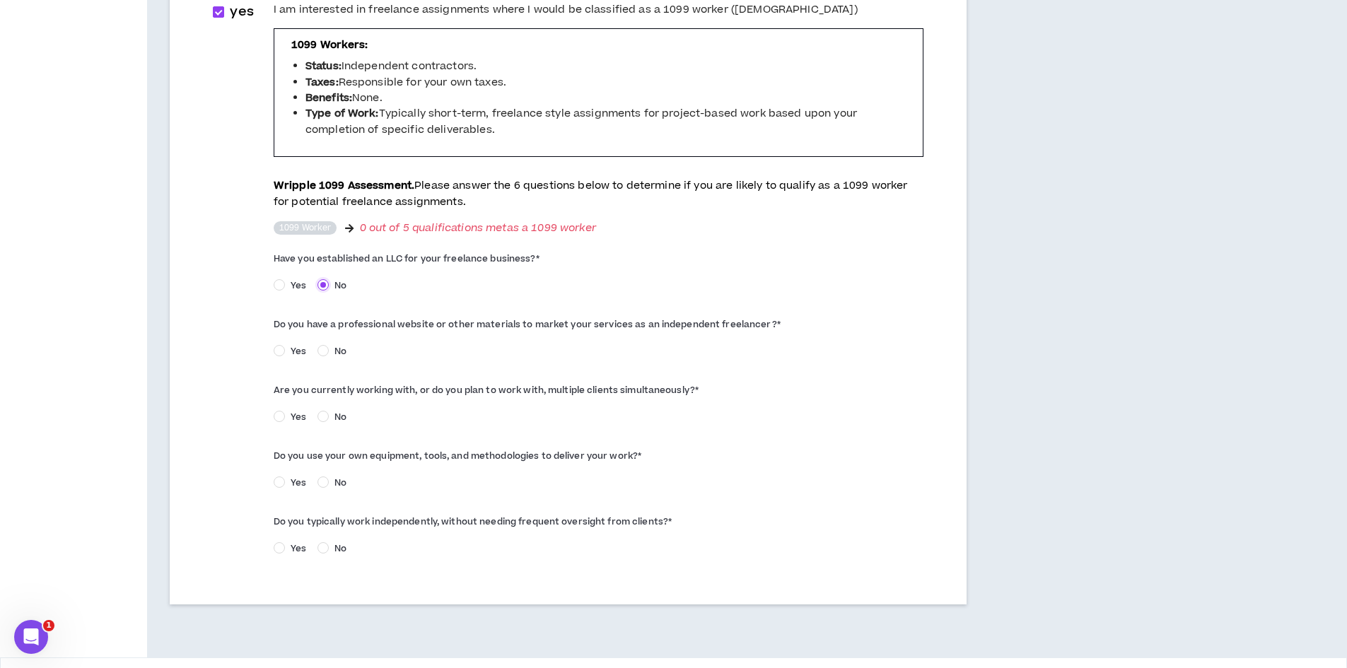
scroll to position [542, 0]
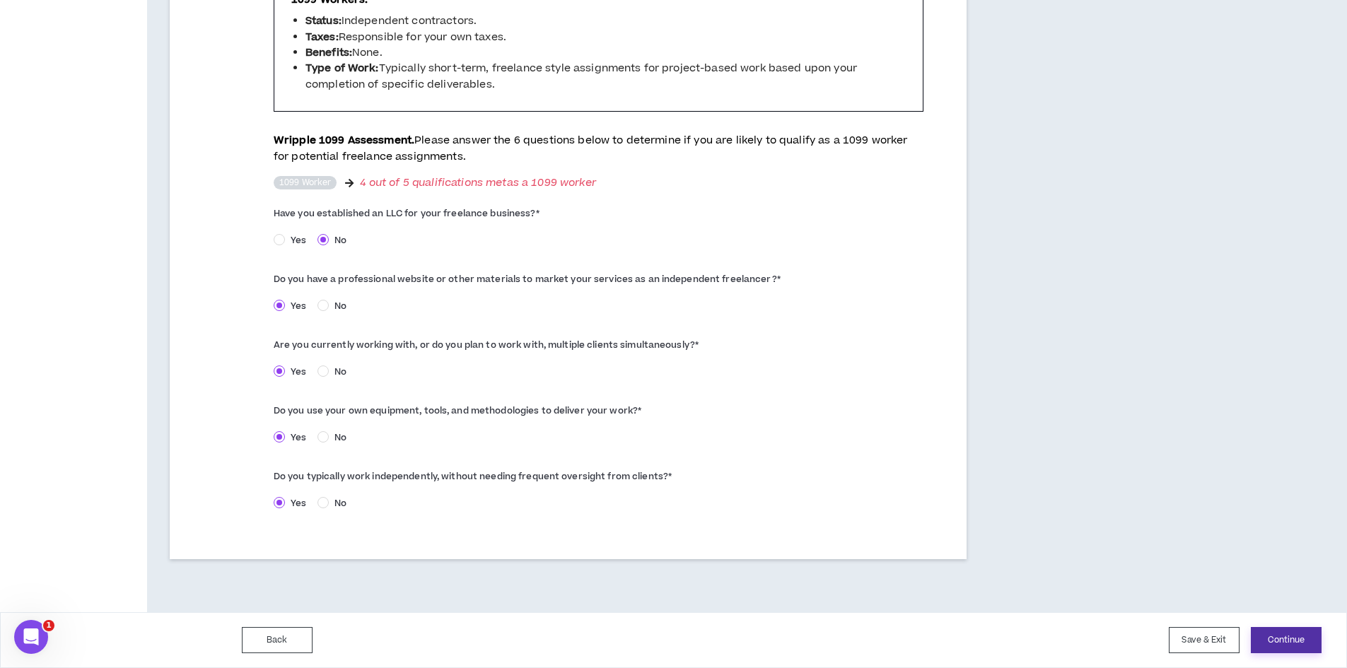
click at [1297, 640] on button "Continue" at bounding box center [1286, 640] width 71 height 26
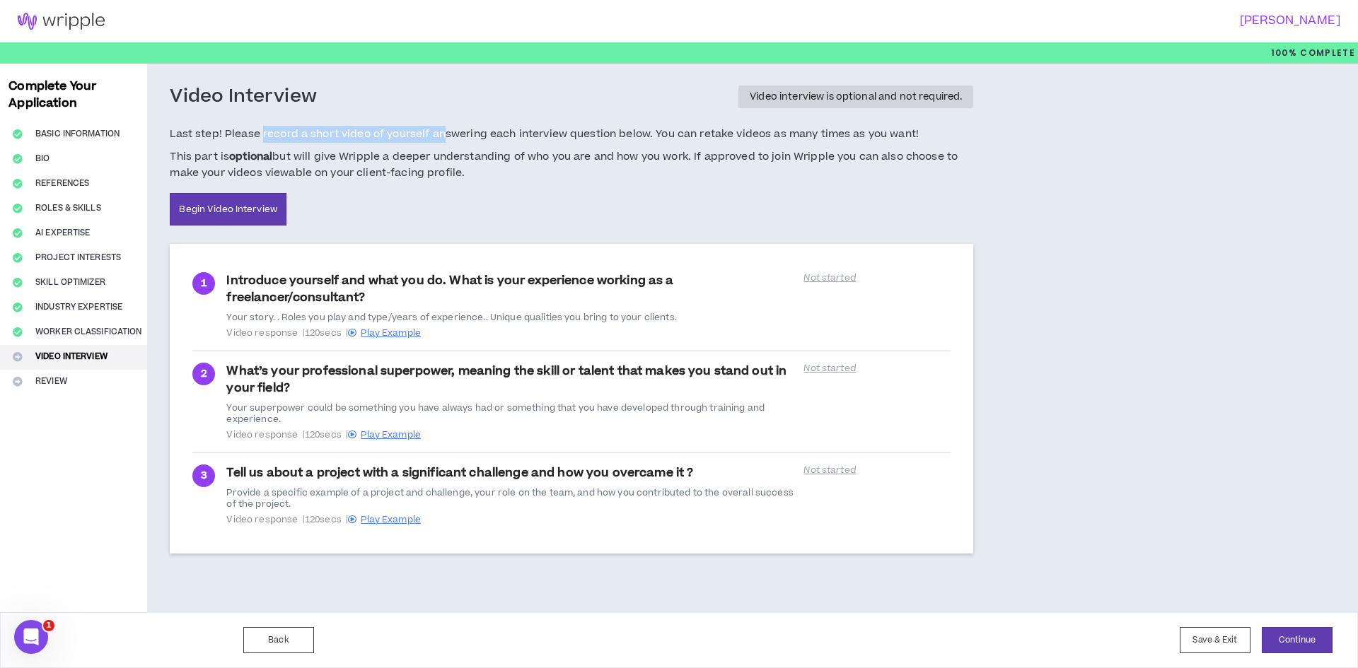
drag, startPoint x: 268, startPoint y: 134, endPoint x: 443, endPoint y: 134, distance: 174.7
click at [443, 134] on span "Last step! Please record a short video of yourself answering each interview que…" at bounding box center [572, 134] width 804 height 17
click at [472, 144] on h5 "Last step! Please record a short video of yourself answering each interview que…" at bounding box center [572, 154] width 804 height 56
drag, startPoint x: 236, startPoint y: 279, endPoint x: 410, endPoint y: 279, distance: 174.0
click at [410, 279] on div "Introduce yourself and what you do. What is your experience working as a freela…" at bounding box center [510, 305] width 569 height 66
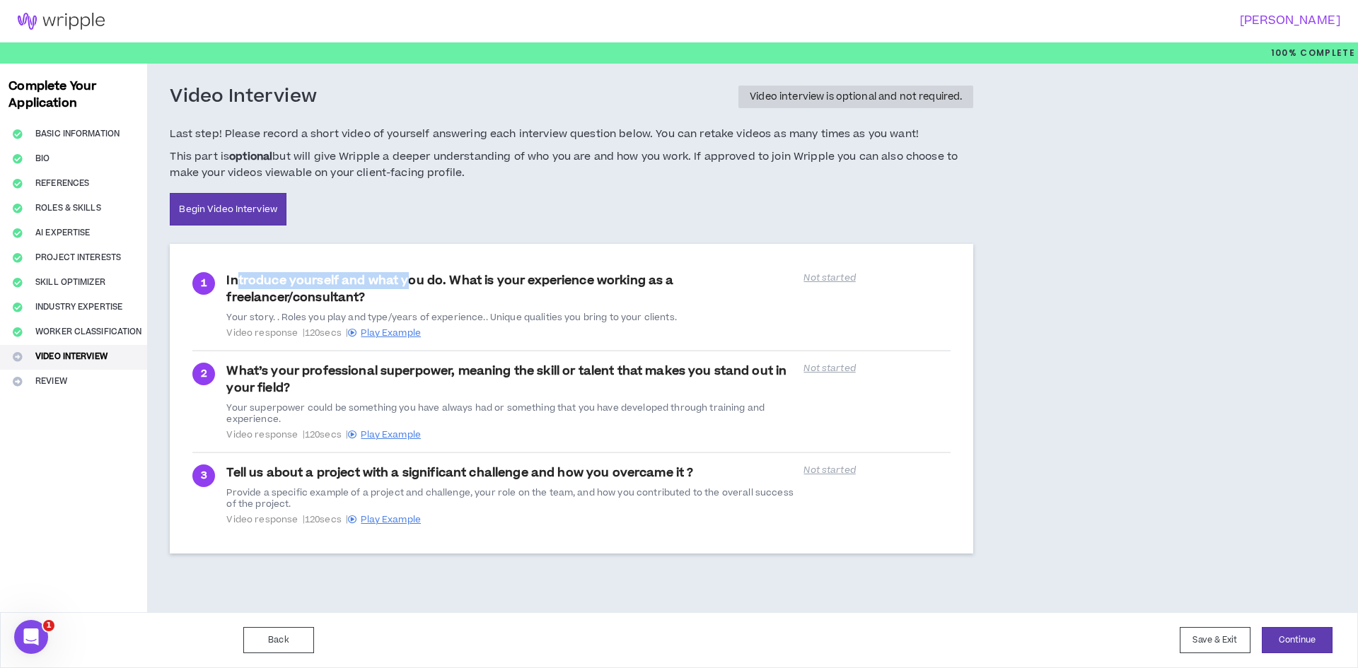
click at [410, 279] on div "Introduce yourself and what you do. What is your experience working as a freela…" at bounding box center [510, 305] width 569 height 66
drag, startPoint x: 266, startPoint y: 296, endPoint x: 333, endPoint y: 294, distance: 67.2
click at [333, 294] on div "Introduce yourself and what you do. What is your experience working as a freela…" at bounding box center [510, 305] width 569 height 66
drag, startPoint x: 275, startPoint y: 318, endPoint x: 393, endPoint y: 309, distance: 118.4
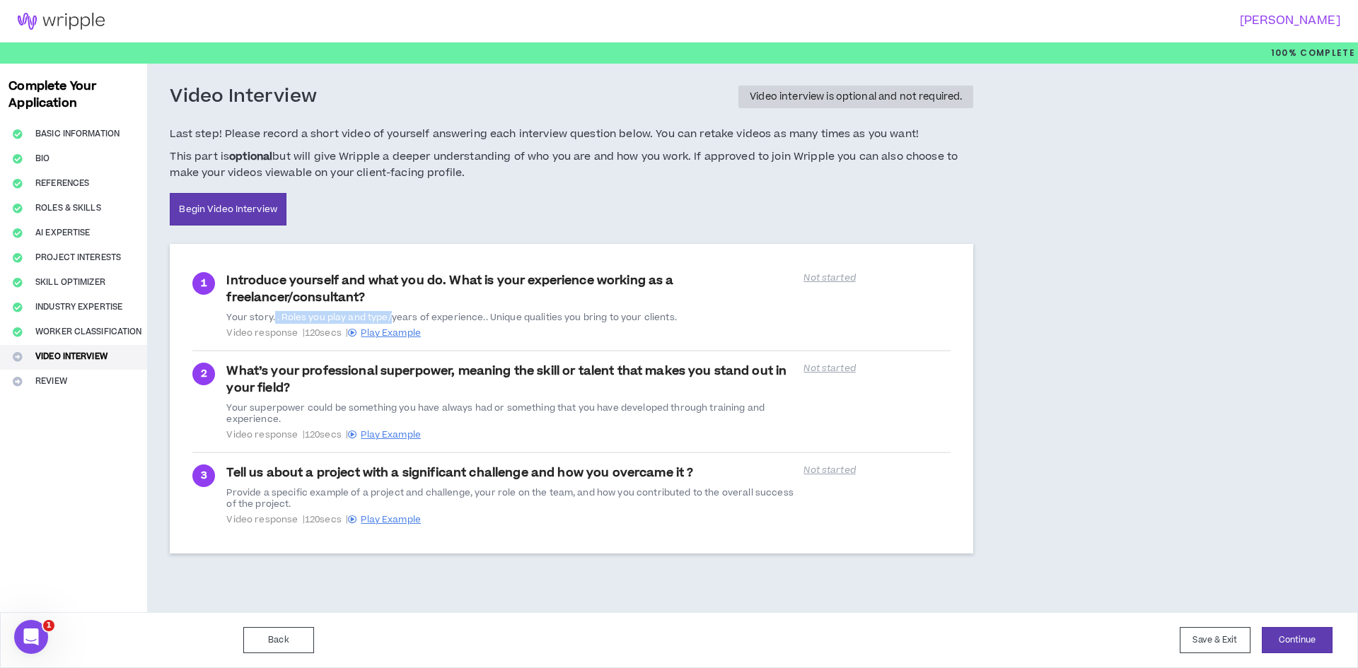
click at [393, 309] on div "Introduce yourself and what you do. What is your experience working as a freela…" at bounding box center [510, 305] width 569 height 66
drag, startPoint x: 332, startPoint y: 369, endPoint x: 421, endPoint y: 371, distance: 88.4
click at [421, 371] on div "What’s your professional superpower, meaning the skill or talent that makes you…" at bounding box center [510, 402] width 569 height 78
click at [385, 334] on span "Play Example" at bounding box center [391, 333] width 60 height 13
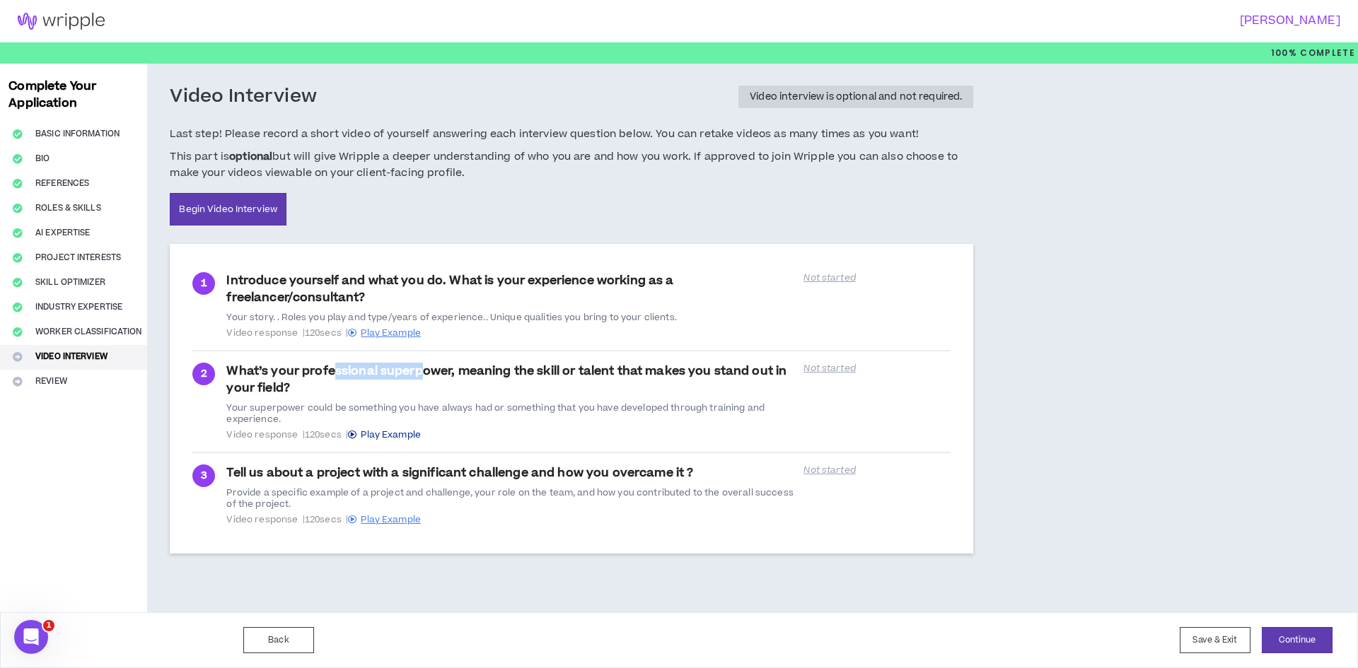
click at [393, 434] on span "Play Example" at bounding box center [391, 435] width 60 height 13
click at [821, 275] on p "Not started" at bounding box center [877, 277] width 147 height 11
click at [601, 275] on div "Introduce yourself and what you do. What is your experience working as a freela…" at bounding box center [510, 305] width 569 height 66
click at [289, 290] on div "Introduce yourself and what you do. What is your experience working as a freela…" at bounding box center [510, 305] width 569 height 66
click at [284, 286] on div "Introduce yourself and what you do. What is your experience working as a freela…" at bounding box center [510, 305] width 569 height 66
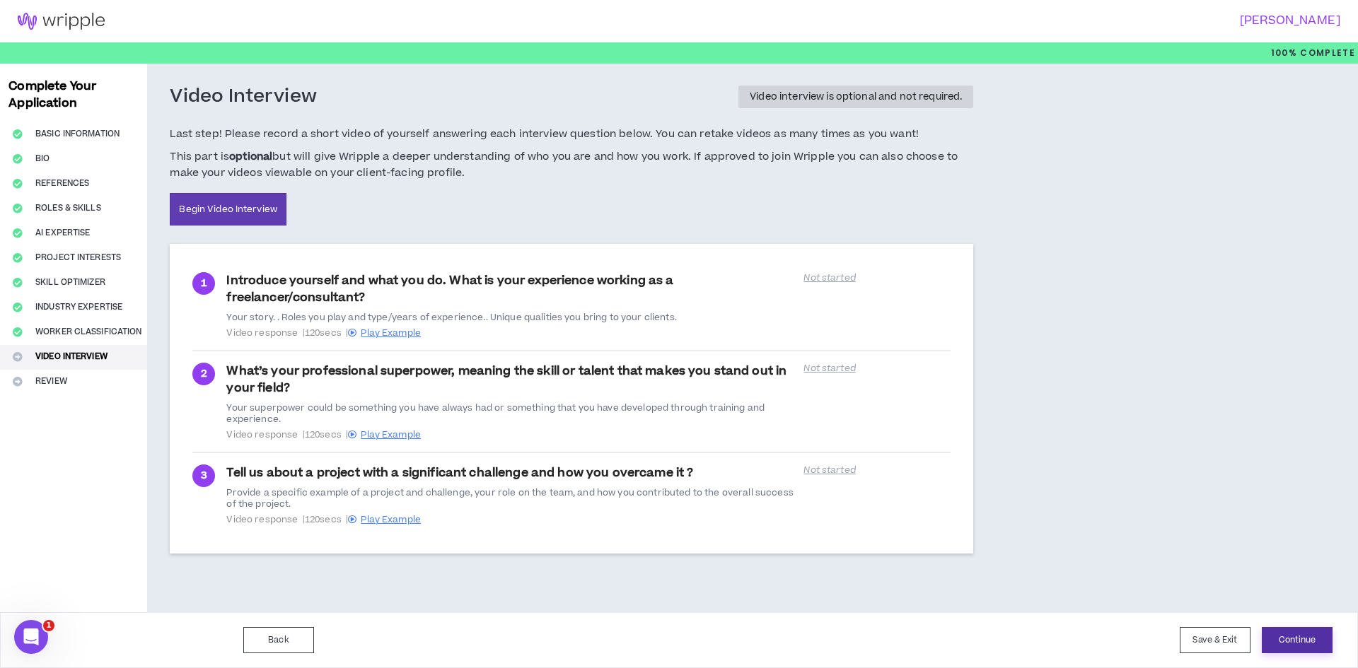
click at [1312, 635] on button "Continue" at bounding box center [1297, 640] width 71 height 26
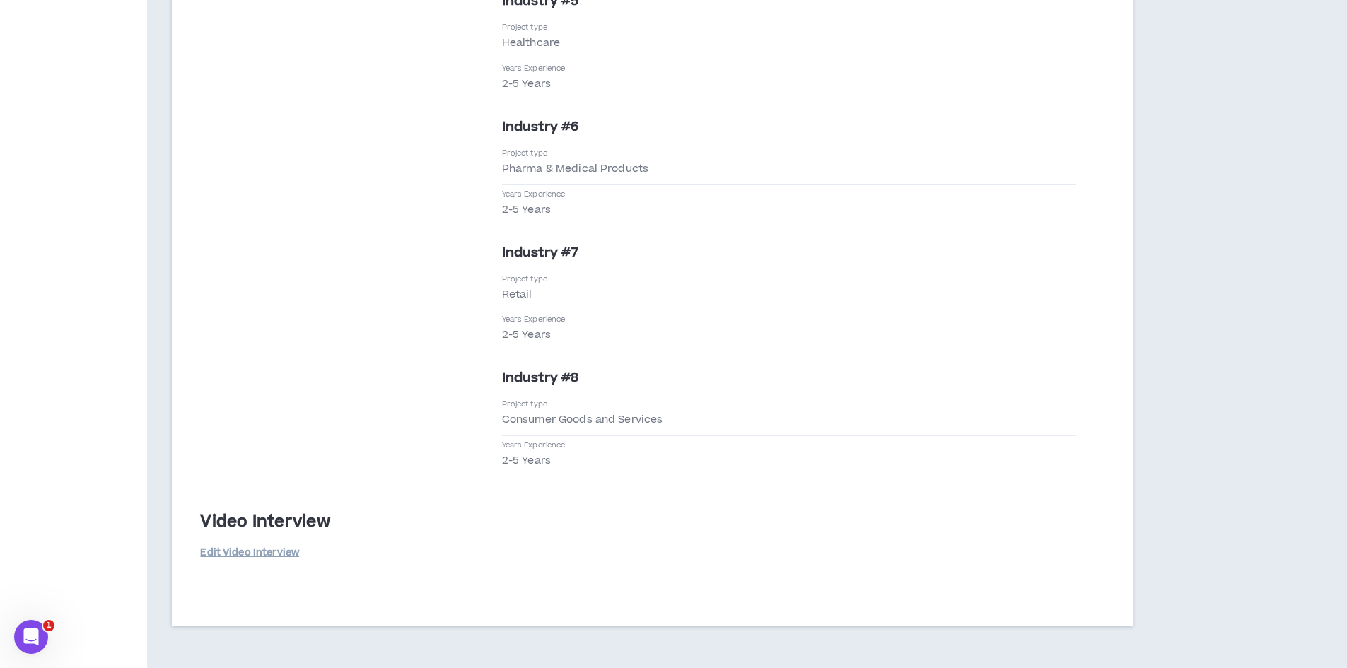
scroll to position [4413, 0]
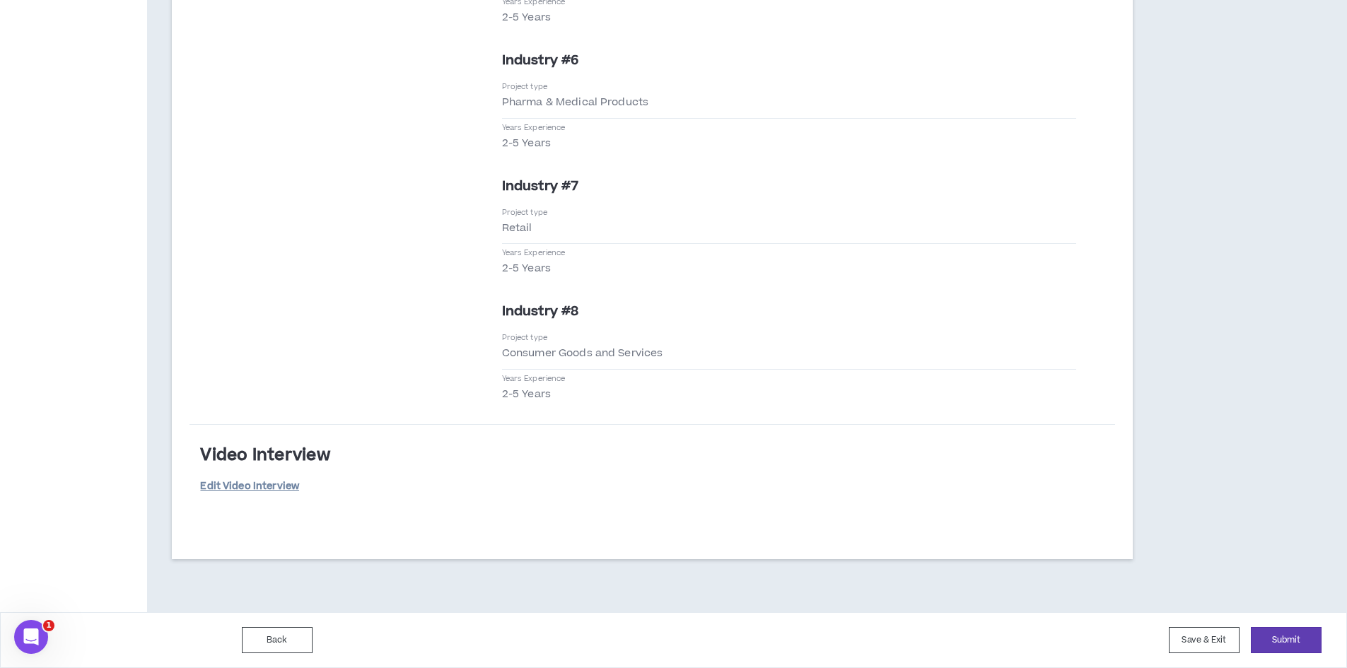
click at [258, 484] on link "Edit Video Interview" at bounding box center [249, 487] width 99 height 25
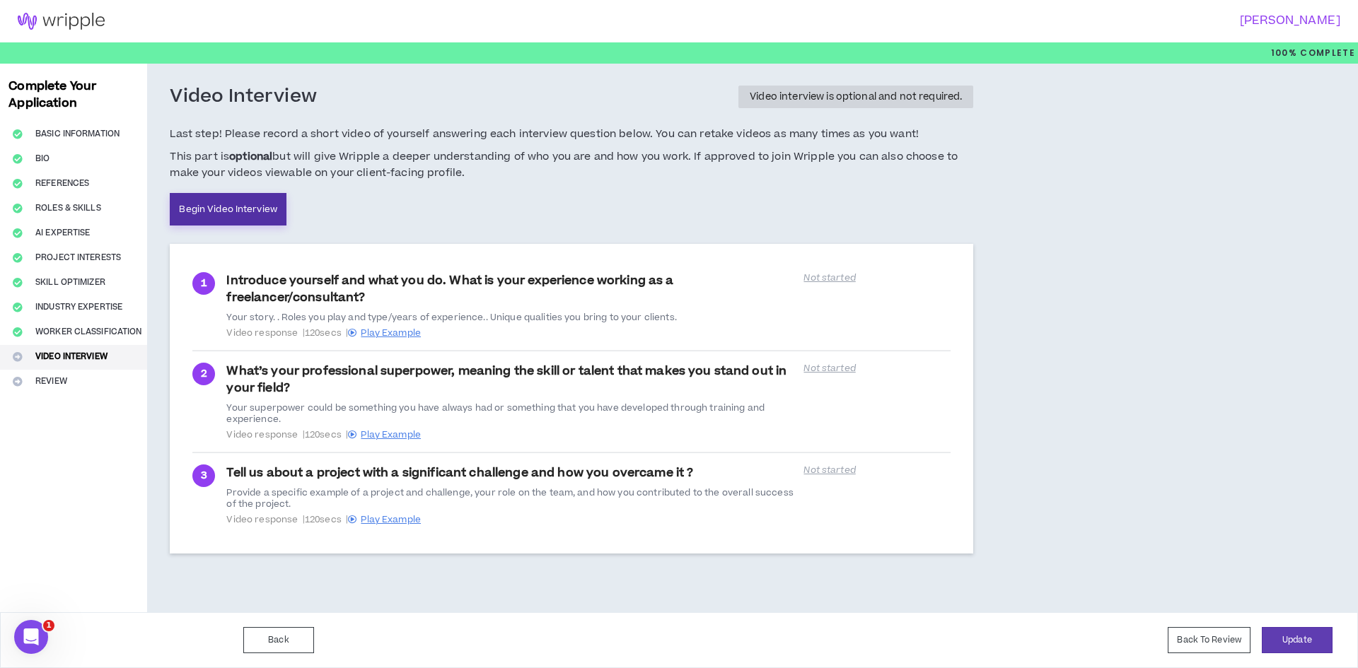
click at [245, 202] on link "Begin Video Interview" at bounding box center [228, 209] width 117 height 33
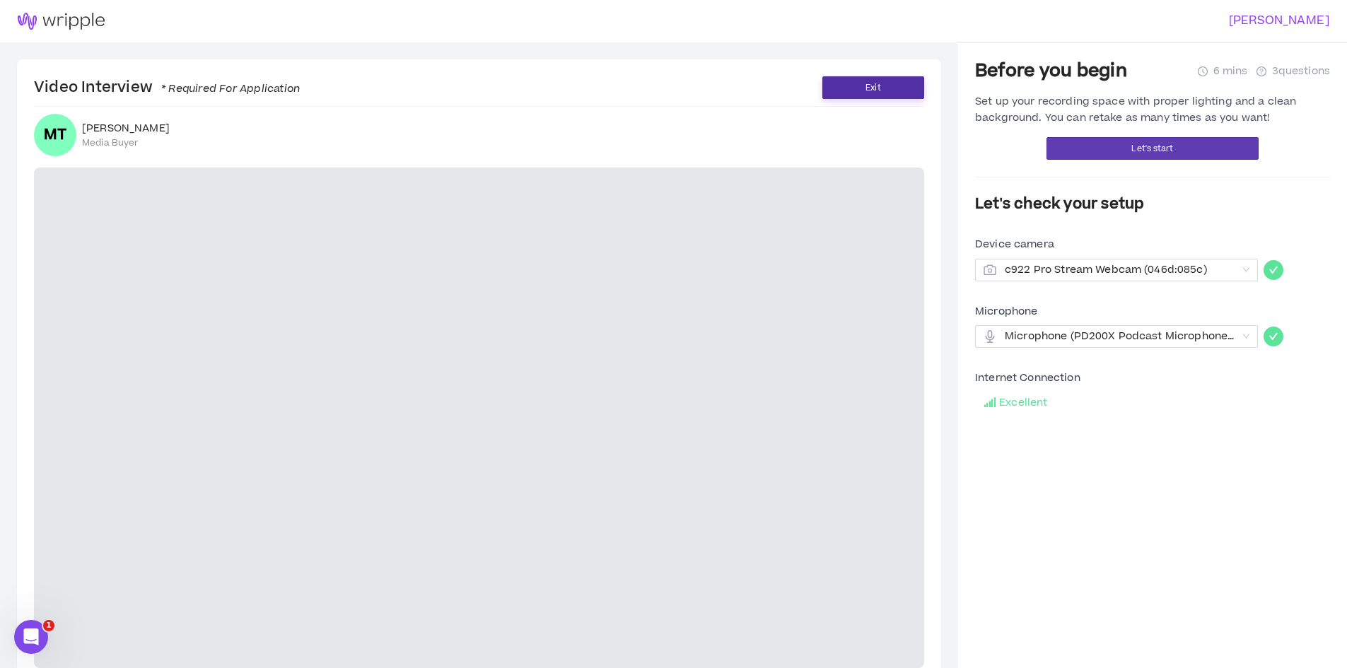
click at [839, 77] on button "Exit" at bounding box center [874, 87] width 102 height 23
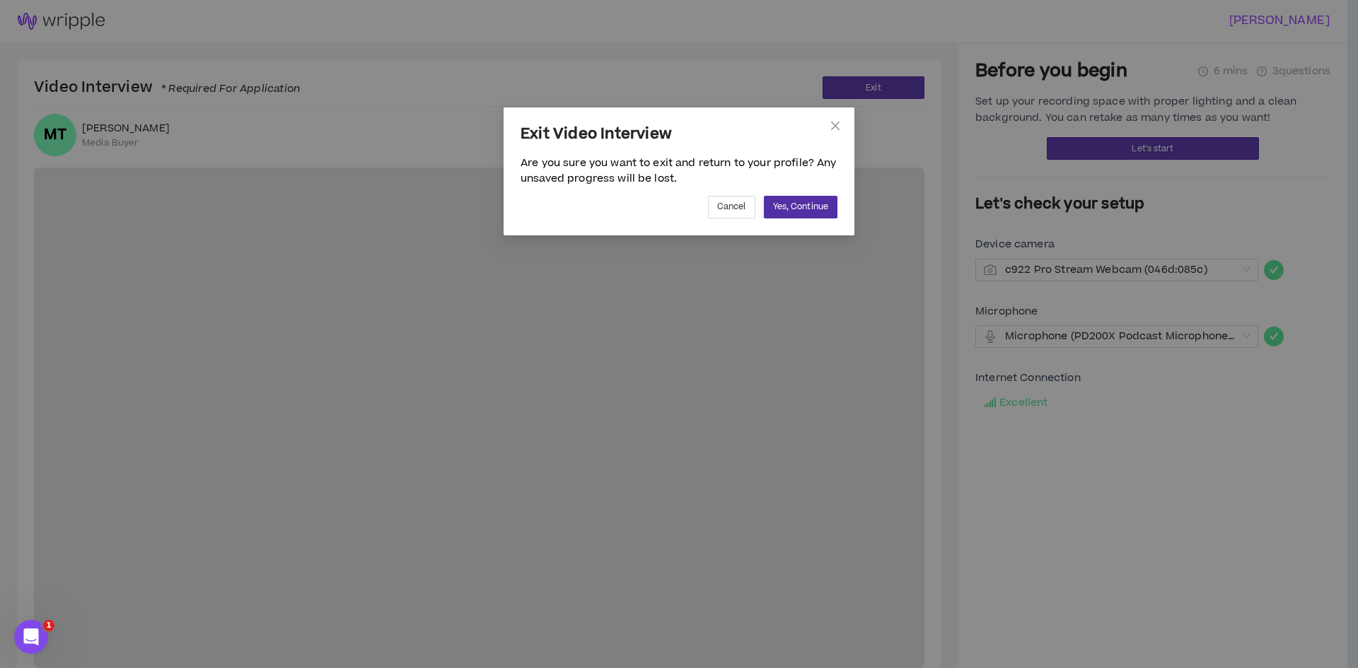
click at [797, 210] on span "Yes, Continue" at bounding box center [800, 206] width 55 height 13
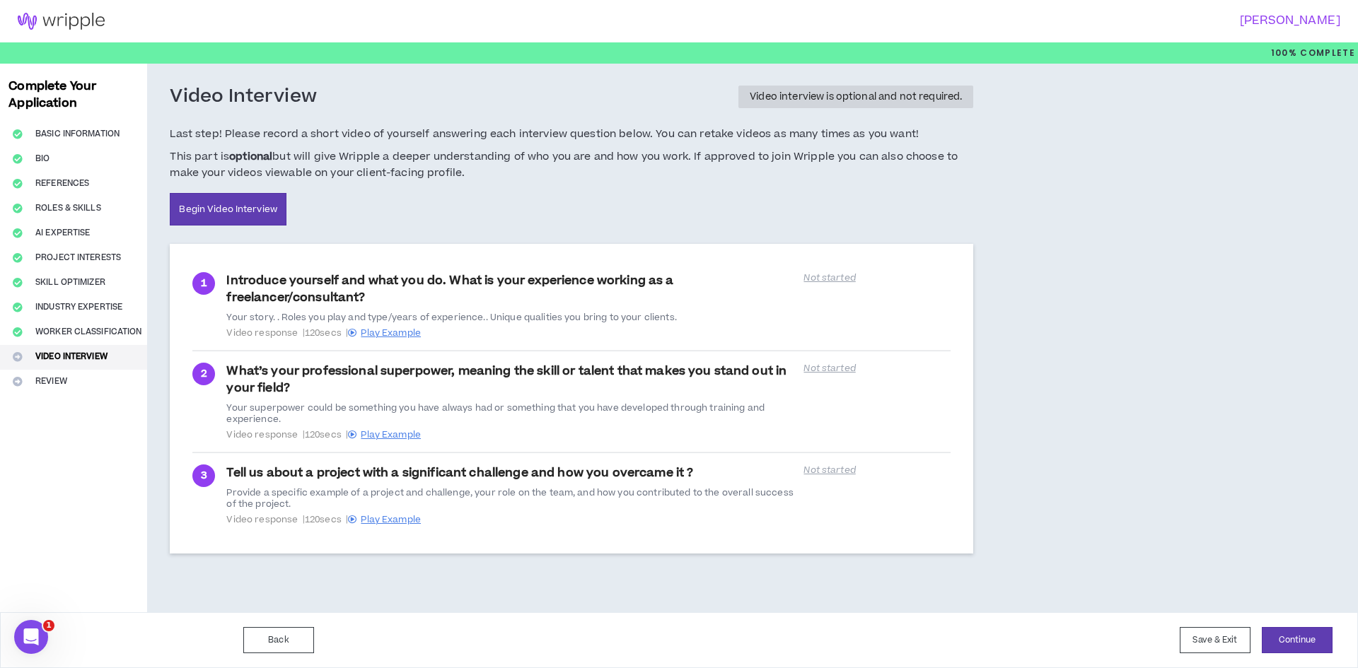
click at [814, 223] on div "Last step! Please record a short video of yourself answering each interview que…" at bounding box center [572, 176] width 804 height 101
click at [1219, 637] on button "Save & Exit" at bounding box center [1215, 640] width 71 height 26
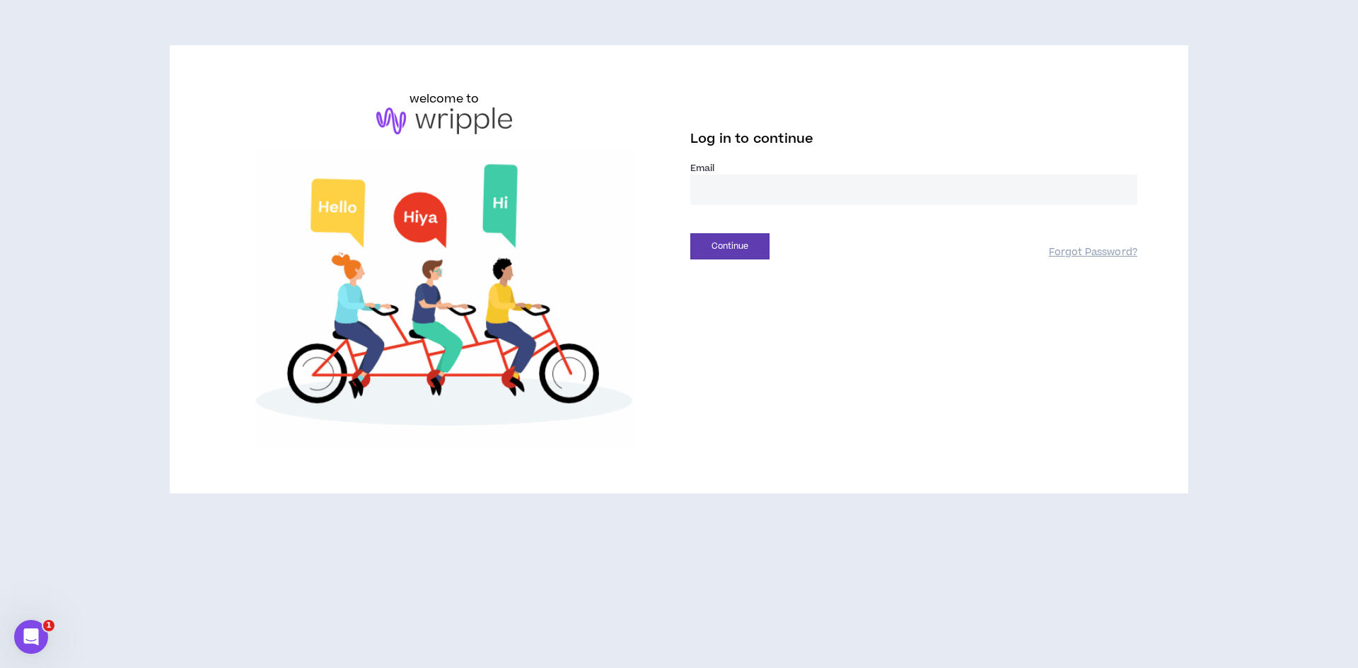
click at [912, 376] on div "welcome to Log in to continue Email * Continue Forgot Password?" at bounding box center [678, 270] width 939 height 358
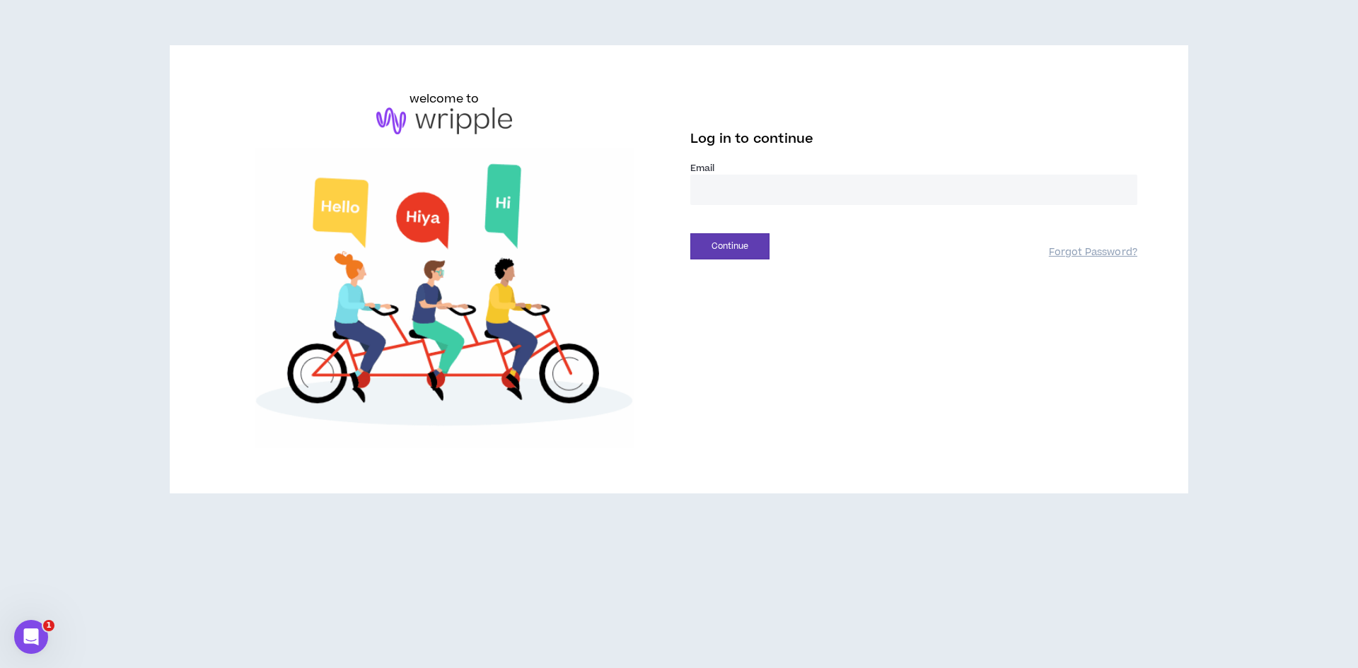
click at [799, 189] on input "email" at bounding box center [913, 190] width 447 height 30
type input "**********"
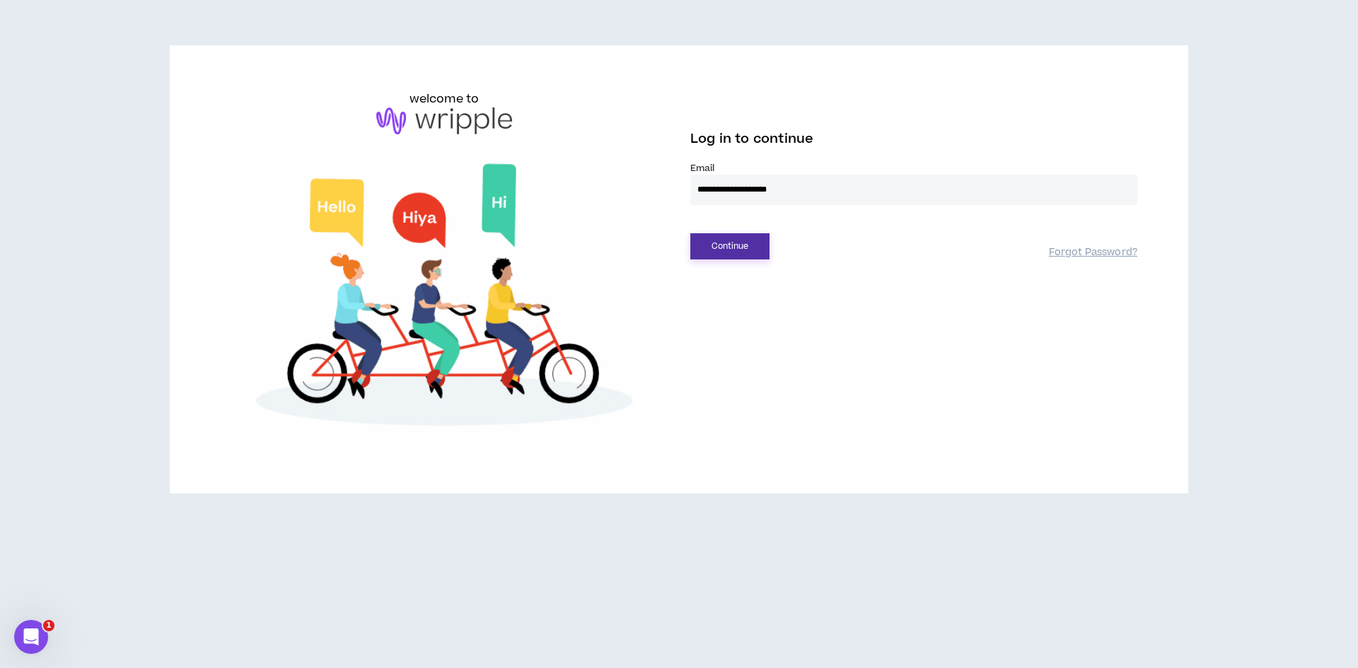
click at [746, 245] on button "Continue" at bounding box center [729, 246] width 79 height 26
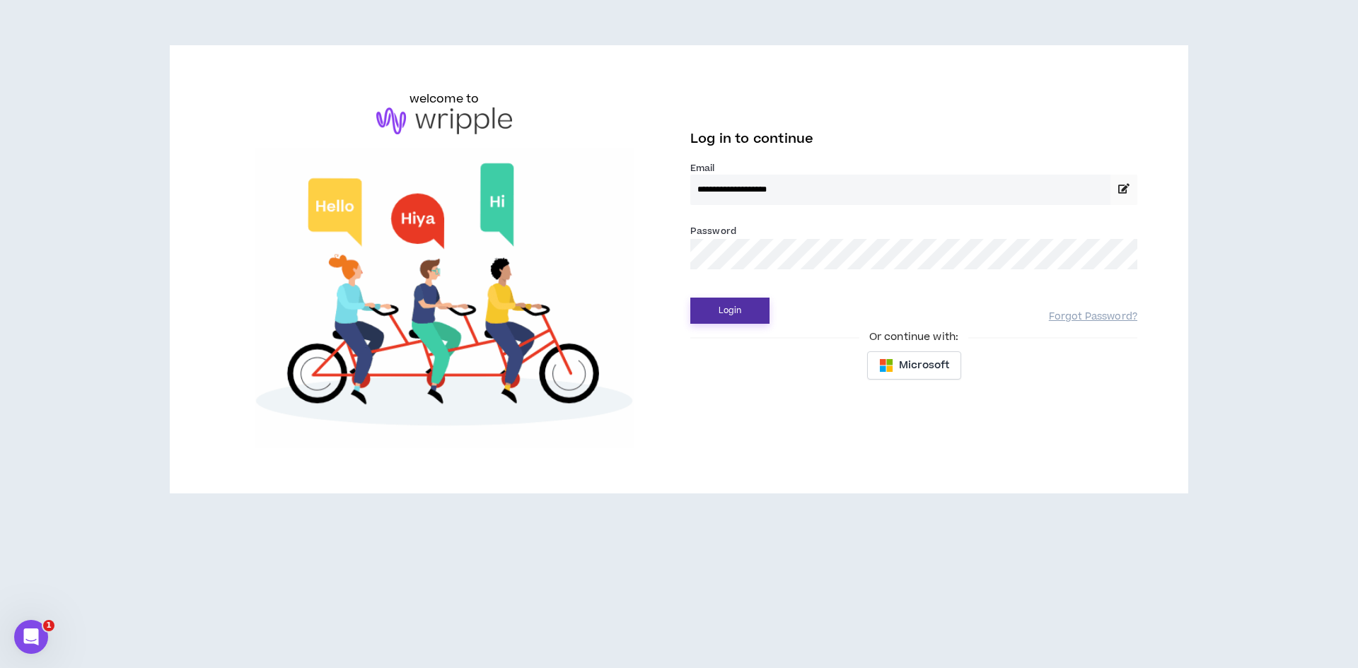
click at [741, 305] on button "Login" at bounding box center [729, 311] width 79 height 26
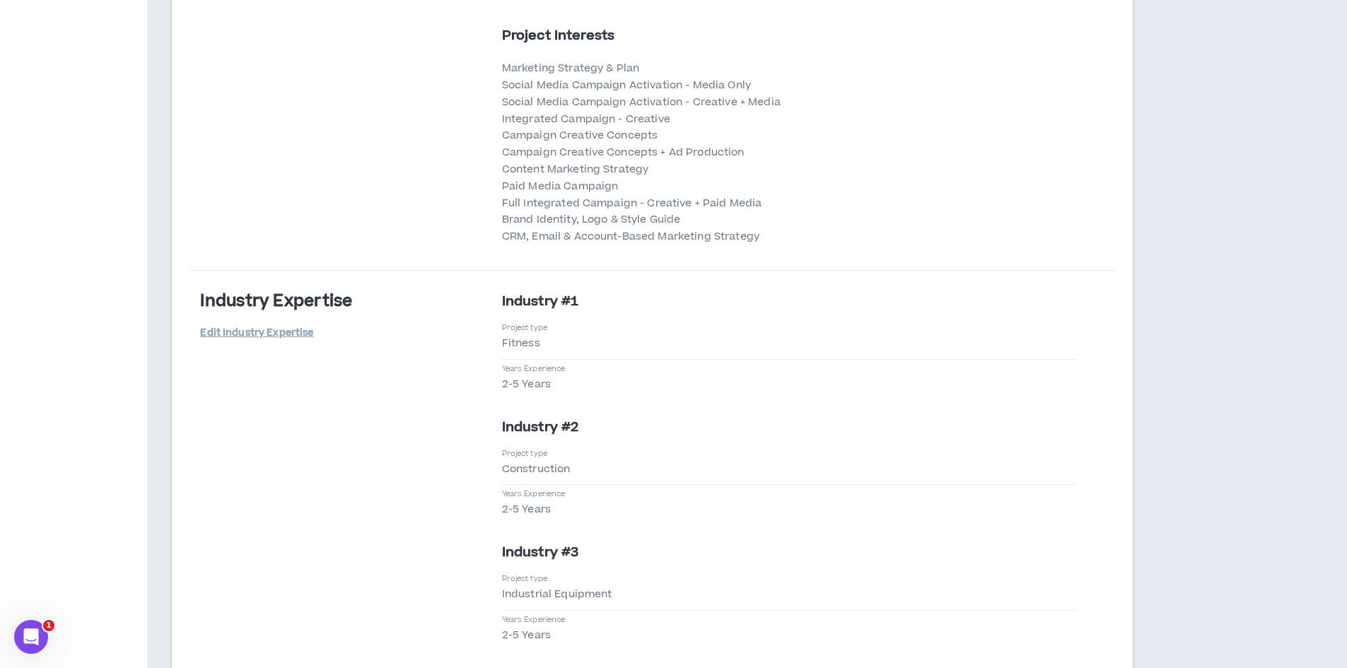
scroll to position [3069, 0]
